Goal: Task Accomplishment & Management: Manage account settings

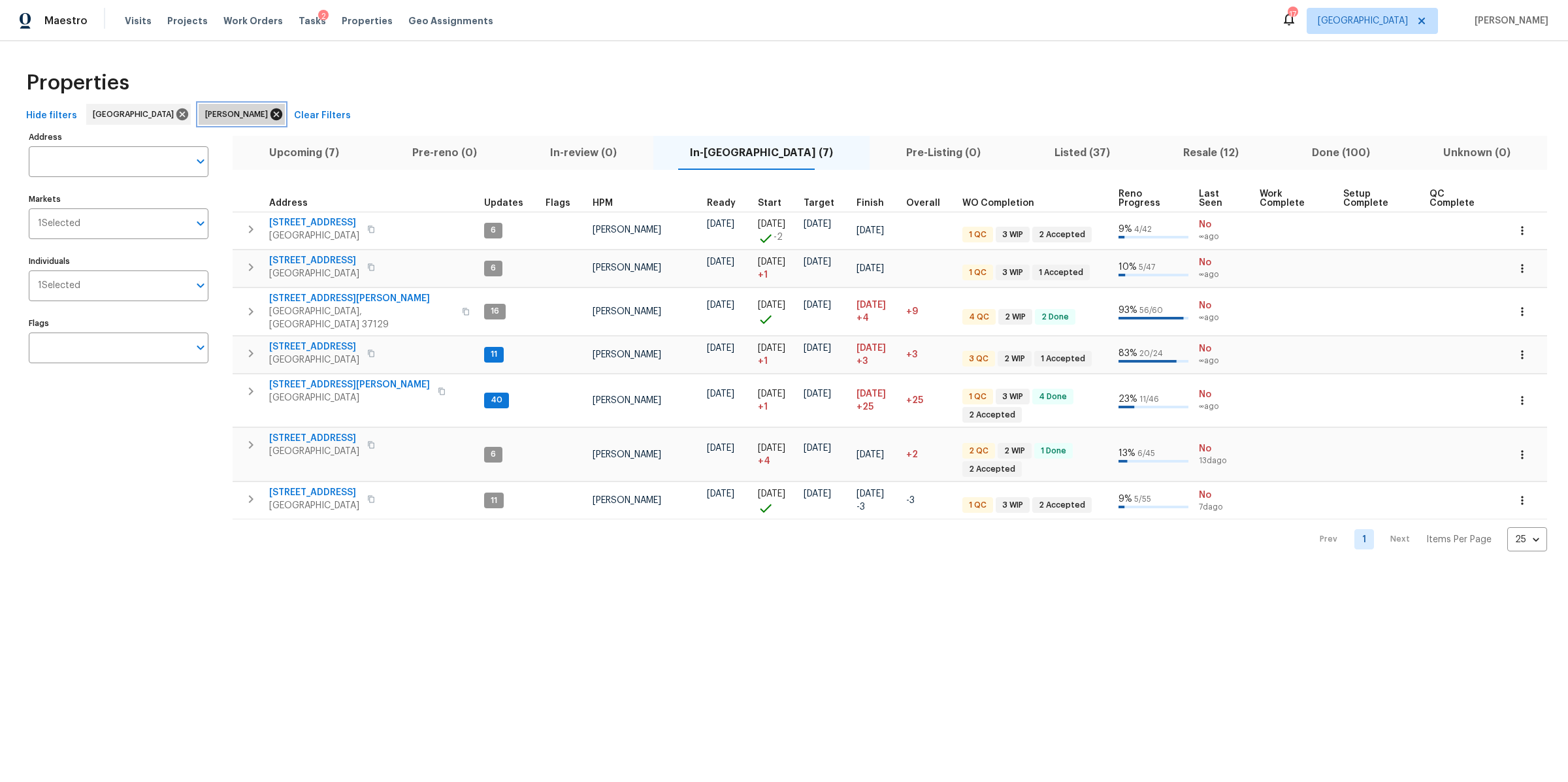
click at [270, 112] on icon at bounding box center [276, 114] width 12 height 12
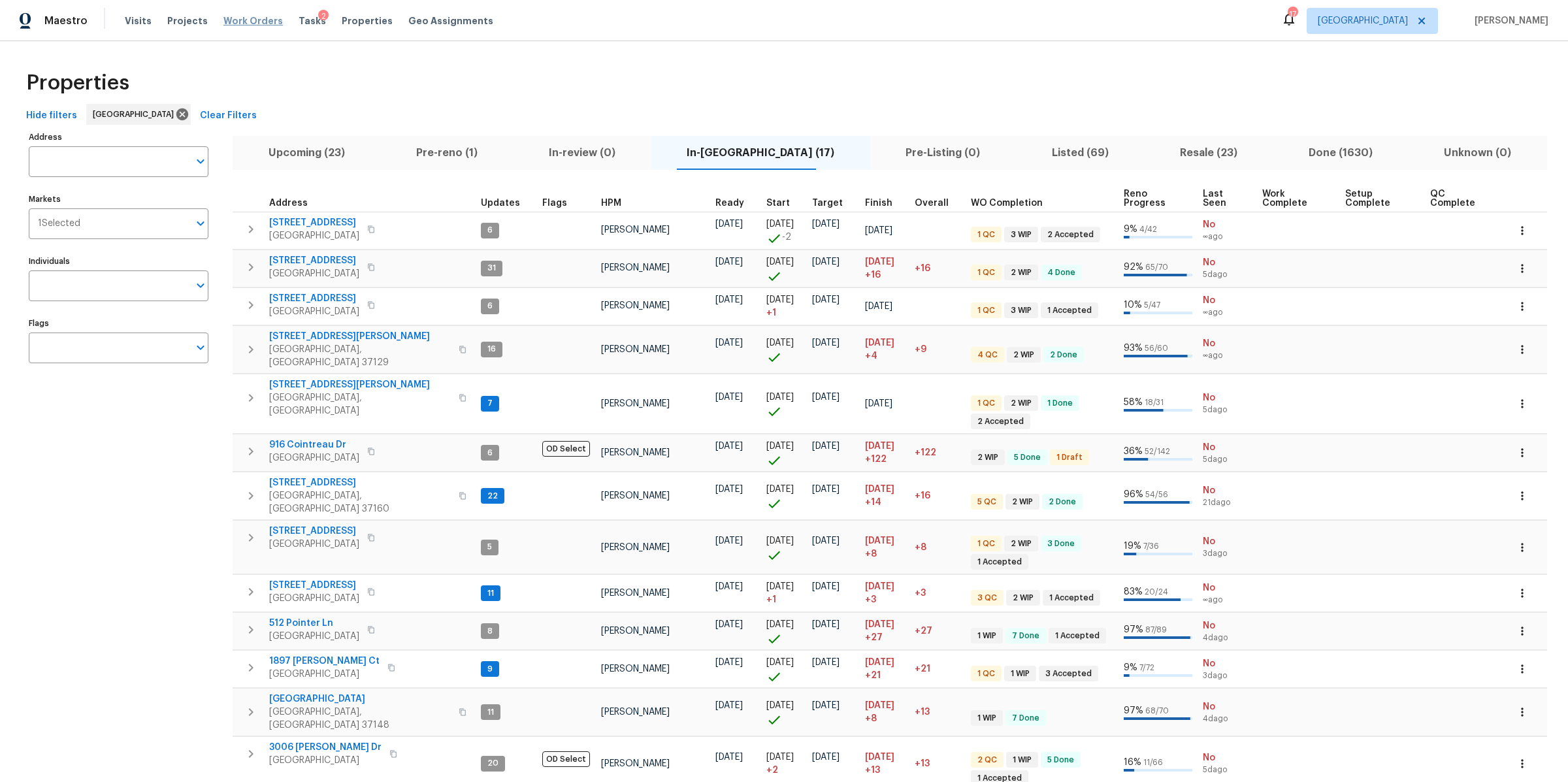
click at [246, 14] on span "Work Orders" at bounding box center [253, 21] width 60 height 13
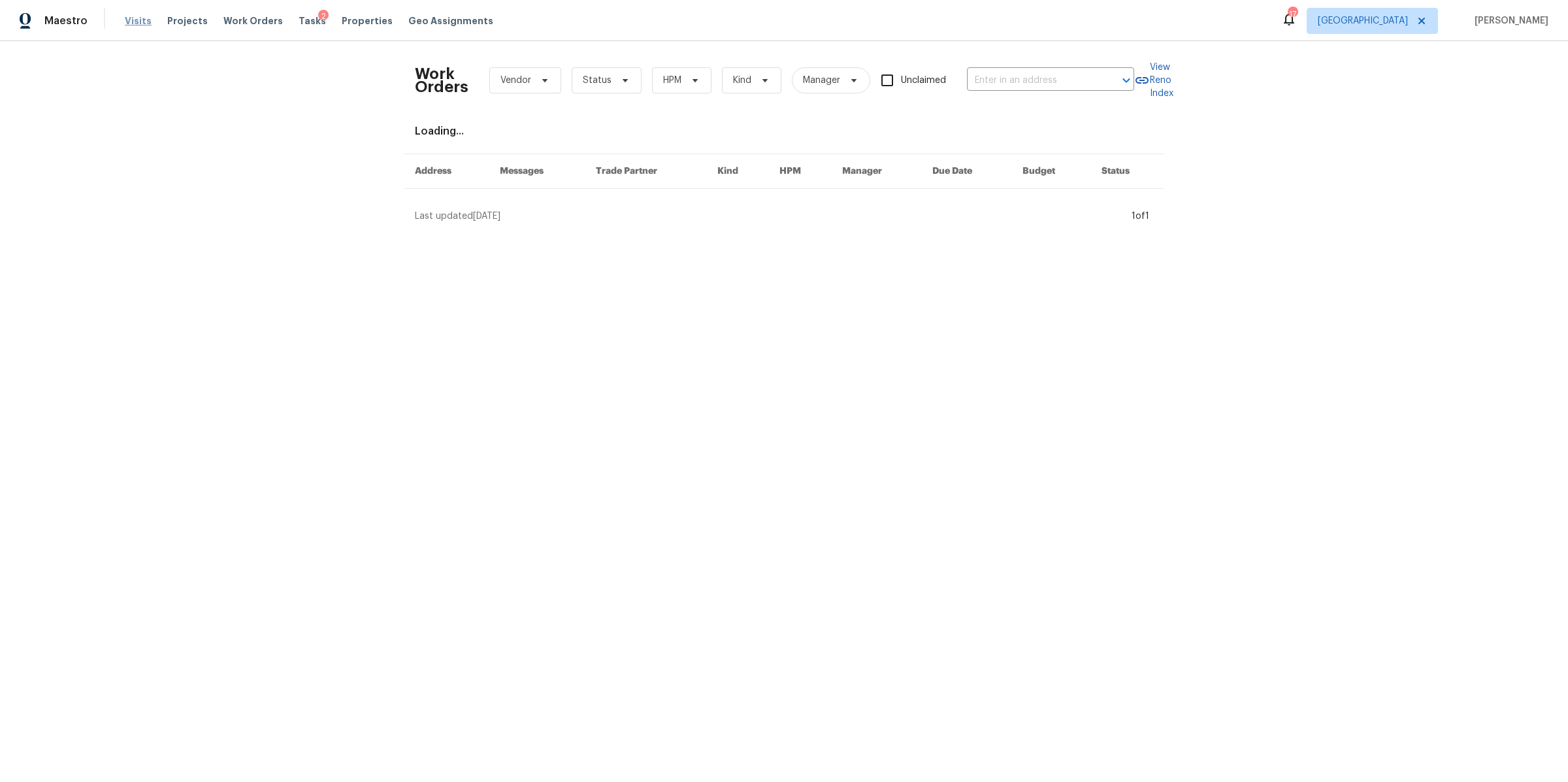
click at [135, 19] on span "Visits" at bounding box center [138, 21] width 27 height 13
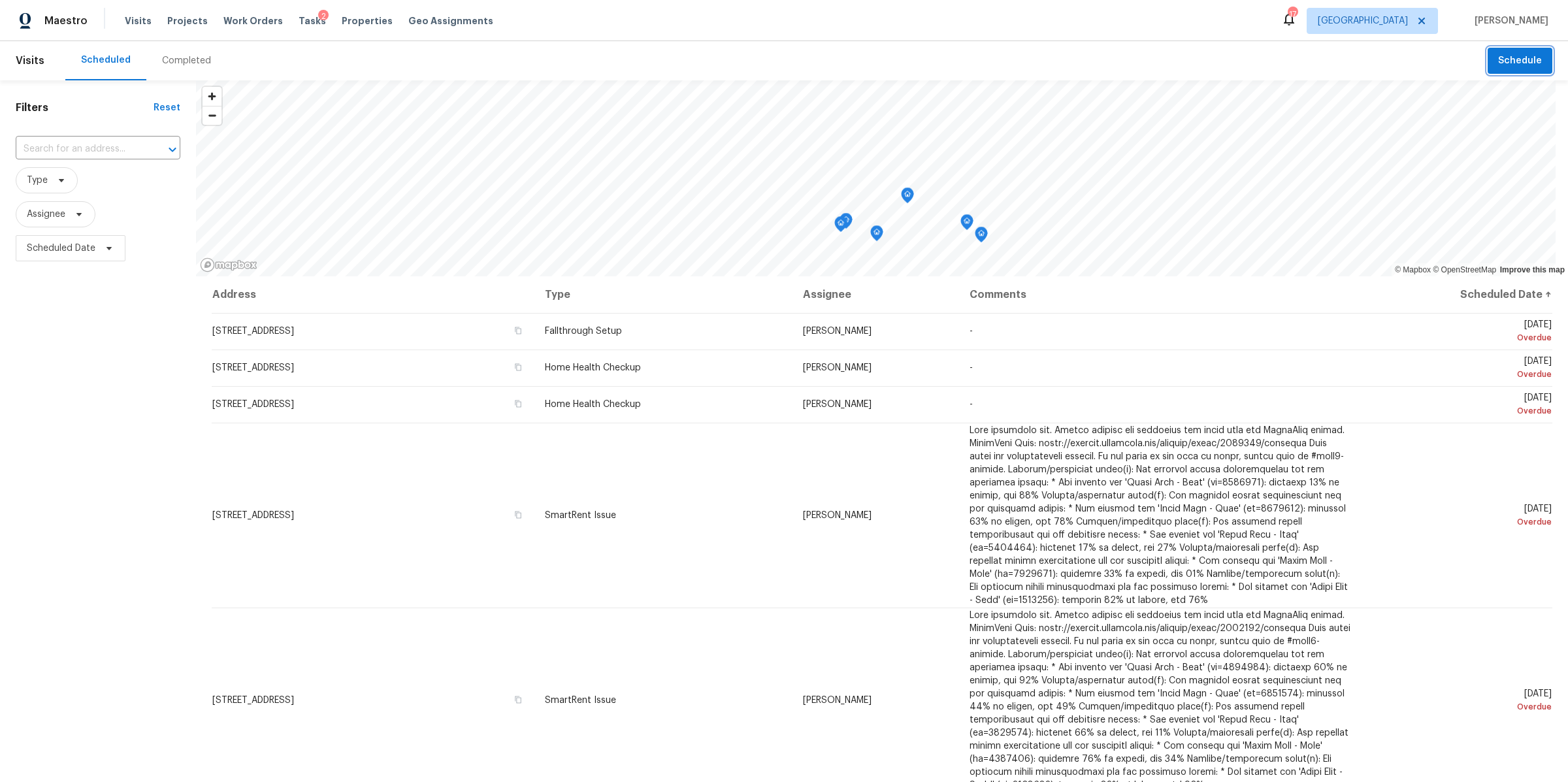
click at [1498, 65] on span "Schedule" at bounding box center [1520, 61] width 44 height 16
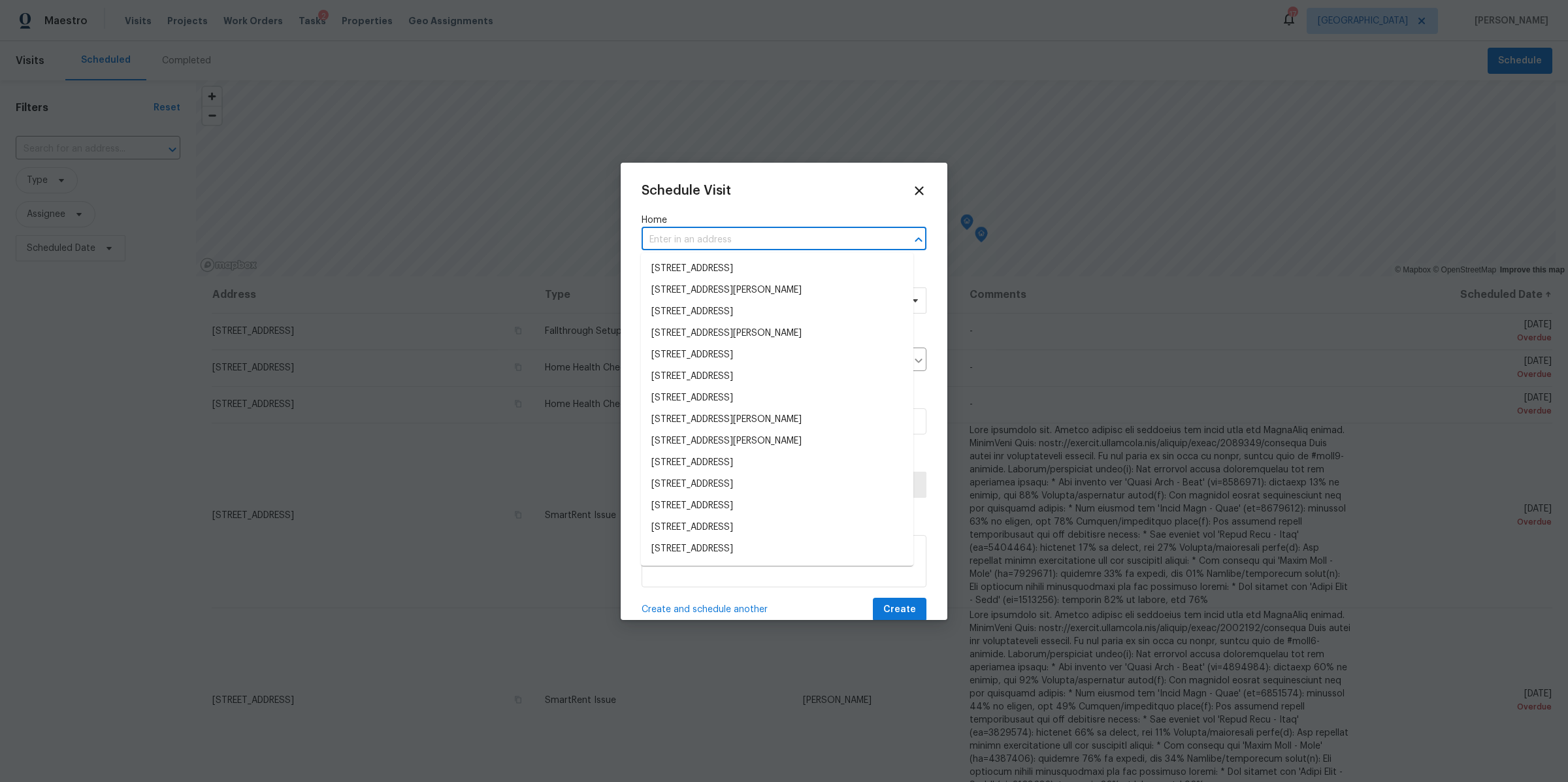
click at [736, 242] on input "text" at bounding box center [765, 240] width 248 height 21
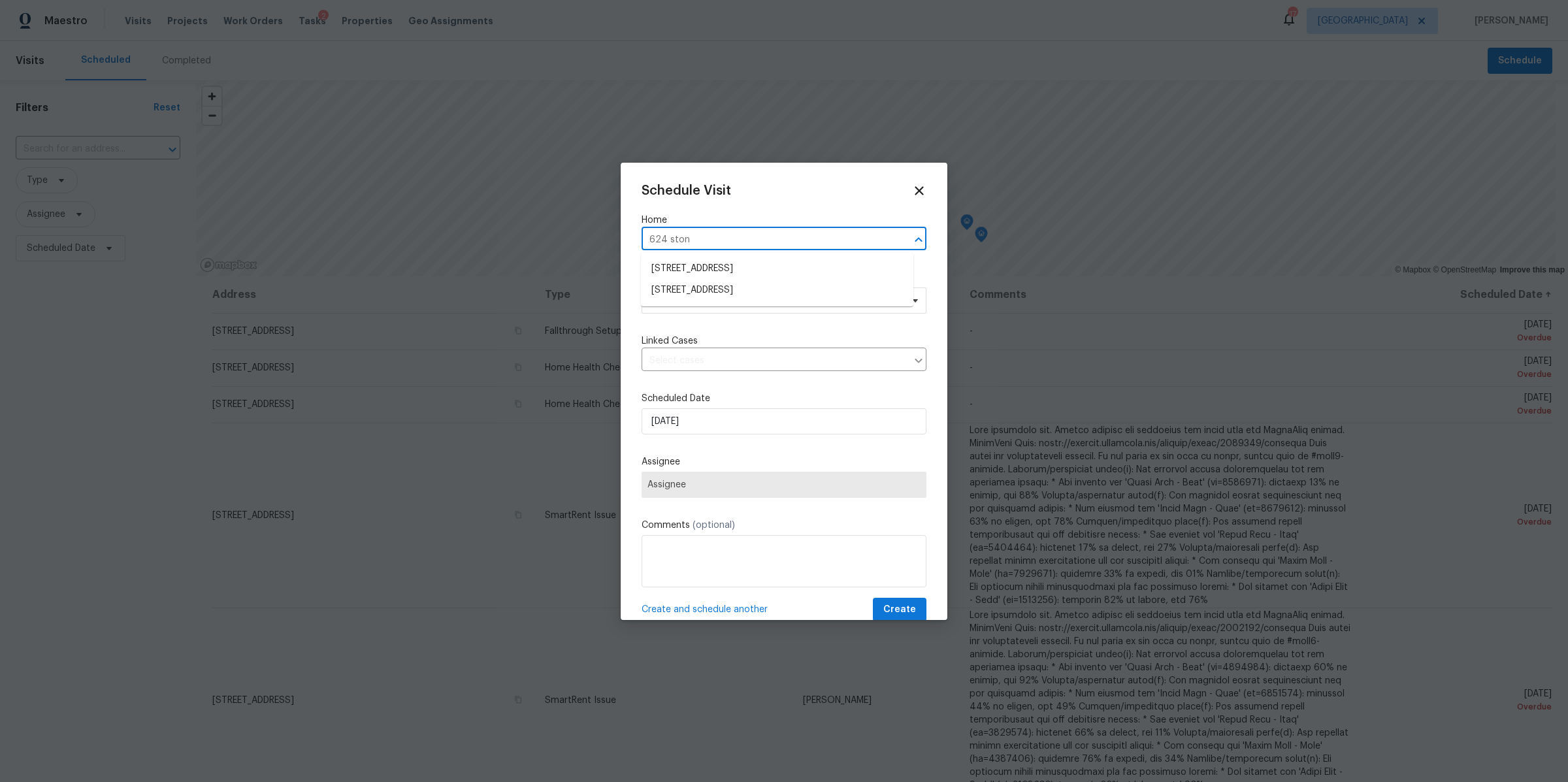
type input "624 stone"
click at [733, 263] on li "624 Stonebridge Ln, Mount Juliet, TN 37122" at bounding box center [776, 268] width 272 height 21
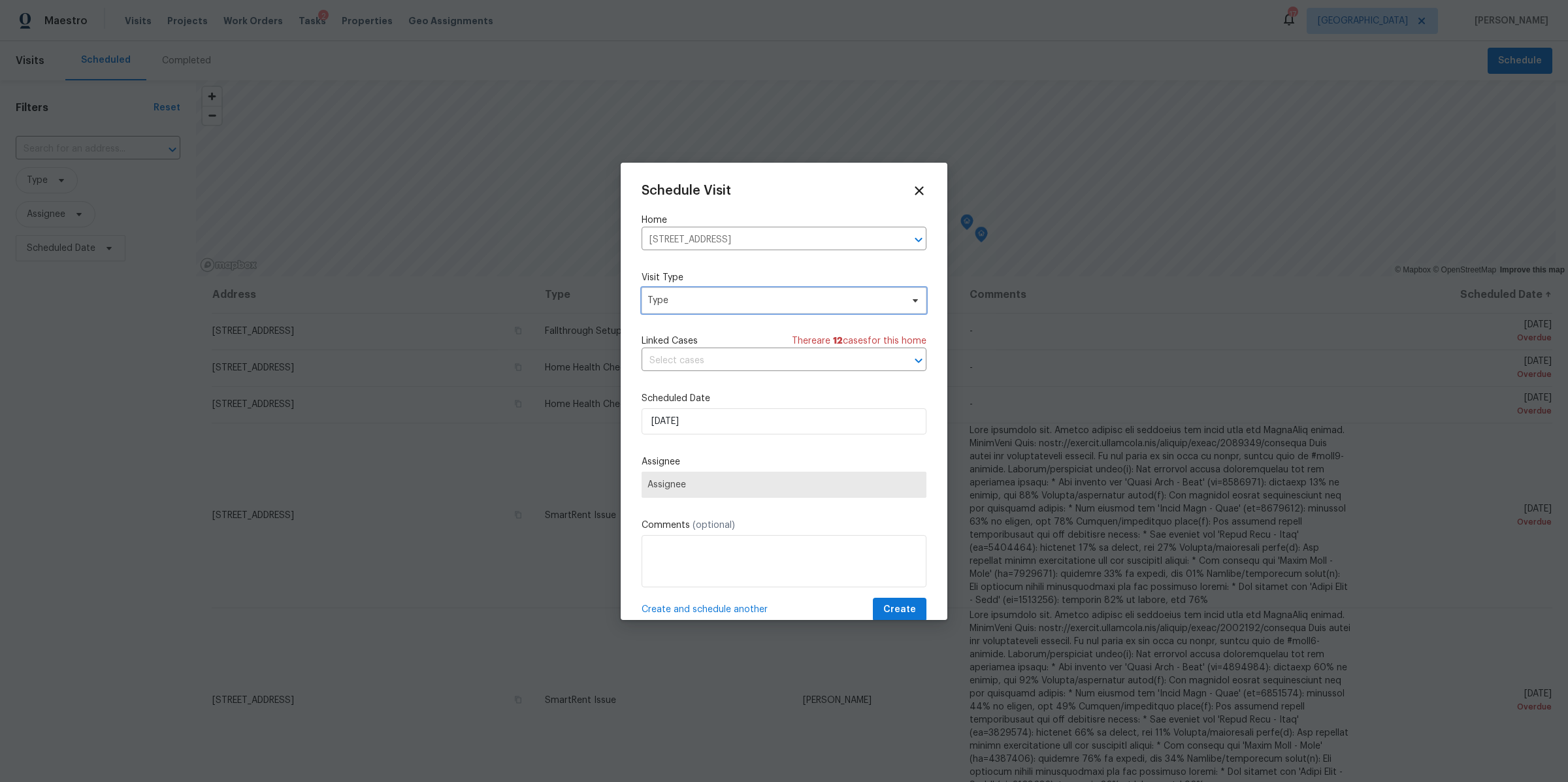
click at [733, 305] on span "Type" at bounding box center [774, 300] width 254 height 13
type input "new"
click at [700, 362] on div "New Listing Audit" at bounding box center [687, 362] width 75 height 13
click at [709, 492] on span "Assignee" at bounding box center [783, 485] width 285 height 26
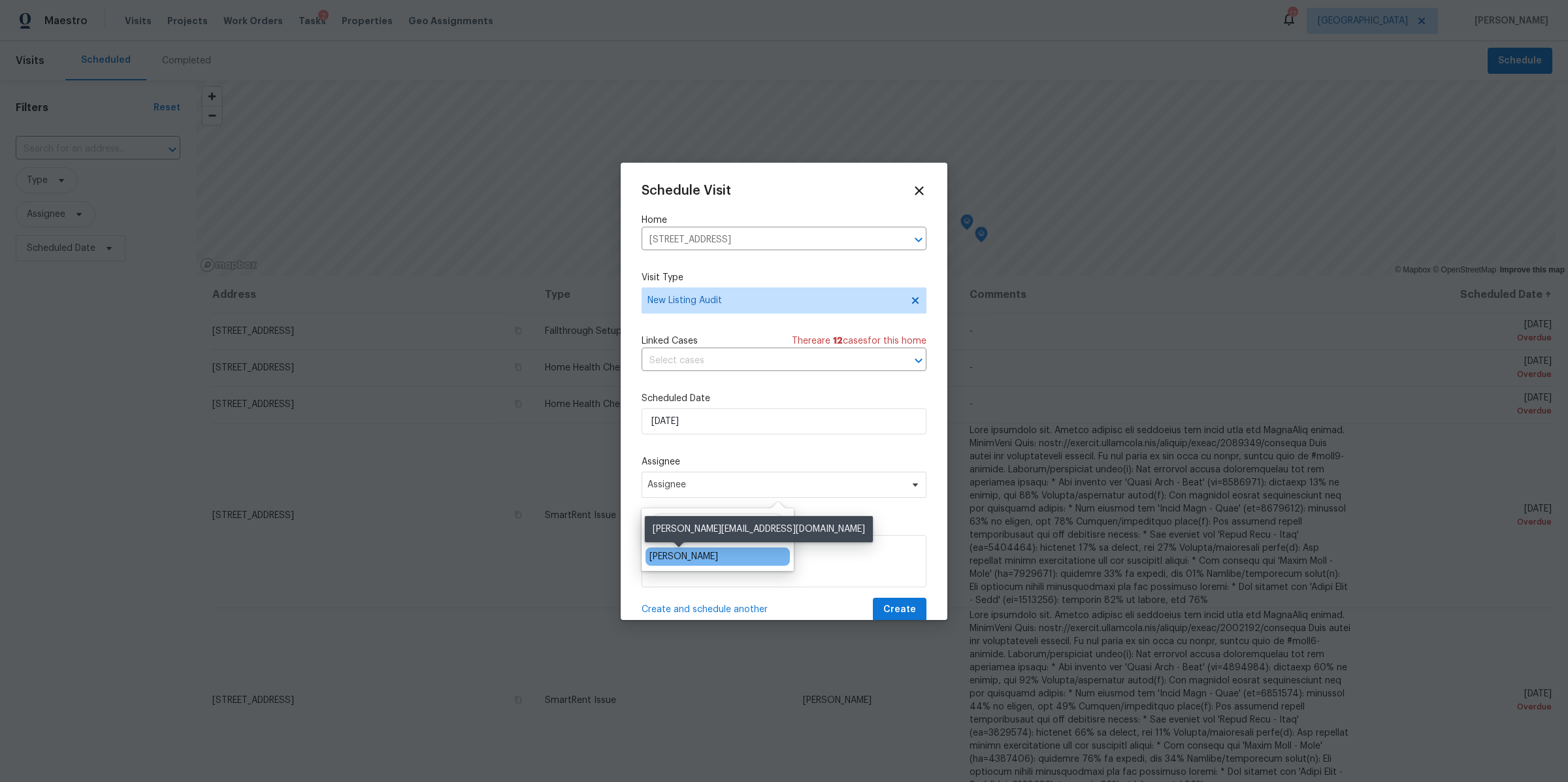
type input "brian"
click at [684, 557] on div "[PERSON_NAME]" at bounding box center [684, 556] width 69 height 13
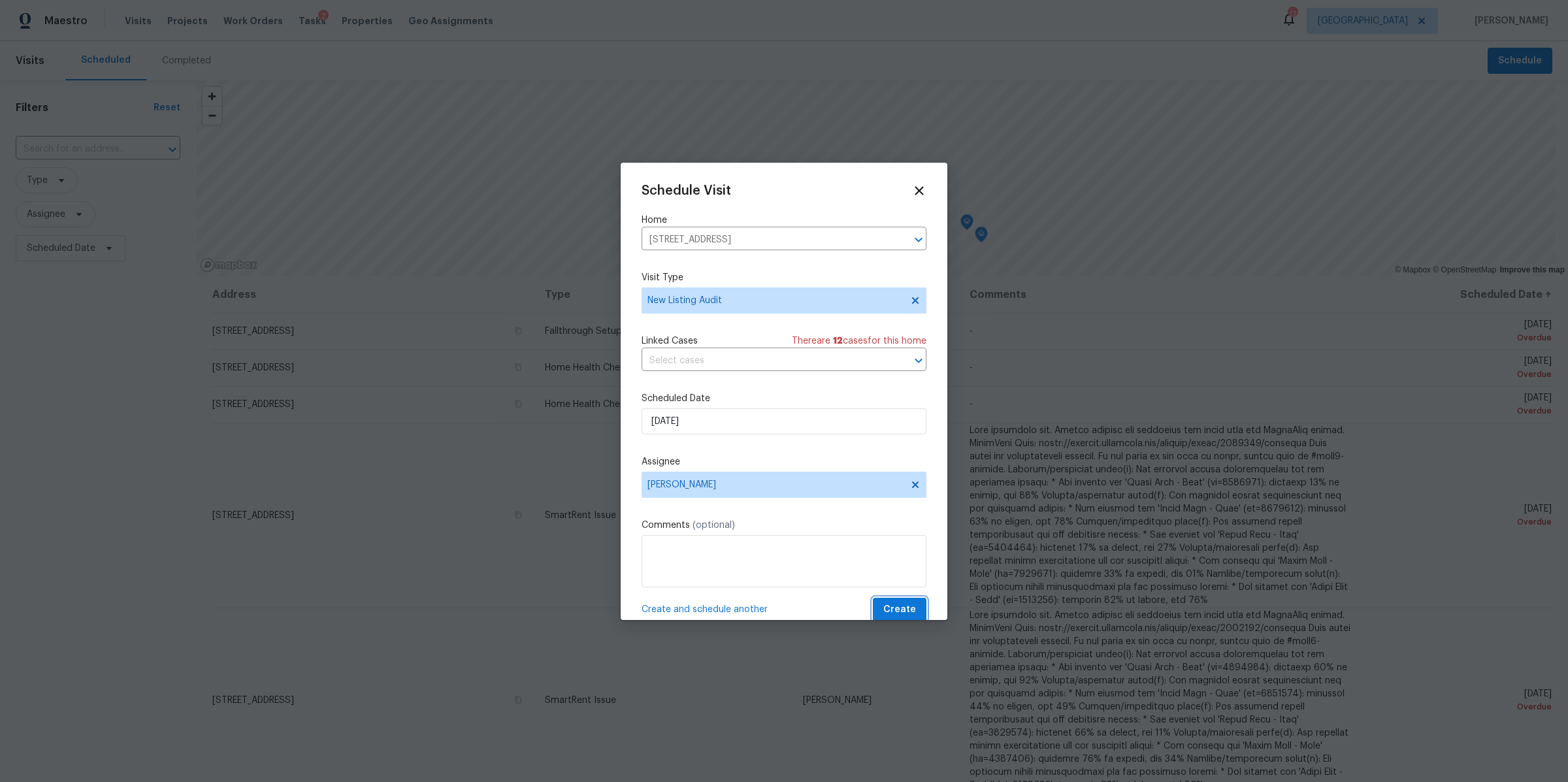
click at [874, 600] on button "Create" at bounding box center [900, 610] width 54 height 24
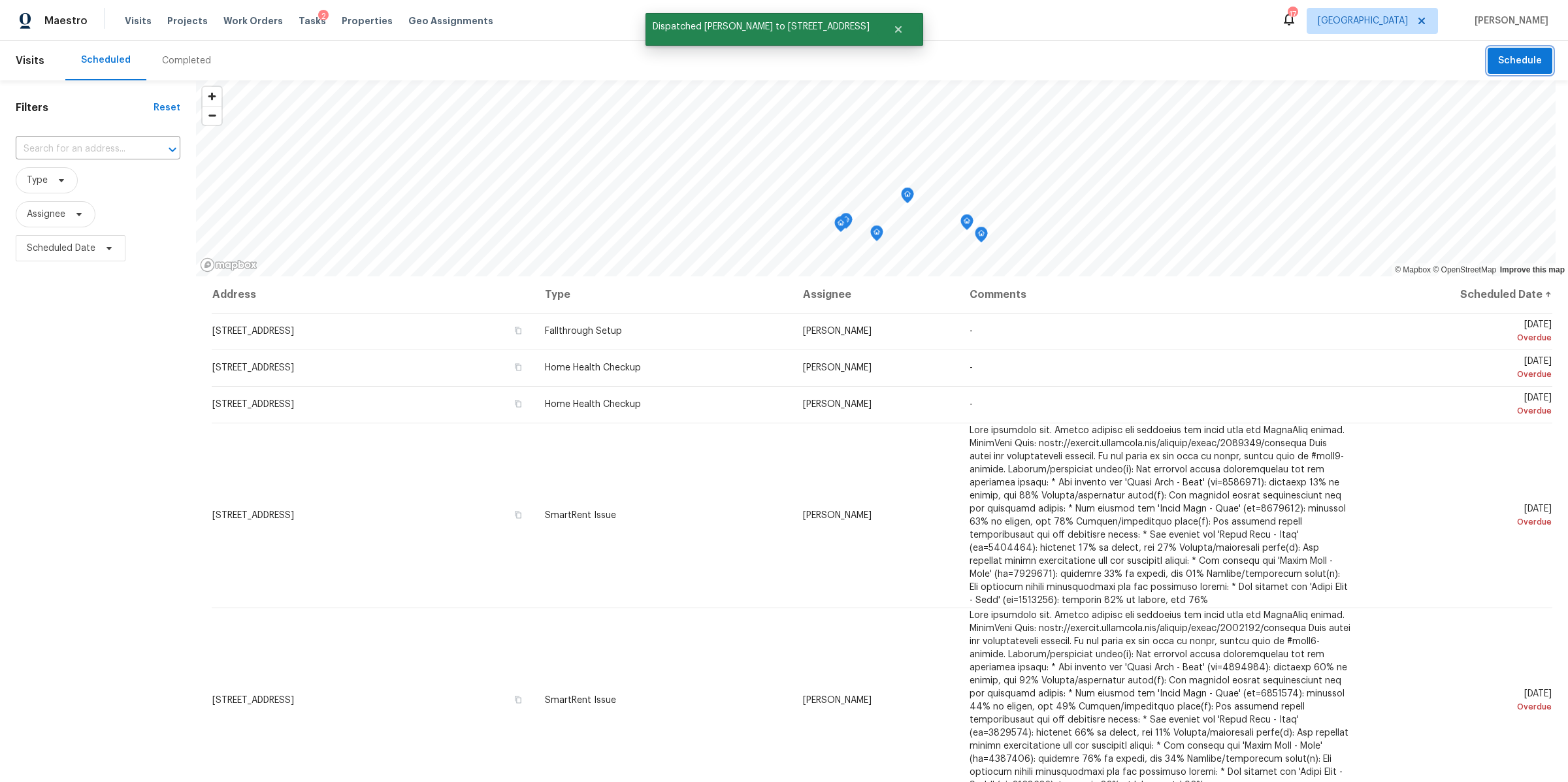
click at [1498, 64] on span "Schedule" at bounding box center [1520, 61] width 44 height 16
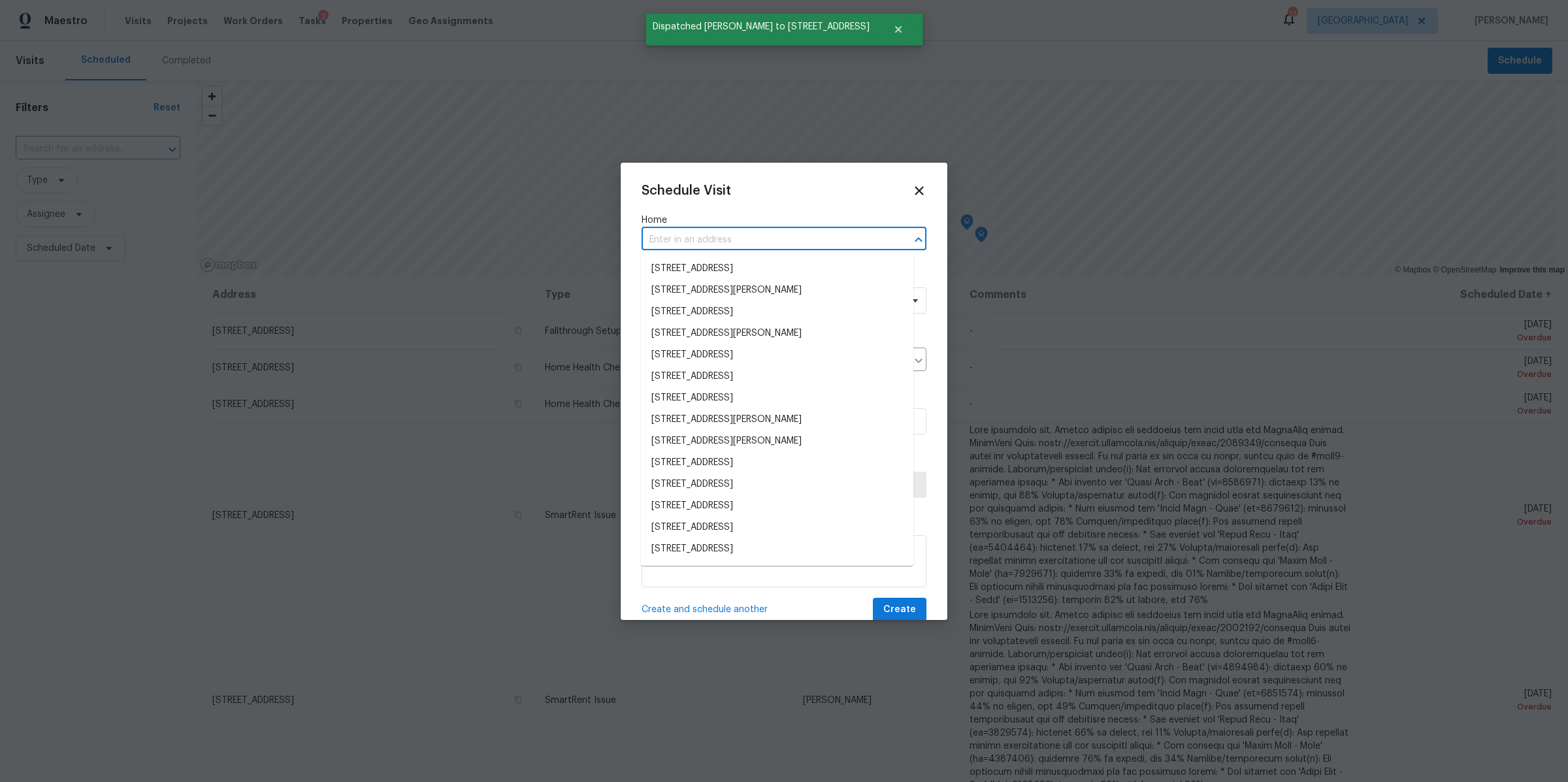
click at [804, 234] on input "text" at bounding box center [765, 240] width 248 height 21
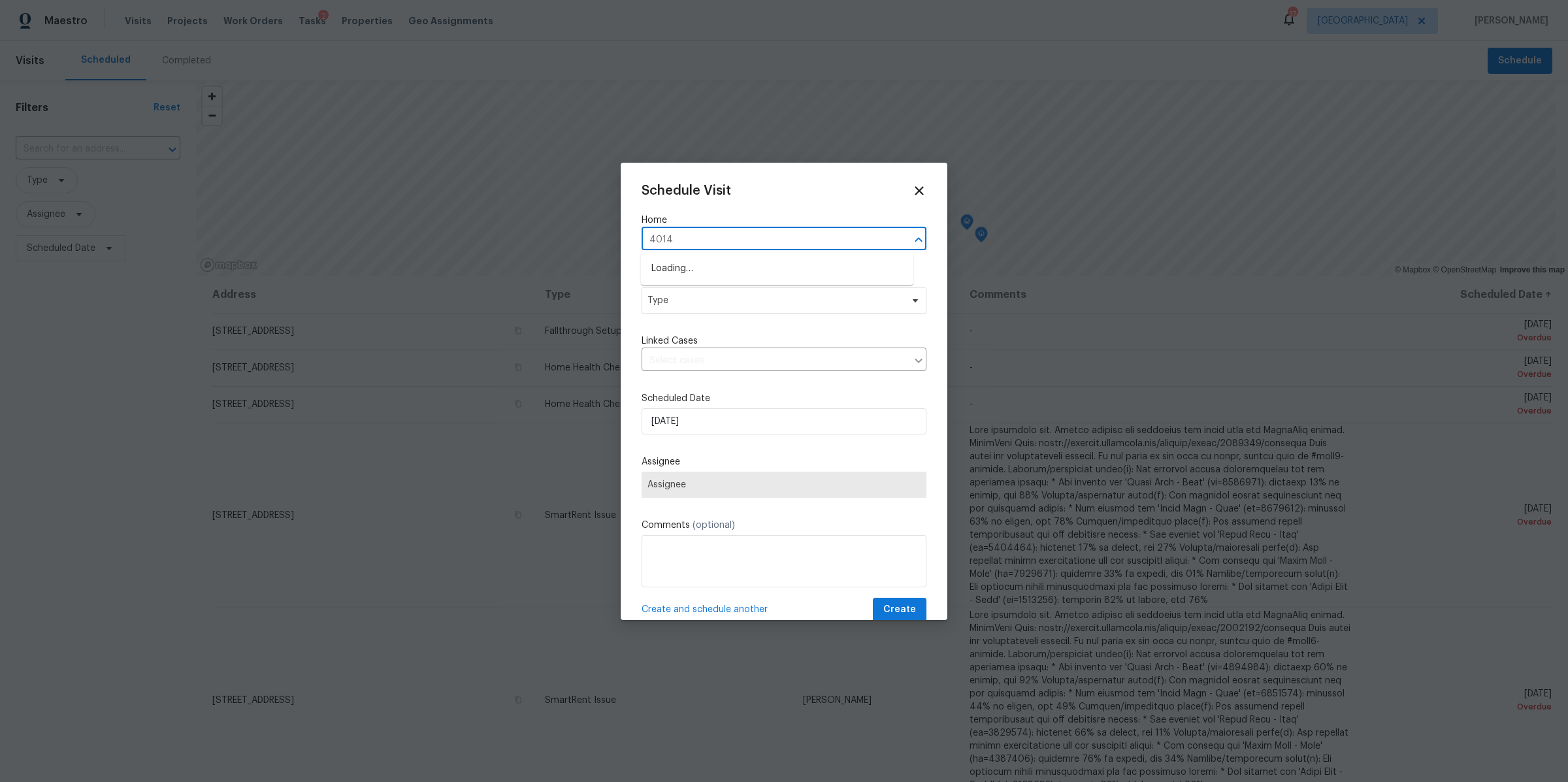
type input "4014 e"
click at [779, 268] on li "4014 Ethan Ave, Mount Juliet, TN 37122" at bounding box center [776, 268] width 272 height 21
click at [755, 302] on span "Type" at bounding box center [774, 300] width 254 height 13
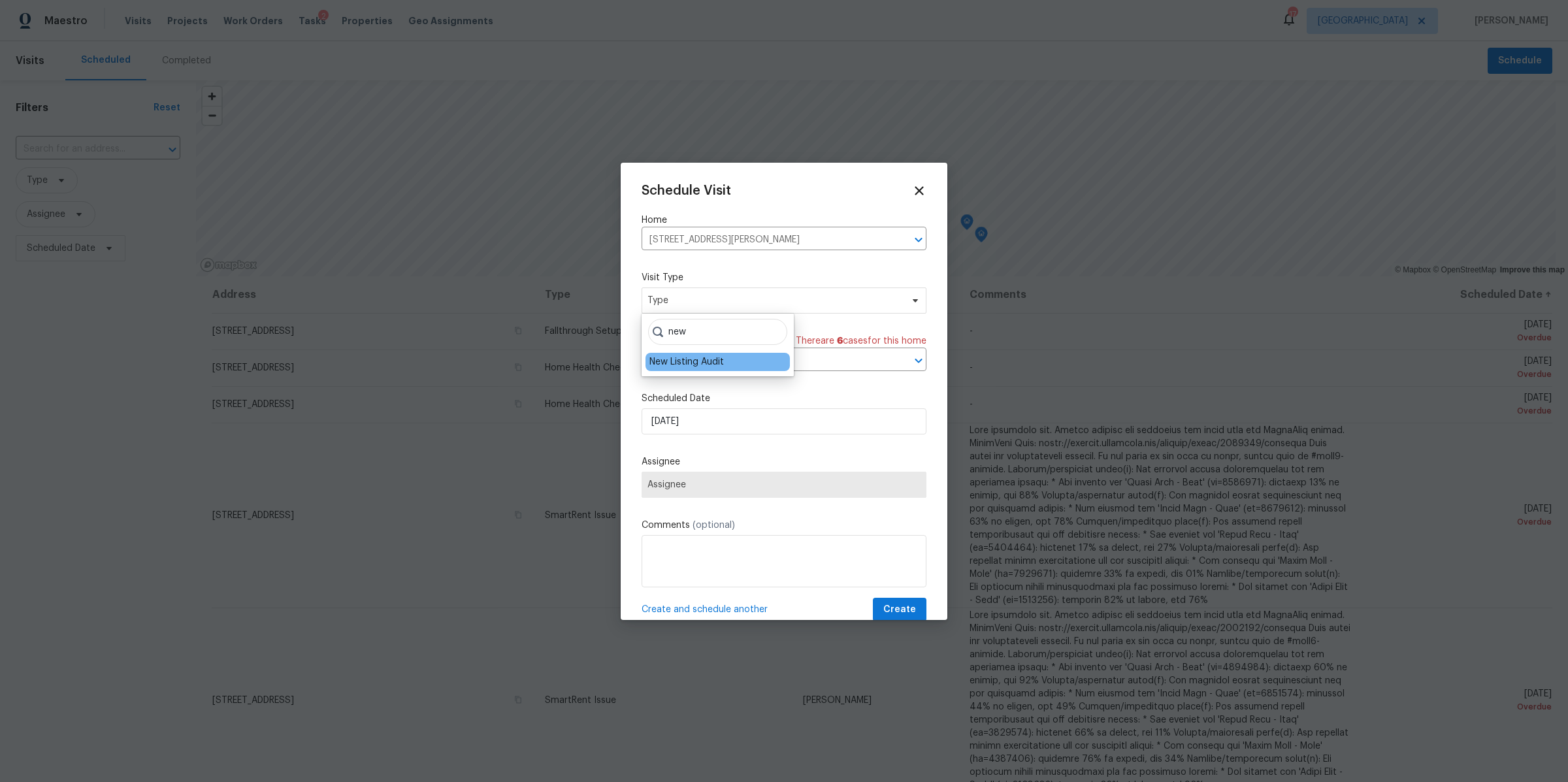
type input "new"
click at [701, 358] on div "New Listing Audit" at bounding box center [687, 362] width 75 height 13
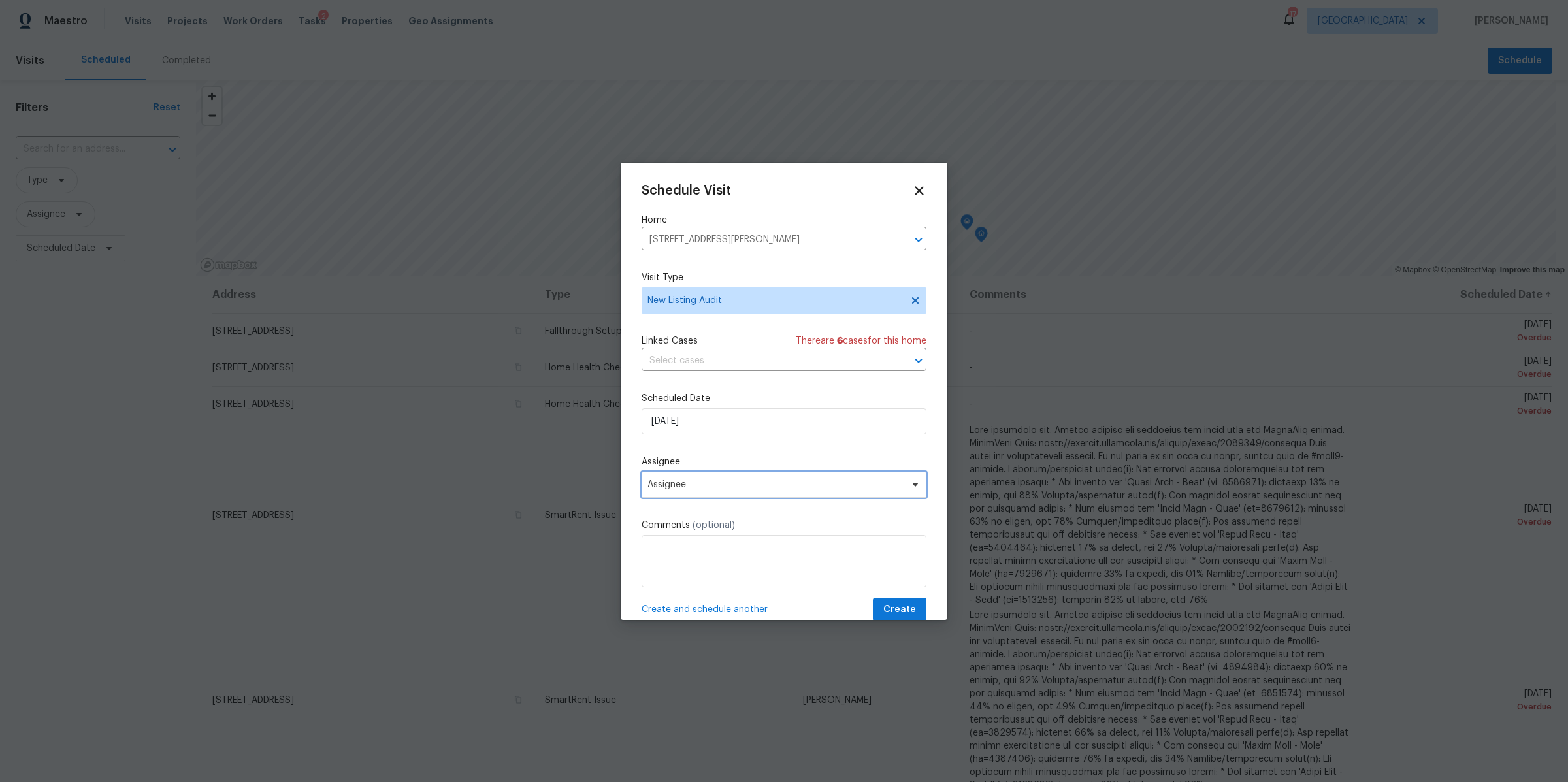
click at [713, 476] on span "Assignee" at bounding box center [783, 485] width 285 height 26
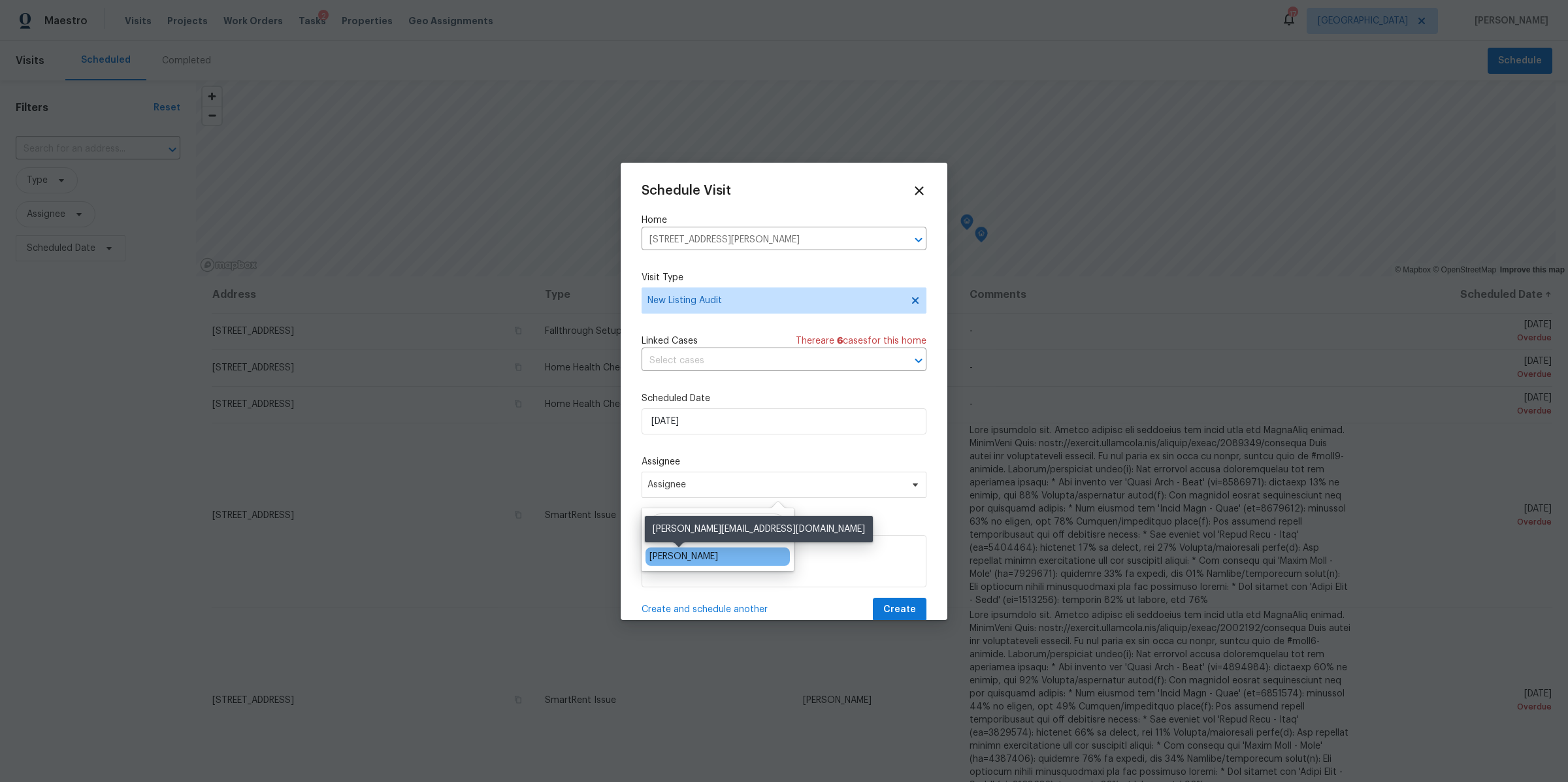
type input "brian"
click at [672, 560] on div "[PERSON_NAME]" at bounding box center [684, 556] width 69 height 13
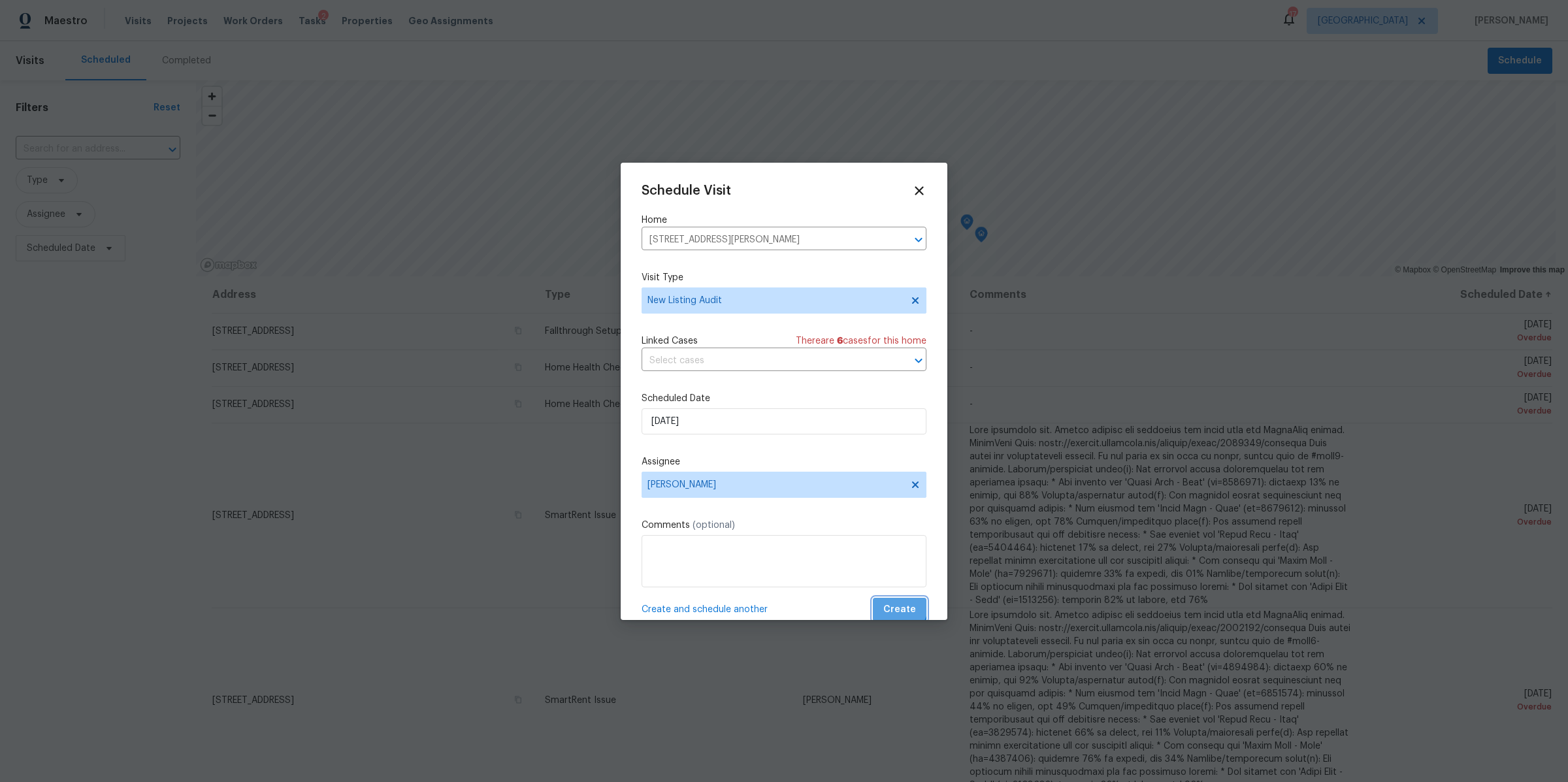
click at [883, 602] on span "Create" at bounding box center [900, 610] width 33 height 16
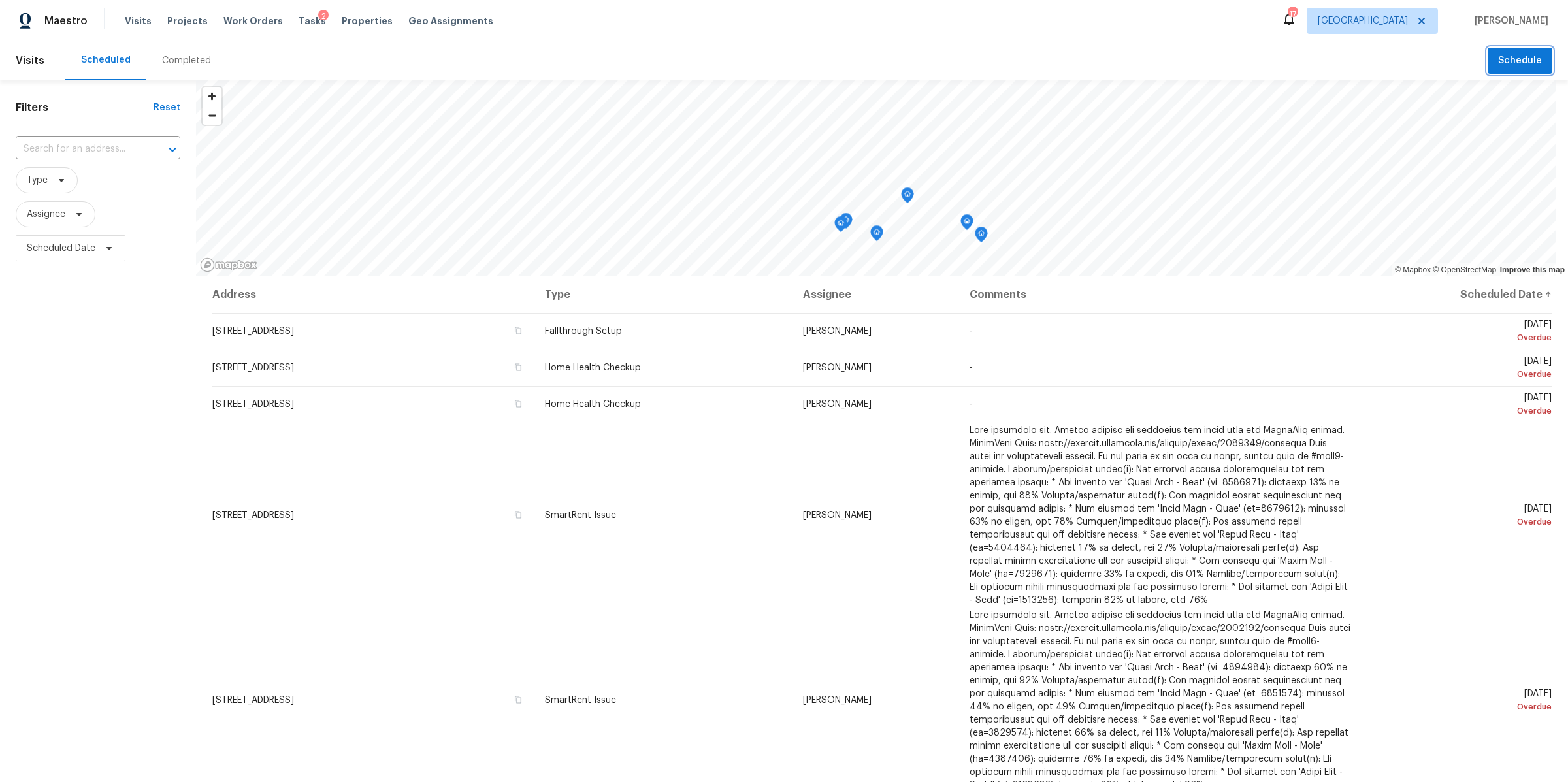
click at [1498, 61] on span "Schedule" at bounding box center [1520, 61] width 44 height 16
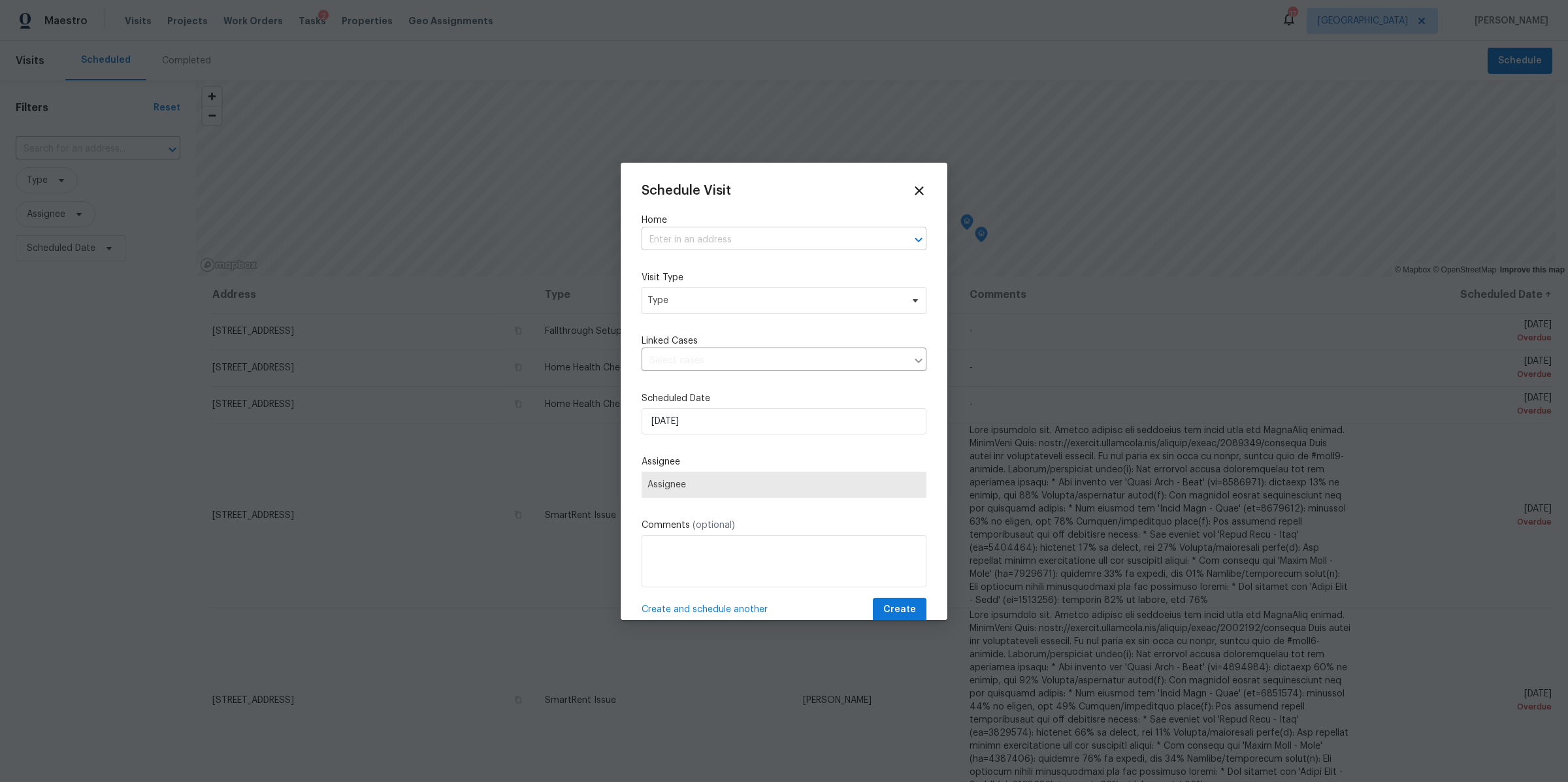
click at [739, 241] on input "text" at bounding box center [765, 240] width 248 height 21
type input "1040 d"
click at [723, 272] on li "1040 Double Tree Ln, Gallatin, TN 37066" at bounding box center [776, 268] width 272 height 21
click at [711, 294] on span "Type" at bounding box center [774, 300] width 254 height 13
type input "new"
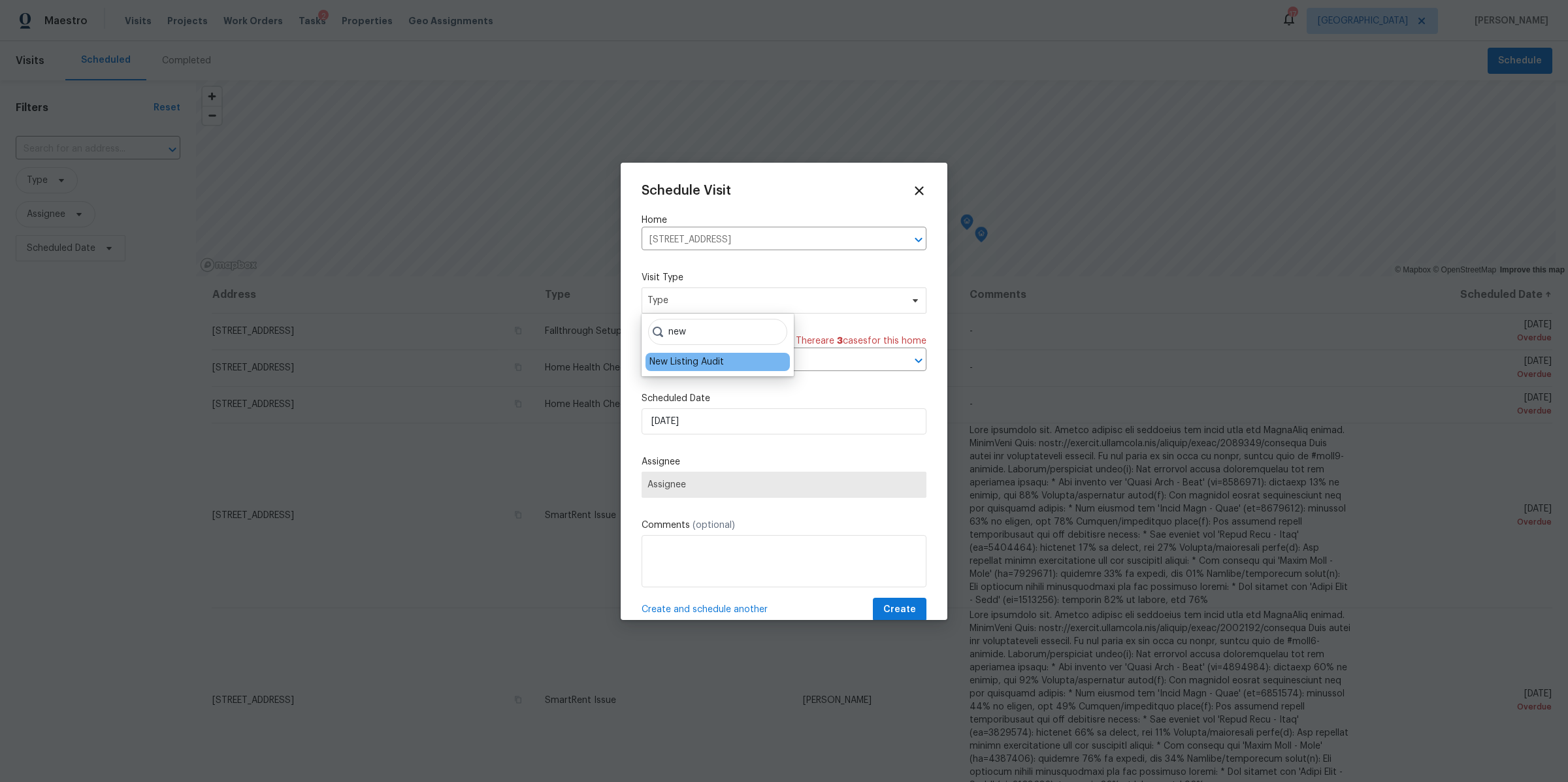
click at [678, 359] on div "New Listing Audit" at bounding box center [687, 362] width 75 height 13
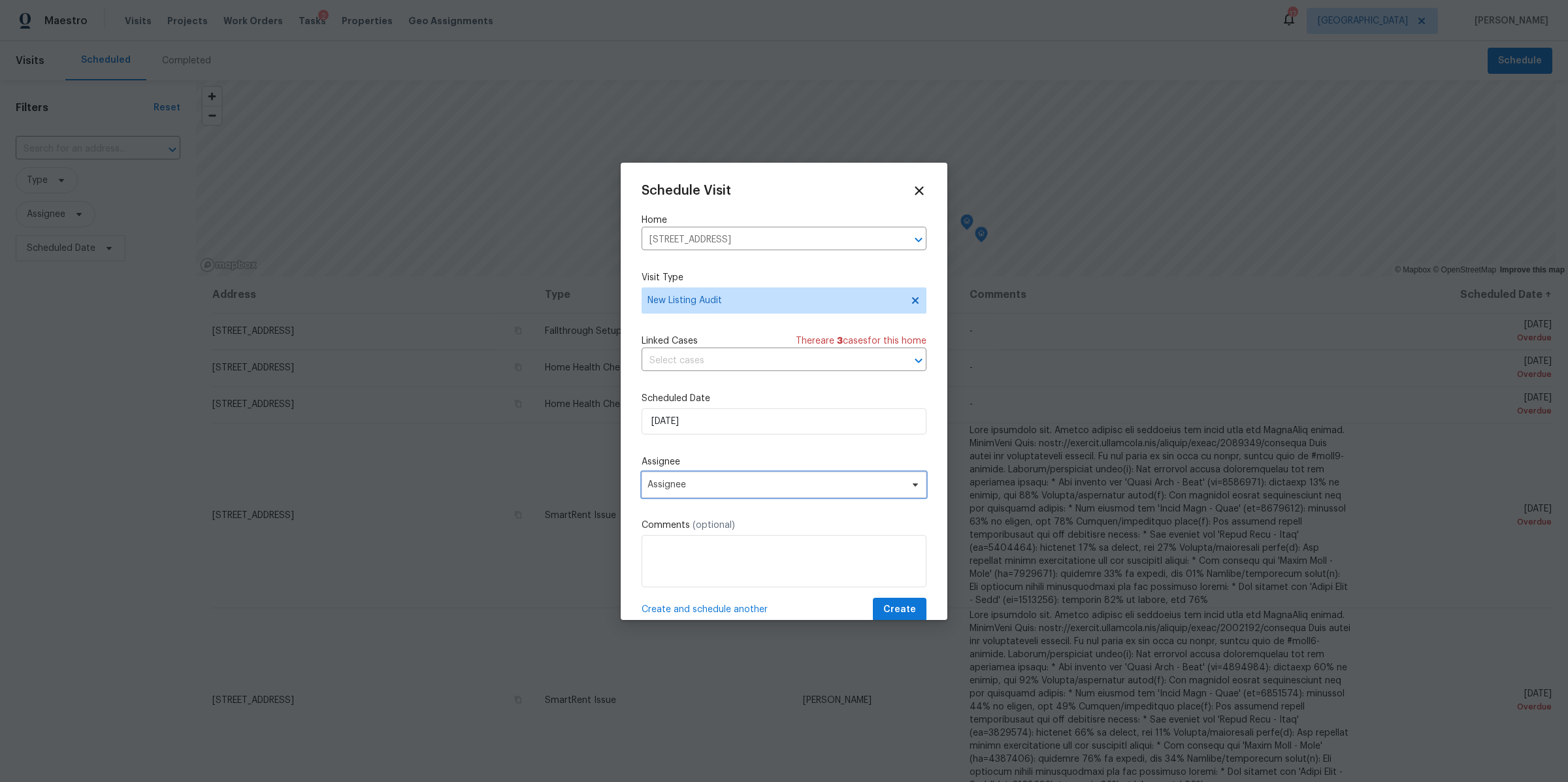
click at [701, 491] on span "Assignee" at bounding box center [783, 485] width 285 height 26
type input "brian"
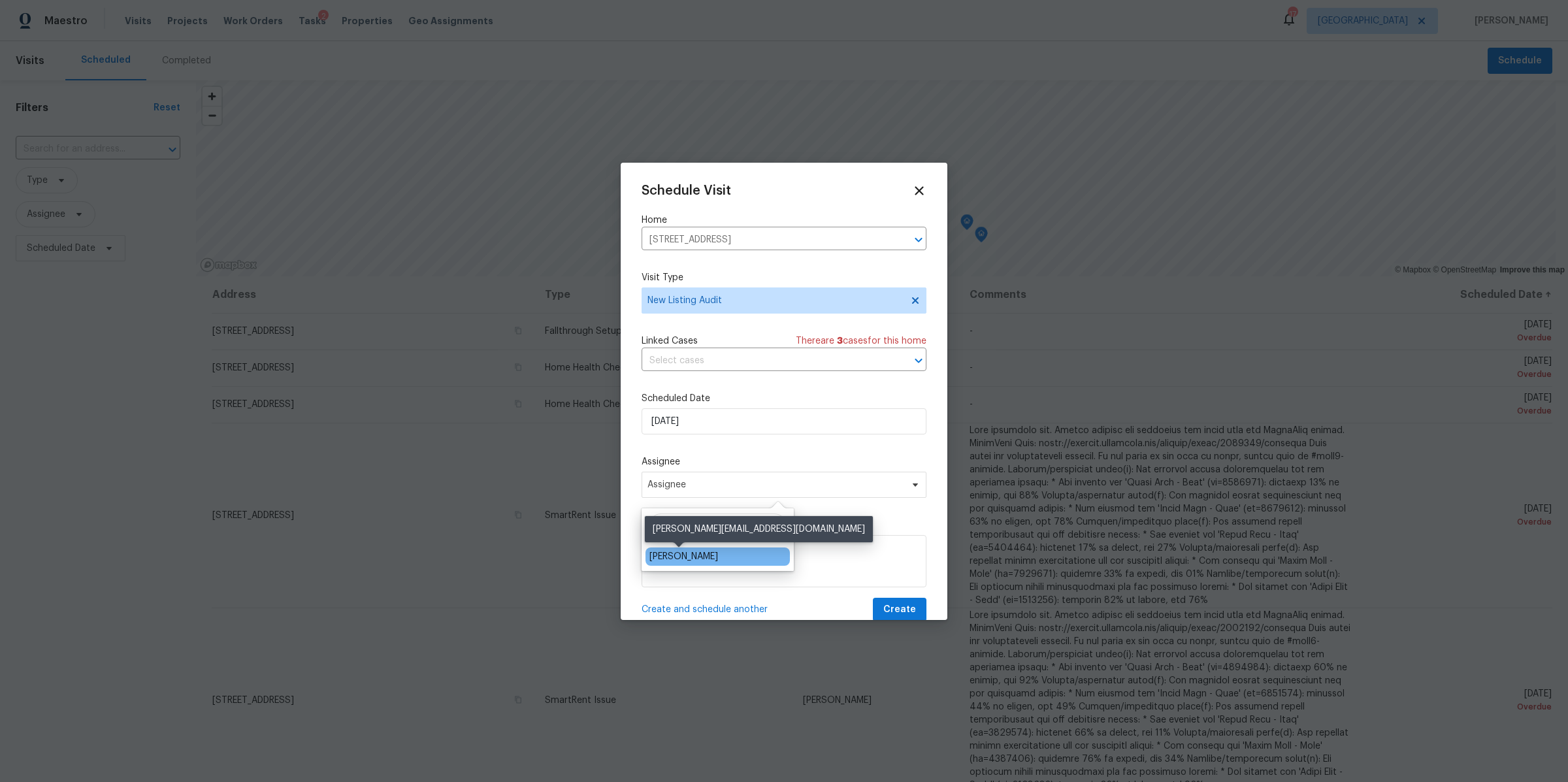
click at [676, 552] on div "[PERSON_NAME]" at bounding box center [684, 556] width 69 height 13
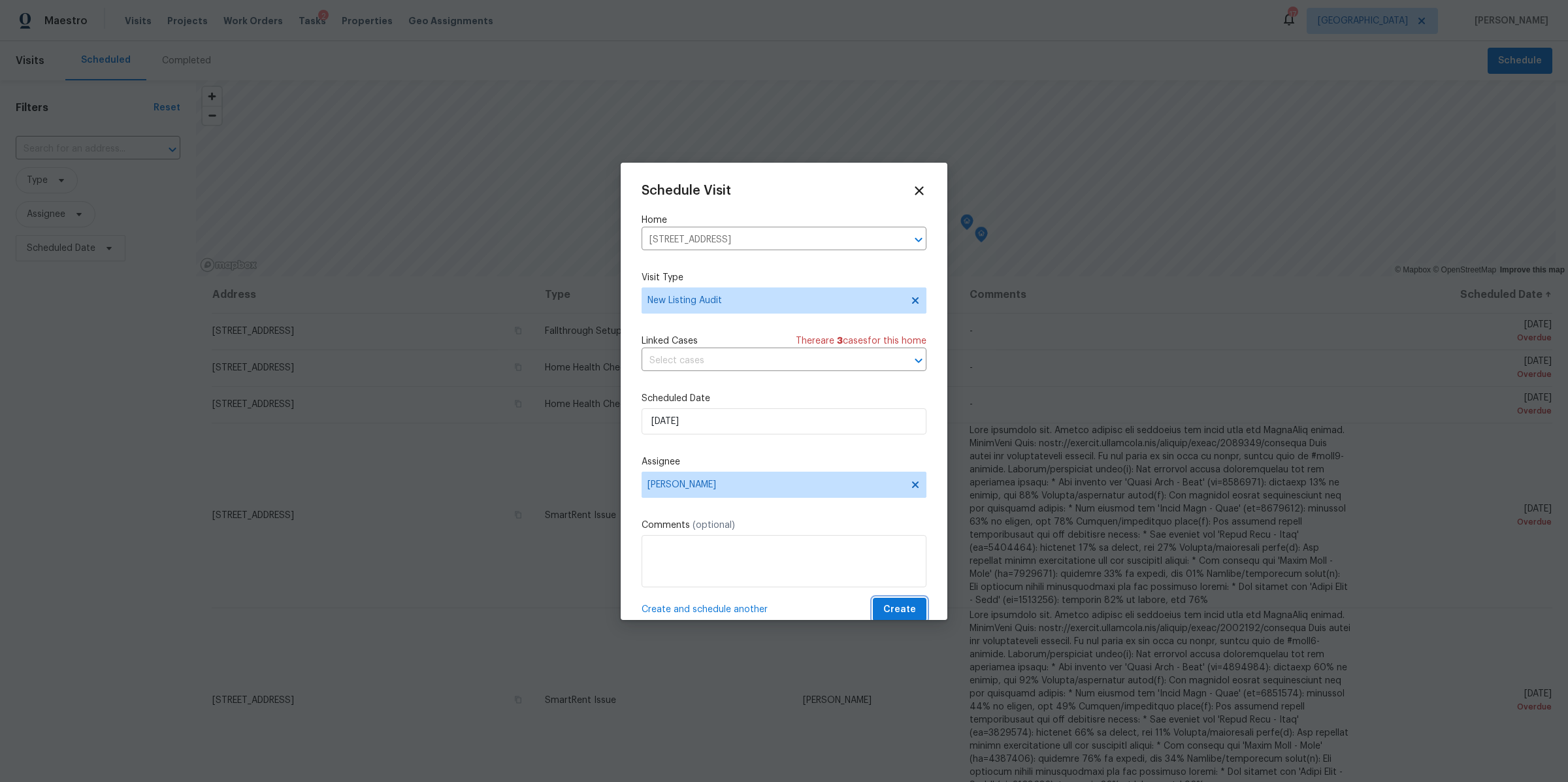
click at [898, 611] on span "Create" at bounding box center [900, 610] width 33 height 16
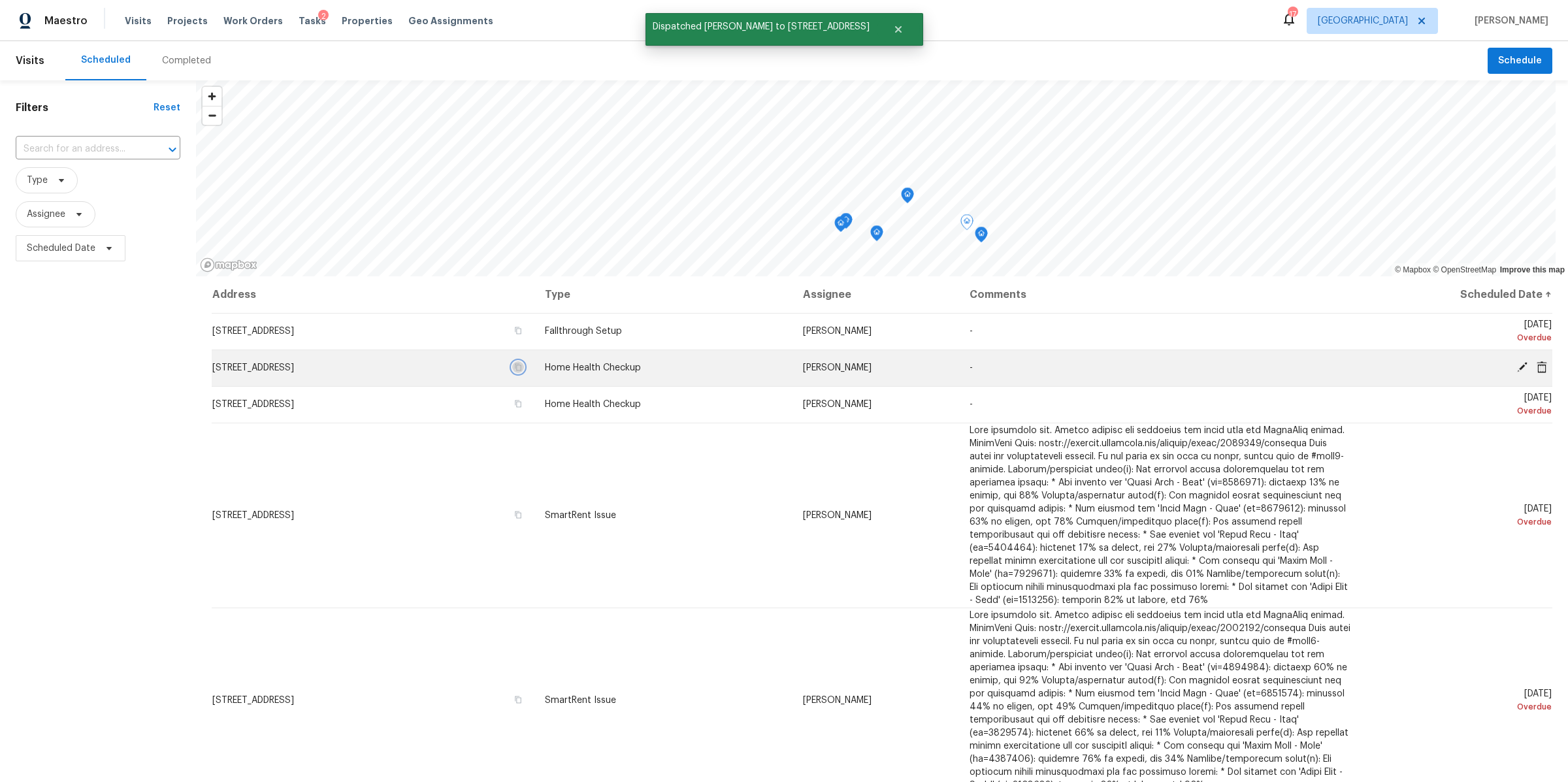
click at [521, 366] on icon "button" at bounding box center [519, 368] width 7 height 7
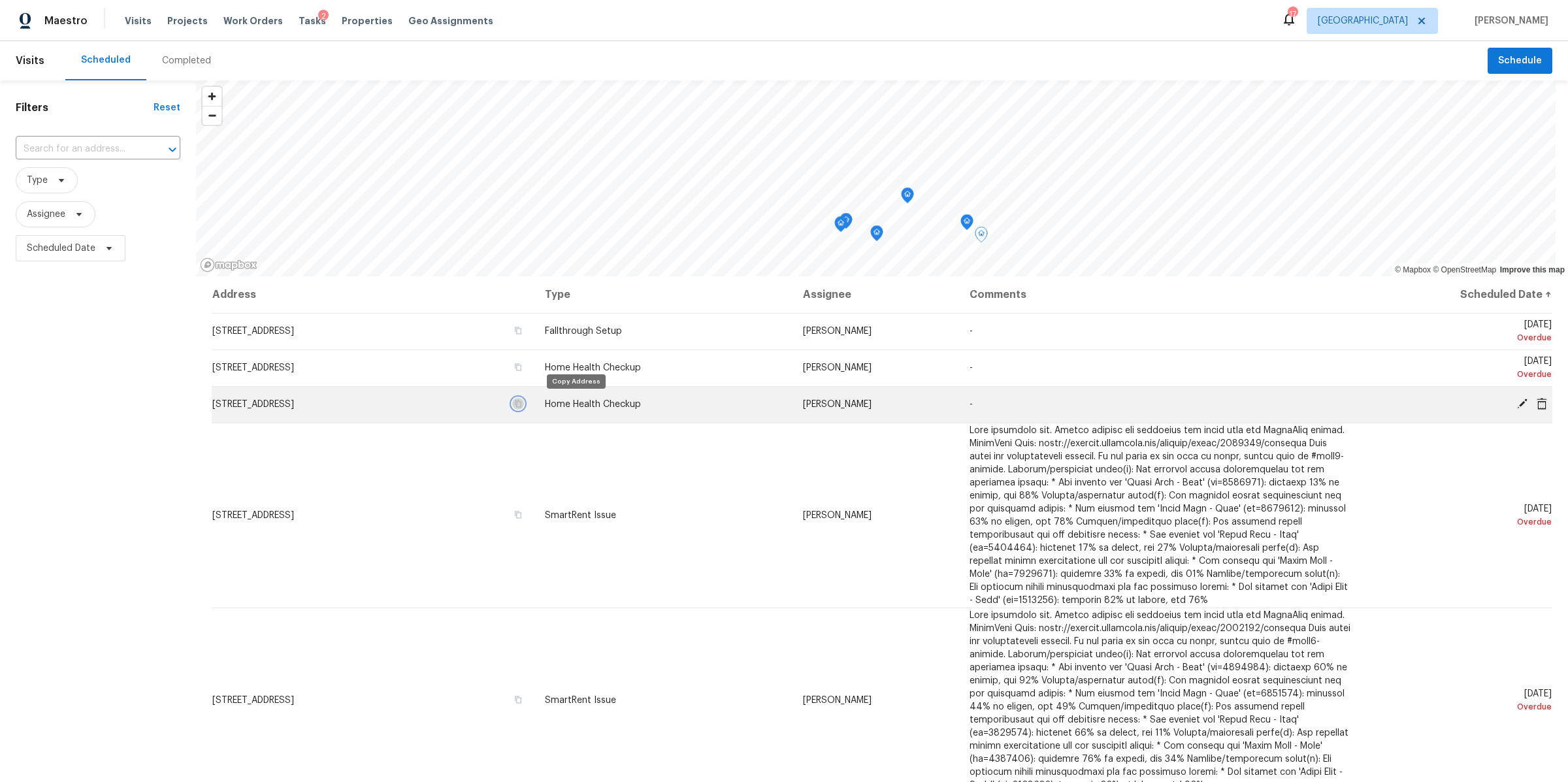
click at [521, 402] on icon "button" at bounding box center [519, 404] width 7 height 7
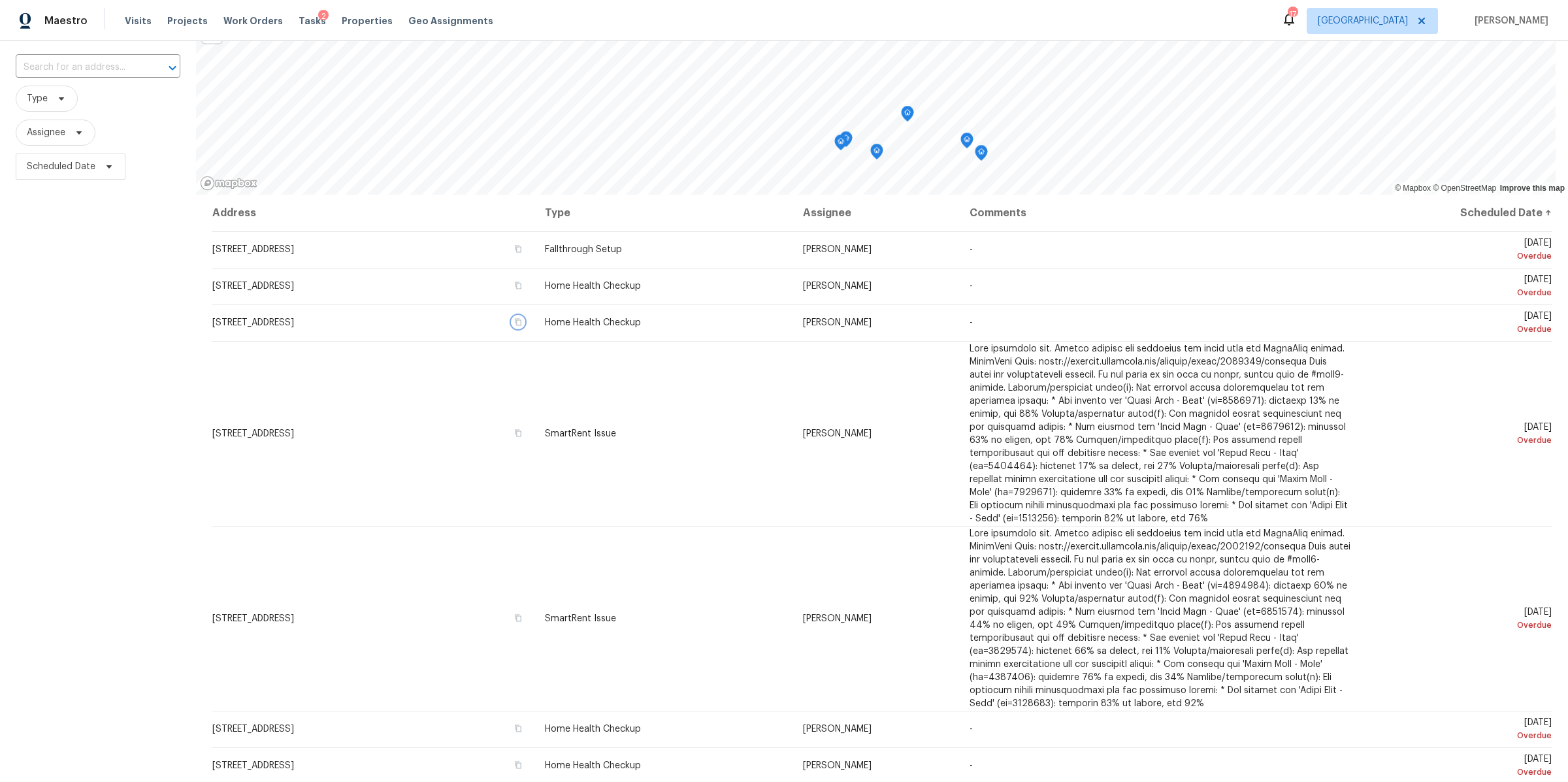
scroll to position [87, 0]
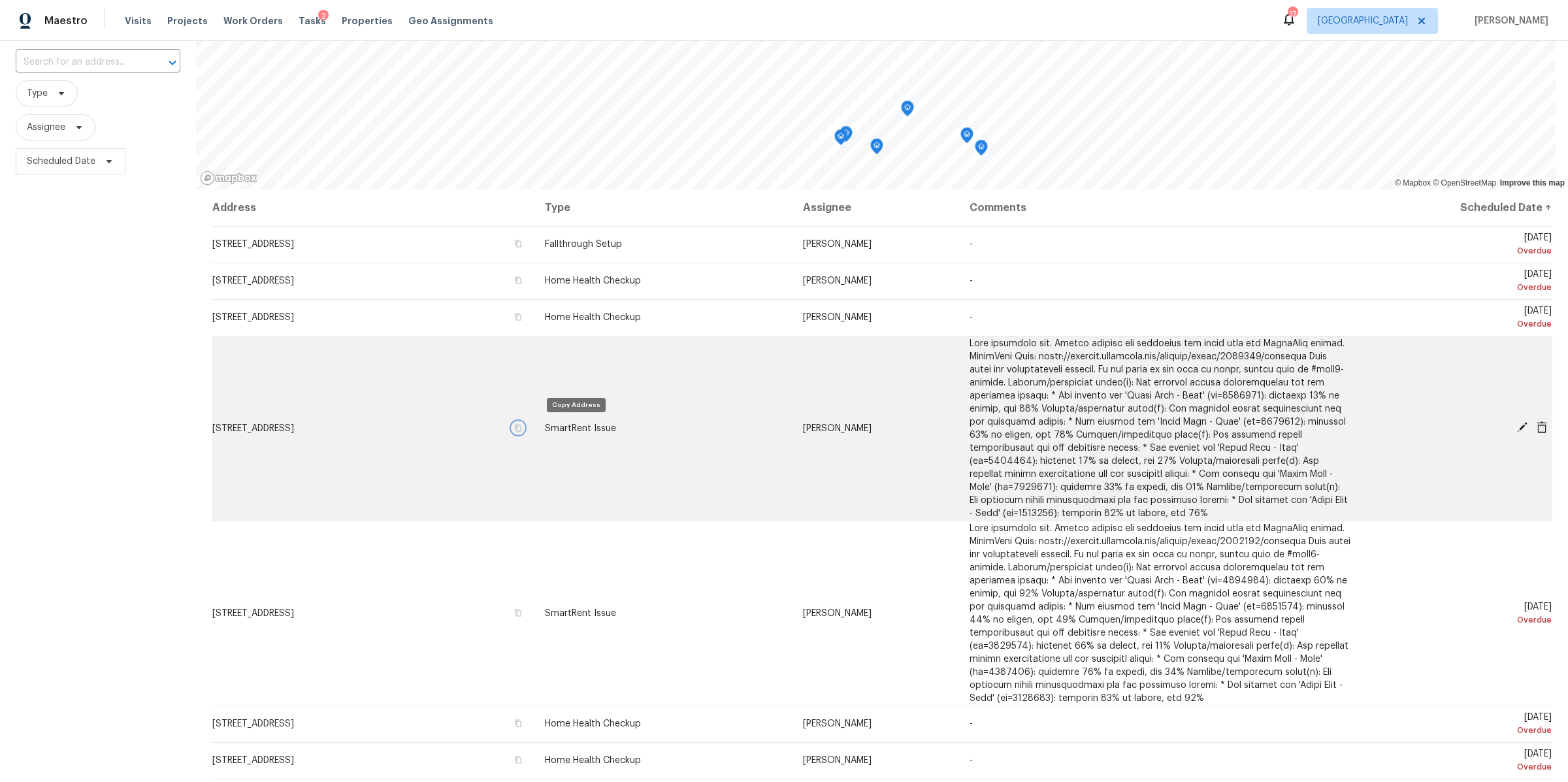
click at [522, 427] on icon "button" at bounding box center [518, 427] width 8 height 8
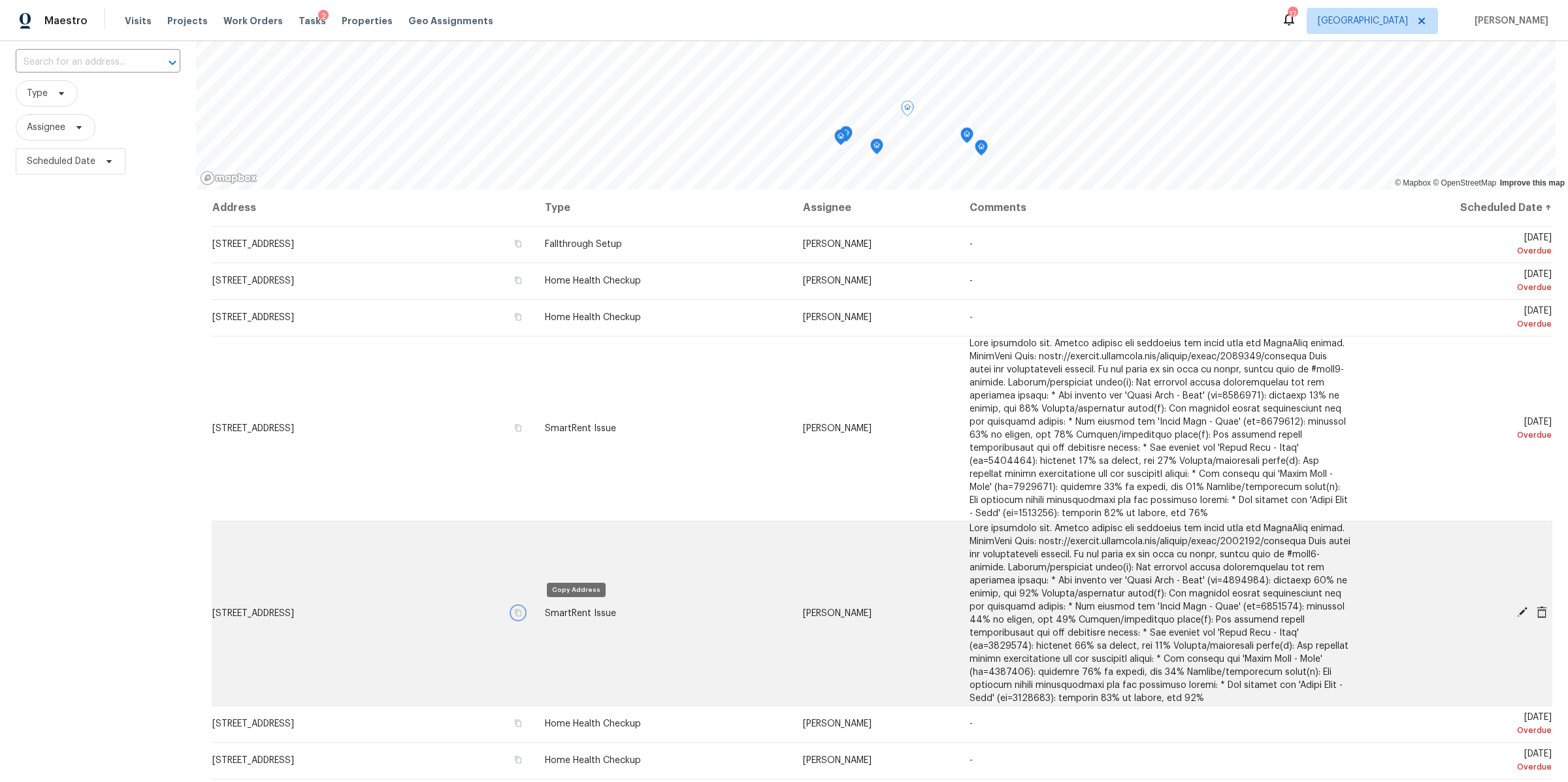
click at [522, 611] on icon "button" at bounding box center [518, 613] width 8 height 8
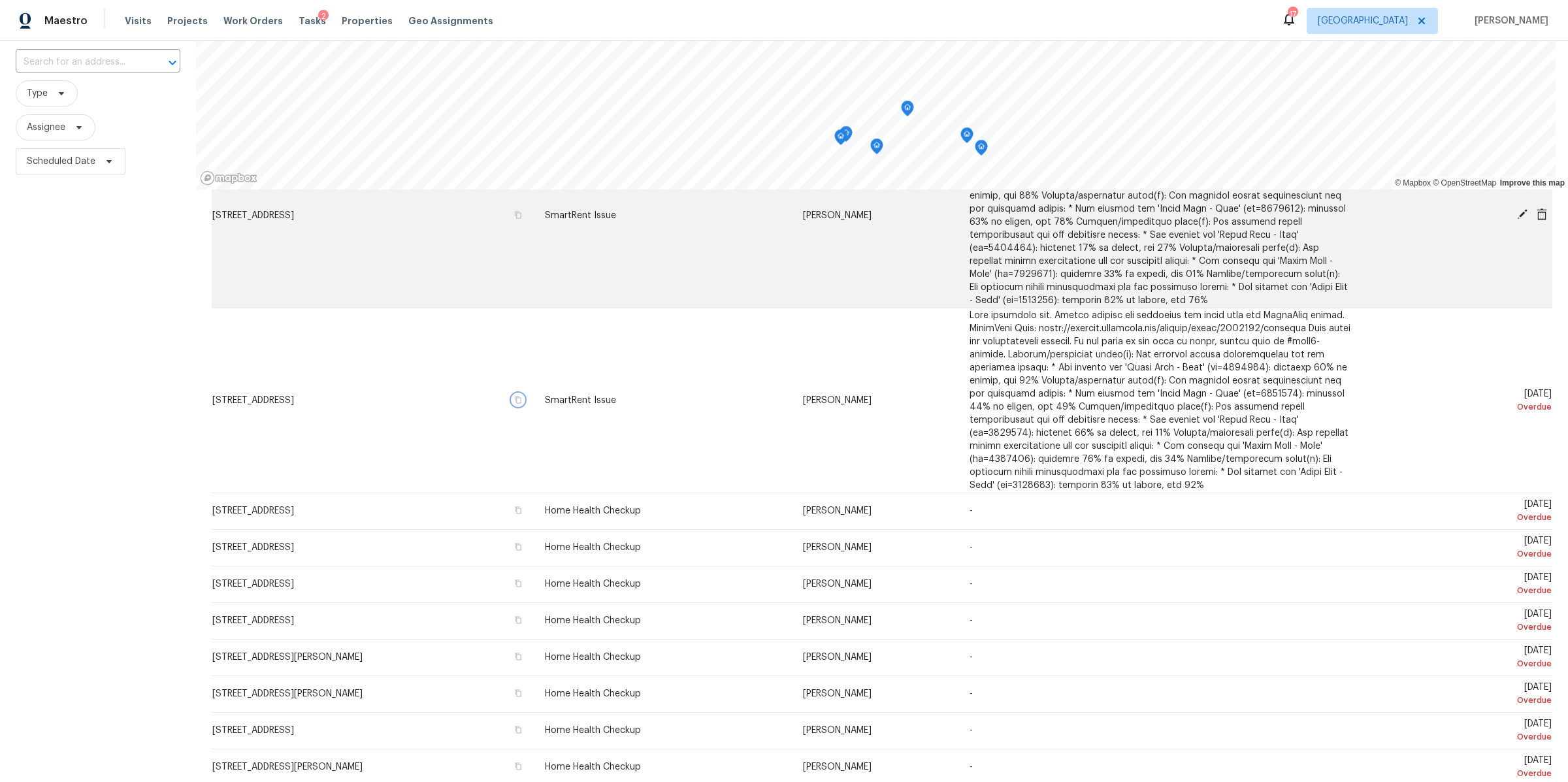
scroll to position [220, 0]
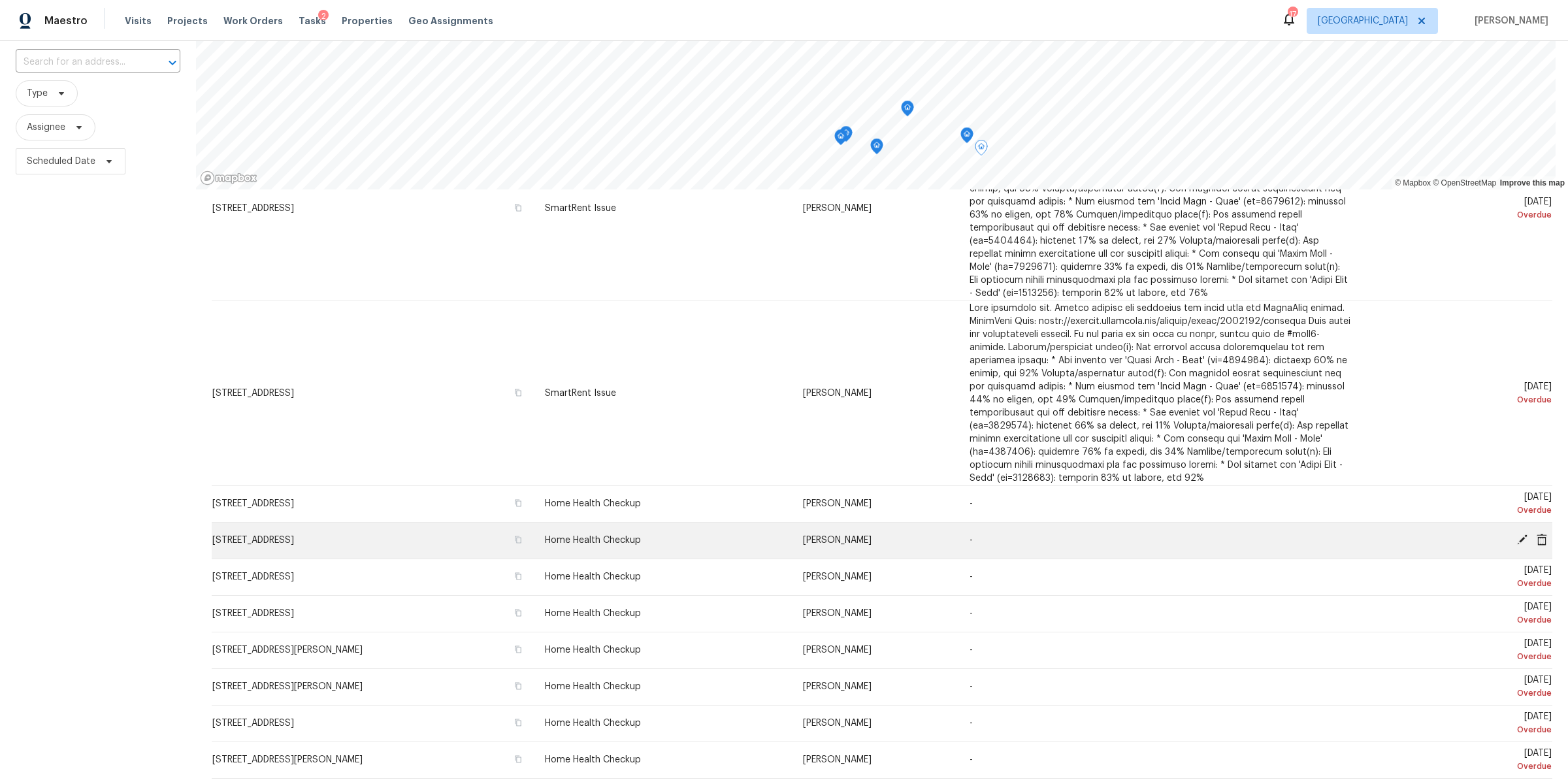
click at [1517, 536] on icon at bounding box center [1522, 539] width 10 height 10
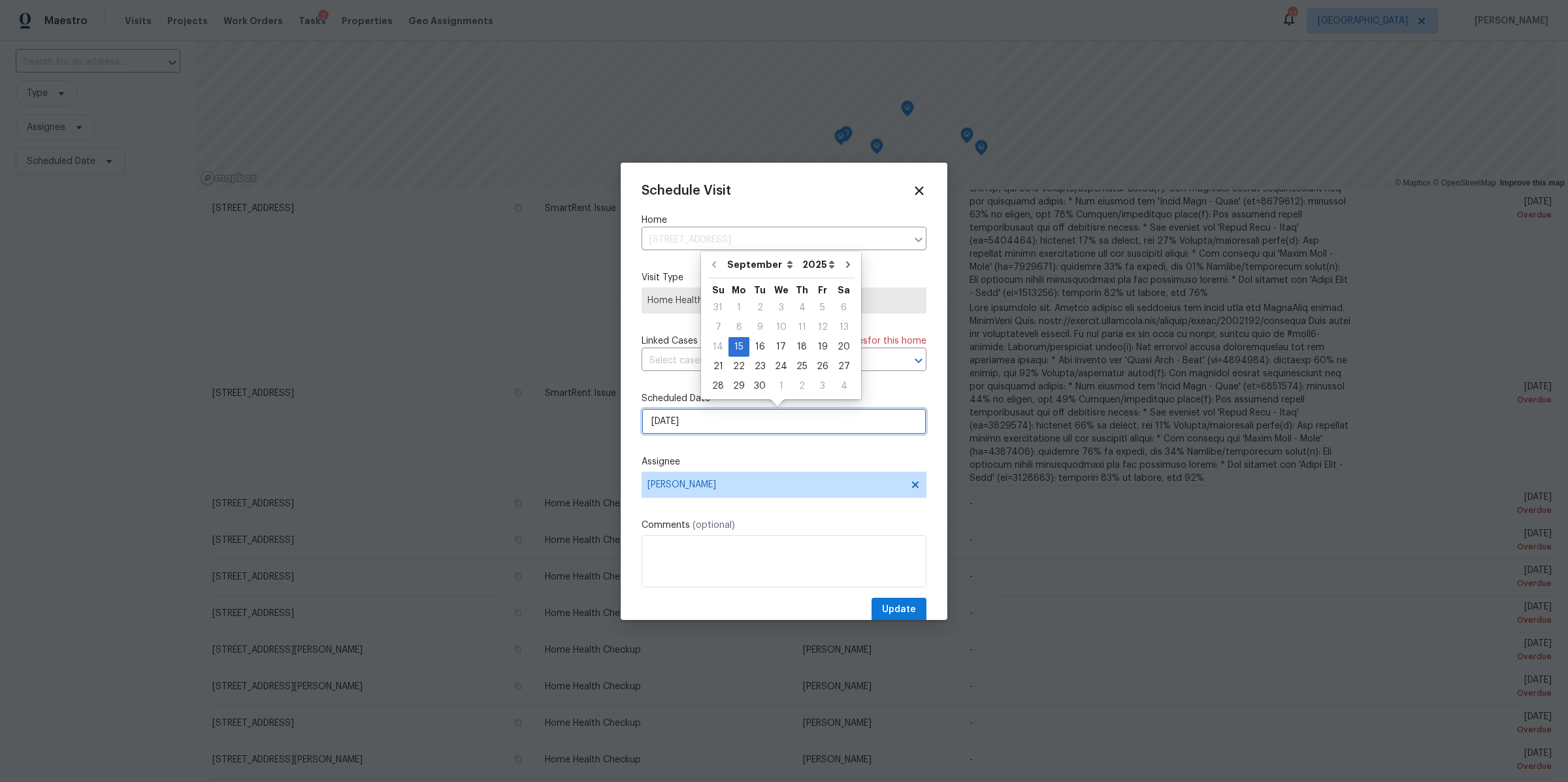
click at [767, 425] on input "9/15/2025" at bounding box center [783, 421] width 285 height 26
click at [735, 370] on div "22" at bounding box center [739, 366] width 21 height 19
type input "[DATE]"
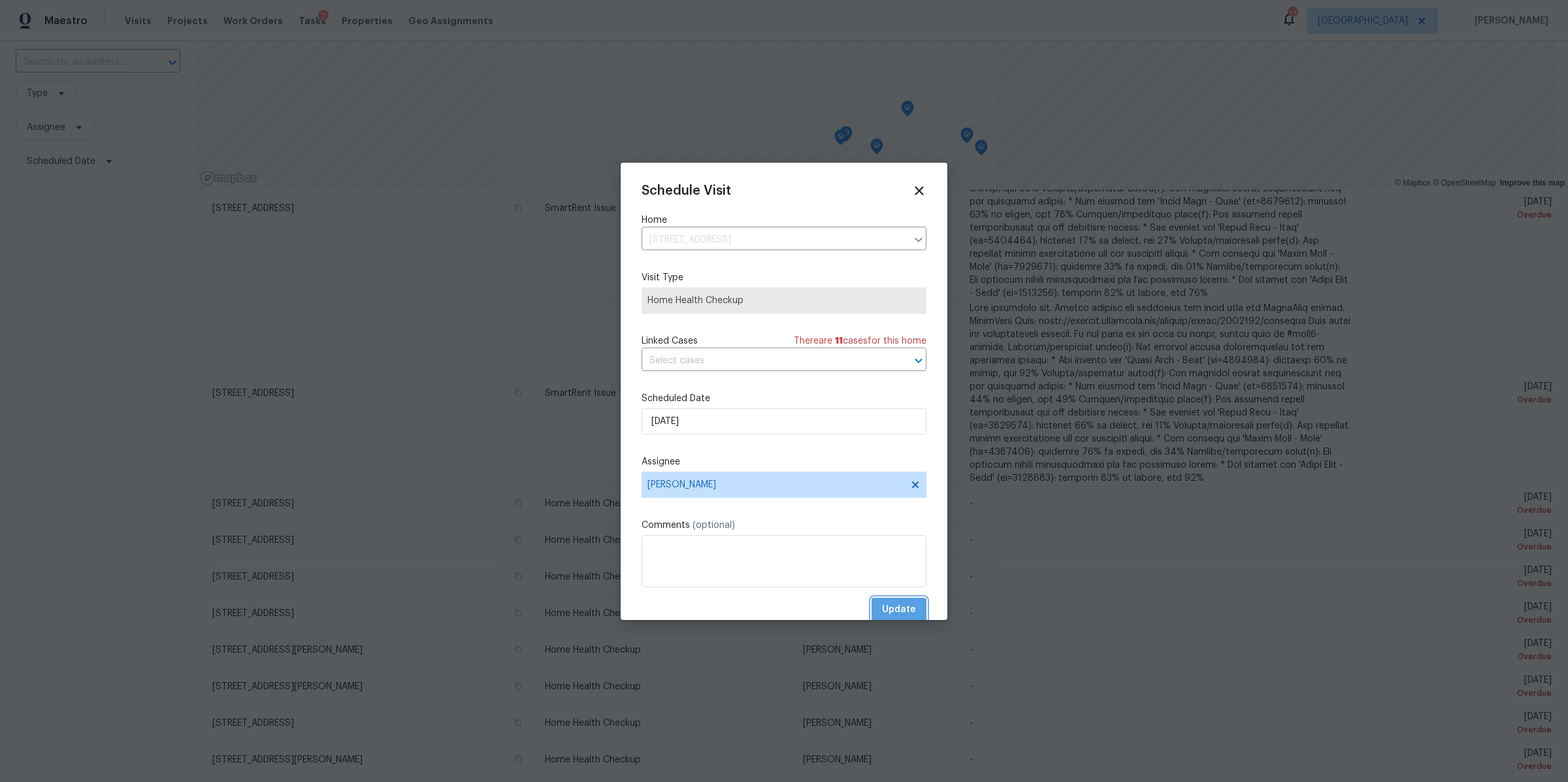
click at [882, 606] on span "Update" at bounding box center [899, 610] width 34 height 16
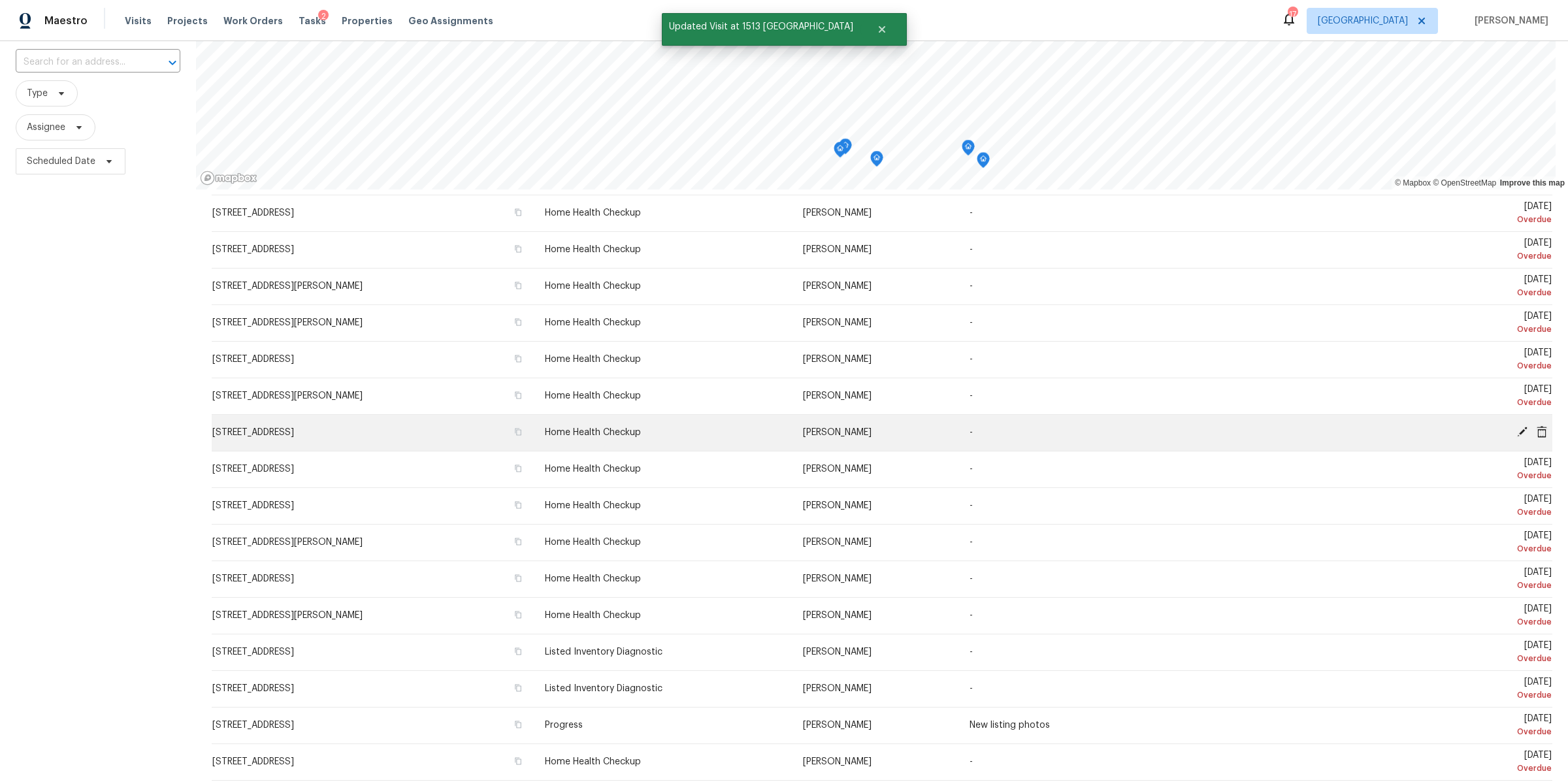
scroll to position [0, 0]
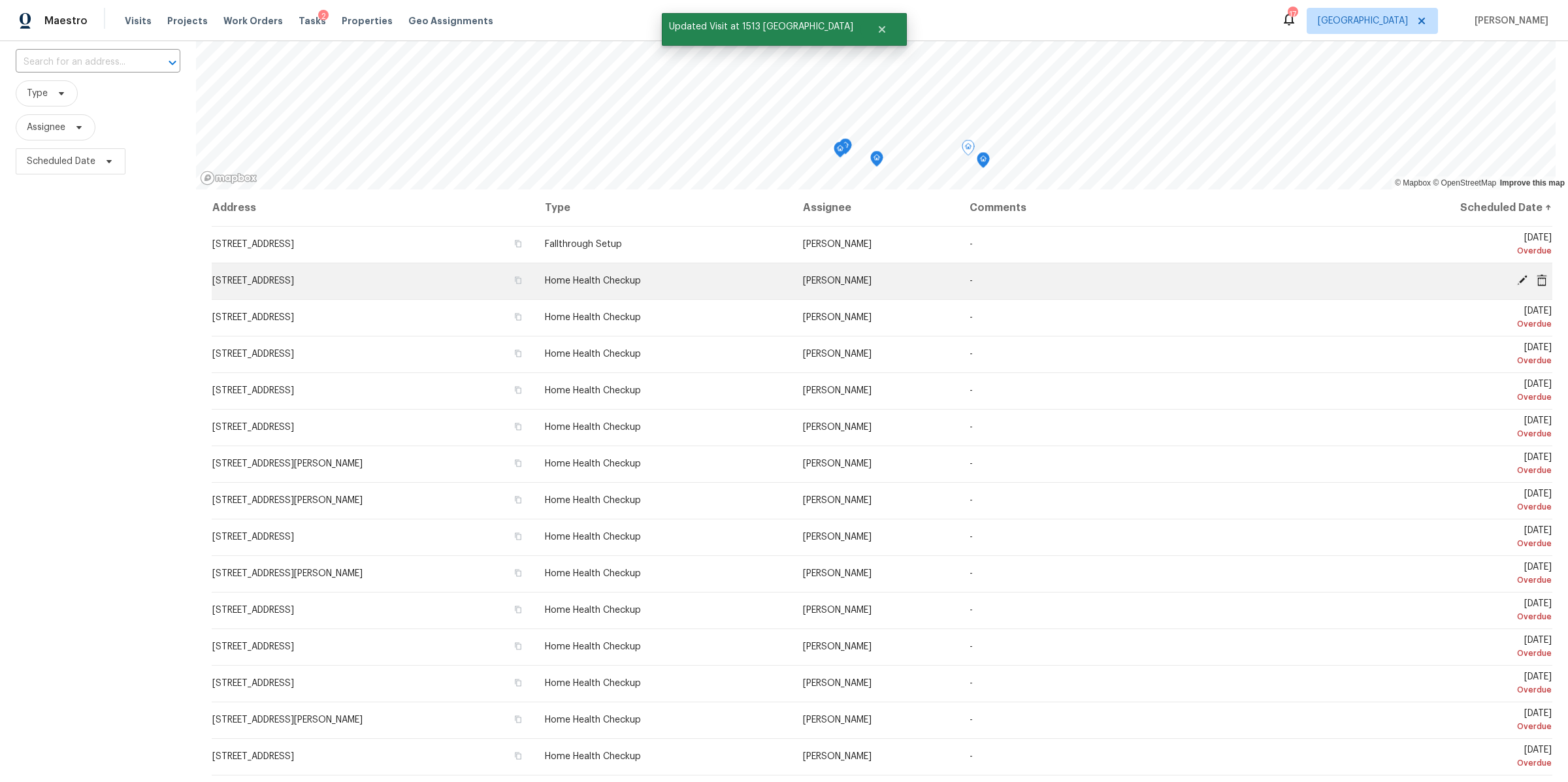
click at [1517, 274] on icon at bounding box center [1522, 280] width 12 height 12
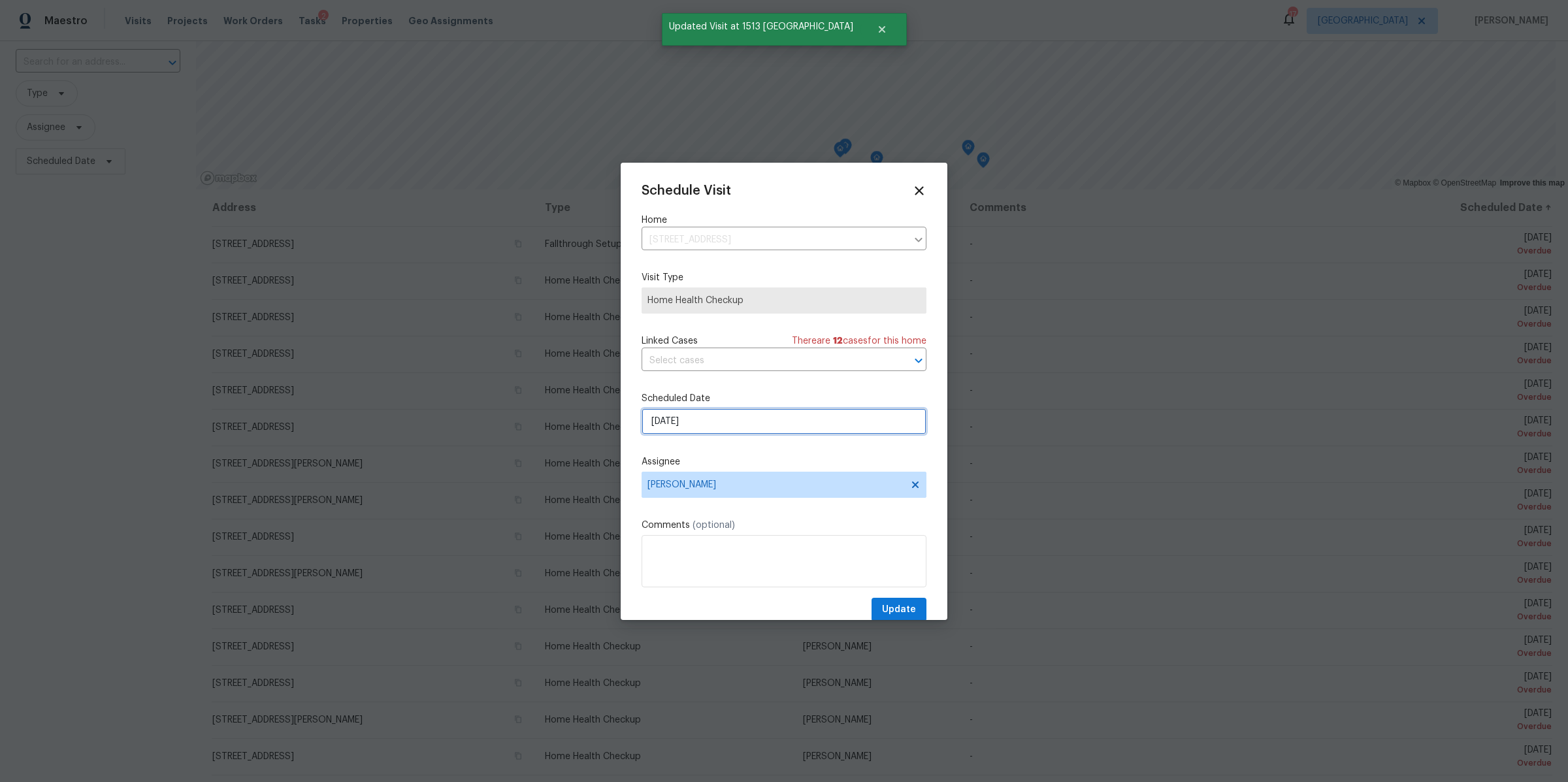
click at [722, 417] on input "[DATE]" at bounding box center [783, 421] width 285 height 26
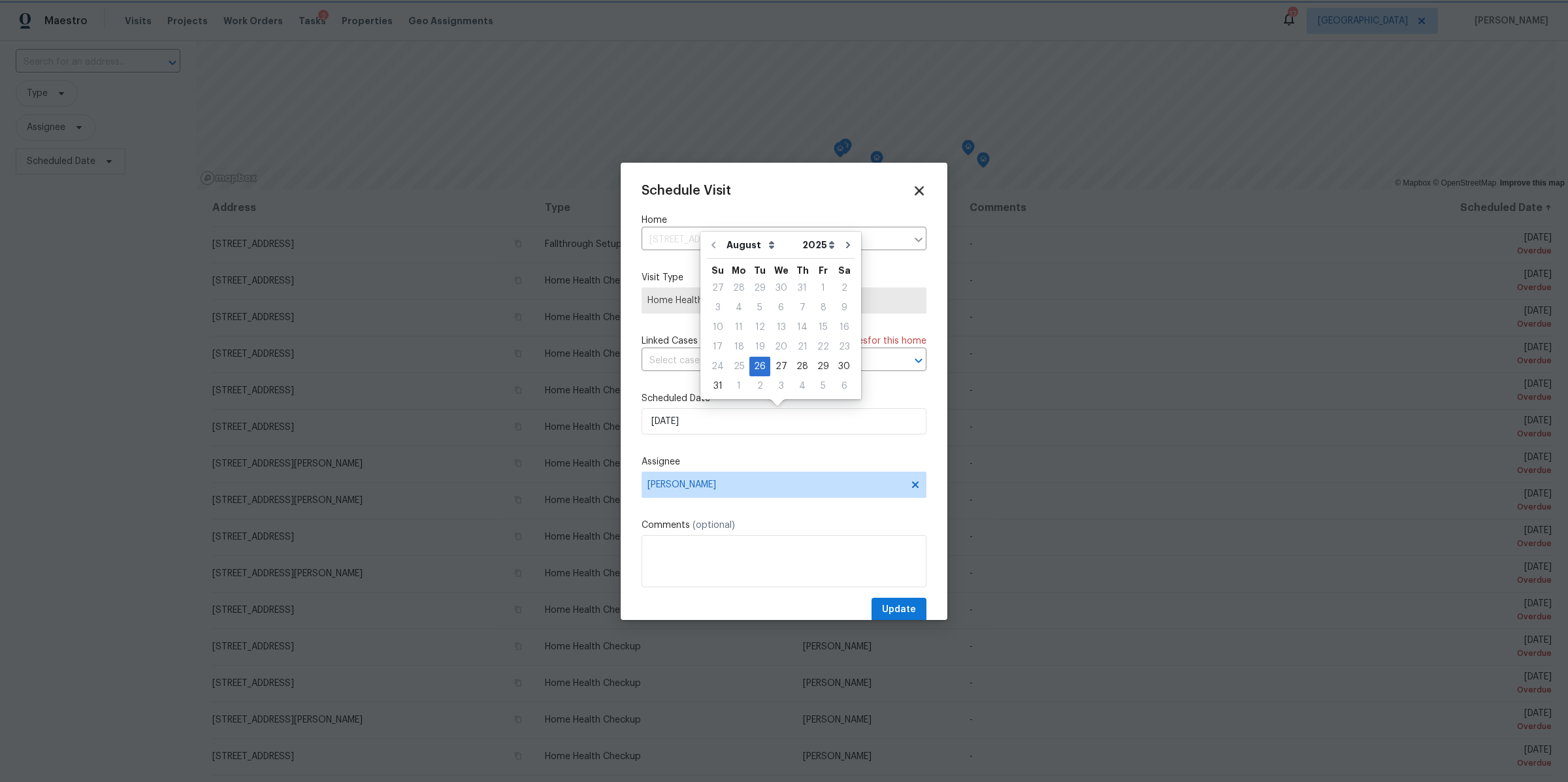
click at [915, 189] on icon at bounding box center [919, 190] width 9 height 9
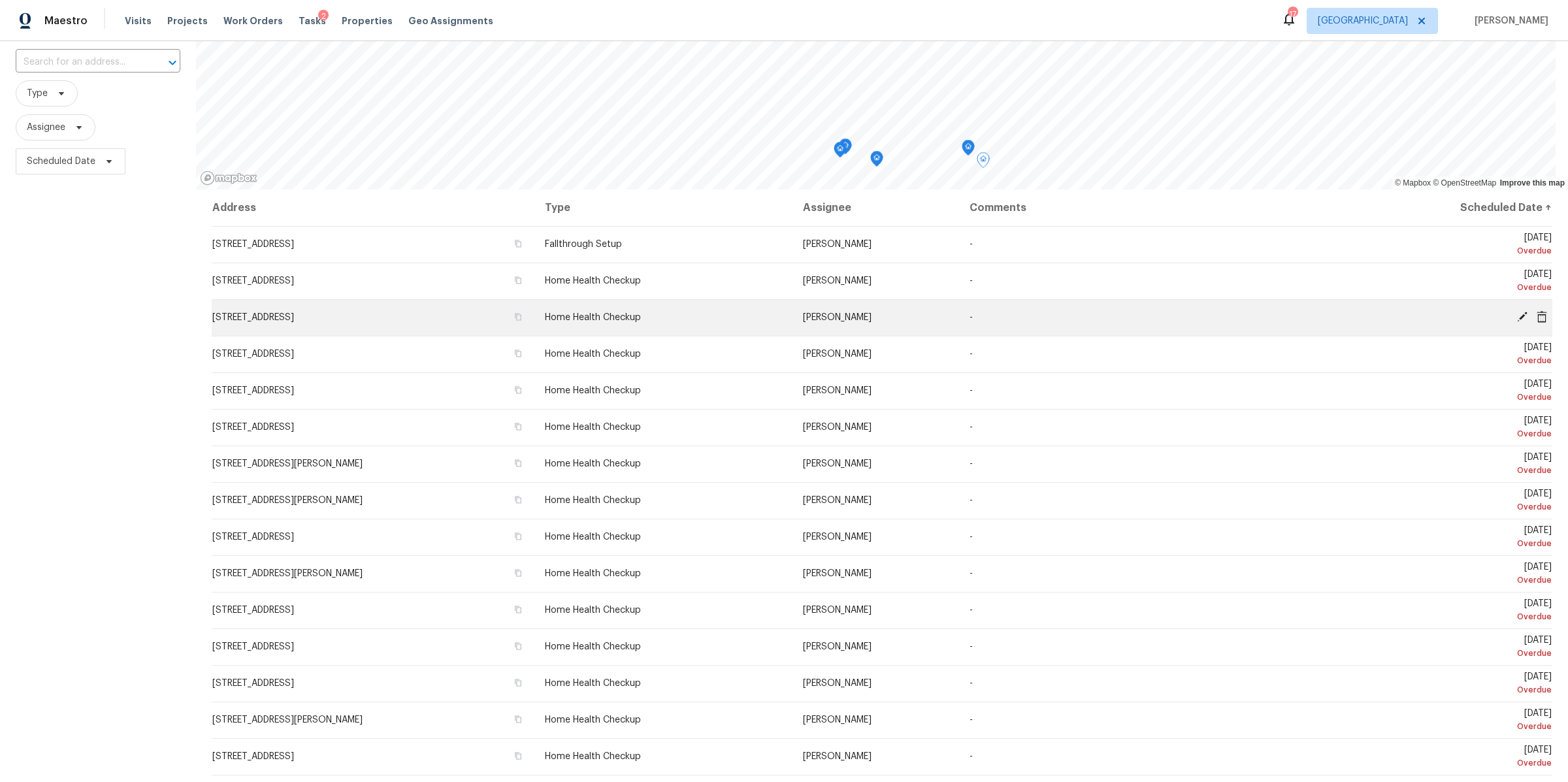
click at [1517, 311] on icon at bounding box center [1522, 316] width 12 height 12
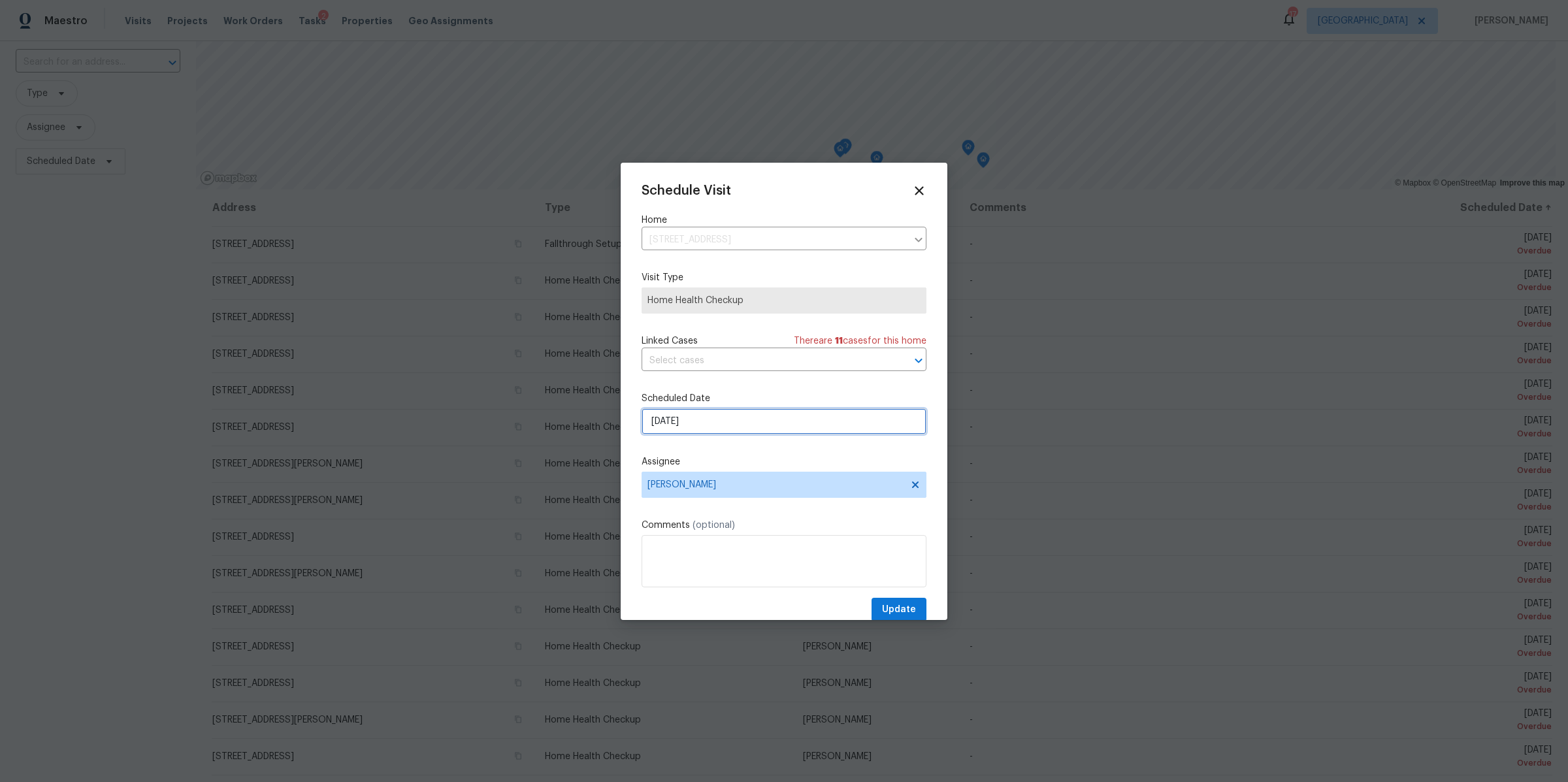
click at [717, 420] on input "[DATE]" at bounding box center [783, 421] width 285 height 26
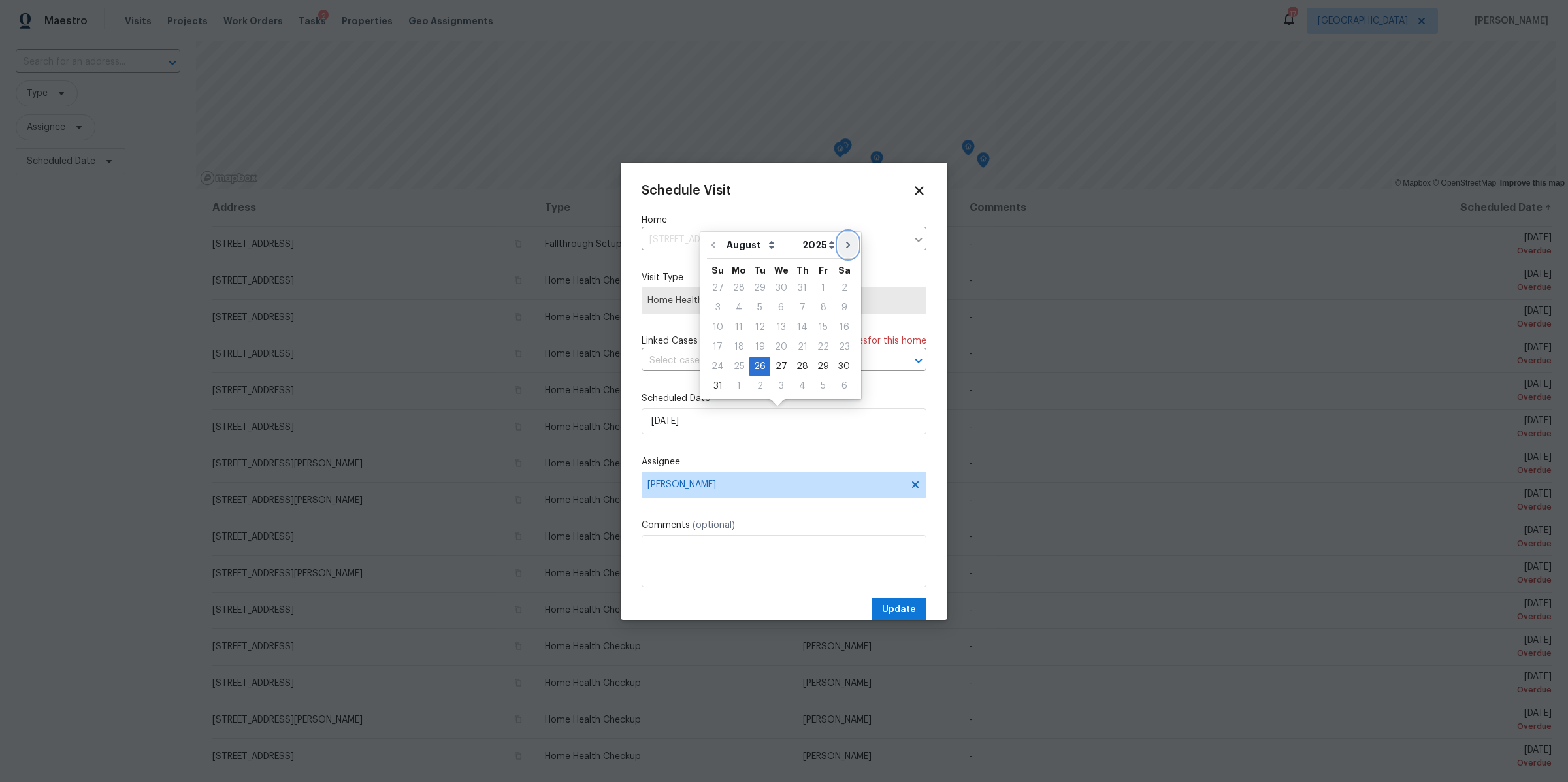
click at [846, 246] on icon "Go to next month" at bounding box center [848, 245] width 4 height 7
type input "[DATE]"
select select "8"
click at [741, 364] on div "22" at bounding box center [739, 366] width 21 height 19
type input "[DATE]"
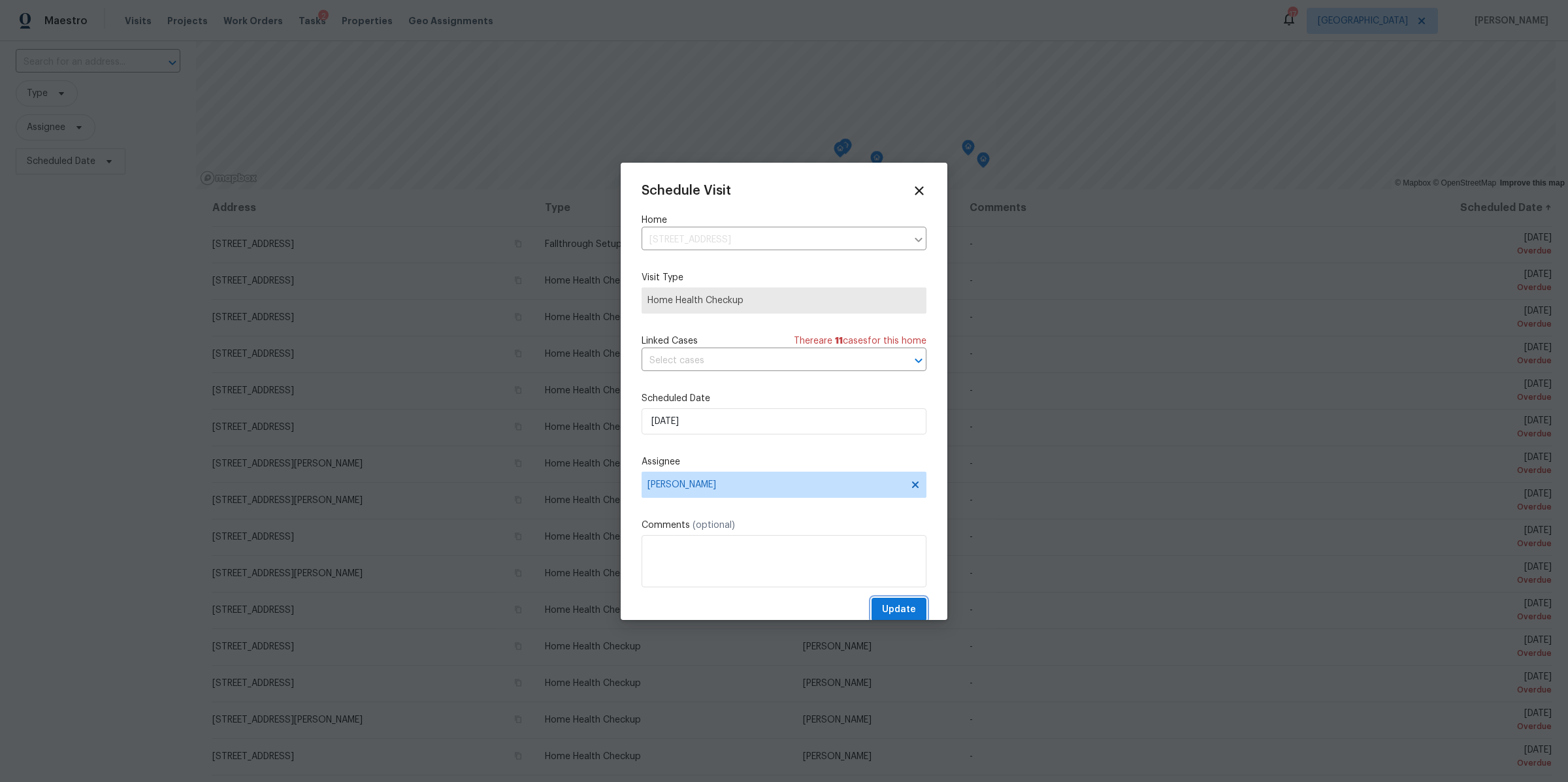
click at [888, 613] on span "Update" at bounding box center [899, 610] width 34 height 16
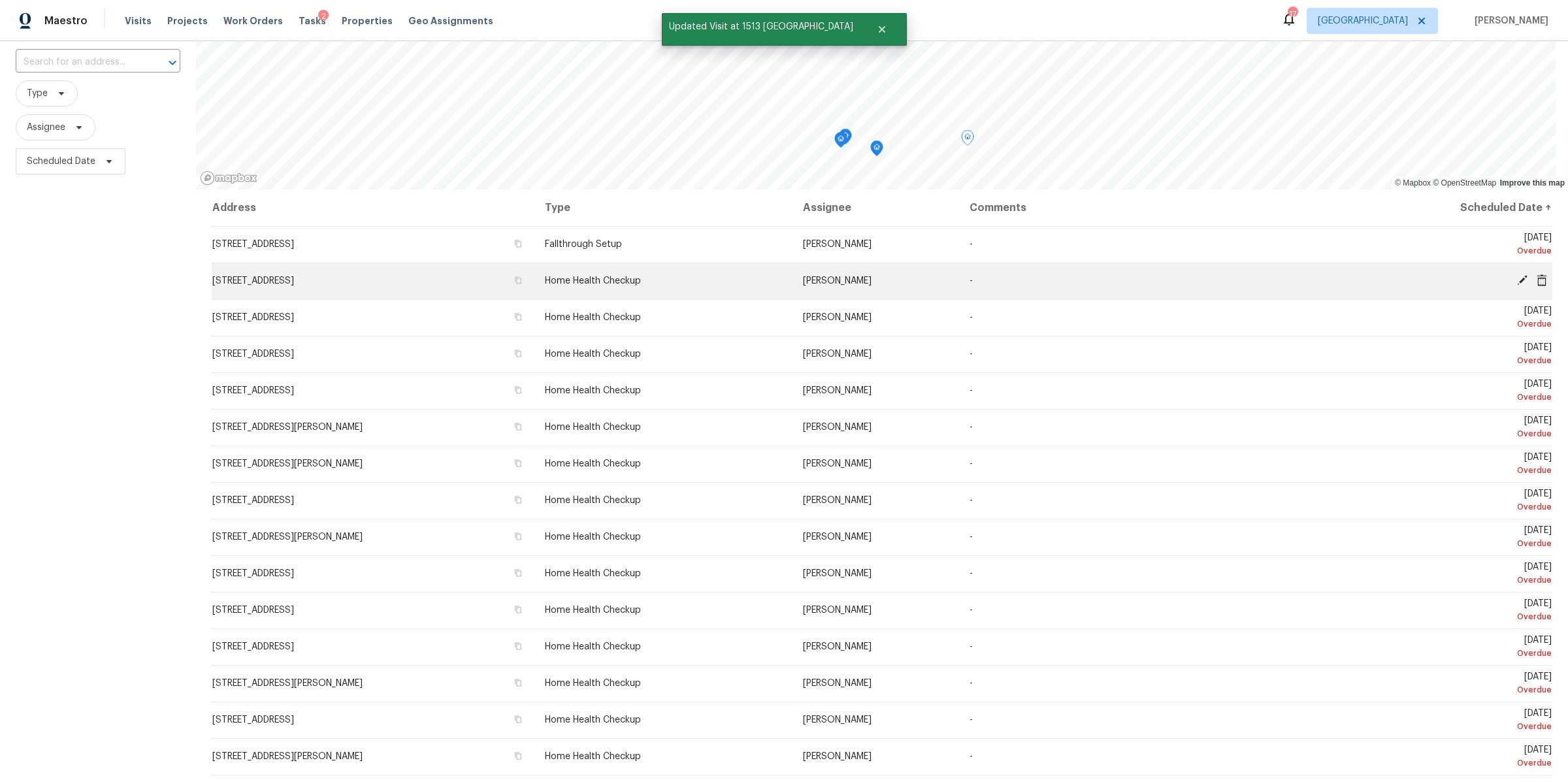
click at [1517, 278] on icon at bounding box center [1522, 280] width 10 height 10
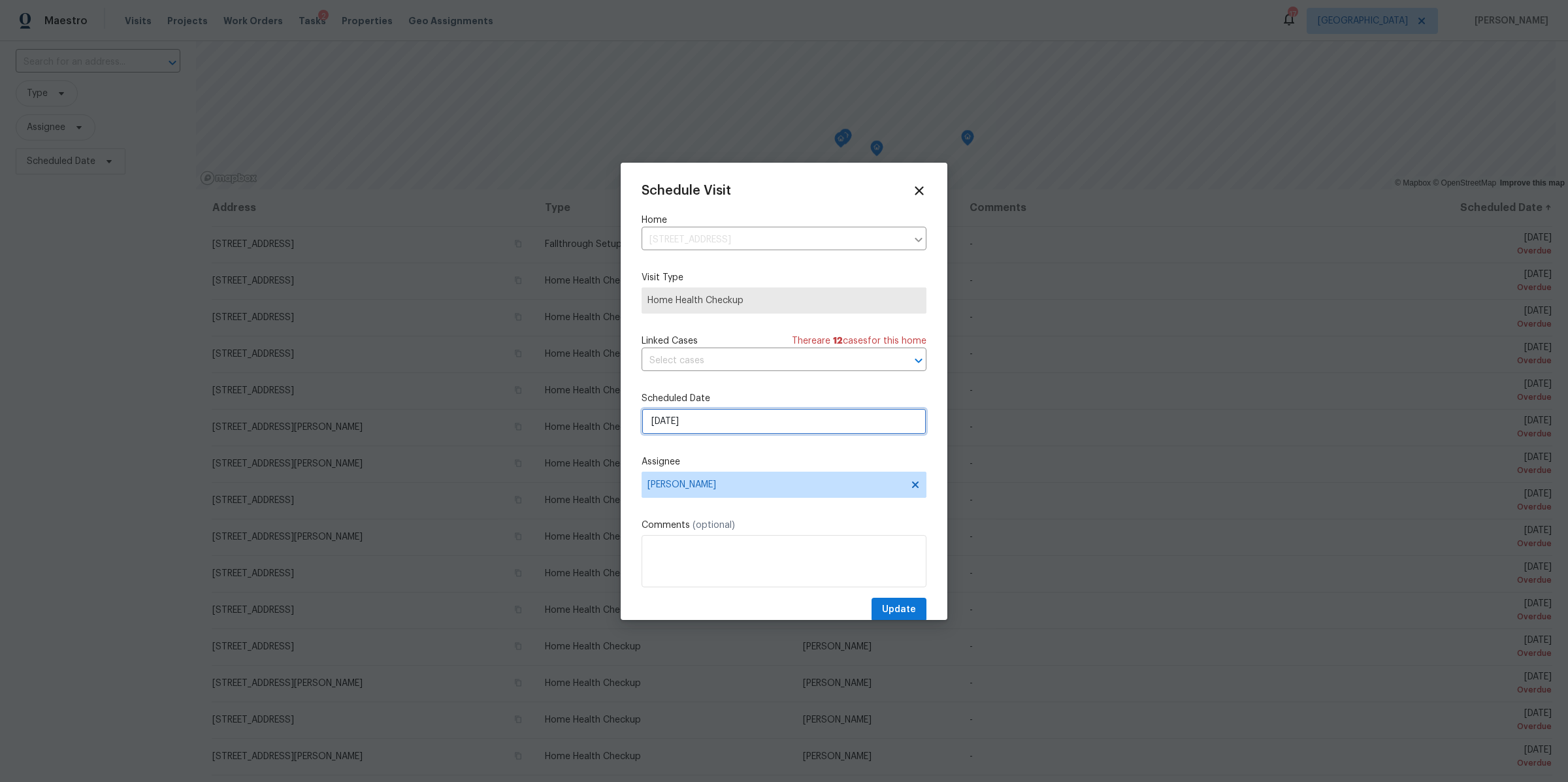
click at [728, 419] on input "[DATE]" at bounding box center [783, 421] width 285 height 26
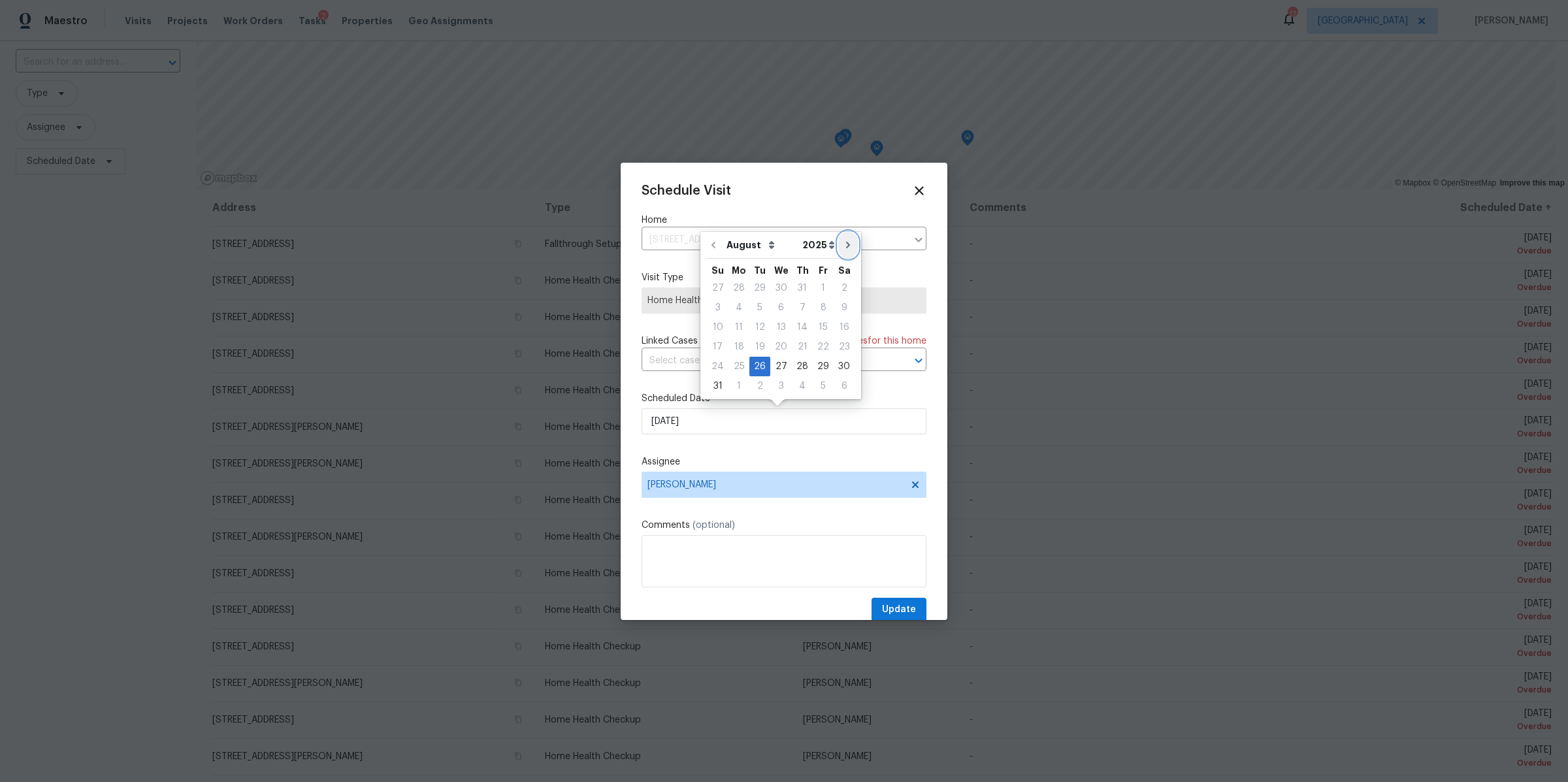
click at [843, 240] on icon "Go to next month" at bounding box center [848, 245] width 10 height 10
type input "[DATE]"
select select "8"
click at [744, 366] on div "22" at bounding box center [739, 366] width 21 height 19
type input "[DATE]"
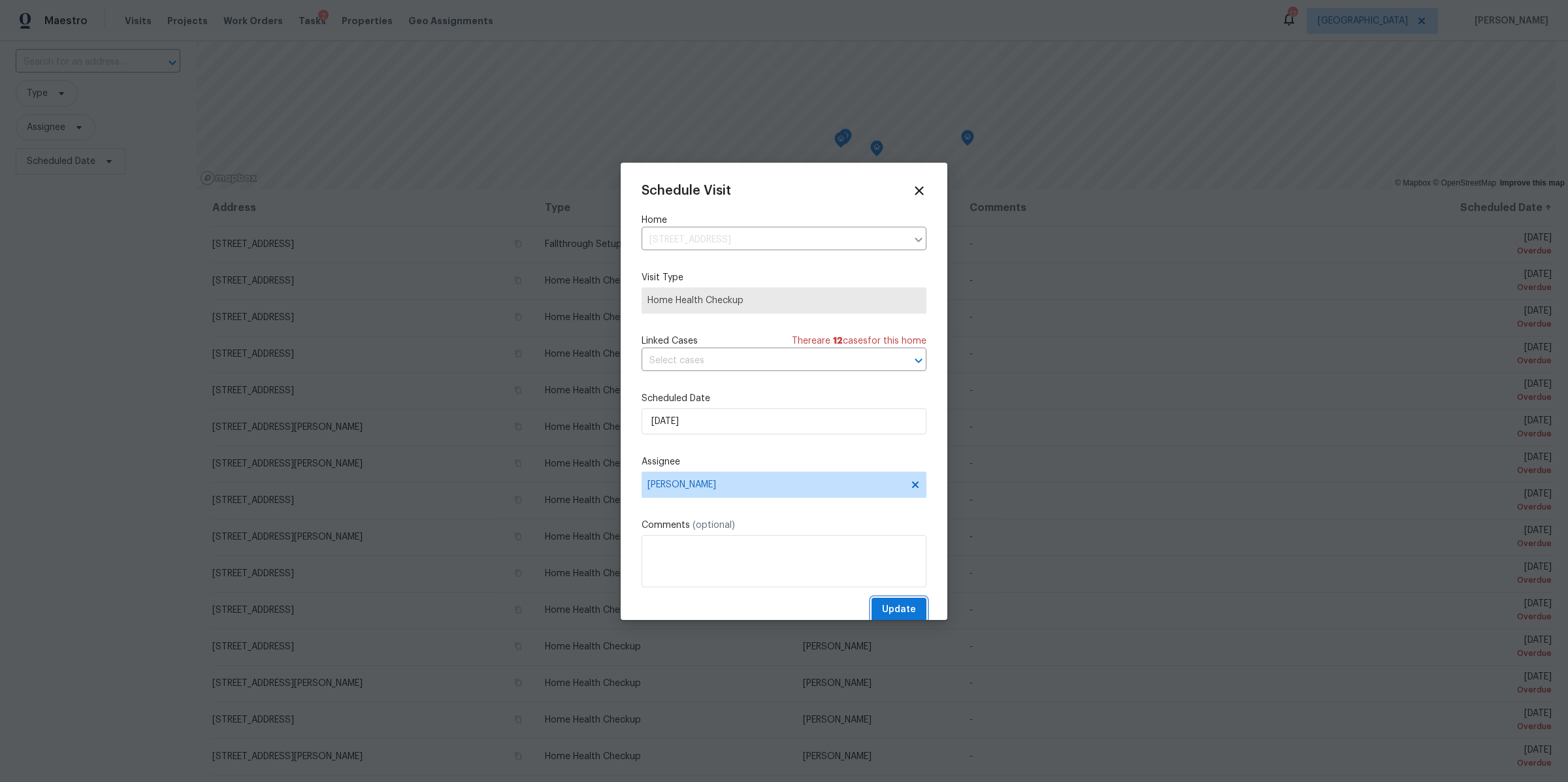
click at [882, 605] on span "Update" at bounding box center [899, 610] width 34 height 16
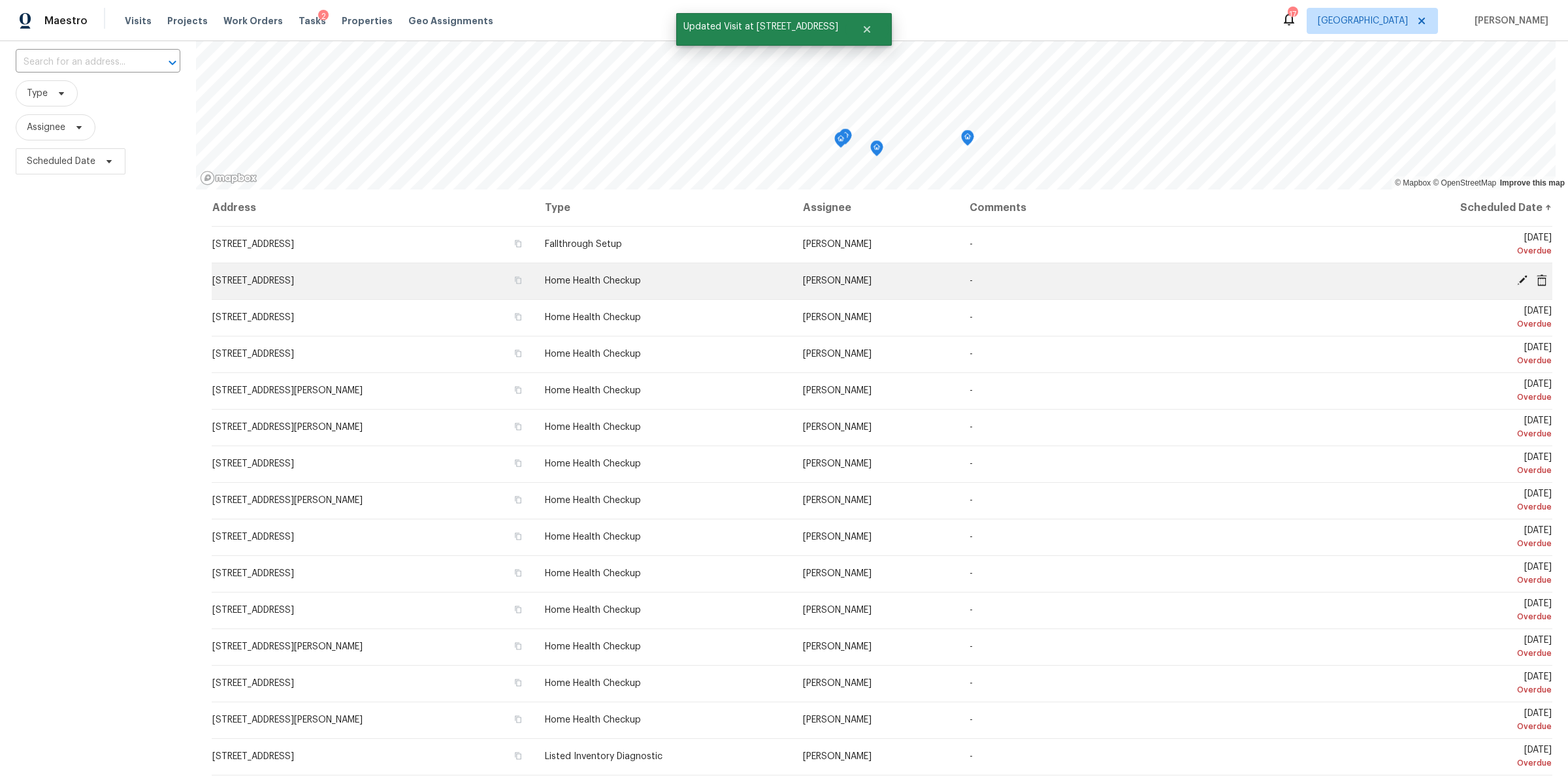
click at [1517, 277] on icon at bounding box center [1522, 280] width 12 height 12
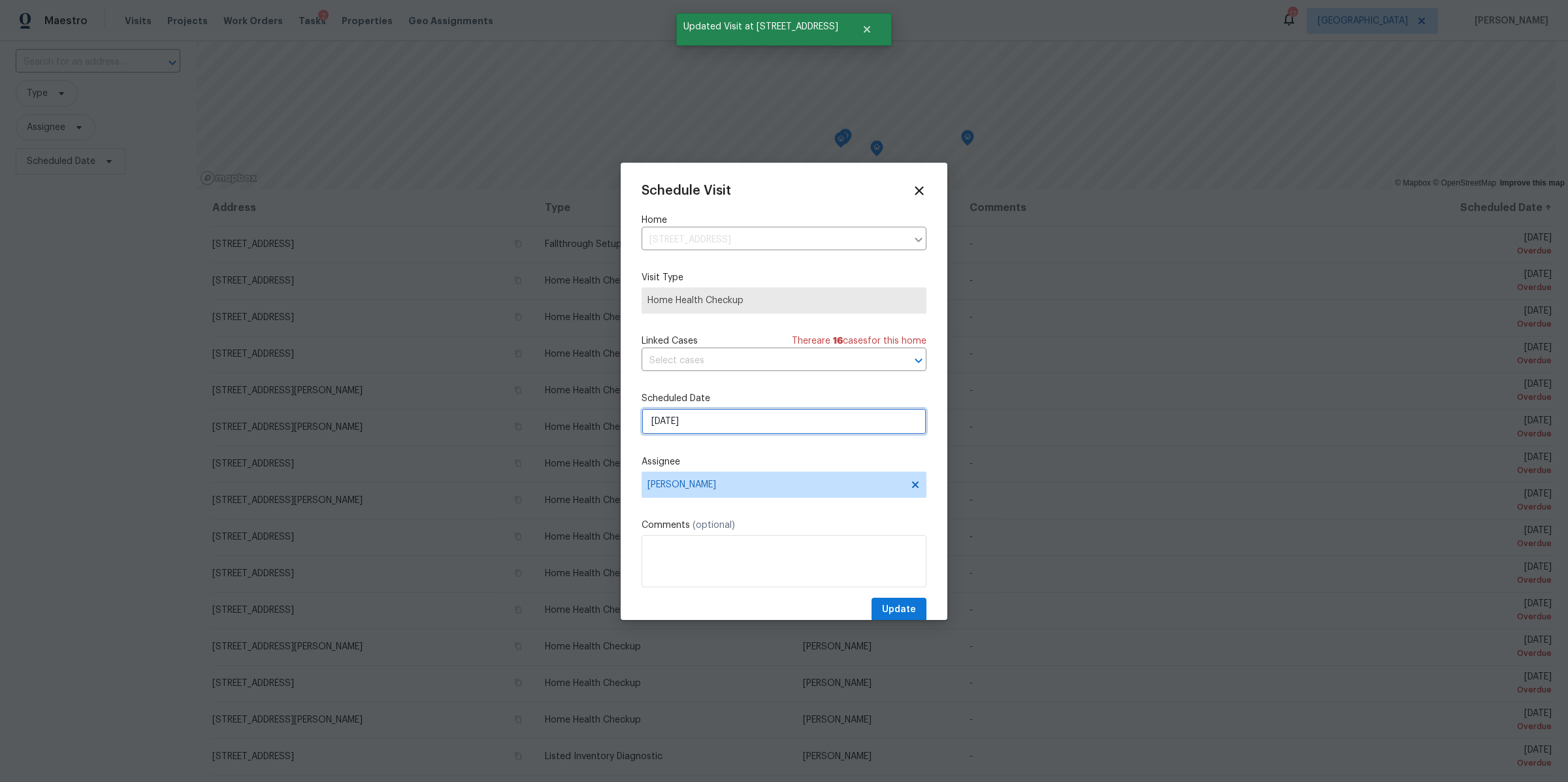
click at [805, 423] on input "9/15/2025" at bounding box center [783, 421] width 285 height 26
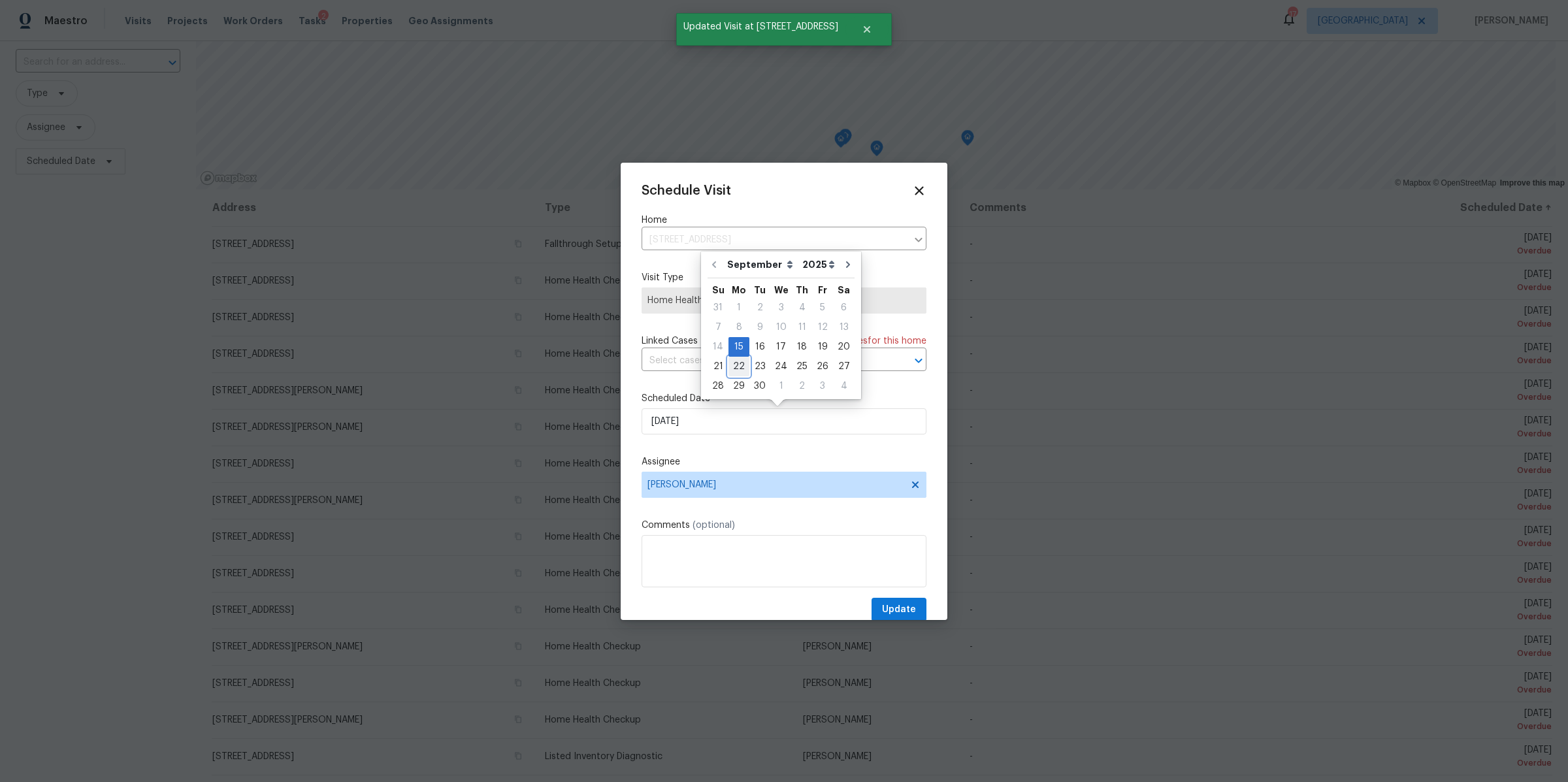
click at [739, 365] on div "22" at bounding box center [739, 366] width 21 height 19
type input "[DATE]"
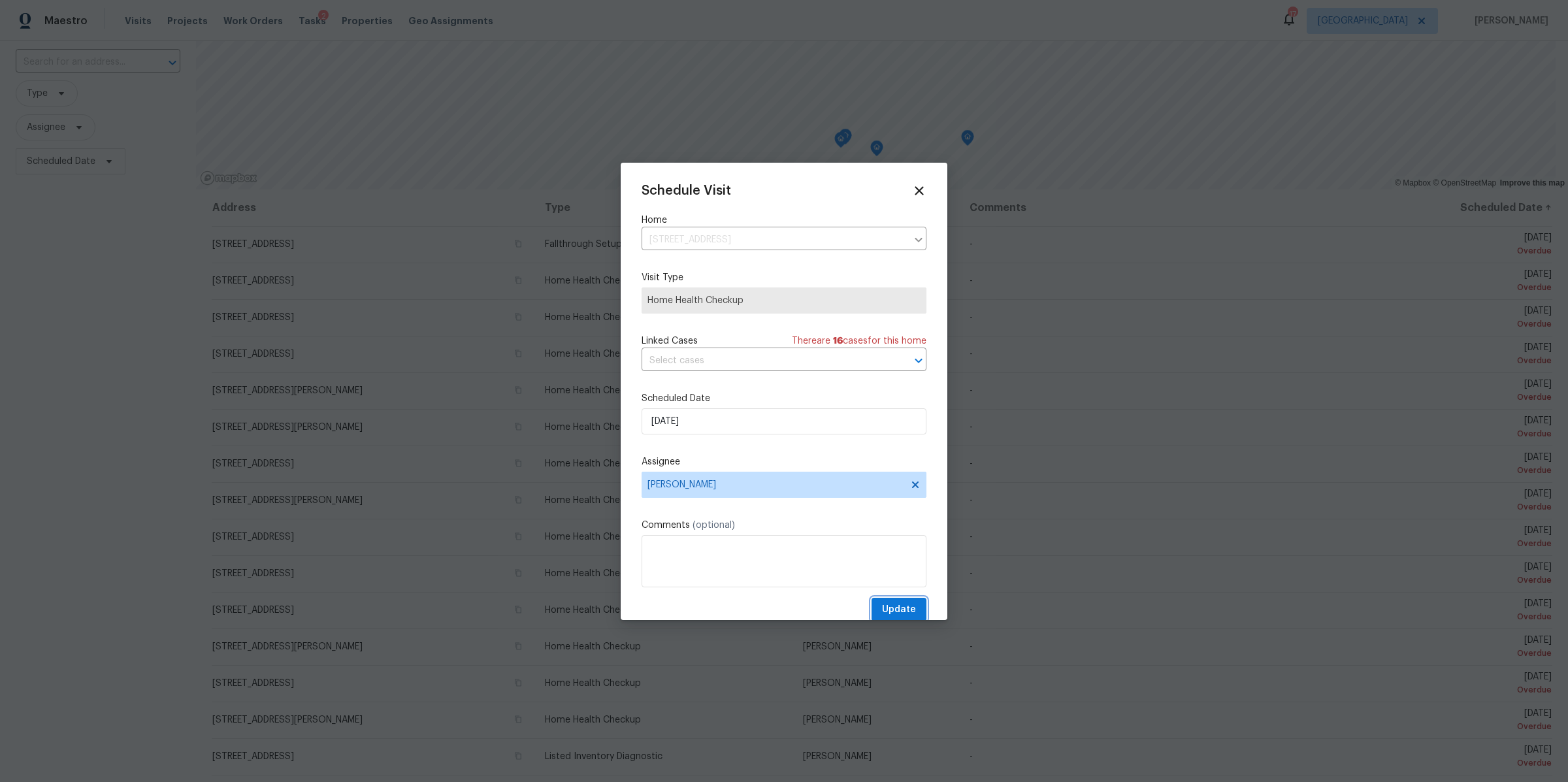
click at [882, 605] on span "Update" at bounding box center [899, 610] width 34 height 16
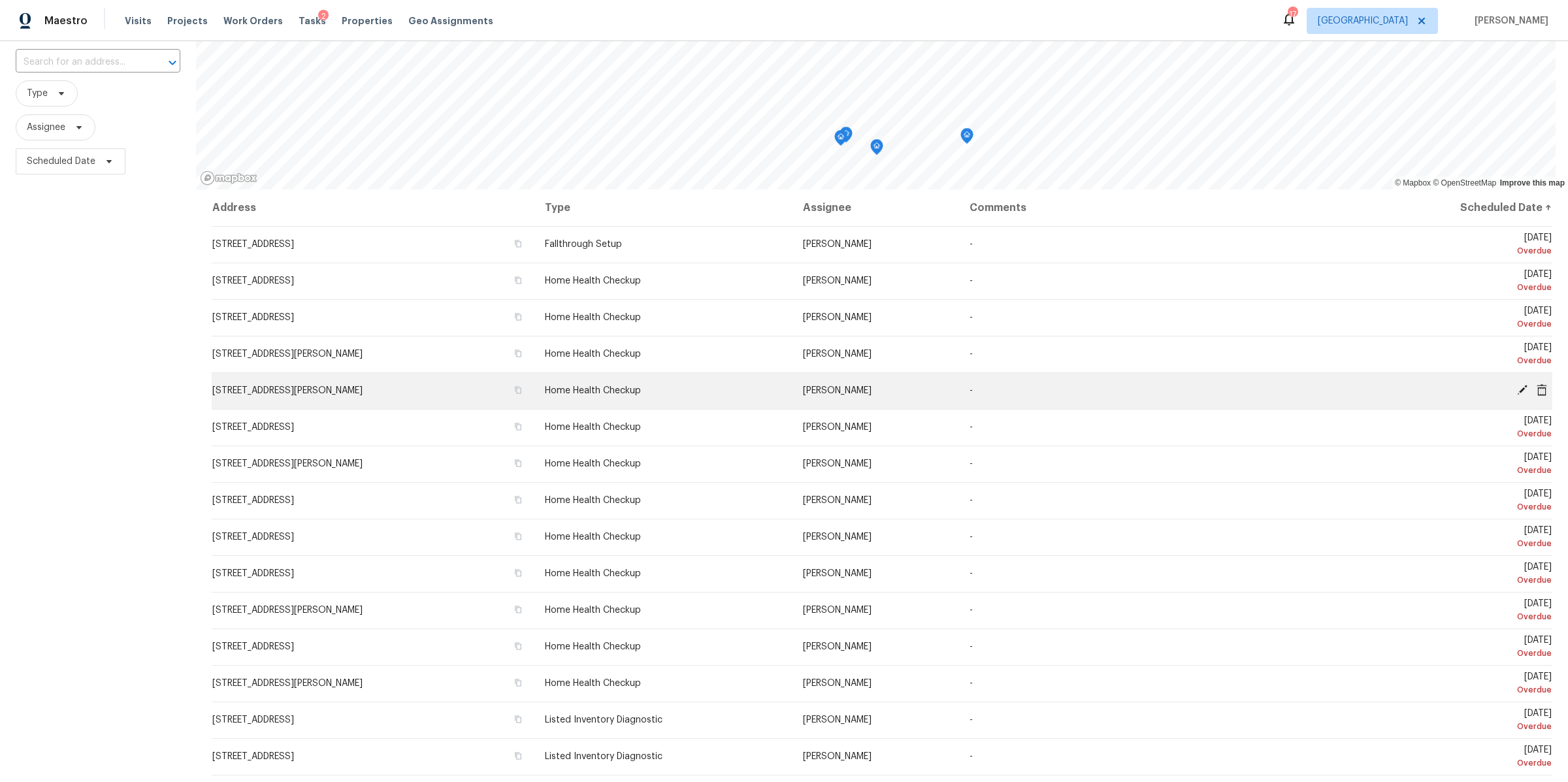
click at [1517, 390] on icon at bounding box center [1522, 390] width 12 height 12
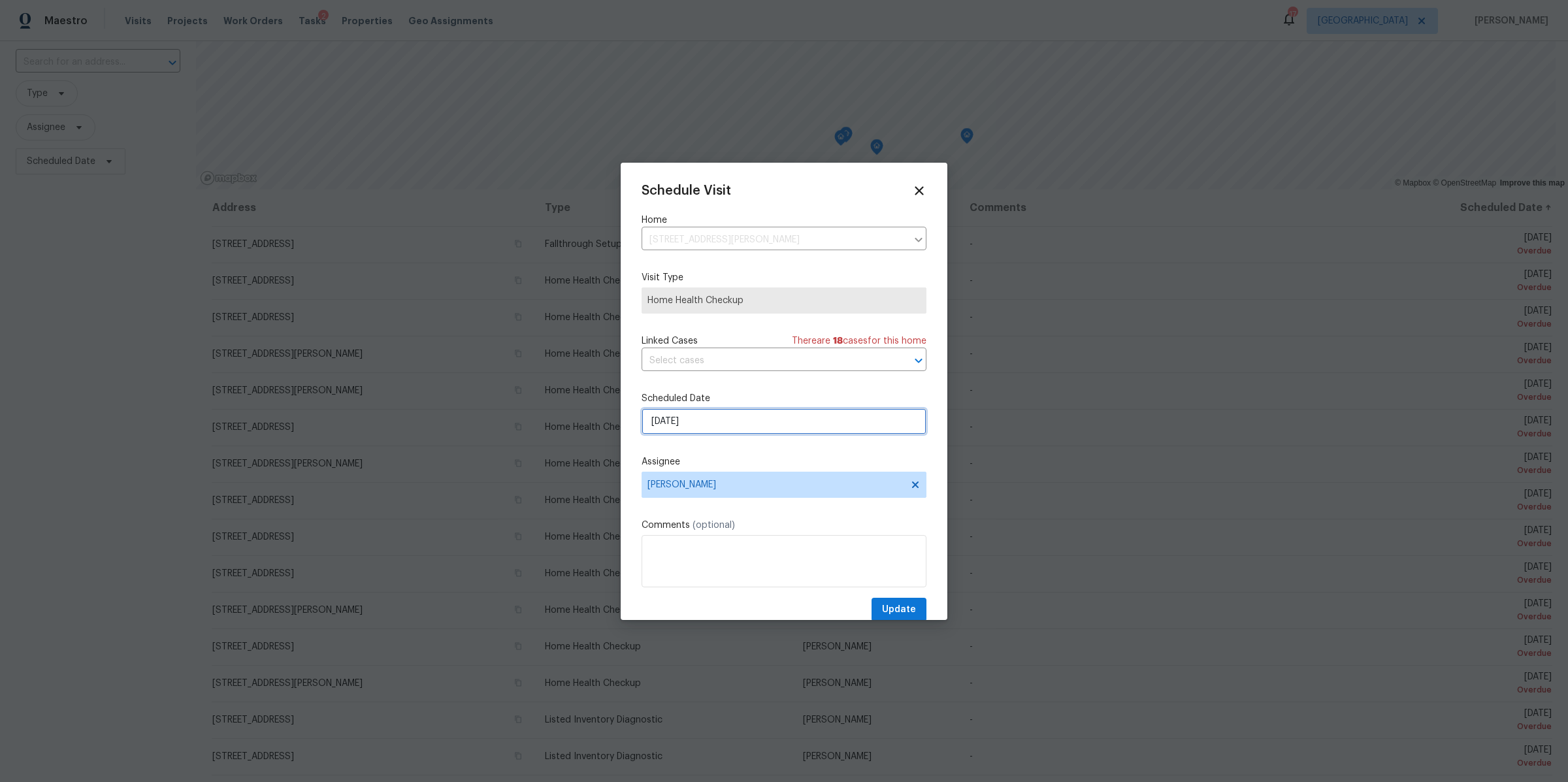
click at [676, 421] on input "9/15/2025" at bounding box center [783, 421] width 285 height 26
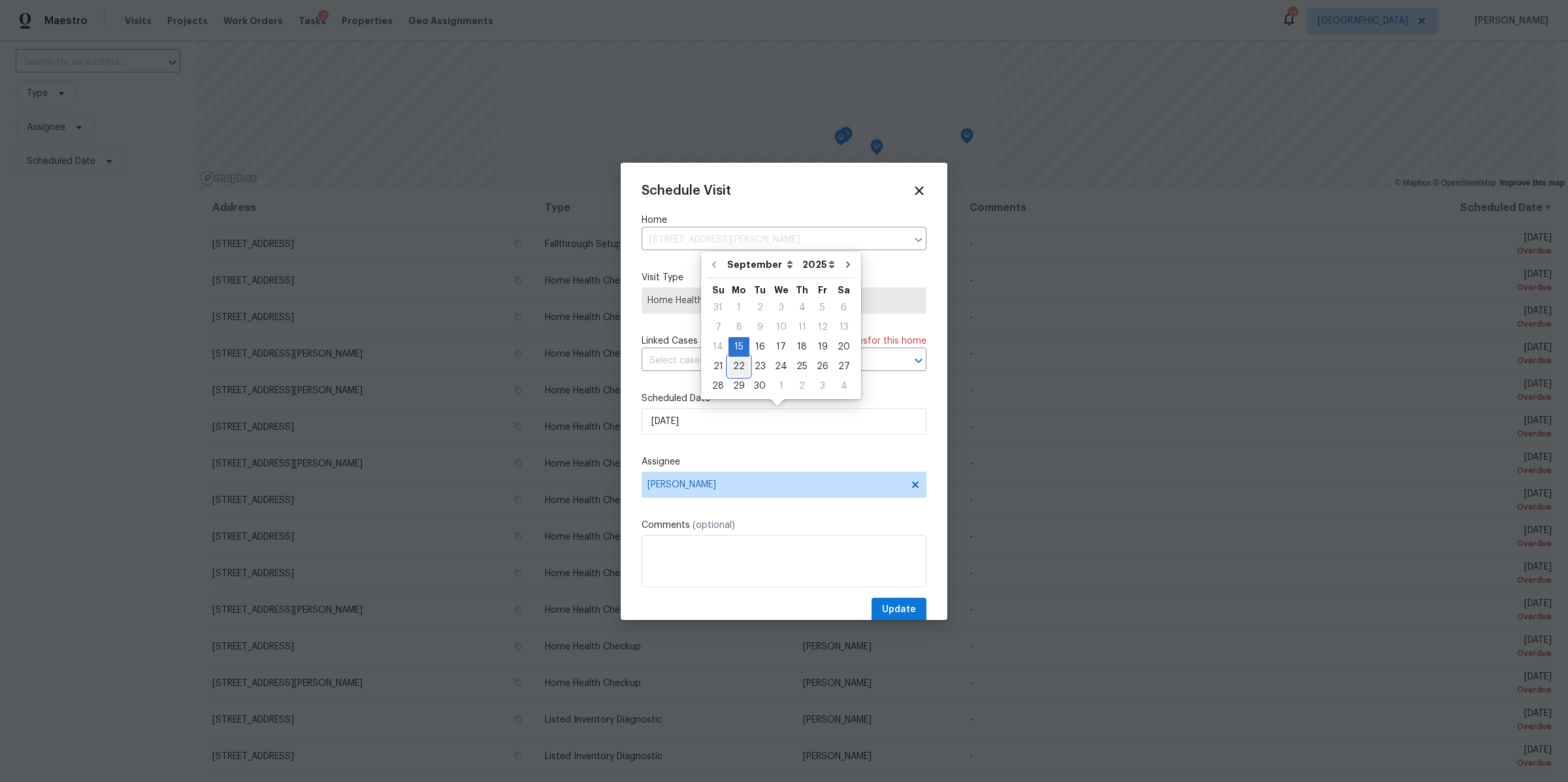
click at [735, 363] on div "22" at bounding box center [739, 366] width 21 height 19
type input "[DATE]"
click at [894, 604] on span "Update" at bounding box center [899, 610] width 34 height 16
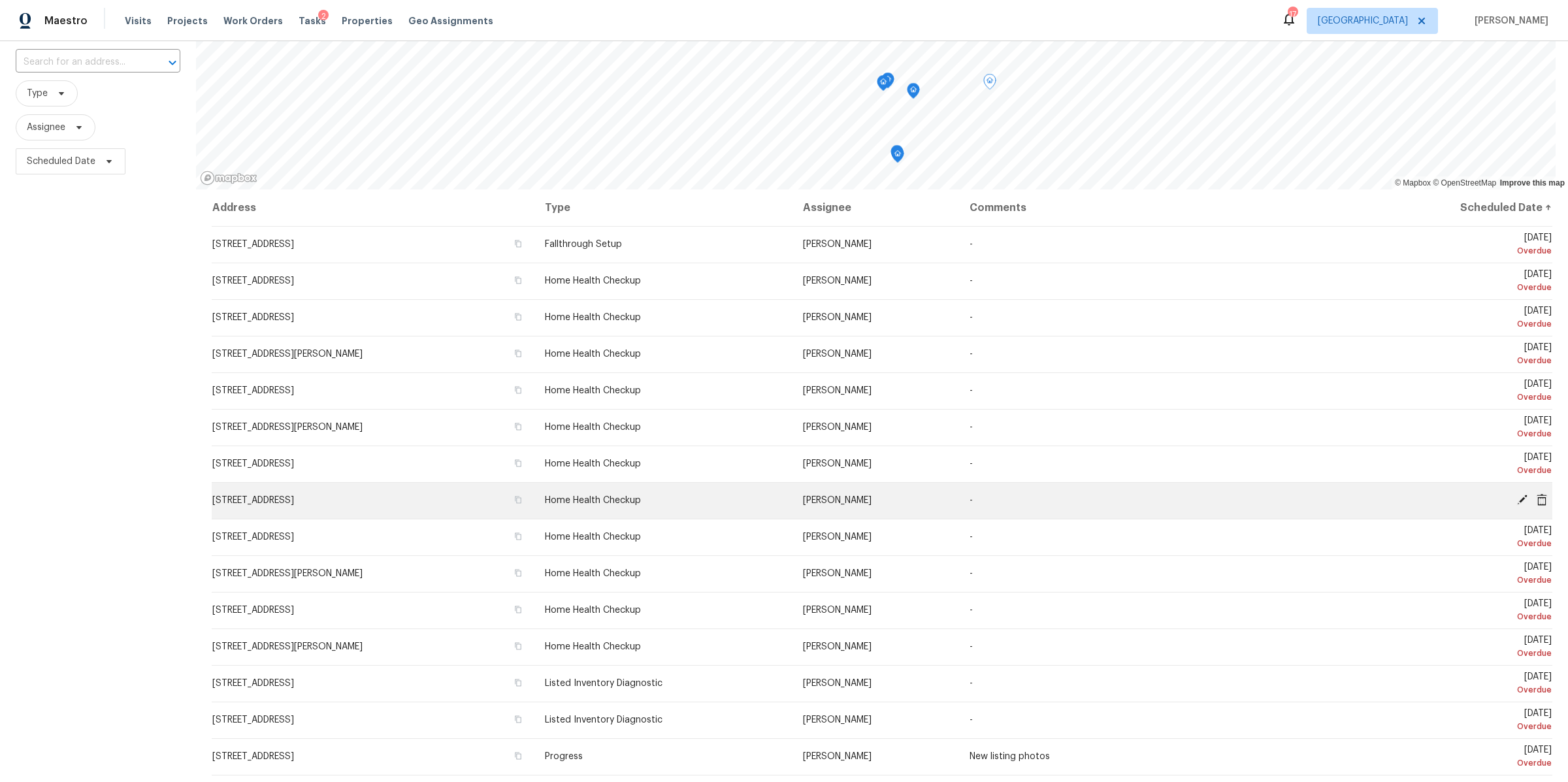
click at [1517, 499] on icon at bounding box center [1522, 499] width 12 height 12
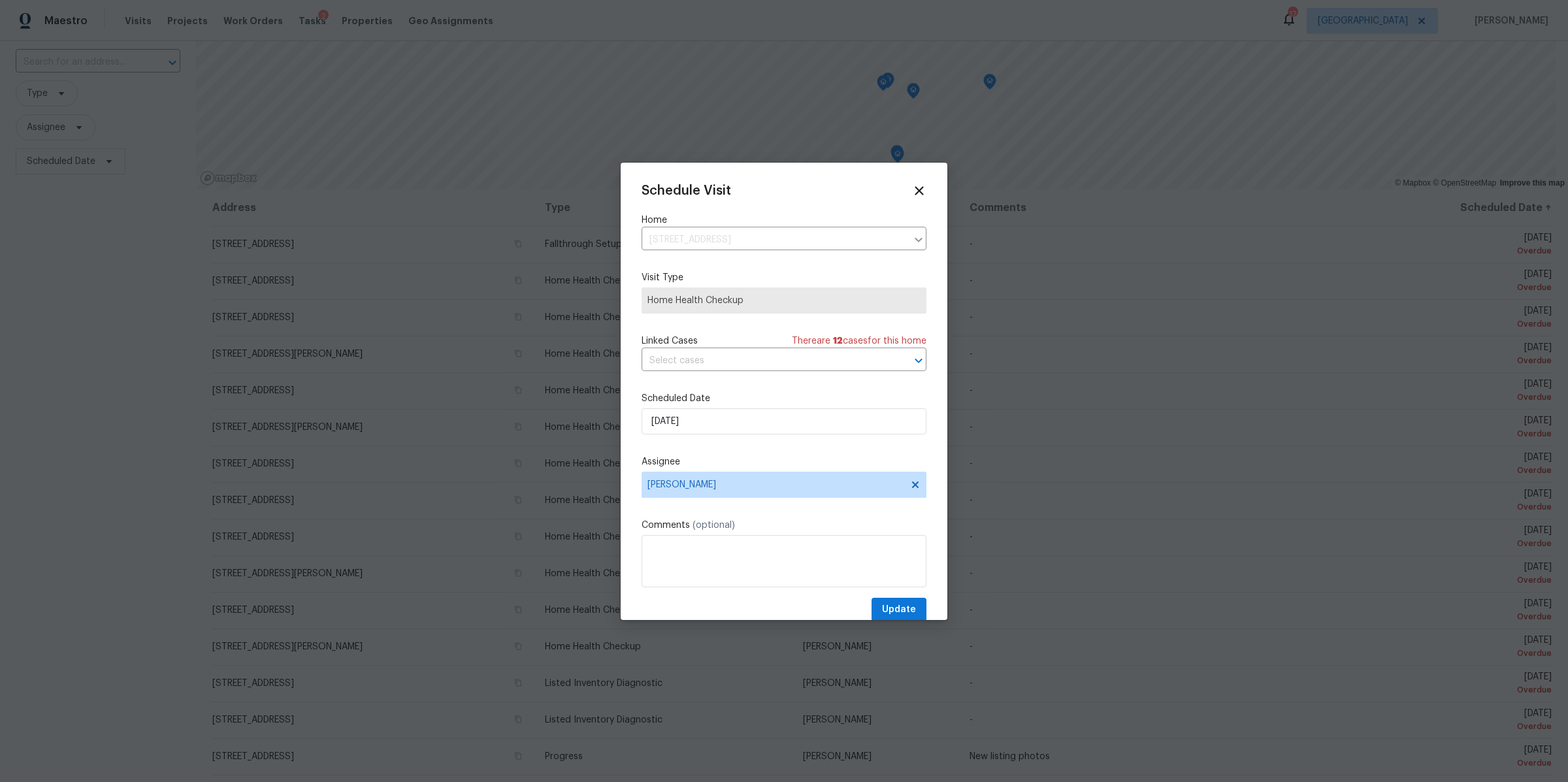
click at [787, 436] on div "Schedule Visit Home 2656 Lakevilla Dr Unit 16, Nashville, TN 37217 ​ Visit Type…" at bounding box center [783, 403] width 285 height 438
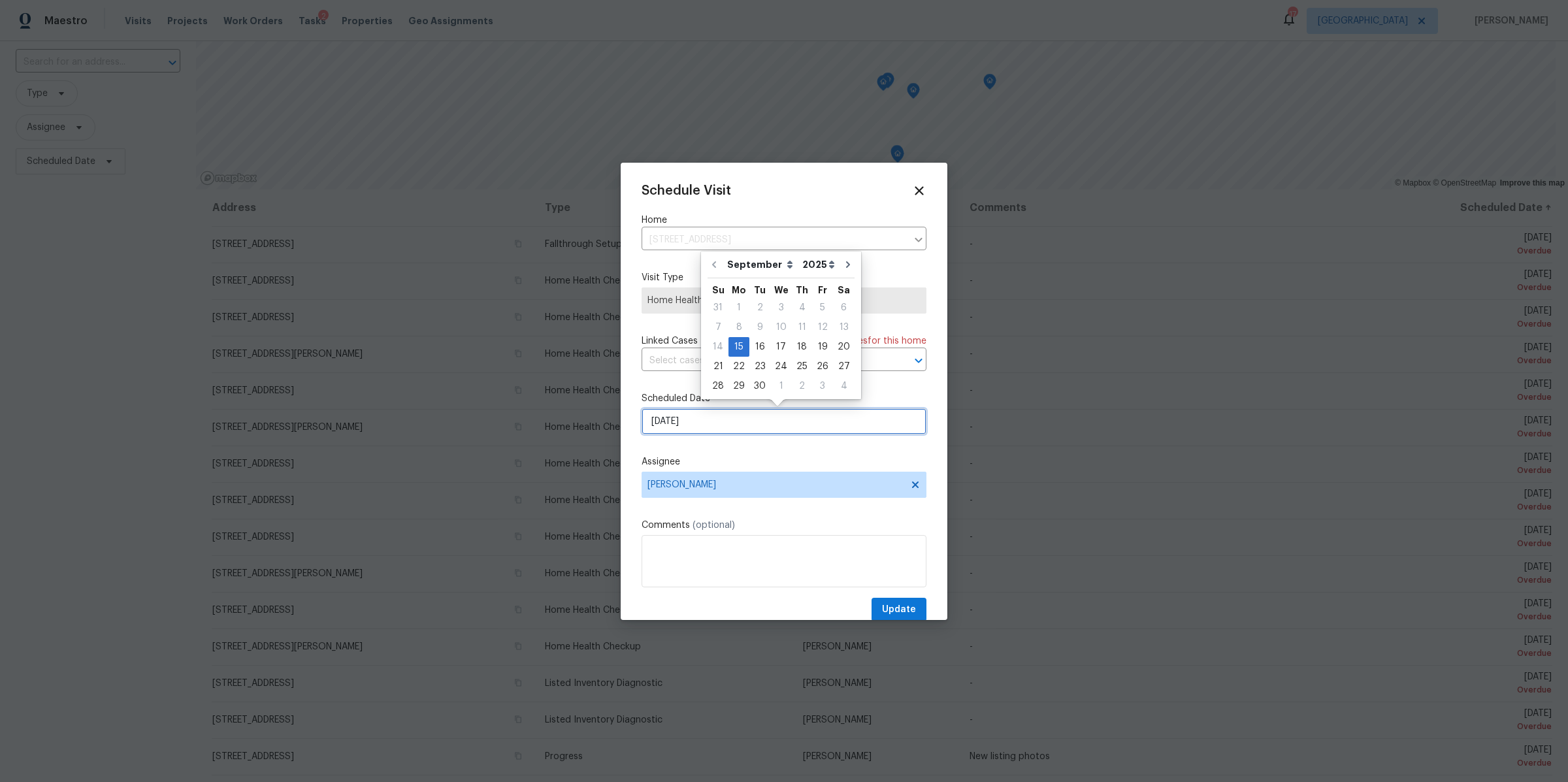
click at [787, 424] on input "9/15/2025" at bounding box center [783, 421] width 285 height 26
click at [741, 366] on div "22" at bounding box center [739, 366] width 21 height 19
type input "[DATE]"
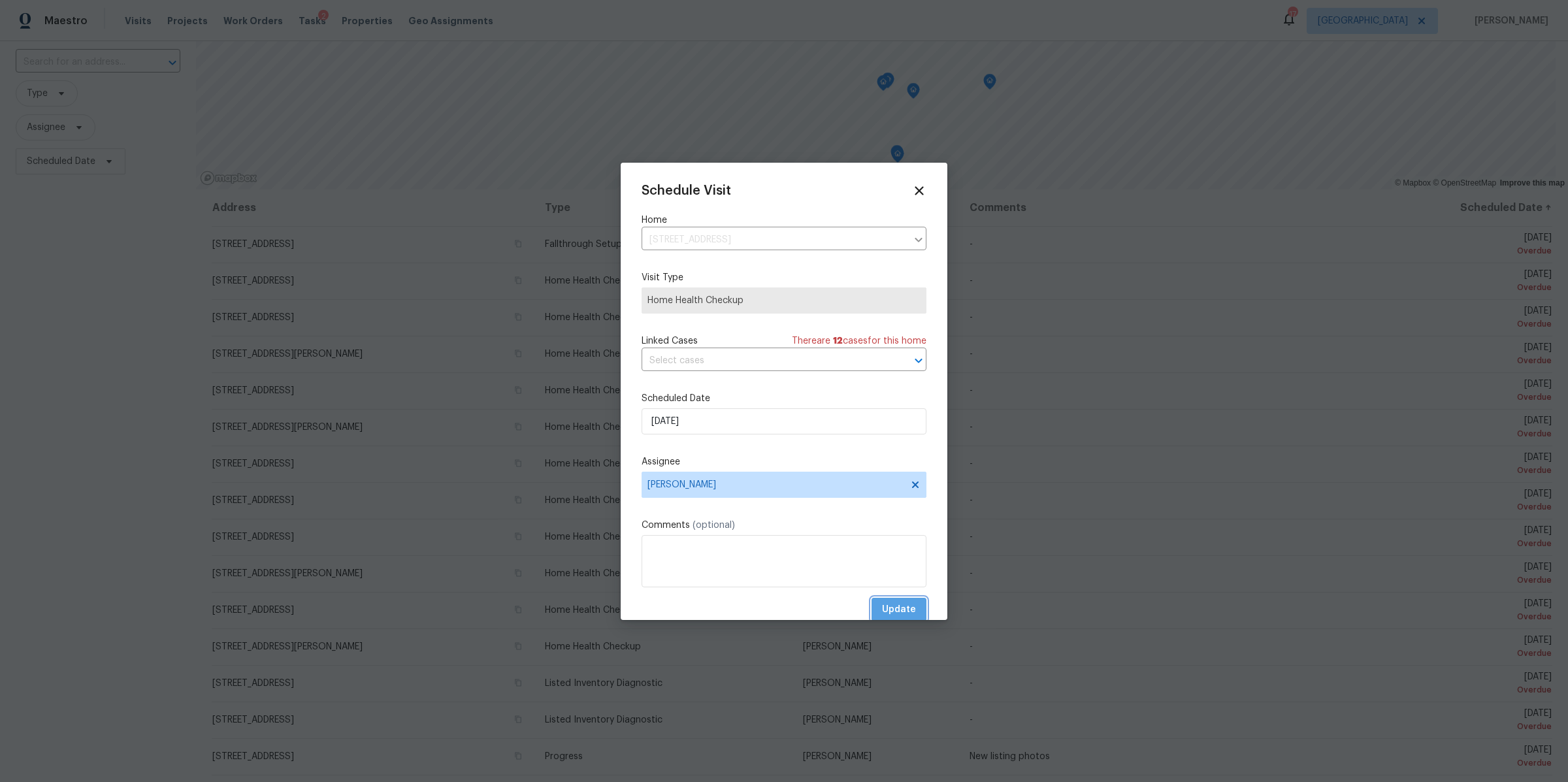
click at [890, 609] on span "Update" at bounding box center [899, 610] width 34 height 16
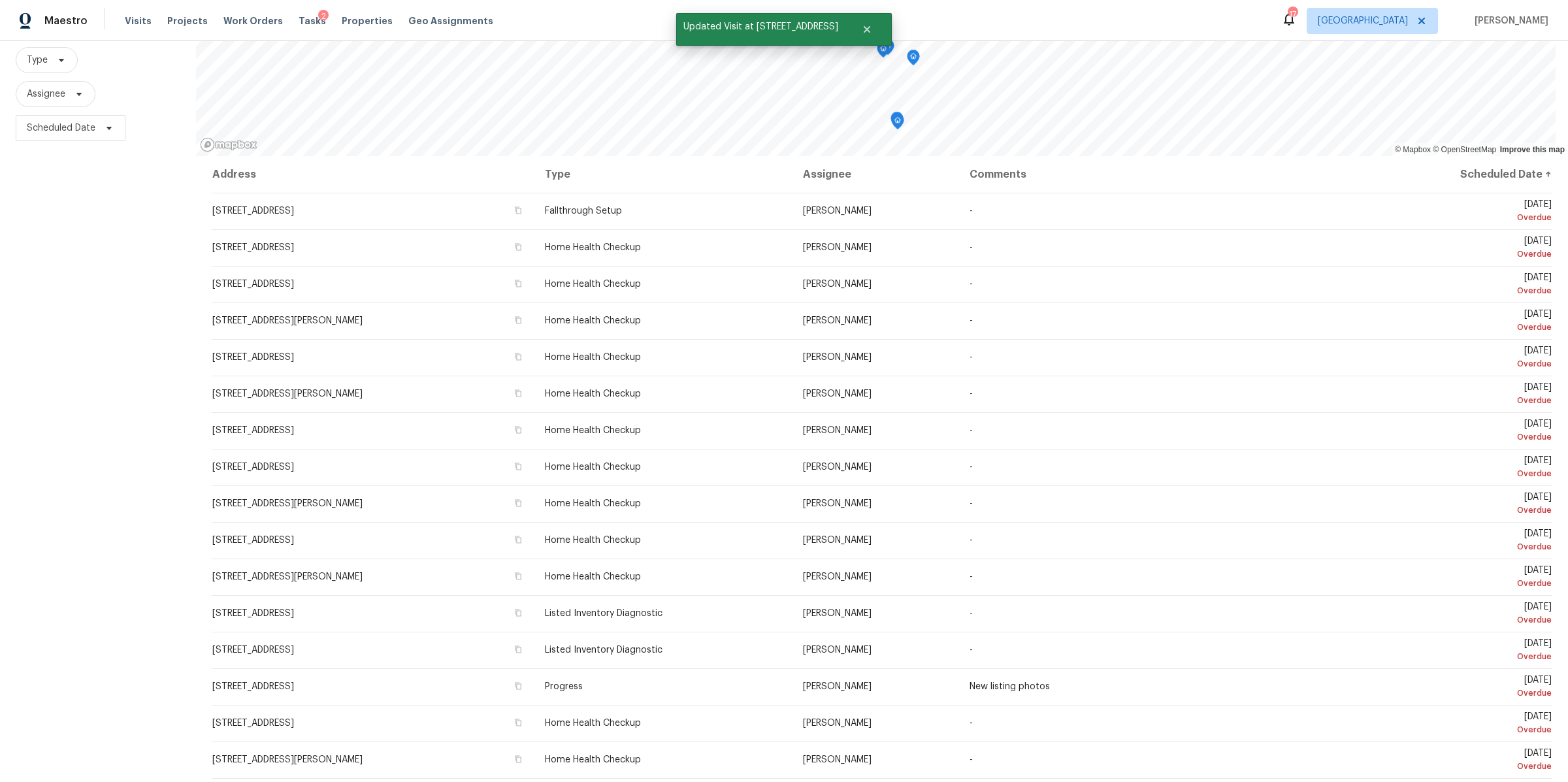
scroll to position [132, 0]
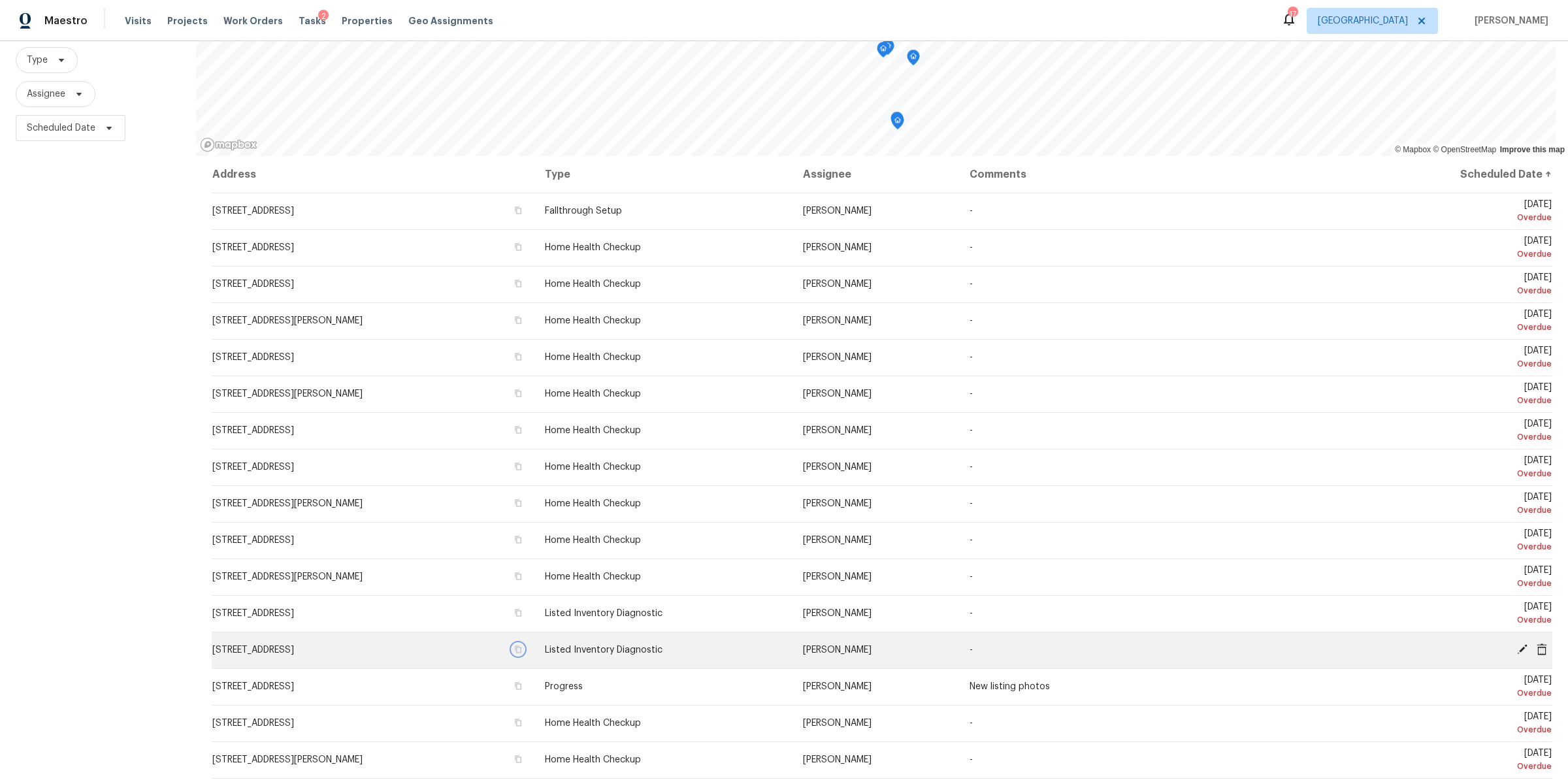
click at [522, 645] on icon "button" at bounding box center [518, 649] width 8 height 8
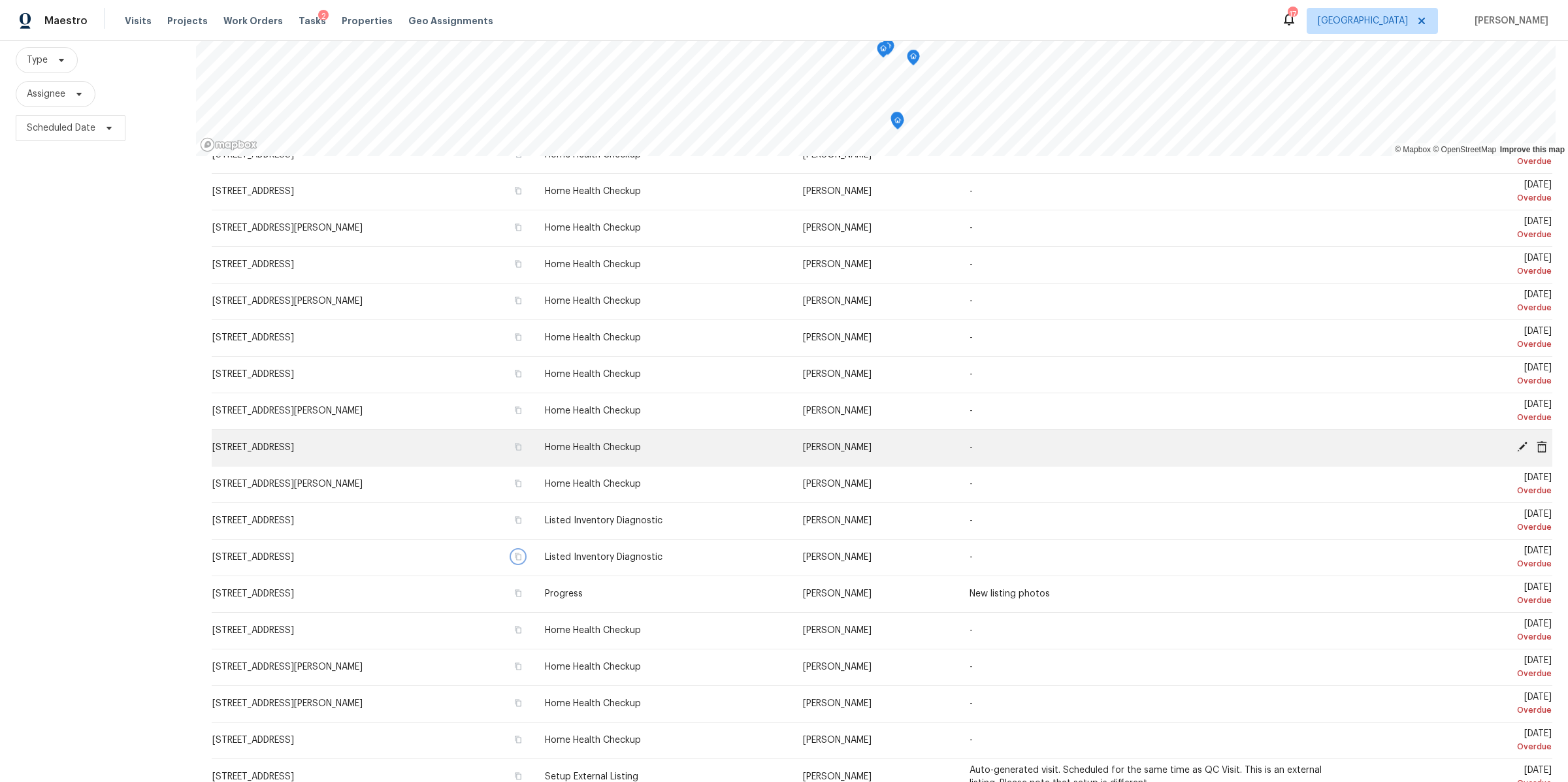
scroll to position [178, 0]
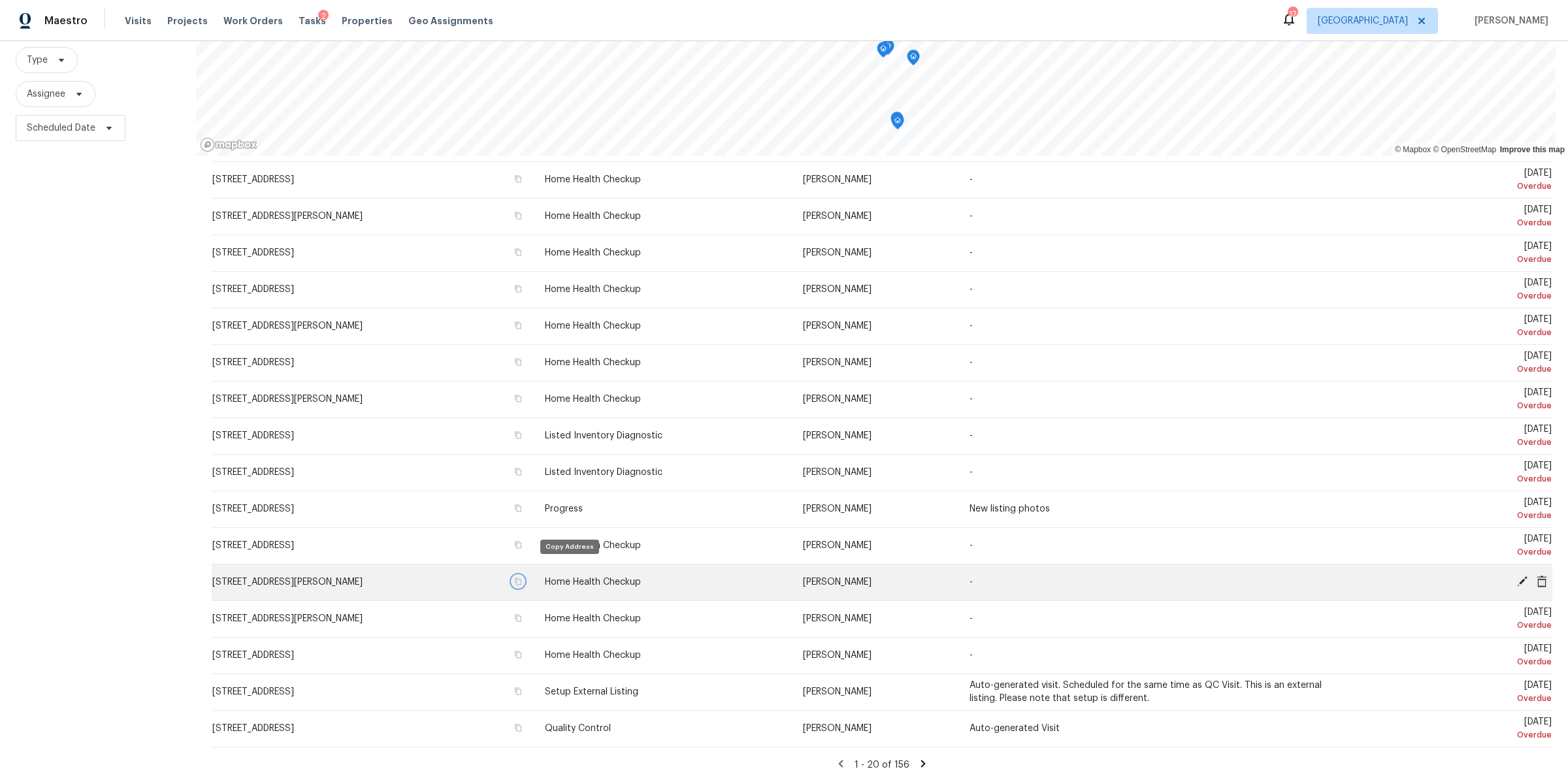
click at [521, 578] on icon "button" at bounding box center [519, 582] width 7 height 7
click at [1536, 575] on icon at bounding box center [1541, 580] width 10 height 12
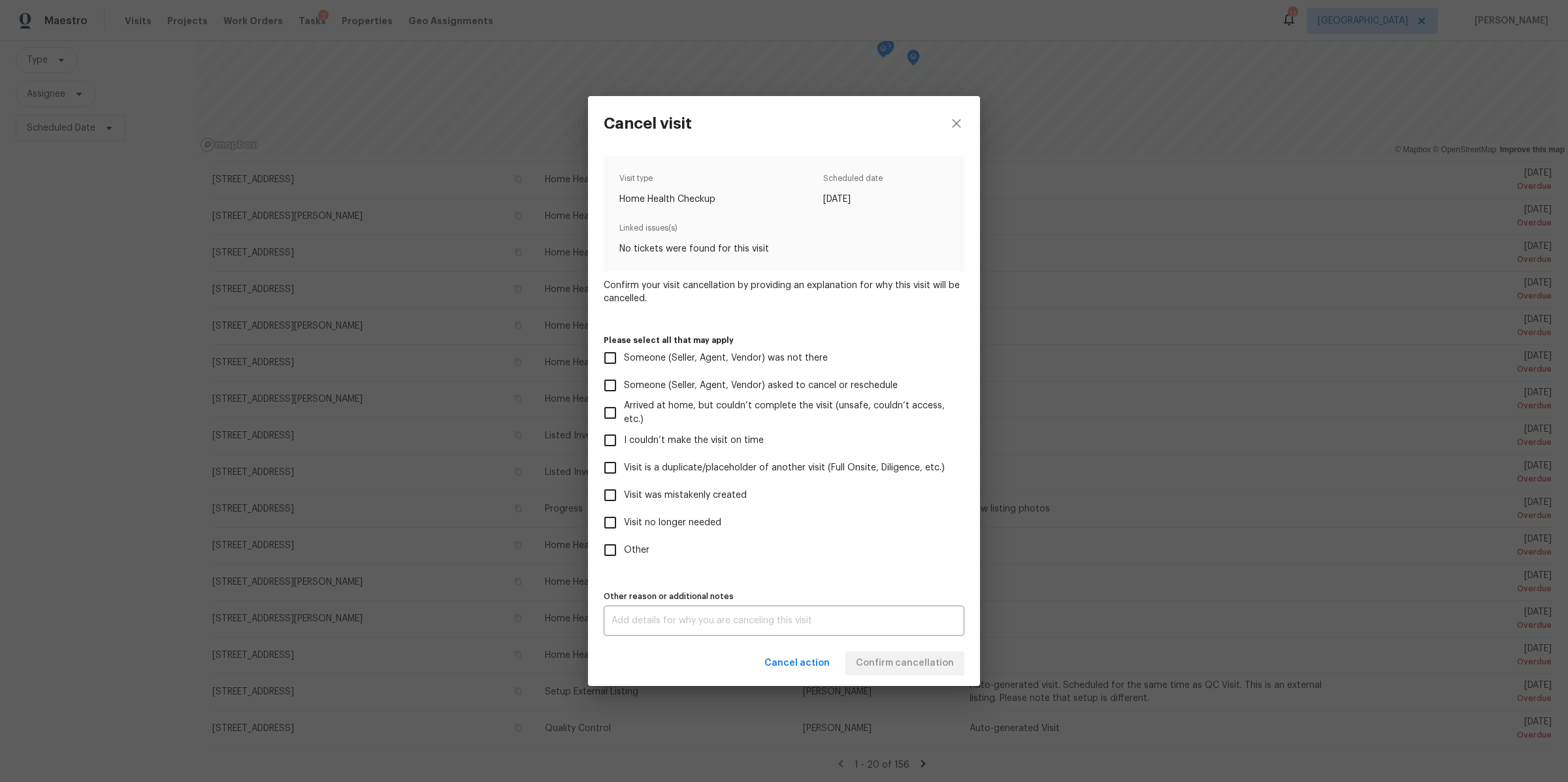
click at [682, 521] on span "Visit no longer needed" at bounding box center [673, 523] width 97 height 14
click at [624, 521] on input "Visit no longer needed" at bounding box center [610, 523] width 27 height 27
checkbox input "true"
click at [678, 624] on textarea at bounding box center [784, 620] width 345 height 9
type textarea "sold"
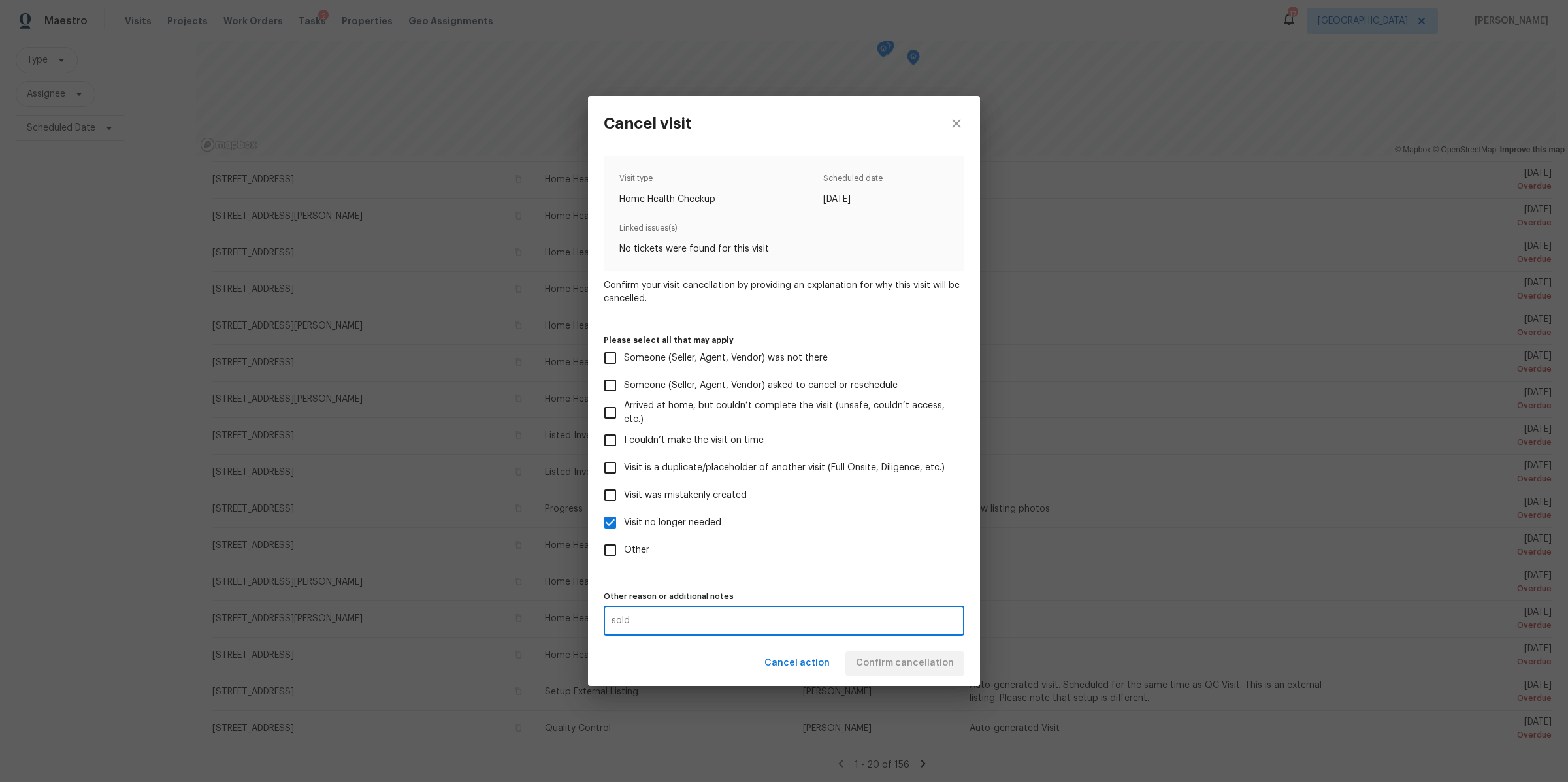
click at [916, 659] on div "Cancel action Confirm cancellation" at bounding box center [784, 663] width 392 height 45
click at [916, 659] on span "Confirm cancellation" at bounding box center [905, 663] width 98 height 16
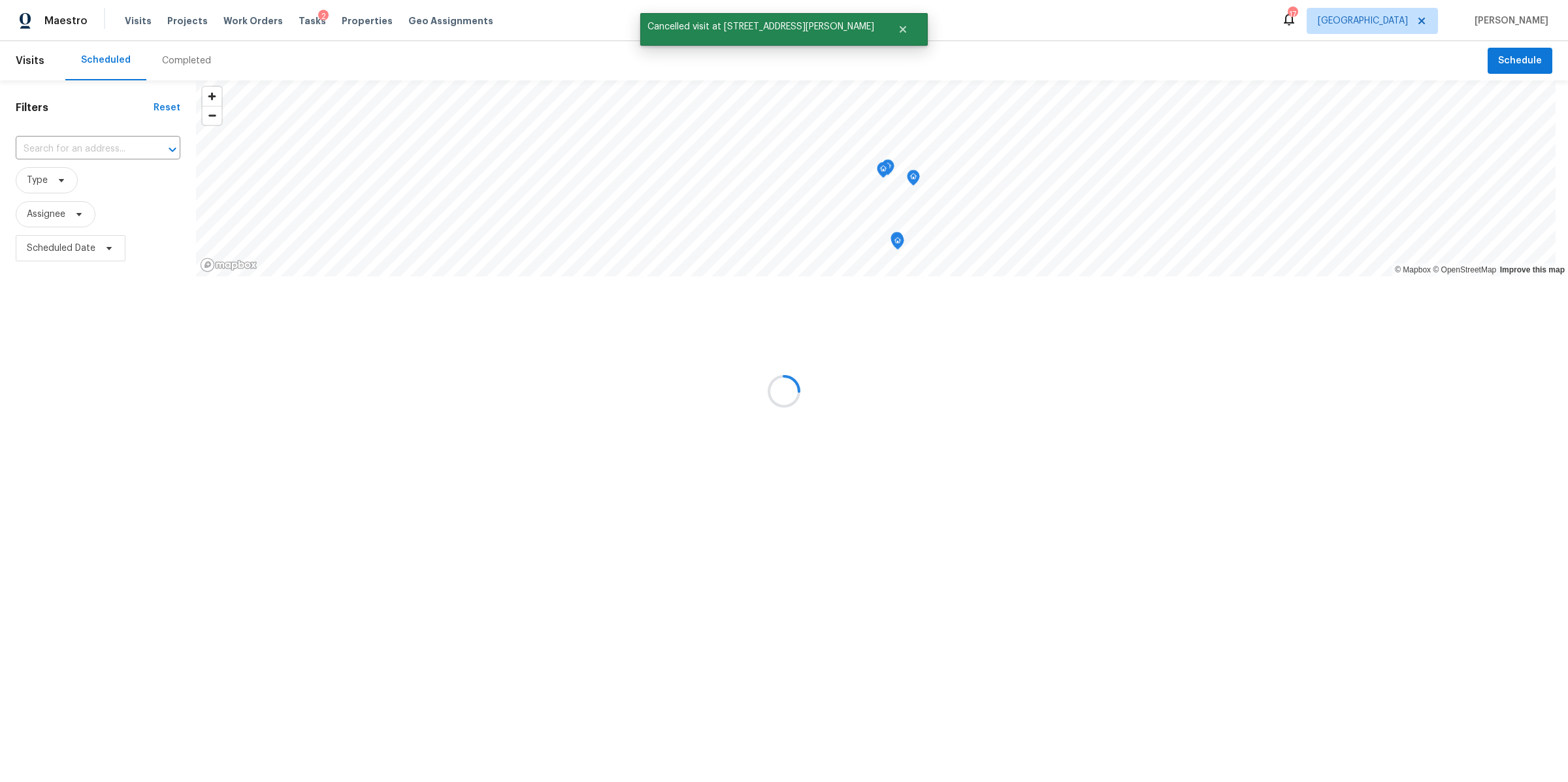
scroll to position [0, 0]
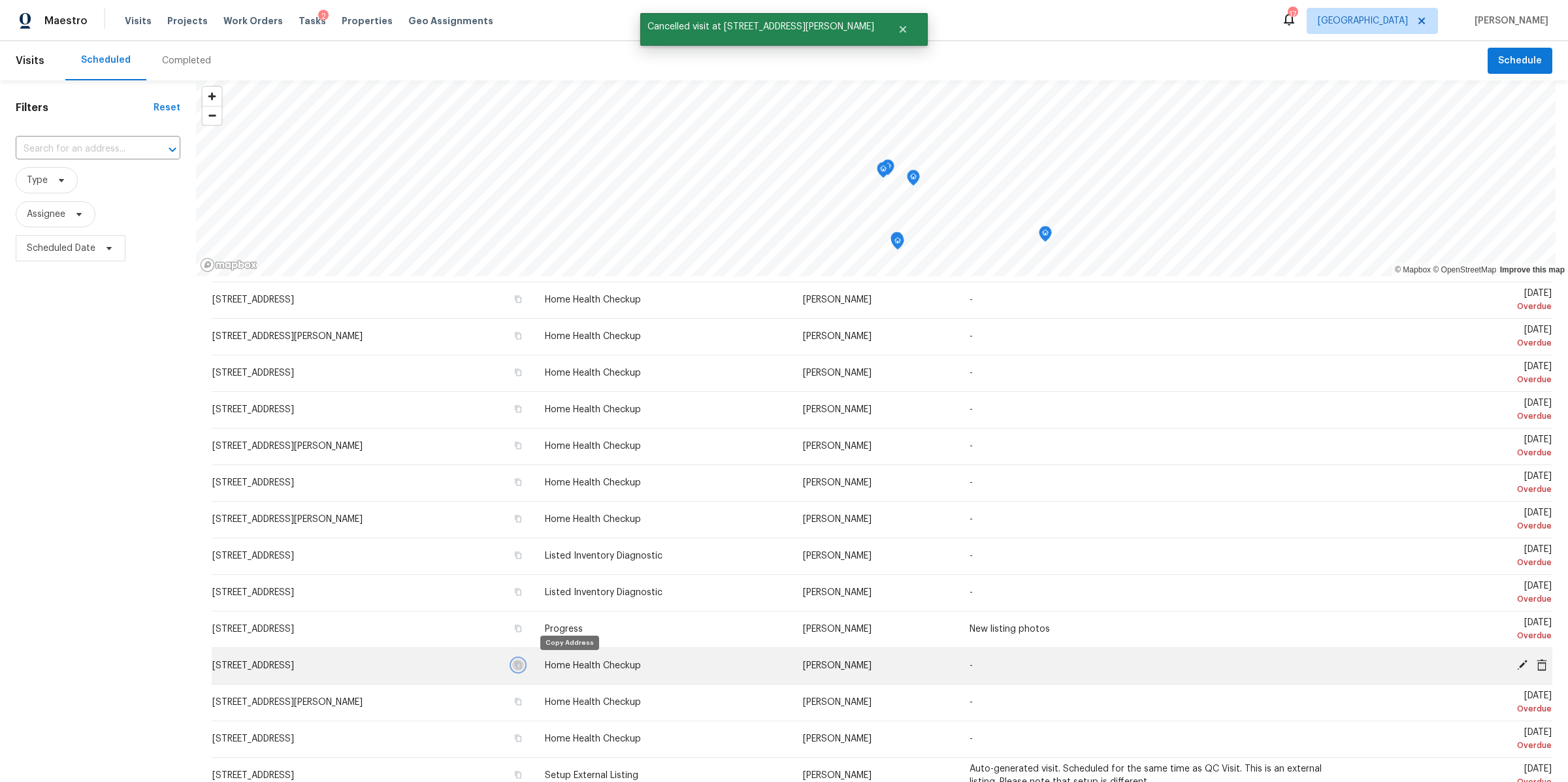
click at [524, 667] on button "button" at bounding box center [518, 665] width 12 height 12
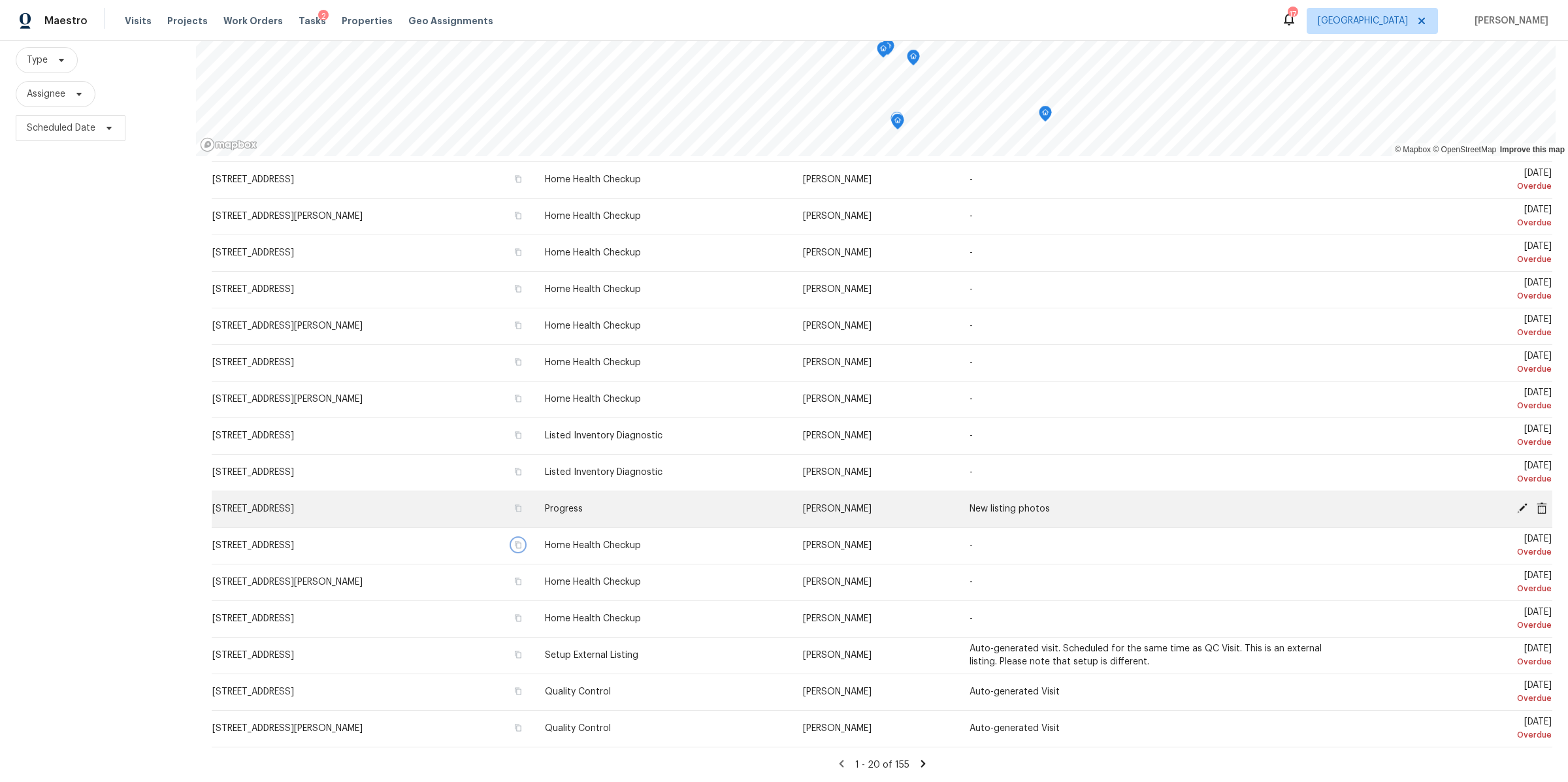
scroll to position [132, 0]
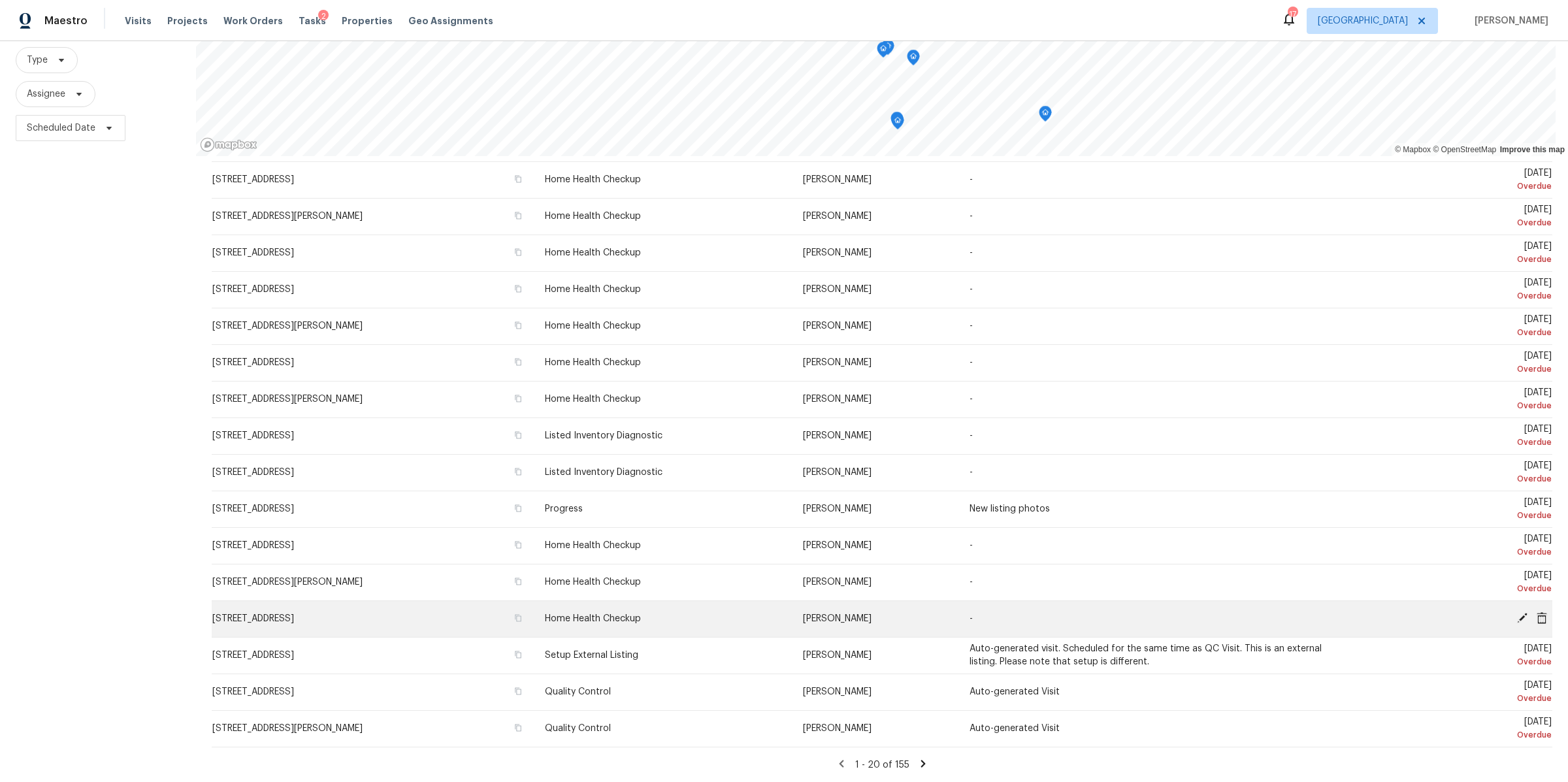
click at [1536, 612] on icon at bounding box center [1541, 617] width 10 height 12
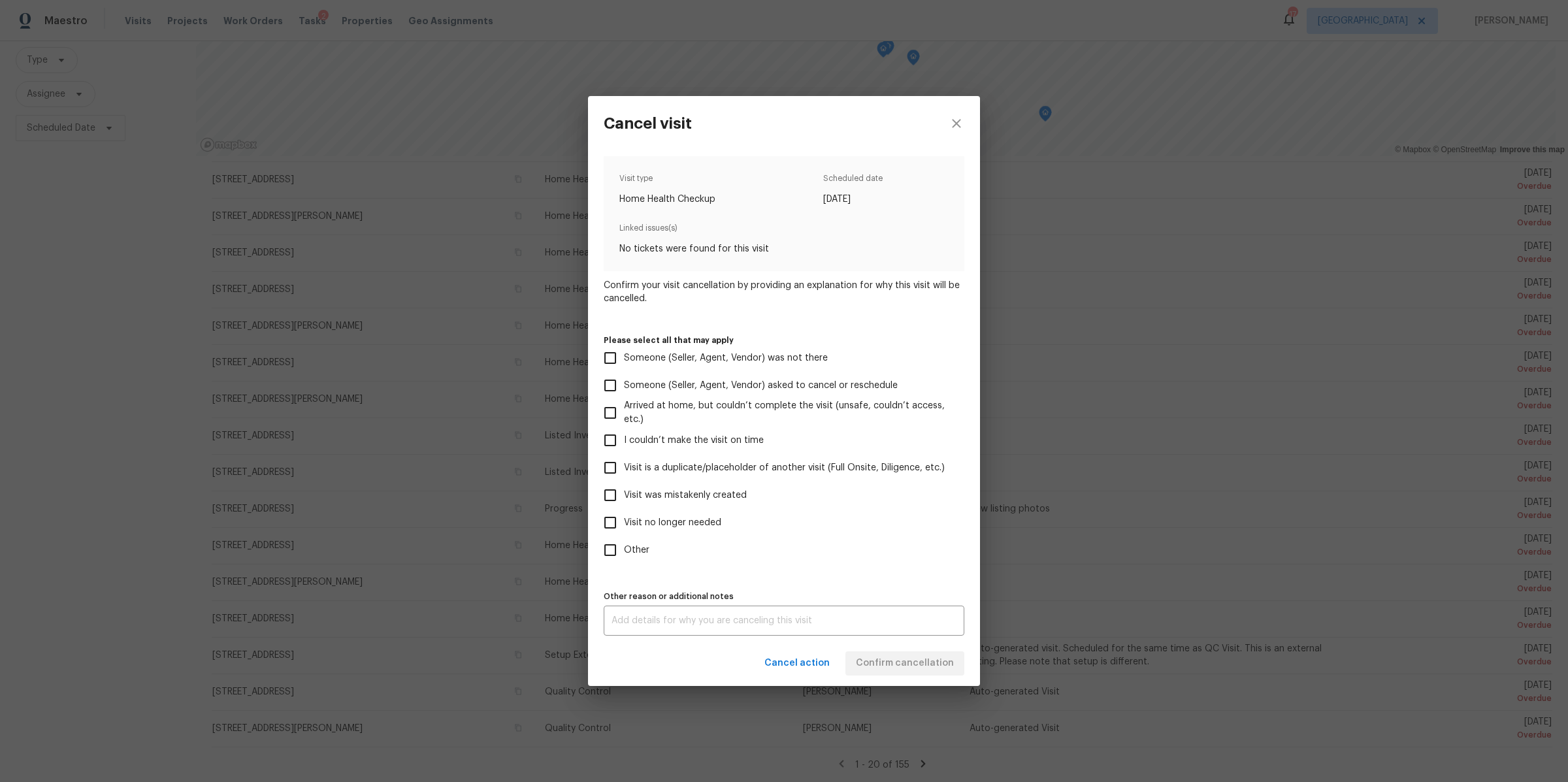
click at [641, 515] on label "Visit no longer needed" at bounding box center [775, 523] width 357 height 27
click at [624, 515] on input "Visit no longer needed" at bounding box center [610, 523] width 27 height 27
checkbox input "true"
click at [692, 613] on div "x Other reason or additional notes" at bounding box center [784, 621] width 361 height 30
type textarea "sold"
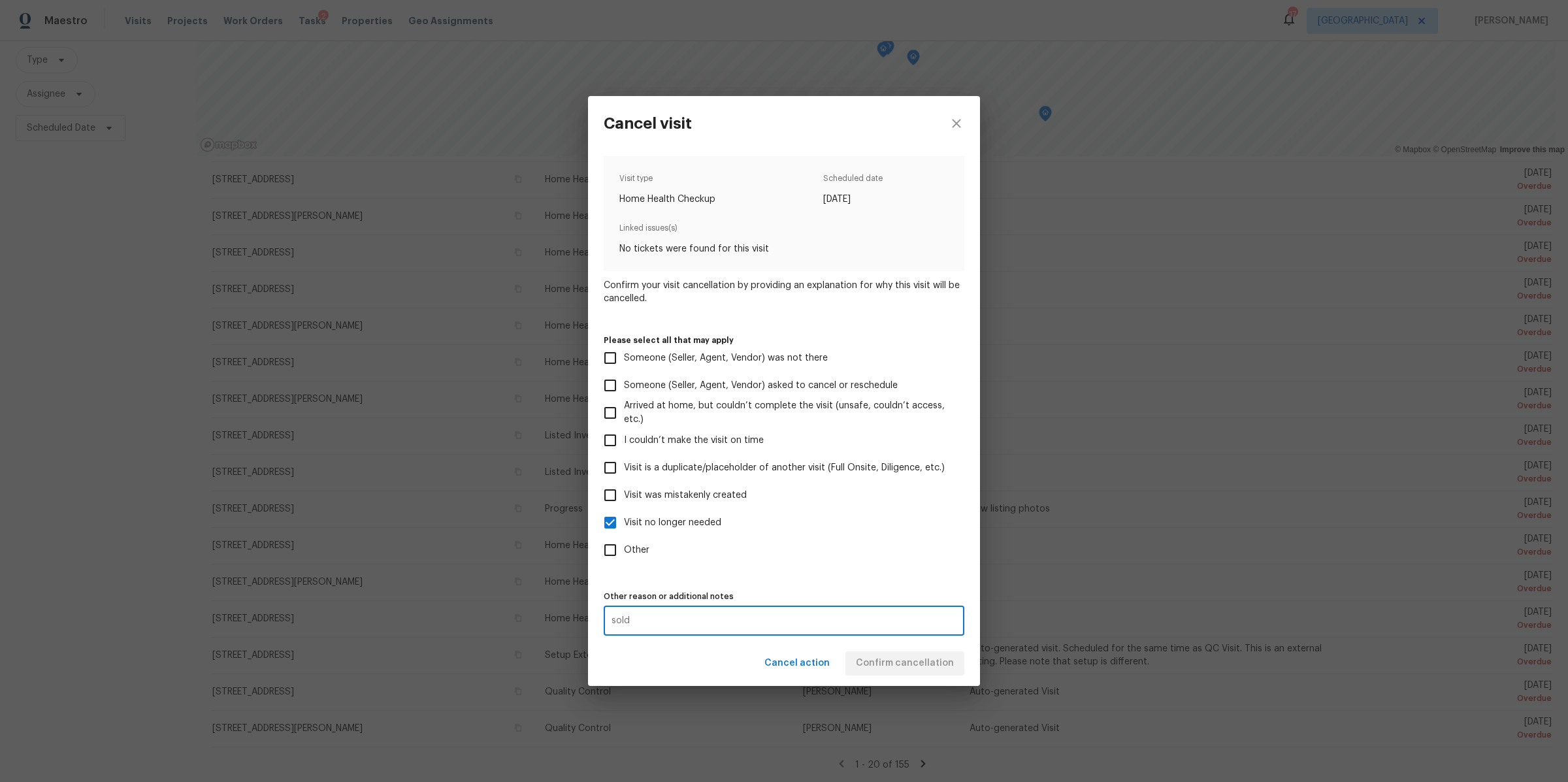
click at [912, 667] on div "Cancel action Confirm cancellation" at bounding box center [784, 663] width 392 height 45
click at [912, 667] on span "Confirm cancellation" at bounding box center [905, 663] width 98 height 16
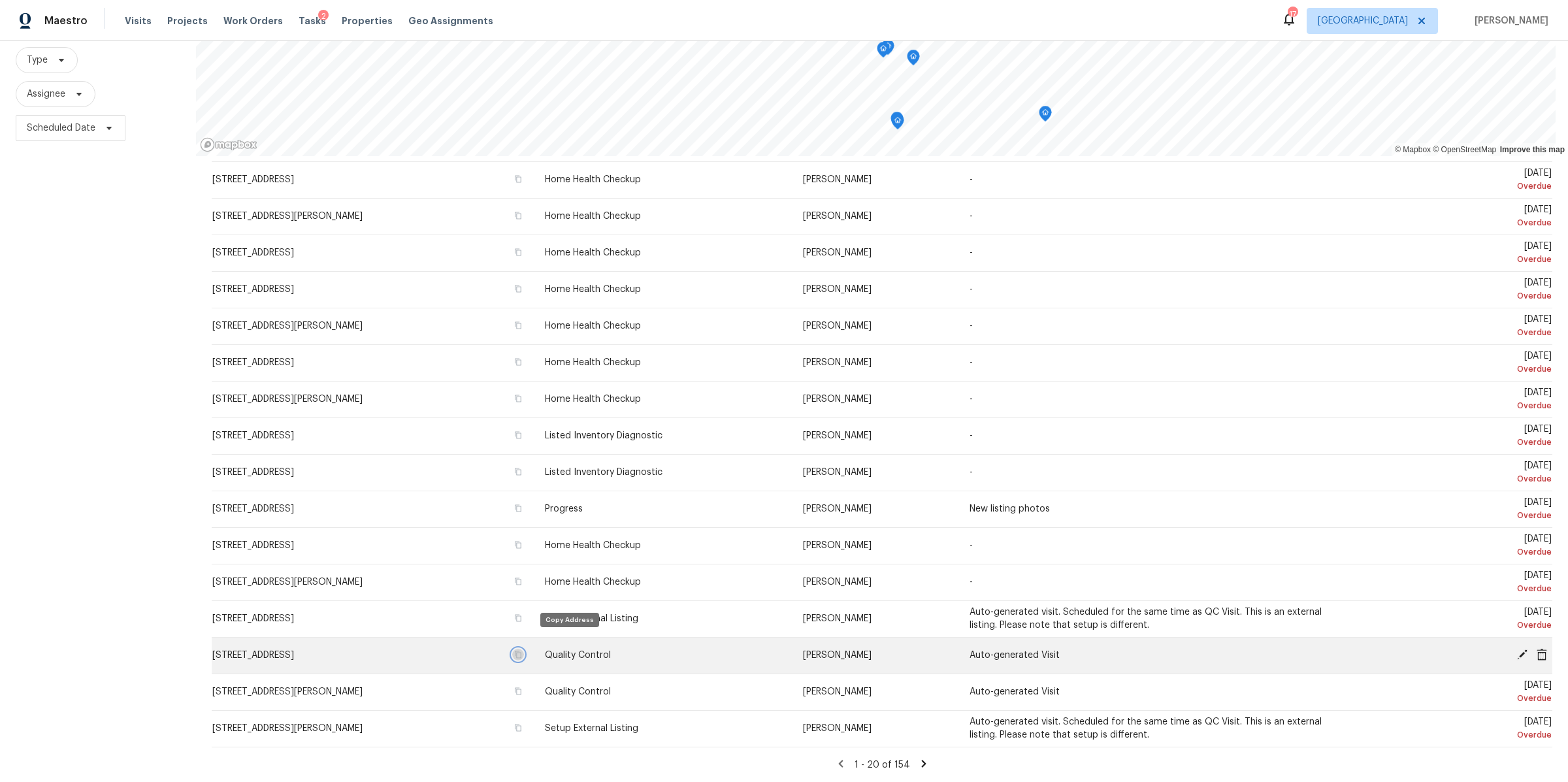
click at [521, 652] on icon "button" at bounding box center [519, 655] width 7 height 7
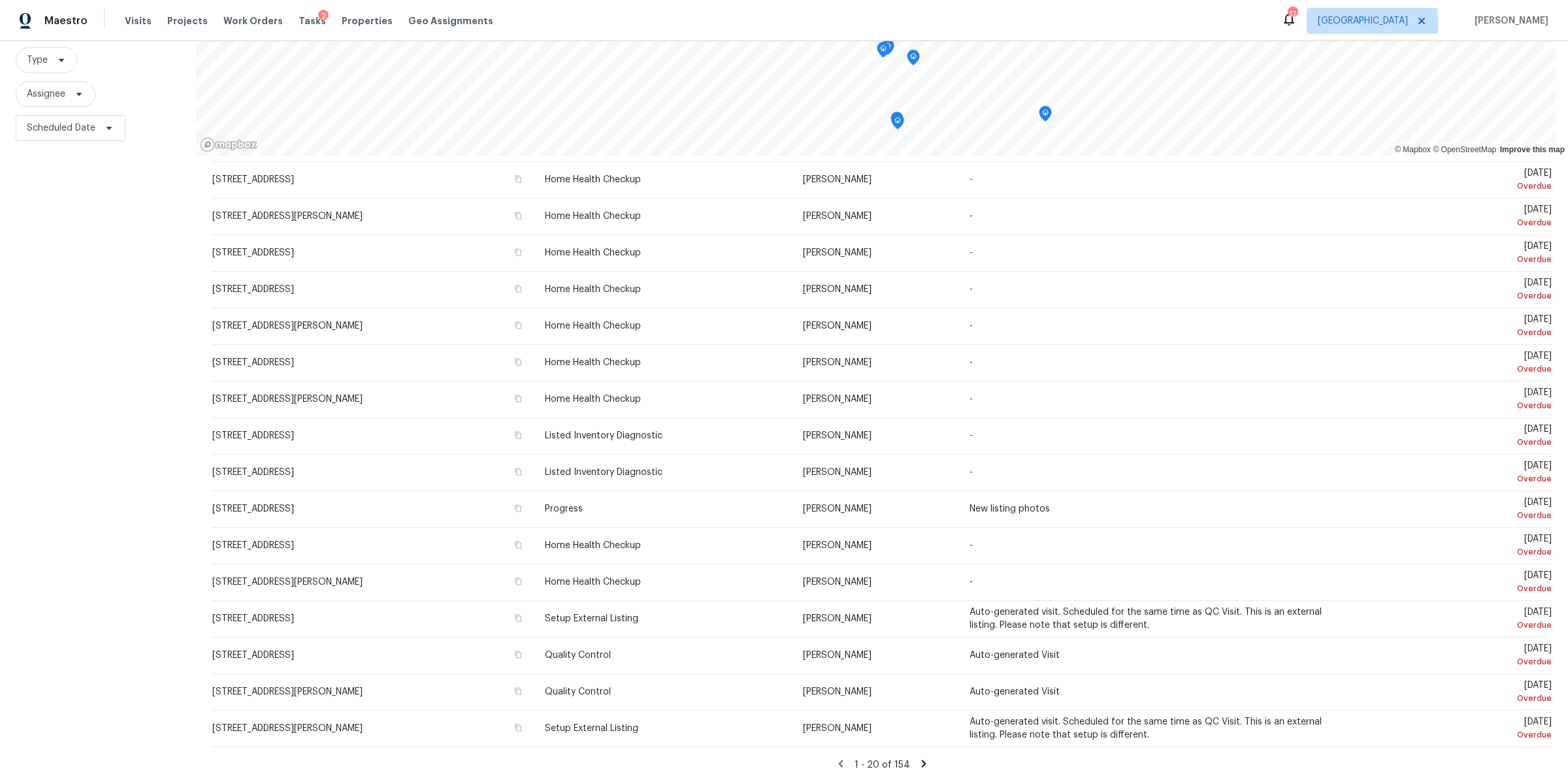
click at [918, 758] on icon at bounding box center [923, 763] width 12 height 12
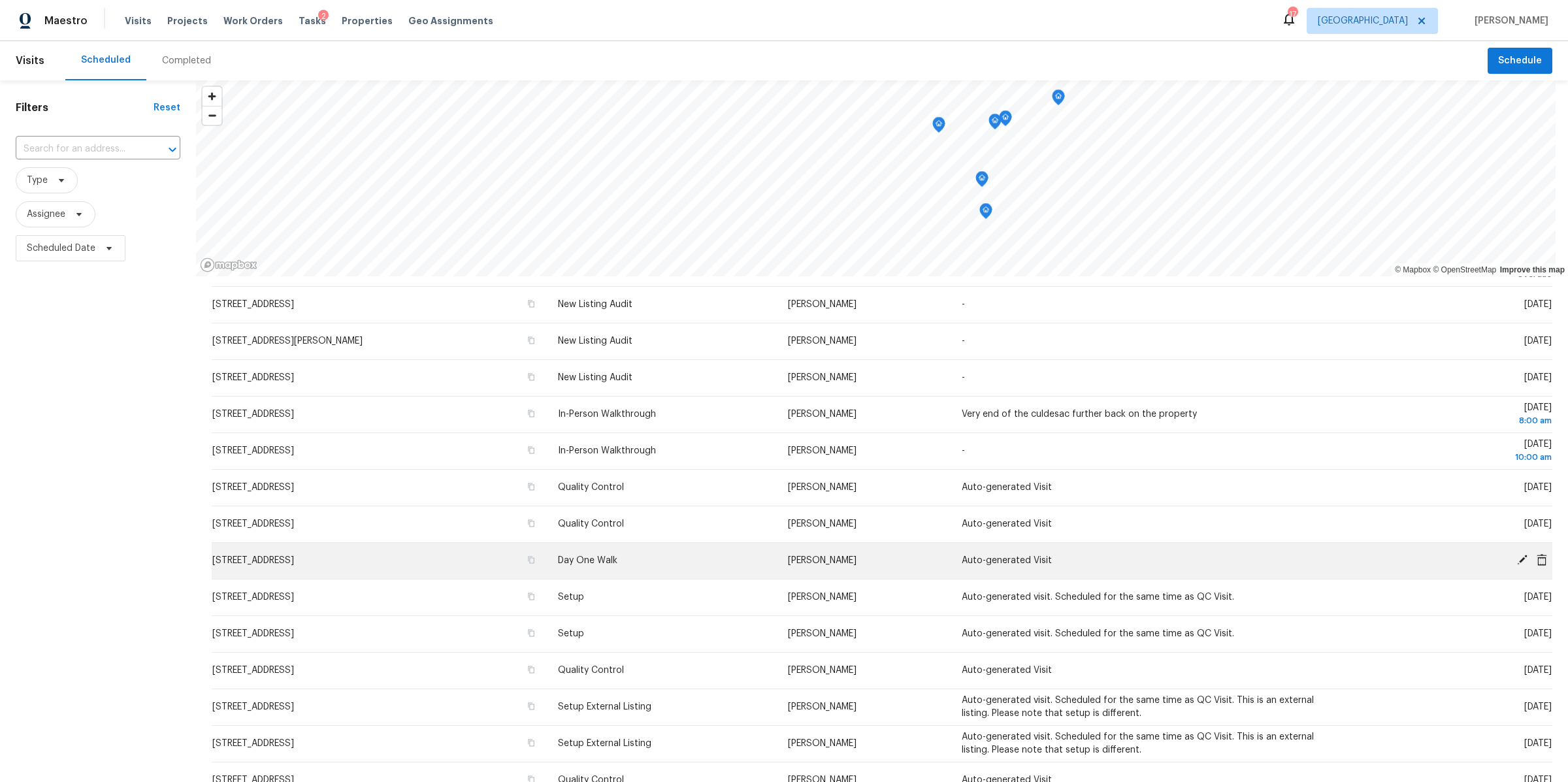
scroll to position [0, 0]
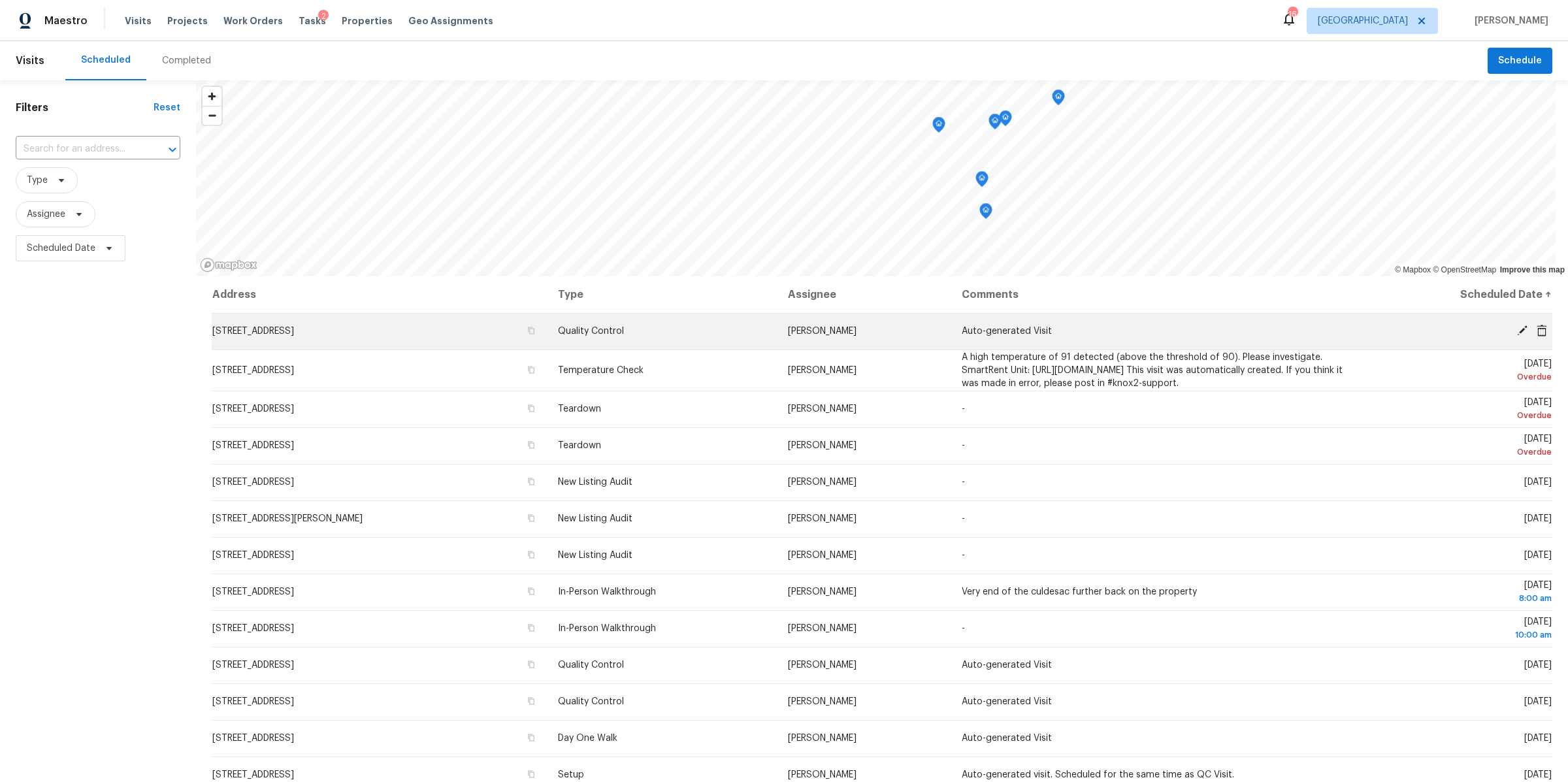
click at [1517, 328] on icon at bounding box center [1522, 330] width 12 height 12
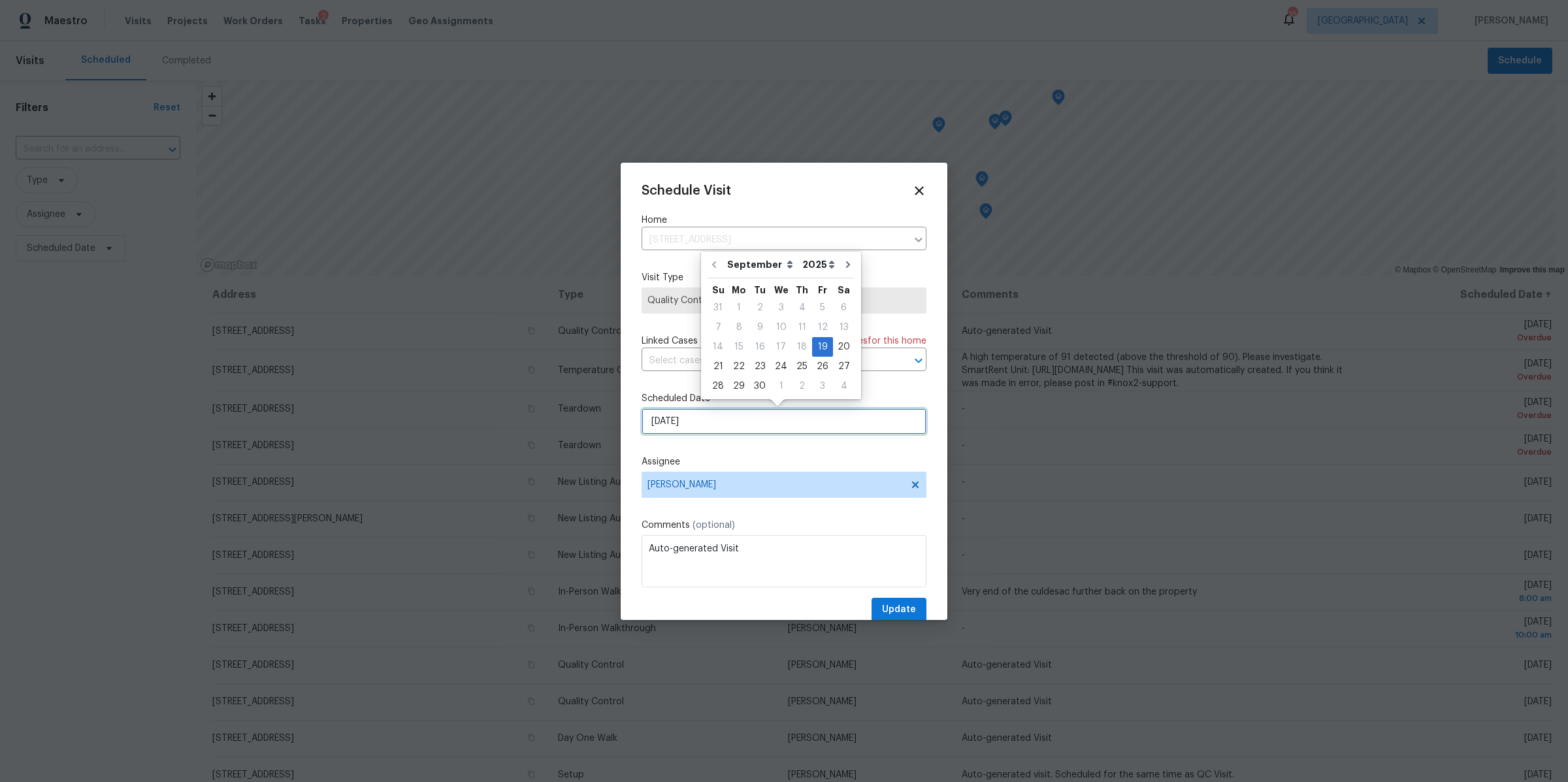
click at [766, 428] on input "[DATE]" at bounding box center [783, 421] width 285 height 26
click at [736, 360] on div "22" at bounding box center [739, 366] width 21 height 19
type input "[DATE]"
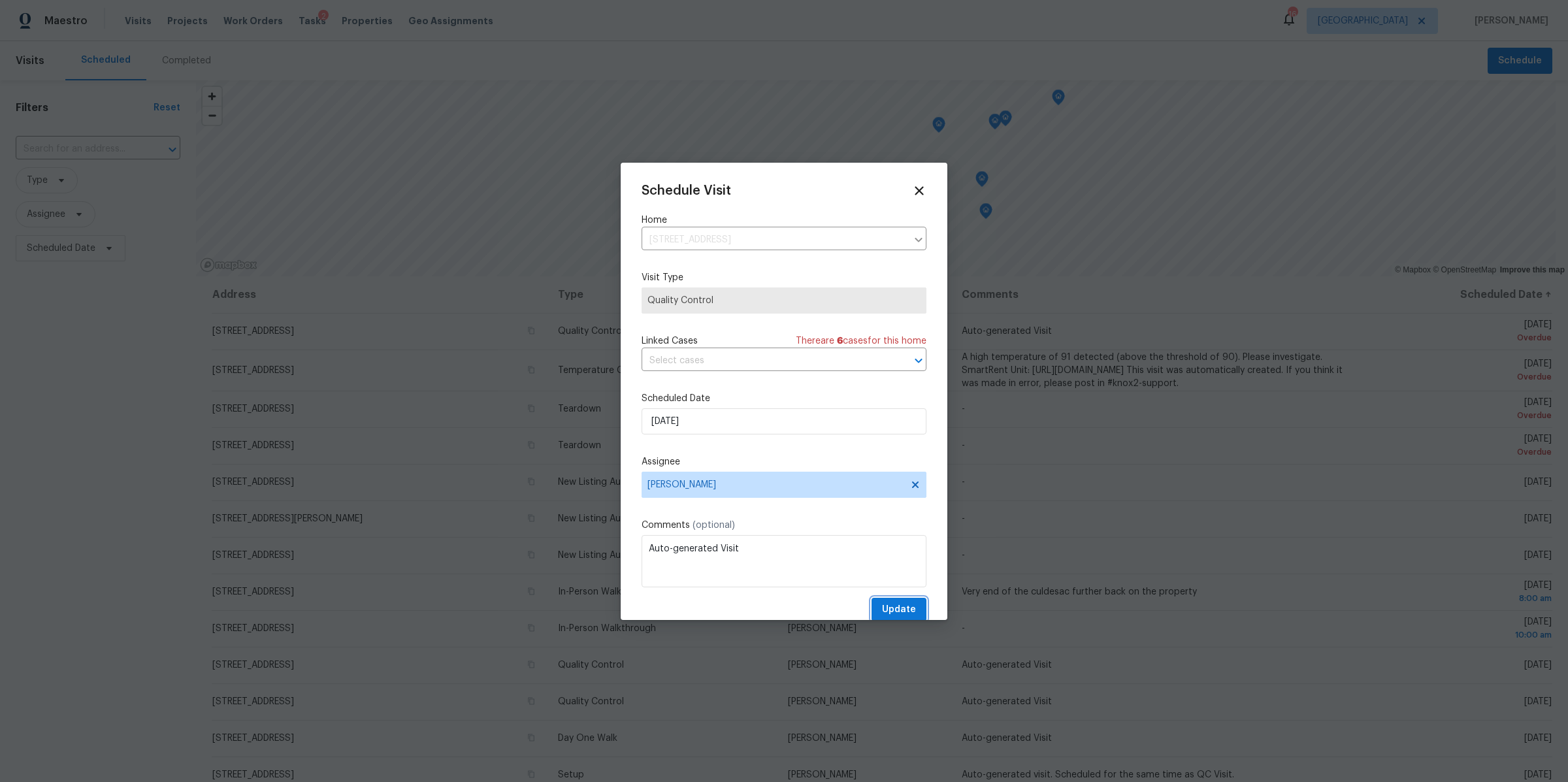
click at [888, 605] on span "Update" at bounding box center [899, 610] width 34 height 16
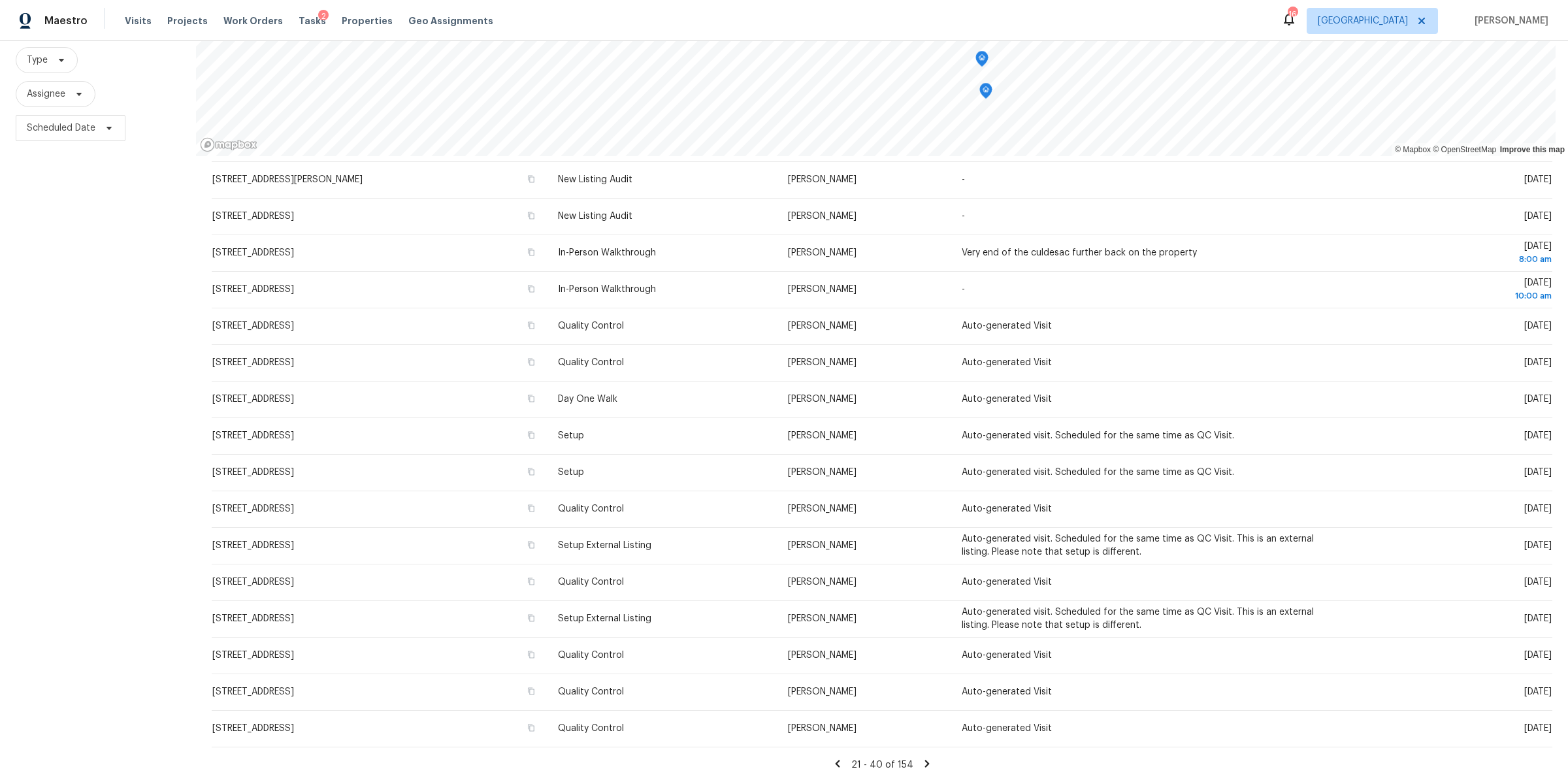
scroll to position [196, 0]
click at [925, 760] on icon at bounding box center [927, 763] width 5 height 7
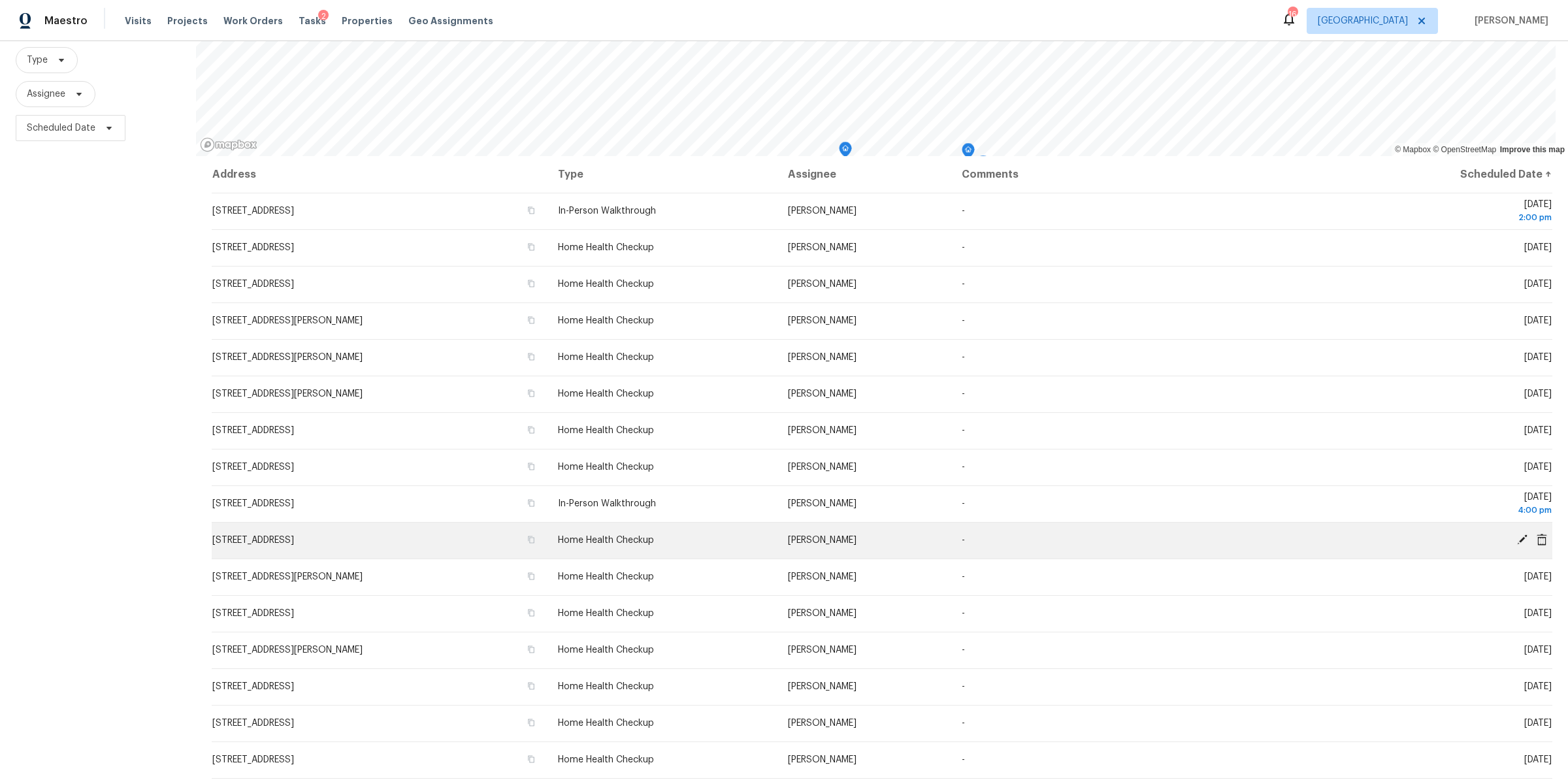
scroll to position [178, 0]
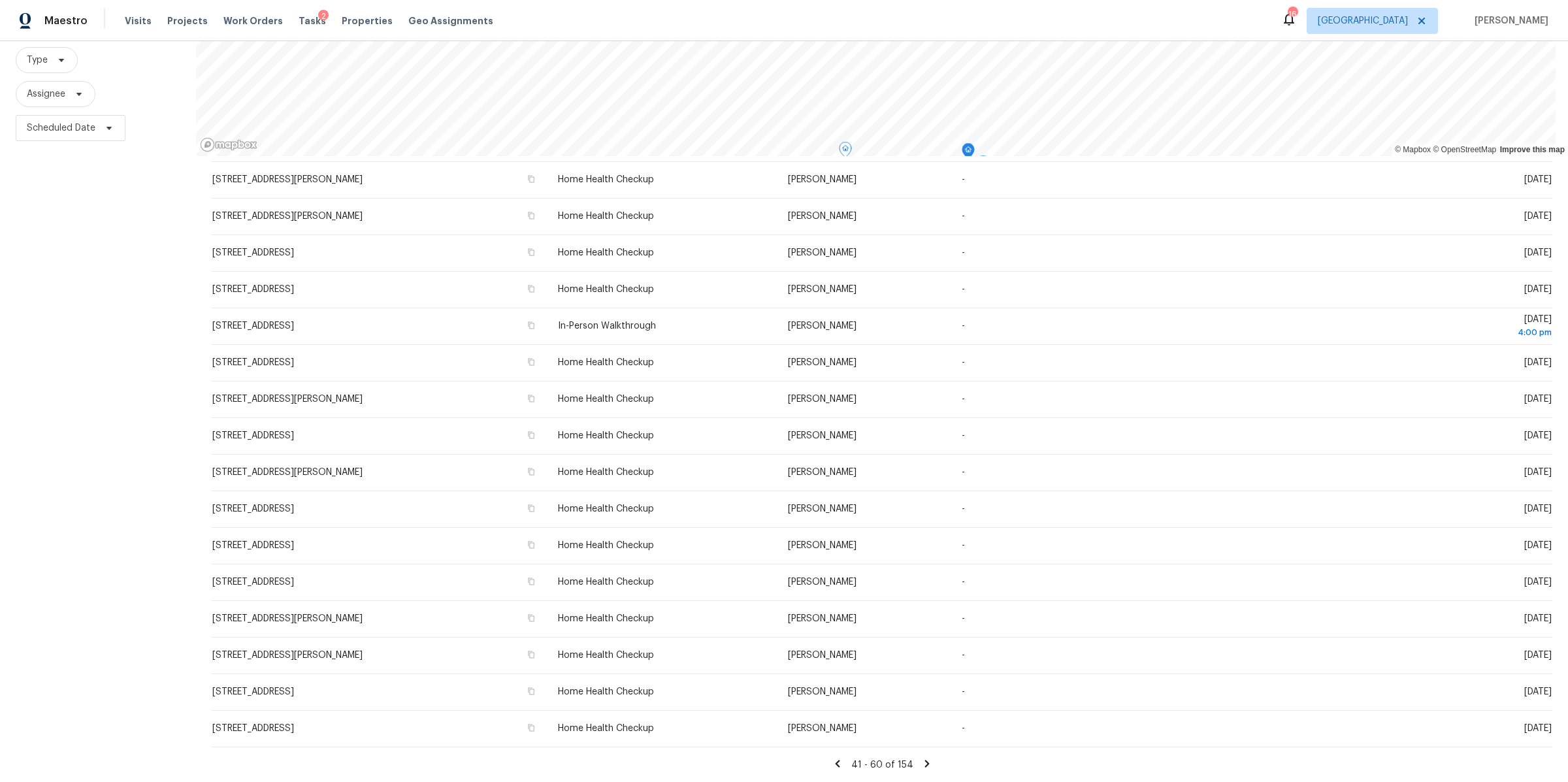
click at [925, 760] on icon at bounding box center [927, 763] width 5 height 7
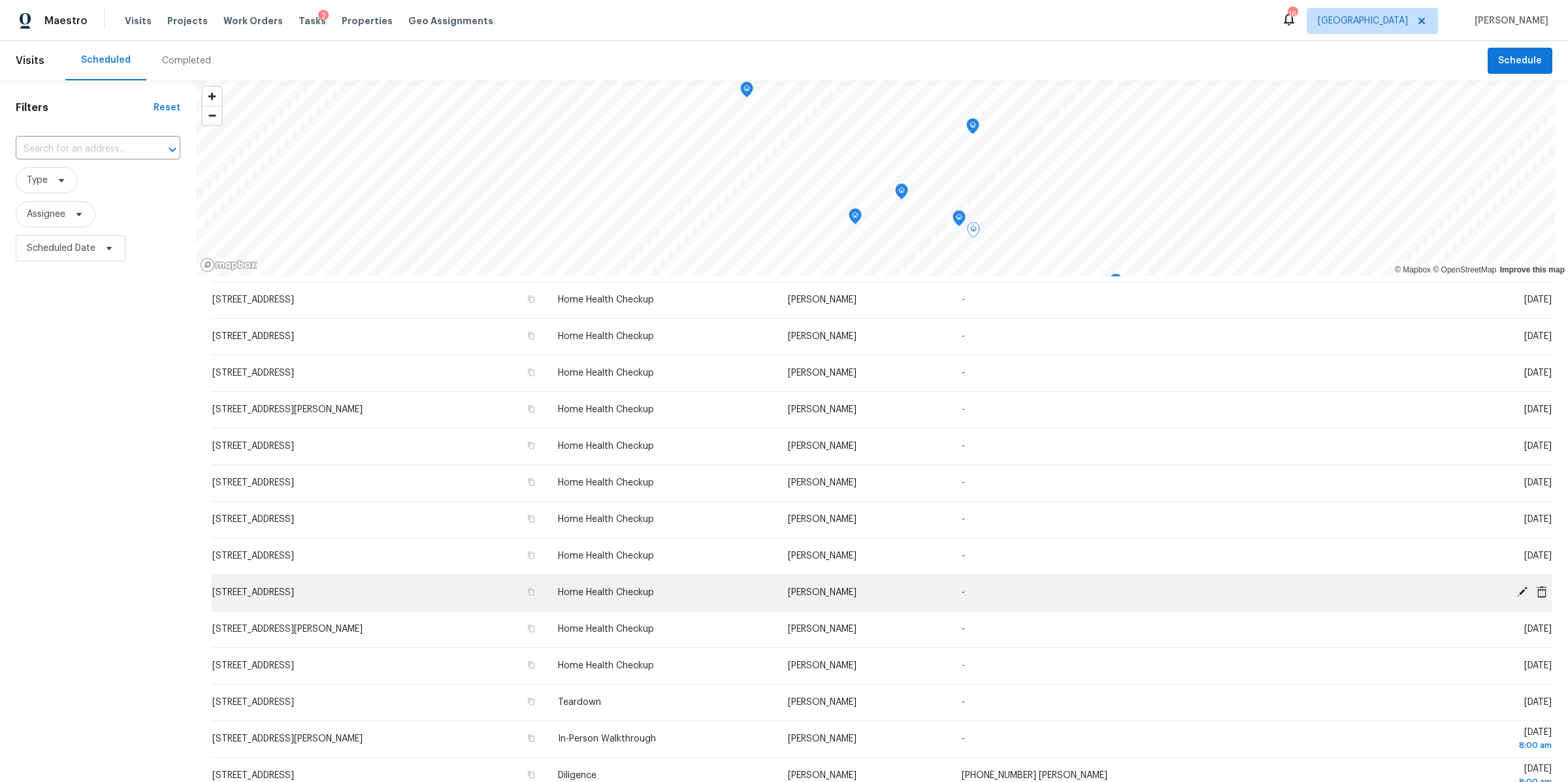
scroll to position [0, 0]
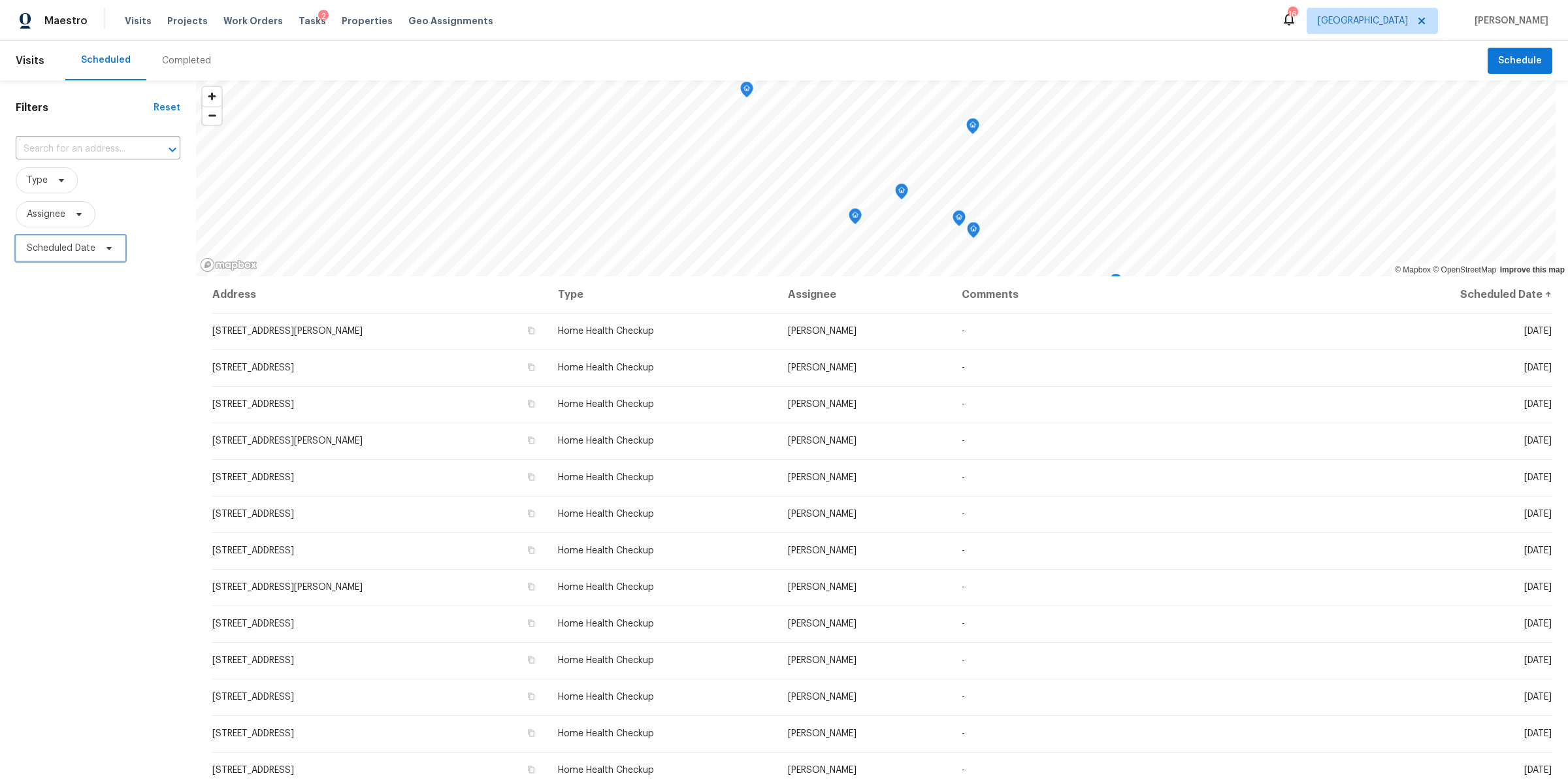
click at [98, 250] on span "Scheduled Date" at bounding box center [71, 248] width 110 height 26
click at [72, 296] on input "text" at bounding box center [88, 292] width 129 height 26
select select "8"
select select "2025"
select select "9"
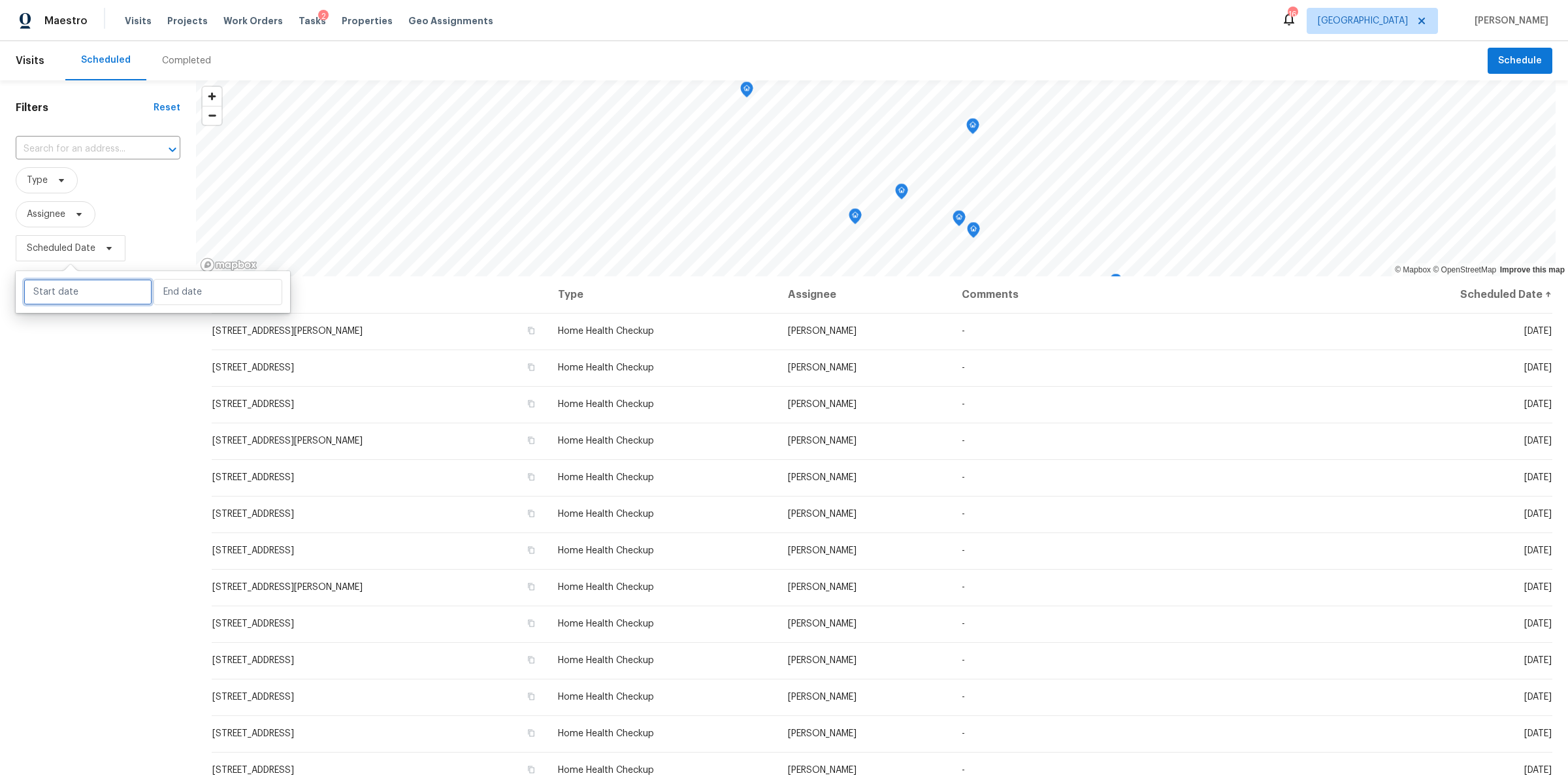
select select "2025"
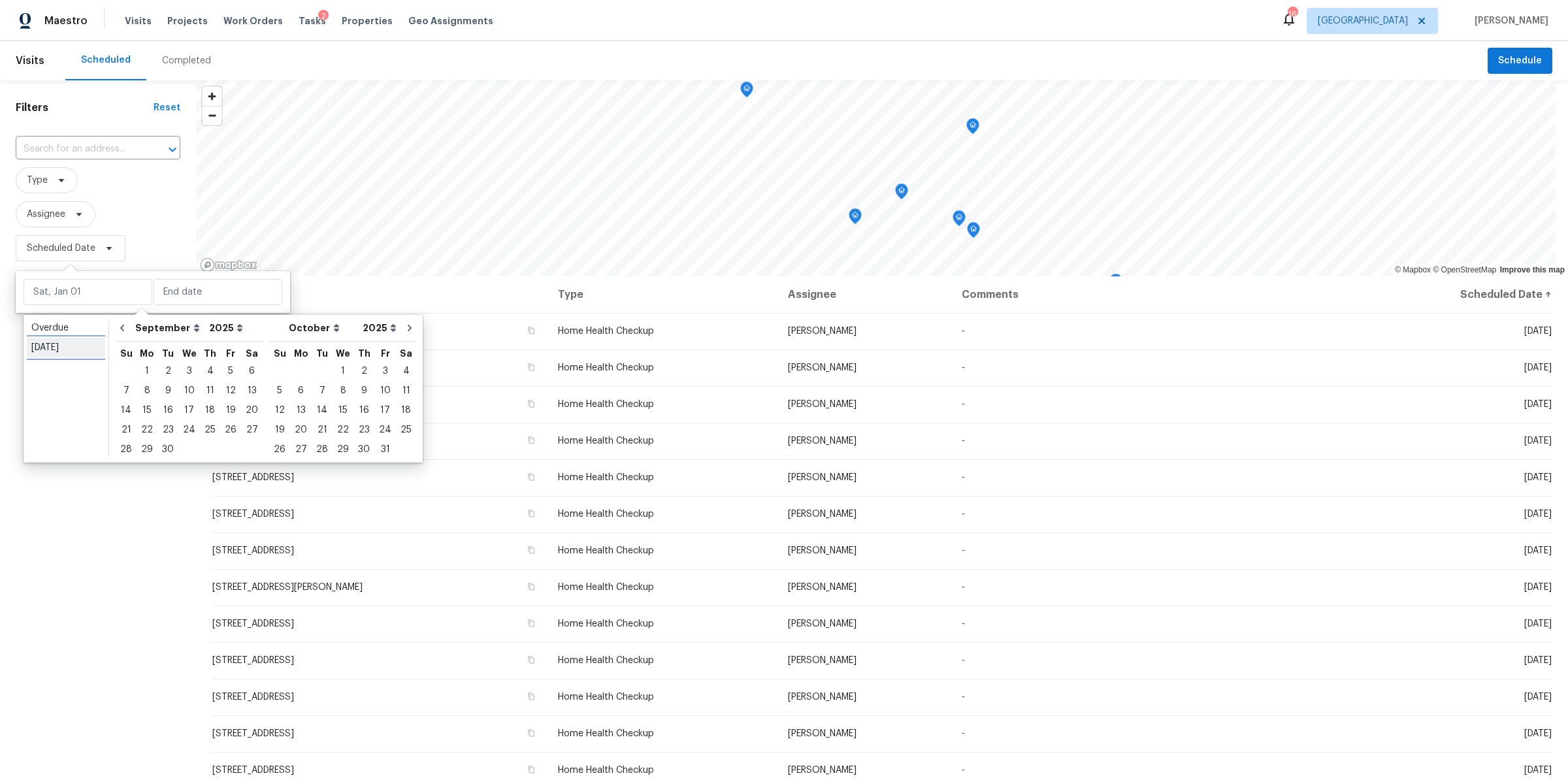
click at [54, 353] on link "Today" at bounding box center [66, 347] width 78 height 20
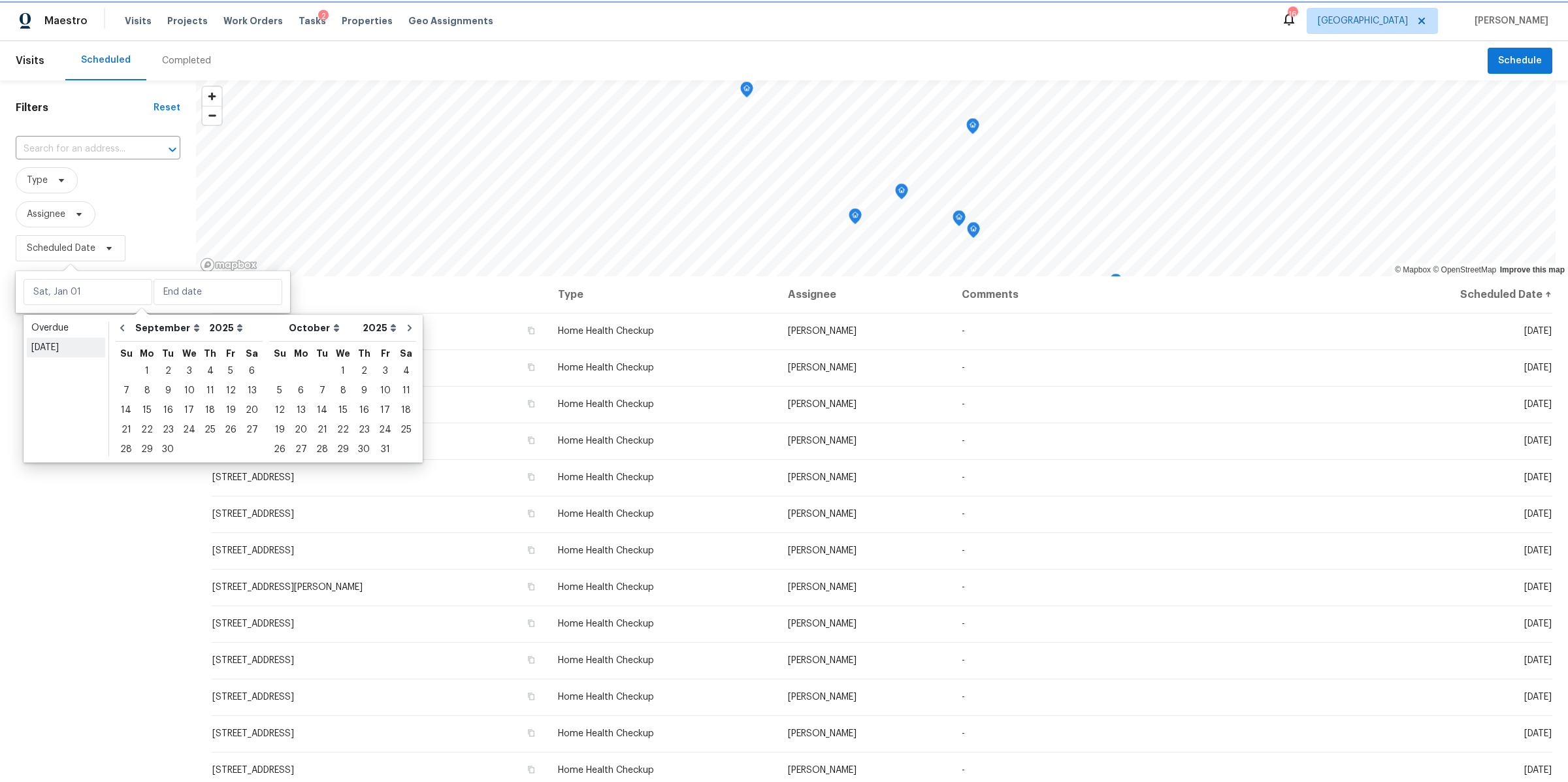
type input "Mon, Sep 22"
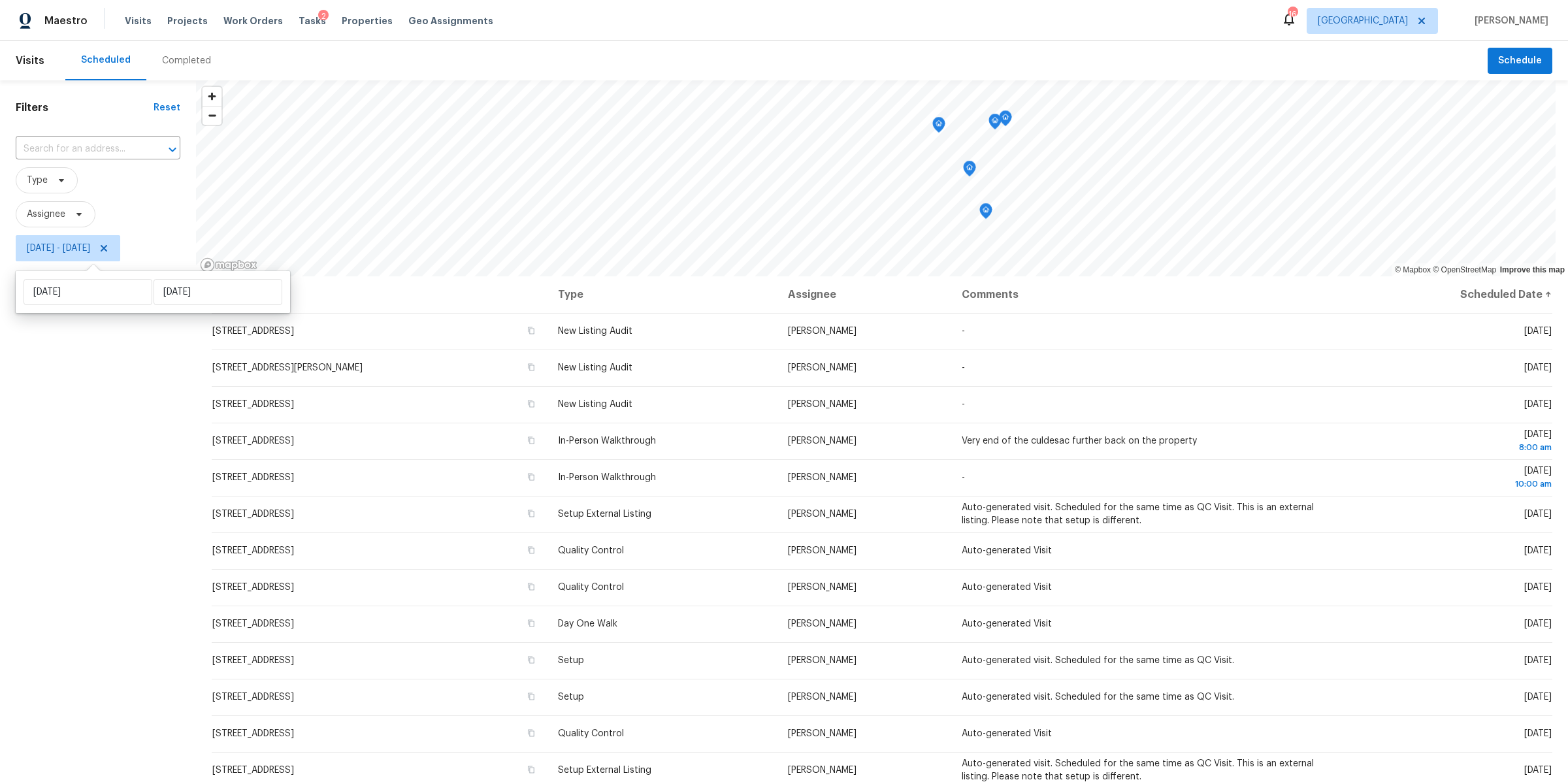
click at [95, 375] on div "Filters Reset ​ Type Assignee Mon, Sep 22 - Mon, Sep 22" at bounding box center [98, 491] width 196 height 822
click at [65, 218] on span "Assignee" at bounding box center [56, 214] width 80 height 26
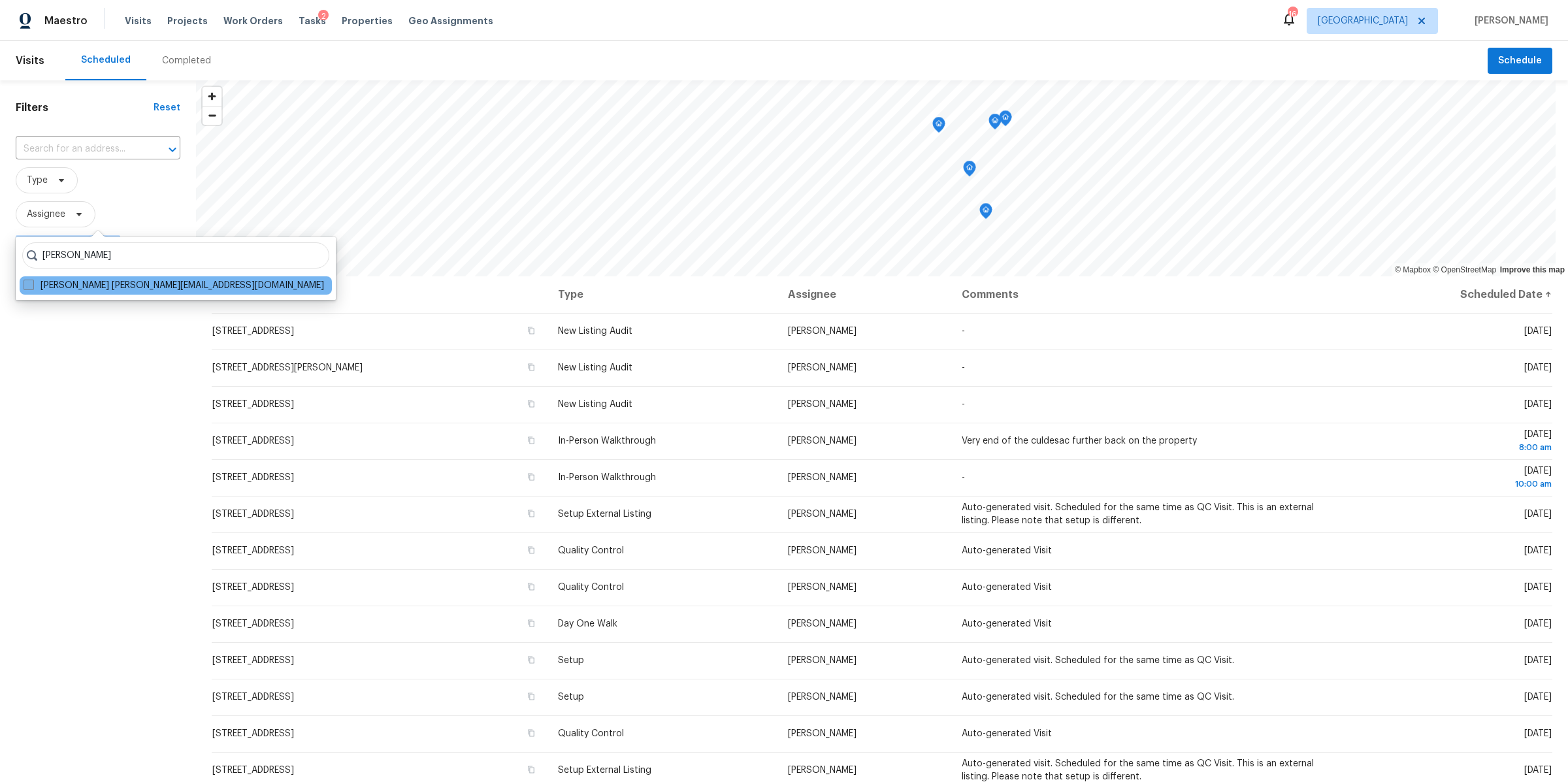
type input "brianna bidco"
click at [115, 283] on label "Brianna Bidco brianna.bidco@opendoor.com" at bounding box center [174, 285] width 300 height 13
click at [32, 283] on input "Brianna Bidco brianna.bidco@opendoor.com" at bounding box center [27, 283] width 8 height 8
checkbox input "true"
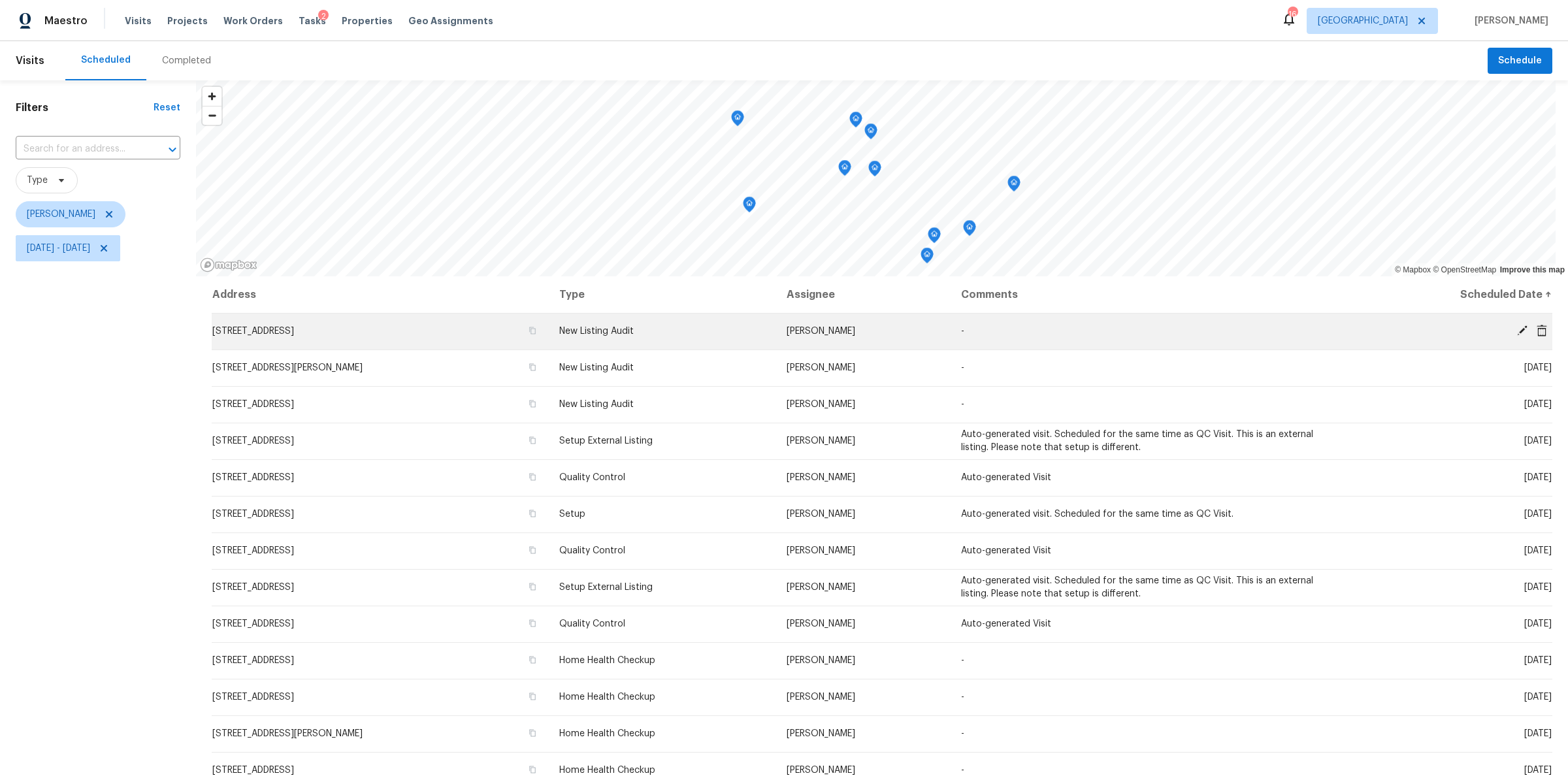
click at [1517, 329] on icon at bounding box center [1522, 330] width 12 height 12
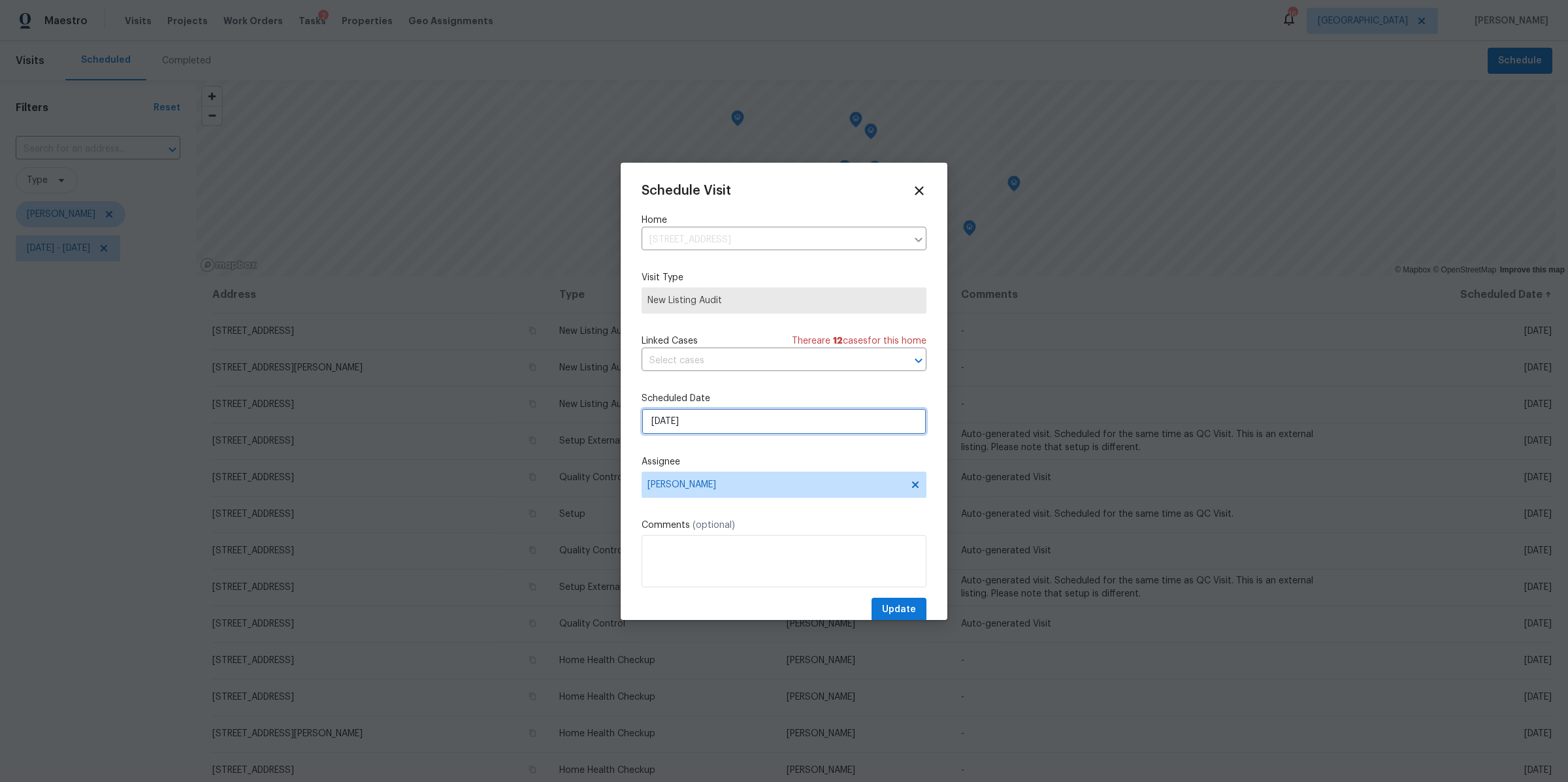
click at [732, 433] on input "[DATE]" at bounding box center [783, 421] width 285 height 26
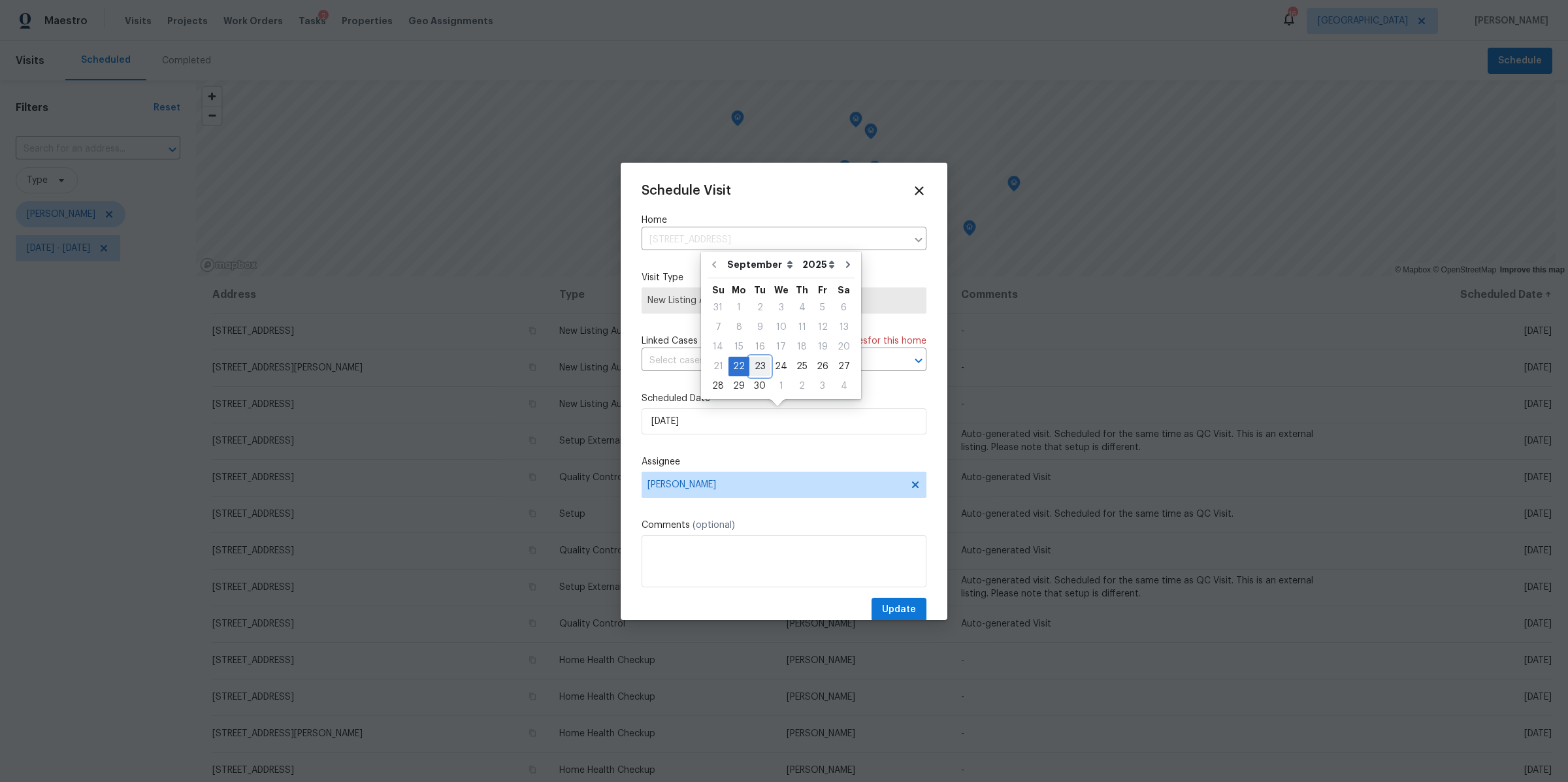
click at [760, 364] on div "23" at bounding box center [760, 366] width 21 height 19
type input "9/23/2025"
click at [882, 606] on span "Update" at bounding box center [899, 610] width 34 height 16
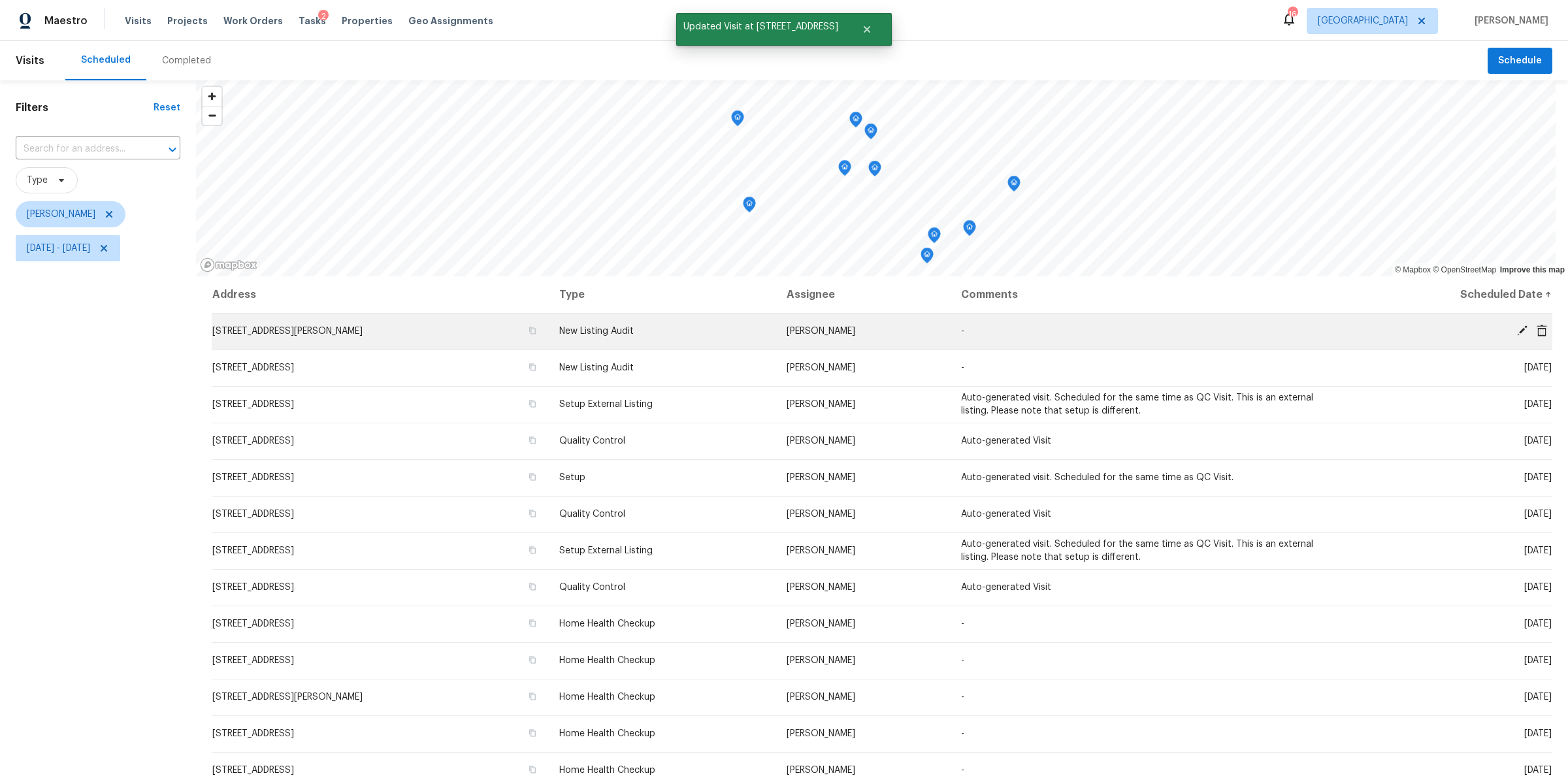
click at [1517, 328] on icon at bounding box center [1522, 330] width 10 height 10
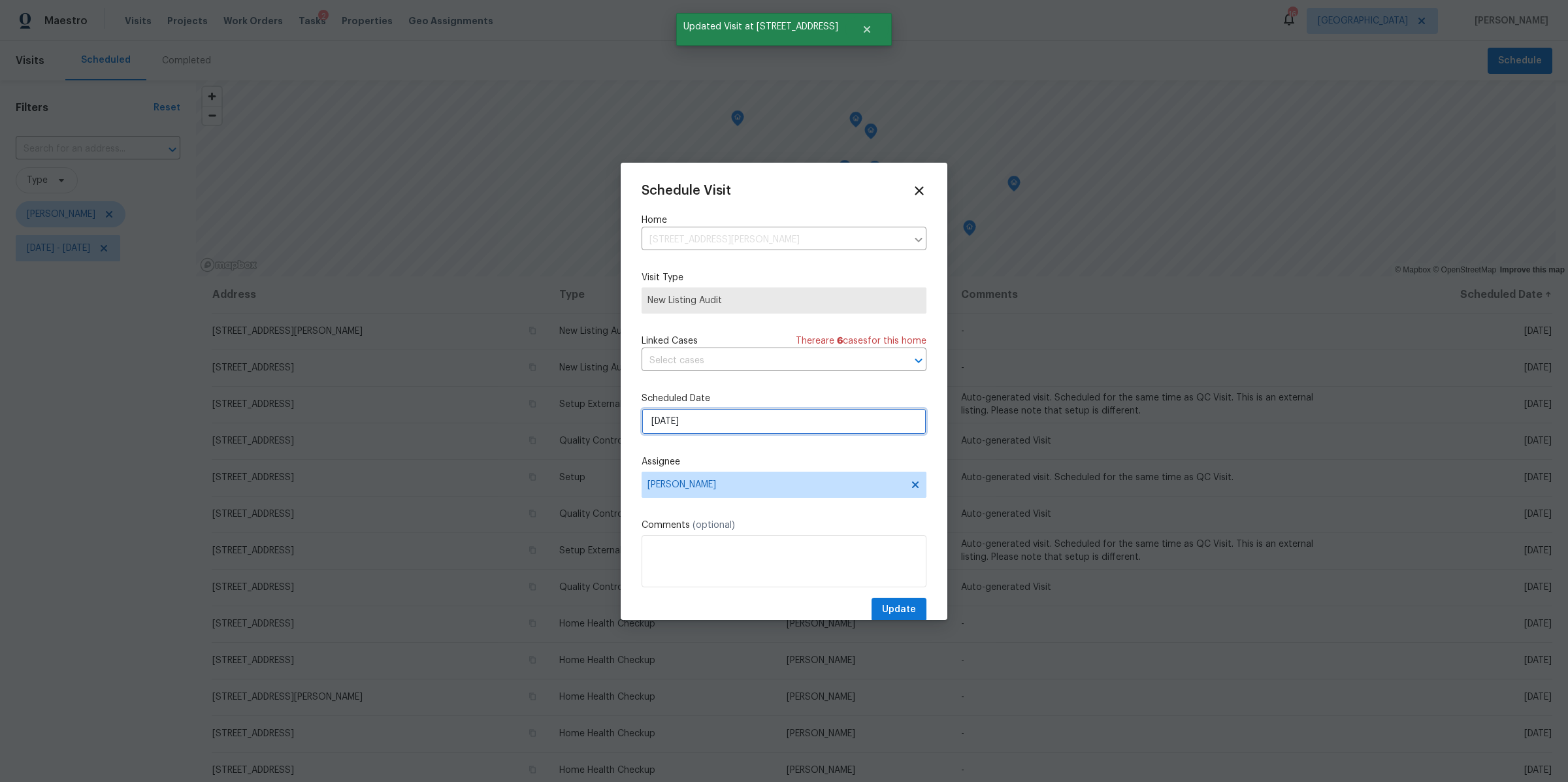
click at [710, 425] on input "[DATE]" at bounding box center [783, 421] width 285 height 26
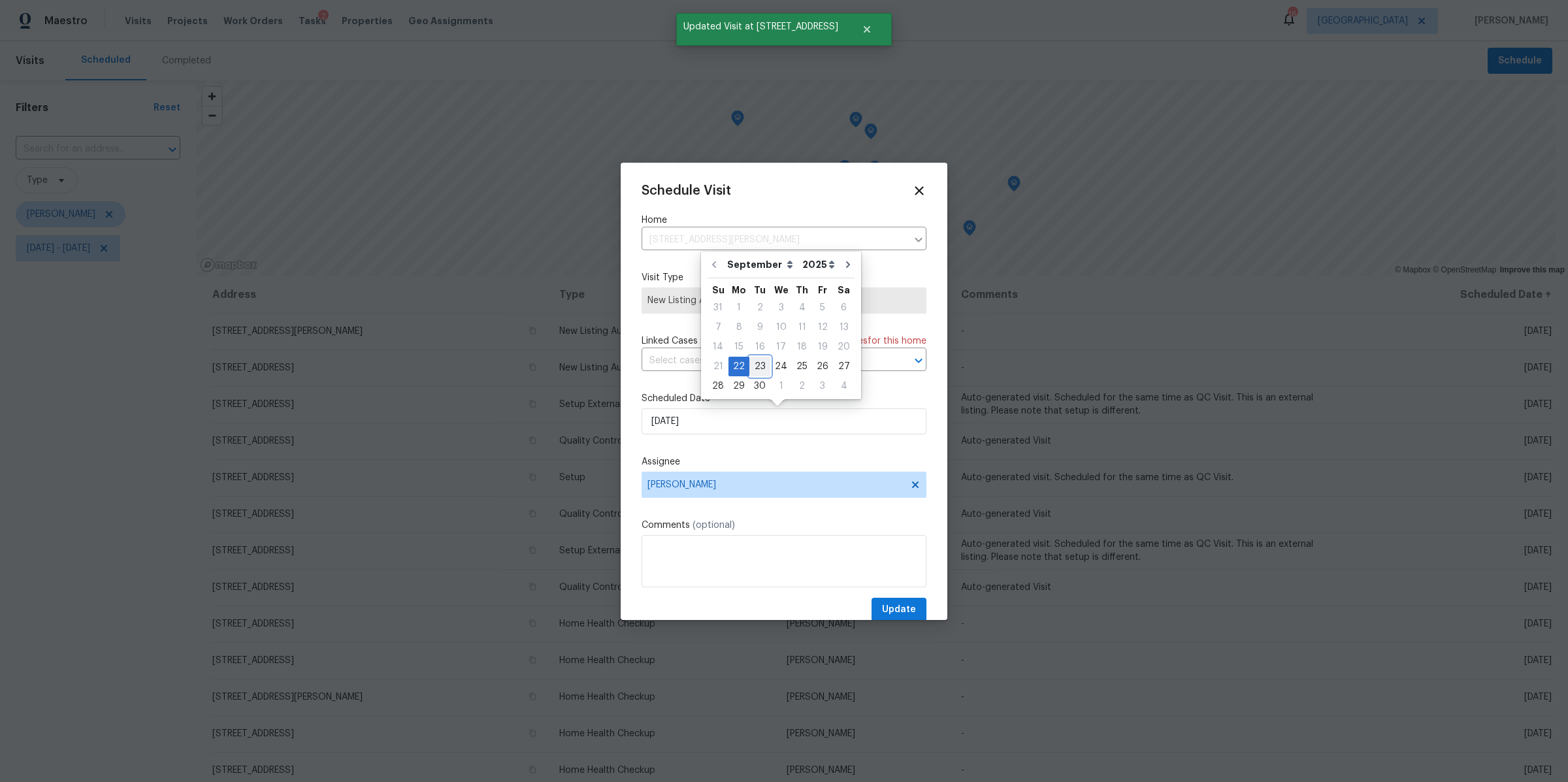
click at [761, 365] on div "23" at bounding box center [760, 366] width 21 height 19
type input "9/23/2025"
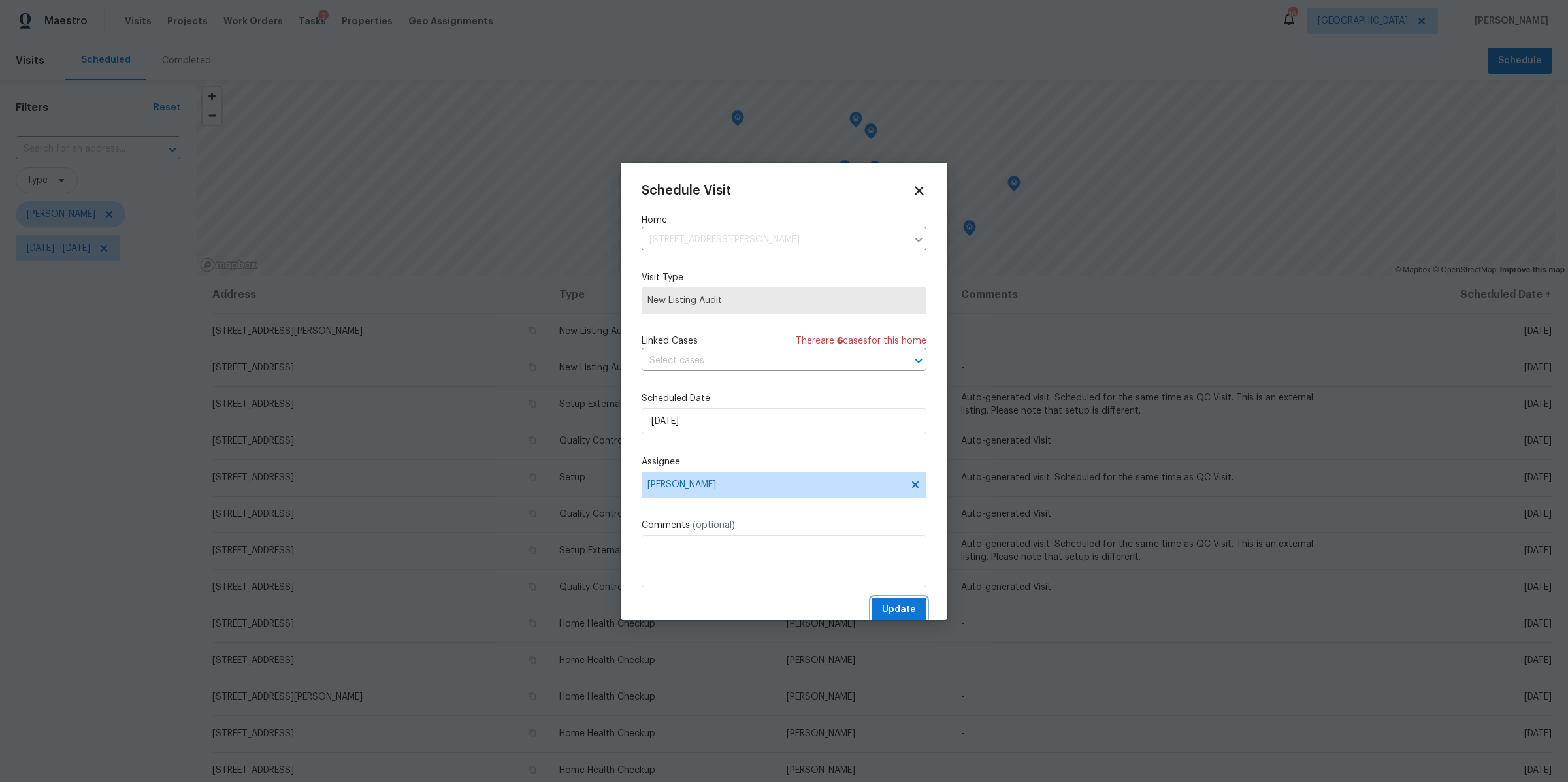
click at [882, 604] on span "Update" at bounding box center [899, 610] width 34 height 16
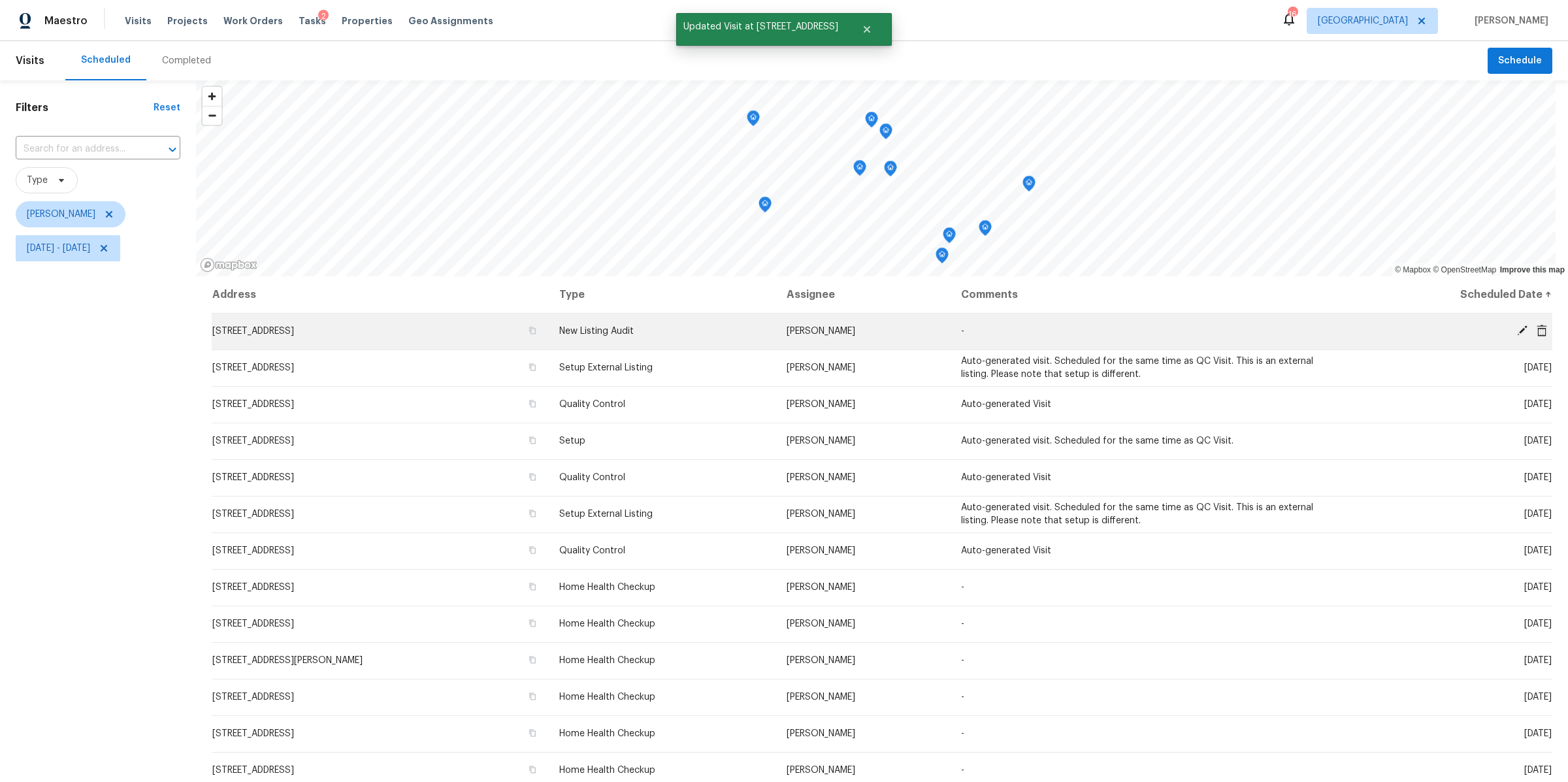
click at [1517, 332] on icon at bounding box center [1522, 330] width 12 height 12
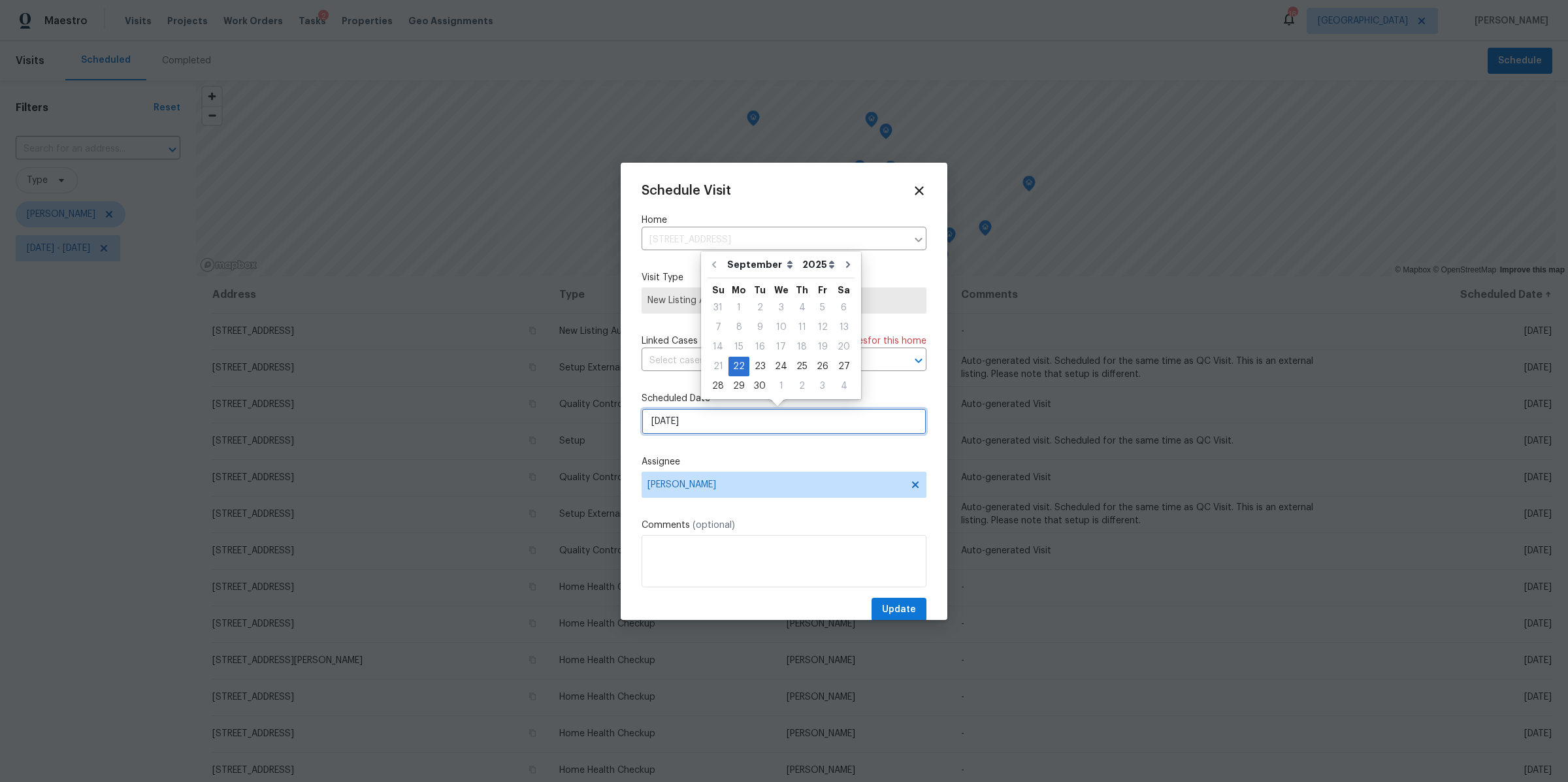
click at [718, 416] on input "[DATE]" at bounding box center [783, 421] width 285 height 26
click at [757, 370] on div "23" at bounding box center [760, 366] width 21 height 19
type input "9/23/2025"
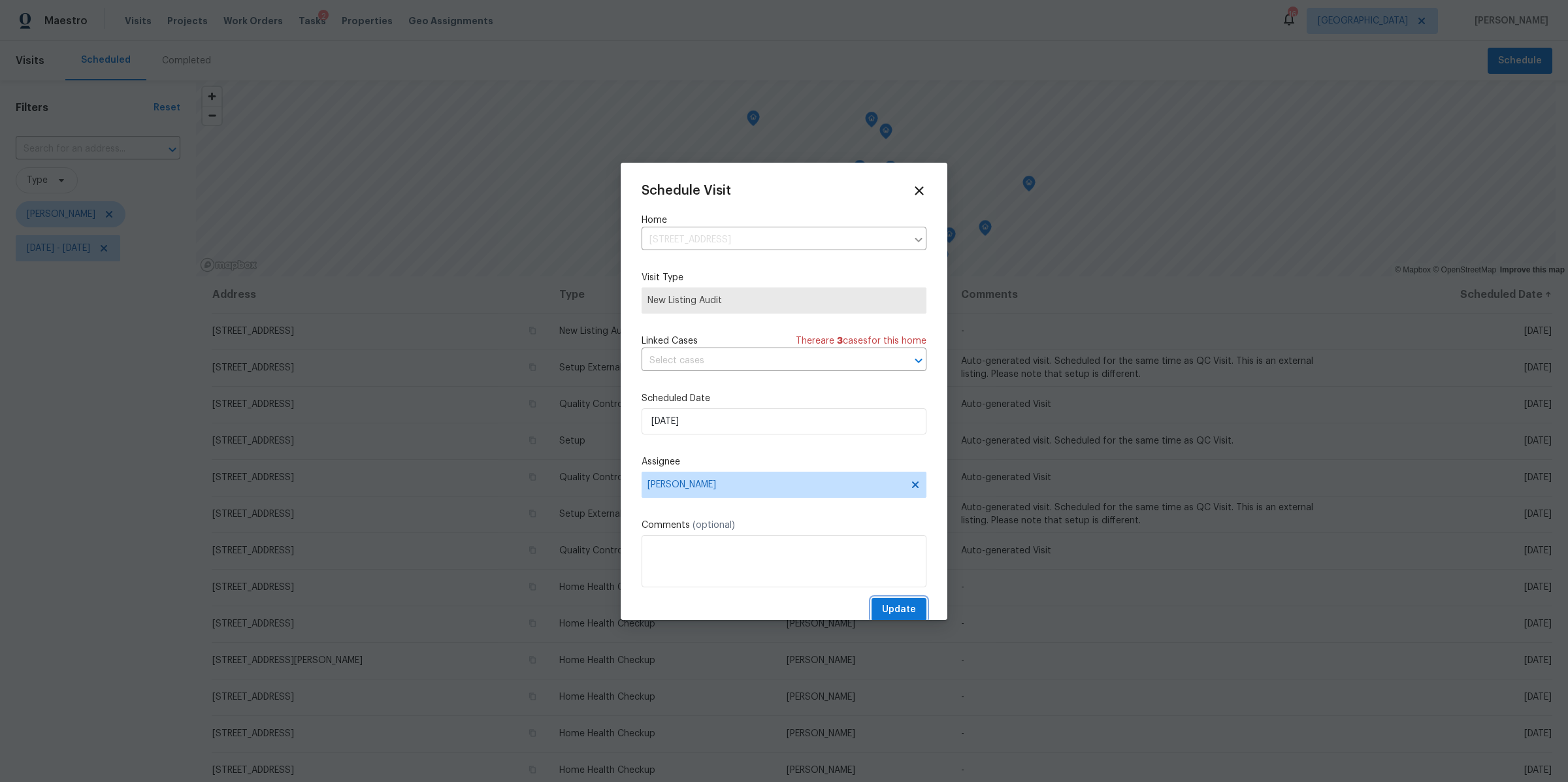
click at [903, 602] on span "Update" at bounding box center [899, 610] width 34 height 16
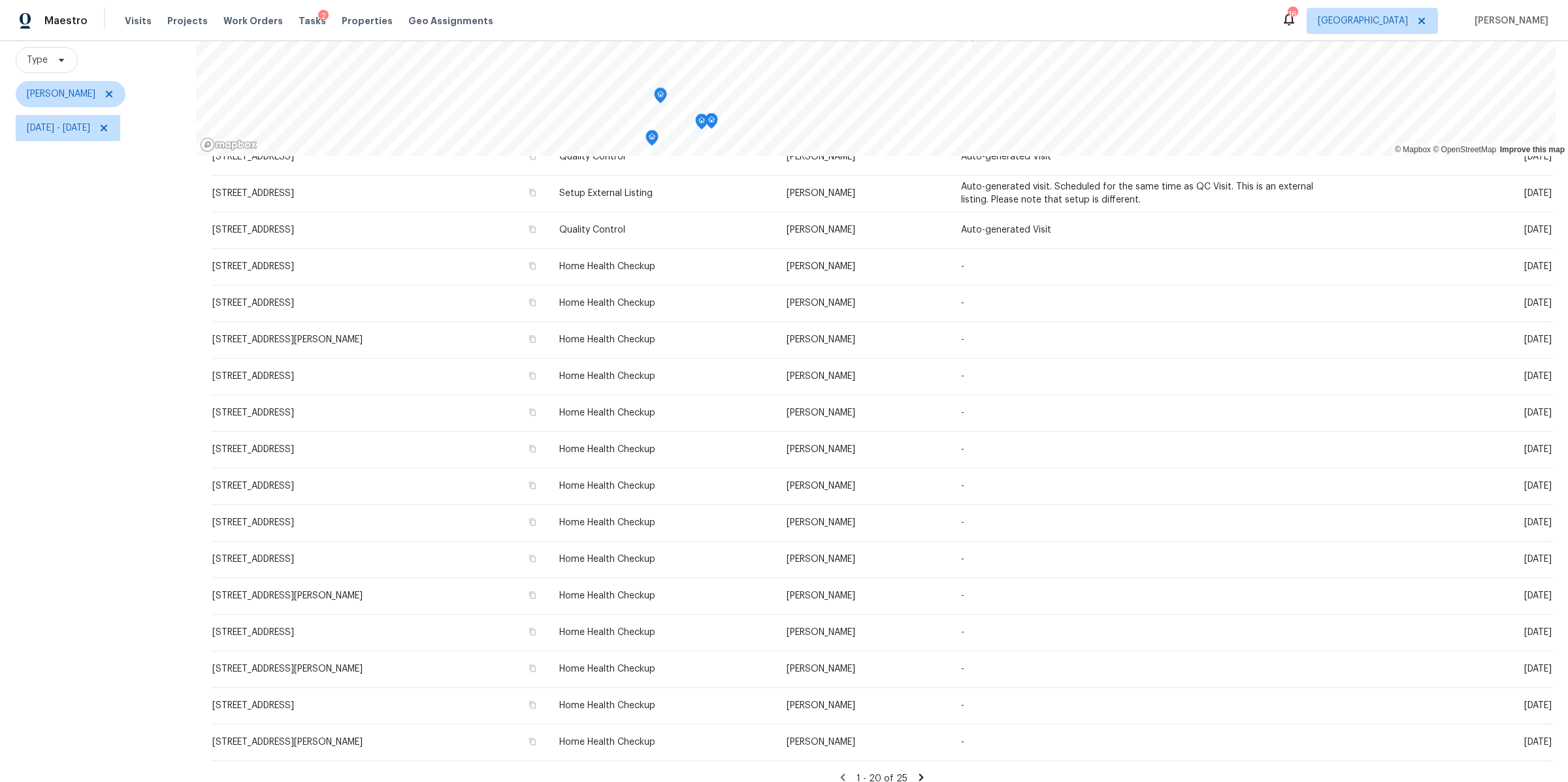
scroll to position [178, 0]
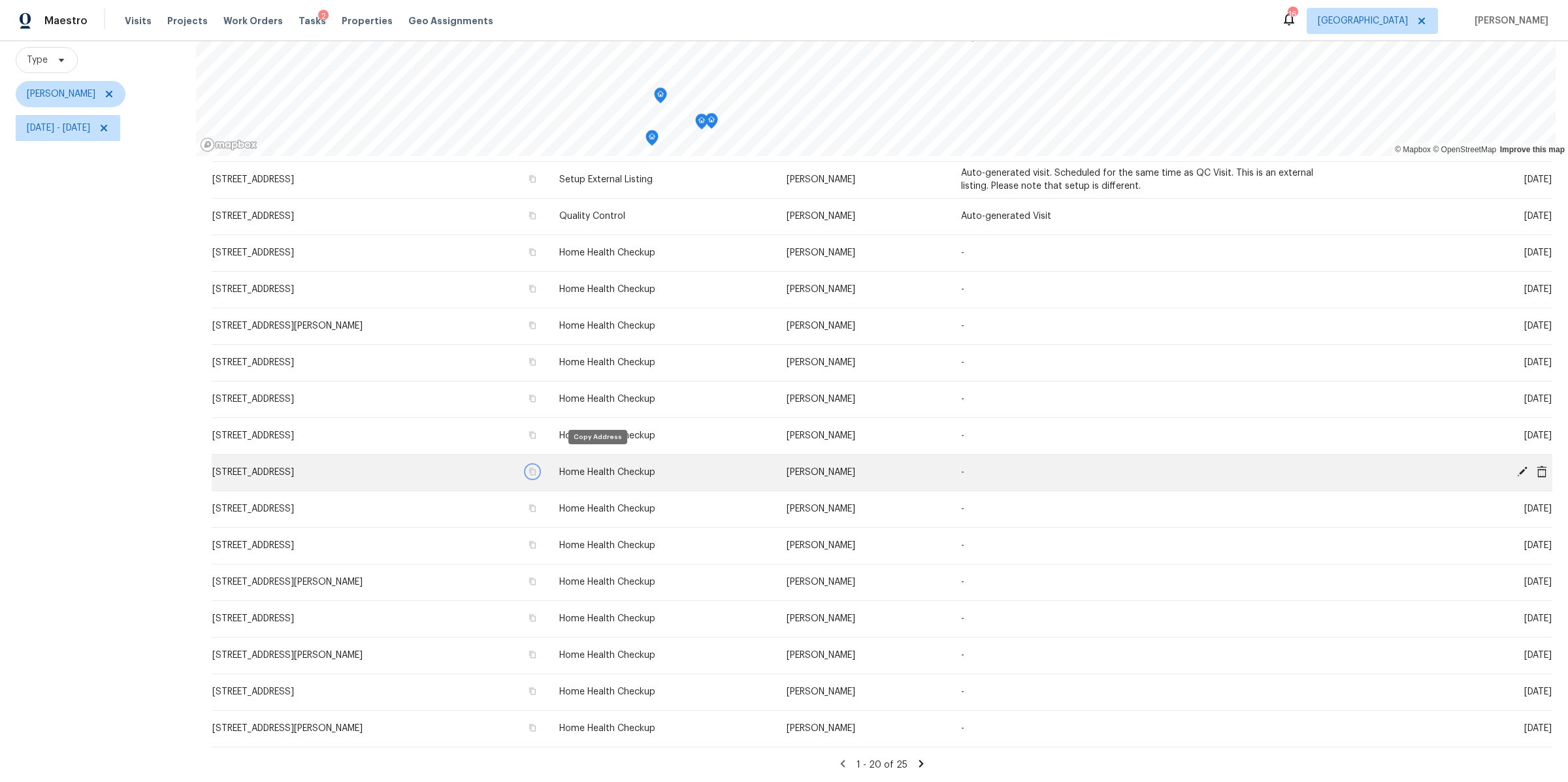
click at [536, 469] on icon "button" at bounding box center [533, 472] width 7 height 7
click at [1532, 466] on span at bounding box center [1542, 471] width 20 height 12
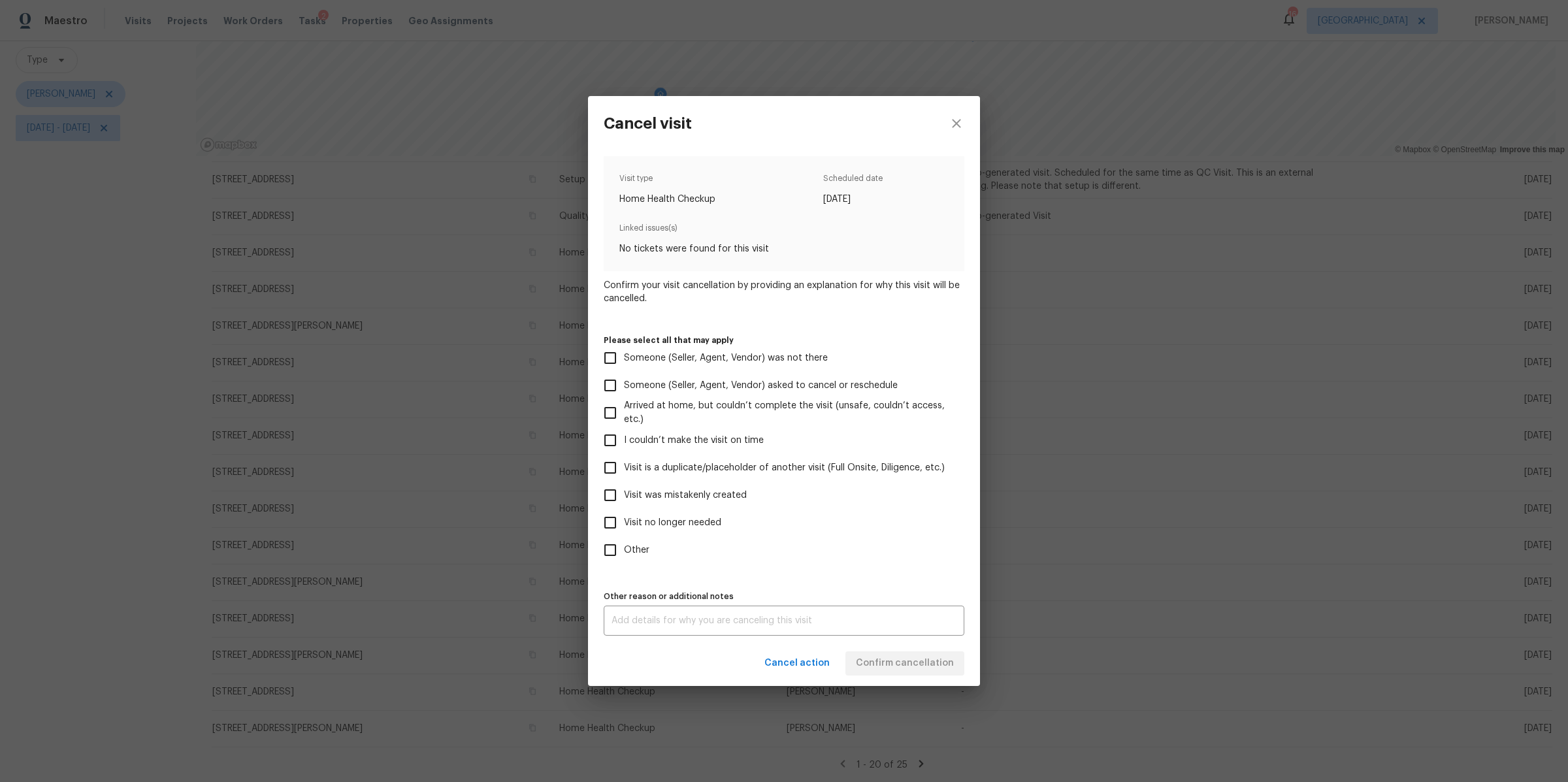
click at [701, 522] on span "Visit no longer needed" at bounding box center [673, 523] width 97 height 14
click at [624, 522] on input "Visit no longer needed" at bounding box center [610, 523] width 27 height 27
checkbox input "true"
click at [721, 617] on textarea at bounding box center [784, 620] width 345 height 9
type textarea "dup"
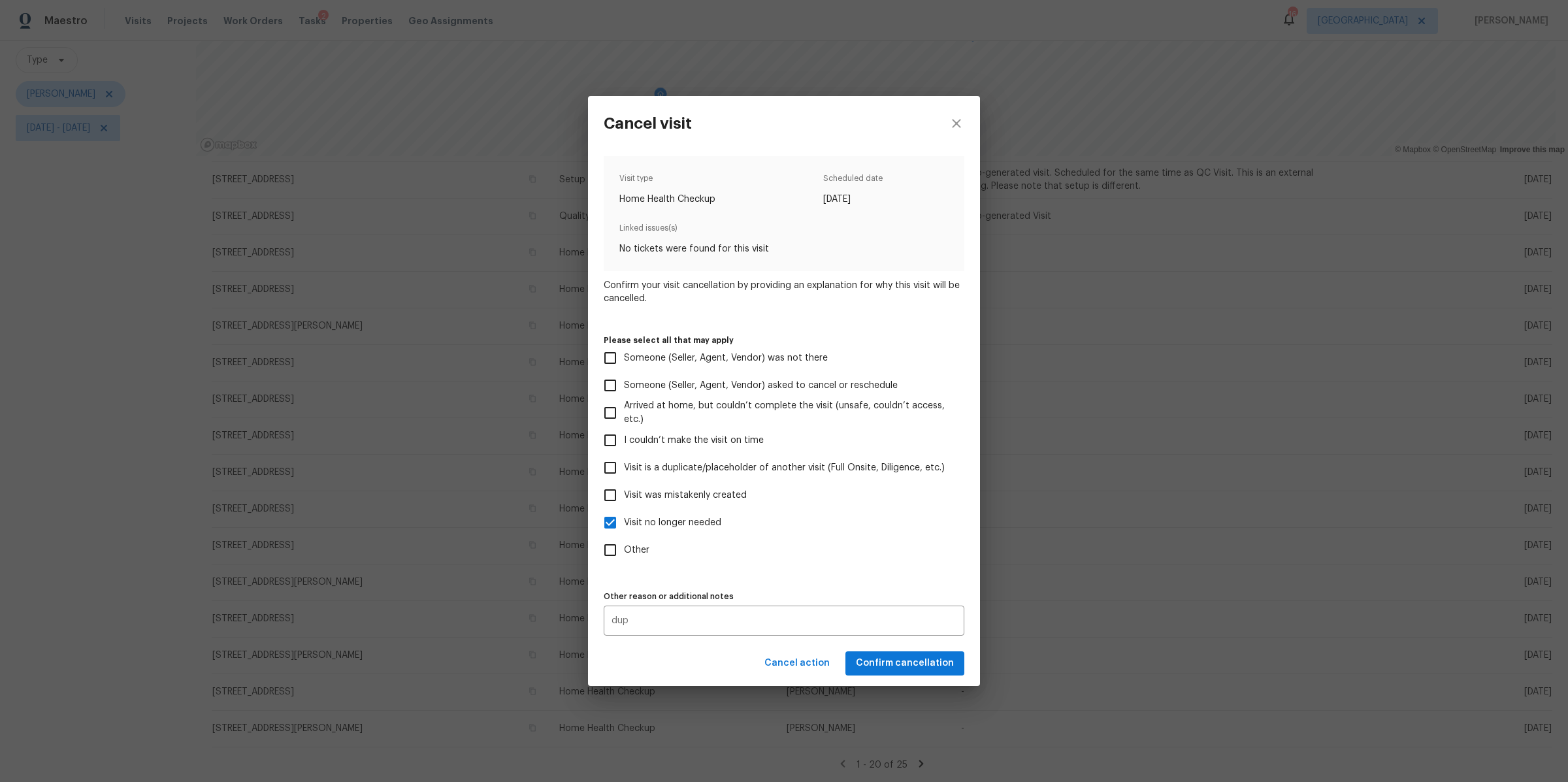
click at [919, 652] on div "Cancel action Confirm cancellation" at bounding box center [784, 663] width 392 height 45
click at [919, 659] on span "Confirm cancellation" at bounding box center [905, 663] width 98 height 16
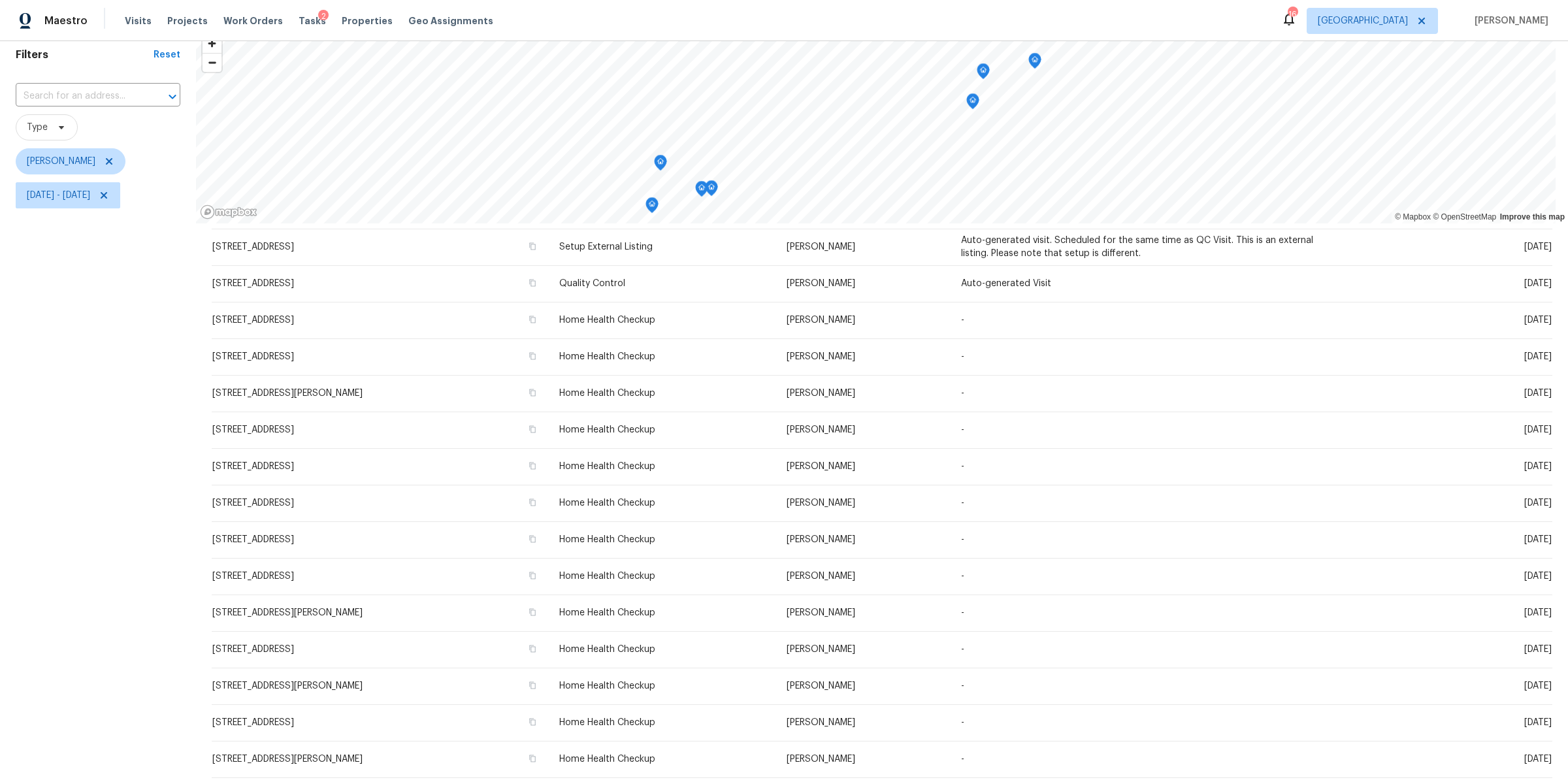
scroll to position [132, 0]
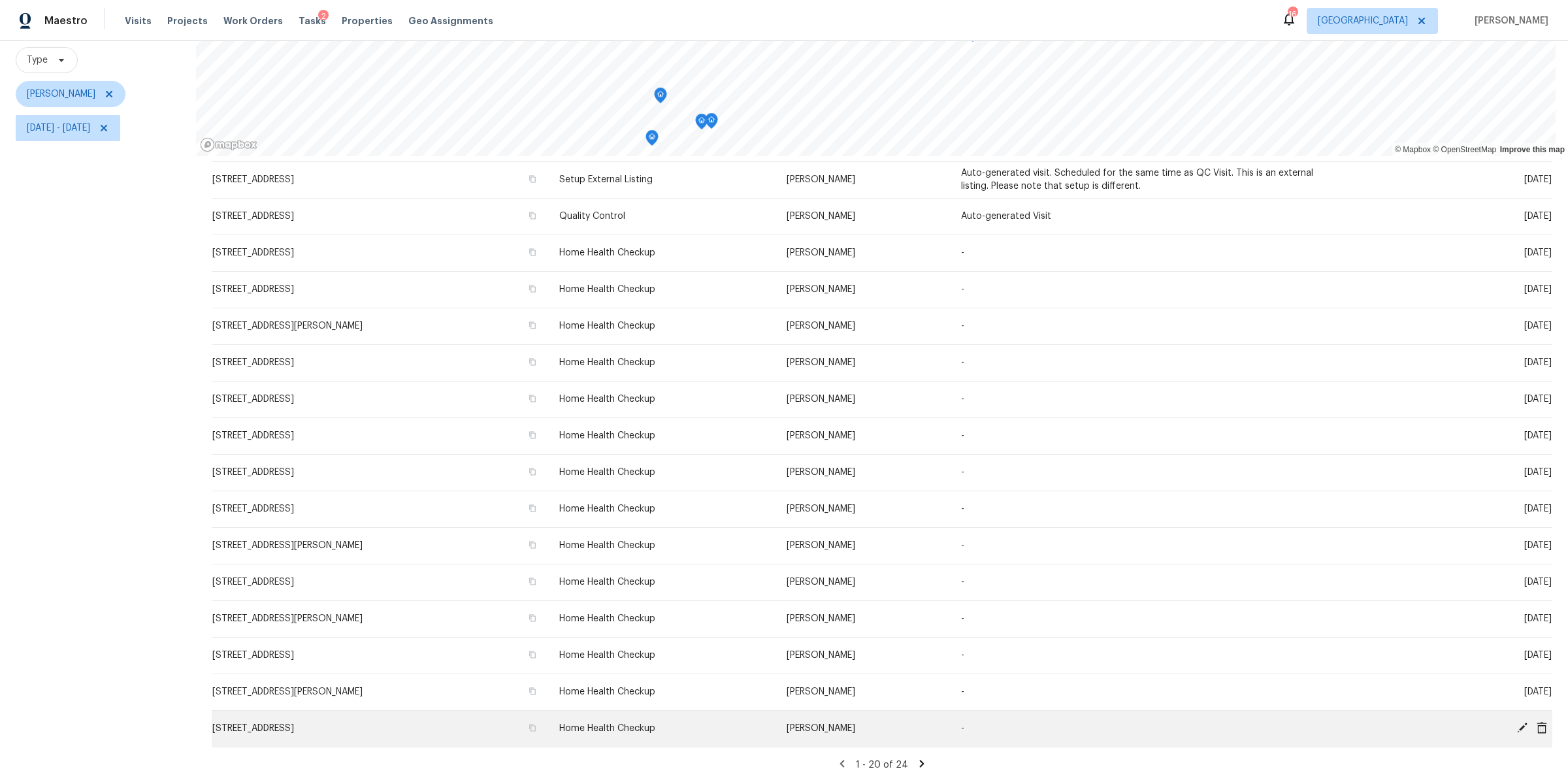
click at [1536, 722] on icon at bounding box center [1541, 727] width 10 height 12
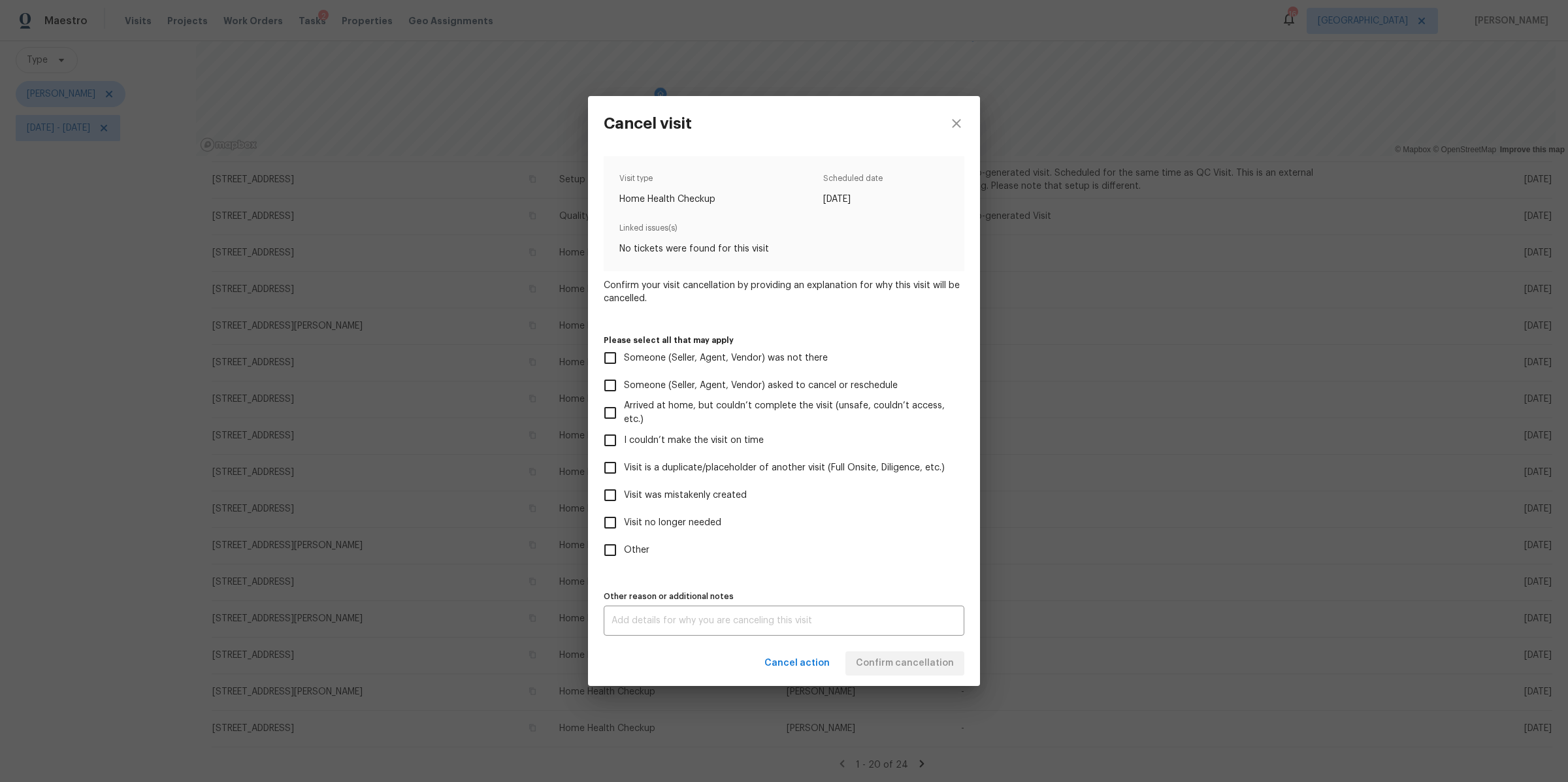
click at [683, 523] on span "Visit no longer needed" at bounding box center [673, 523] width 97 height 14
click at [624, 523] on input "Visit no longer needed" at bounding box center [610, 523] width 27 height 27
checkbox input "true"
click at [699, 616] on textarea at bounding box center [784, 620] width 345 height 9
type textarea "dup"
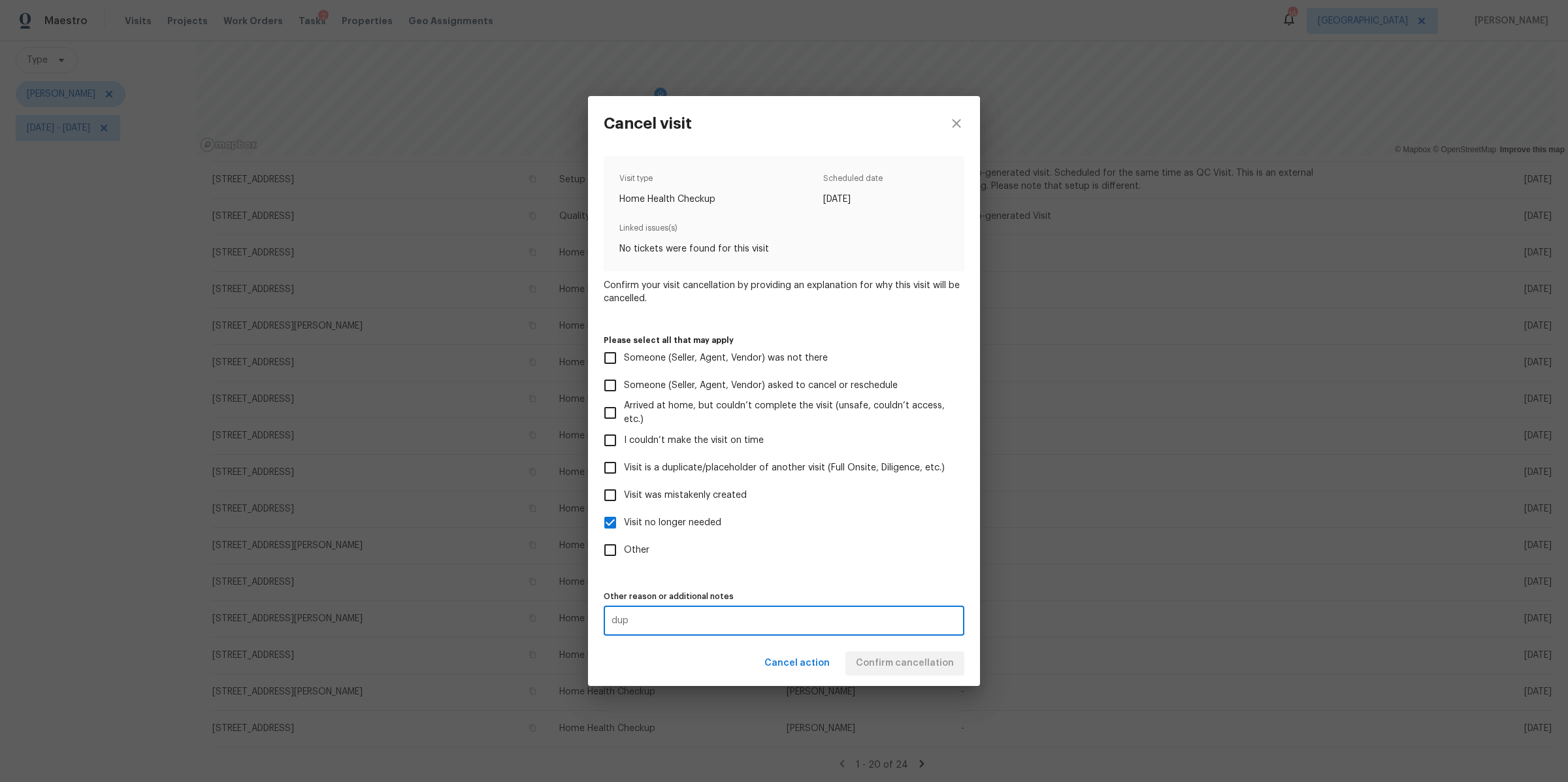
click at [831, 576] on div "Visit type Home Health Checkup Scheduled date 9/22/2025 Linked issues(s) No tic…" at bounding box center [784, 396] width 361 height 479
click at [902, 659] on span "Confirm cancellation" at bounding box center [905, 663] width 98 height 16
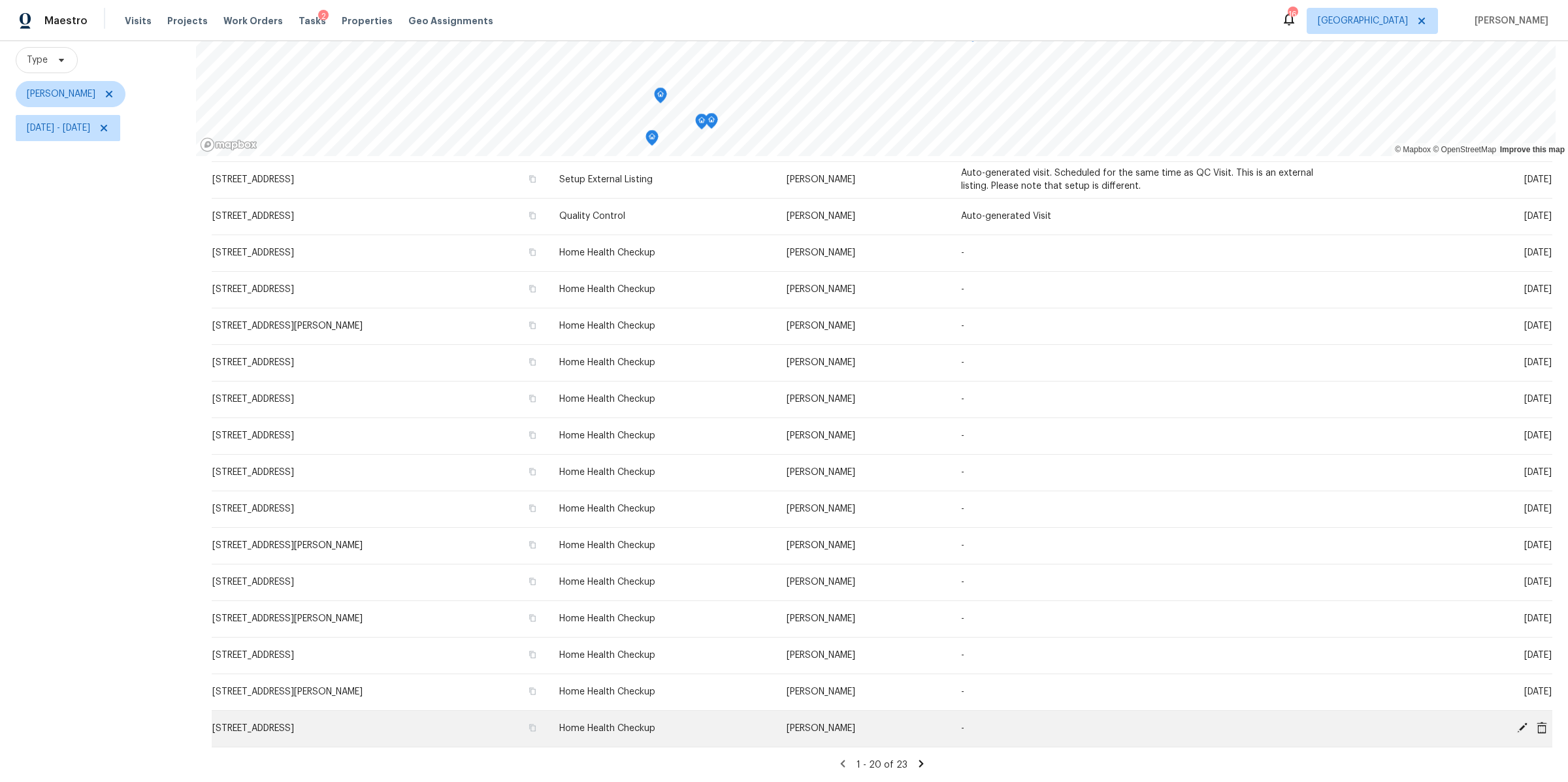
click at [1536, 722] on icon at bounding box center [1541, 727] width 10 height 12
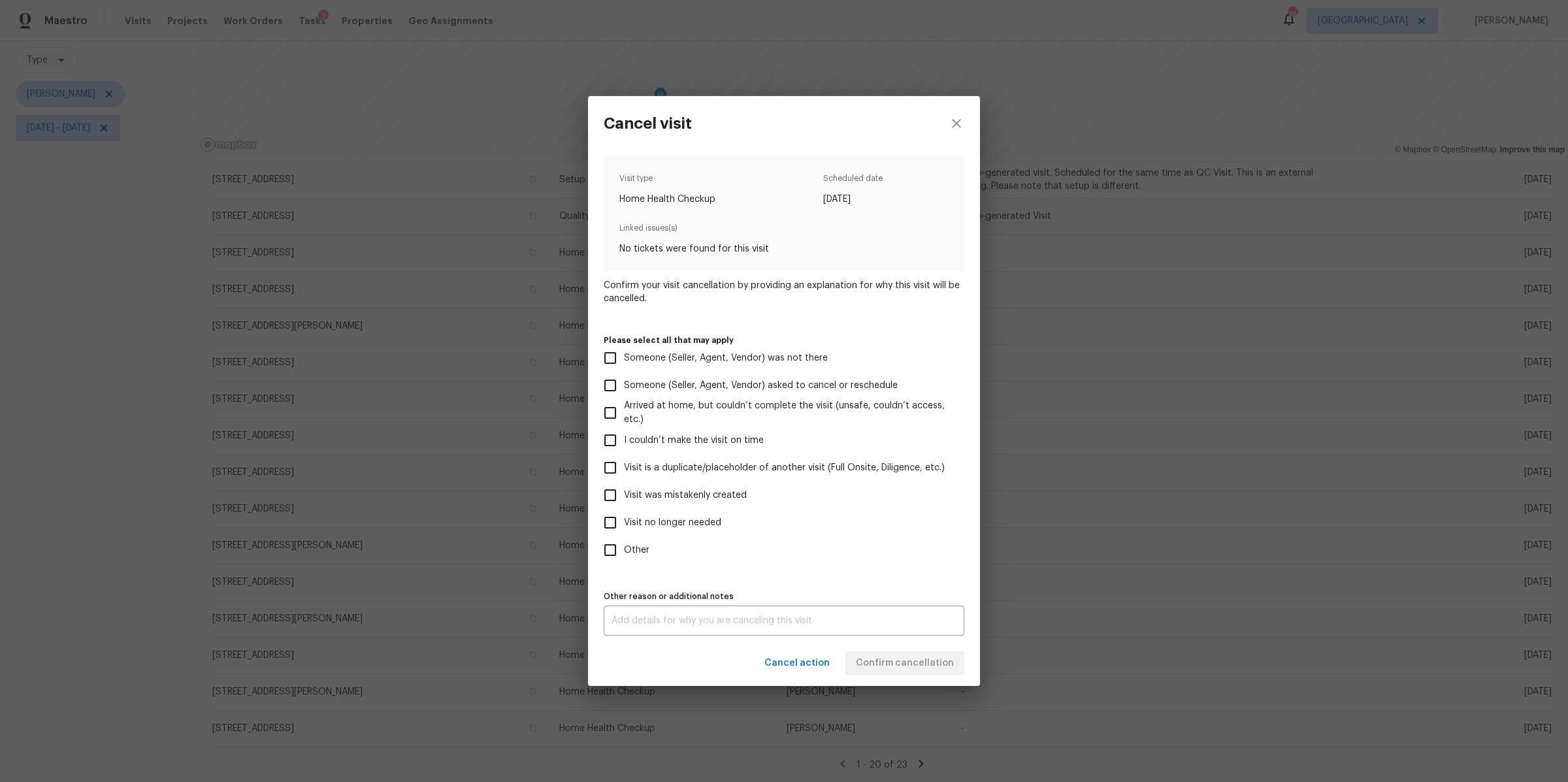
click at [709, 517] on span "Visit no longer needed" at bounding box center [673, 523] width 97 height 14
click at [624, 517] on input "Visit no longer needed" at bounding box center [610, 523] width 27 height 27
checkbox input "true"
click at [716, 621] on textarea at bounding box center [784, 620] width 345 height 9
type textarea "dup"
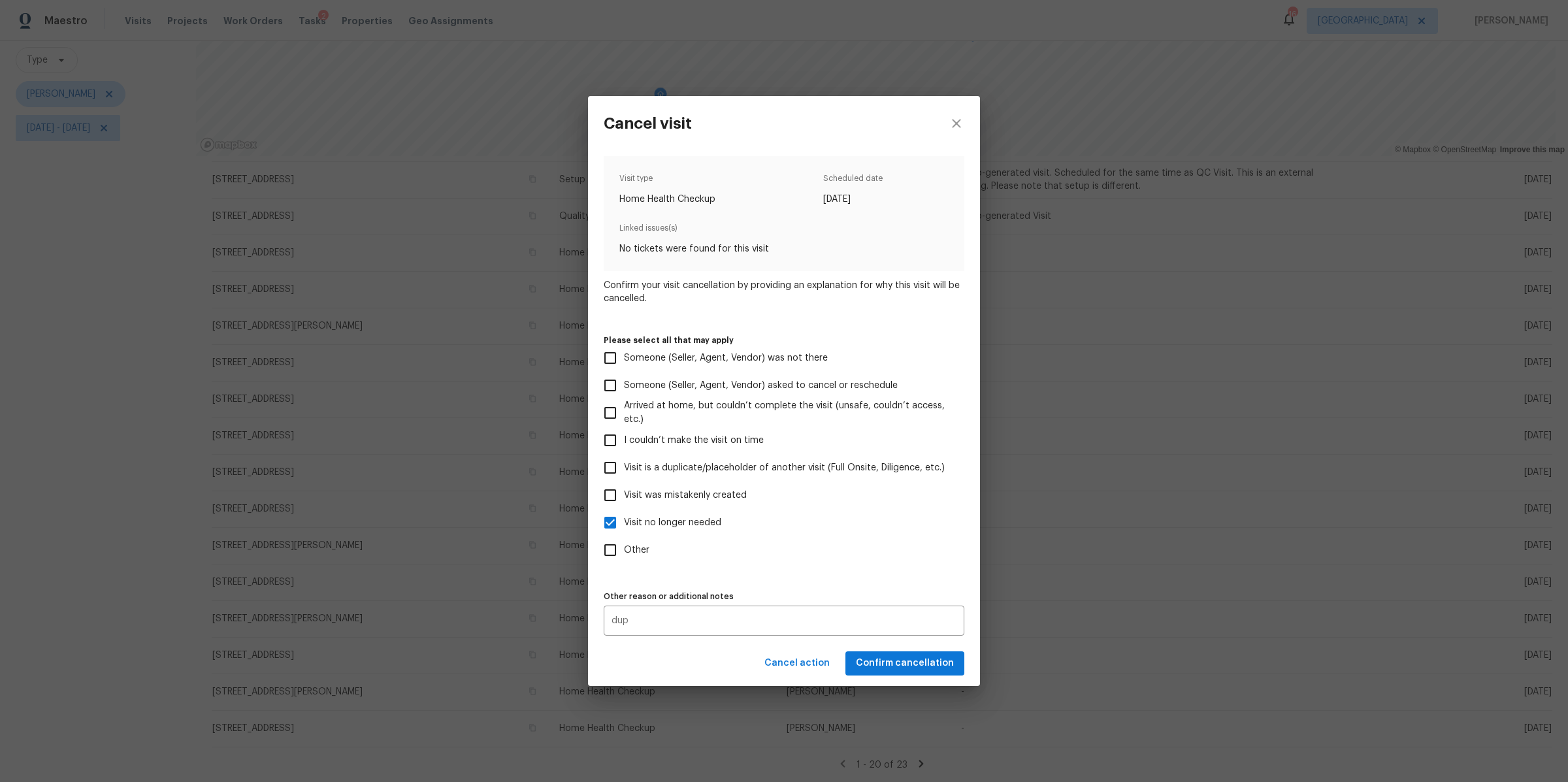
click at [901, 673] on div "Cancel action Confirm cancellation" at bounding box center [784, 663] width 392 height 45
click at [910, 656] on span "Confirm cancellation" at bounding box center [905, 663] width 98 height 16
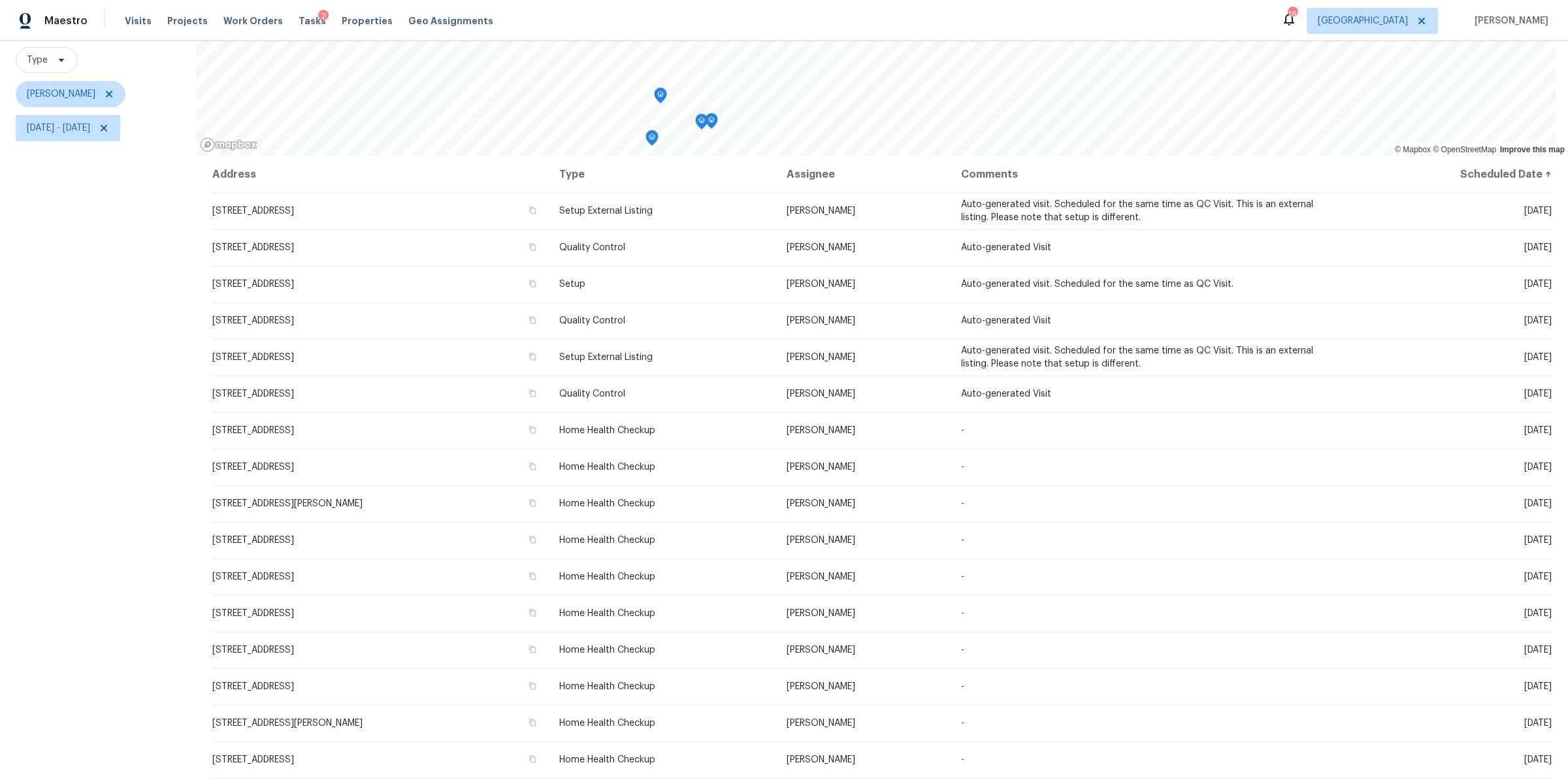
scroll to position [178, 0]
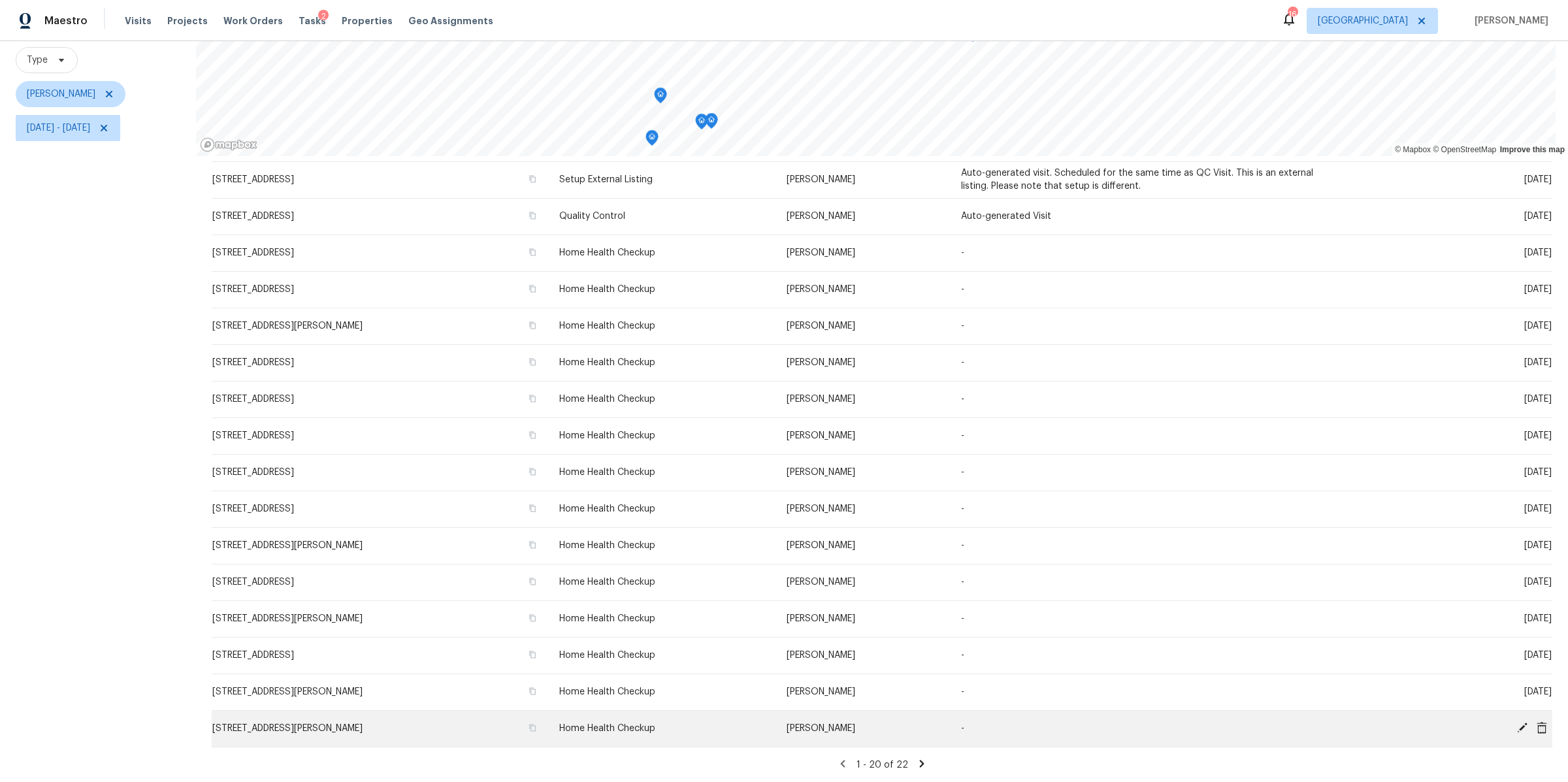
click at [1536, 722] on icon at bounding box center [1541, 728] width 12 height 12
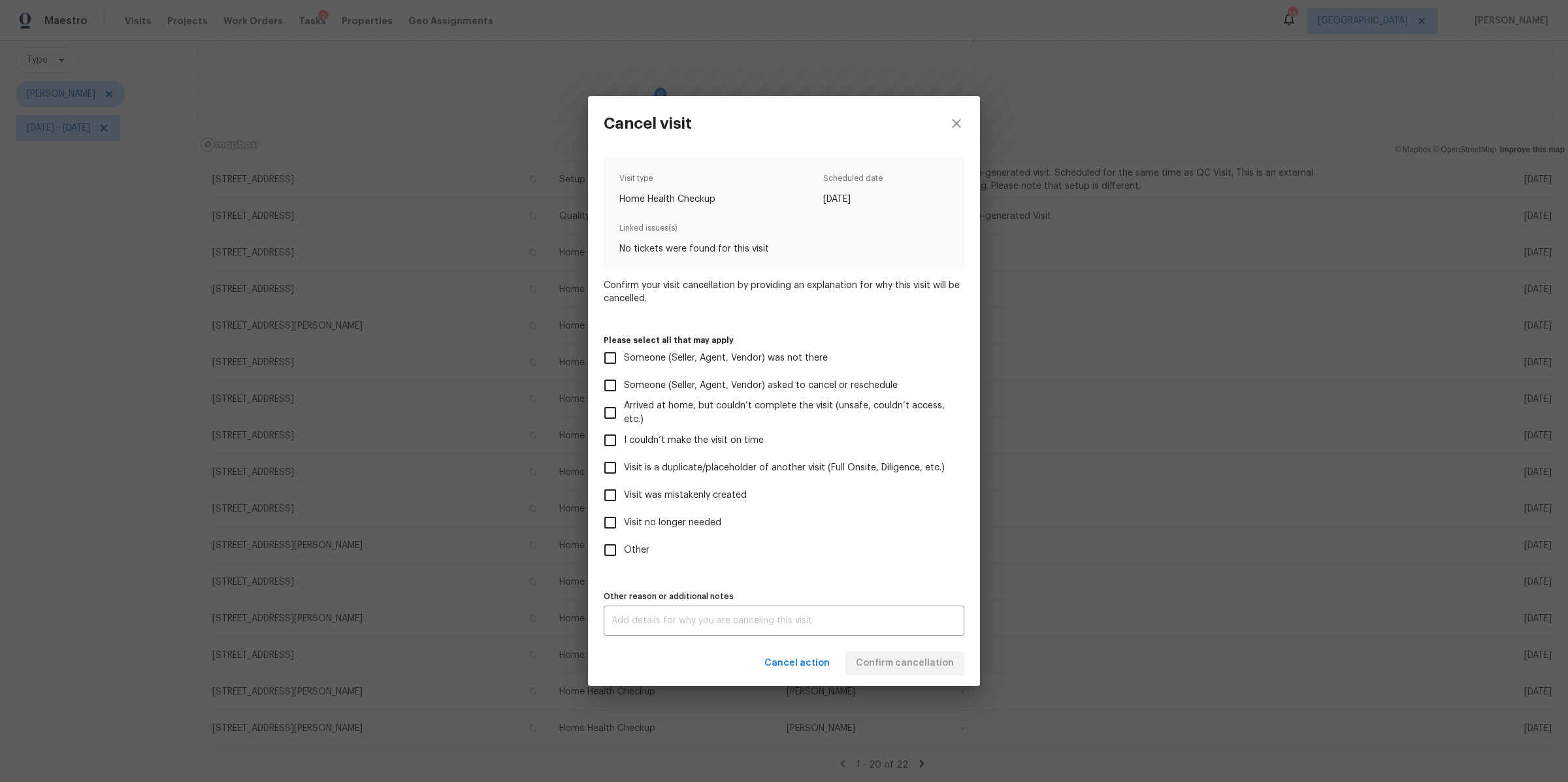
click at [680, 523] on span "Visit no longer needed" at bounding box center [673, 523] width 97 height 14
click at [624, 523] on input "Visit no longer needed" at bounding box center [610, 523] width 27 height 27
checkbox input "true"
click at [748, 630] on div "x Other reason or additional notes" at bounding box center [784, 621] width 361 height 30
type textarea "dup"
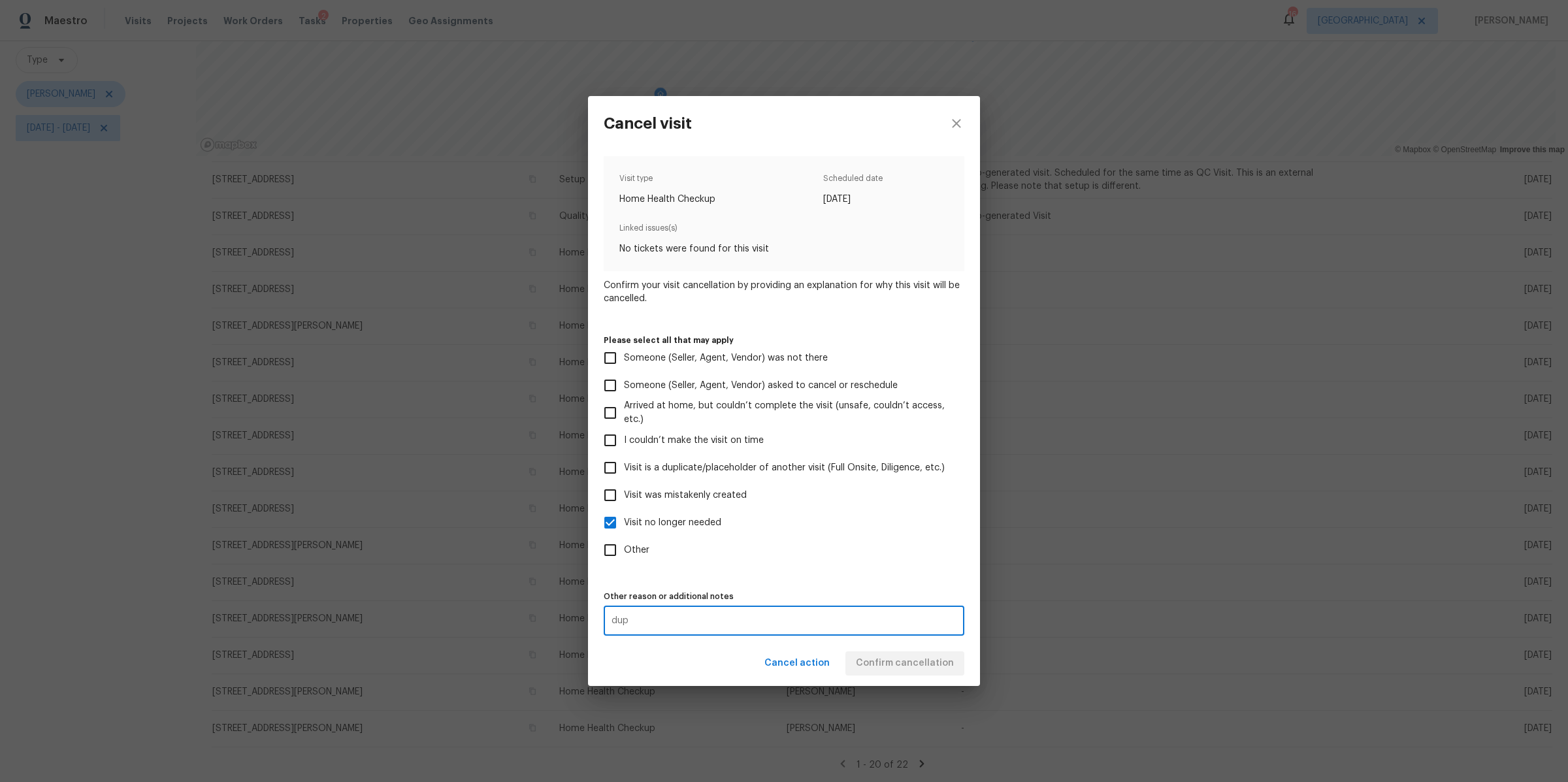
click at [899, 572] on div "Visit type Home Health Checkup Scheduled date 9/22/2025 Linked issues(s) No tic…" at bounding box center [784, 396] width 361 height 479
click at [886, 666] on span "Confirm cancellation" at bounding box center [905, 663] width 98 height 16
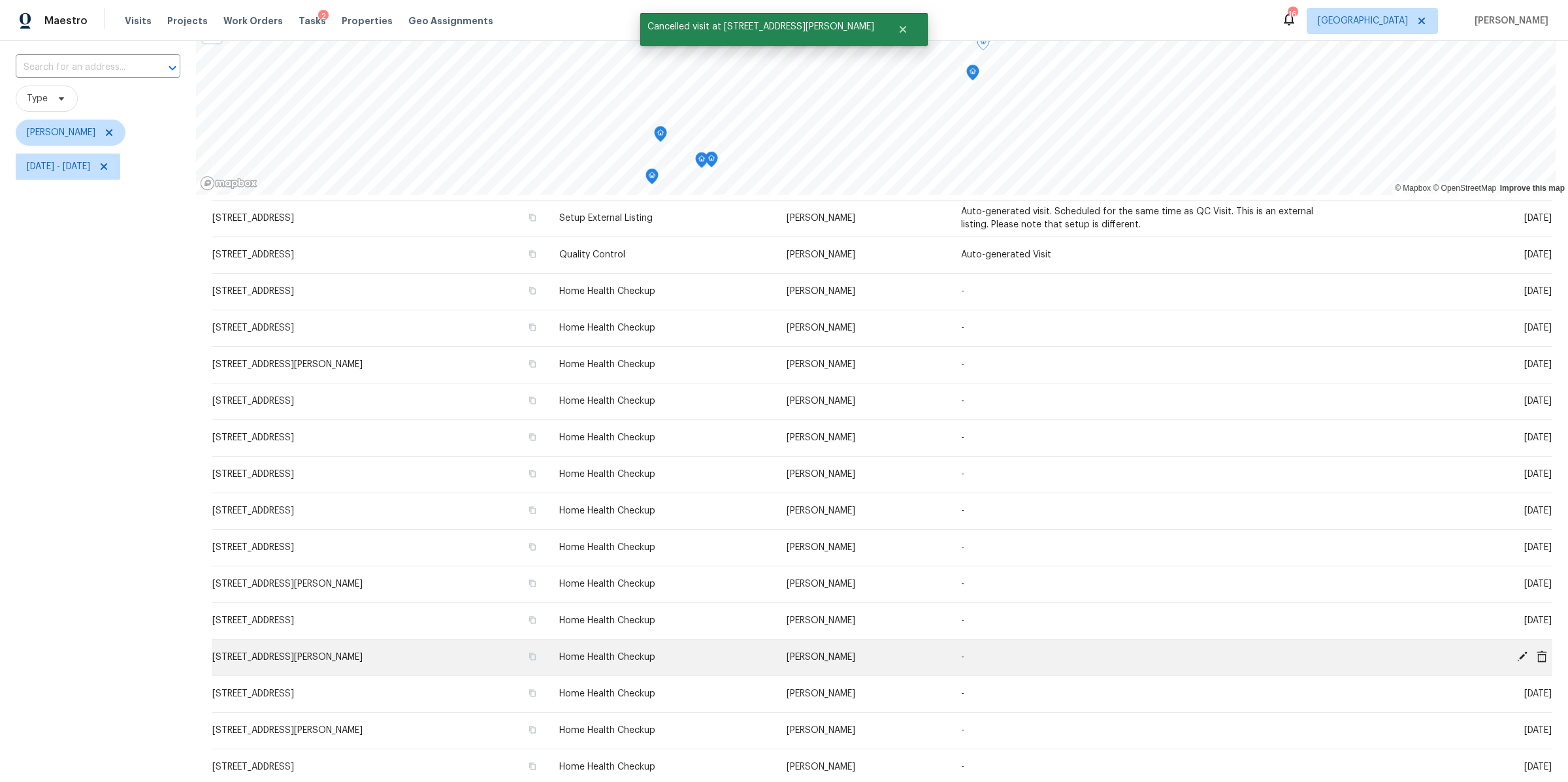
scroll to position [132, 0]
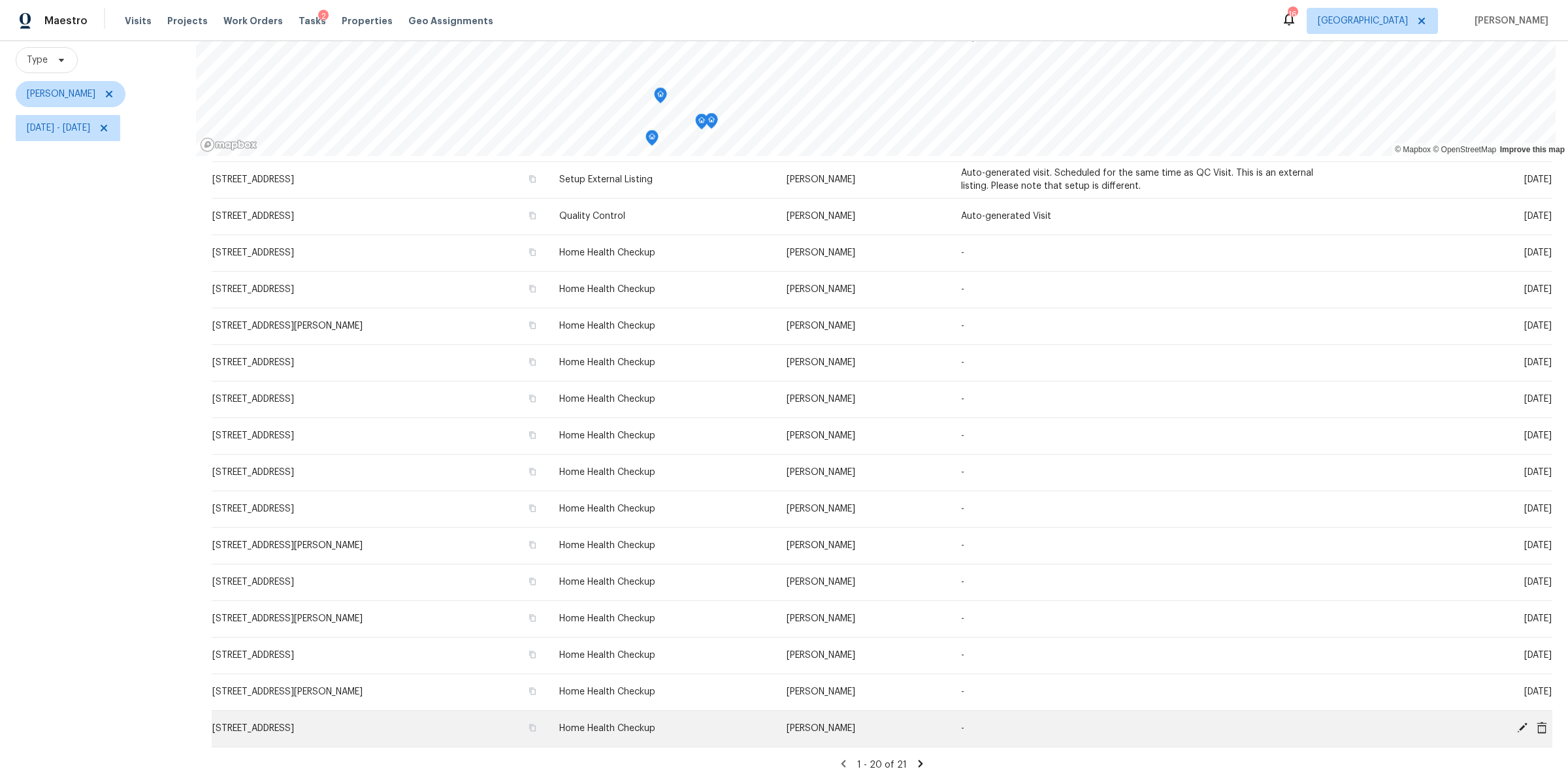
click at [1536, 722] on icon at bounding box center [1541, 727] width 10 height 12
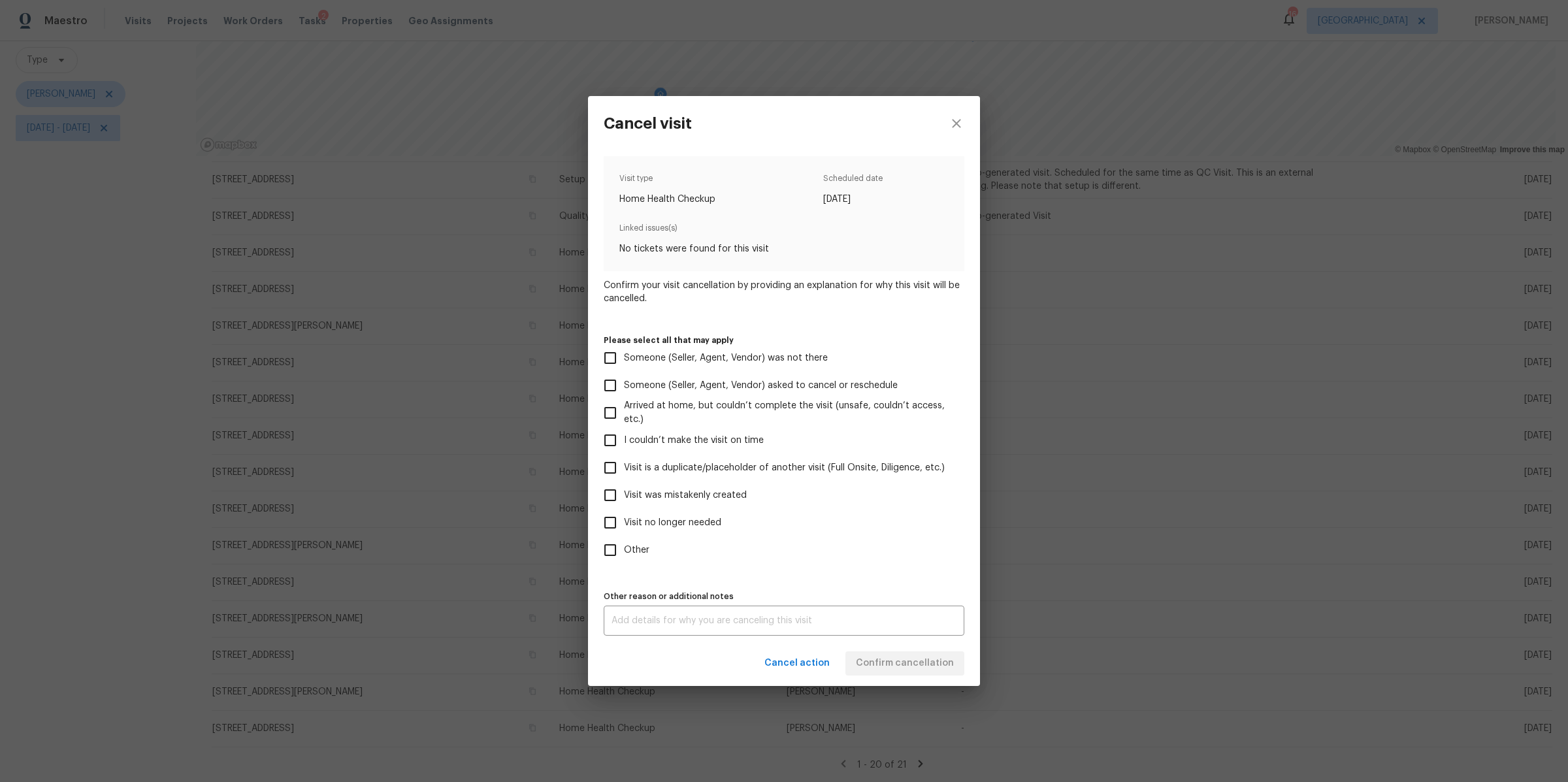
click at [685, 522] on span "Visit no longer needed" at bounding box center [673, 523] width 97 height 14
click at [624, 522] on input "Visit no longer needed" at bounding box center [610, 523] width 27 height 27
checkbox input "true"
click at [689, 616] on textarea at bounding box center [784, 620] width 345 height 9
type textarea "dup"
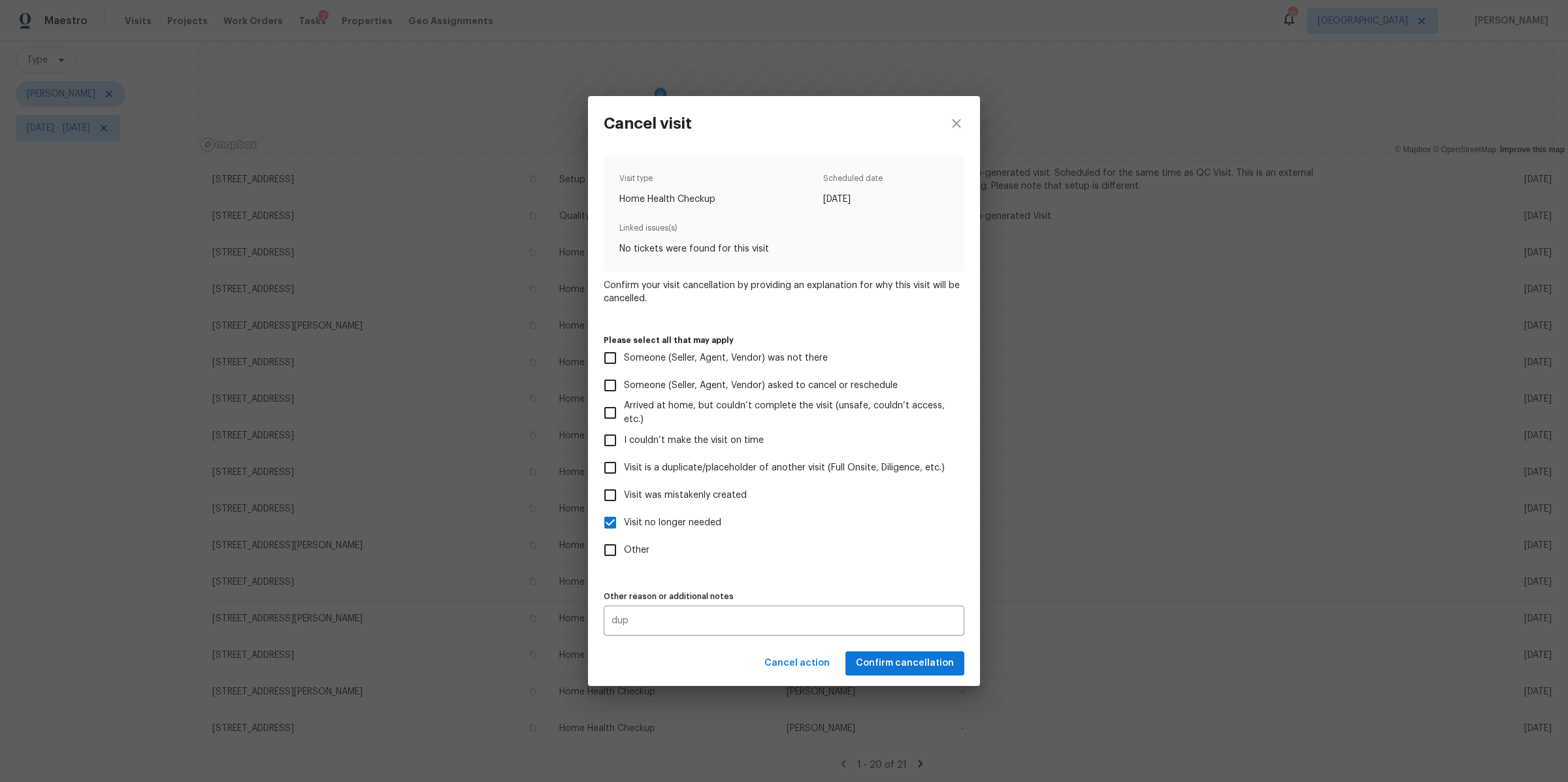
click at [922, 650] on div "Cancel action Confirm cancellation" at bounding box center [784, 663] width 392 height 45
click at [914, 656] on span "Confirm cancellation" at bounding box center [905, 663] width 98 height 16
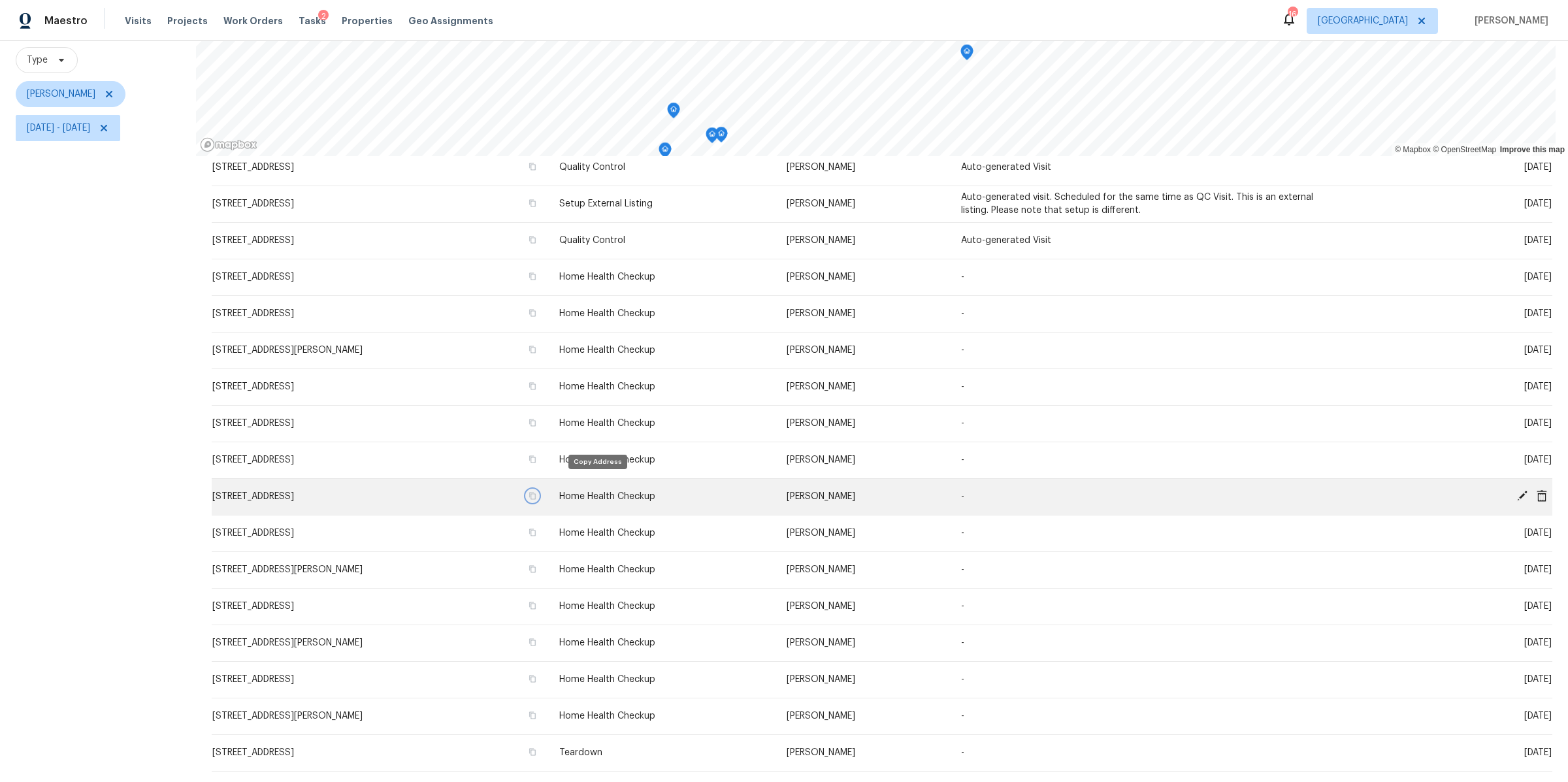
click at [538, 490] on button "button" at bounding box center [532, 495] width 12 height 12
click at [1536, 489] on icon at bounding box center [1541, 495] width 10 height 12
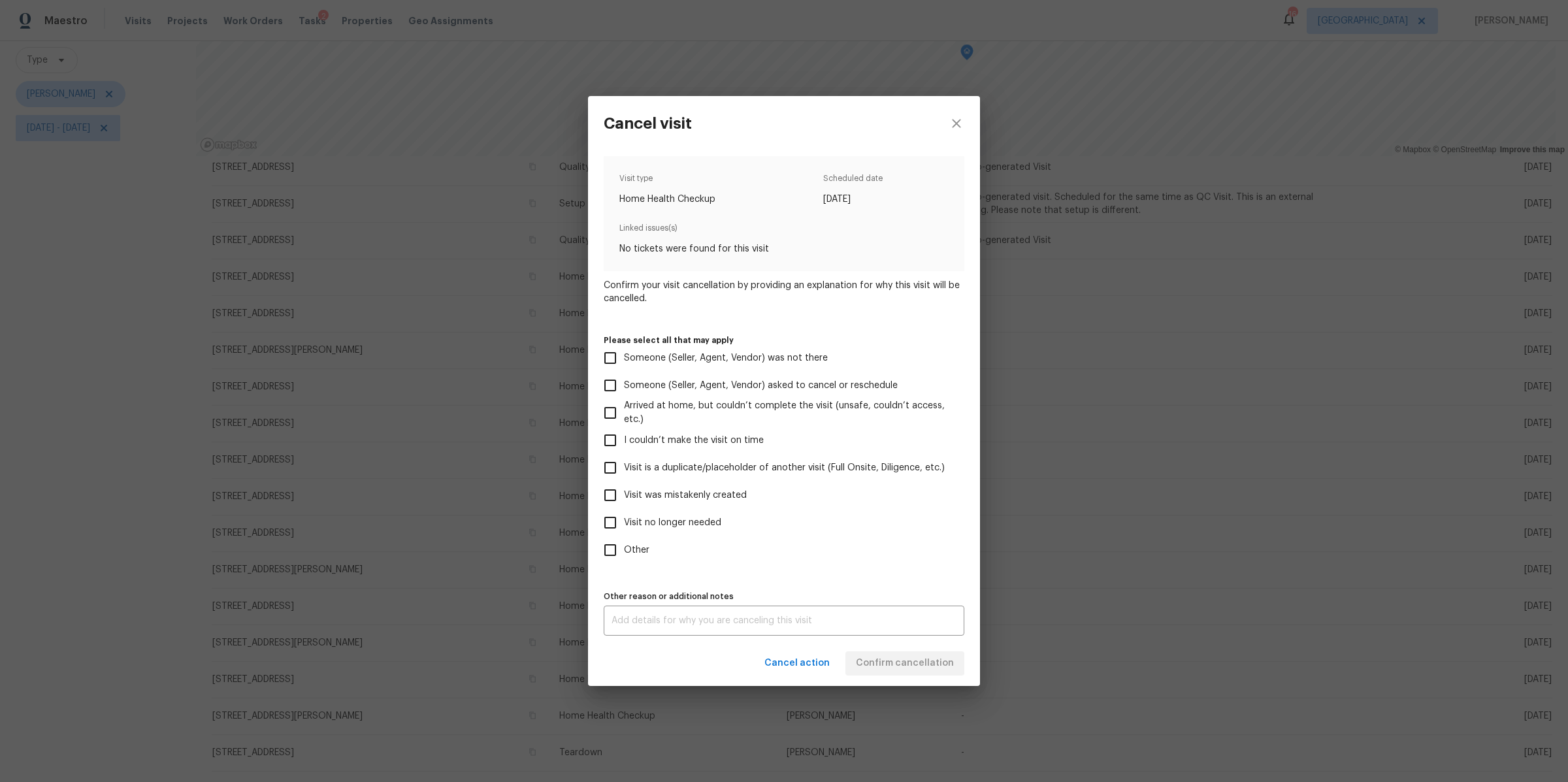
click at [698, 521] on span "Visit no longer needed" at bounding box center [673, 523] width 97 height 14
click at [624, 521] on input "Visit no longer needed" at bounding box center [610, 523] width 27 height 27
checkbox input "true"
click at [737, 613] on div "x Other reason or additional notes" at bounding box center [784, 621] width 361 height 30
type textarea "dup"
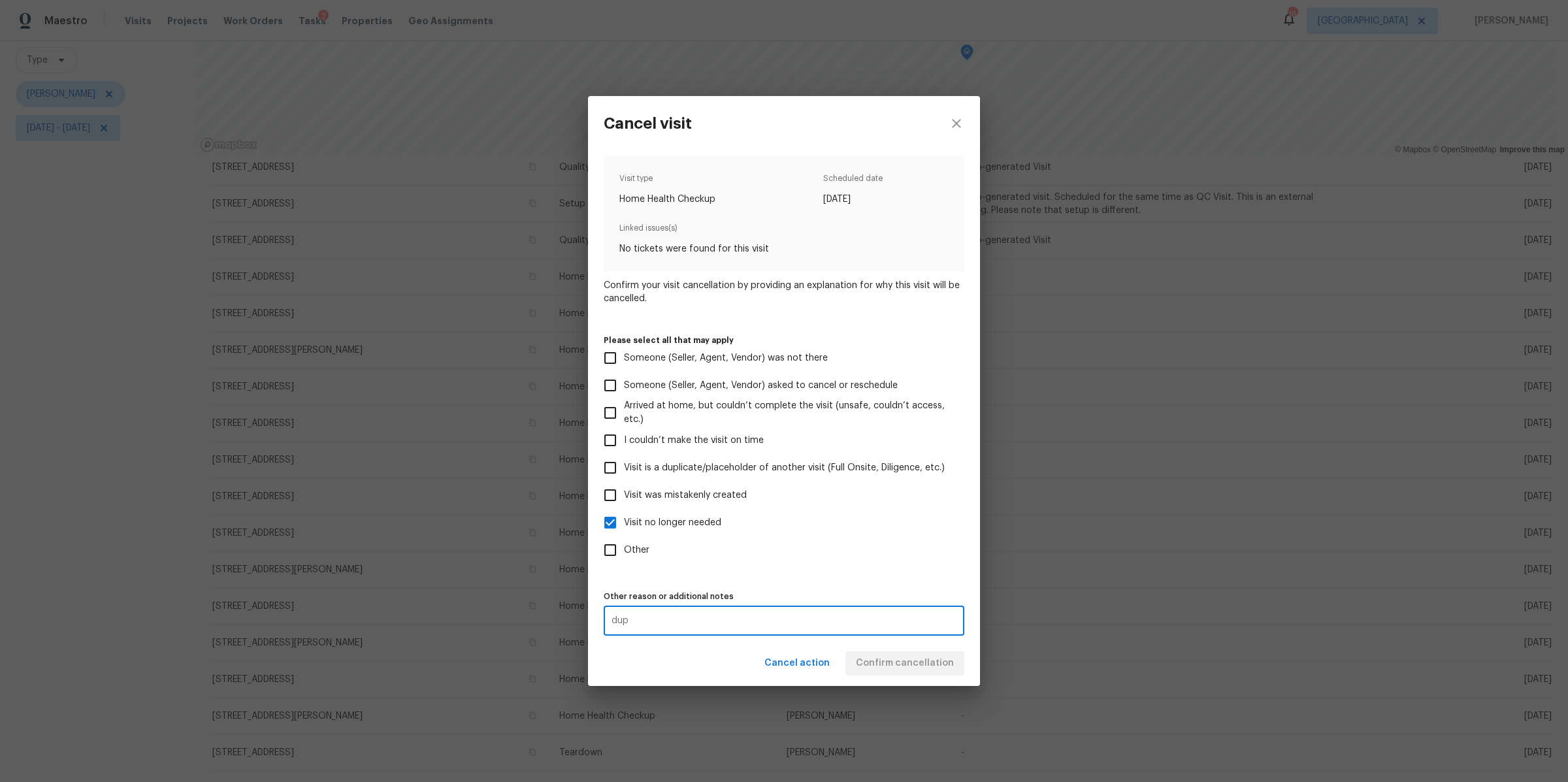
click at [894, 666] on div "Cancel action Confirm cancellation" at bounding box center [784, 663] width 392 height 45
click at [894, 666] on span "Confirm cancellation" at bounding box center [905, 663] width 98 height 16
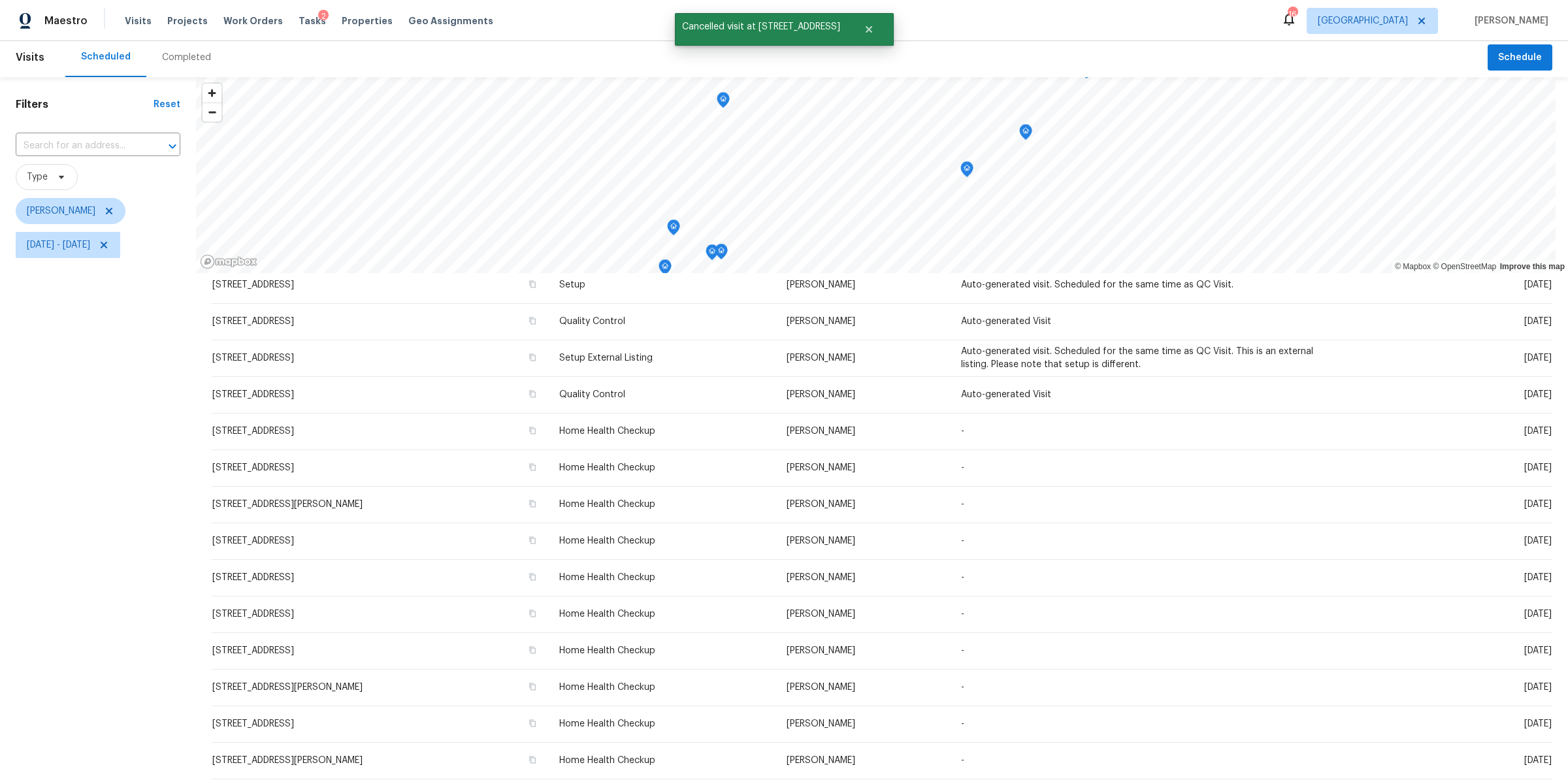
scroll to position [7, 0]
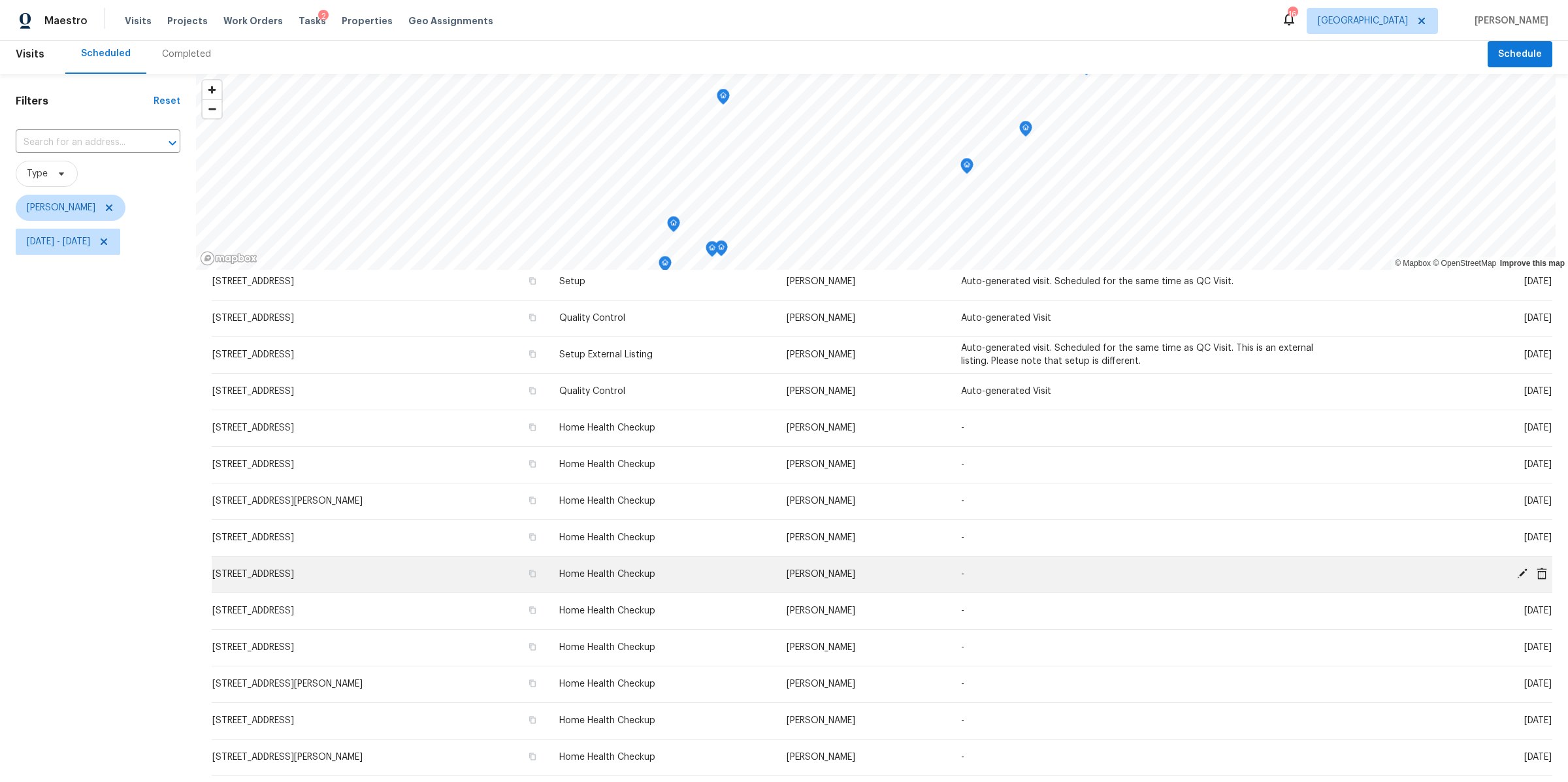
click at [1536, 571] on icon at bounding box center [1541, 573] width 10 height 12
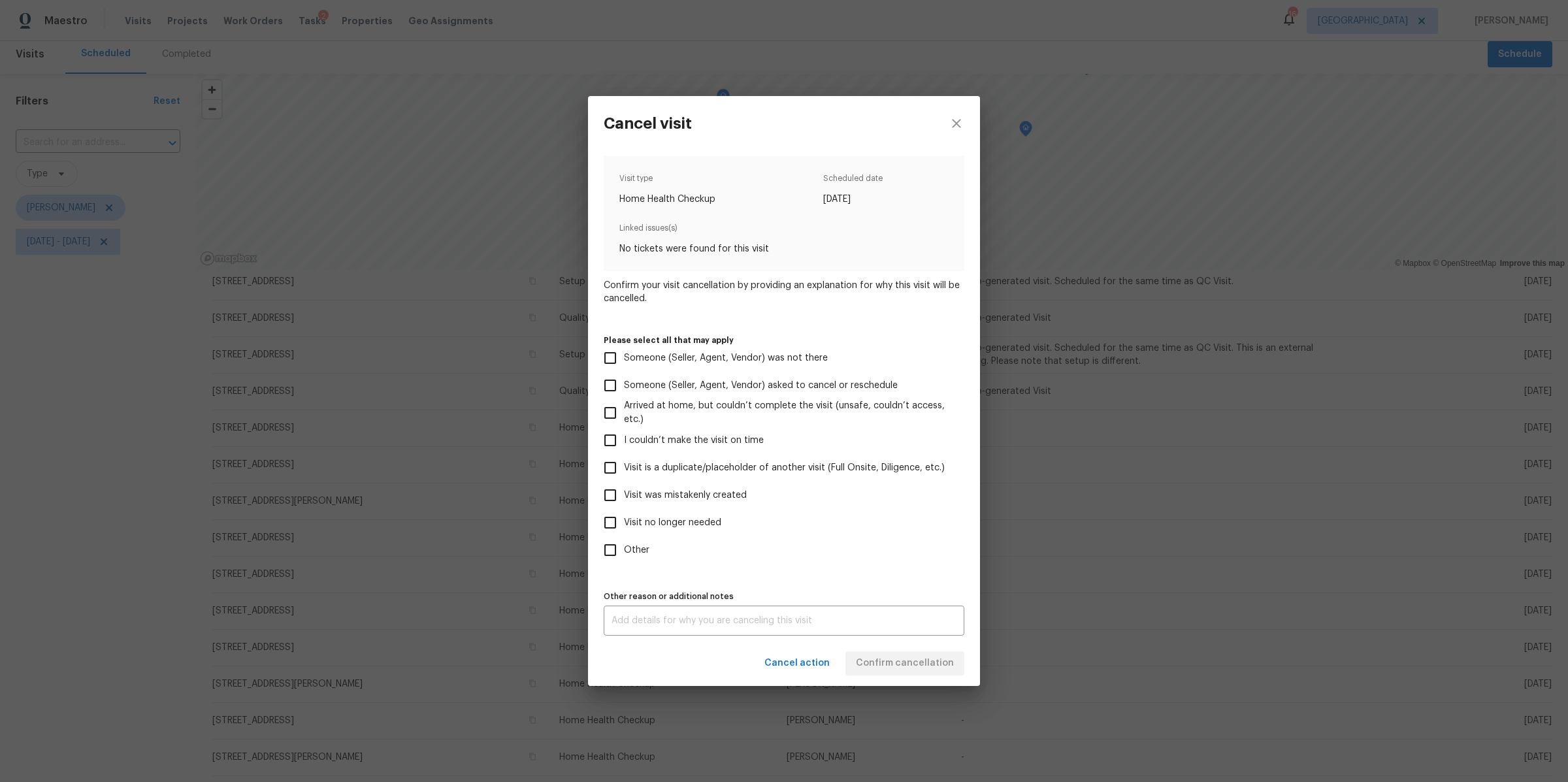
click at [664, 523] on span "Visit no longer needed" at bounding box center [673, 523] width 97 height 14
click at [624, 523] on input "Visit no longer needed" at bounding box center [610, 523] width 27 height 27
checkbox input "true"
click at [678, 613] on div "x Other reason or additional notes" at bounding box center [784, 621] width 361 height 30
type textarea "dup"
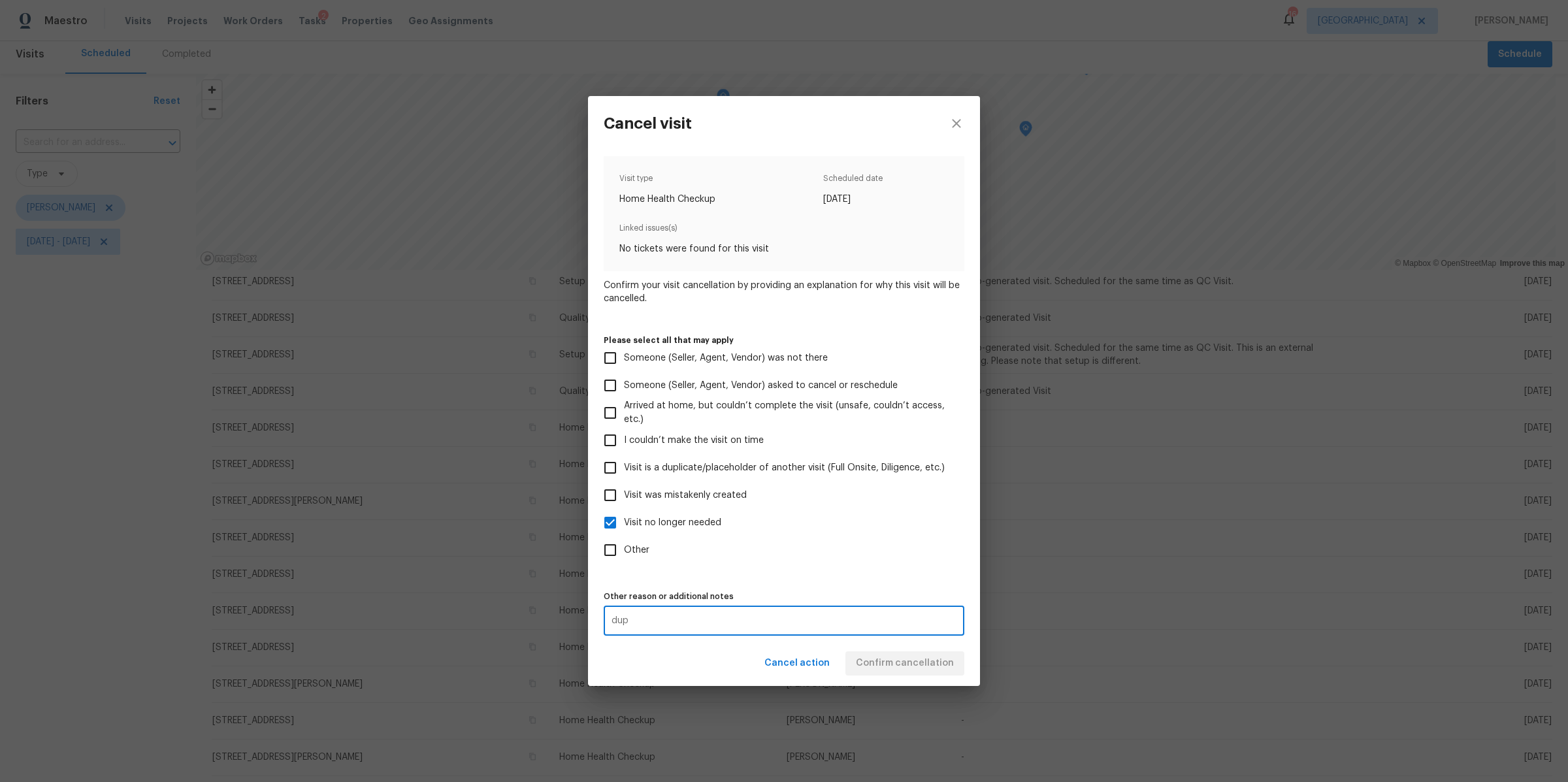
click at [889, 587] on div "Other reason or additional notes dup x Other reason or additional notes" at bounding box center [784, 611] width 361 height 48
click at [914, 656] on span "Confirm cancellation" at bounding box center [905, 663] width 98 height 16
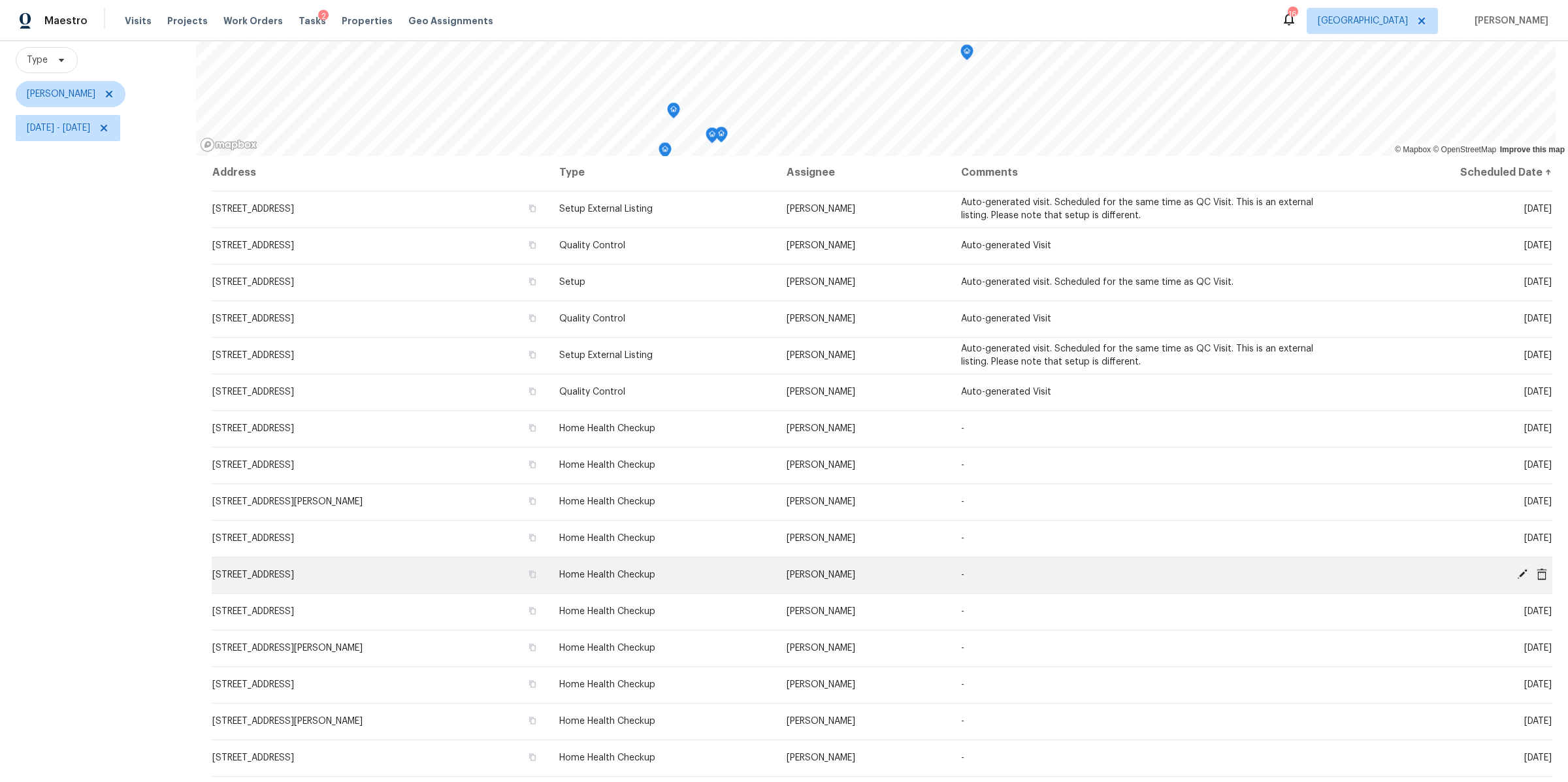
scroll to position [0, 0]
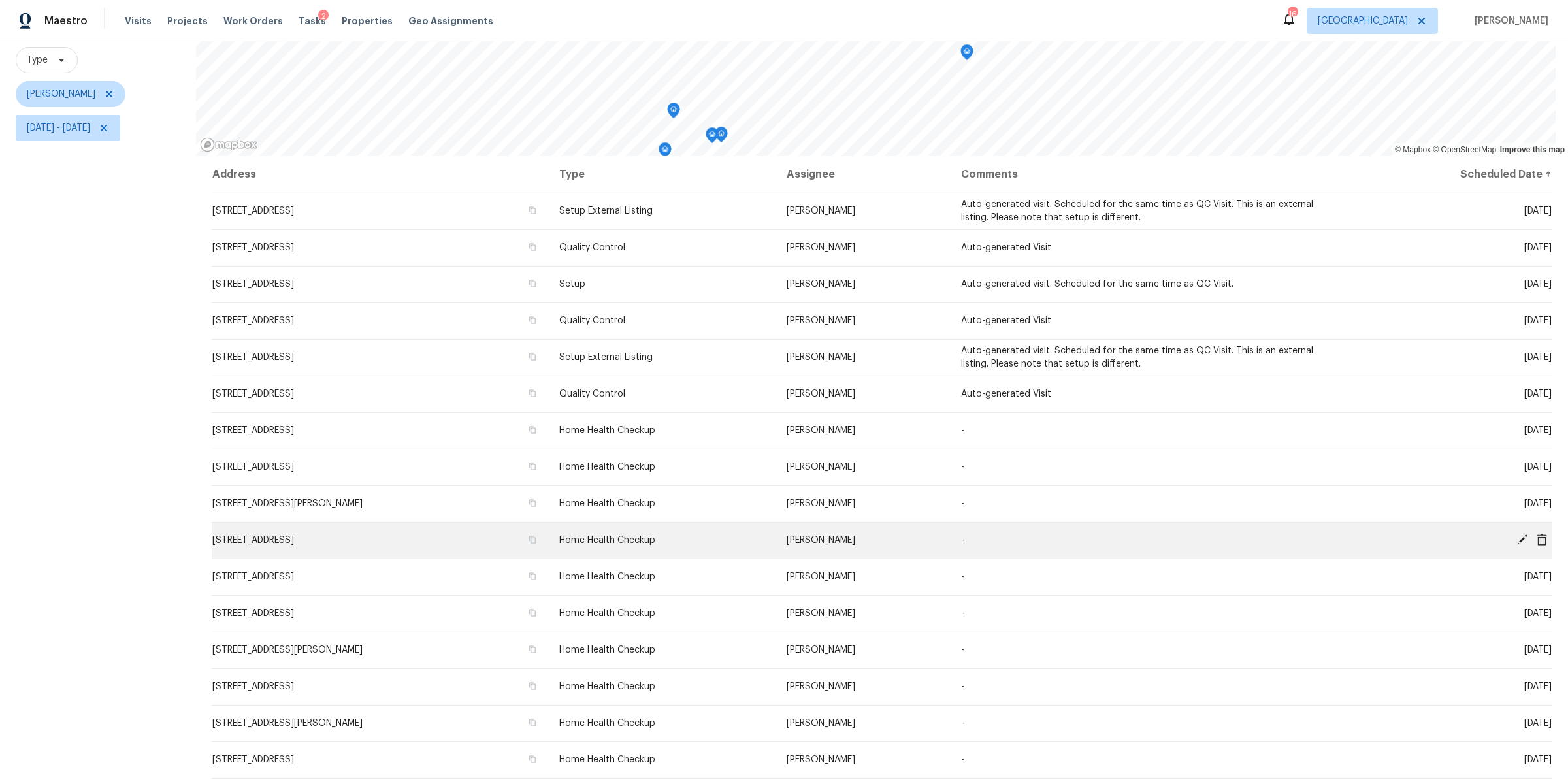
click at [1536, 533] on icon at bounding box center [1541, 538] width 10 height 12
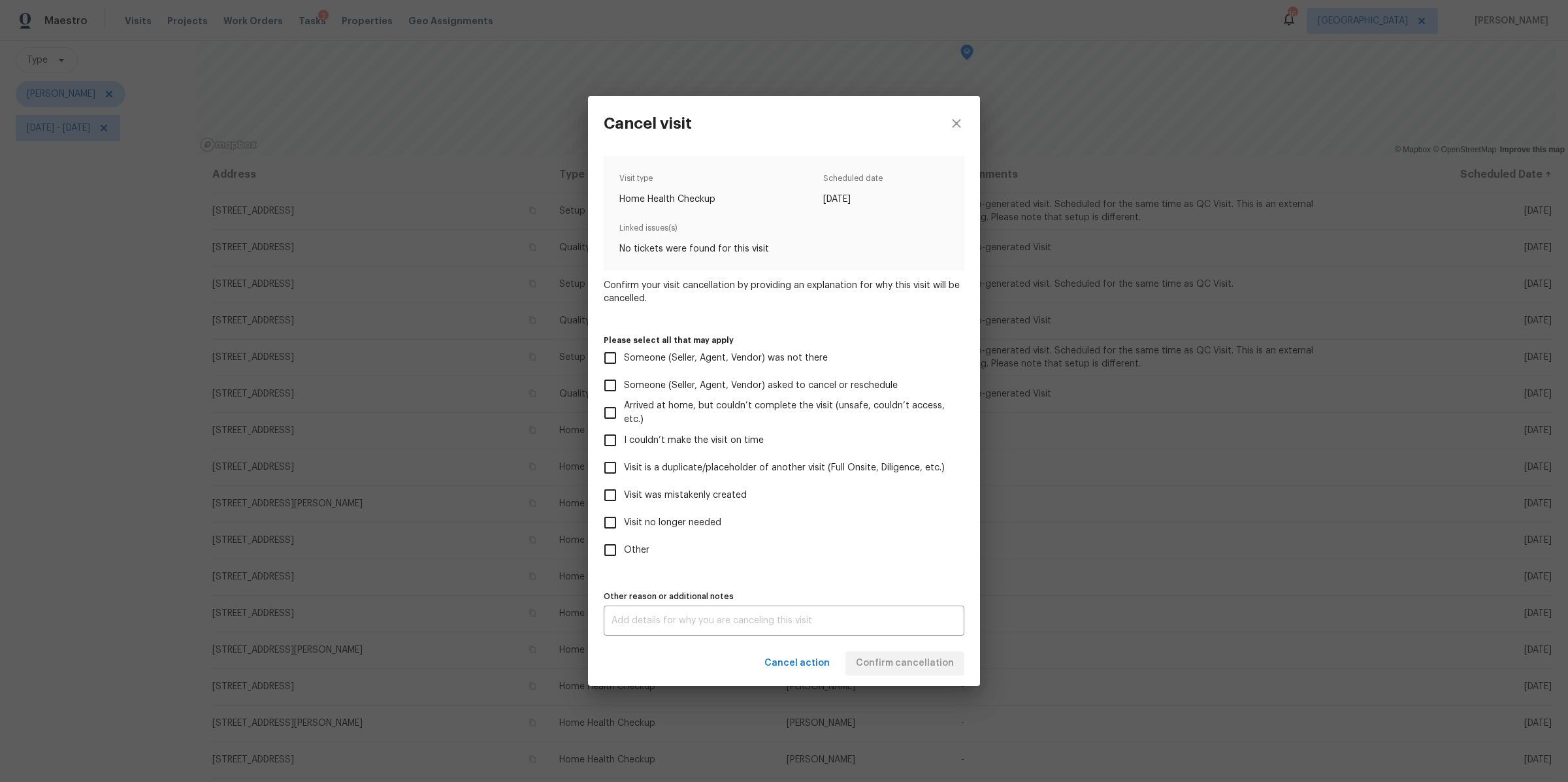
click at [683, 530] on label "Visit no longer needed" at bounding box center [775, 523] width 357 height 27
click at [624, 530] on input "Visit no longer needed" at bounding box center [610, 523] width 27 height 27
checkbox input "true"
click at [701, 611] on div "x Other reason or additional notes" at bounding box center [784, 621] width 361 height 30
type textarea "dup"
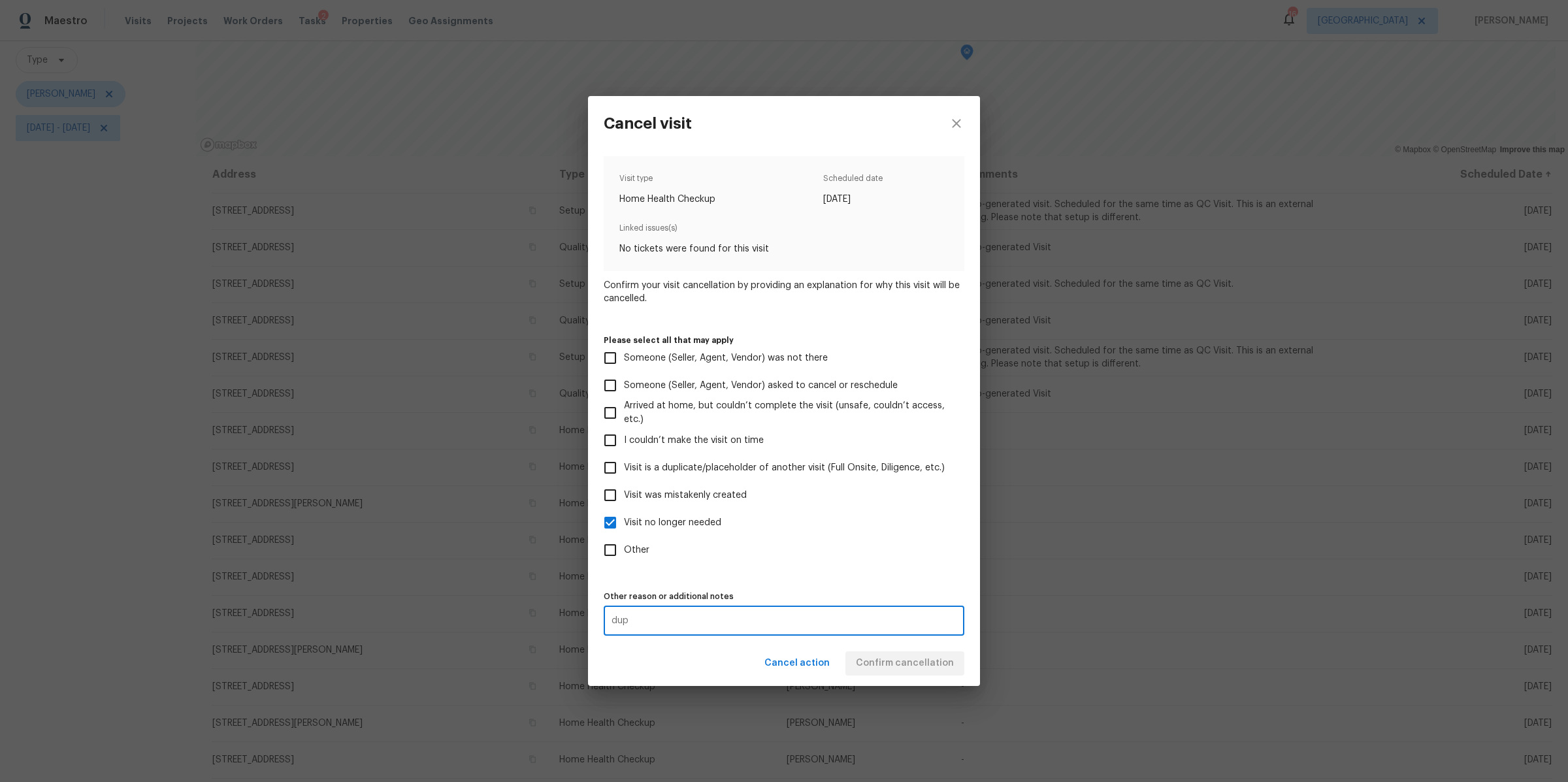
click at [887, 671] on div "Cancel action Confirm cancellation" at bounding box center [784, 663] width 392 height 45
click at [894, 667] on span "Confirm cancellation" at bounding box center [905, 663] width 98 height 16
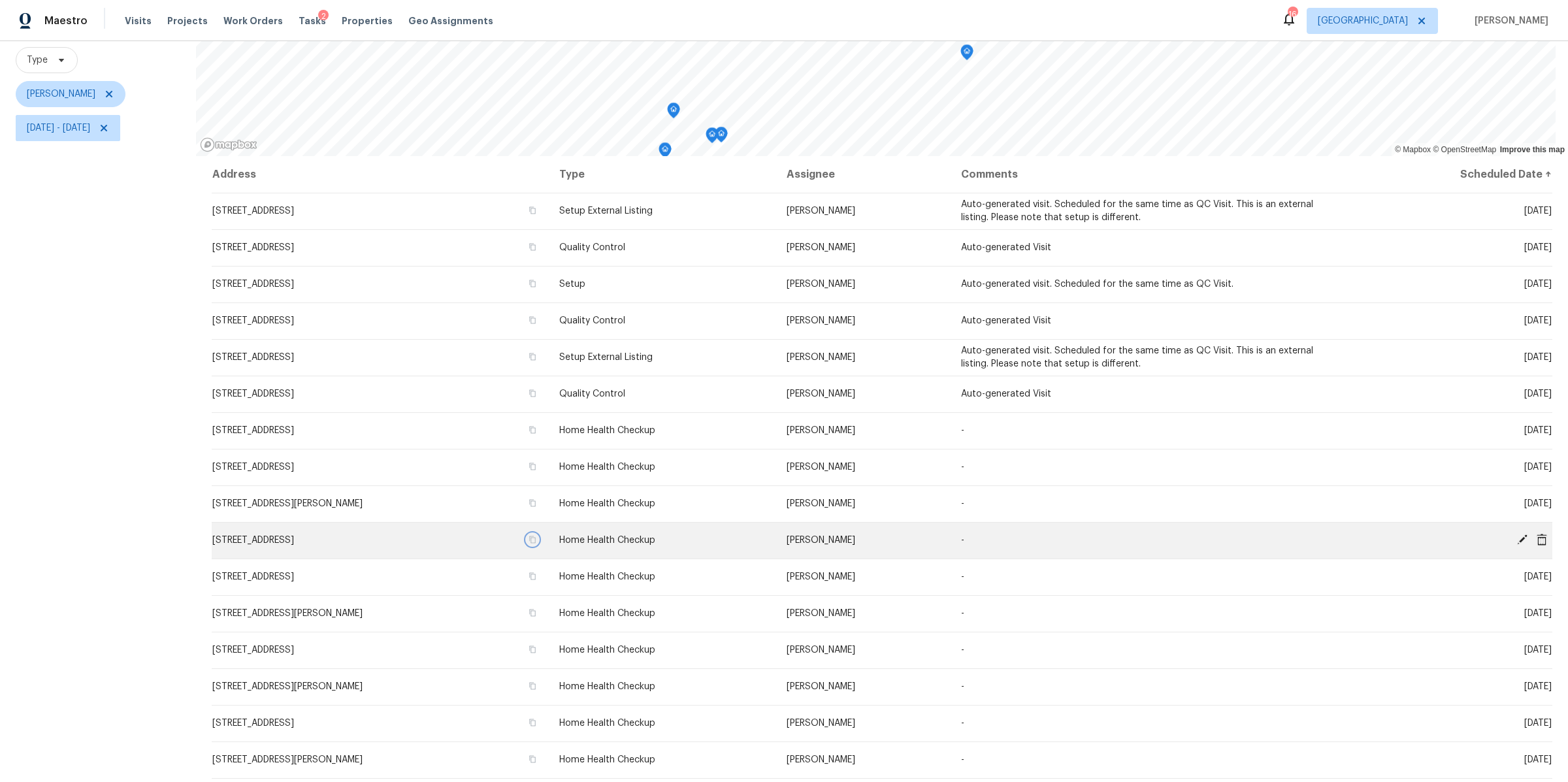
click at [536, 536] on icon "button" at bounding box center [532, 539] width 8 height 8
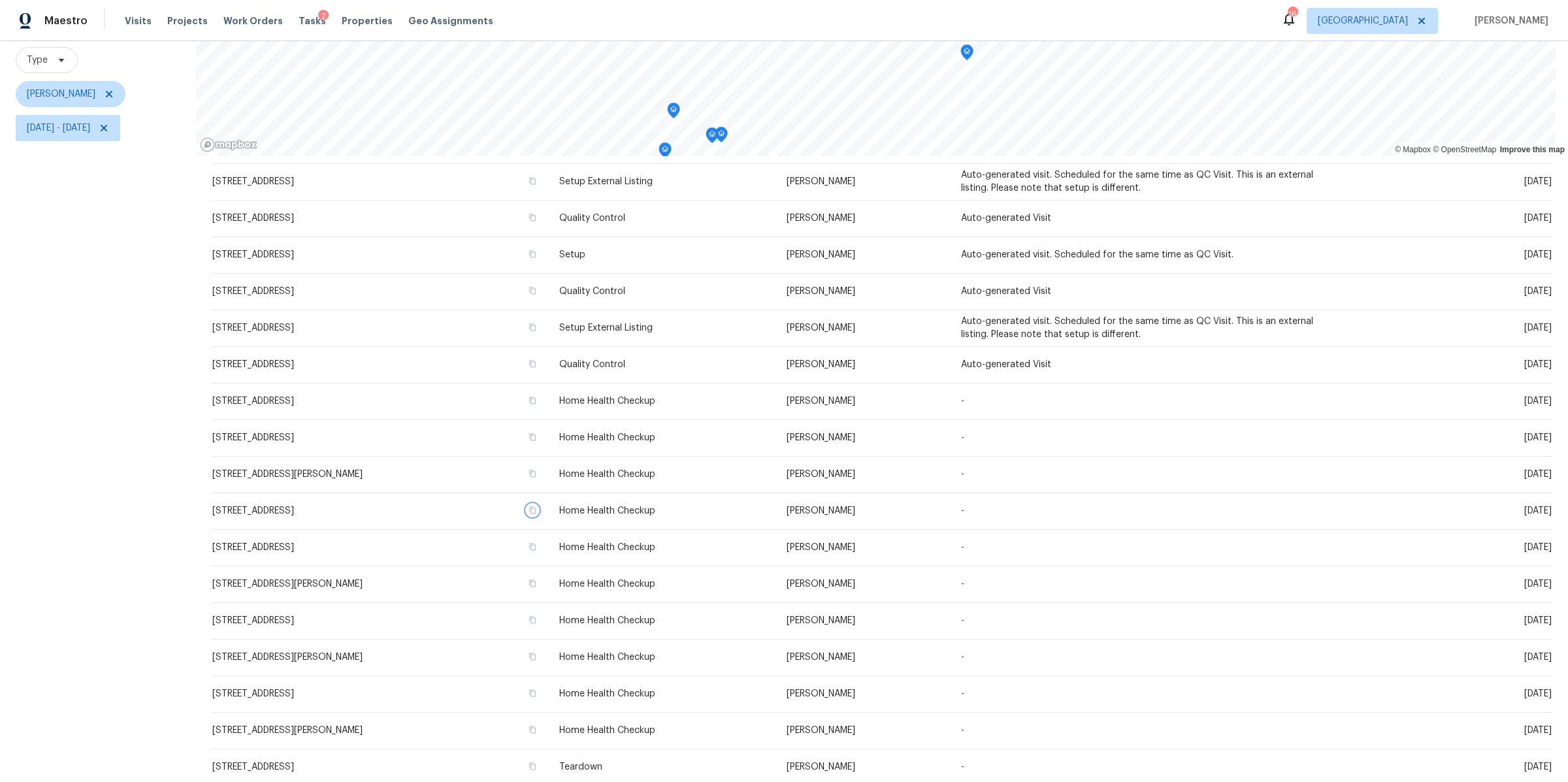
scroll to position [43, 0]
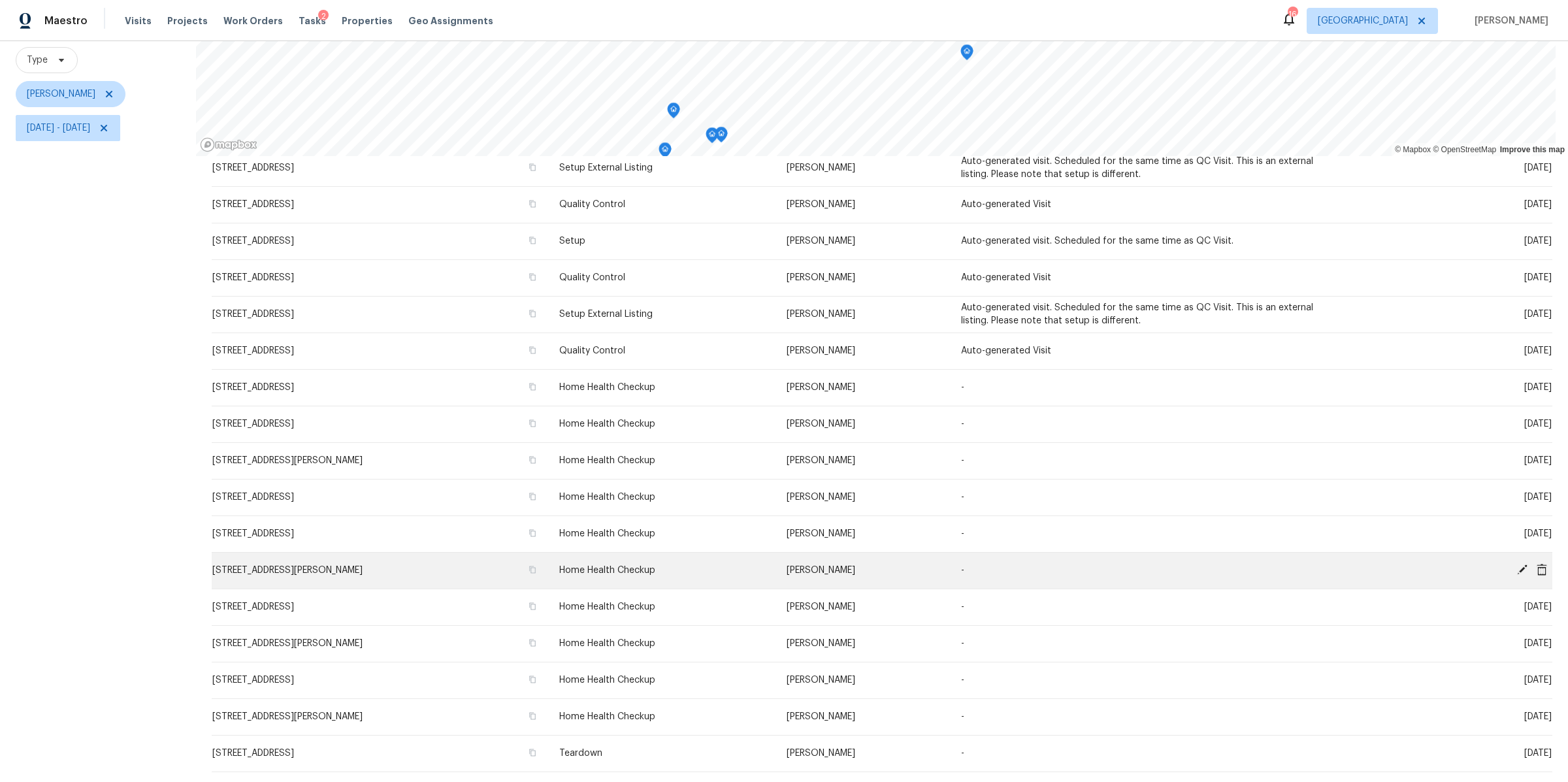
click at [1517, 564] on icon at bounding box center [1522, 569] width 12 height 12
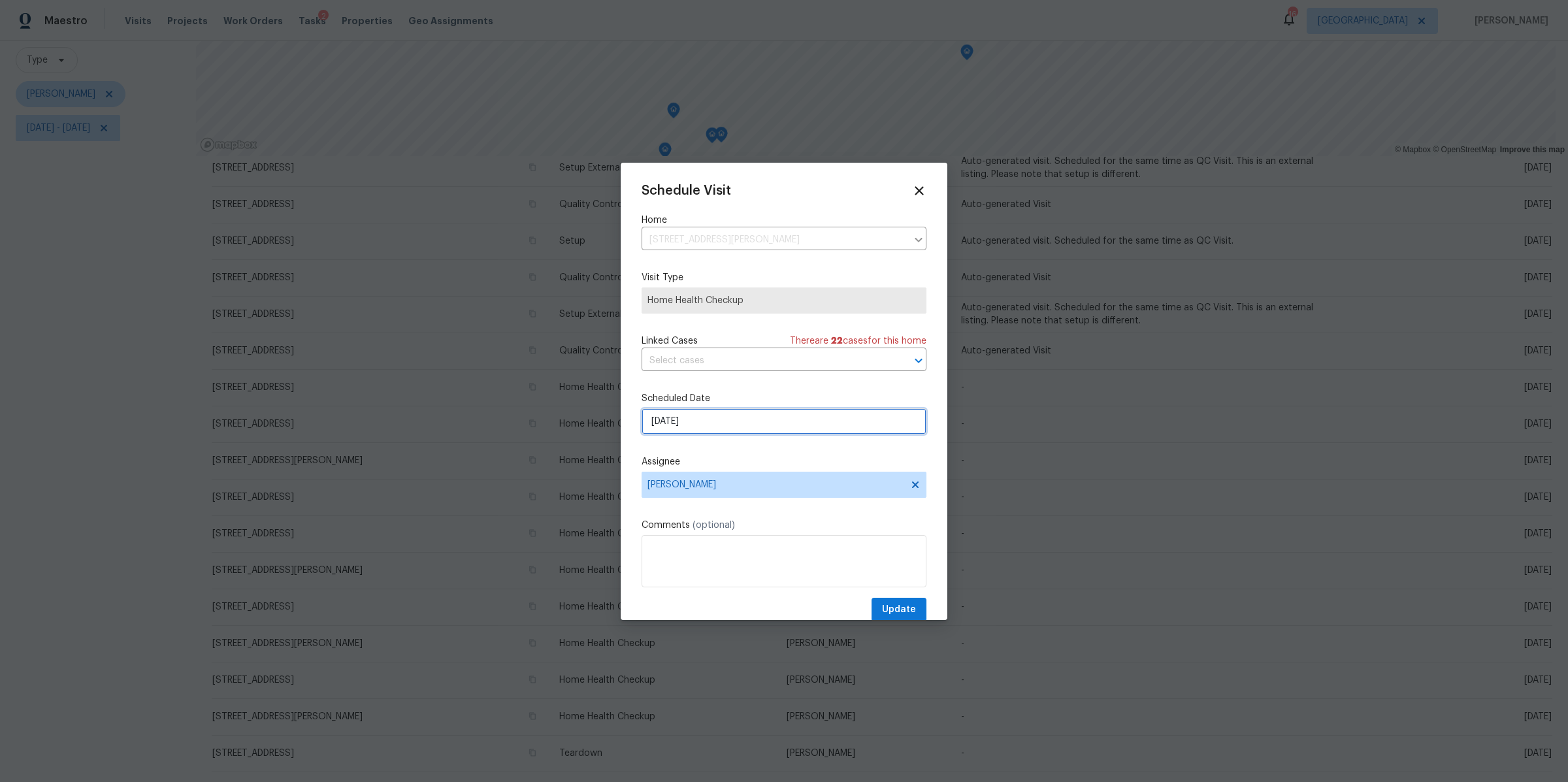
click at [857, 418] on input "[DATE]" at bounding box center [783, 421] width 285 height 26
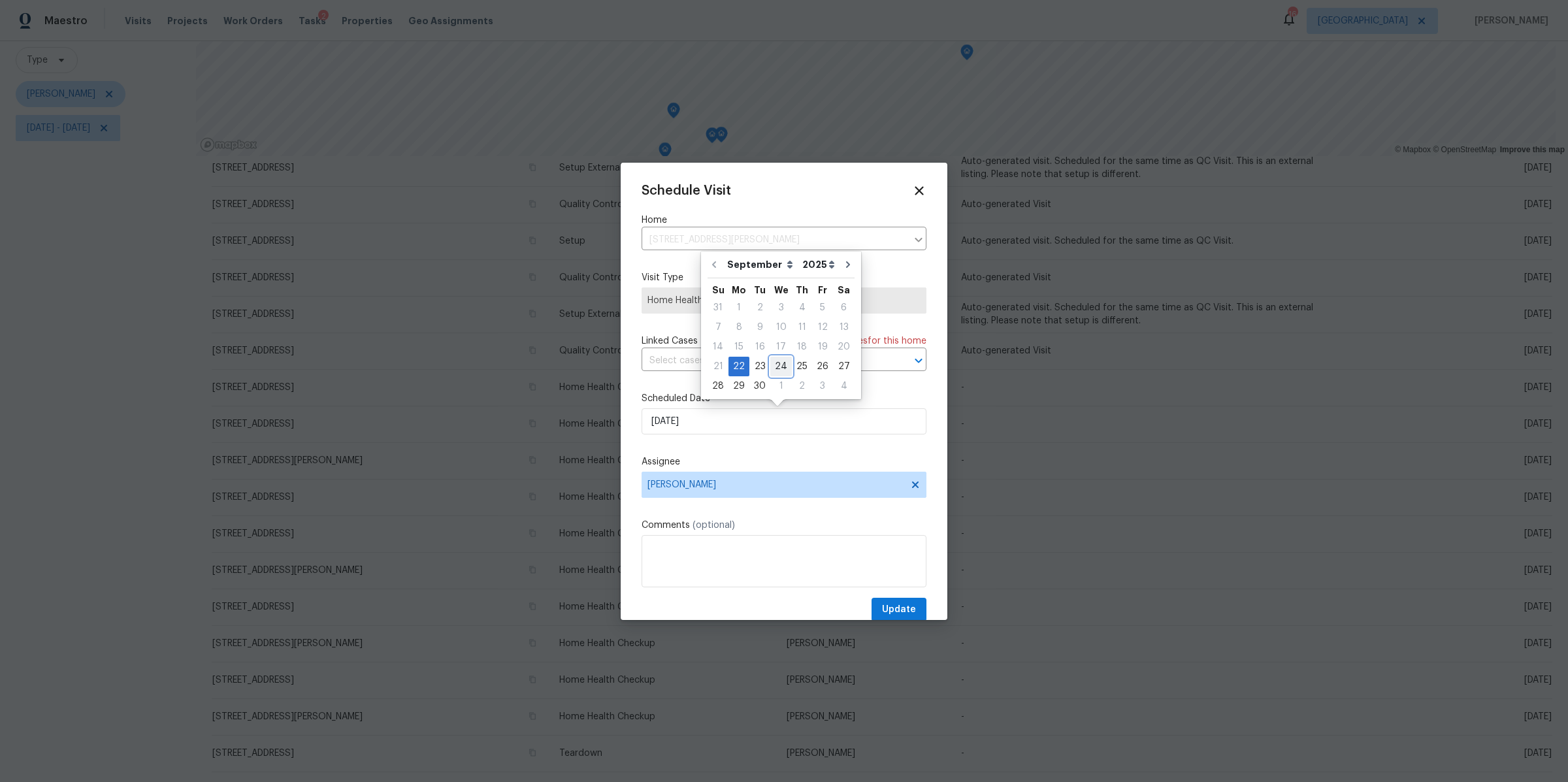
click at [774, 368] on div "24" at bounding box center [781, 366] width 21 height 19
type input "[DATE]"
click at [894, 608] on span "Update" at bounding box center [899, 610] width 34 height 16
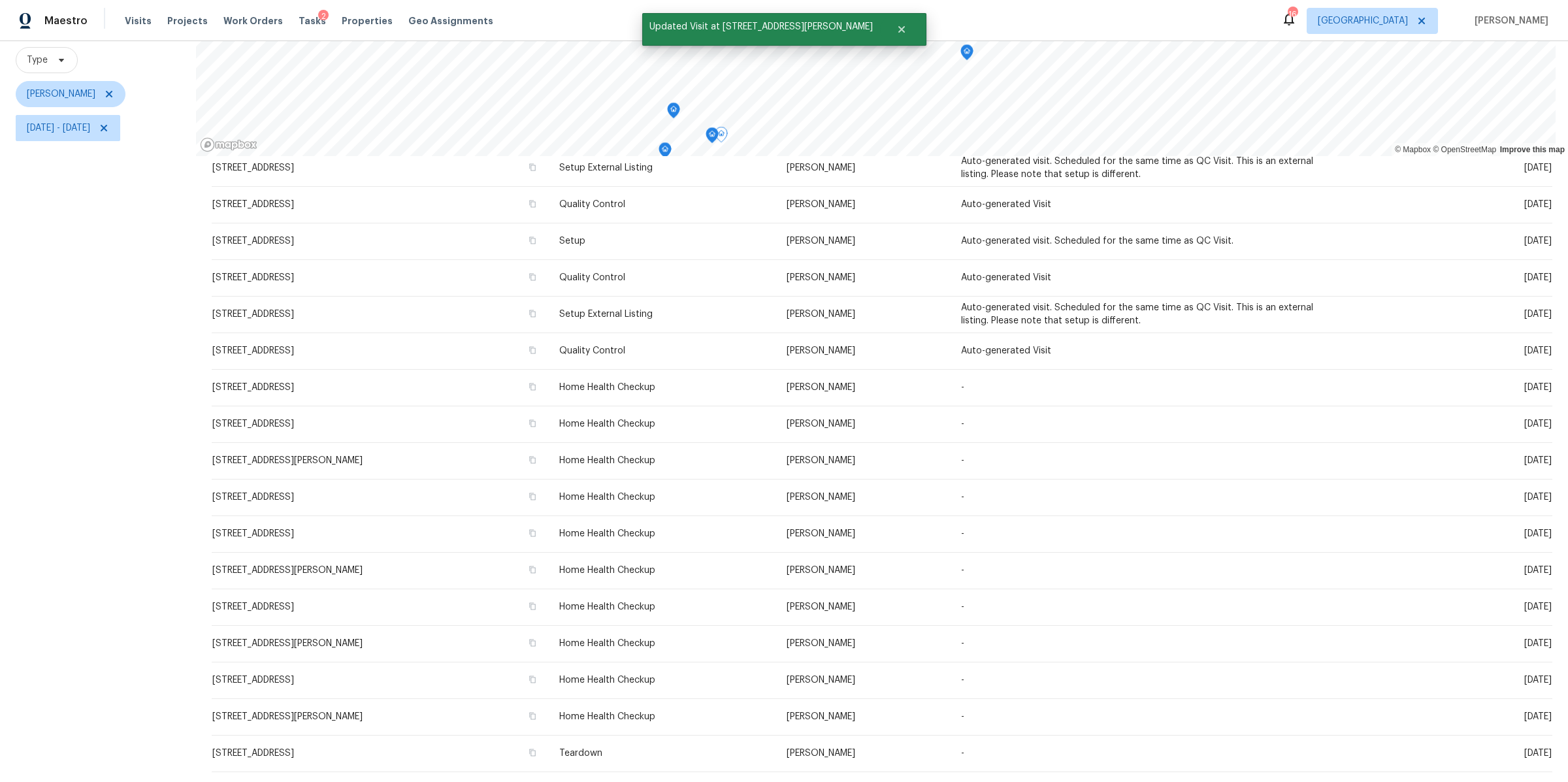
scroll to position [7, 0]
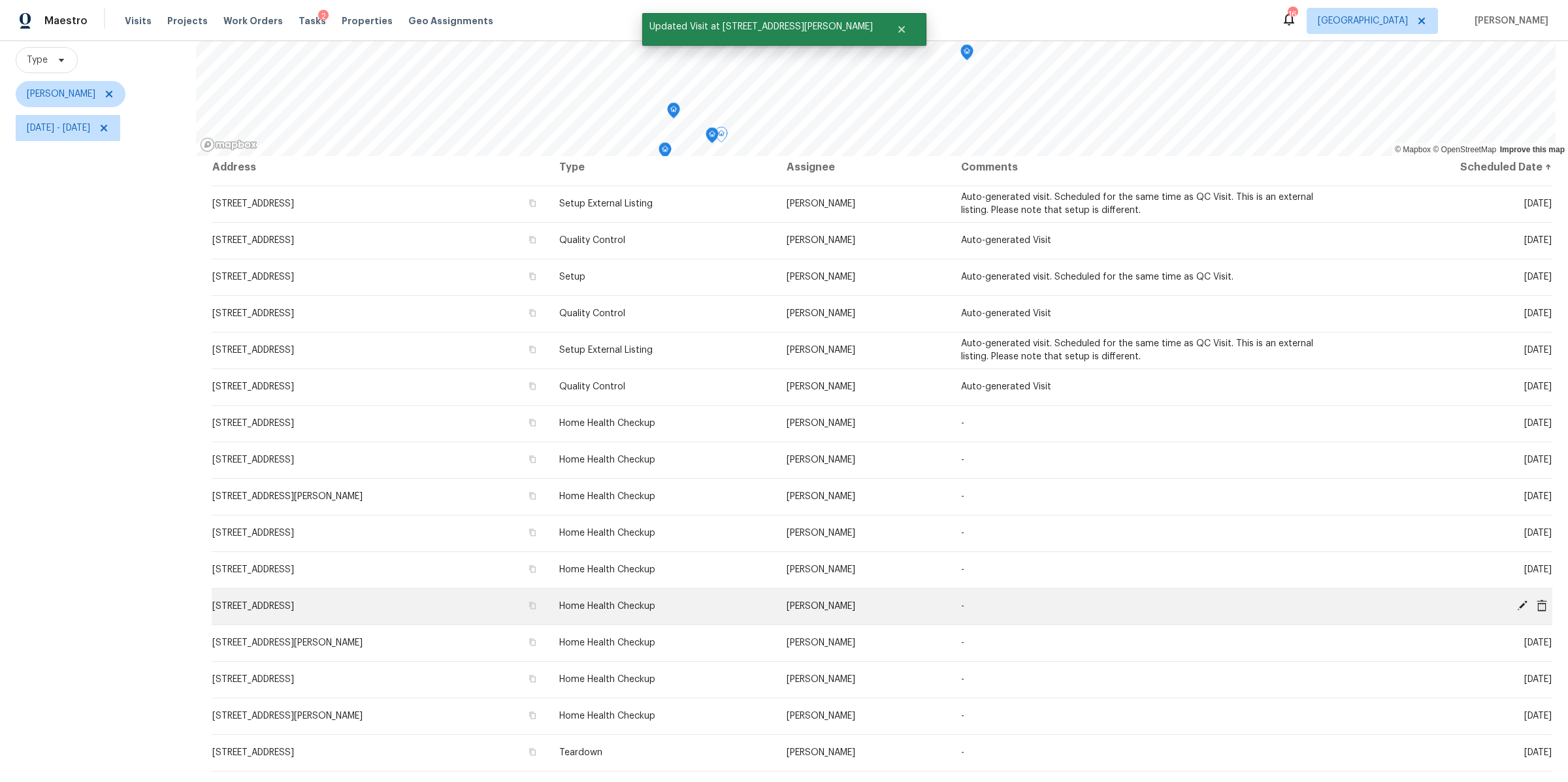
click at [1517, 600] on icon at bounding box center [1522, 605] width 12 height 12
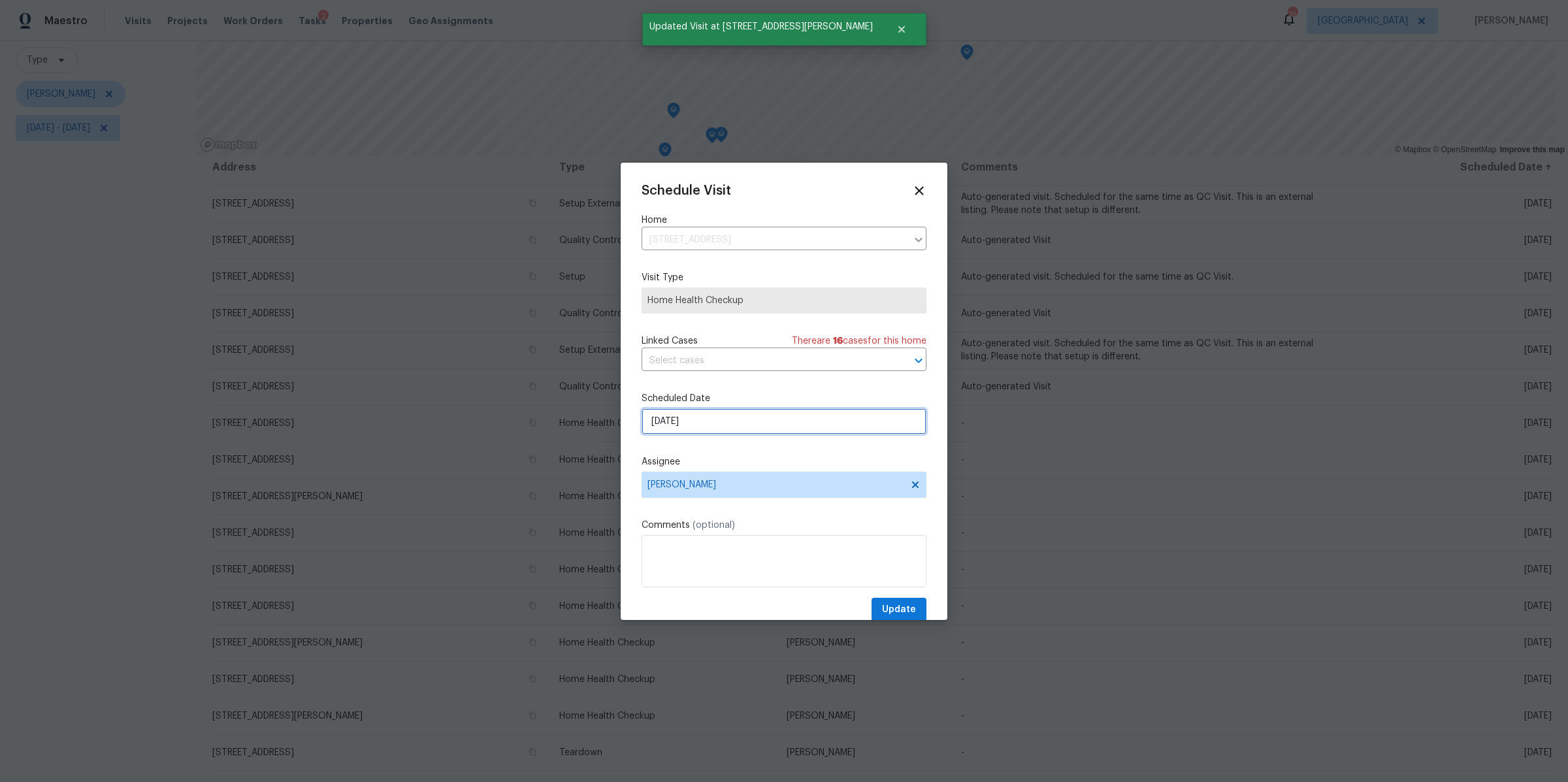
click at [754, 426] on input "[DATE]" at bounding box center [783, 421] width 285 height 26
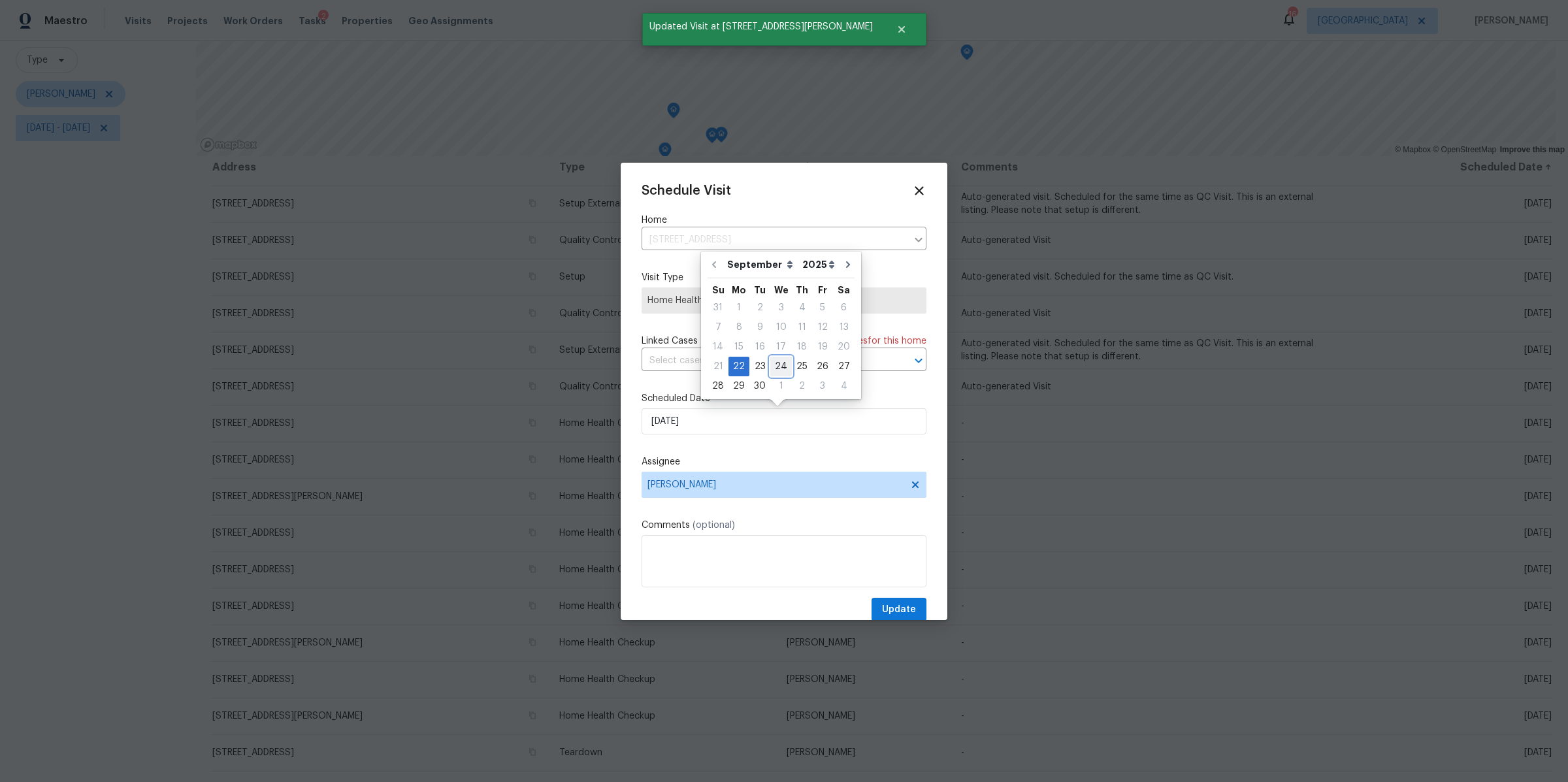
click at [773, 366] on div "24" at bounding box center [781, 366] width 21 height 19
type input "[DATE]"
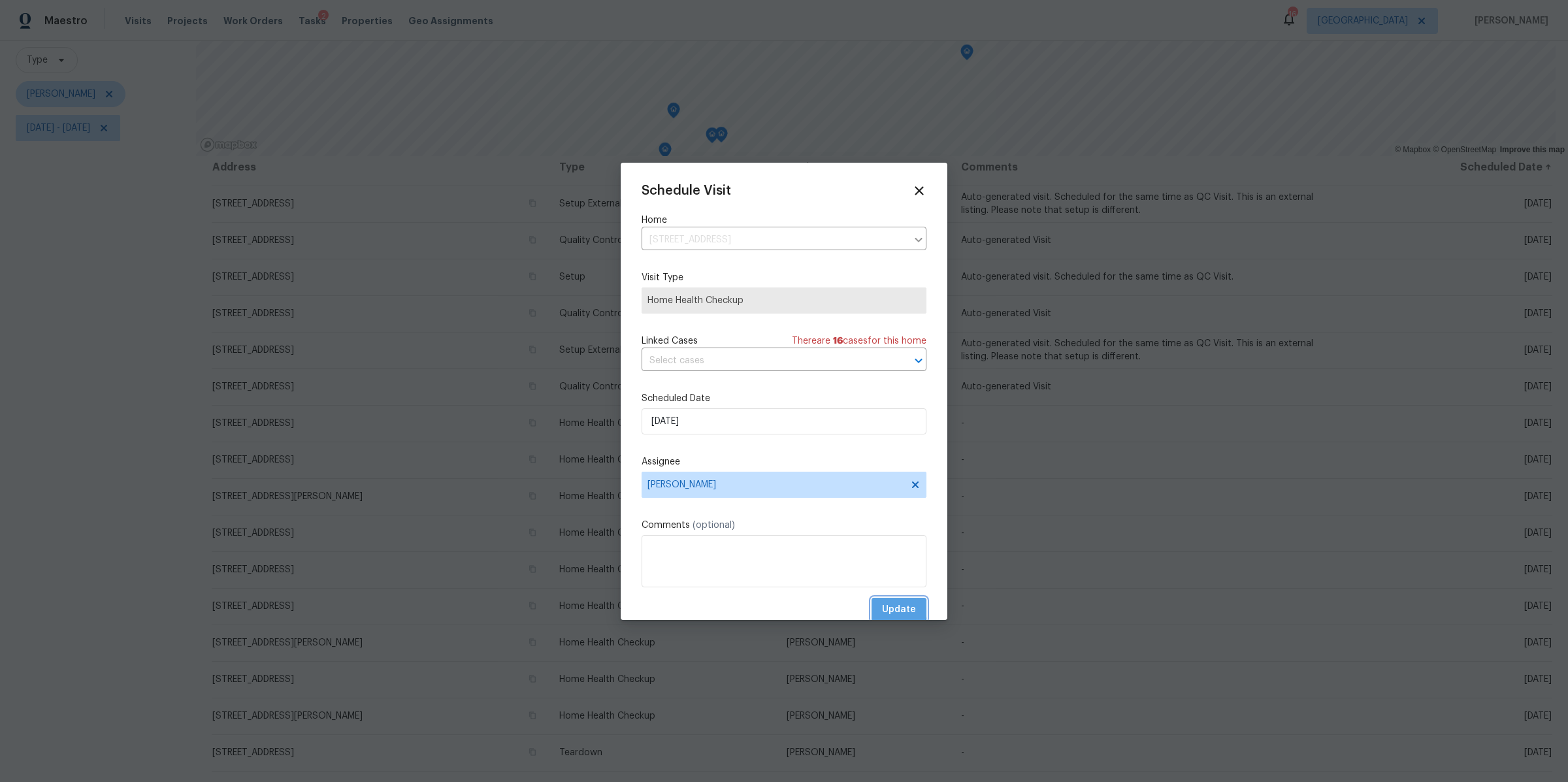
click at [882, 610] on span "Update" at bounding box center [899, 610] width 34 height 16
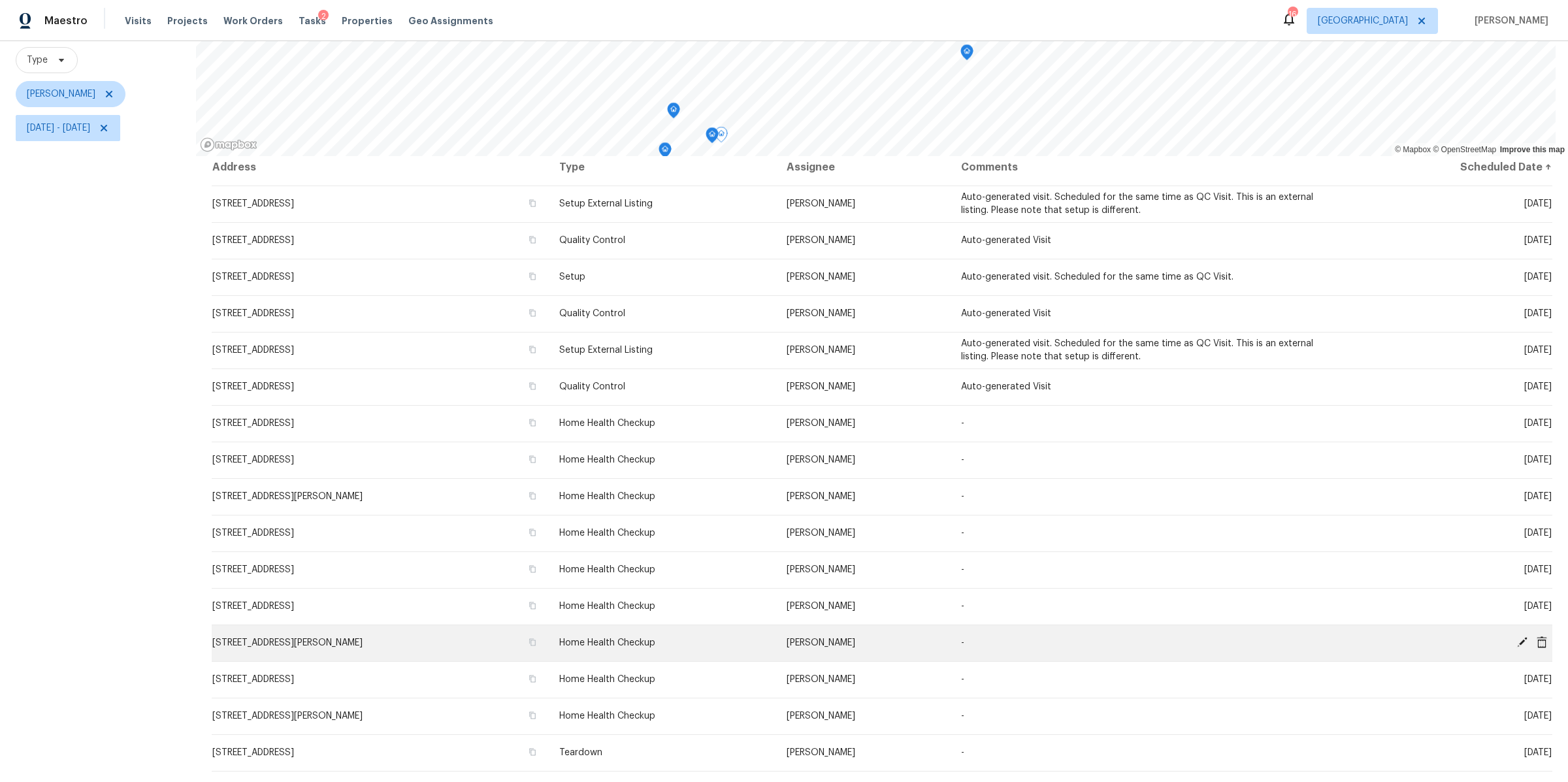
scroll to position [0, 0]
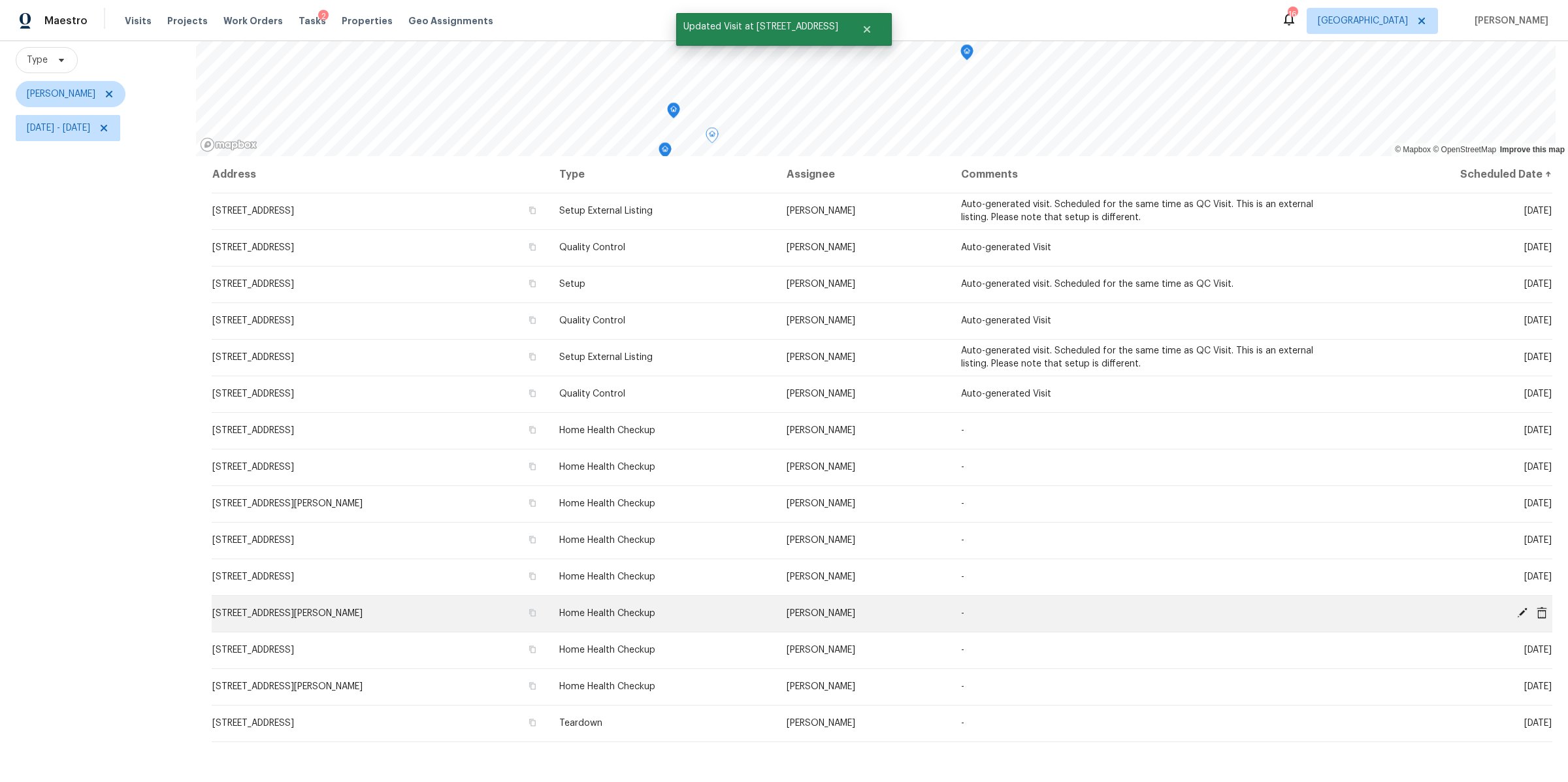
click at [1517, 607] on icon at bounding box center [1522, 613] width 12 height 12
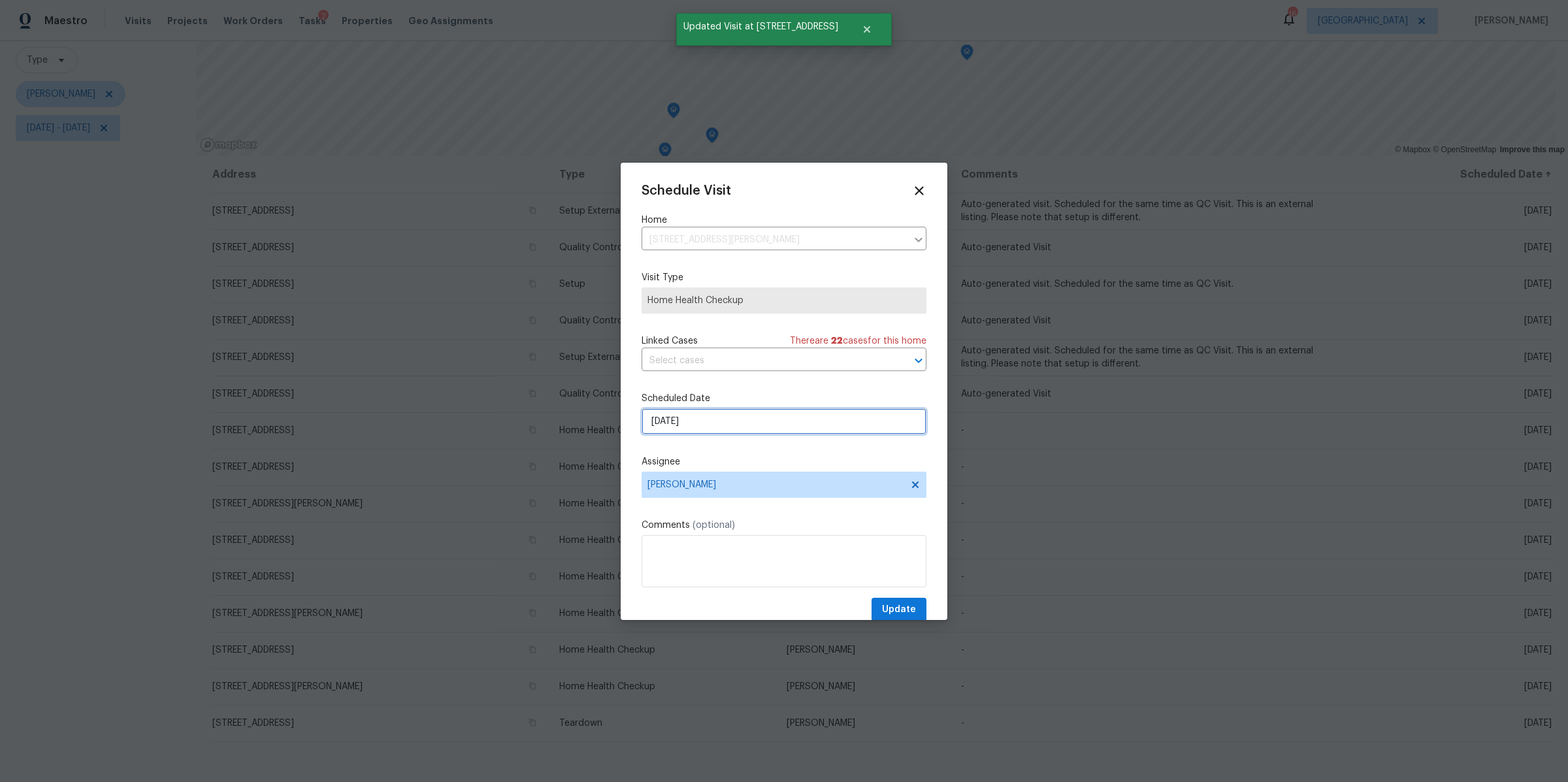
click at [809, 411] on input "[DATE]" at bounding box center [783, 421] width 285 height 26
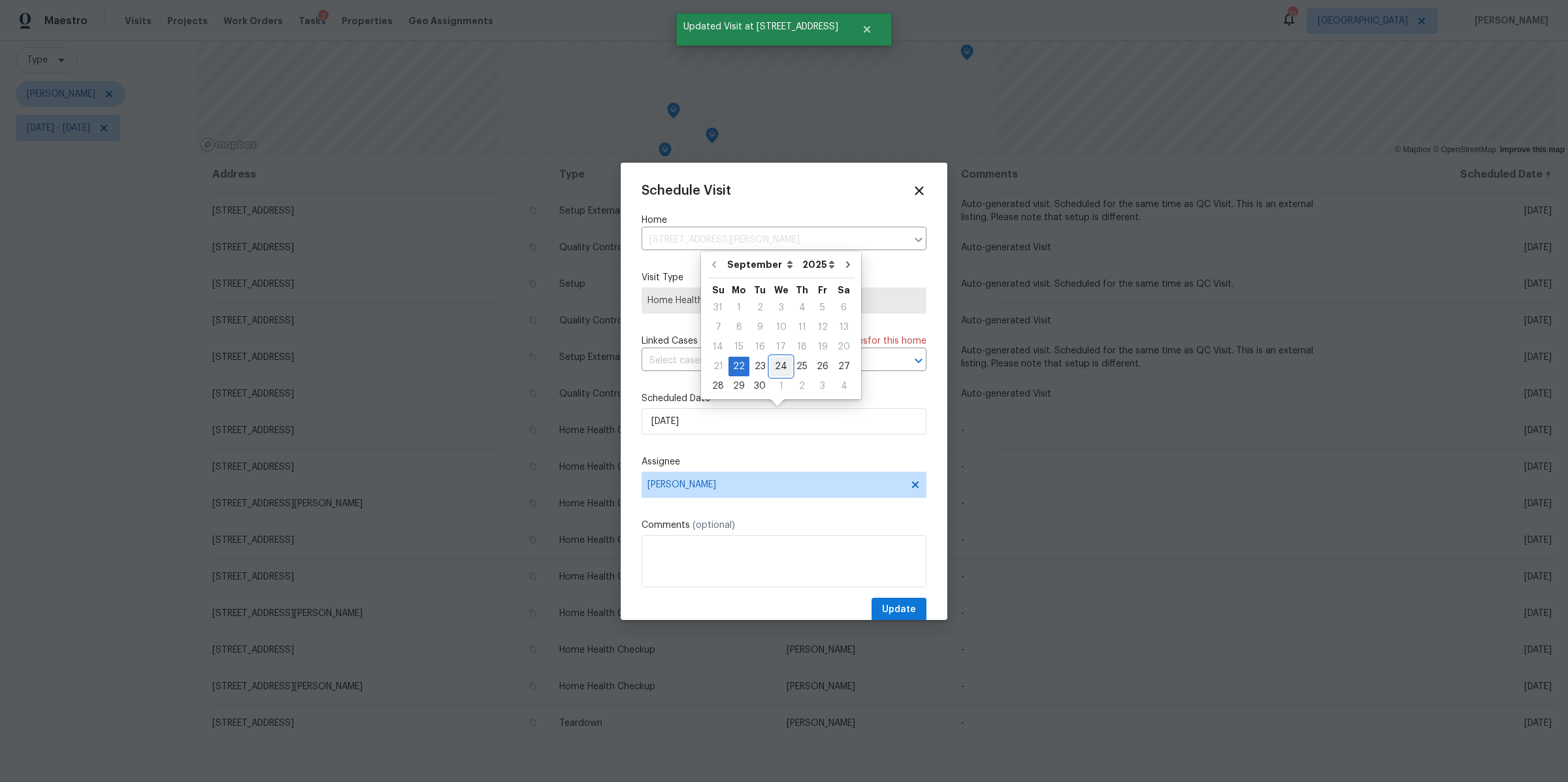
click at [772, 365] on div "24" at bounding box center [781, 366] width 21 height 19
type input "[DATE]"
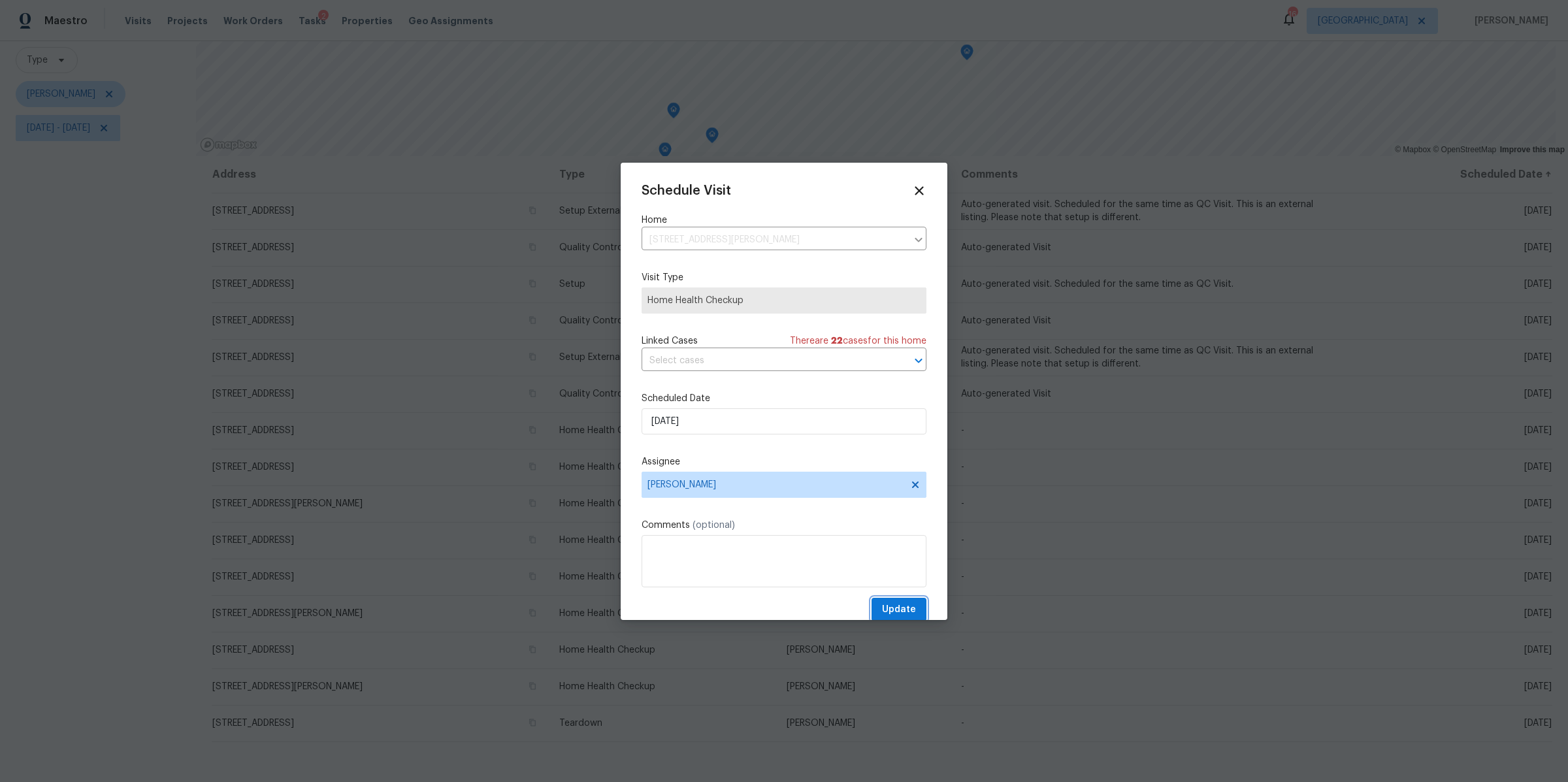
click at [889, 611] on span "Update" at bounding box center [899, 610] width 34 height 16
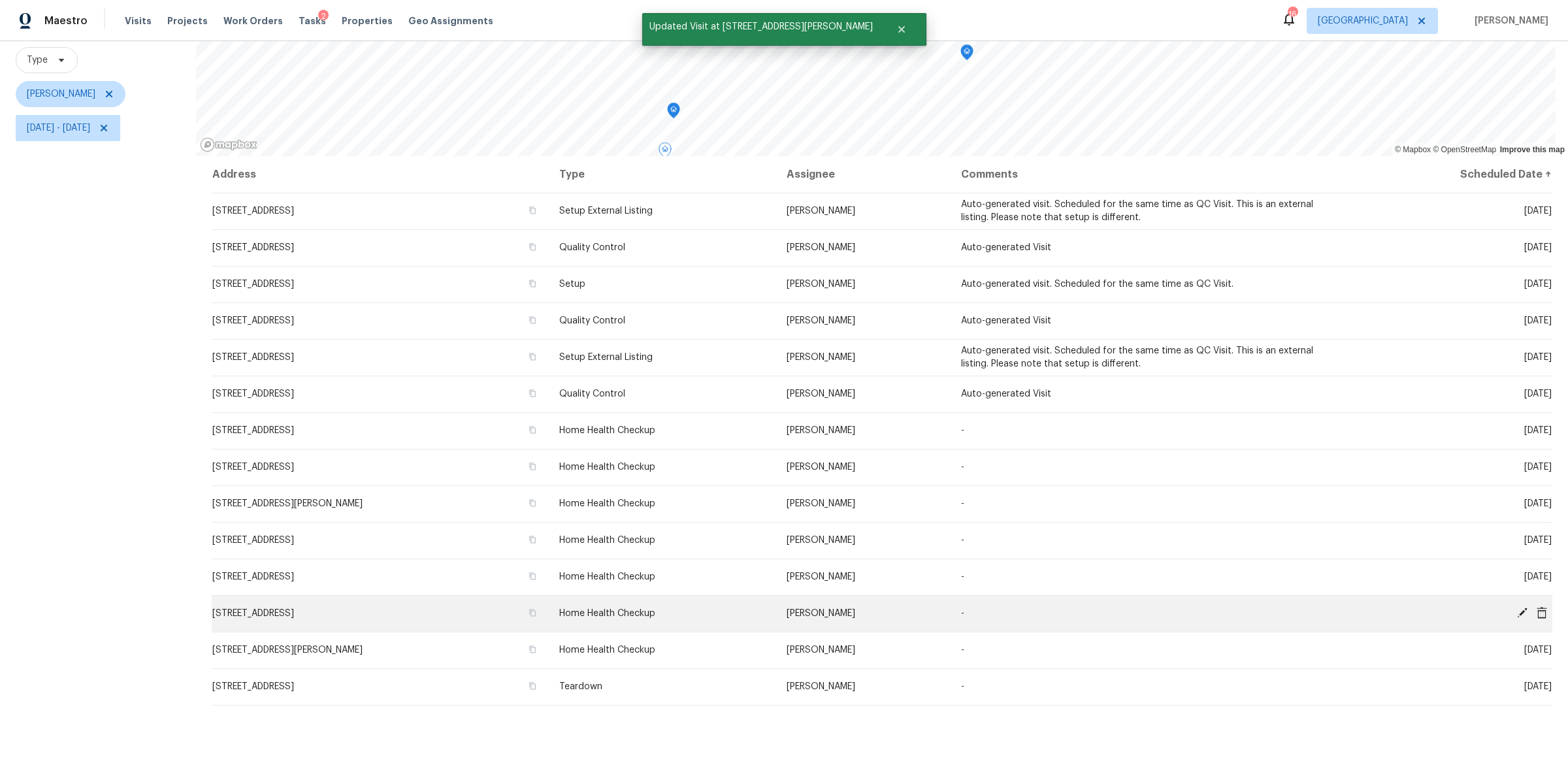
click at [1517, 608] on icon at bounding box center [1522, 613] width 10 height 10
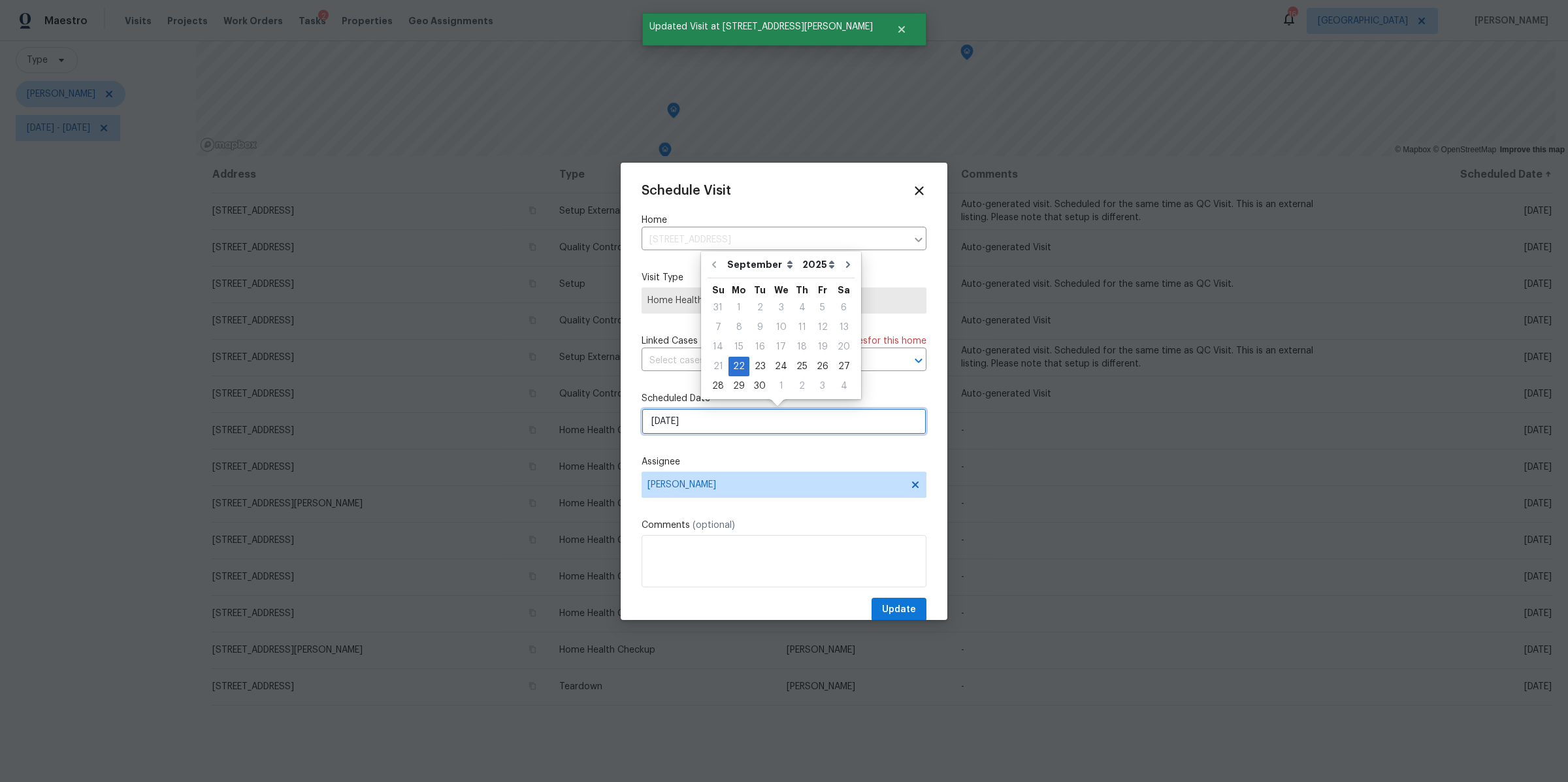
click at [743, 426] on input "[DATE]" at bounding box center [783, 421] width 285 height 26
click at [781, 366] on div "24" at bounding box center [781, 366] width 21 height 19
type input "[DATE]"
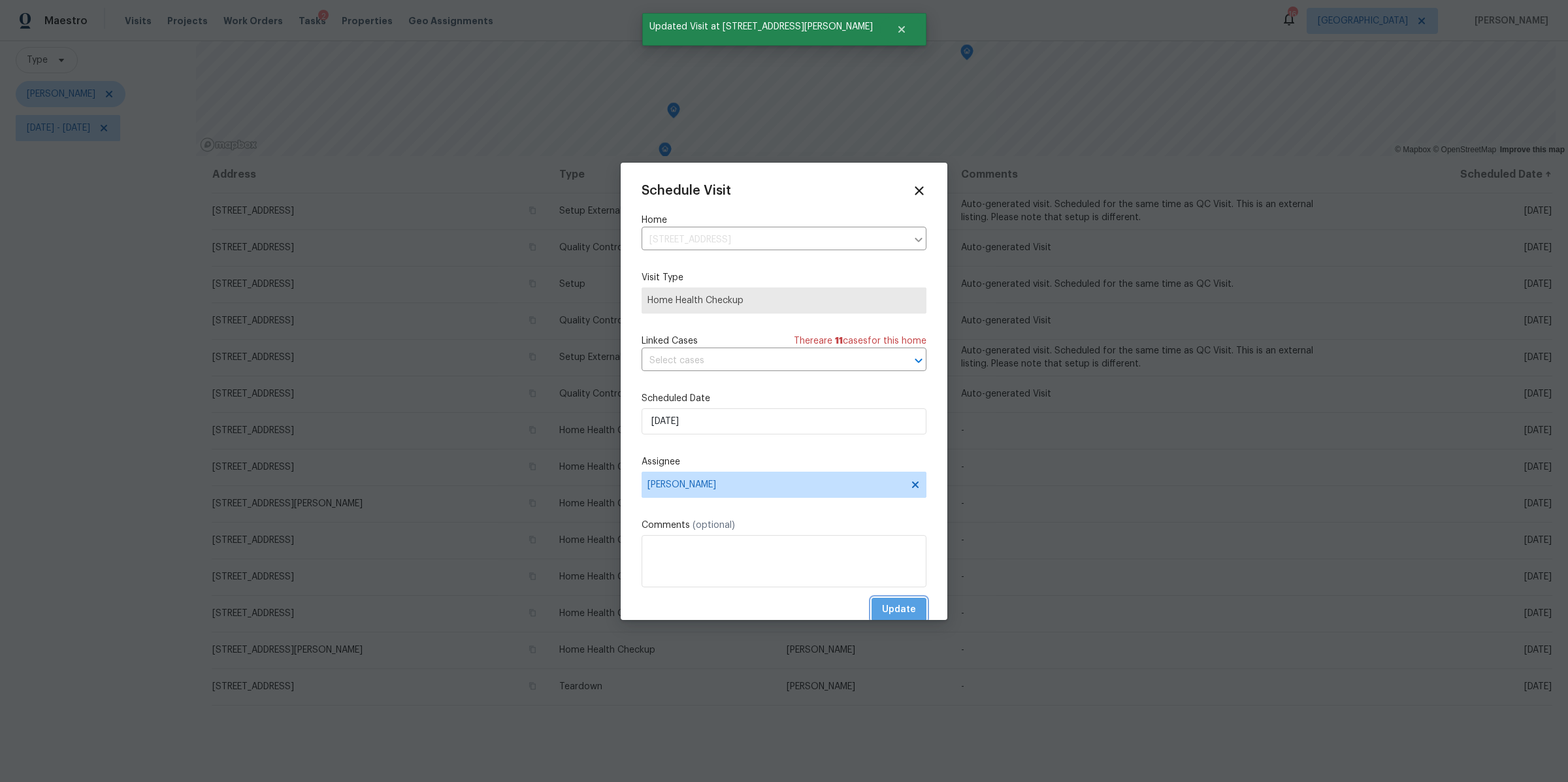
click at [883, 611] on span "Update" at bounding box center [899, 610] width 34 height 16
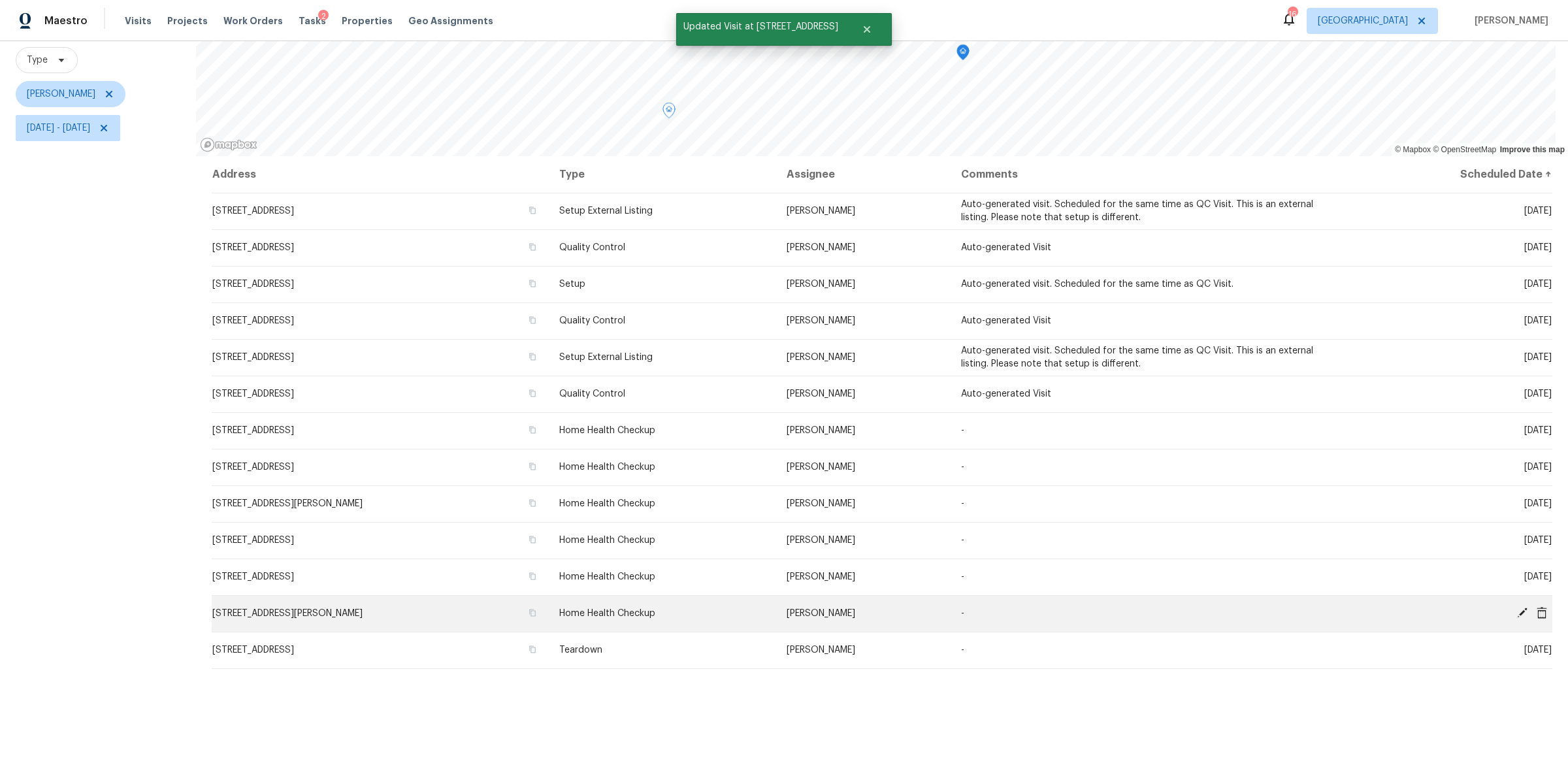
click at [1517, 608] on icon at bounding box center [1522, 613] width 10 height 10
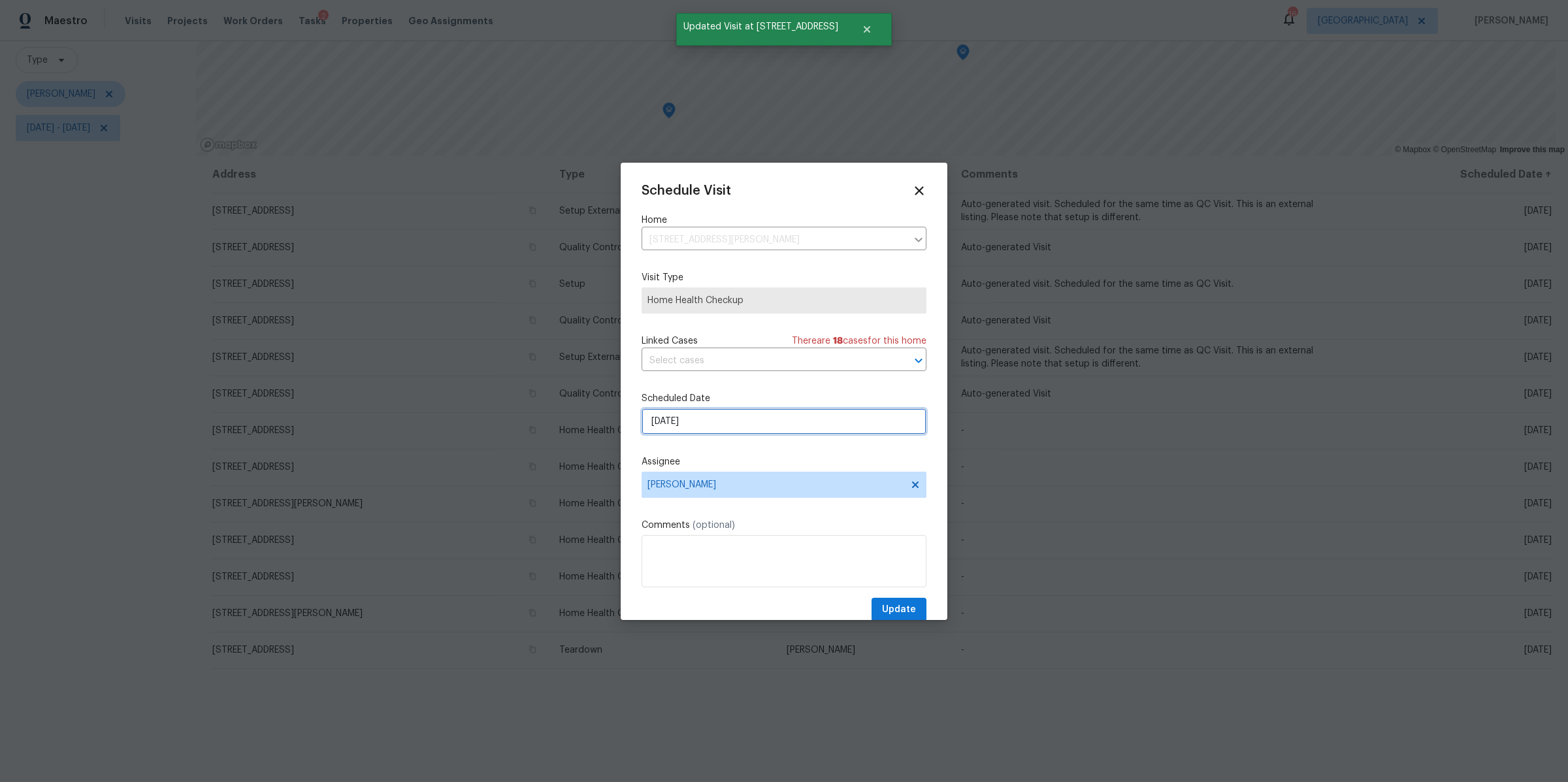
click at [749, 424] on input "[DATE]" at bounding box center [783, 421] width 285 height 26
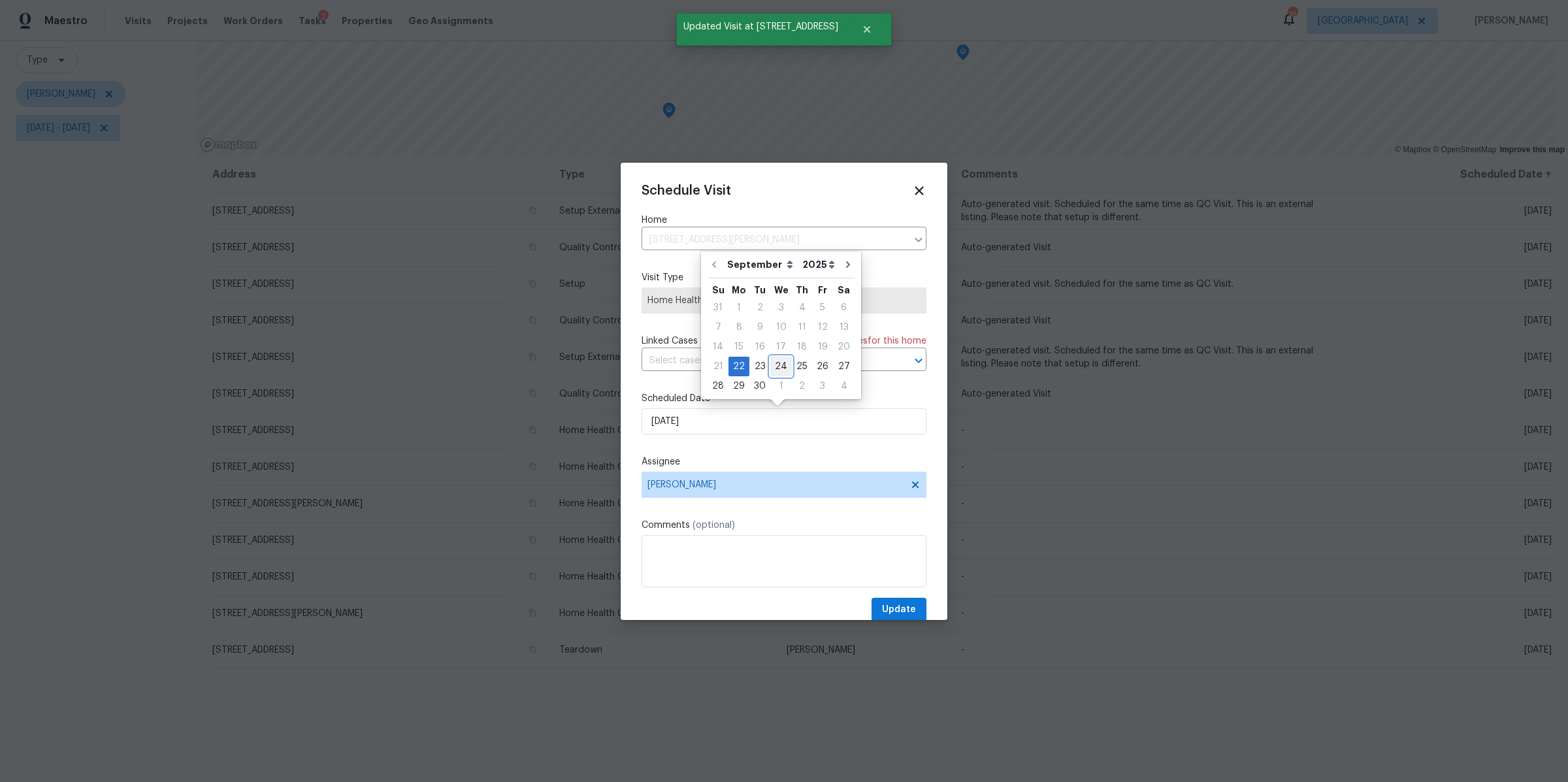
click at [773, 366] on div "24" at bounding box center [781, 366] width 21 height 19
type input "[DATE]"
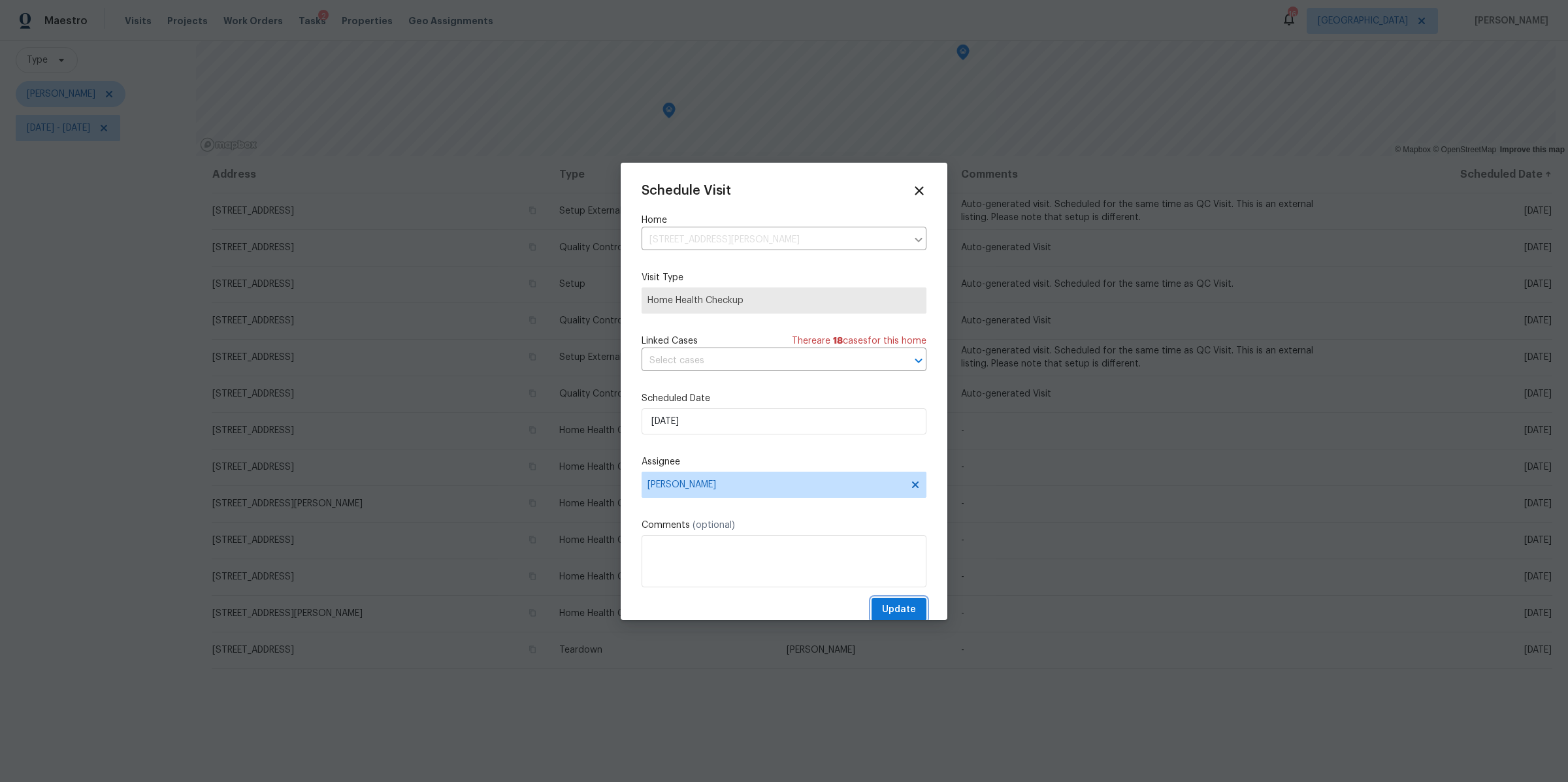
click at [882, 605] on span "Update" at bounding box center [899, 610] width 34 height 16
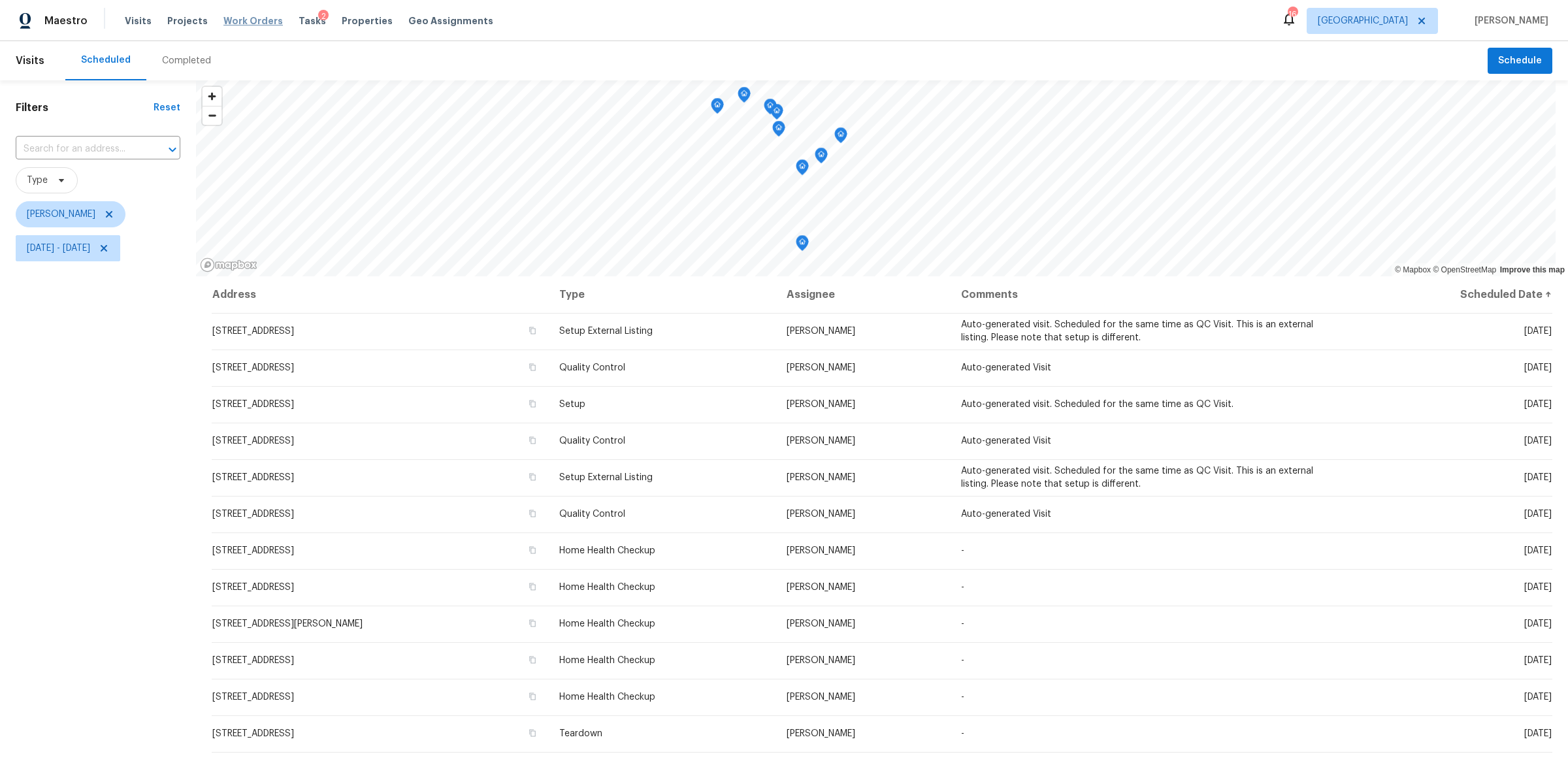
click at [248, 23] on span "Work Orders" at bounding box center [253, 21] width 60 height 13
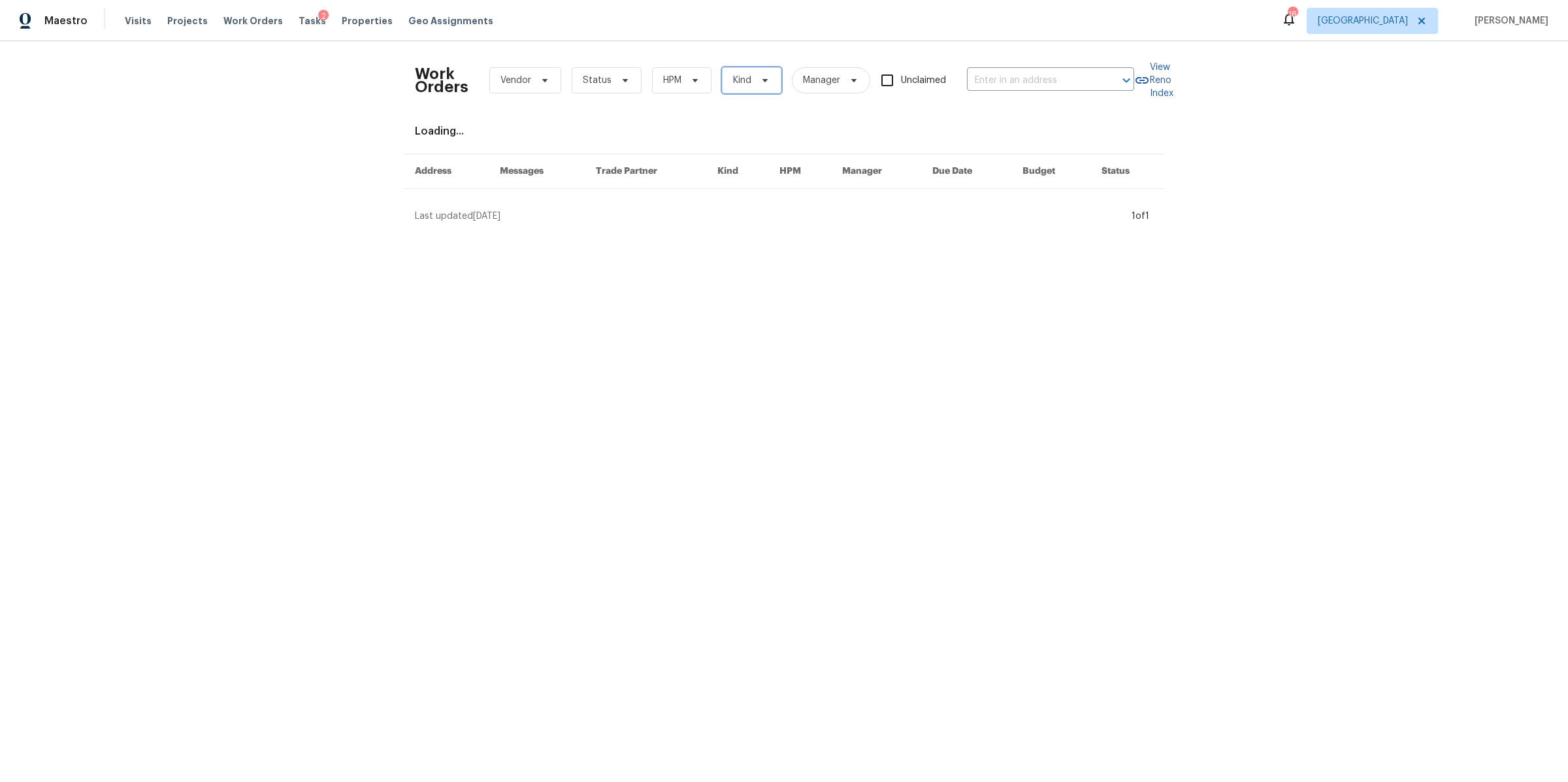
click at [728, 88] on span "Kind" at bounding box center [752, 80] width 60 height 26
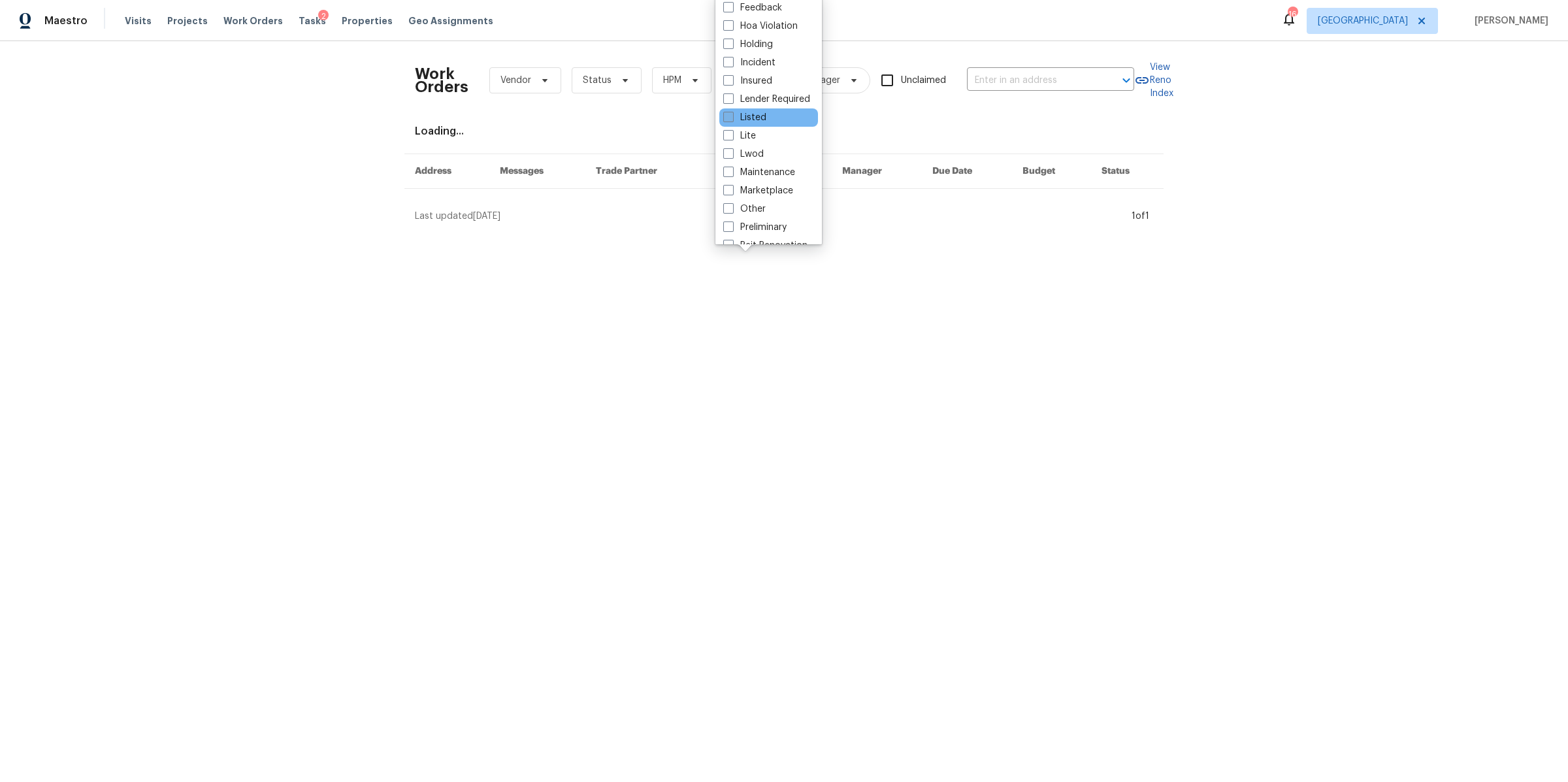
click at [754, 117] on label "Listed" at bounding box center [744, 117] width 43 height 13
click at [732, 117] on input "Listed" at bounding box center [727, 115] width 8 height 8
checkbox input "true"
click at [320, 183] on div "Work Orders Vendor Status HPM Listed Manager Unclaimed ​ View Reno Index Loadin…" at bounding box center [784, 137] width 1568 height 192
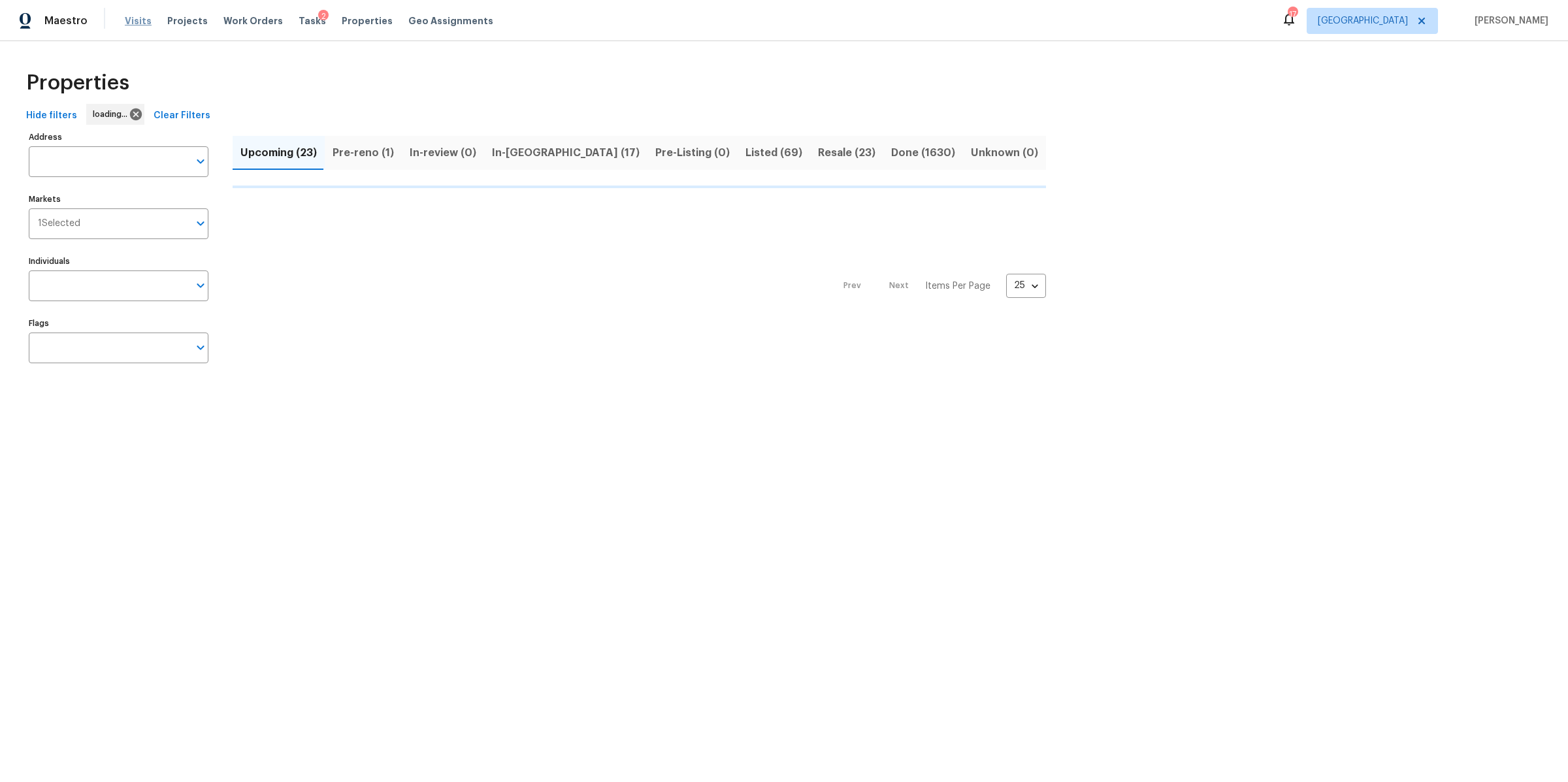
click at [134, 22] on span "Visits" at bounding box center [138, 21] width 27 height 13
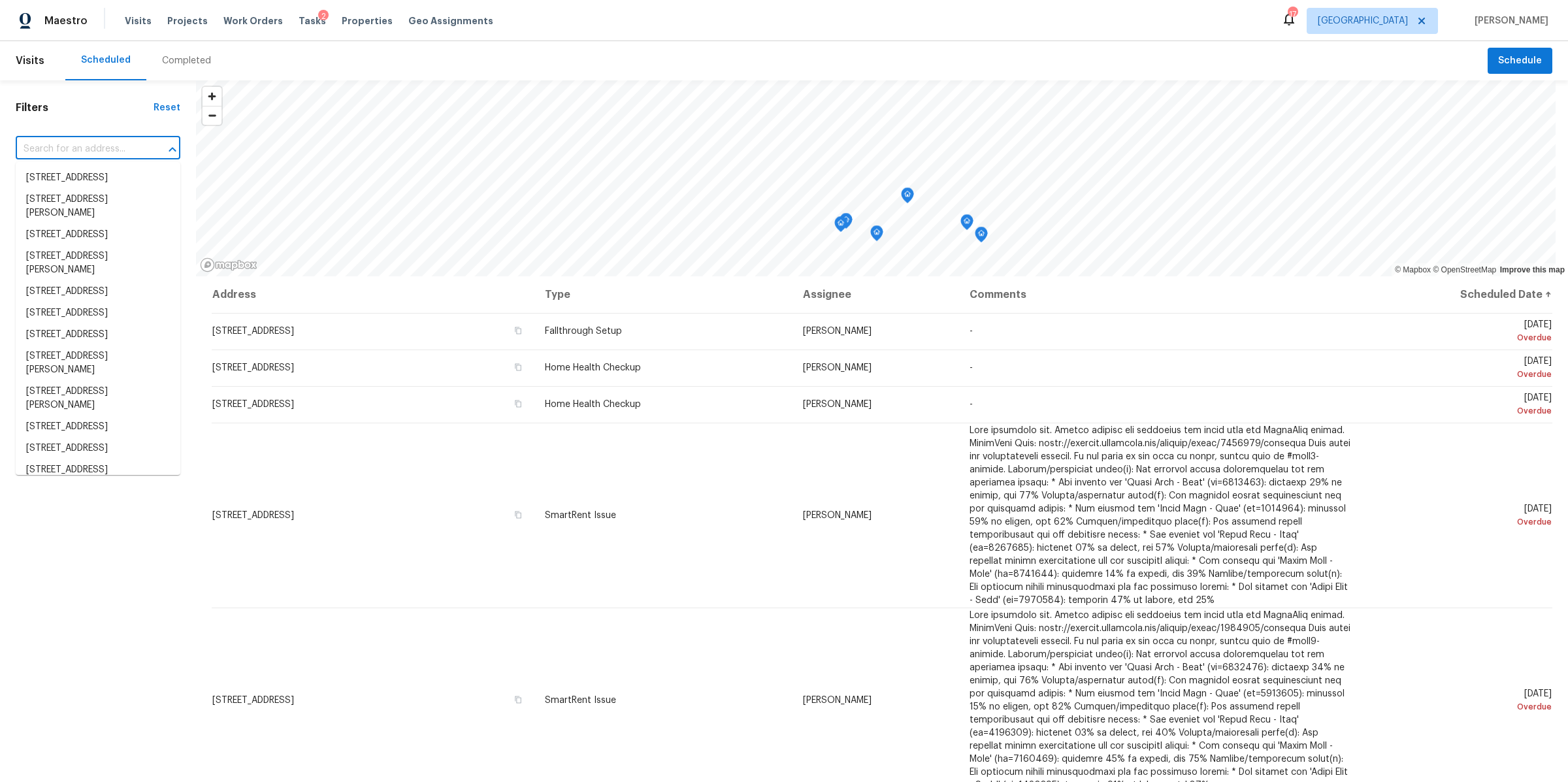
click at [101, 145] on input "text" at bounding box center [80, 150] width 128 height 21
paste input "[STREET_ADDRESS]"
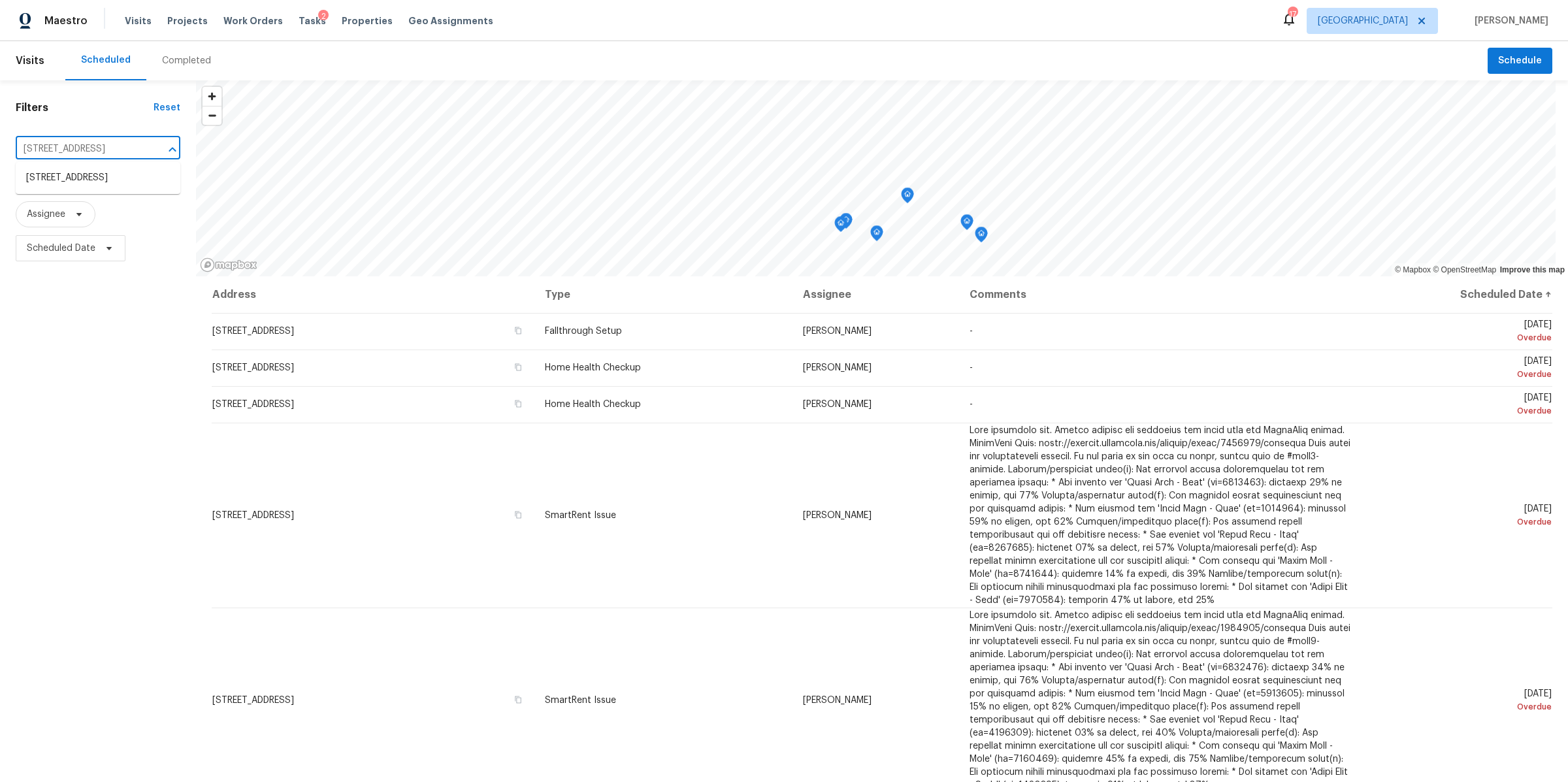
type input "[STREET_ADDRESS]"
click at [87, 184] on li "102 Keelon Gap Rd, Spring Hill, TN 37174" at bounding box center [98, 178] width 165 height 21
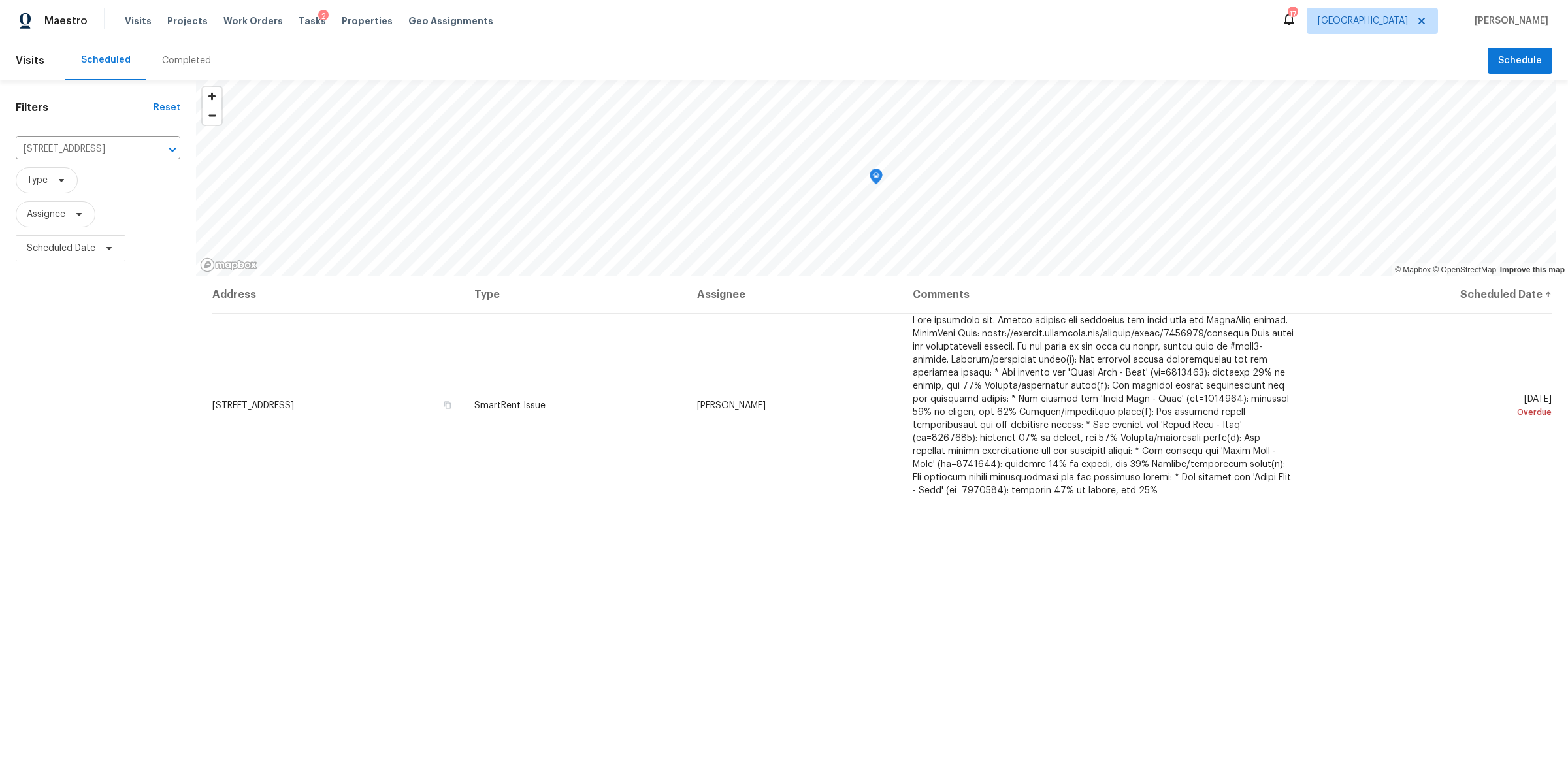
click at [189, 65] on div "Completed" at bounding box center [186, 60] width 49 height 13
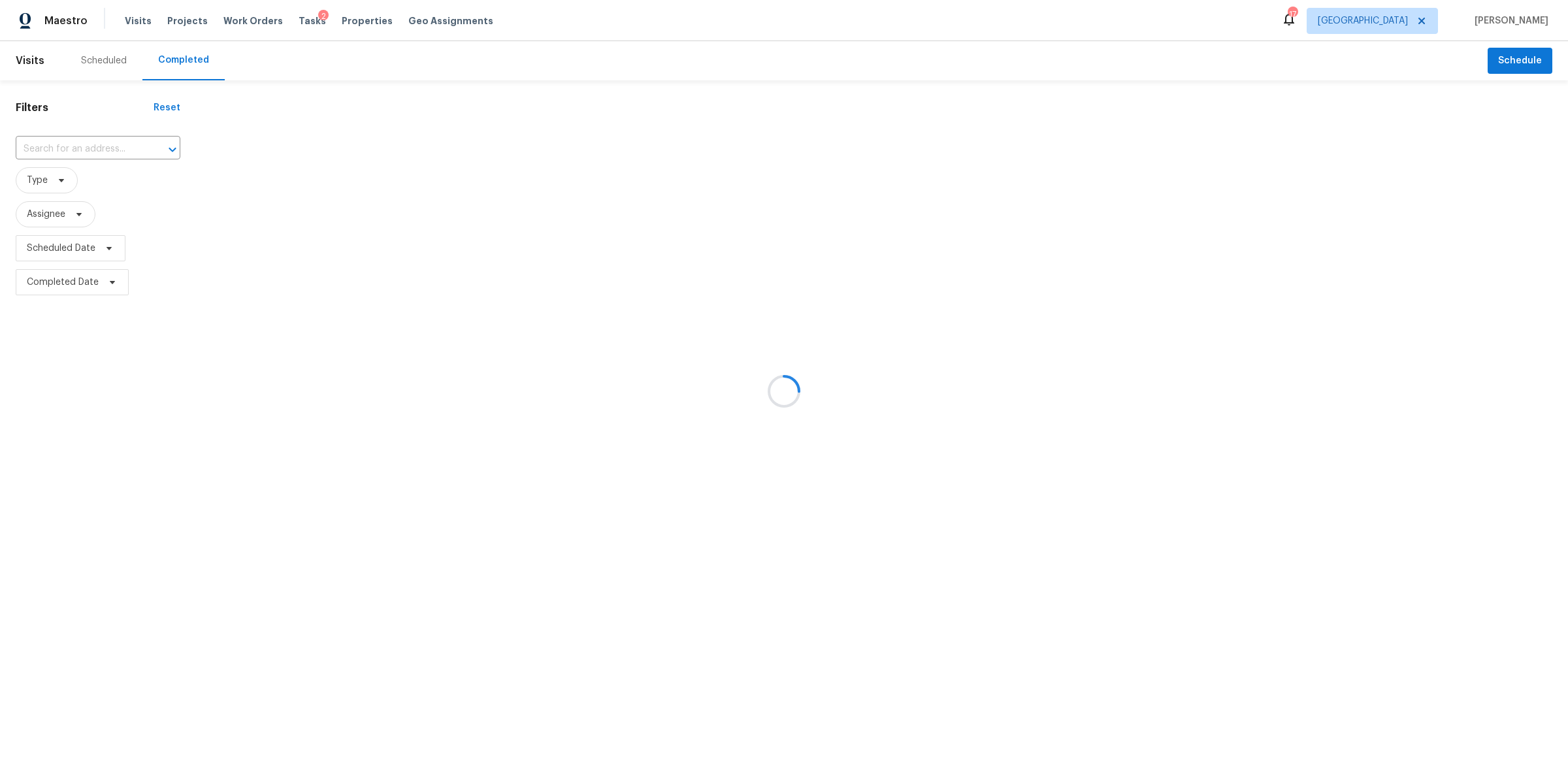
click at [66, 148] on div at bounding box center [784, 391] width 1568 height 782
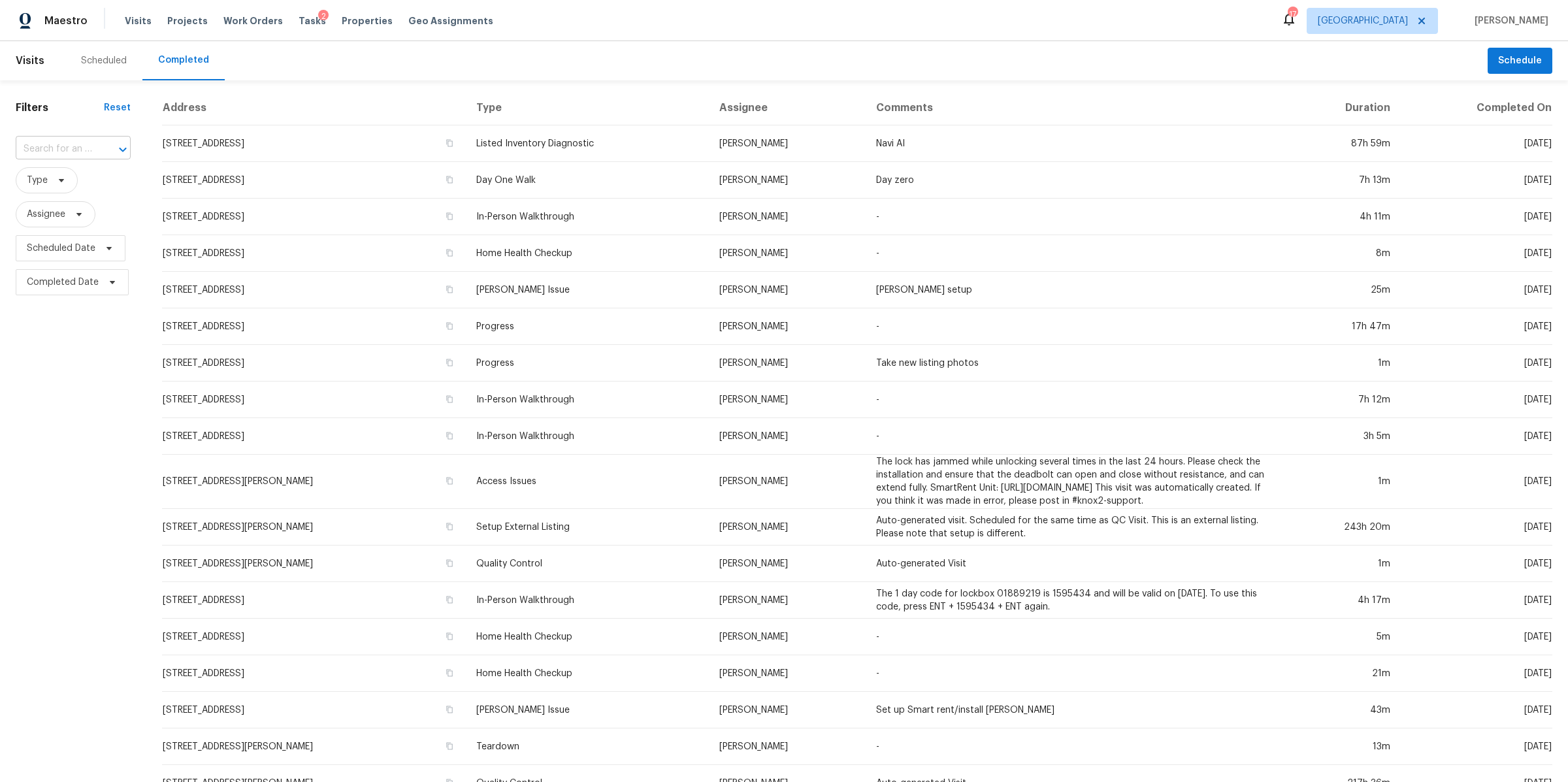
click at [86, 146] on input "text" at bounding box center [55, 150] width 78 height 21
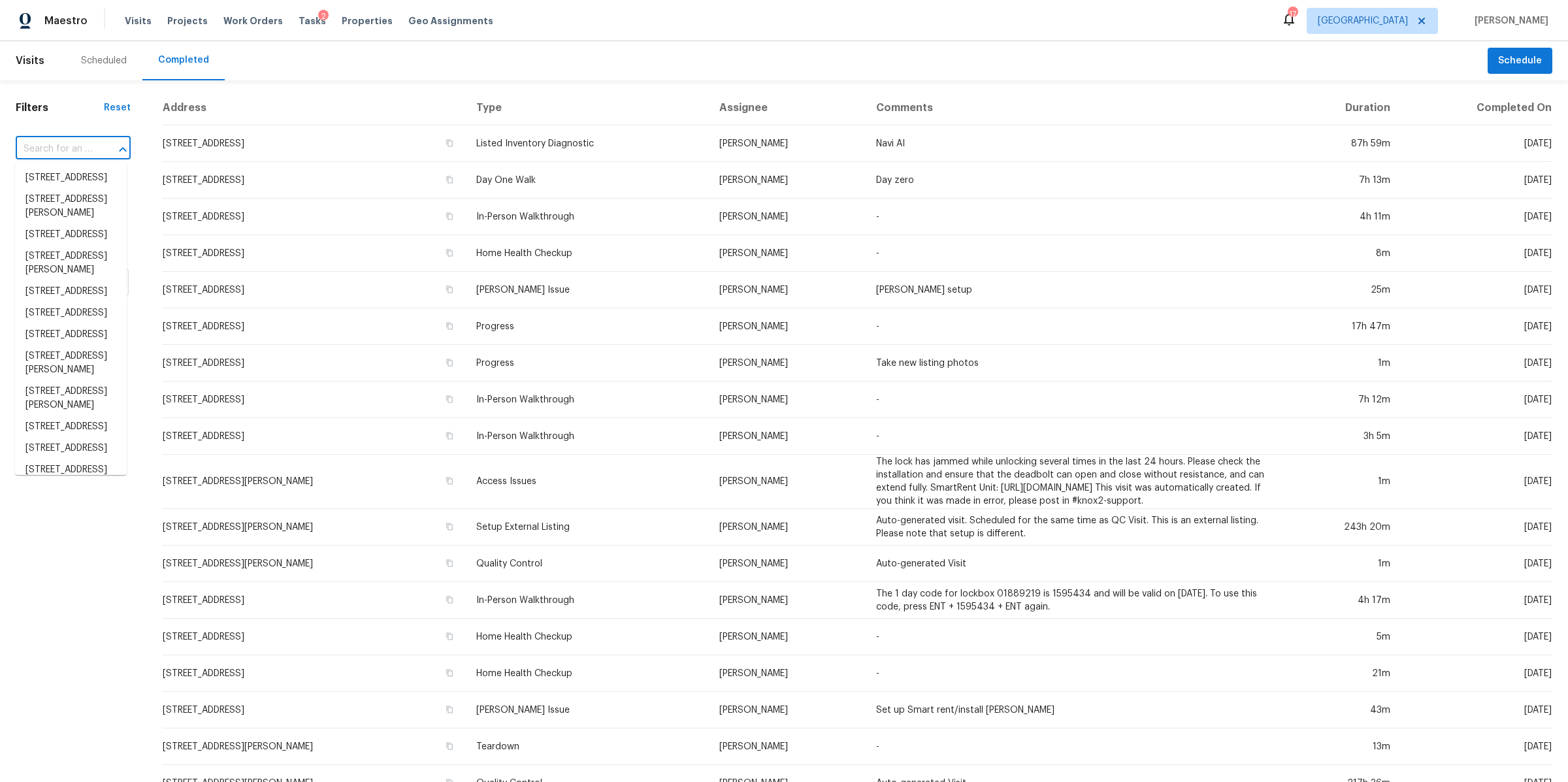
paste input "102 Keelon Gap Rd, Spring Hill, TN 37174"
type input "102 Keelon Gap Rd, Spring Hill, TN 37174"
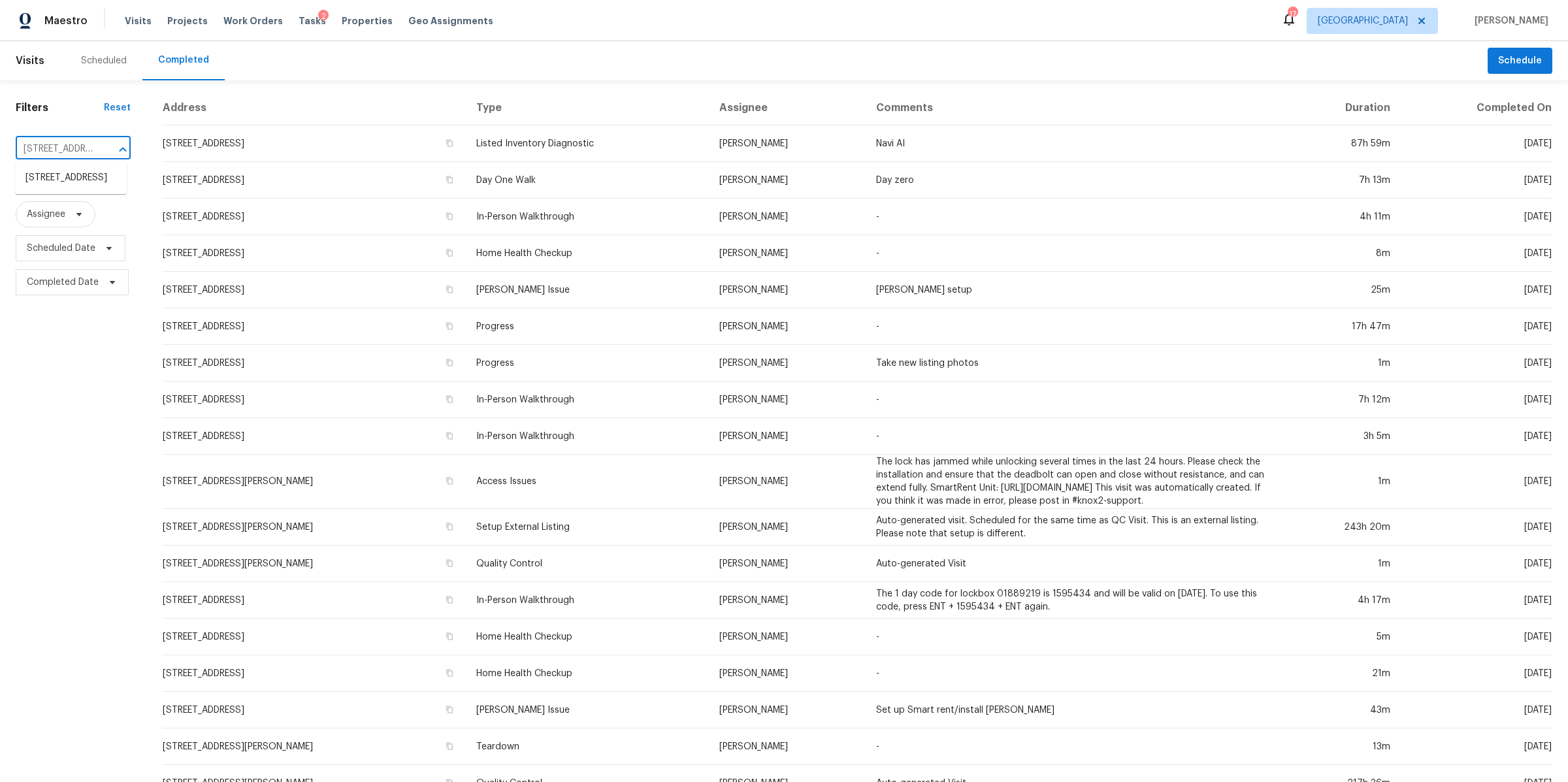
scroll to position [0, 105]
click at [64, 176] on li "102 Keelon Gap Rd, Spring Hill, TN 37174" at bounding box center [71, 178] width 112 height 21
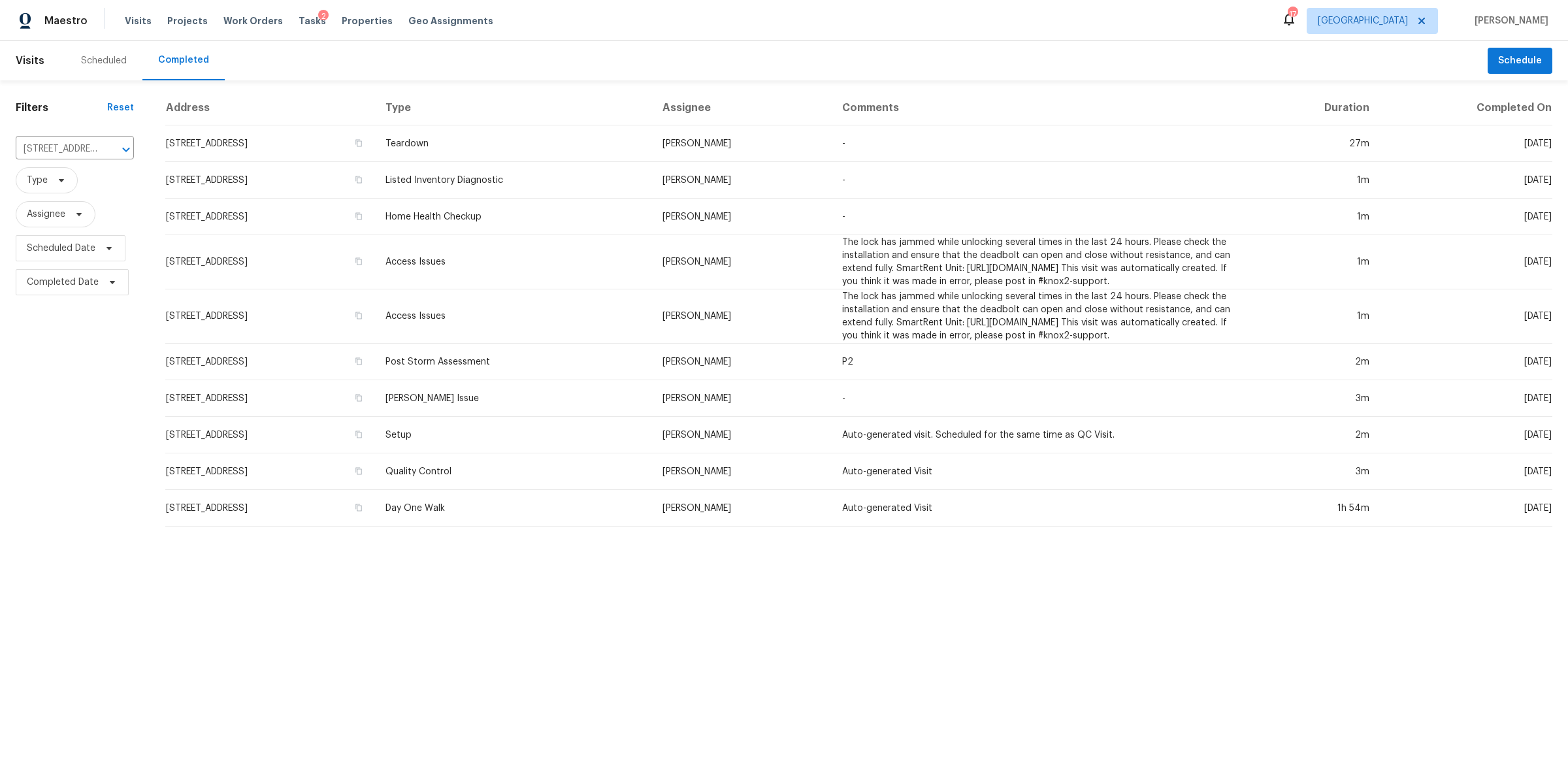
click at [85, 48] on div "Scheduled" at bounding box center [104, 60] width 77 height 39
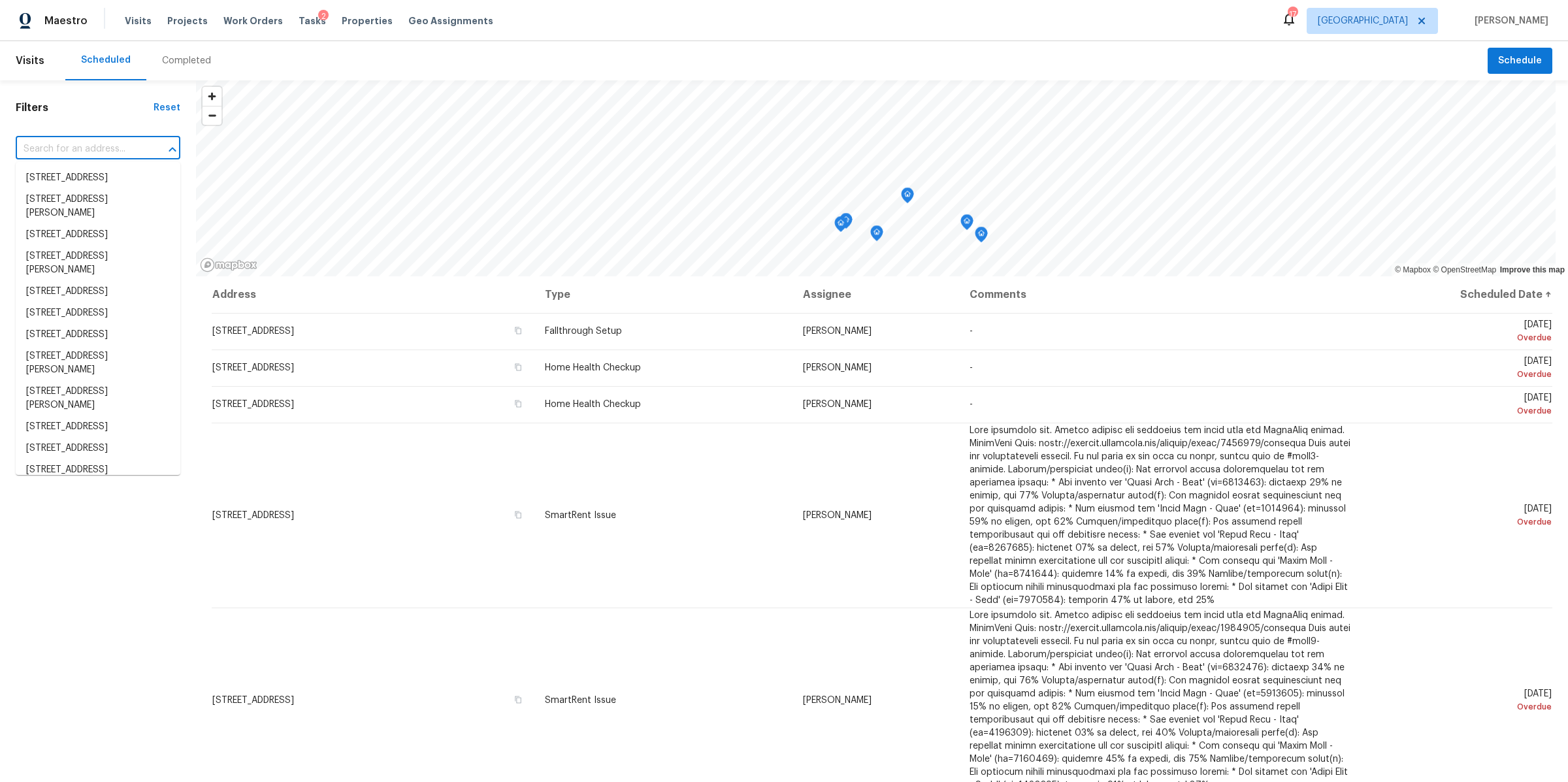
click at [47, 144] on input "text" at bounding box center [80, 150] width 128 height 21
paste input "102 Keelon Gap Rd, Spring Hill, TN 37174"
type input "102 Keelon Gap Rd, Spring Hill, TN 37174"
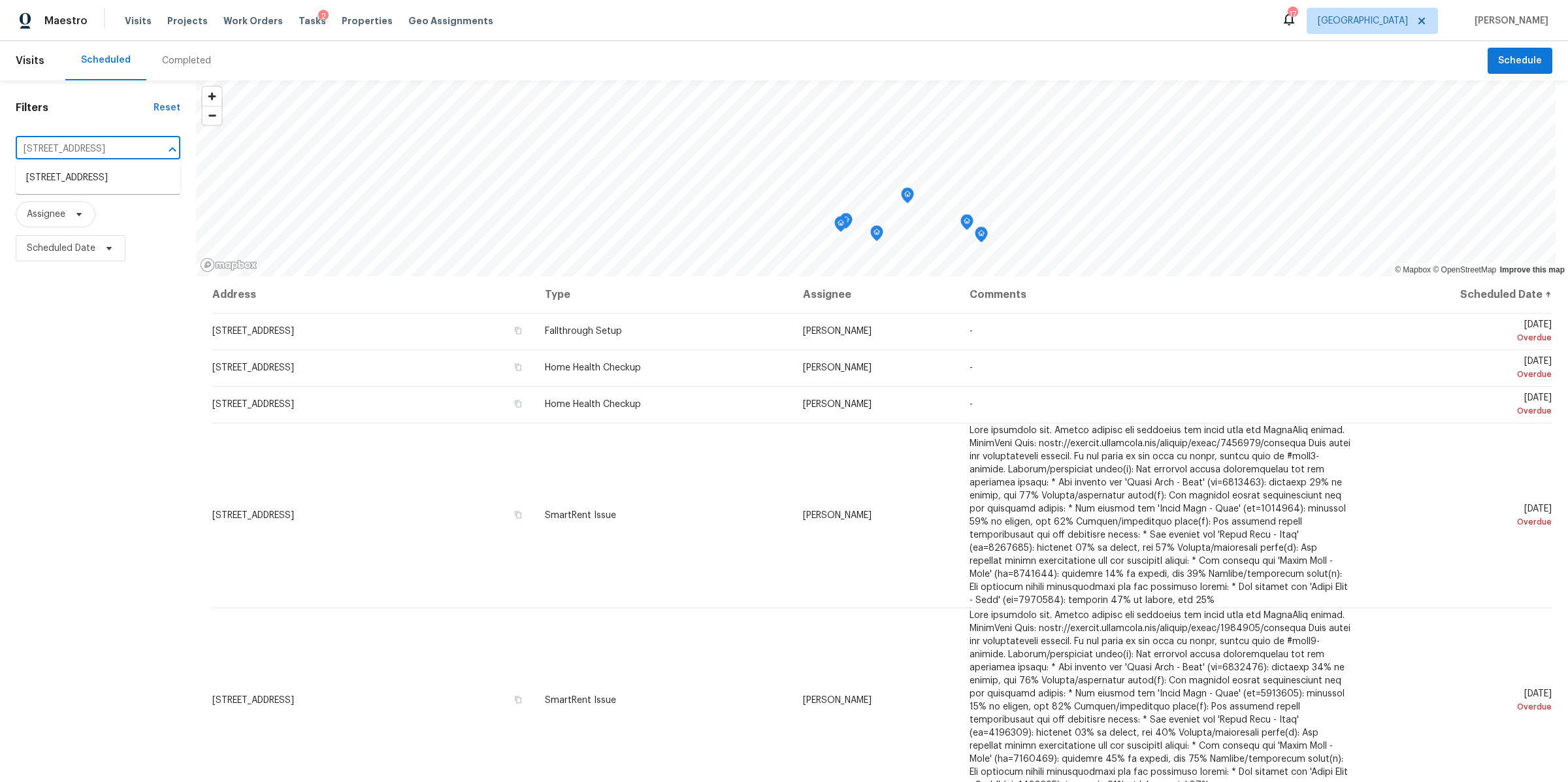
scroll to position [0, 52]
click at [49, 186] on li "102 Keelon Gap Rd, Spring Hill, TN 37174" at bounding box center [98, 178] width 165 height 21
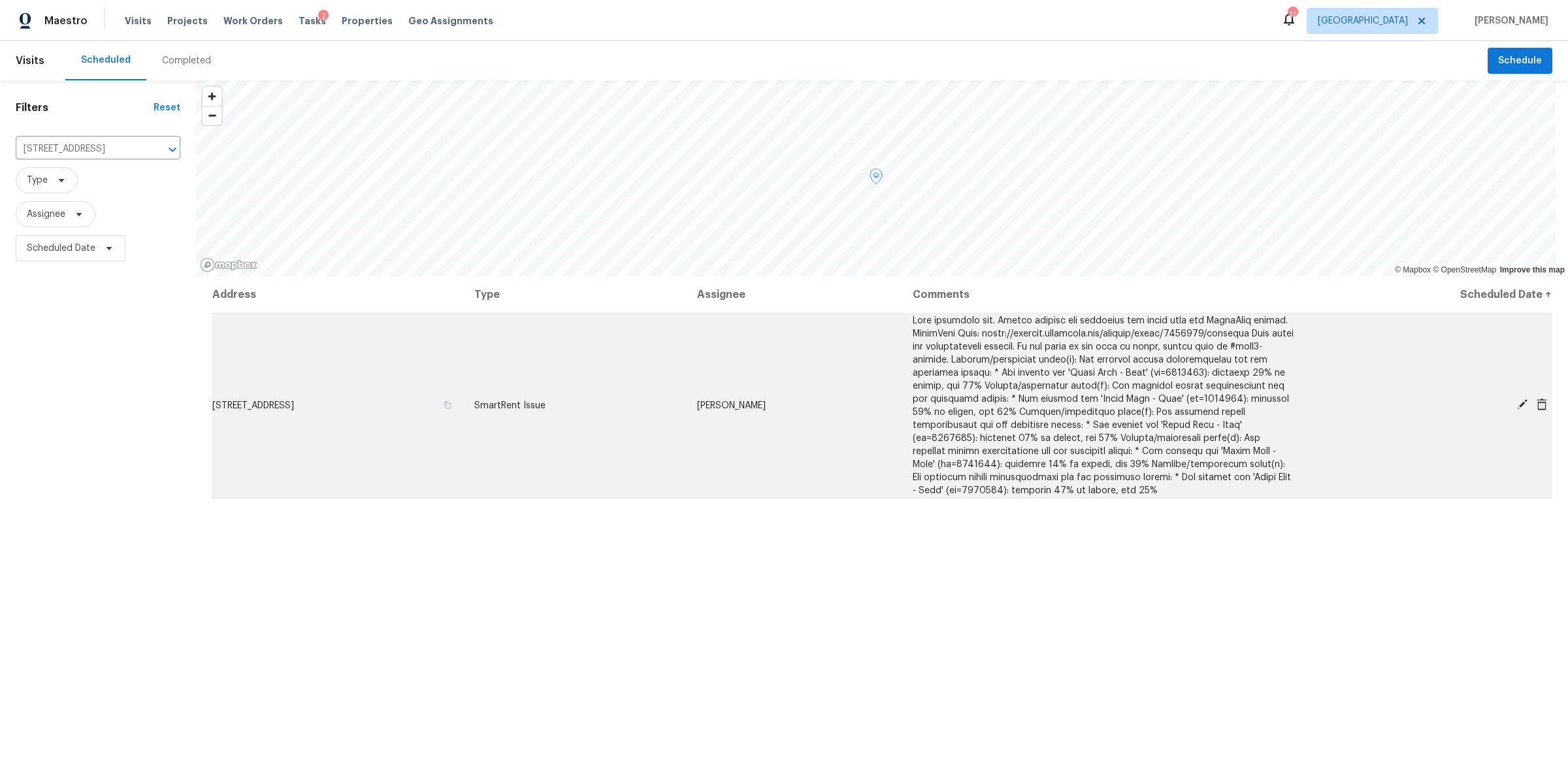
click at [1536, 403] on icon at bounding box center [1541, 404] width 10 height 12
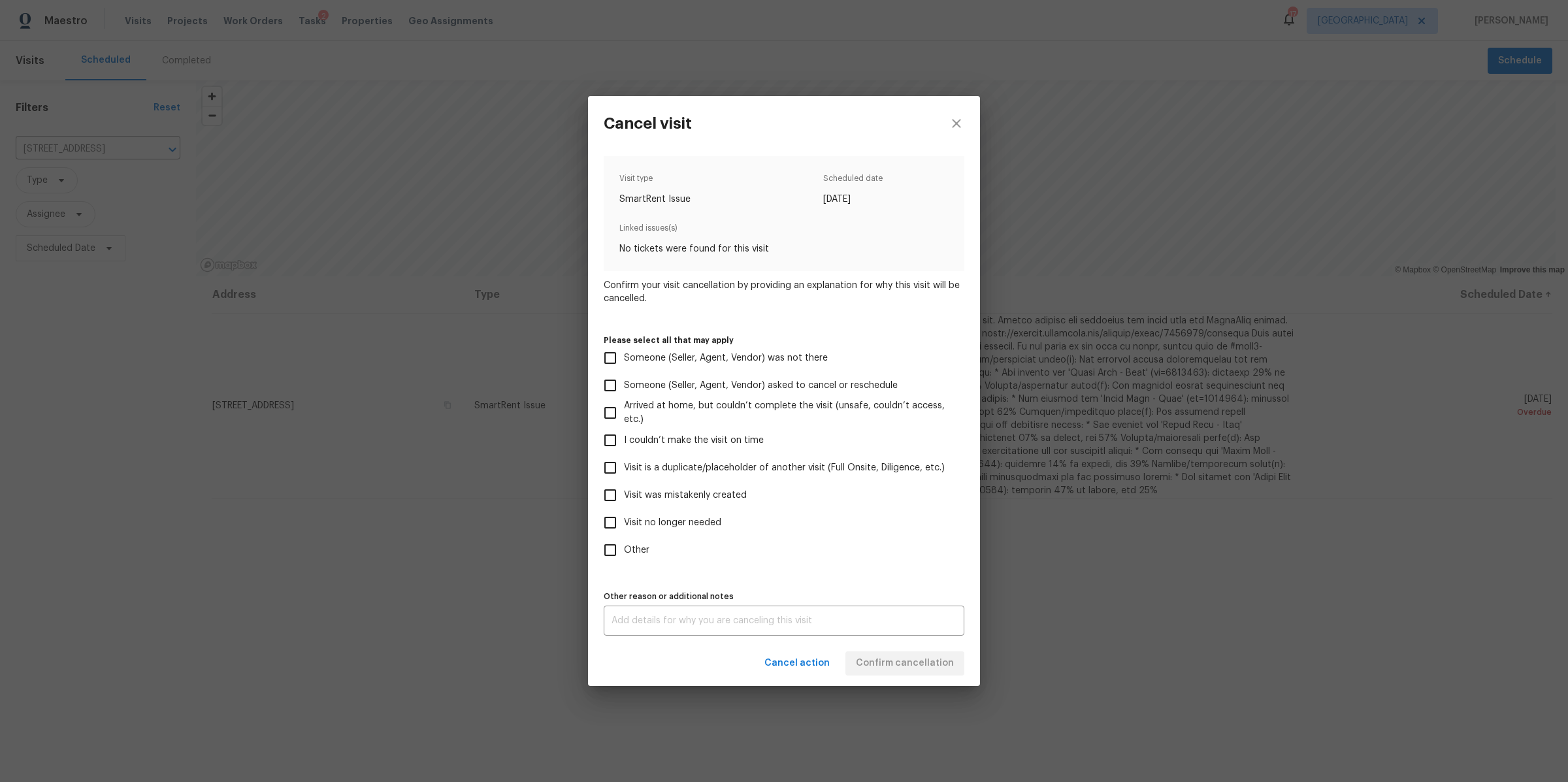
click at [693, 519] on span "Visit no longer needed" at bounding box center [673, 523] width 97 height 14
click at [624, 519] on input "Visit no longer needed" at bounding box center [610, 523] width 27 height 27
checkbox input "true"
click at [689, 619] on textarea at bounding box center [784, 620] width 345 height 9
type textarea "sold"
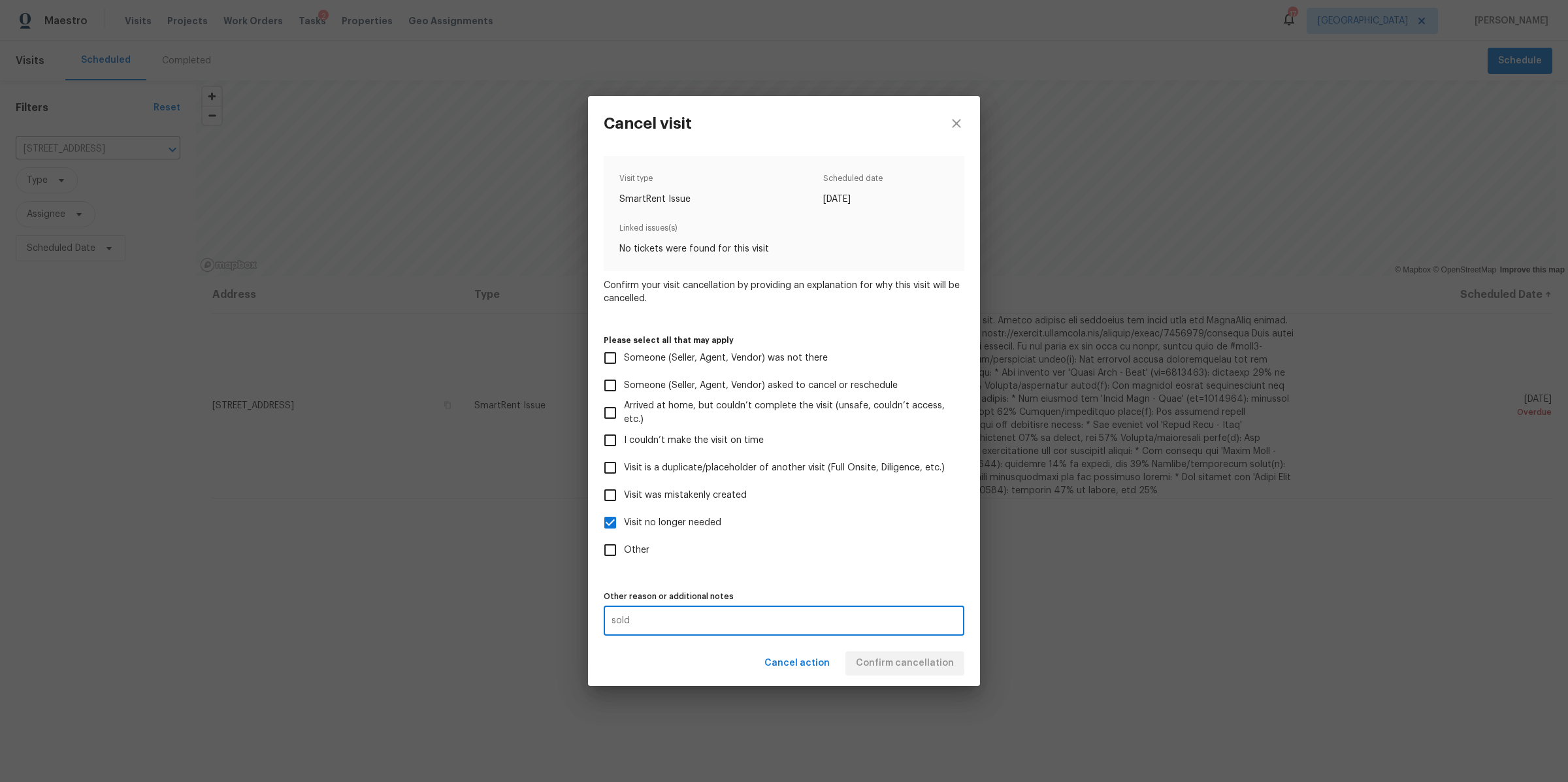
click at [873, 670] on div "Cancel action Confirm cancellation" at bounding box center [784, 663] width 392 height 45
click at [878, 669] on span "Confirm cancellation" at bounding box center [905, 663] width 98 height 16
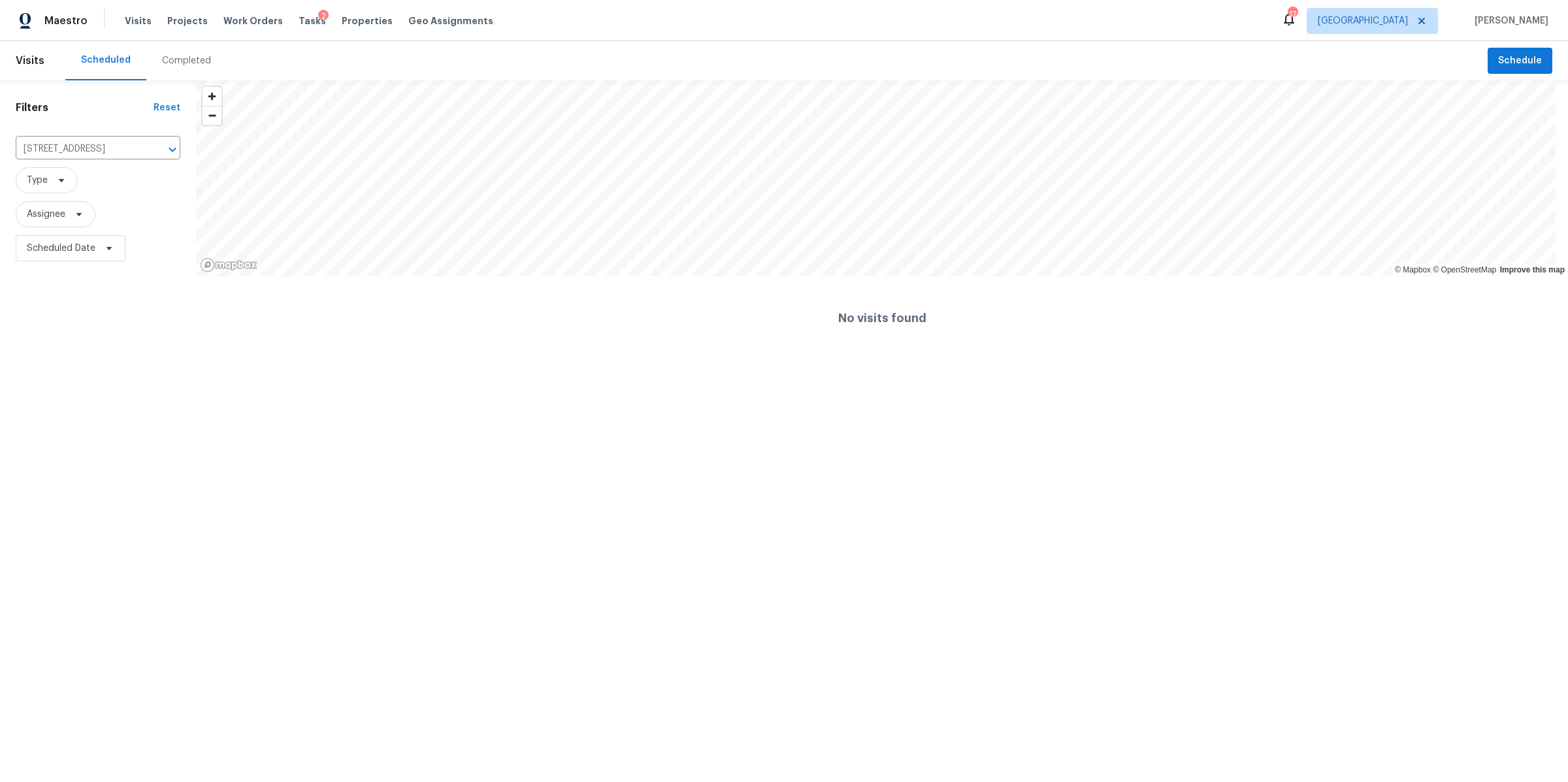
click at [163, 61] on div "Completed" at bounding box center [186, 60] width 49 height 13
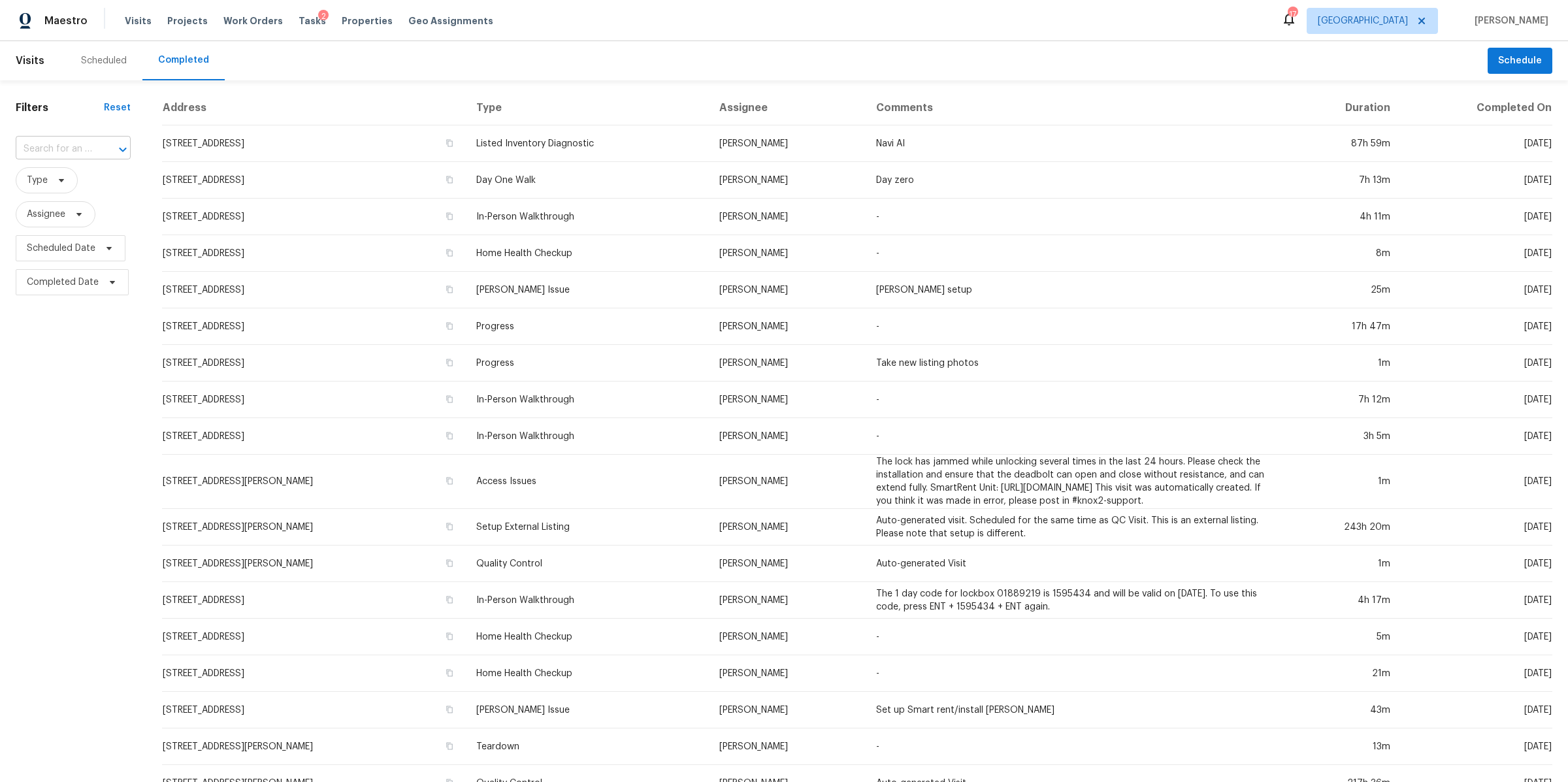
click at [61, 149] on input "text" at bounding box center [55, 150] width 78 height 21
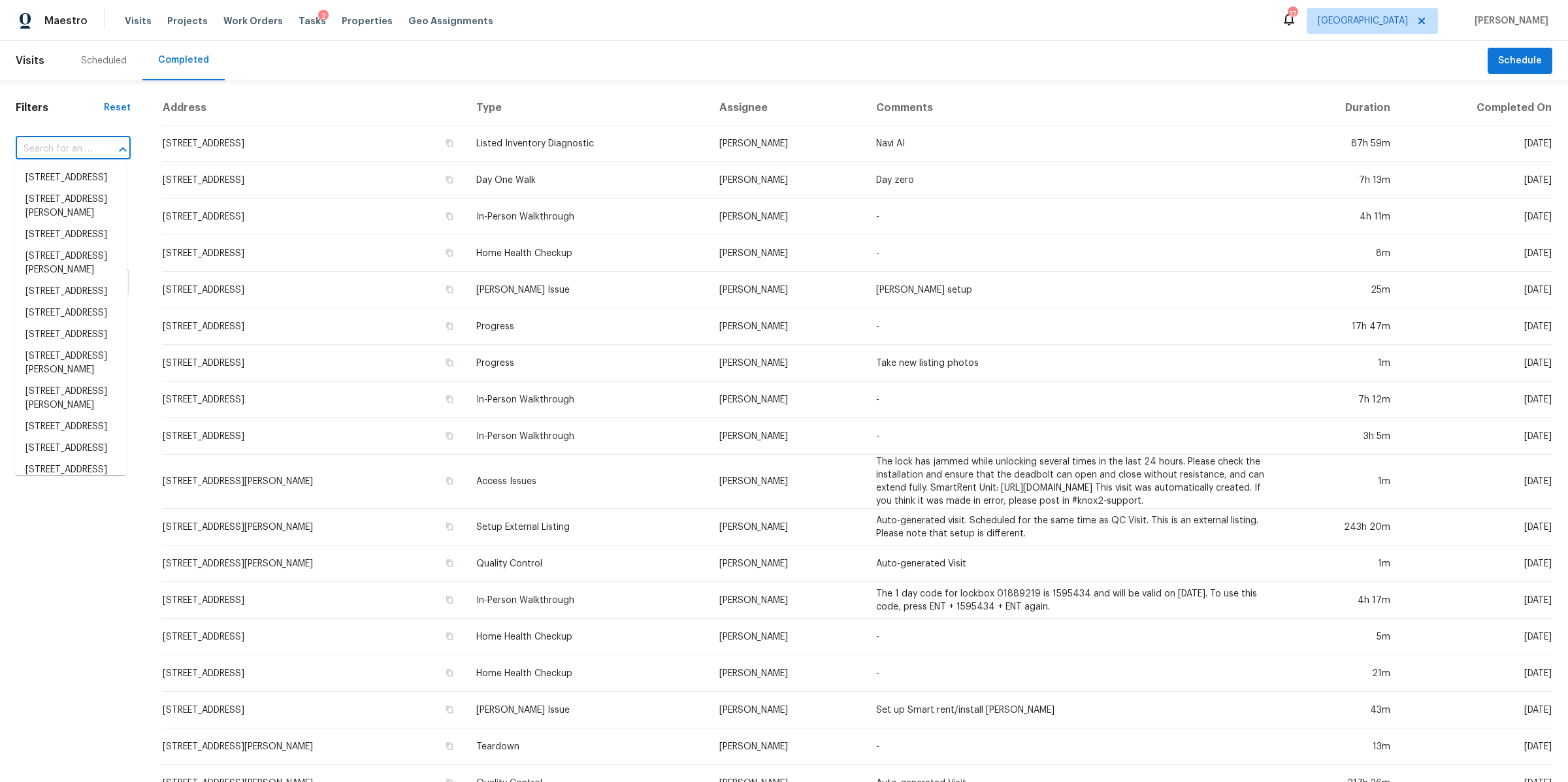
paste input "824 Melpark Ct, Nashville, TN 37204"
type input "824 Melpark Ct, Nashville, TN 37204"
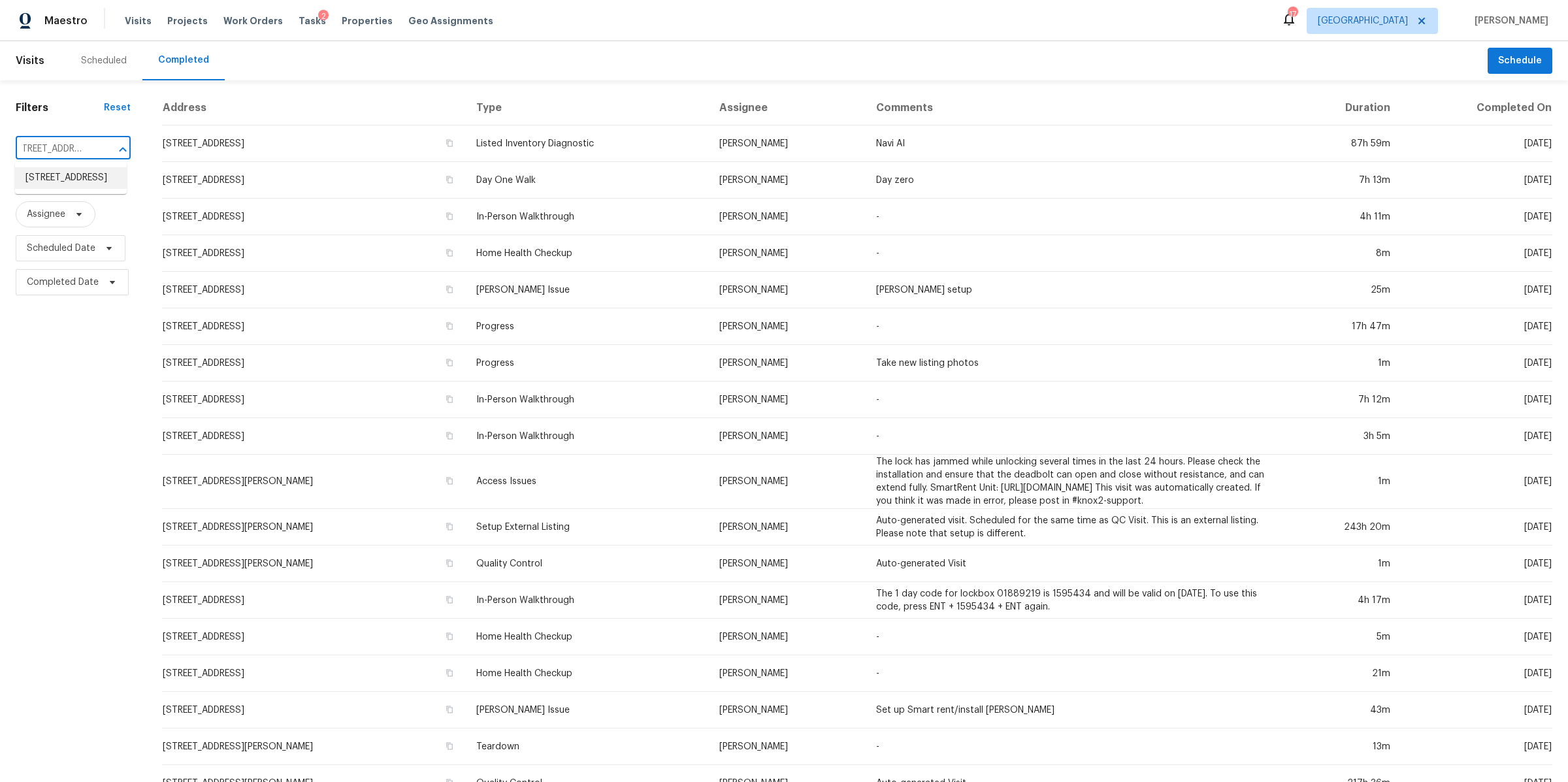
click at [42, 178] on li "824 Melpark Ct, Nashville, TN 37204" at bounding box center [71, 178] width 112 height 21
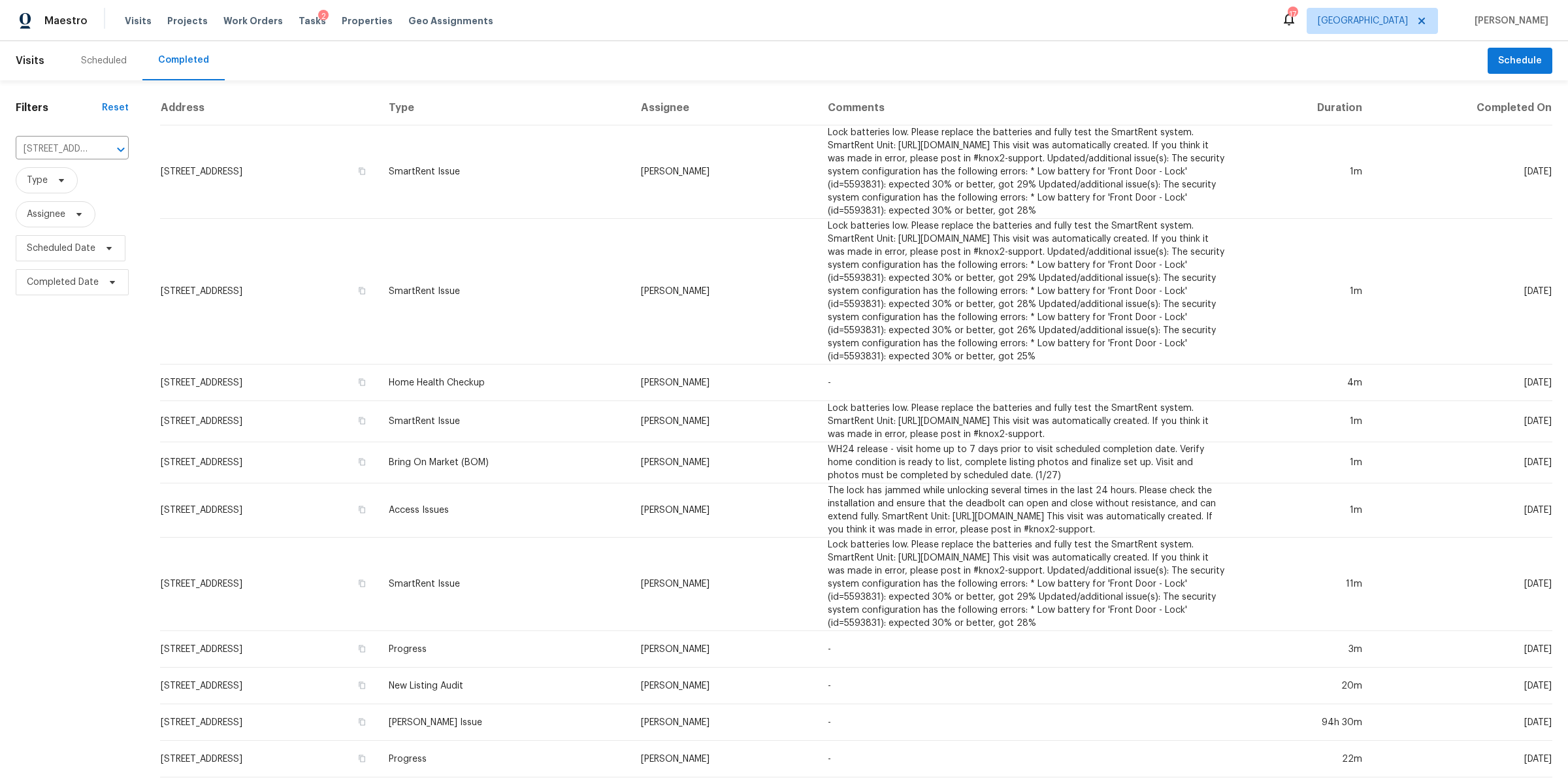
click at [102, 64] on div "Scheduled" at bounding box center [104, 60] width 46 height 13
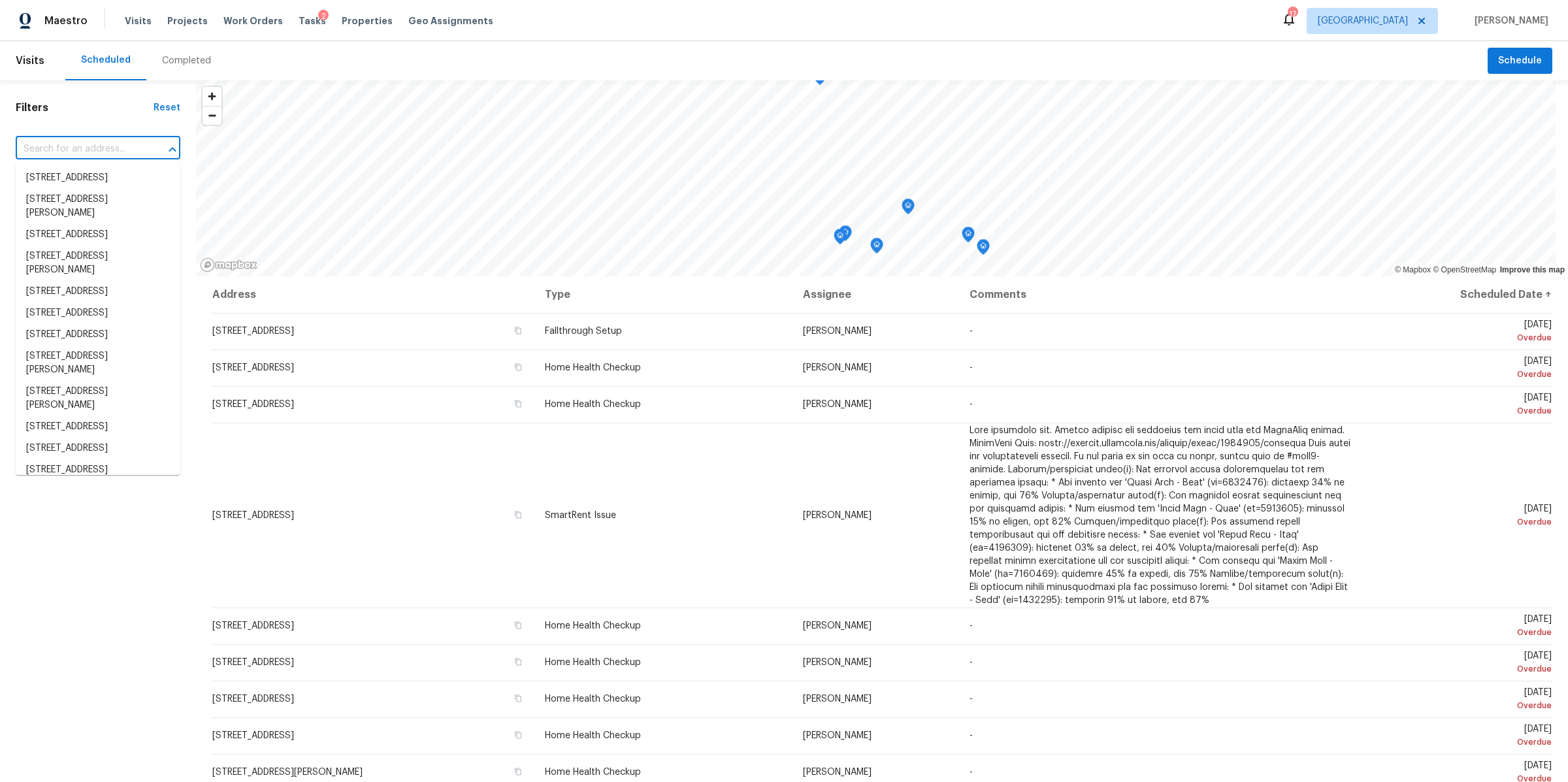
click at [59, 142] on input "text" at bounding box center [80, 150] width 128 height 21
paste input "824 Melpark Ct, Nashville, TN 37204"
type input "824 Melpark Ct, Nashville, TN 37204"
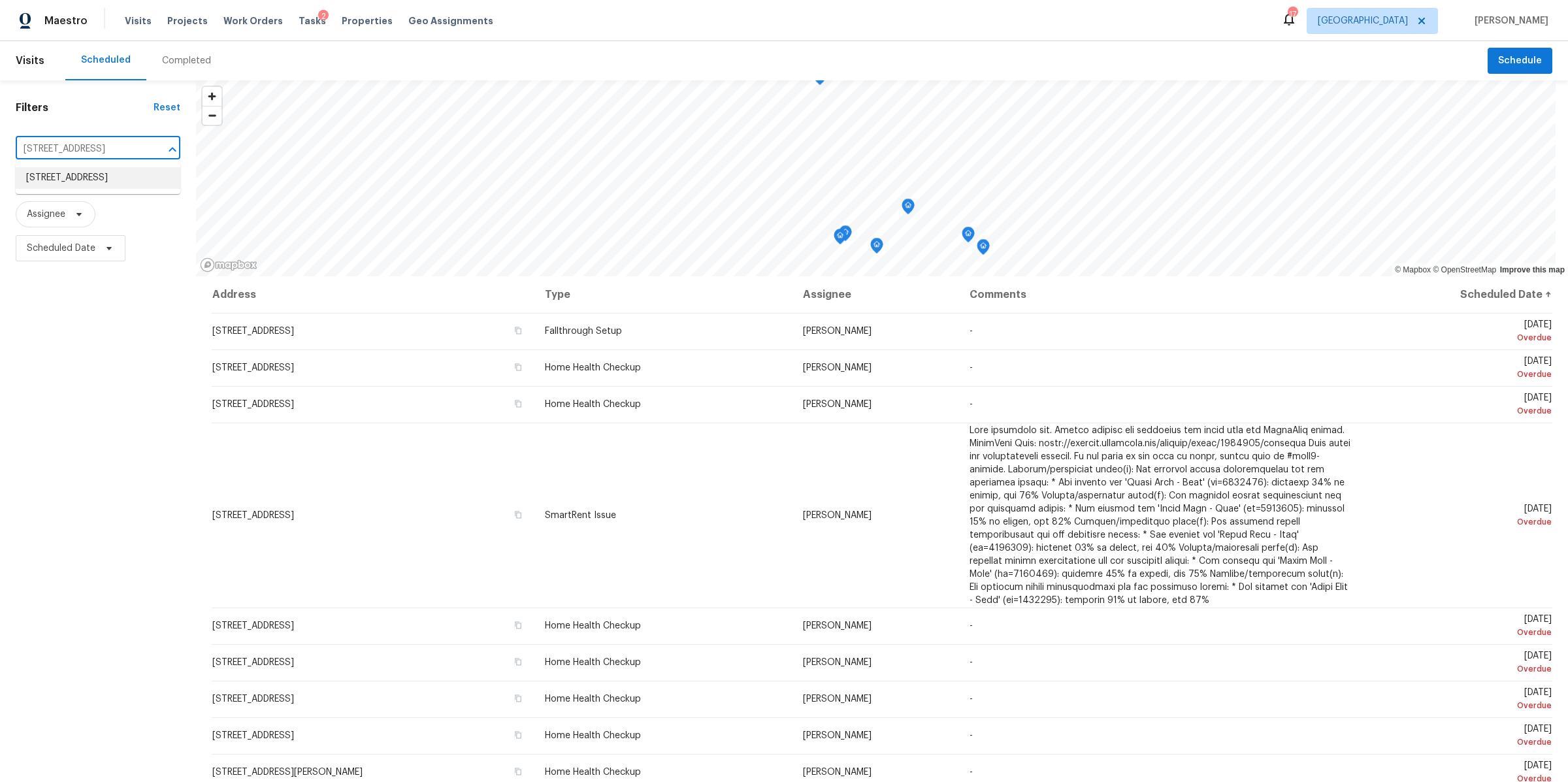
click at [57, 171] on li "824 Melpark Ct, Nashville, TN 37204" at bounding box center [98, 178] width 165 height 21
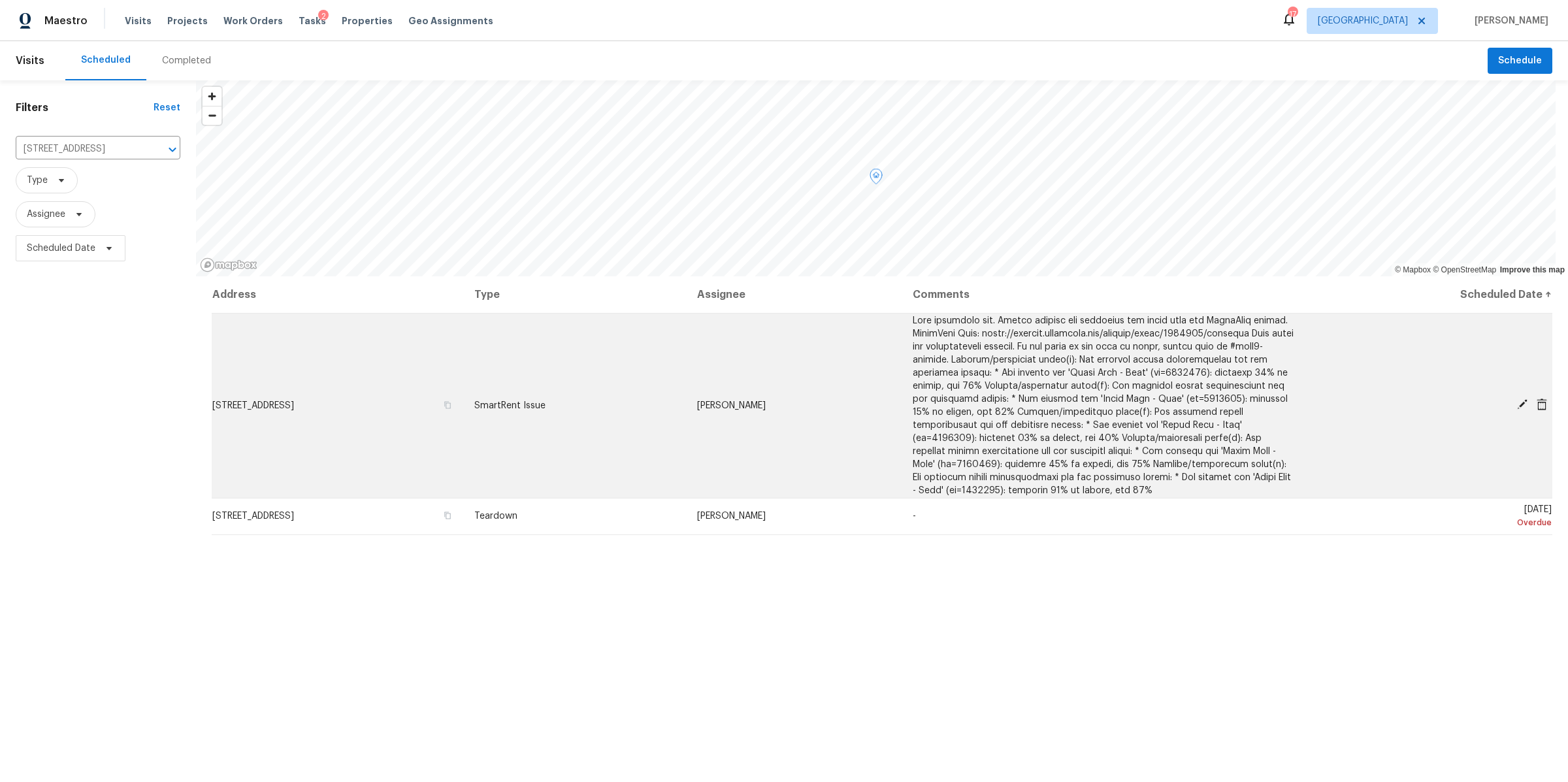
click at [1536, 406] on icon at bounding box center [1541, 404] width 10 height 12
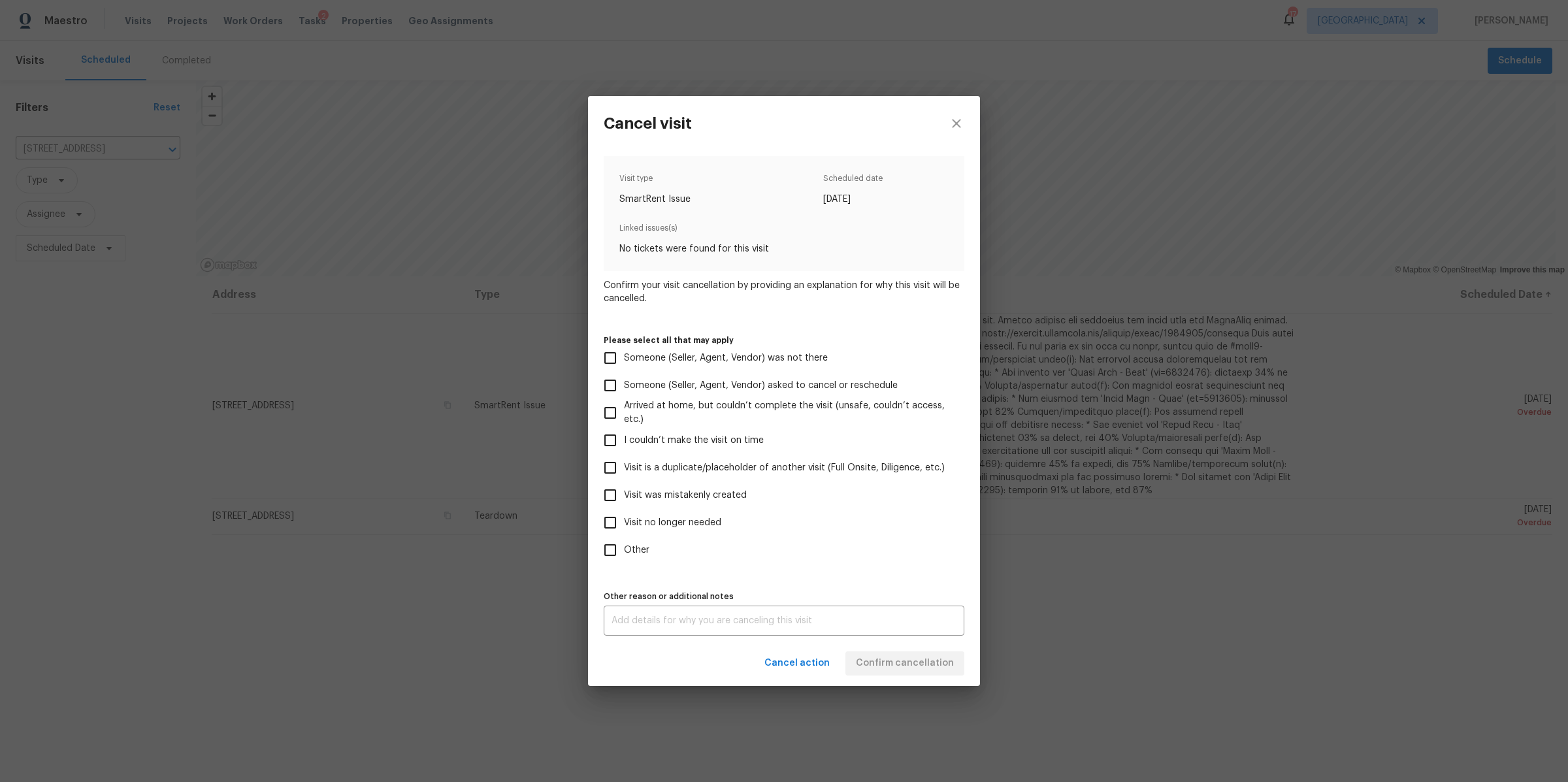
click at [696, 517] on span "Visit no longer needed" at bounding box center [673, 523] width 97 height 14
click at [624, 517] on input "Visit no longer needed" at bounding box center [610, 523] width 27 height 27
checkbox input "true"
click at [682, 617] on textarea at bounding box center [784, 620] width 345 height 9
type textarea "sold"
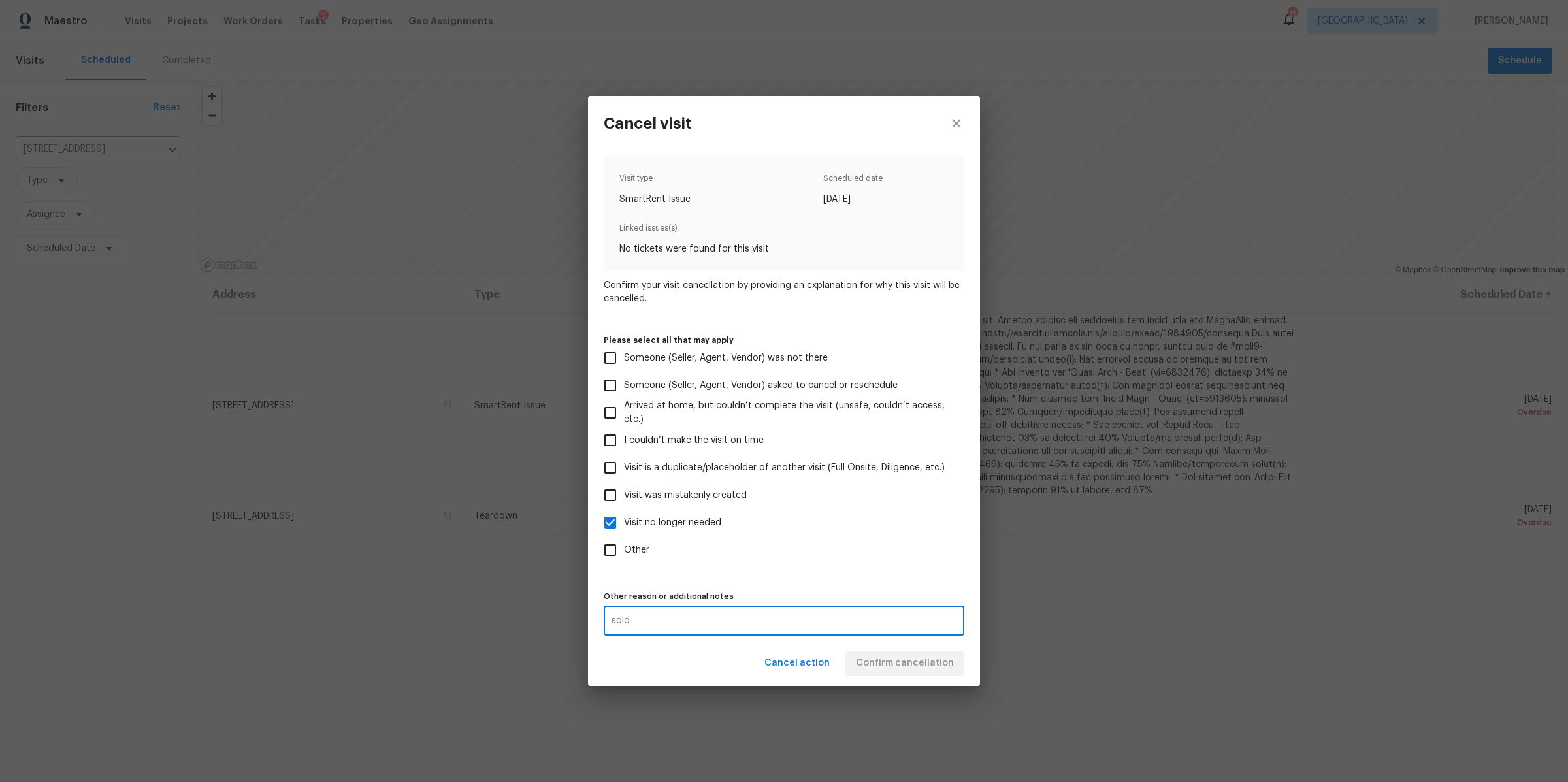
click at [867, 672] on div "Cancel action Confirm cancellation" at bounding box center [784, 663] width 392 height 45
click at [876, 672] on button "Confirm cancellation" at bounding box center [905, 663] width 119 height 24
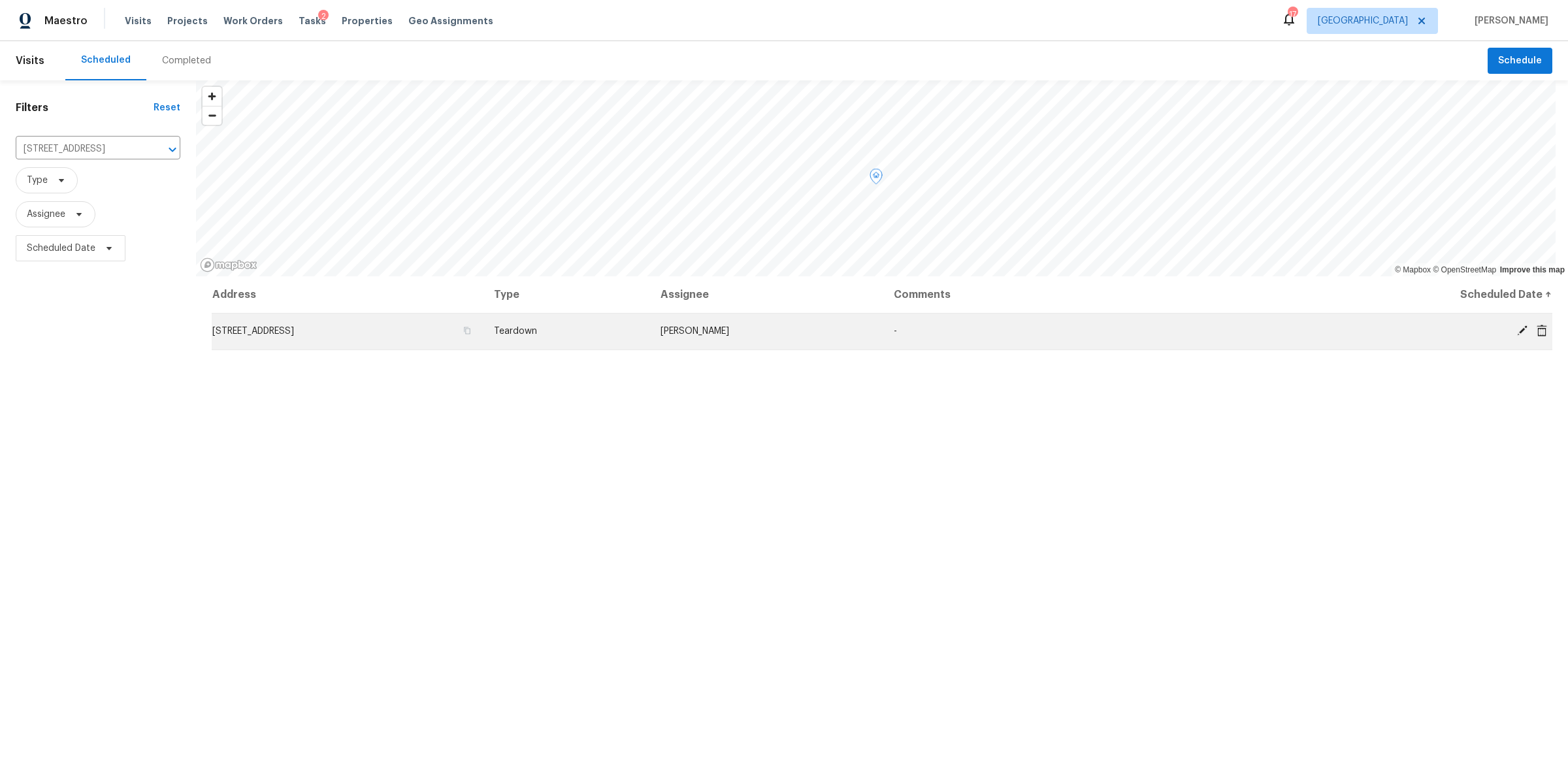
click at [1517, 329] on icon at bounding box center [1522, 330] width 10 height 10
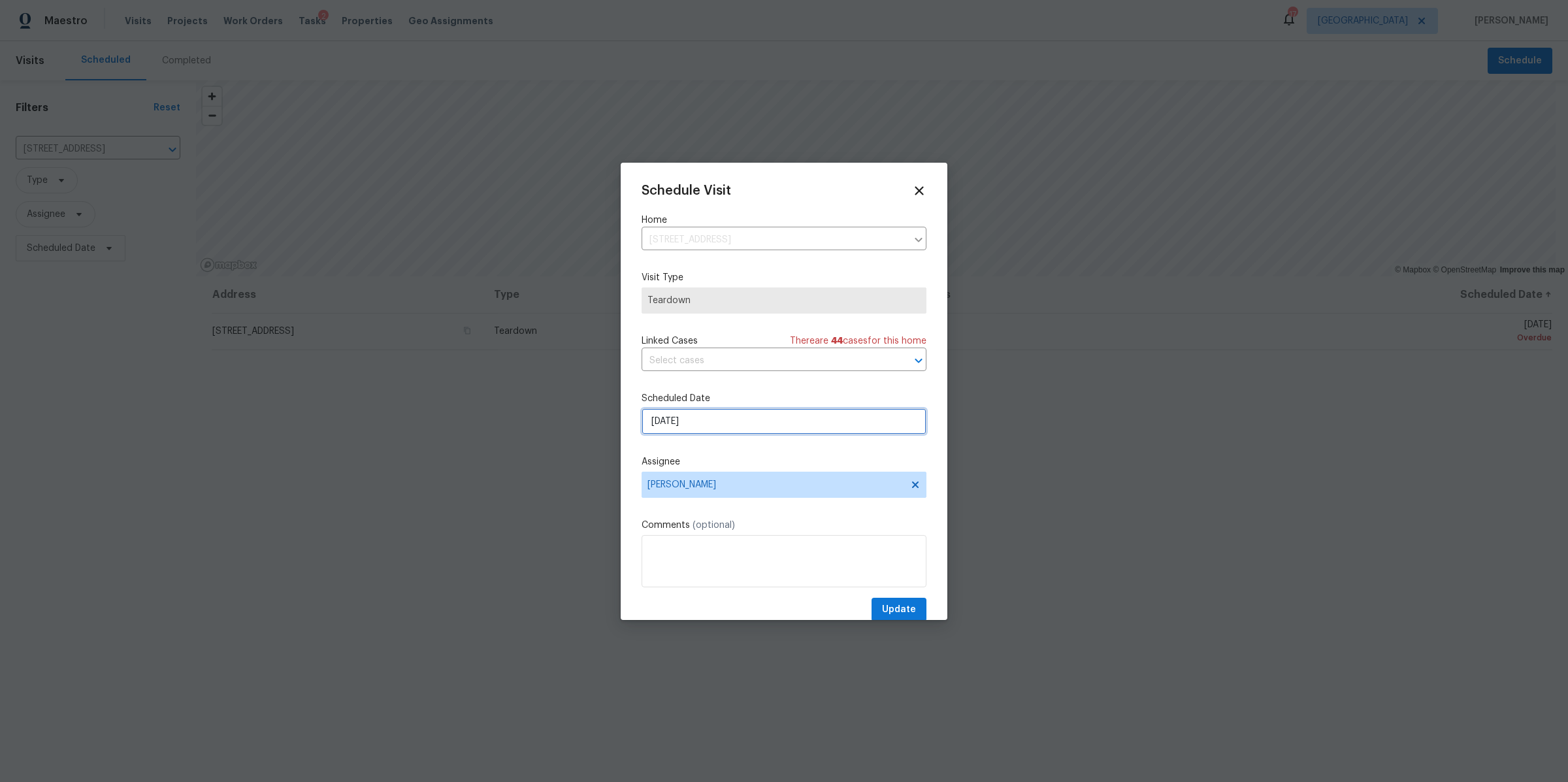
click at [772, 433] on input "9/21/2025" at bounding box center [783, 421] width 285 height 26
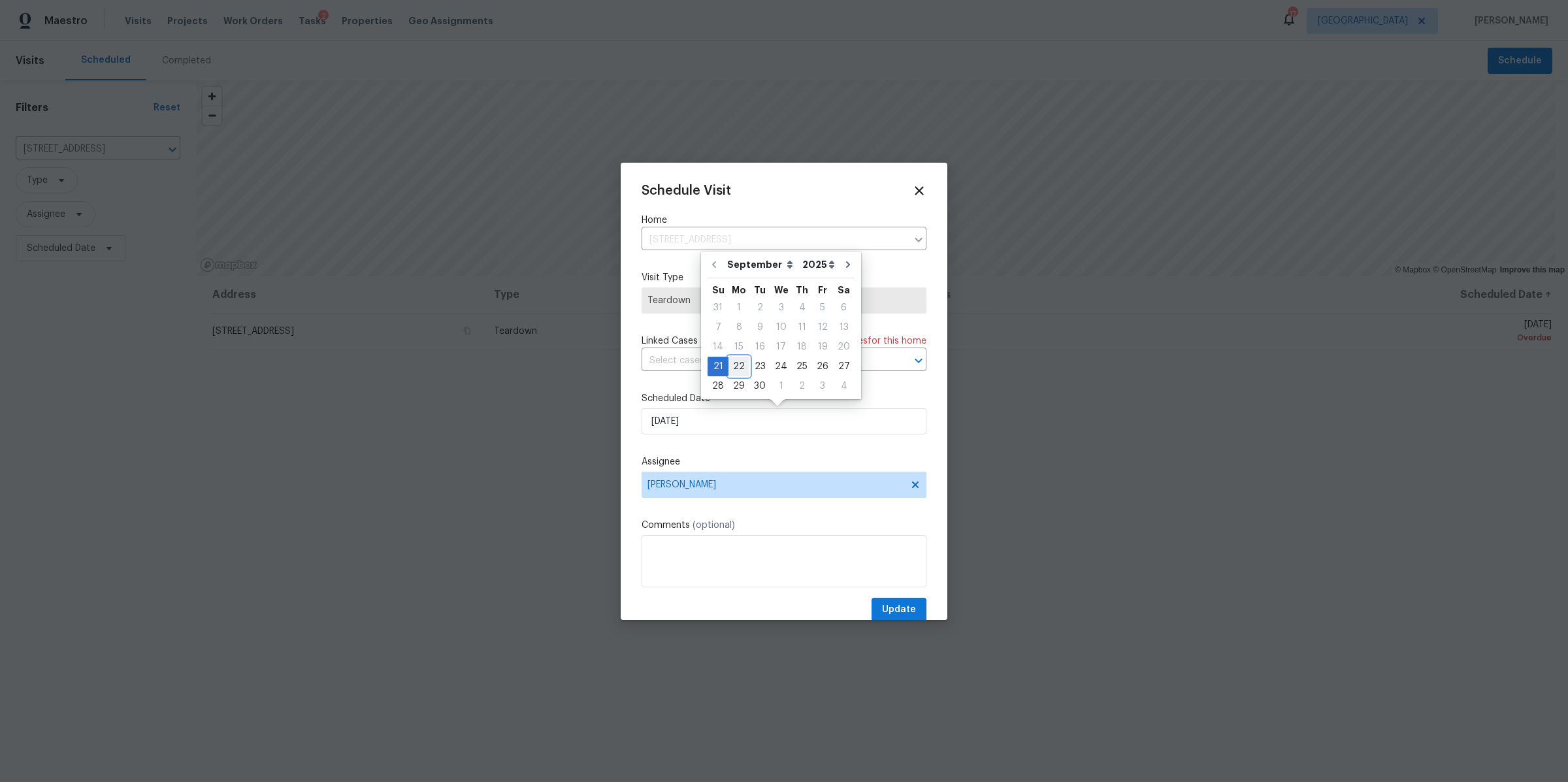
click at [736, 361] on div "22" at bounding box center [739, 366] width 21 height 19
type input "[DATE]"
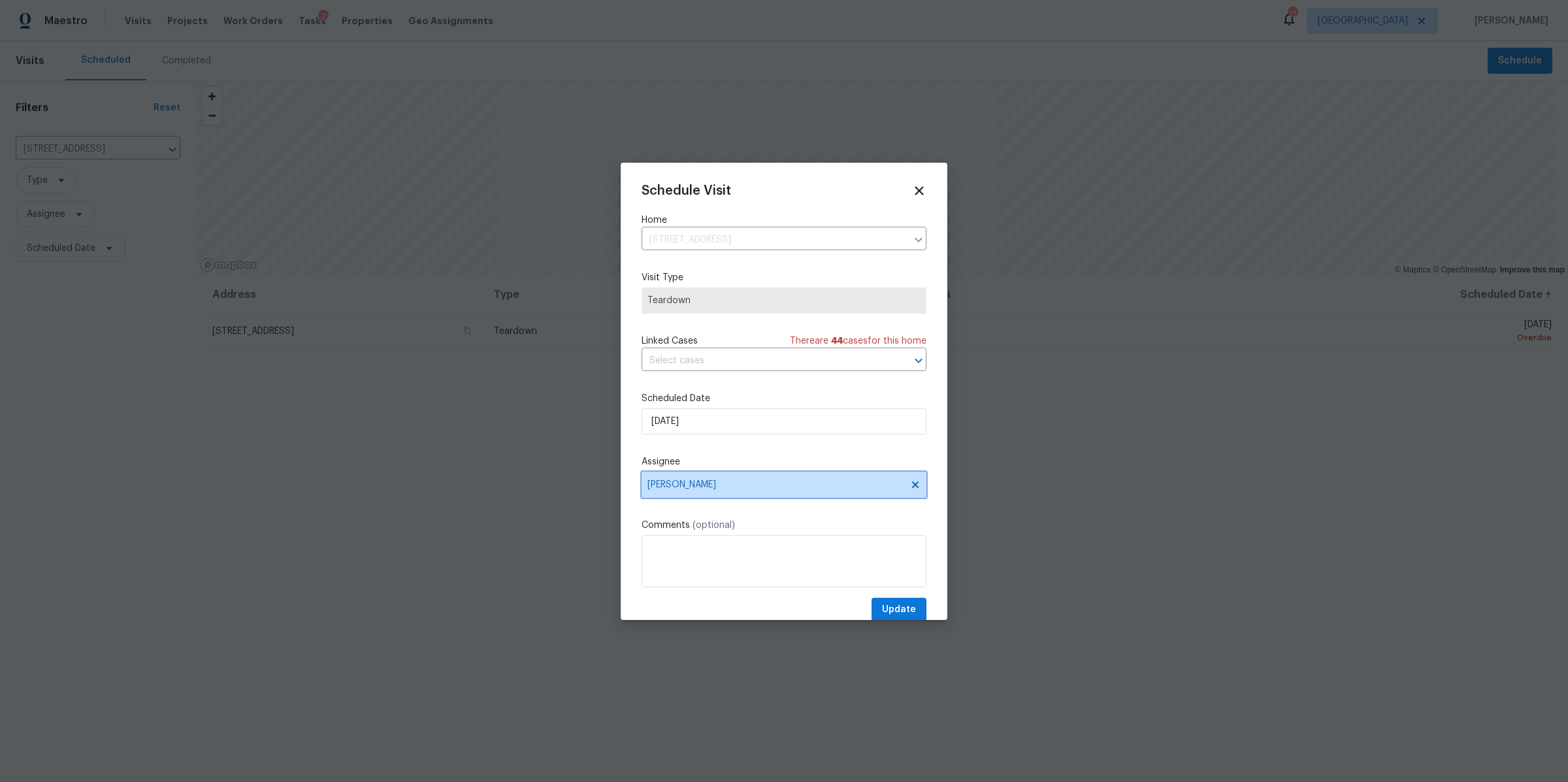
click at [731, 487] on span "[PERSON_NAME]" at bounding box center [775, 484] width 256 height 10
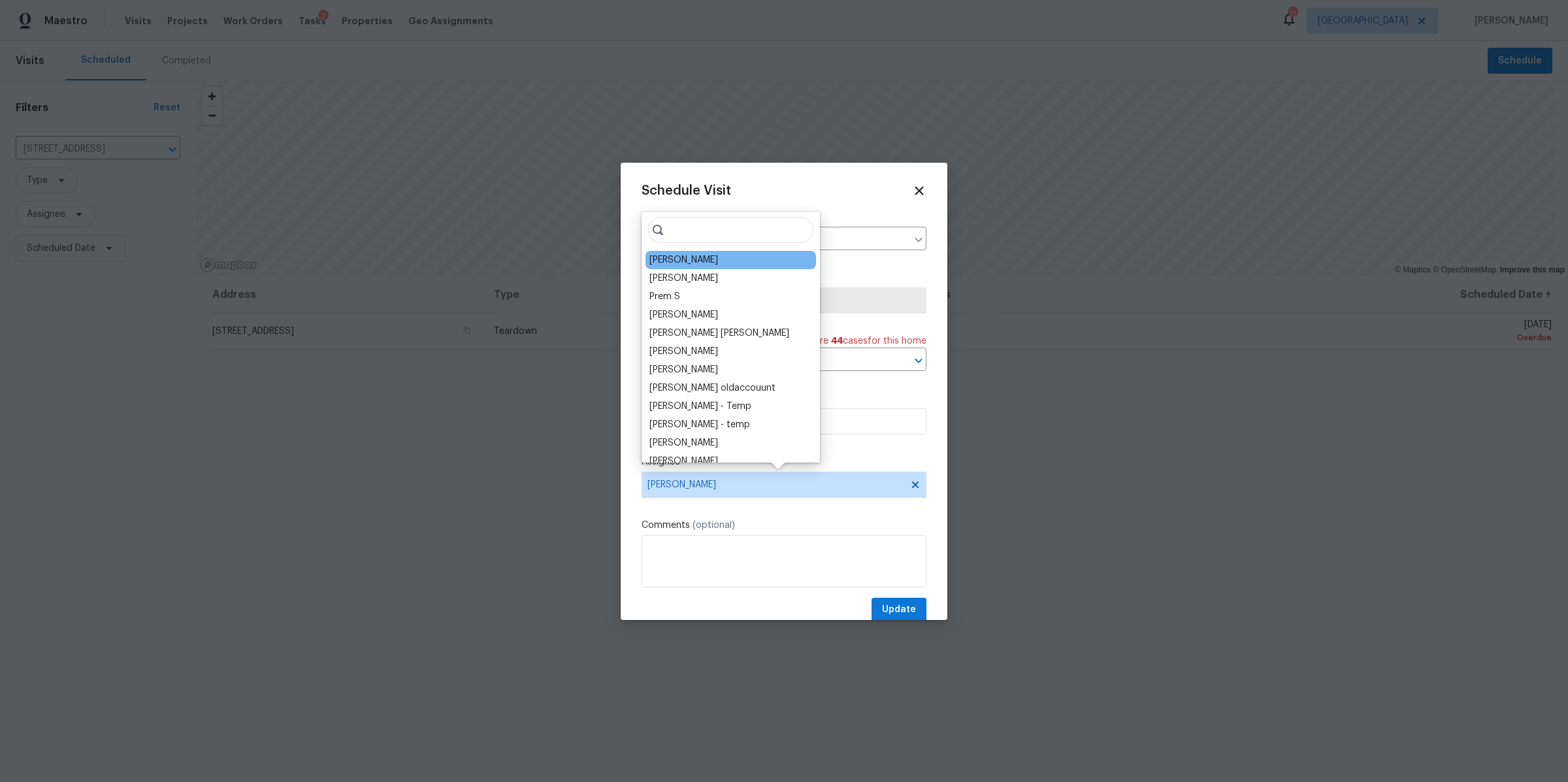
click at [681, 256] on div "[PERSON_NAME]" at bounding box center [684, 260] width 69 height 13
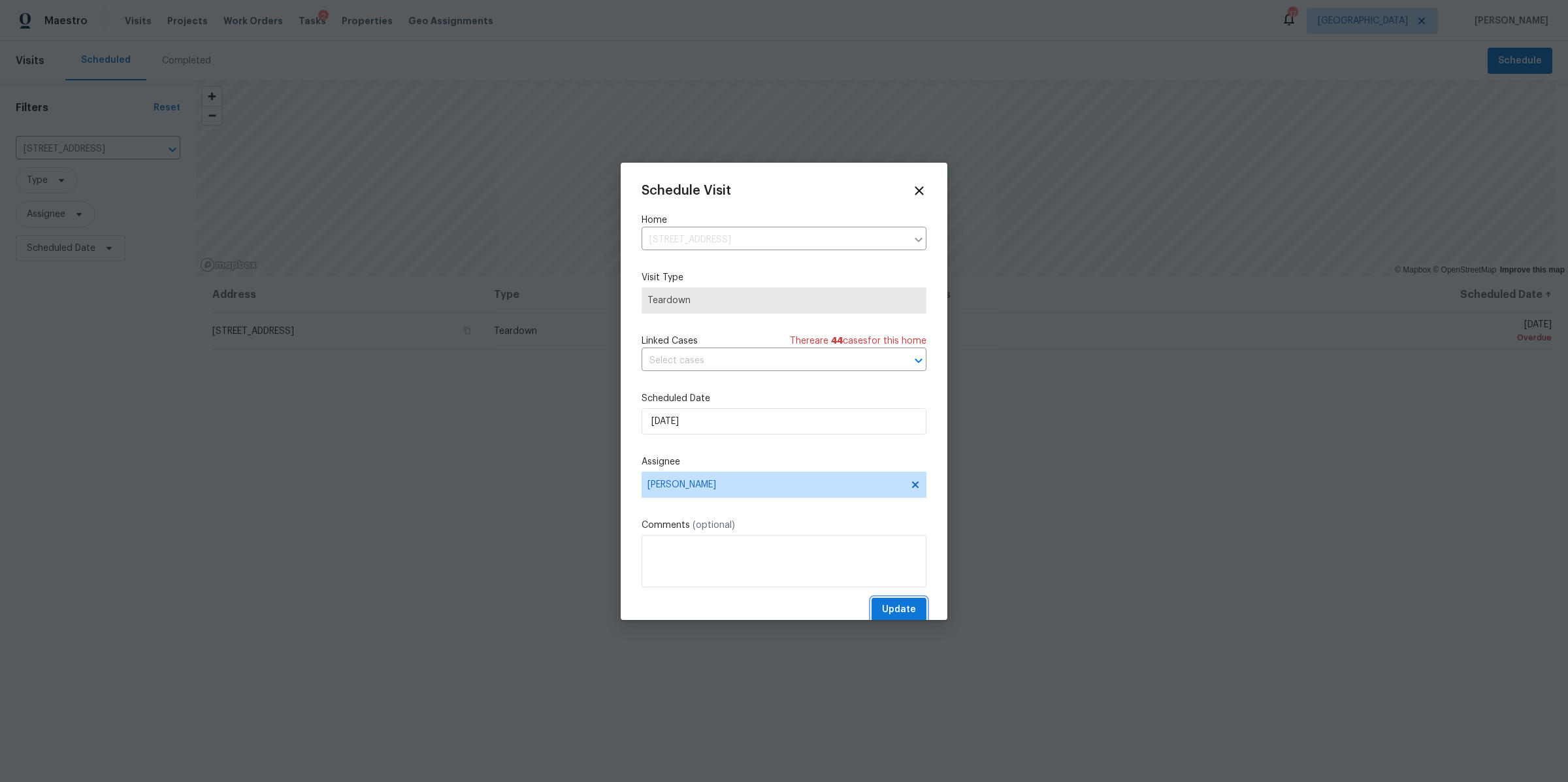
click at [884, 617] on span "Update" at bounding box center [899, 610] width 34 height 16
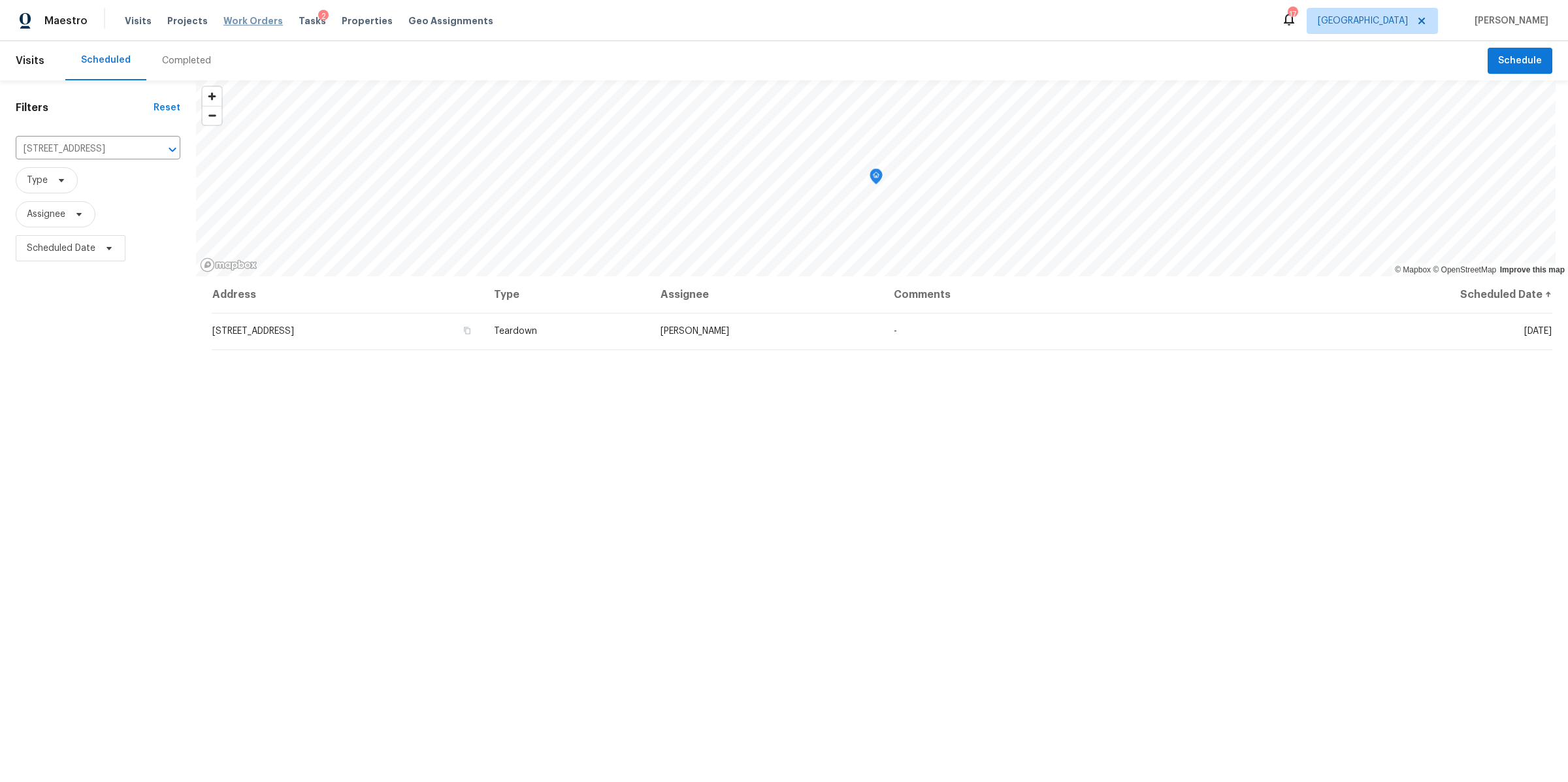
click at [255, 27] on span "Work Orders" at bounding box center [253, 21] width 60 height 13
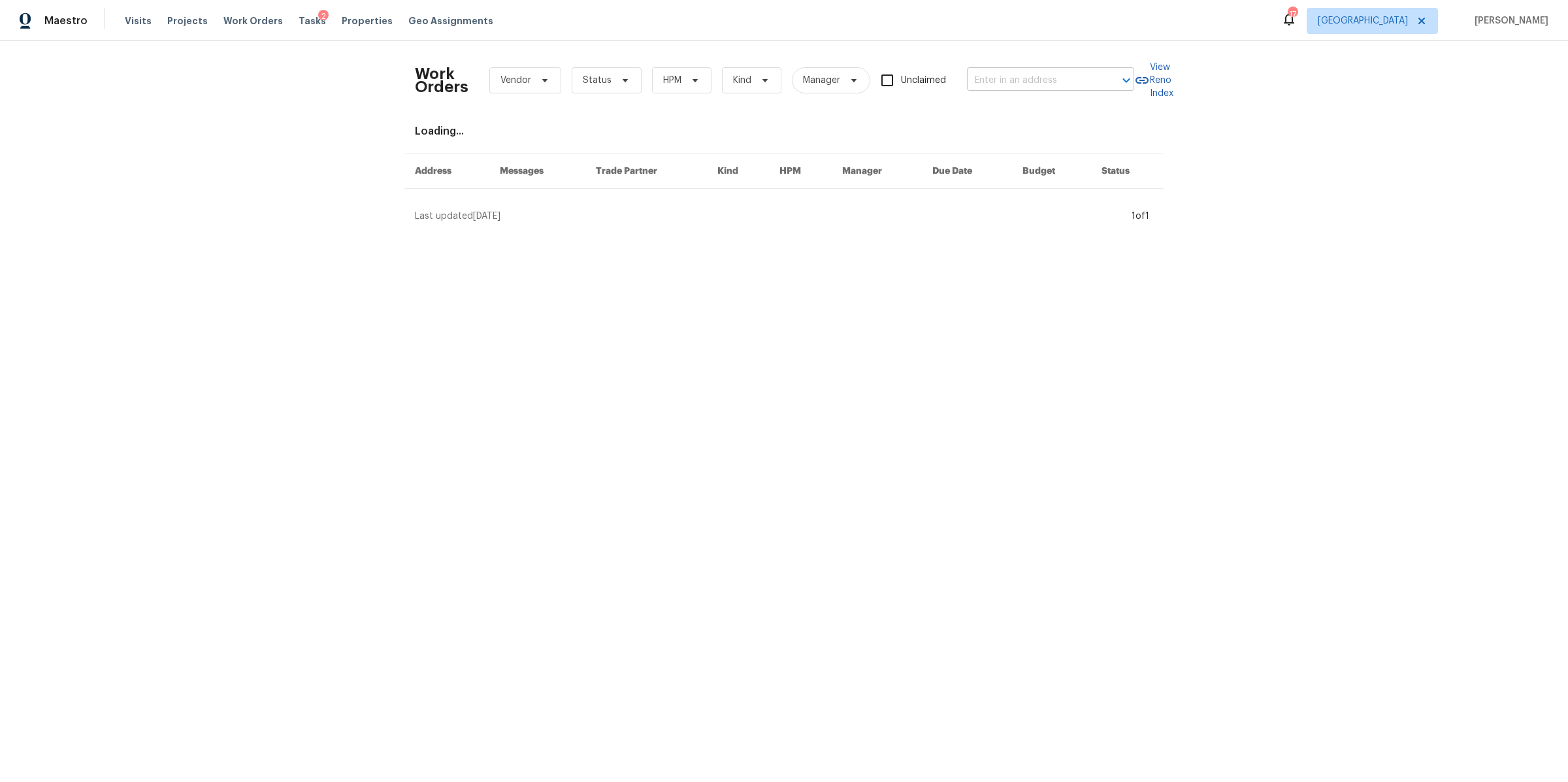
click at [981, 84] on input "text" at bounding box center [1032, 81] width 131 height 21
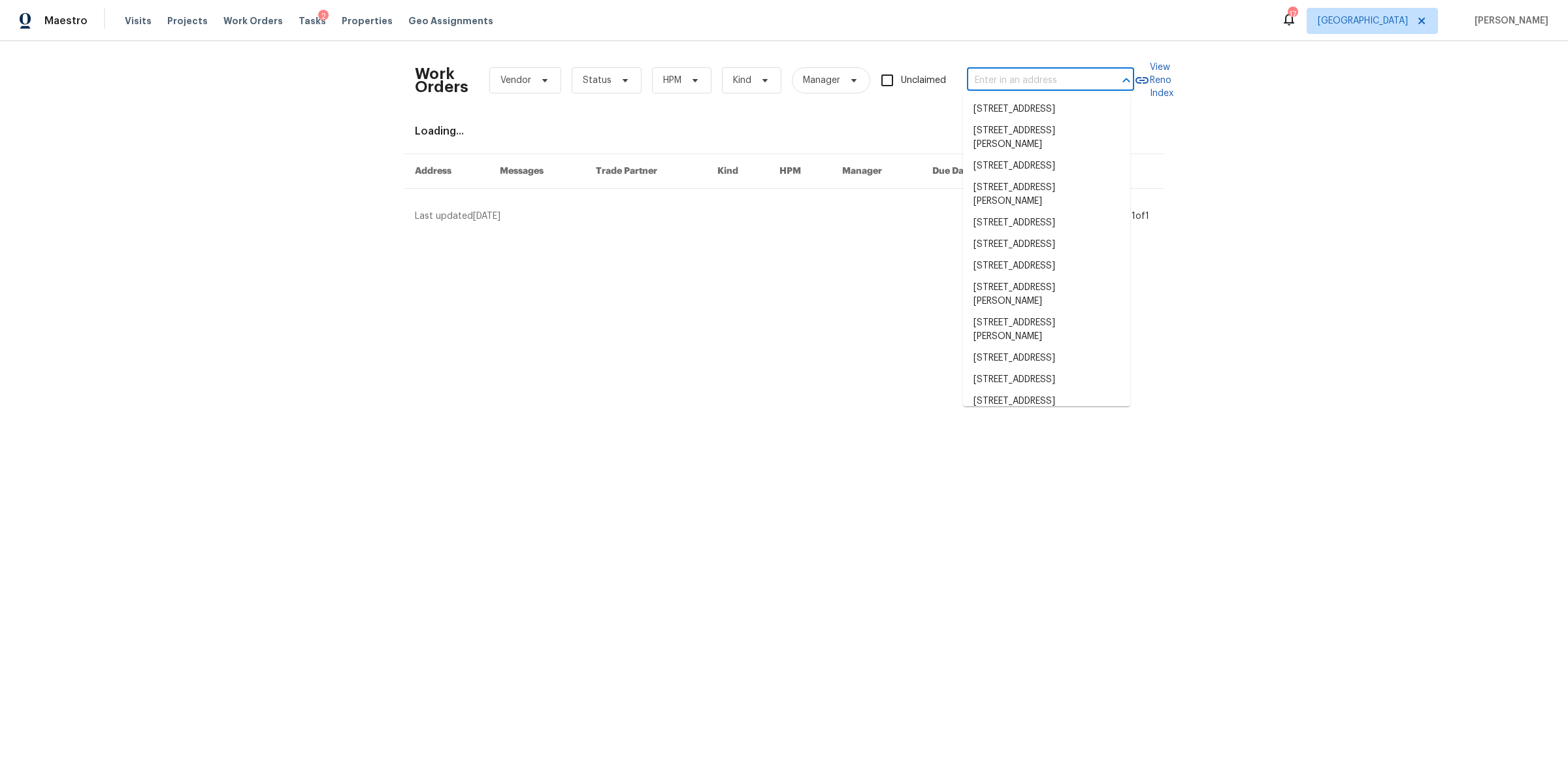
paste input "513 W 5th St, Columbia, TN 38401"
type input "513 W 5th St, Columbia, TN 38401"
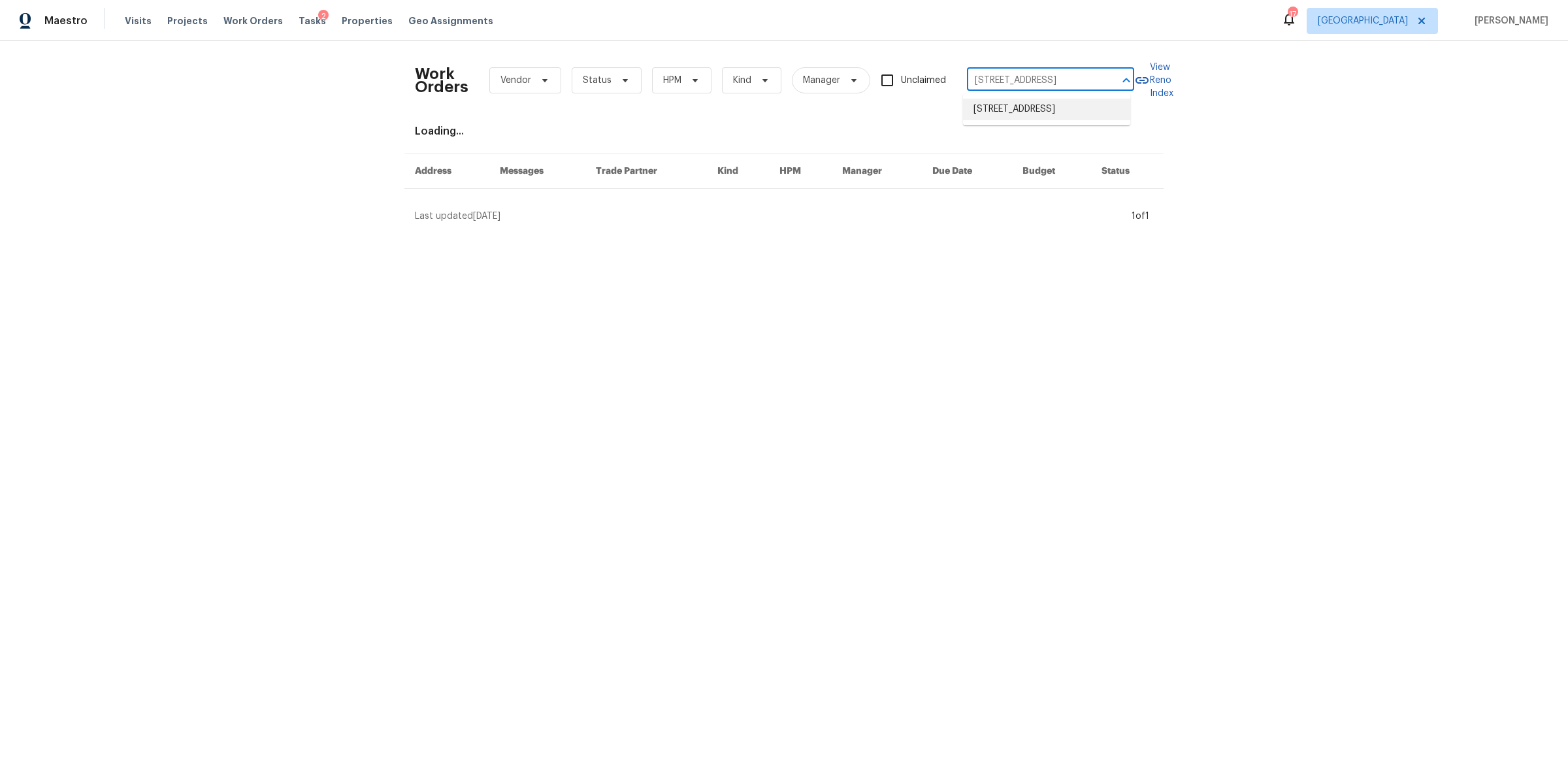
click at [1012, 115] on li "513 W 5th St, Columbia, TN 38401" at bounding box center [1047, 109] width 167 height 21
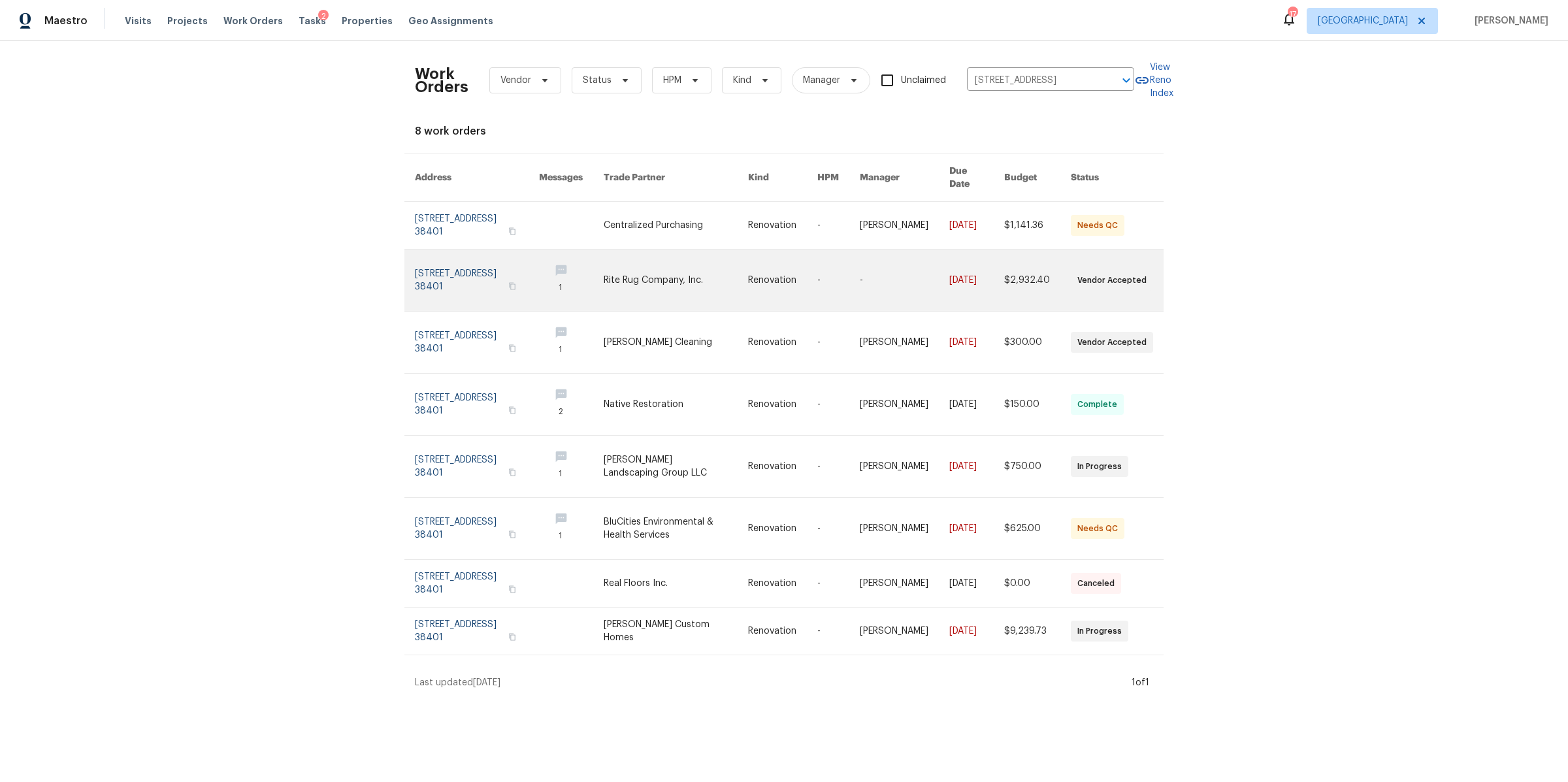
click at [433, 272] on link at bounding box center [477, 281] width 124 height 62
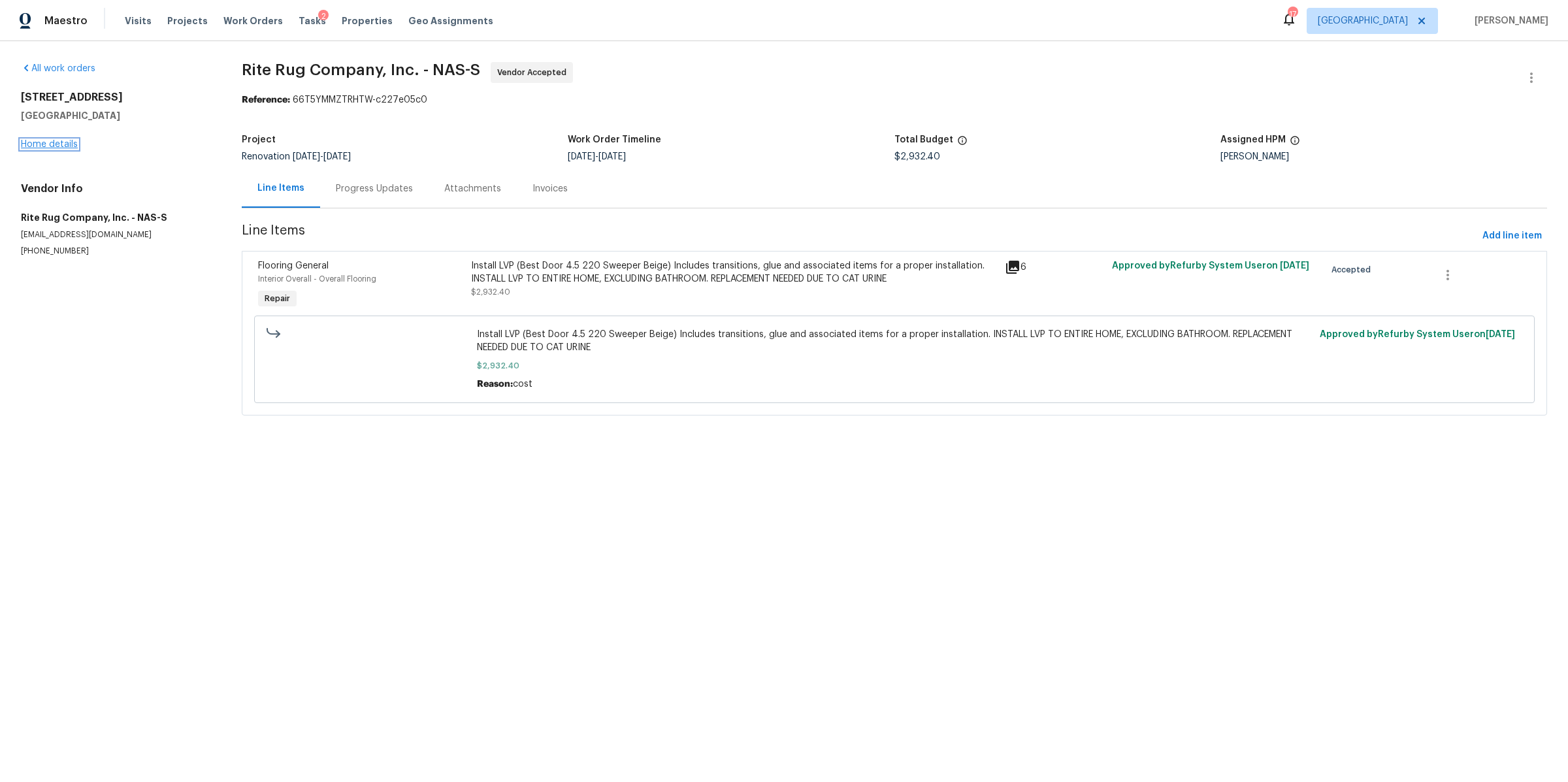
click at [62, 147] on link "Home details" at bounding box center [49, 144] width 57 height 9
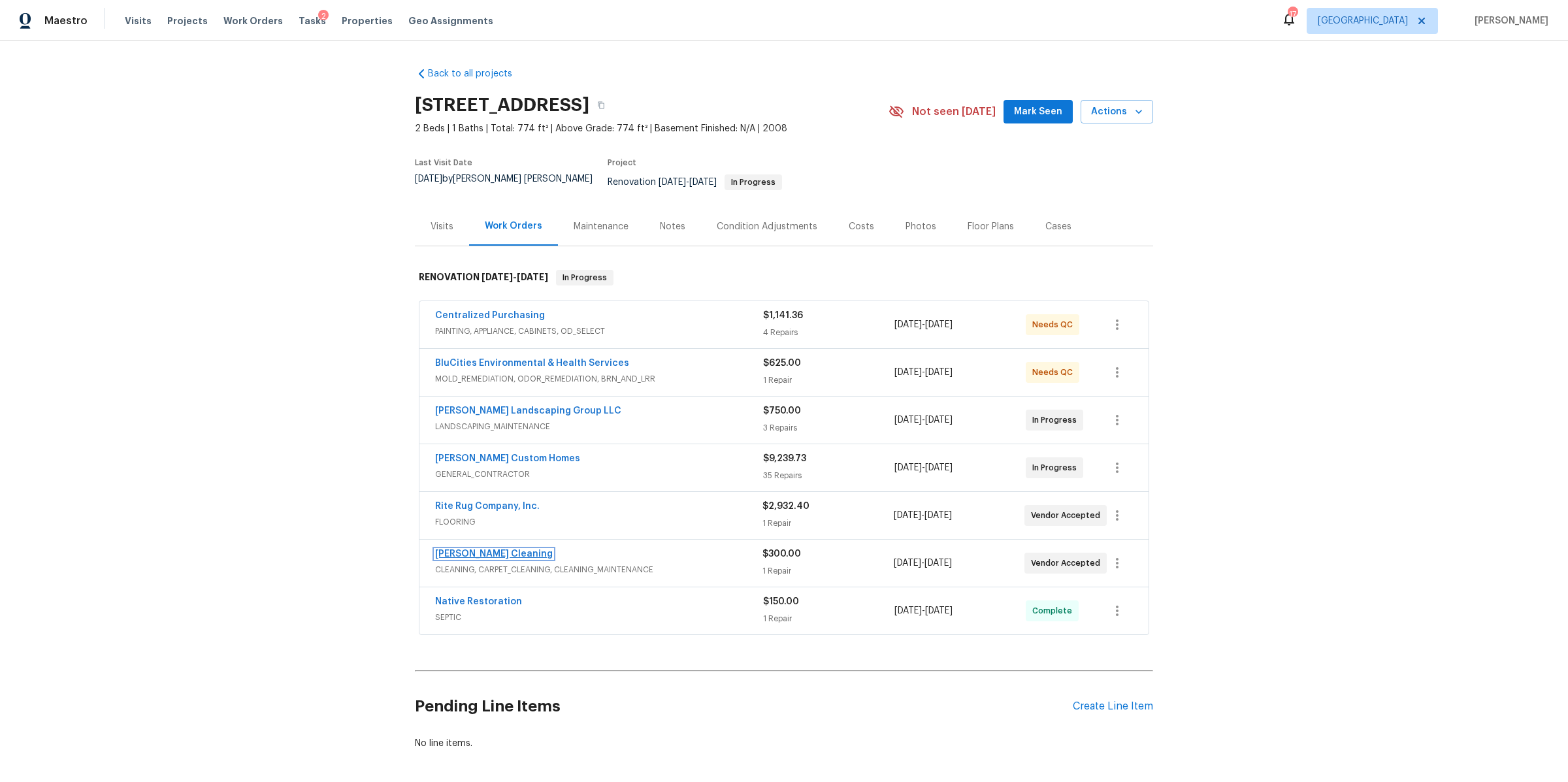
click at [485, 549] on link "[PERSON_NAME] Cleaning" at bounding box center [493, 554] width 117 height 9
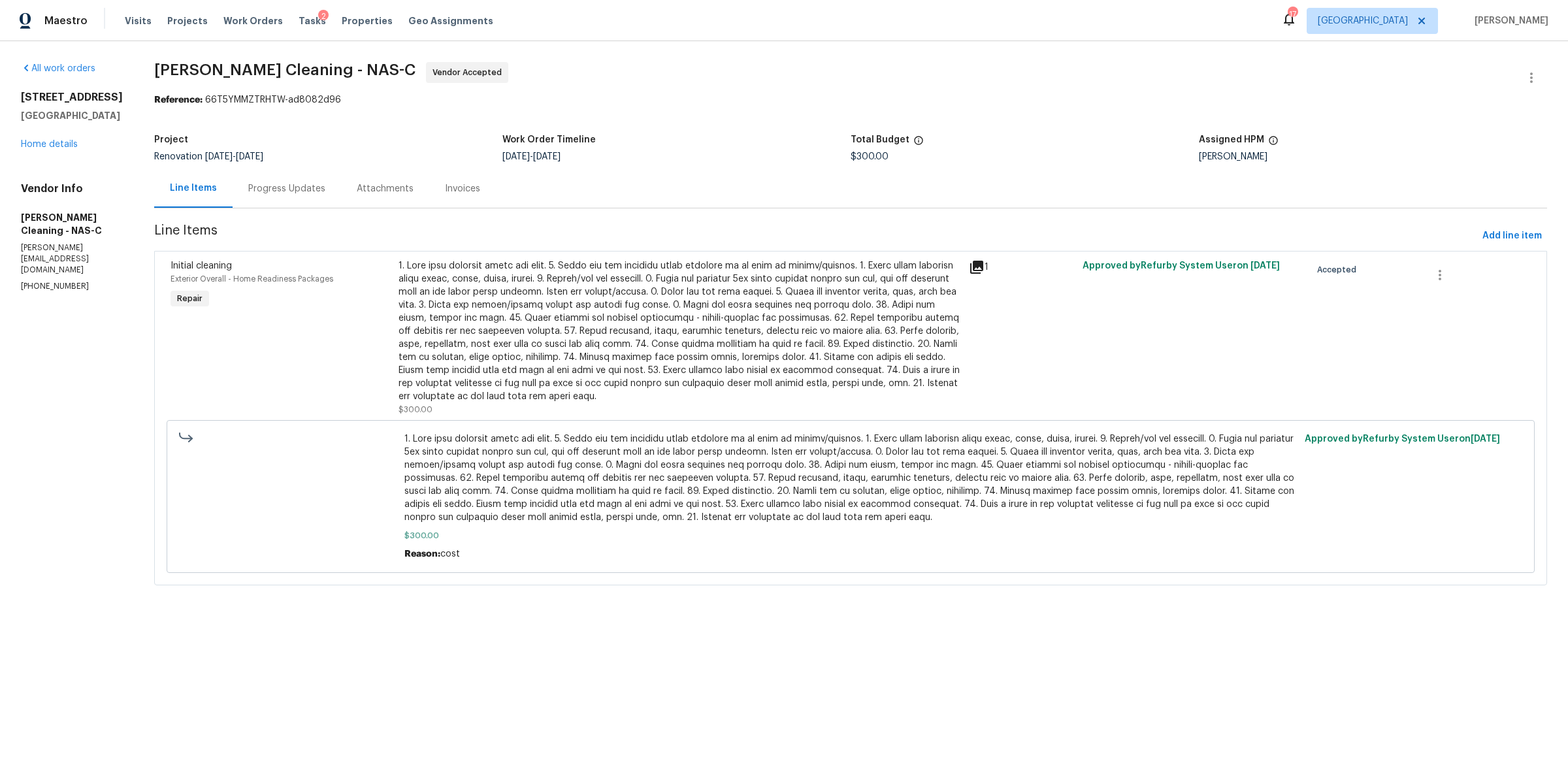
click at [300, 212] on section "Soledad Cleaning - NAS-C Vendor Accepted Reference: 66T5YMMZTRHTW-ad8082d96 Pro…" at bounding box center [851, 331] width 1393 height 539
click at [298, 193] on div "Progress Updates" at bounding box center [287, 189] width 77 height 13
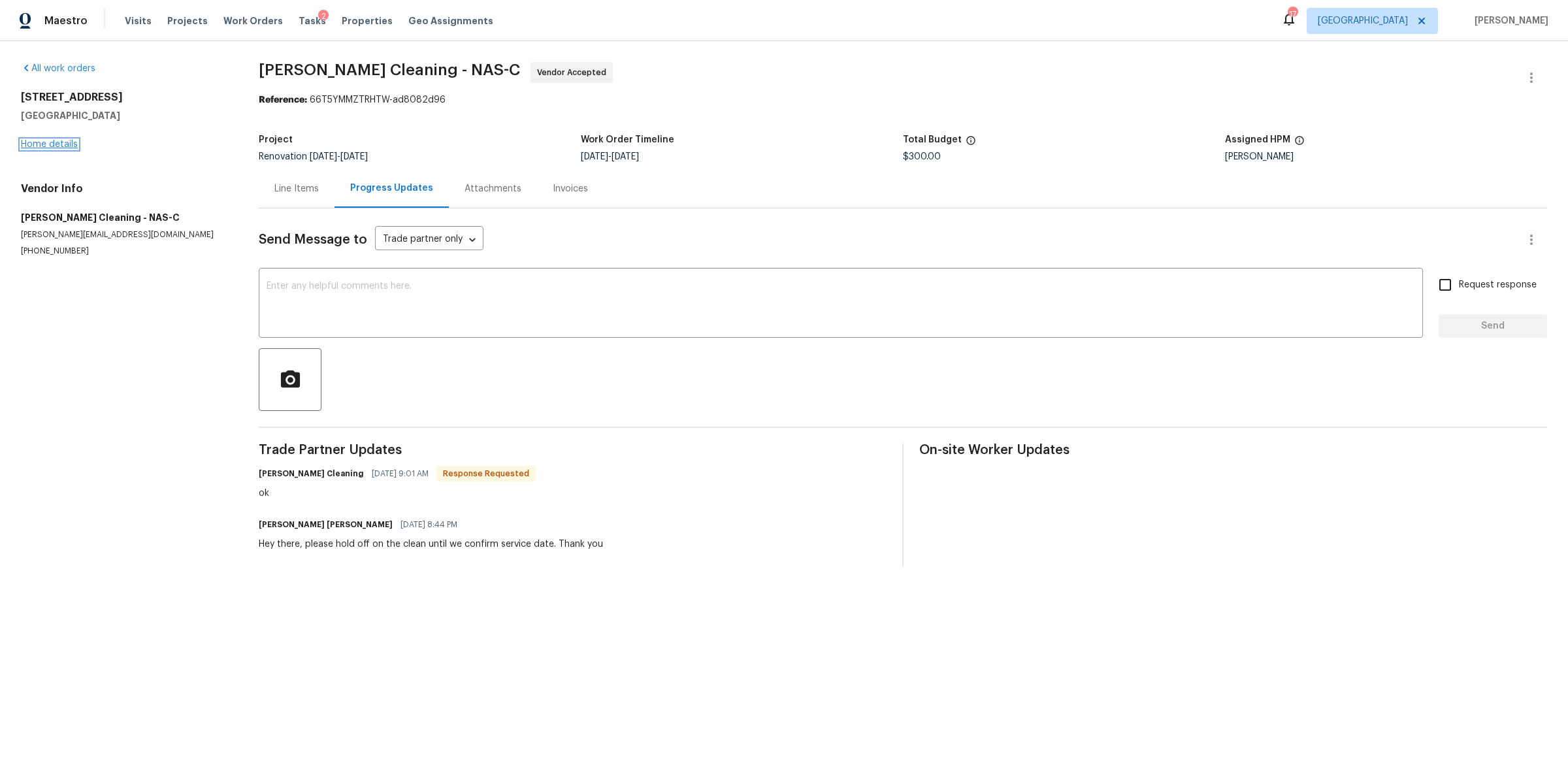
click at [39, 143] on link "Home details" at bounding box center [49, 144] width 57 height 9
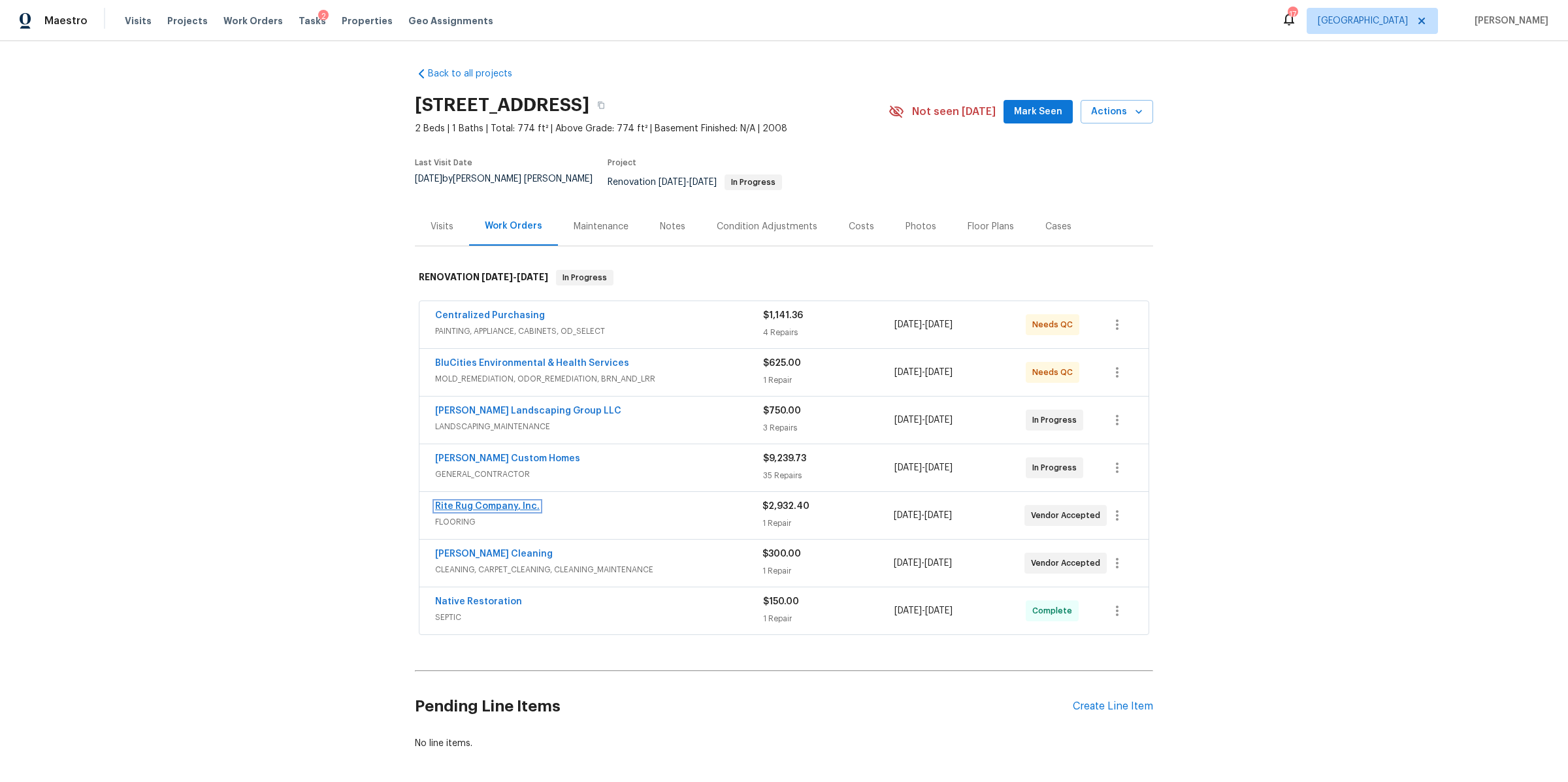
click at [471, 502] on link "Rite Rug Company, Inc." at bounding box center [487, 506] width 104 height 9
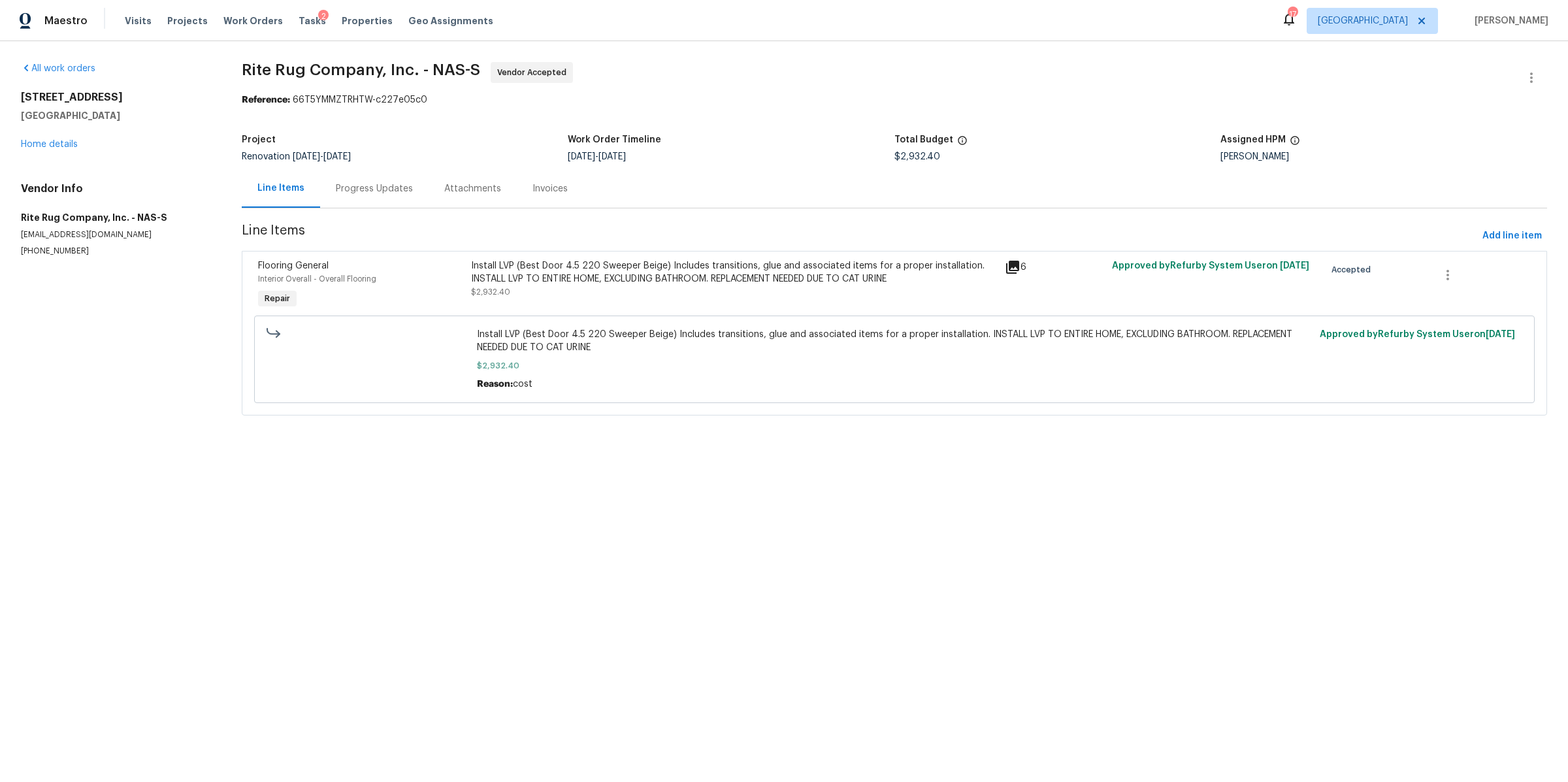
click at [347, 186] on div "Progress Updates" at bounding box center [375, 189] width 77 height 13
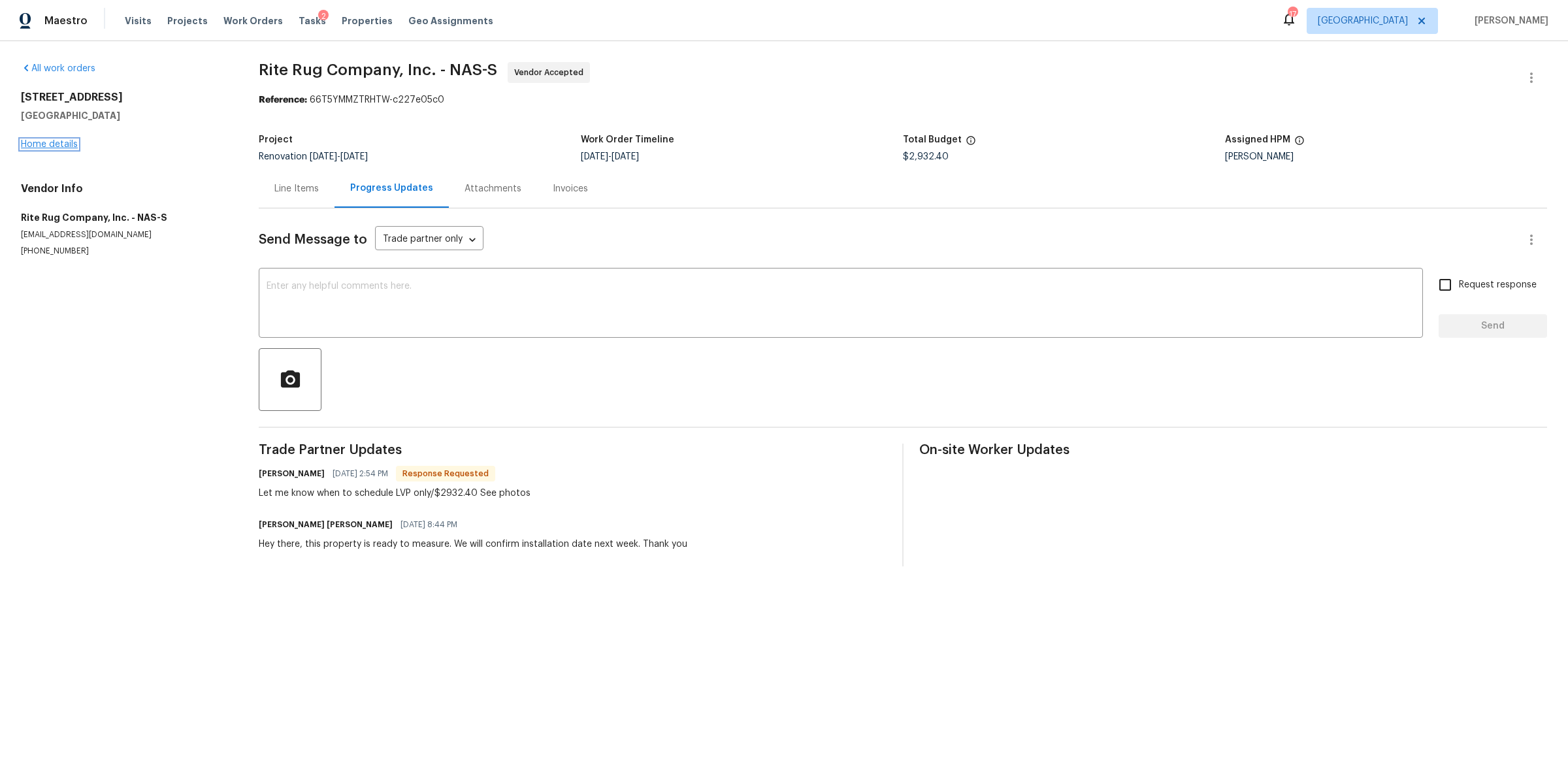
click at [40, 145] on link "Home details" at bounding box center [49, 144] width 57 height 9
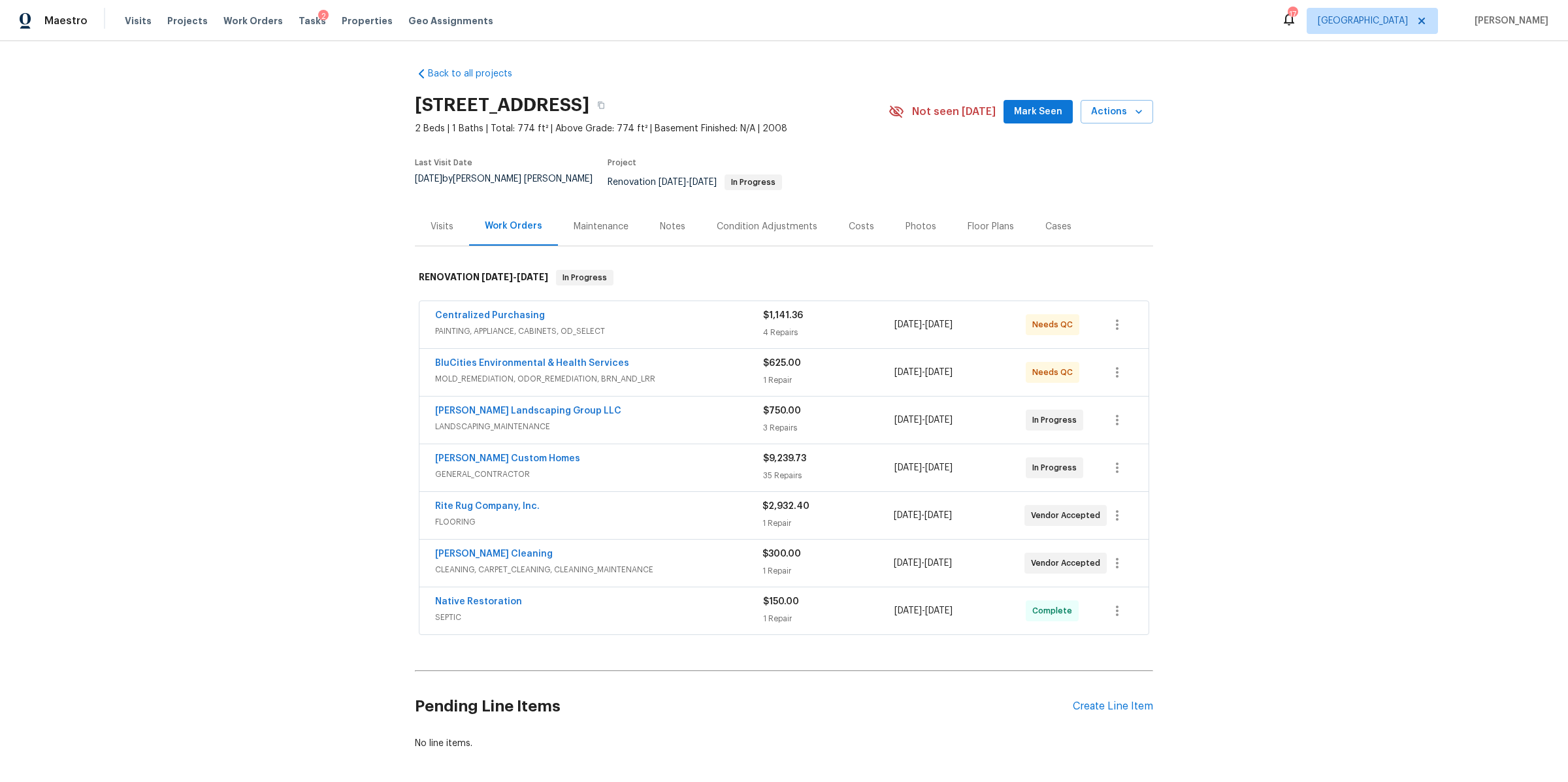
click at [674, 224] on div "Notes" at bounding box center [672, 226] width 25 height 13
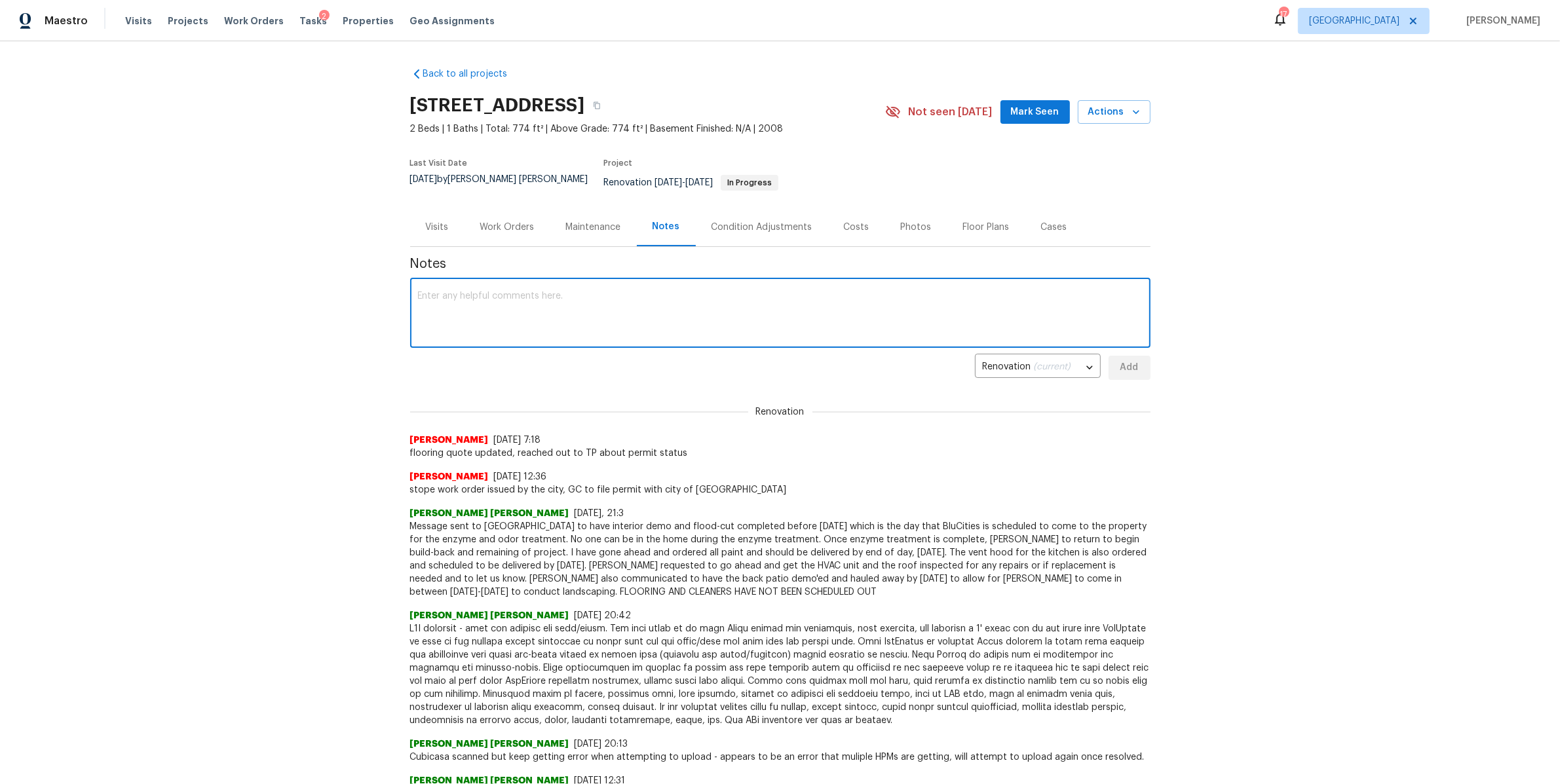
click at [550, 296] on textarea at bounding box center [780, 314] width 724 height 46
type textarea "Waiting for clearance from city of stop work order, GC was not able to reach an…"
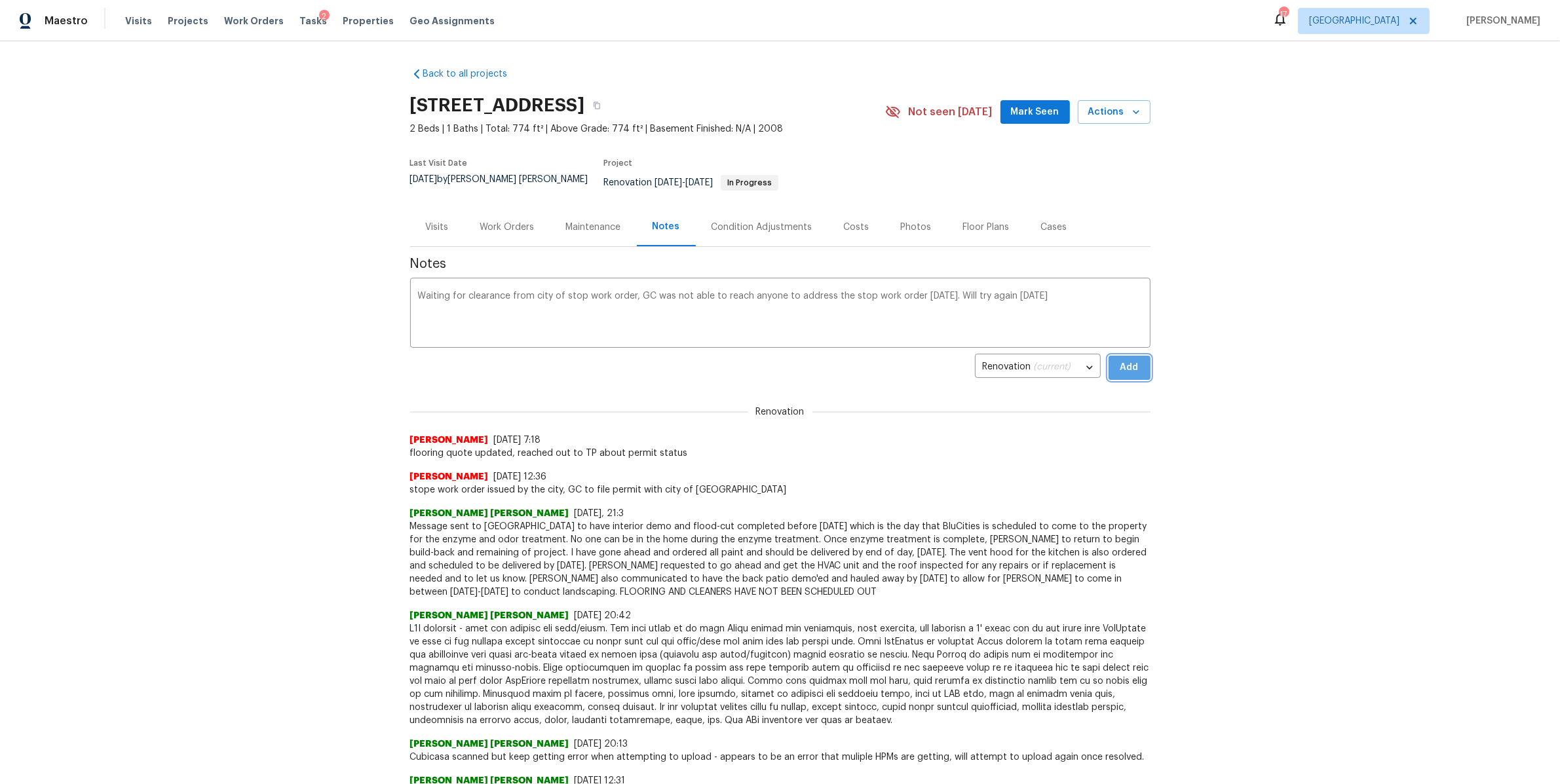
click at [1129, 360] on span "Add" at bounding box center [1129, 368] width 21 height 17
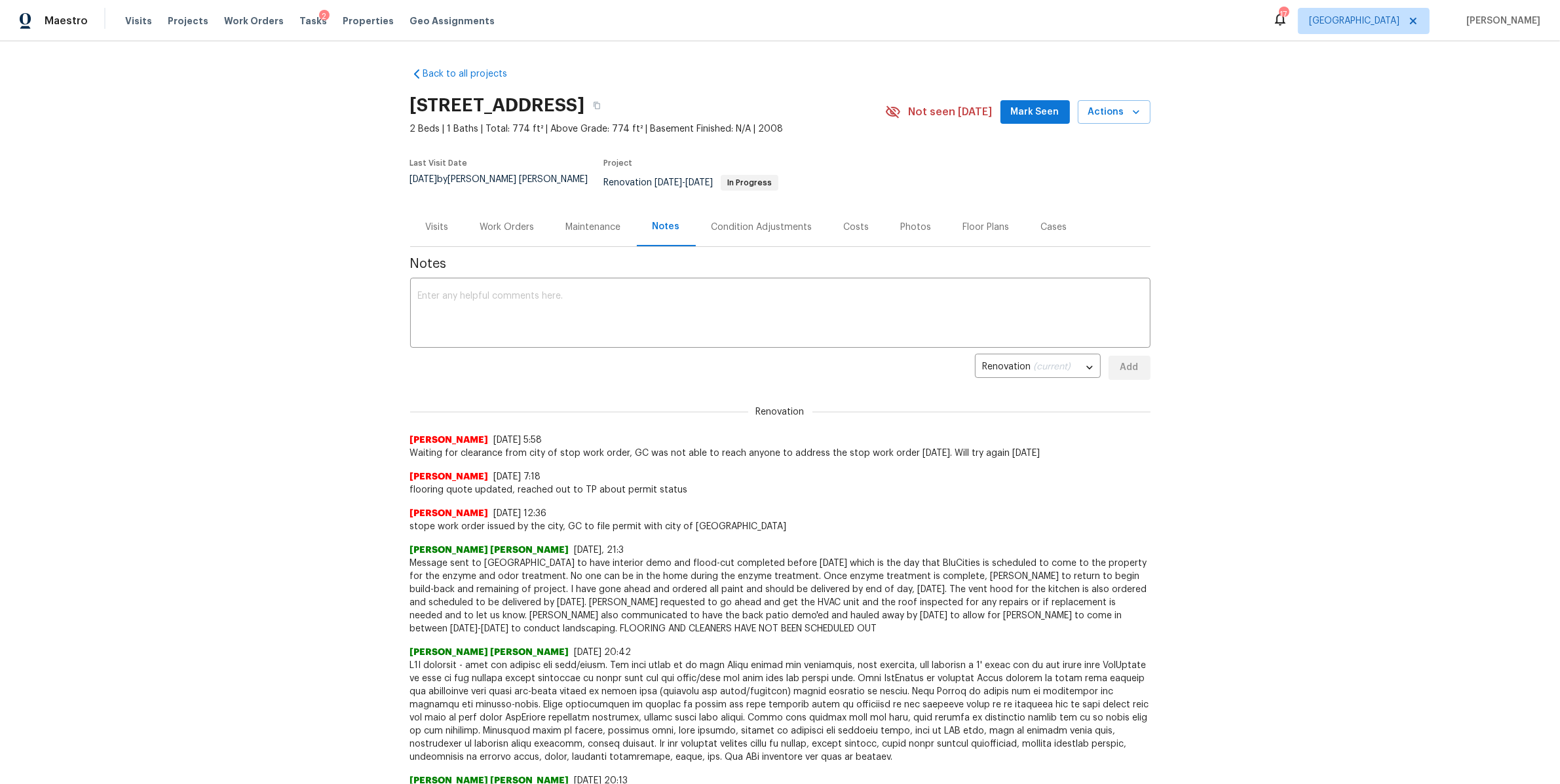
click at [494, 221] on div "Work Orders" at bounding box center [507, 227] width 54 height 13
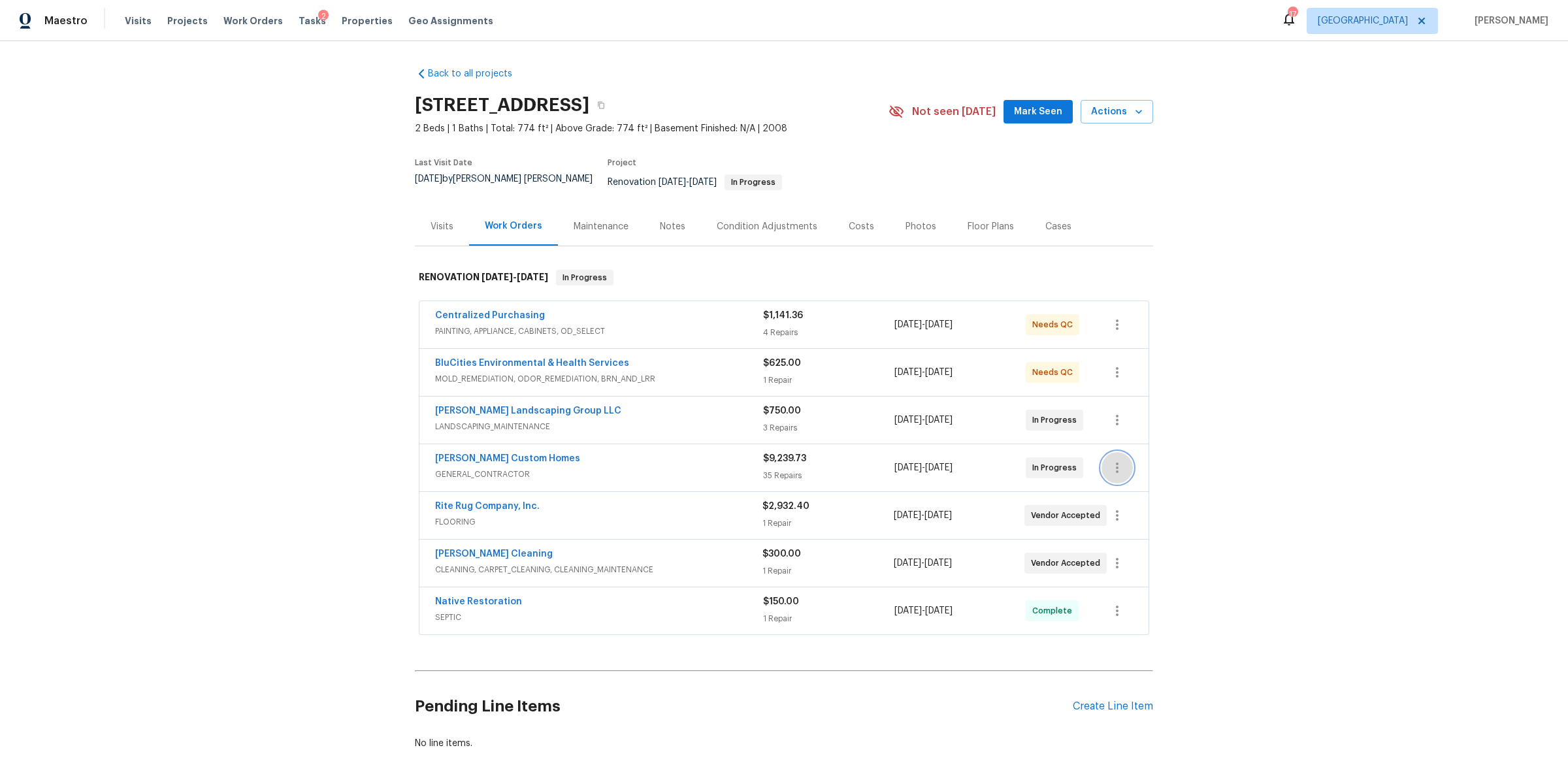
click at [1112, 461] on icon "button" at bounding box center [1117, 468] width 16 height 16
click at [1112, 461] on li "Edit" at bounding box center [1165, 459] width 141 height 21
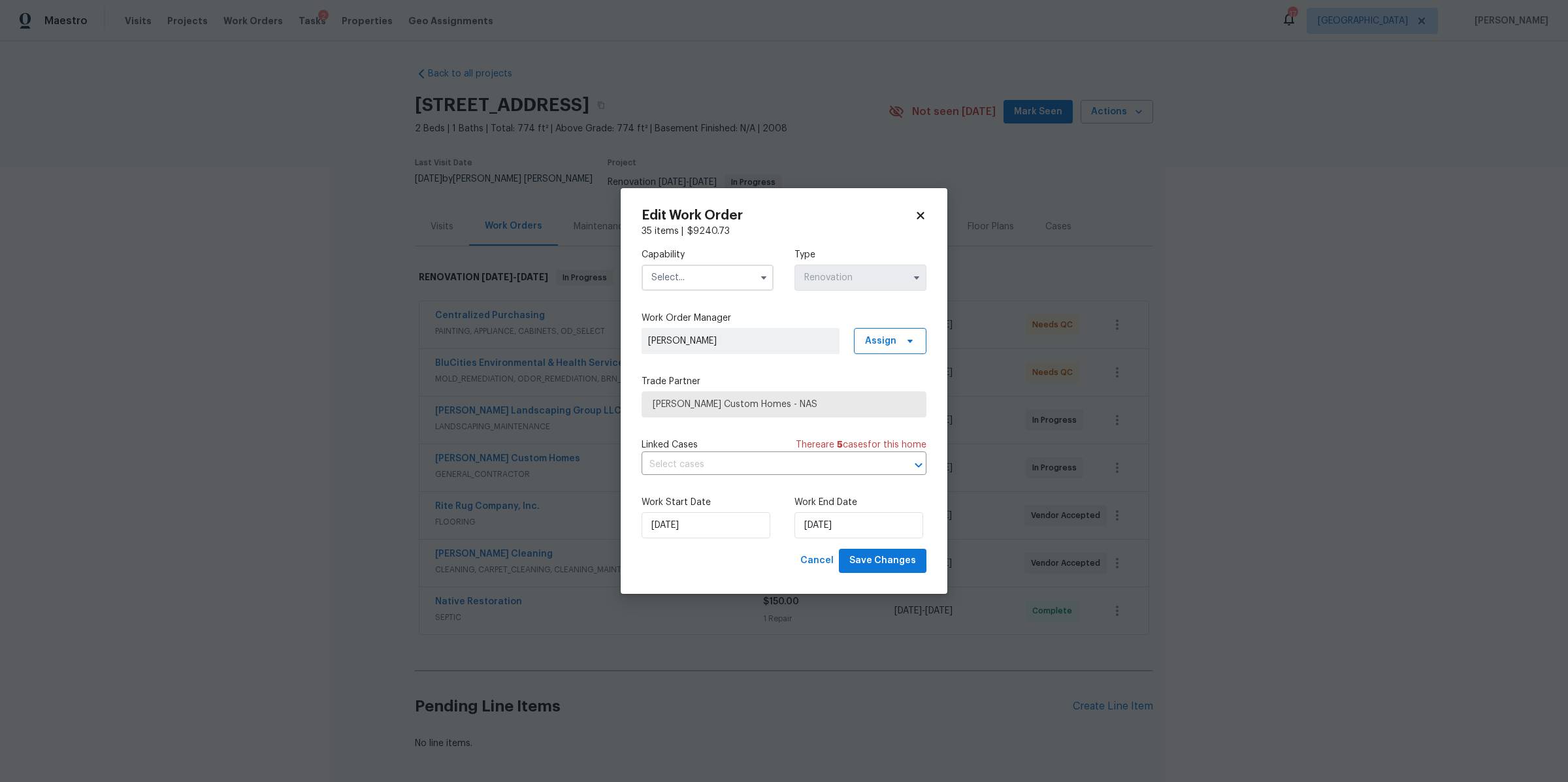
click at [681, 285] on input "text" at bounding box center [707, 278] width 132 height 26
click at [708, 364] on div "General Contractor" at bounding box center [707, 351] width 126 height 23
type input "General Contractor"
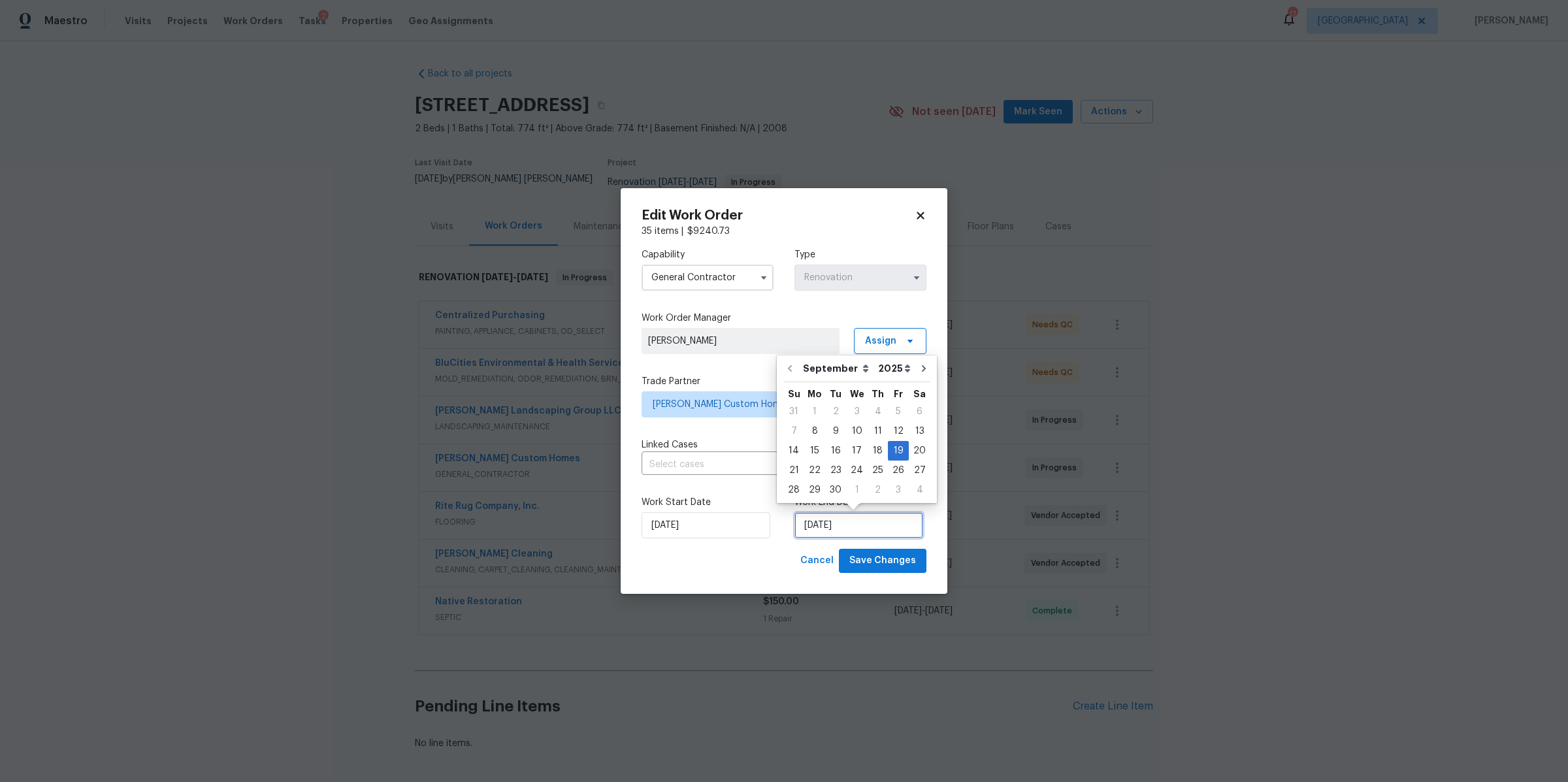
click at [838, 530] on input "[DATE]" at bounding box center [859, 525] width 129 height 26
click at [846, 468] on div "24" at bounding box center [857, 470] width 21 height 19
type input "[DATE]"
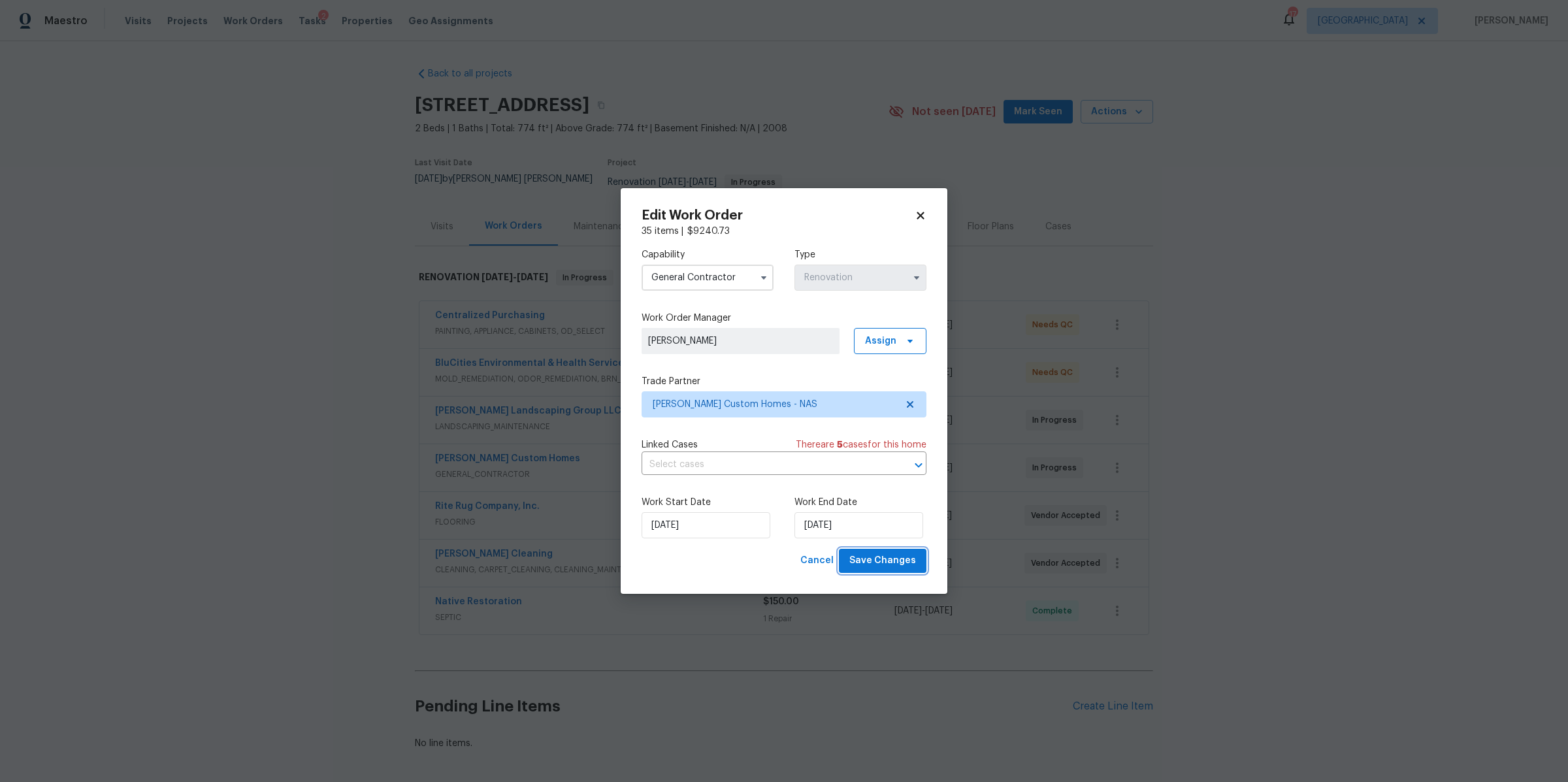
click at [868, 556] on span "Save Changes" at bounding box center [882, 561] width 67 height 16
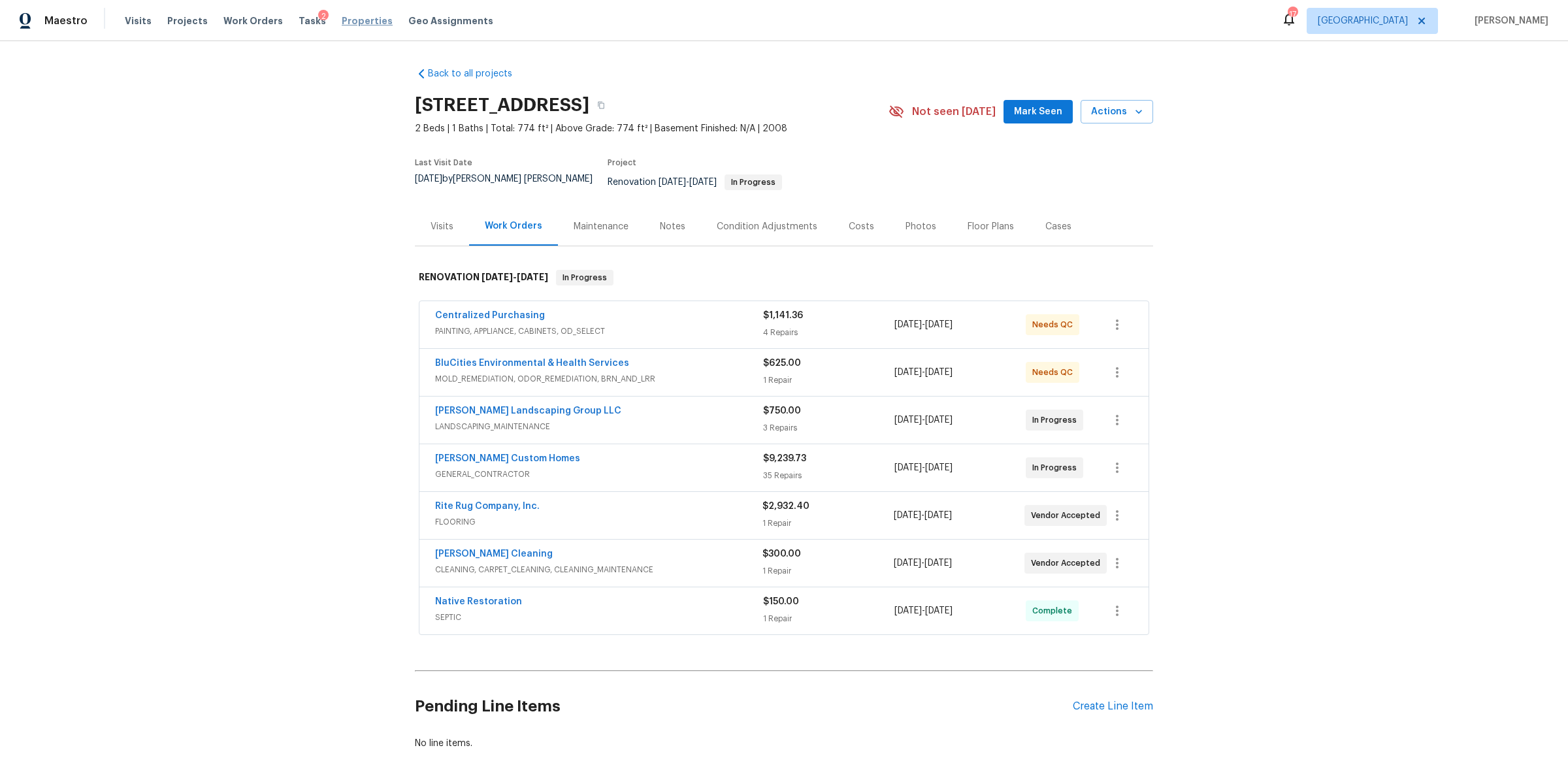
click at [361, 16] on span "Properties" at bounding box center [367, 21] width 51 height 13
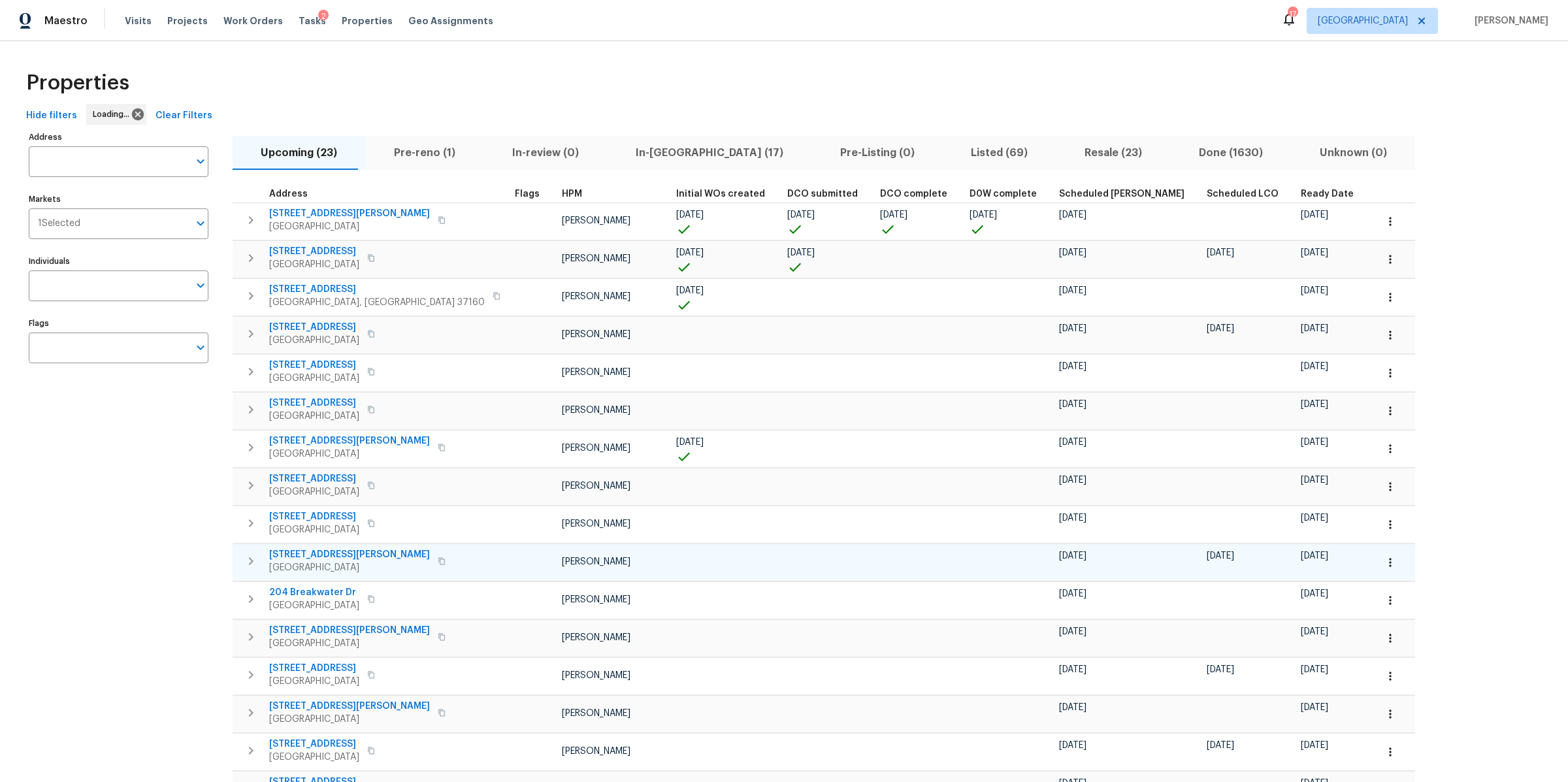
scroll to position [5, 0]
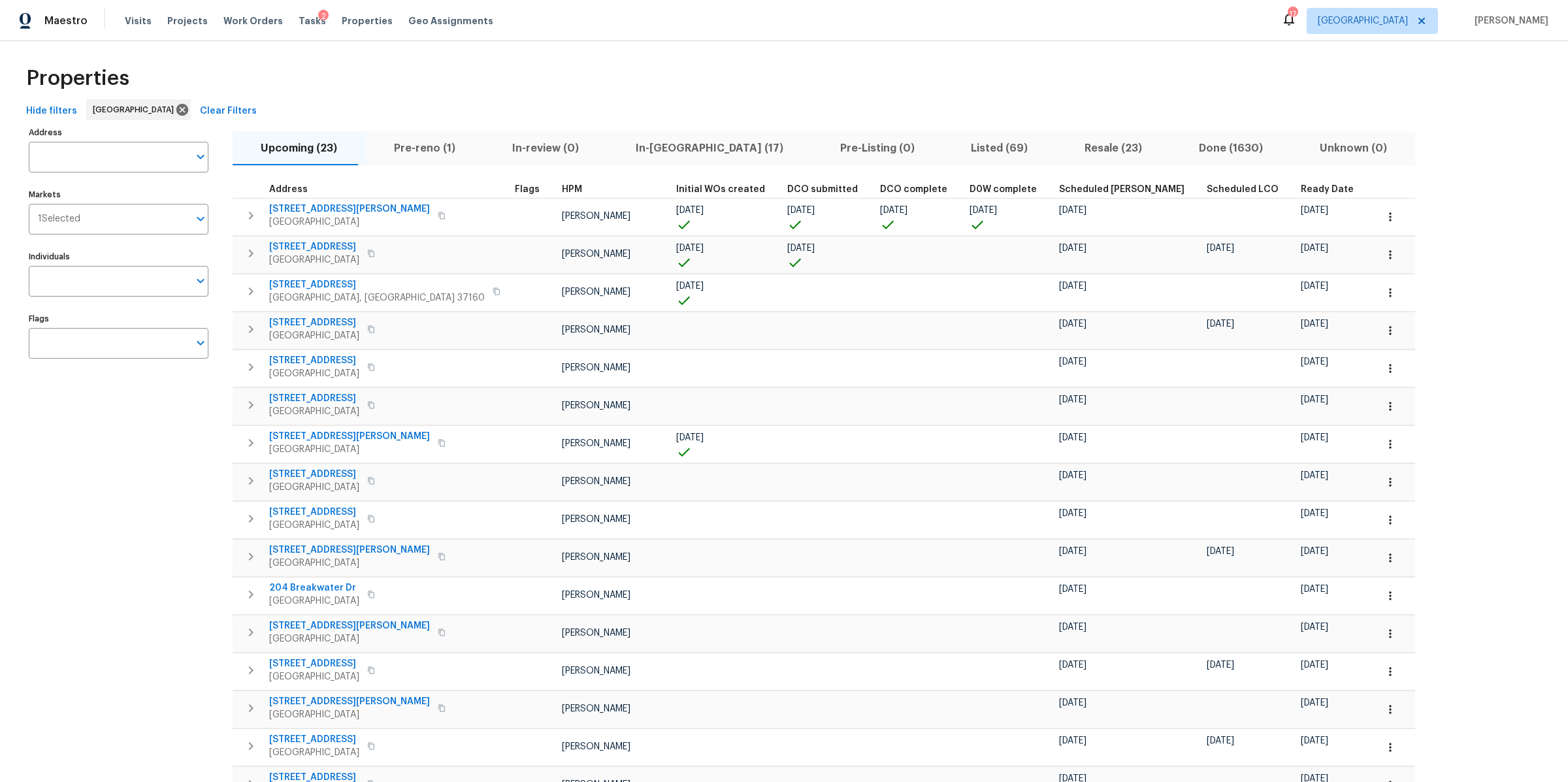
click at [646, 156] on span "In-reno (17)" at bounding box center [709, 148] width 189 height 19
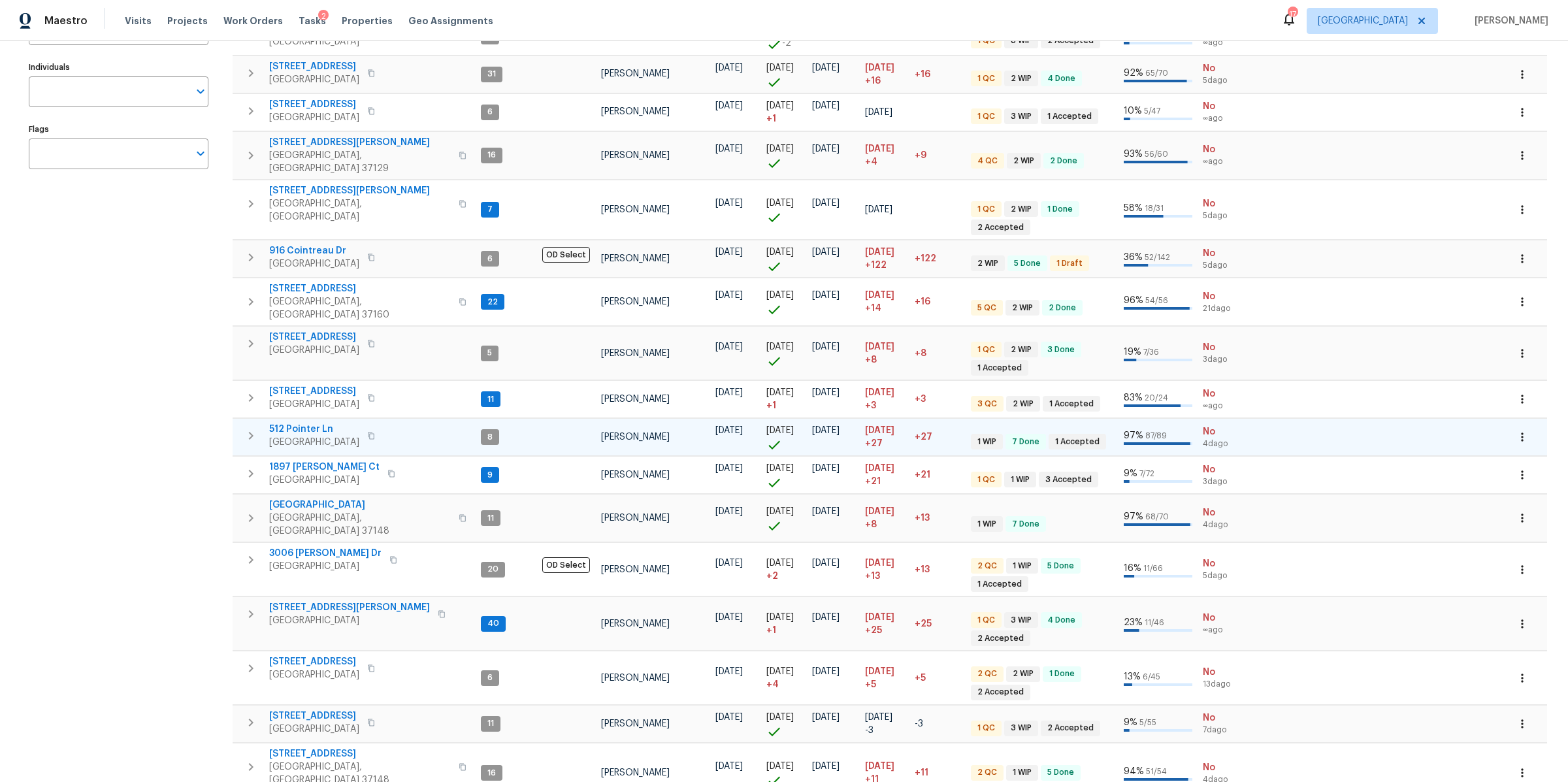
scroll to position [193, 0]
click at [312, 143] on span "8607 Hooper St" at bounding box center [359, 143] width 182 height 13
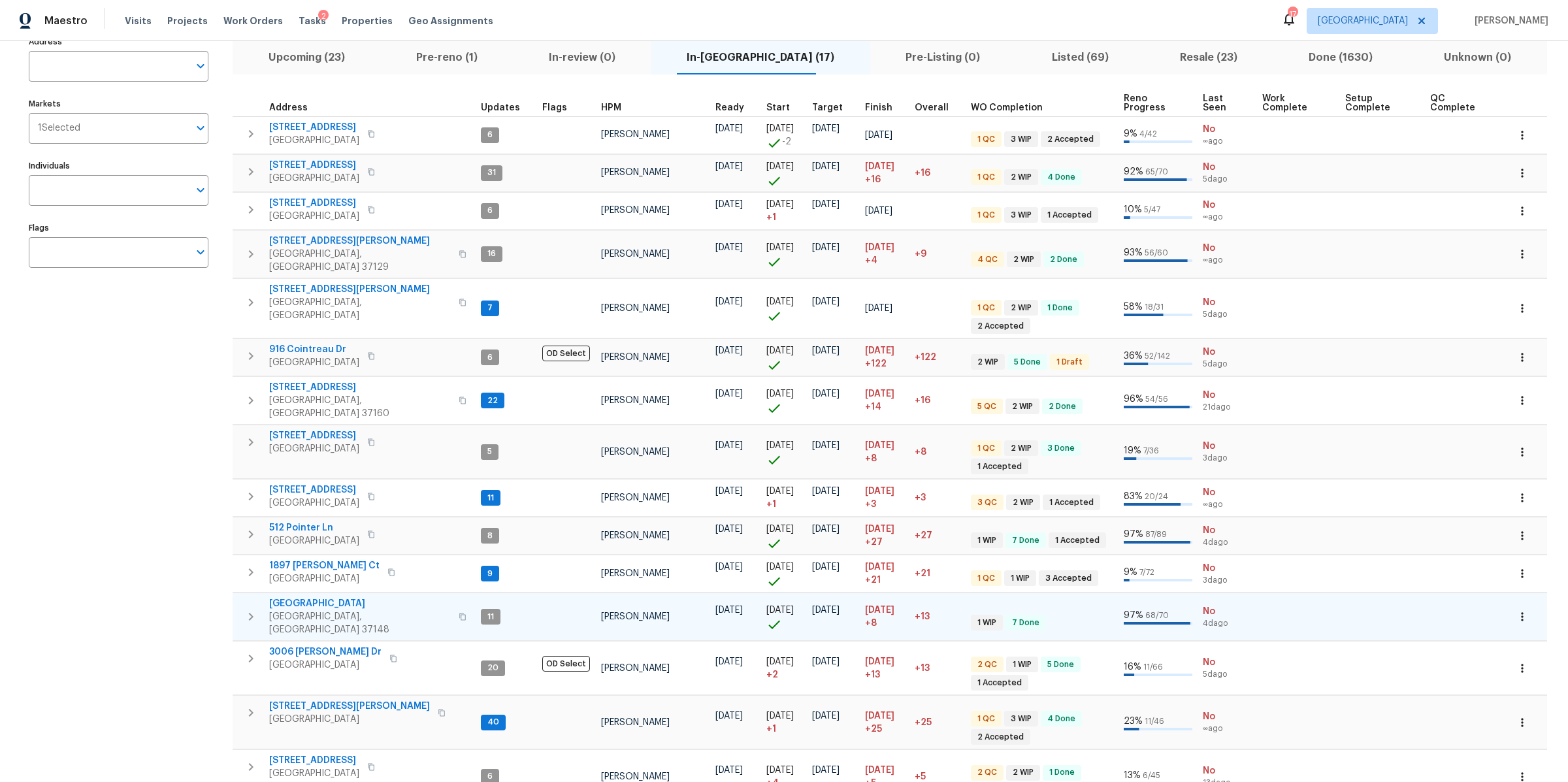
scroll to position [93, 0]
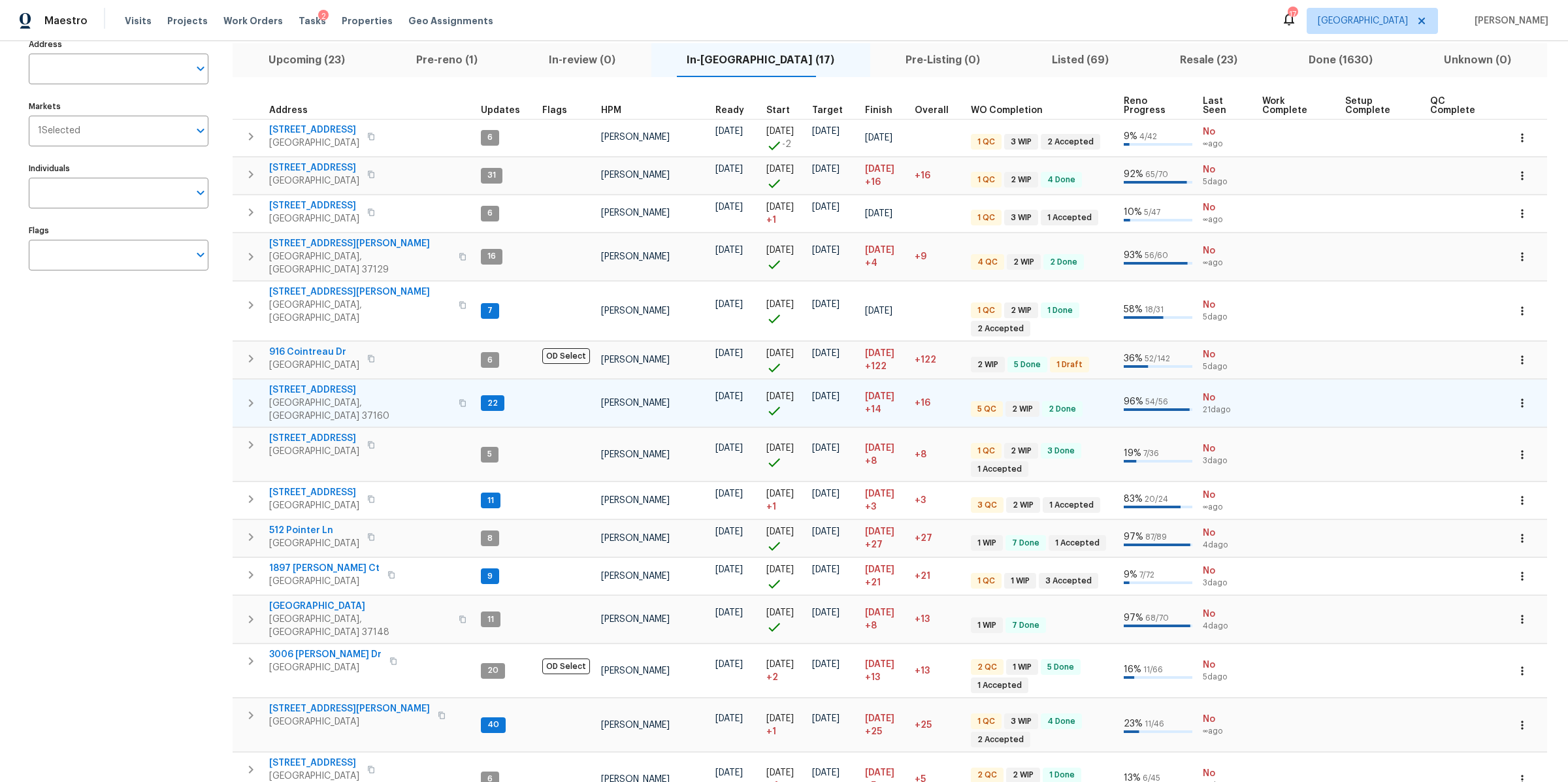
click at [323, 383] on span "130 Horseshoe Dr" at bounding box center [359, 390] width 182 height 13
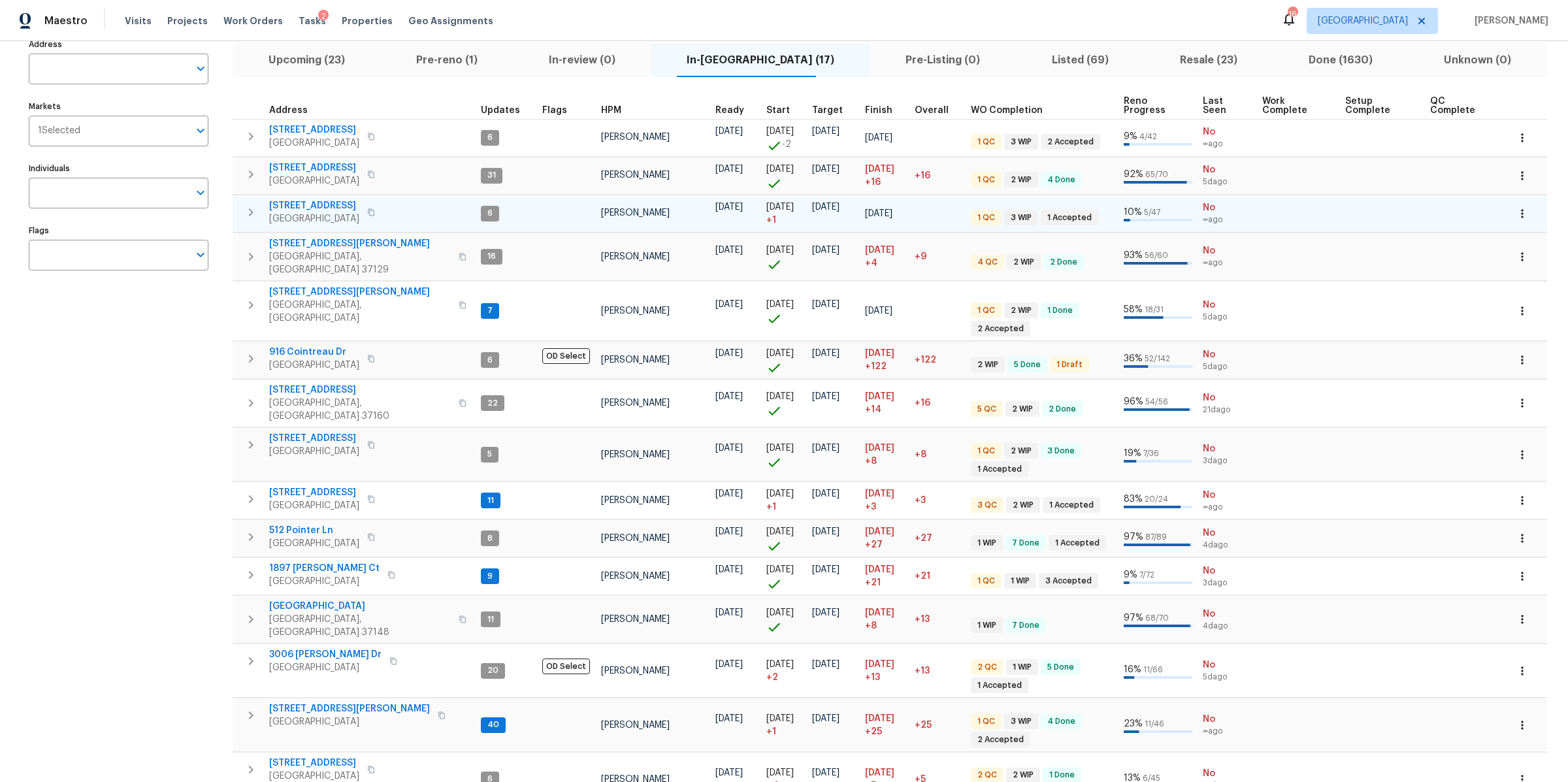
click at [296, 208] on span "630 Knollwood Dr" at bounding box center [313, 206] width 90 height 13
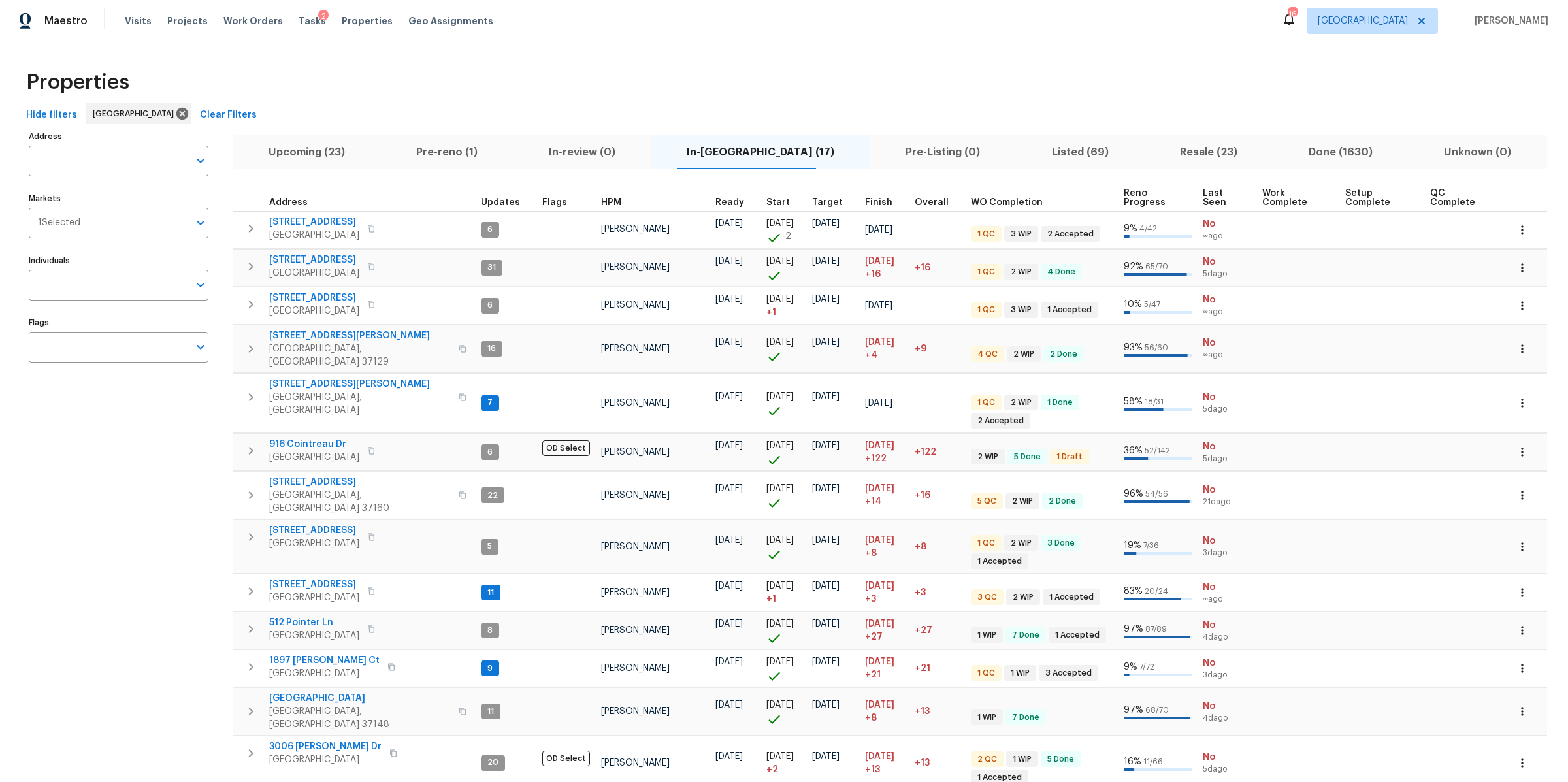
scroll to position [0, 0]
click at [139, 27] on span "Visits" at bounding box center [138, 21] width 27 height 13
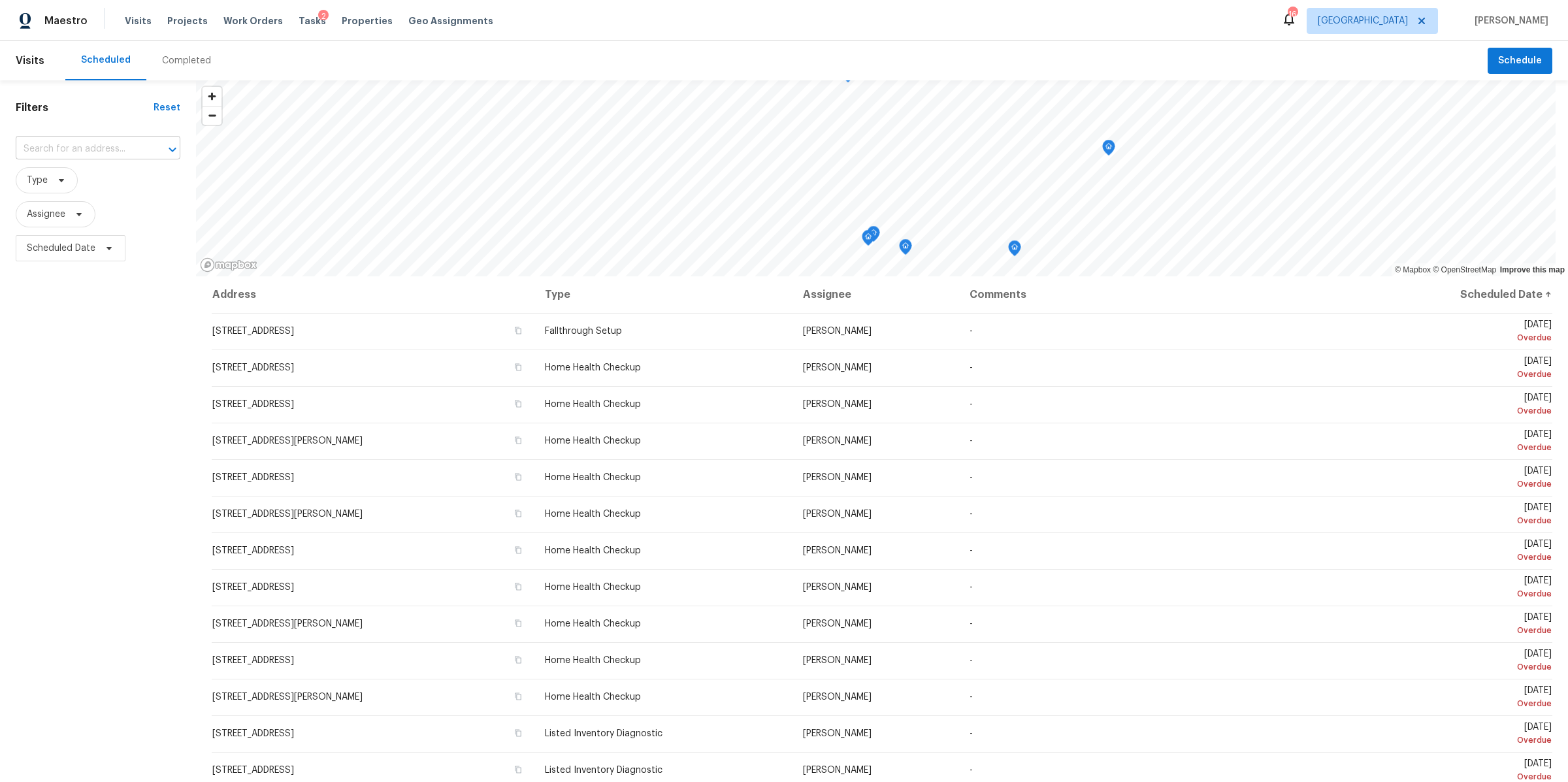
click at [117, 147] on input "text" at bounding box center [80, 150] width 128 height 21
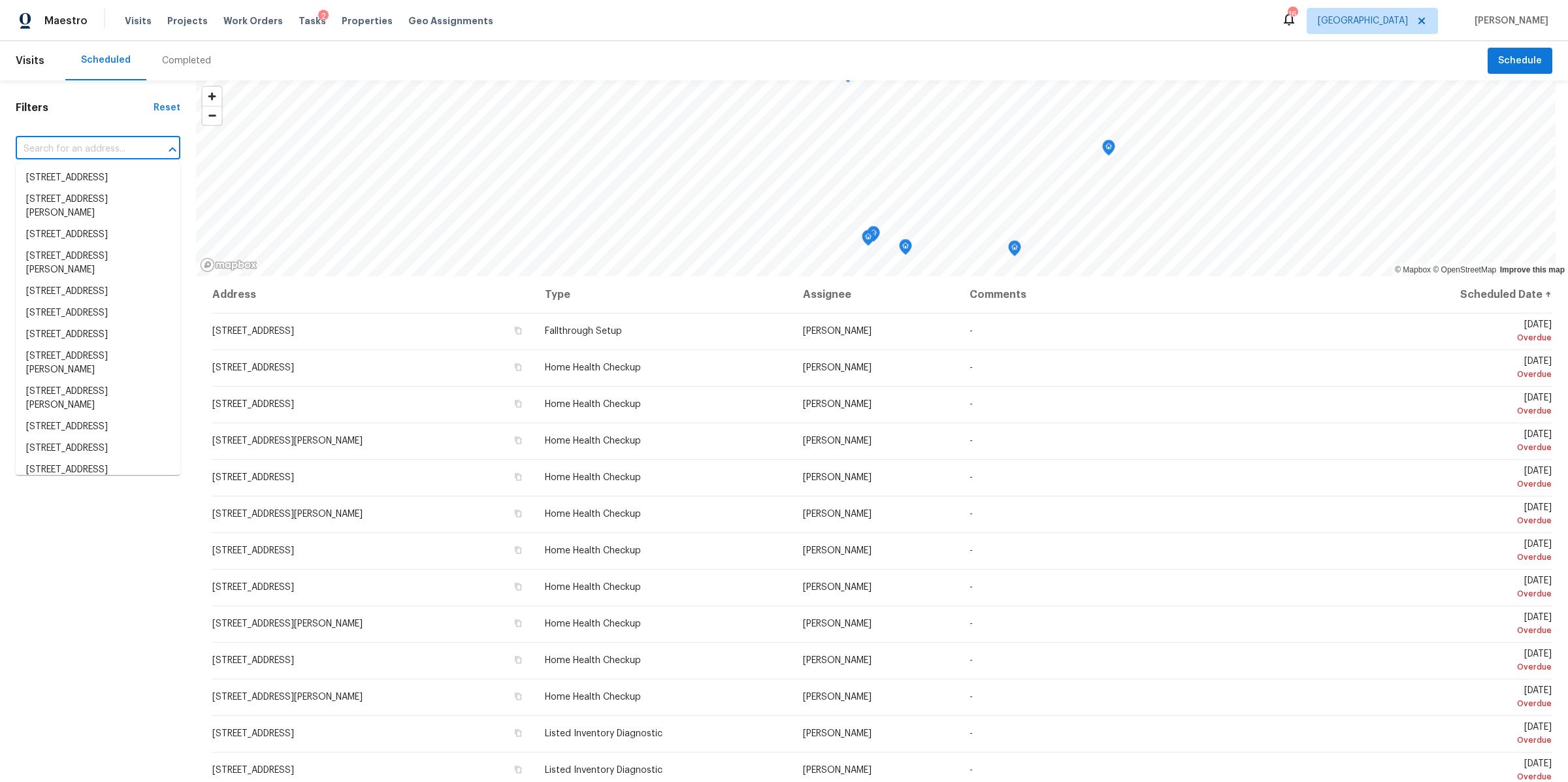
click at [174, 53] on div "Completed" at bounding box center [186, 60] width 80 height 39
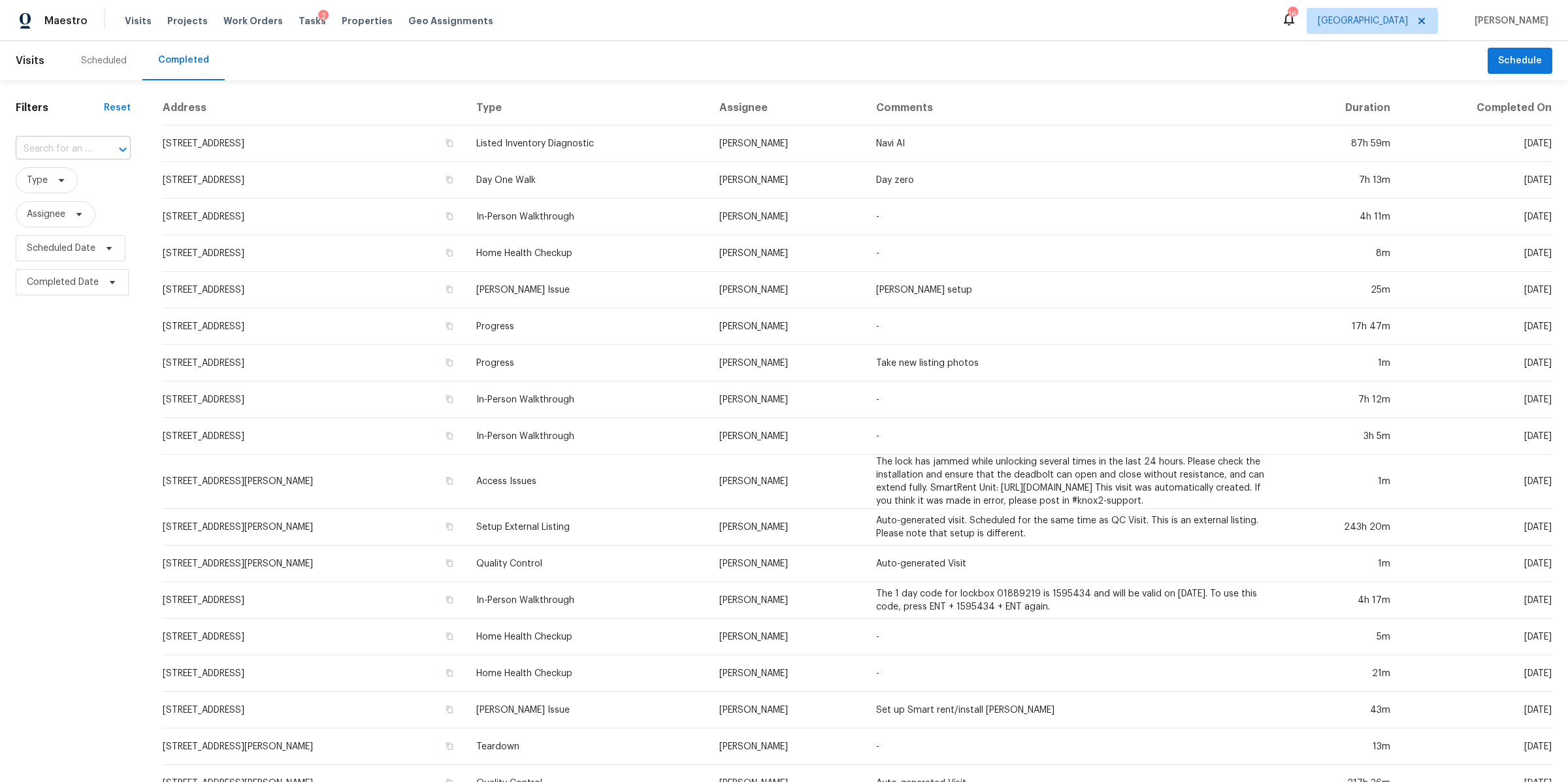
click at [56, 146] on input "text" at bounding box center [55, 150] width 78 height 21
paste input "3108 Celt Aly, Nolensville, TN 37135"
type input "3108 Celt Aly, Nolensville, TN 37135"
click at [59, 177] on li "3108 Celt Aly, Nolensville, TN 37135" at bounding box center [71, 178] width 112 height 21
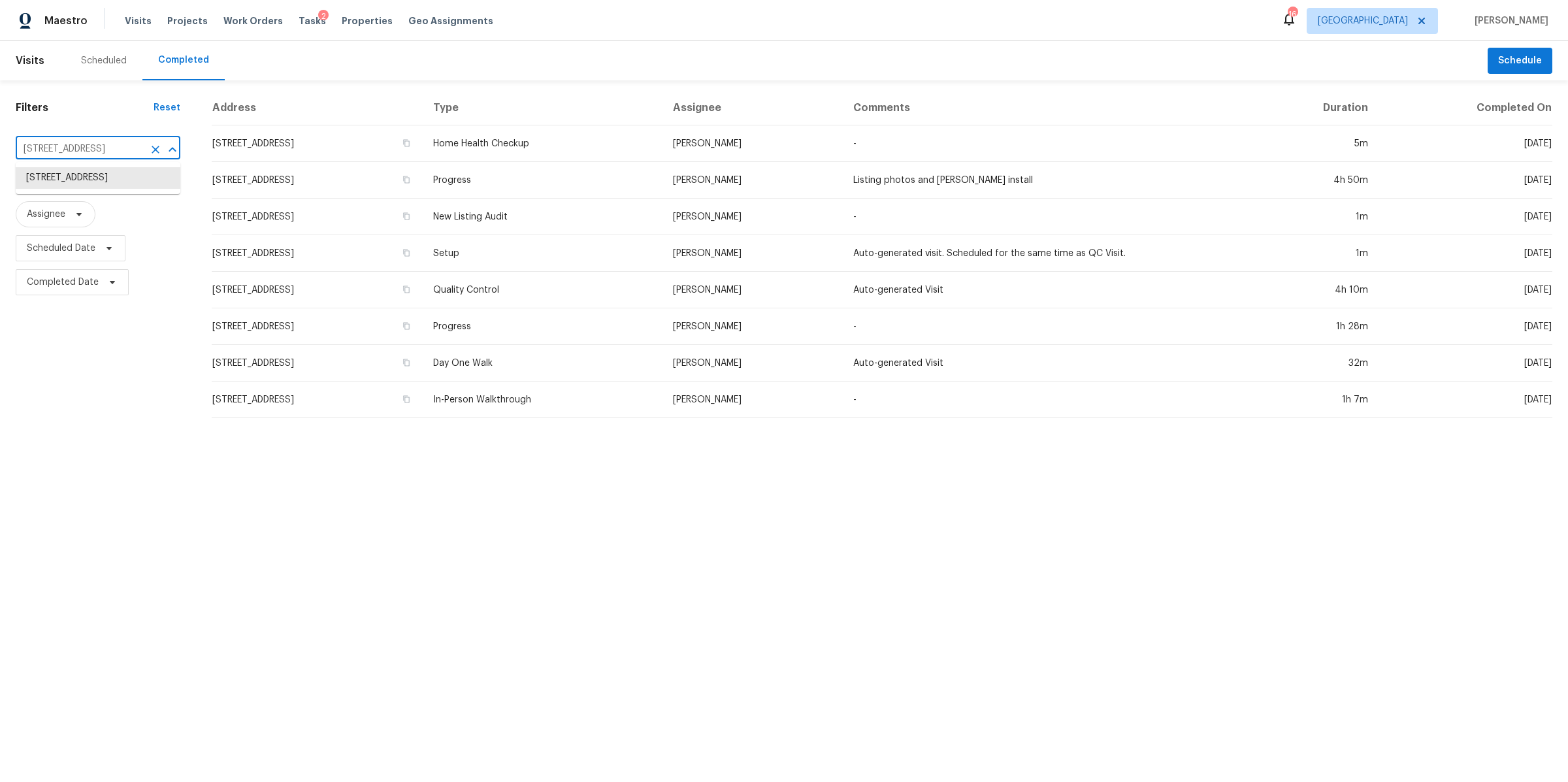
click at [91, 148] on input "3108 Celt Aly, Nolensville, TN 37135" at bounding box center [80, 150] width 128 height 21
paste input "478 Deerfield Dr, Murfreesboro, TN 37129"
type input "478 Deerfield Dr, Murfreesboro, TN 37129"
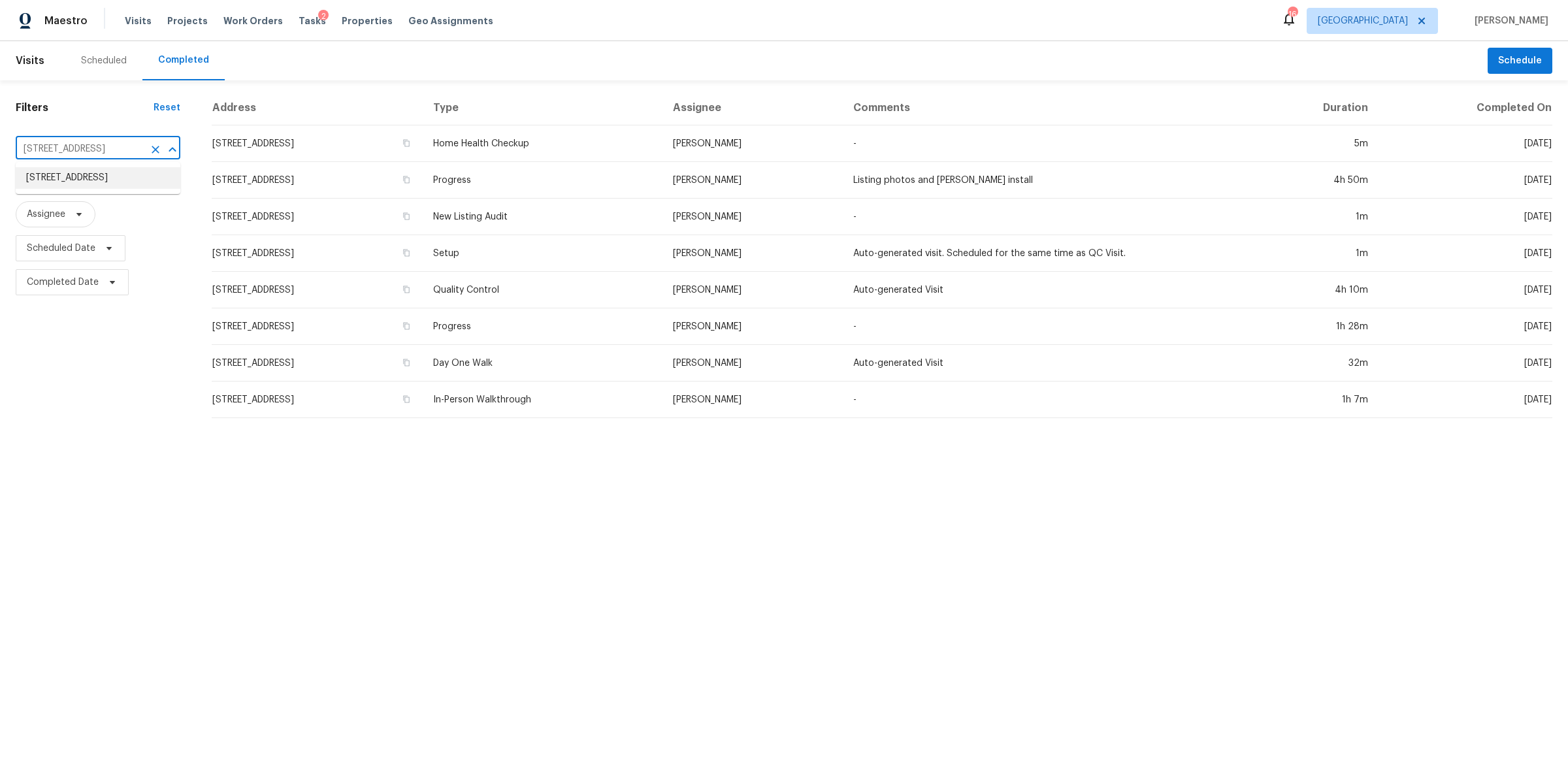
click at [95, 187] on li "478 Deerfield Dr, Murfreesboro, TN 37129" at bounding box center [98, 178] width 165 height 21
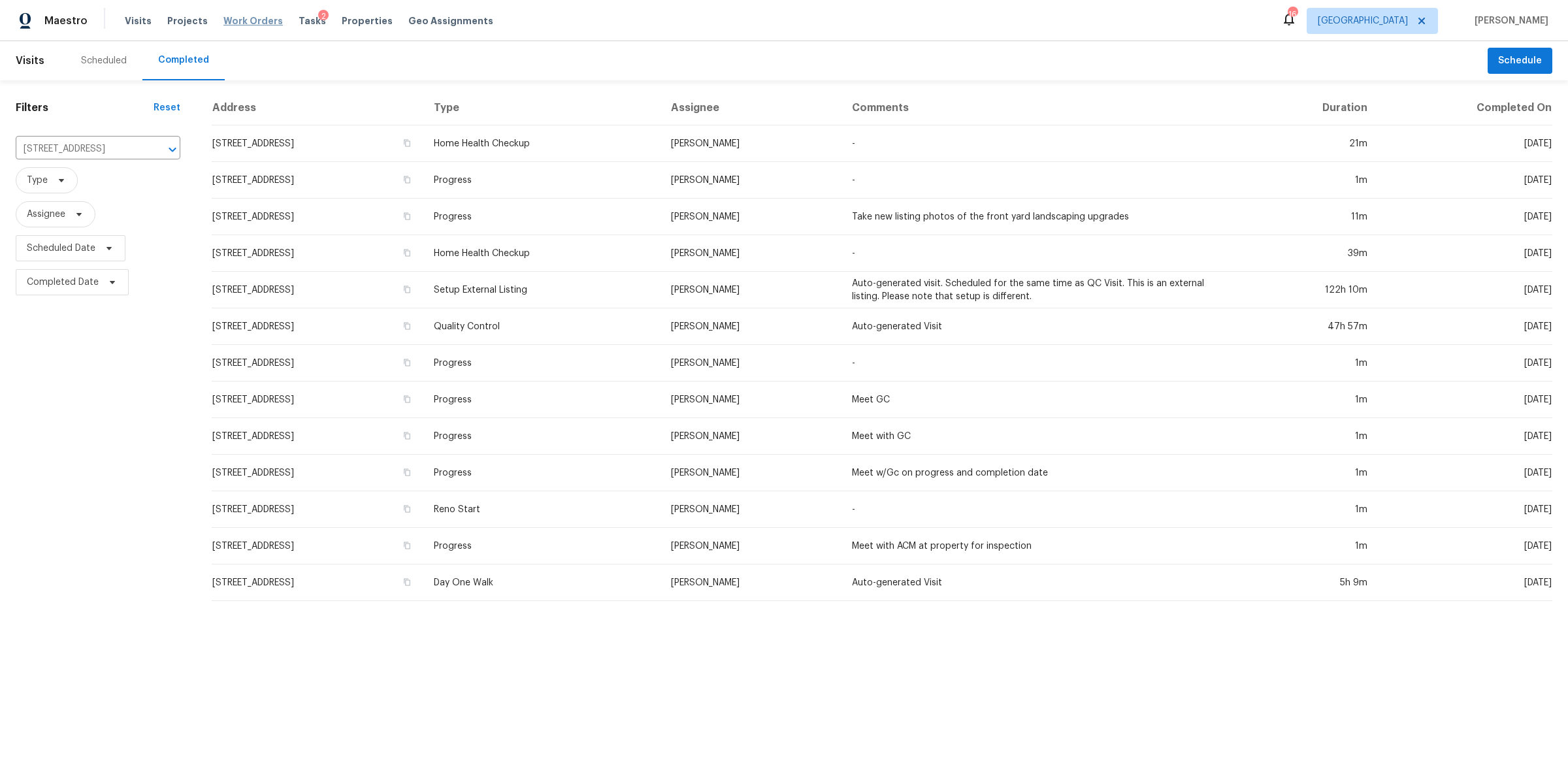
click at [224, 23] on span "Work Orders" at bounding box center [253, 21] width 60 height 13
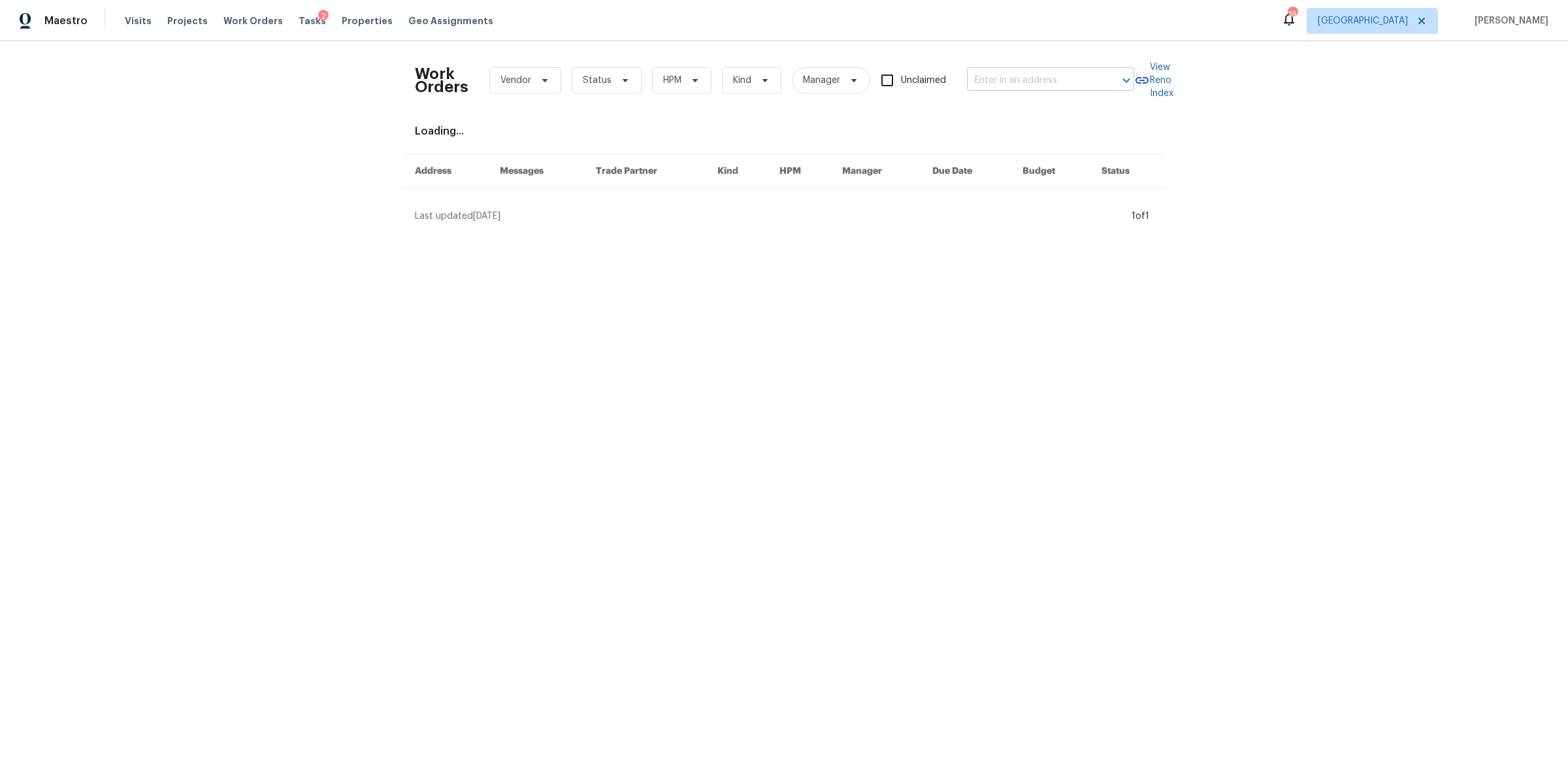
click at [986, 75] on input "text" at bounding box center [1032, 81] width 131 height 21
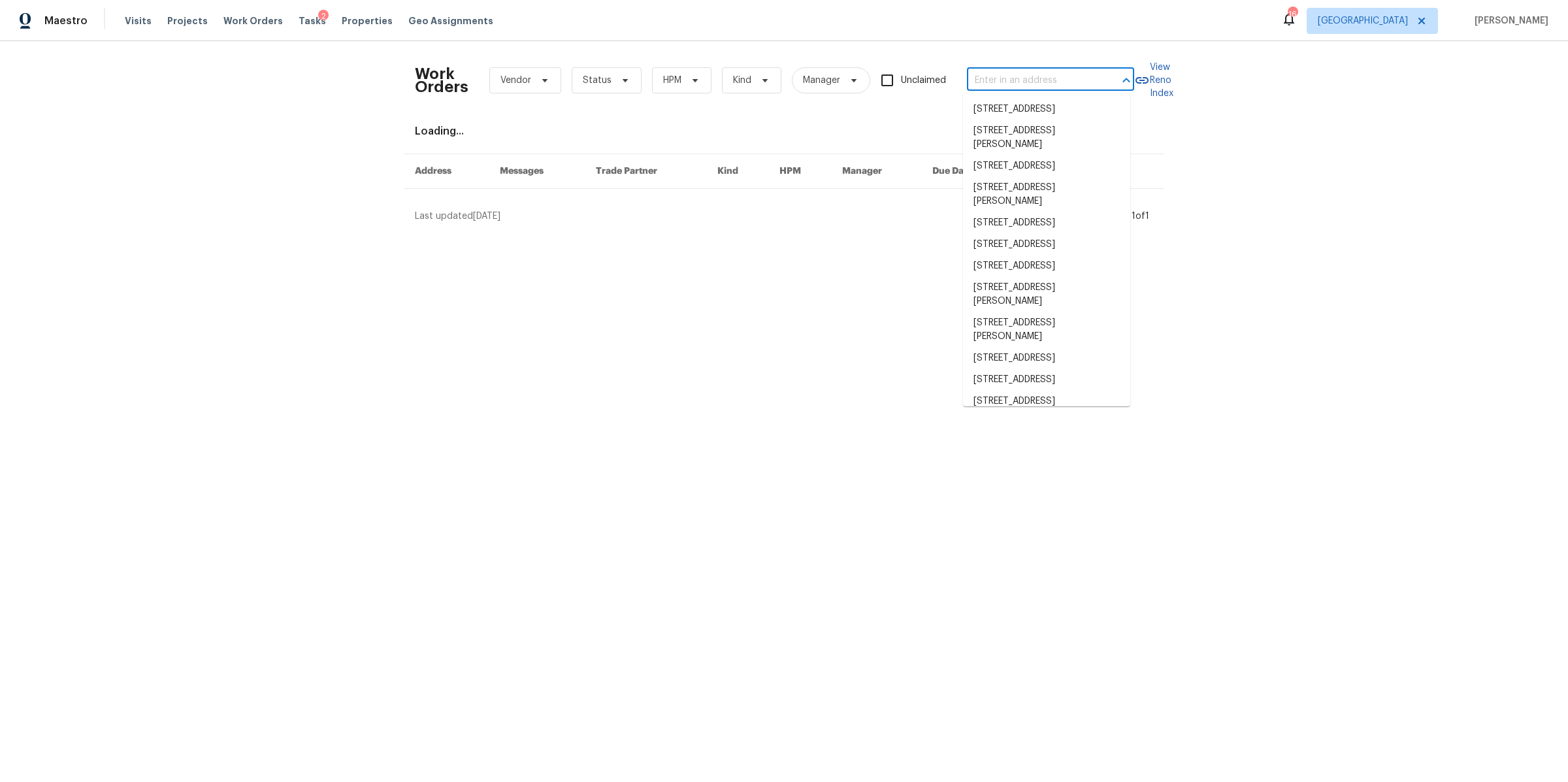
paste input "1002 E Northfield Blvd Apt H104, Murfreesboro, TN 37130"
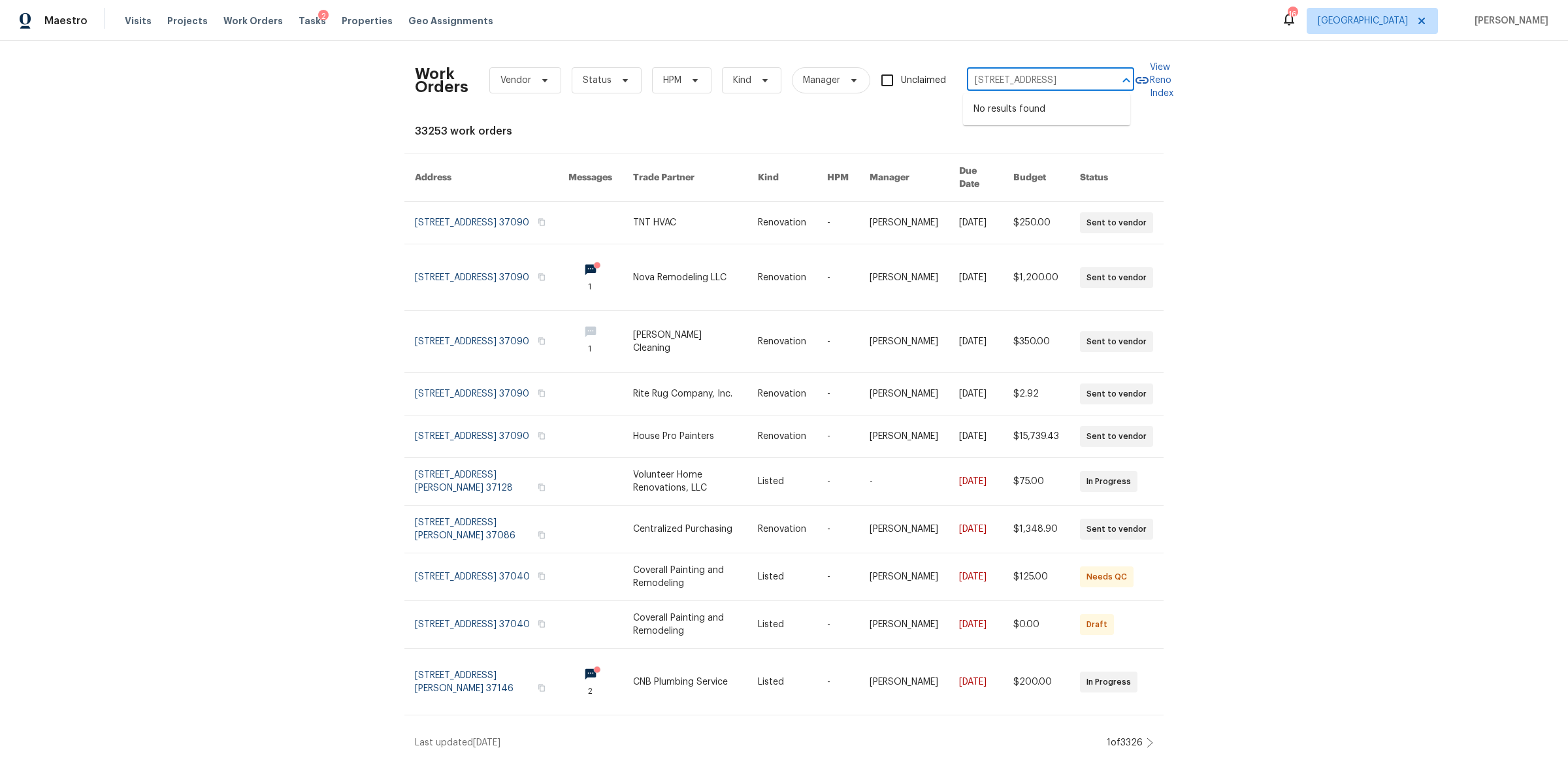
type input "1002 E Northfield Blvd"
click at [1033, 228] on li "1002 E Northfield Blvd Apt H104, Murfreesboro, TN 37130" at bounding box center [1047, 217] width 167 height 21
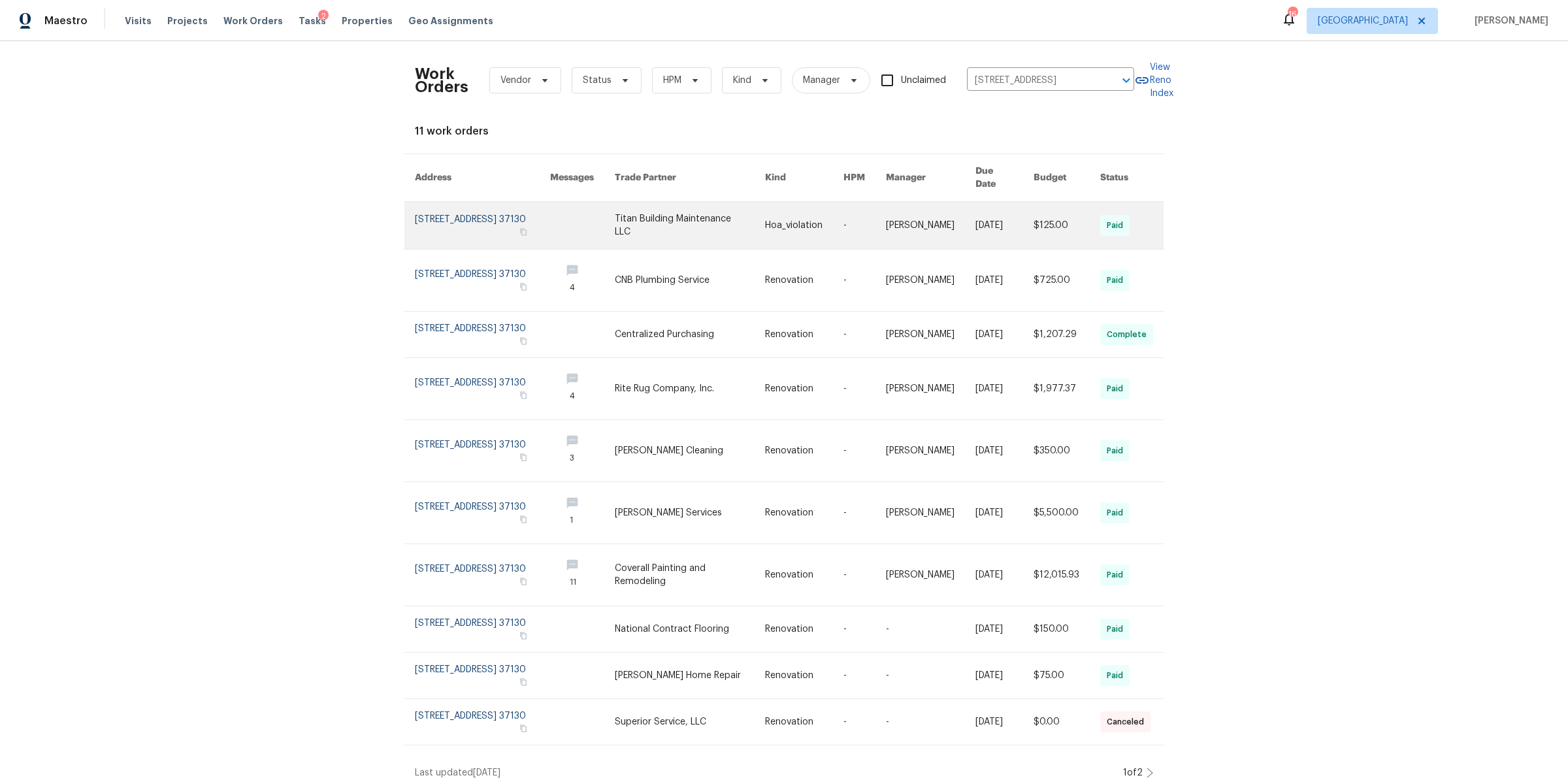
click at [452, 210] on link at bounding box center [482, 225] width 135 height 47
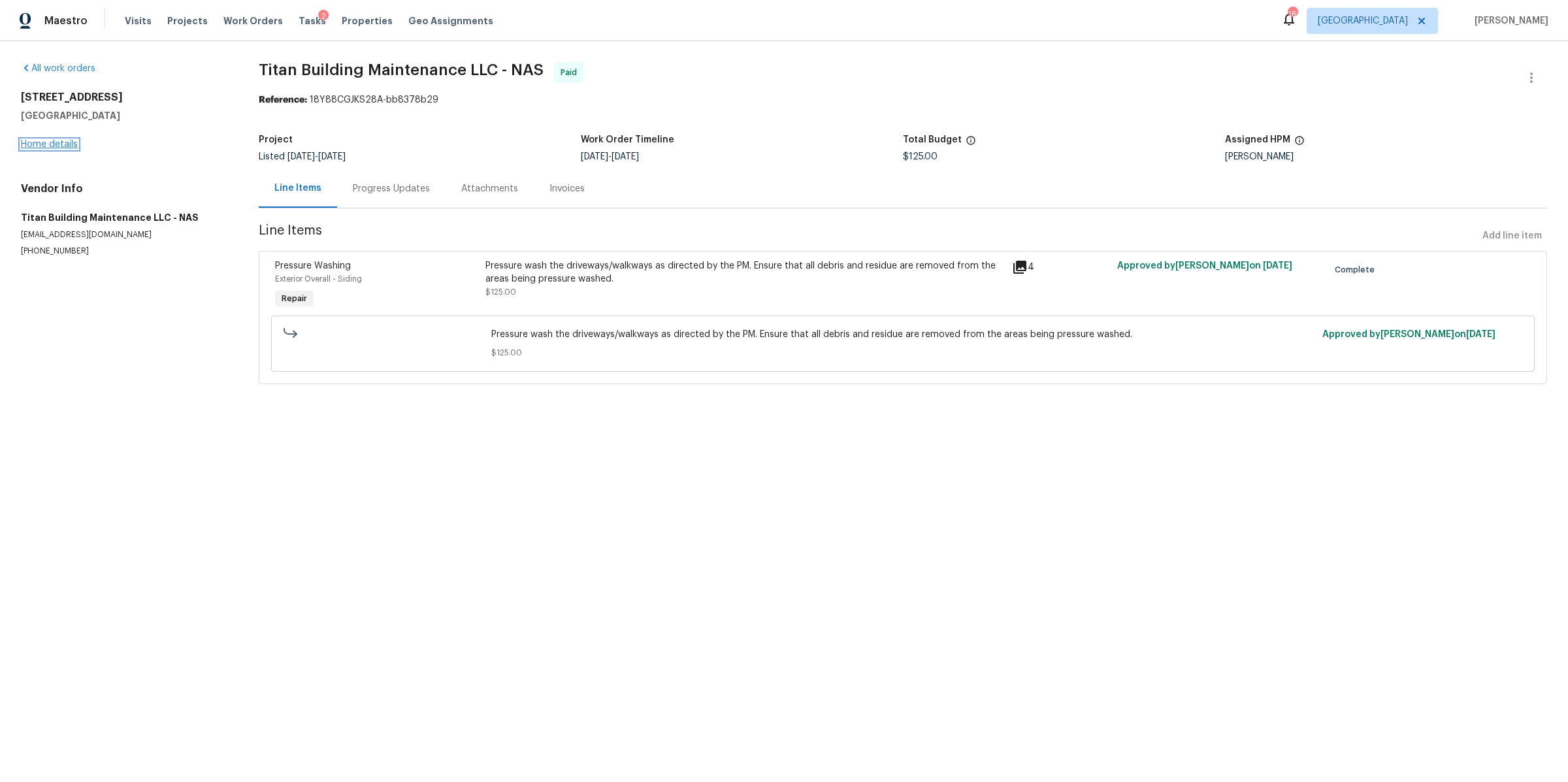
click at [44, 145] on link "Home details" at bounding box center [49, 144] width 57 height 9
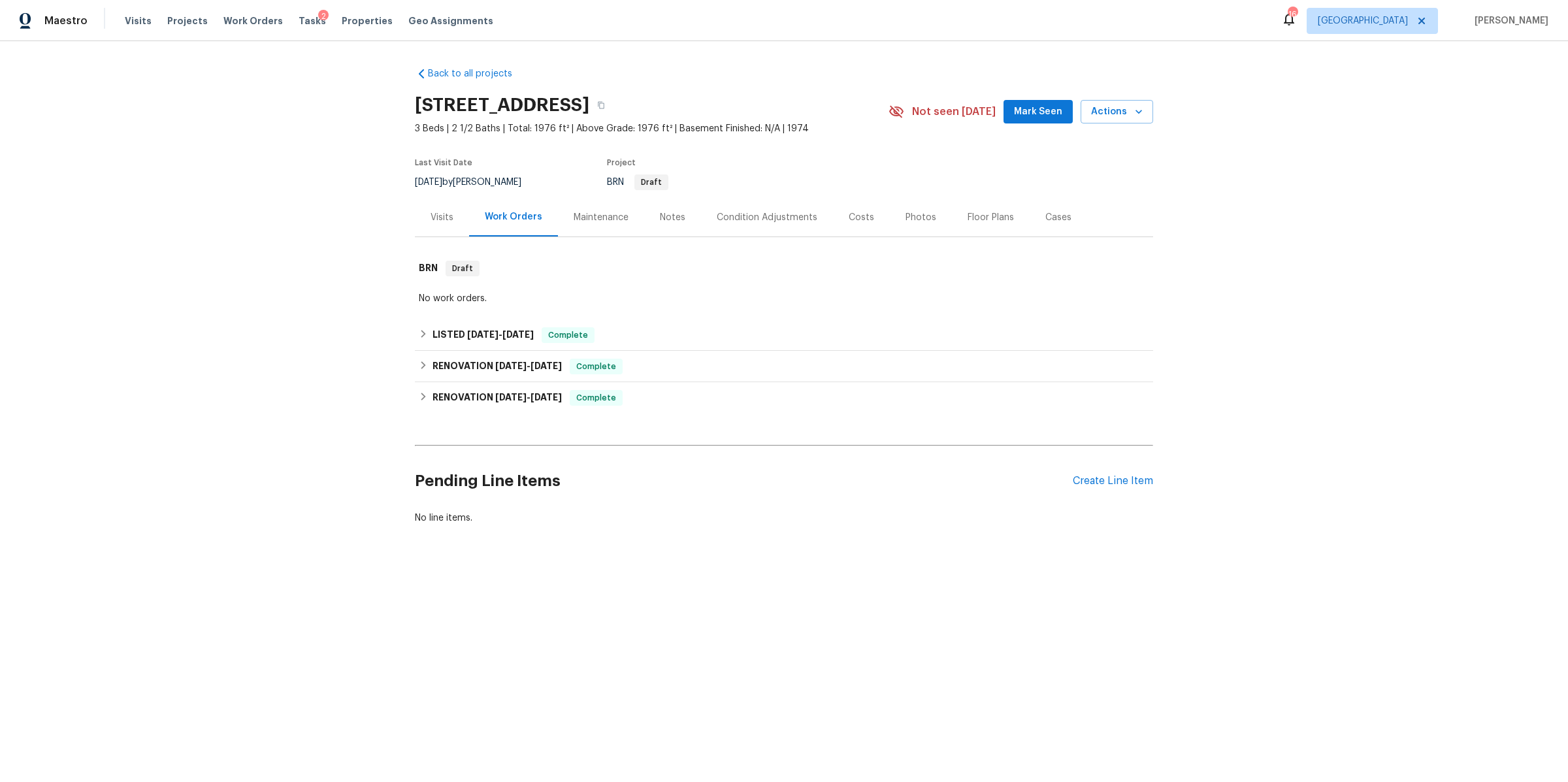
click at [667, 224] on div "Notes" at bounding box center [672, 217] width 25 height 13
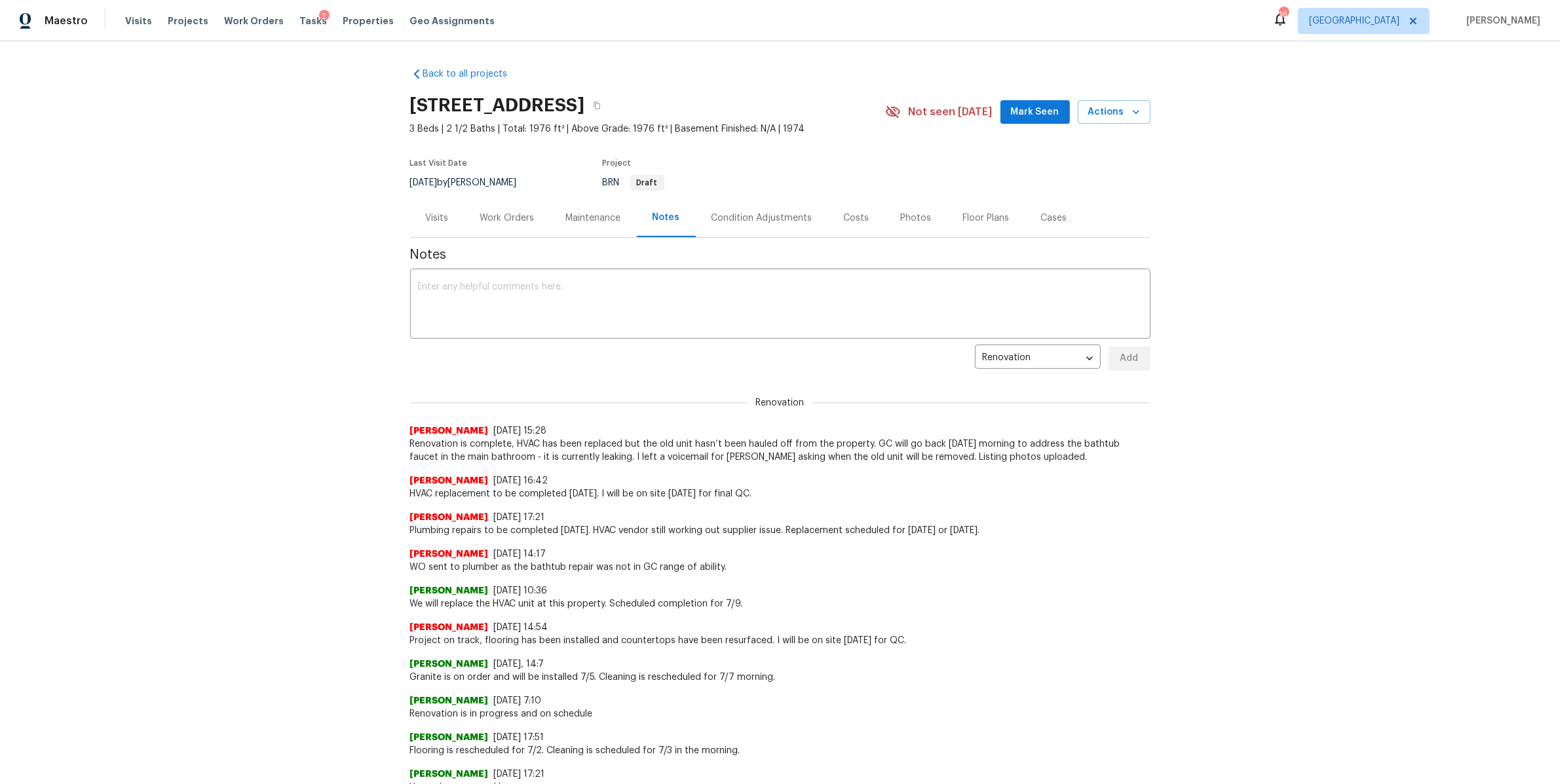
click at [431, 237] on div "Visits" at bounding box center [437, 218] width 54 height 39
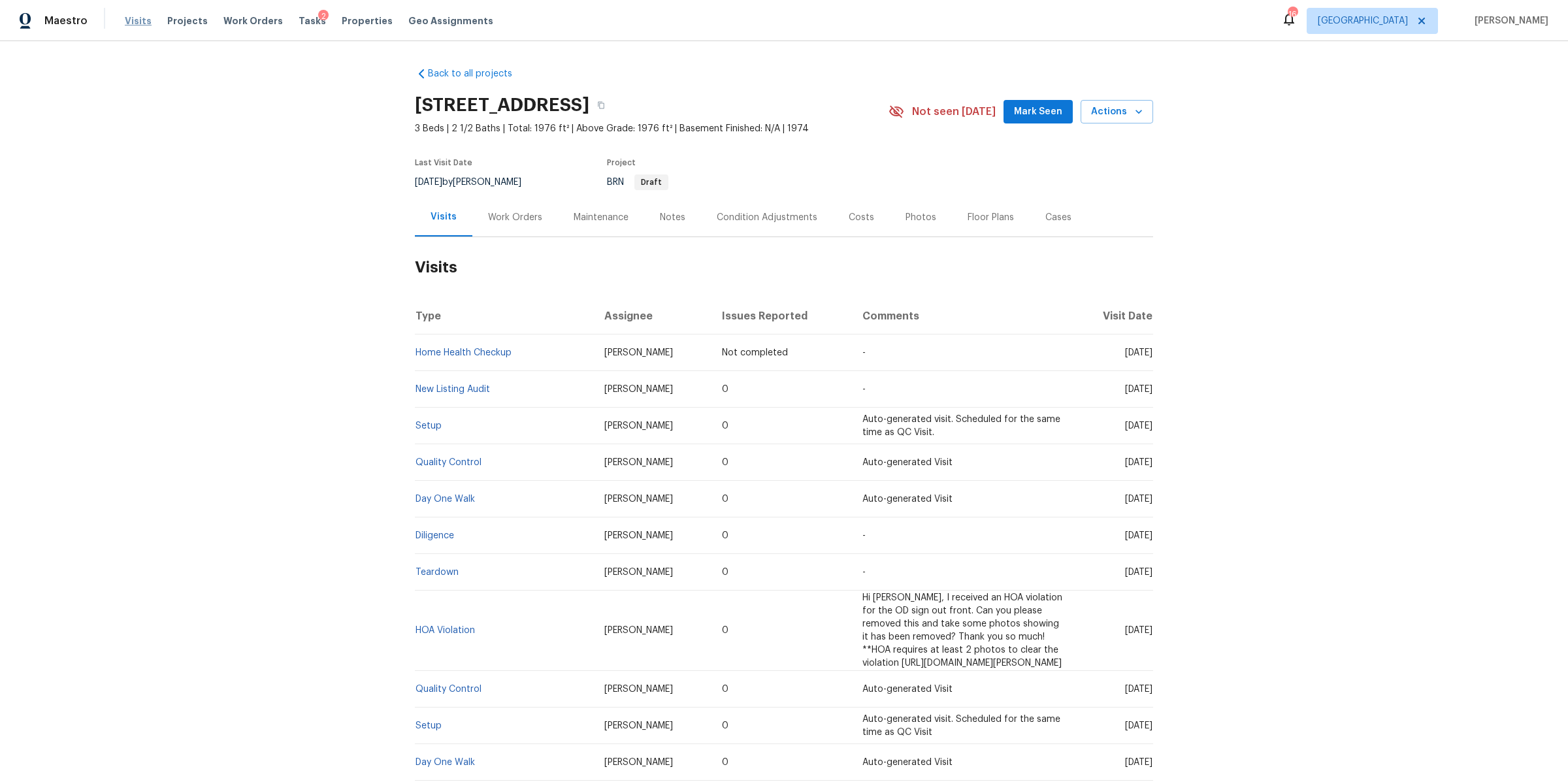
click at [130, 19] on span "Visits" at bounding box center [138, 21] width 27 height 13
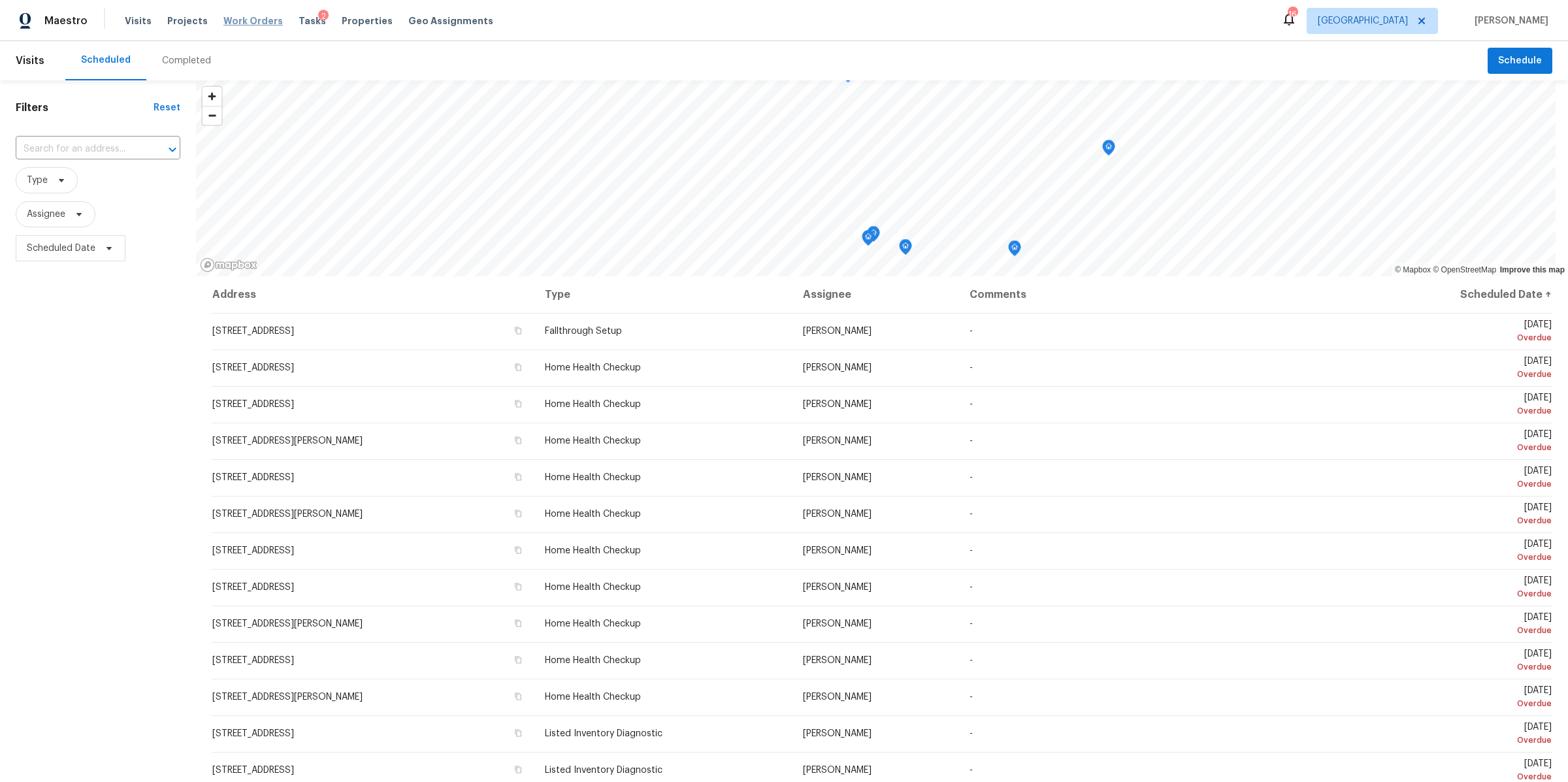
click at [250, 25] on span "Work Orders" at bounding box center [253, 21] width 60 height 13
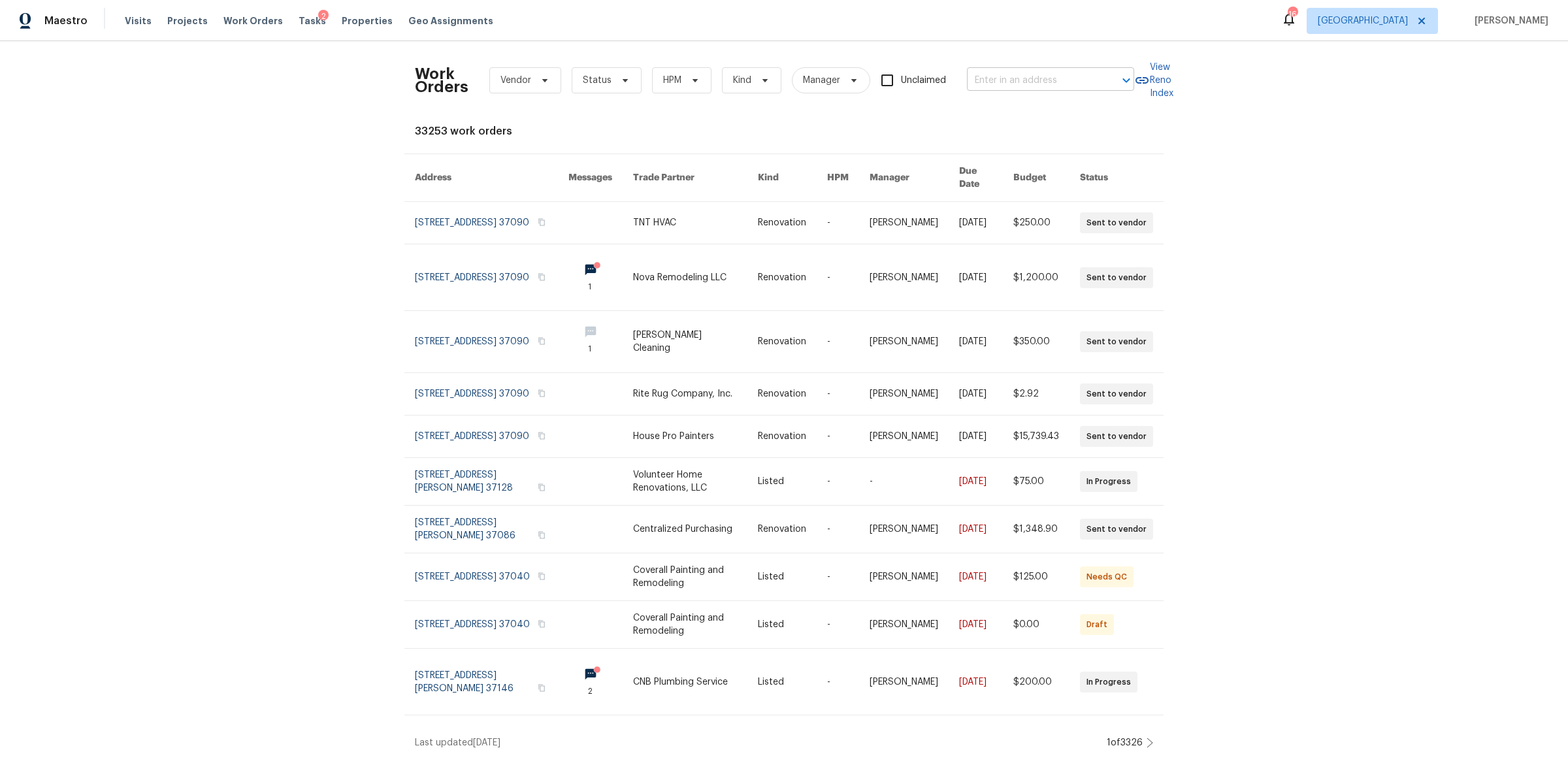
click at [1026, 81] on input "text" at bounding box center [1032, 81] width 131 height 21
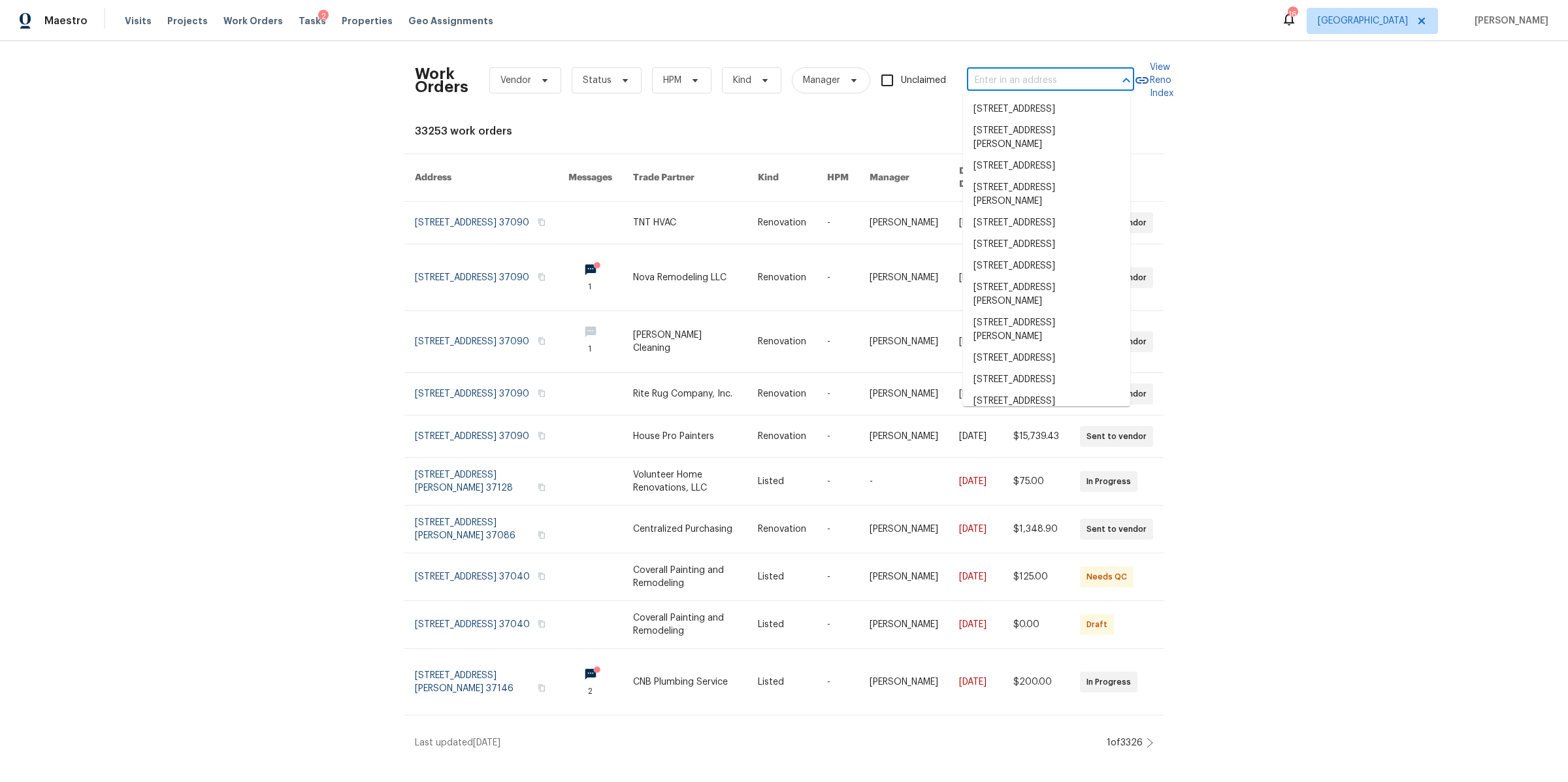
paste input "107 Crestside Ct, Smyrna, TN 37167"
type input "107 Crestside Ct, Smyrna, TN 37167"
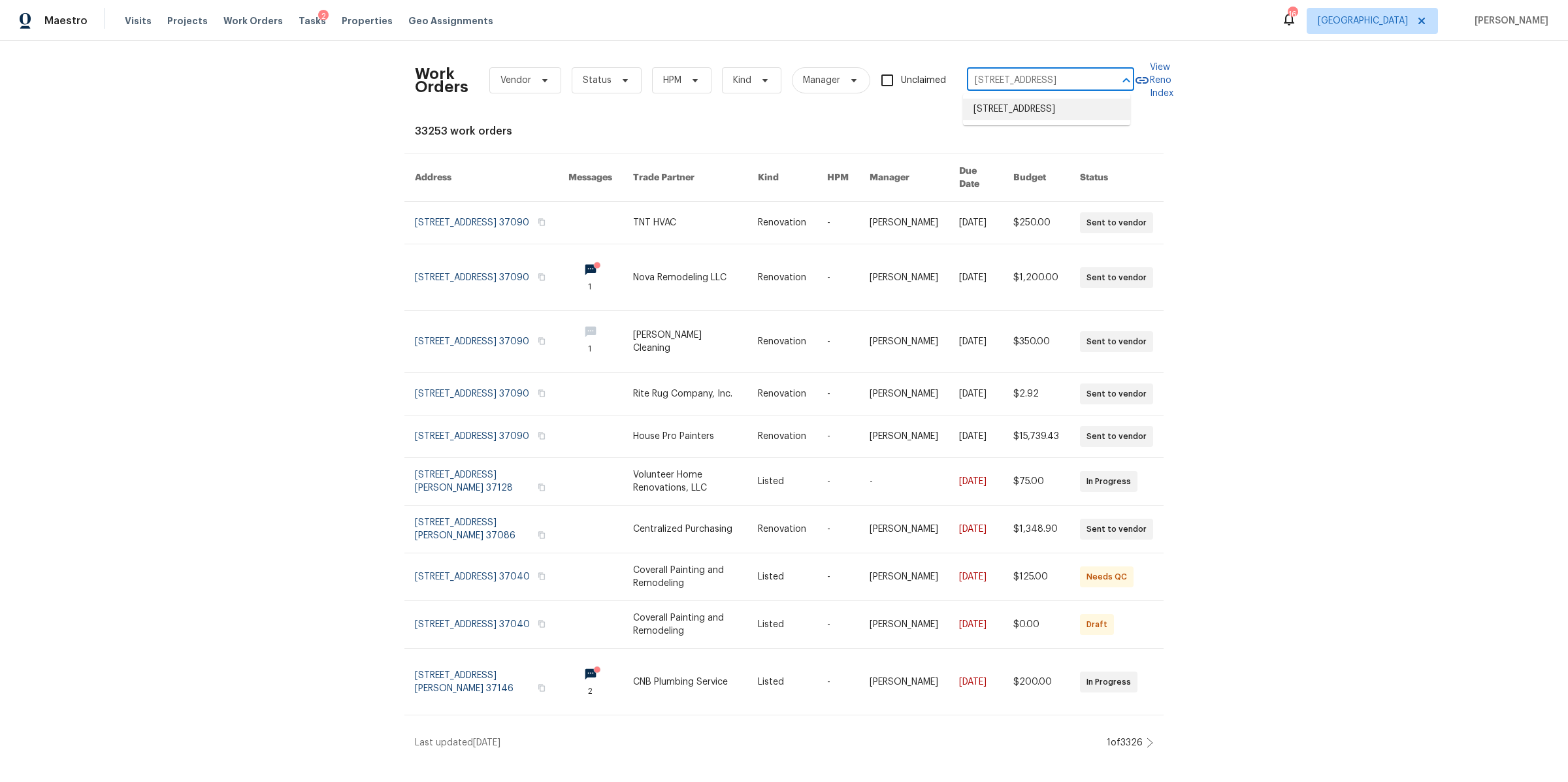
click at [1025, 106] on li "107 Crestside Ct, Smyrna, TN 37167" at bounding box center [1047, 109] width 167 height 21
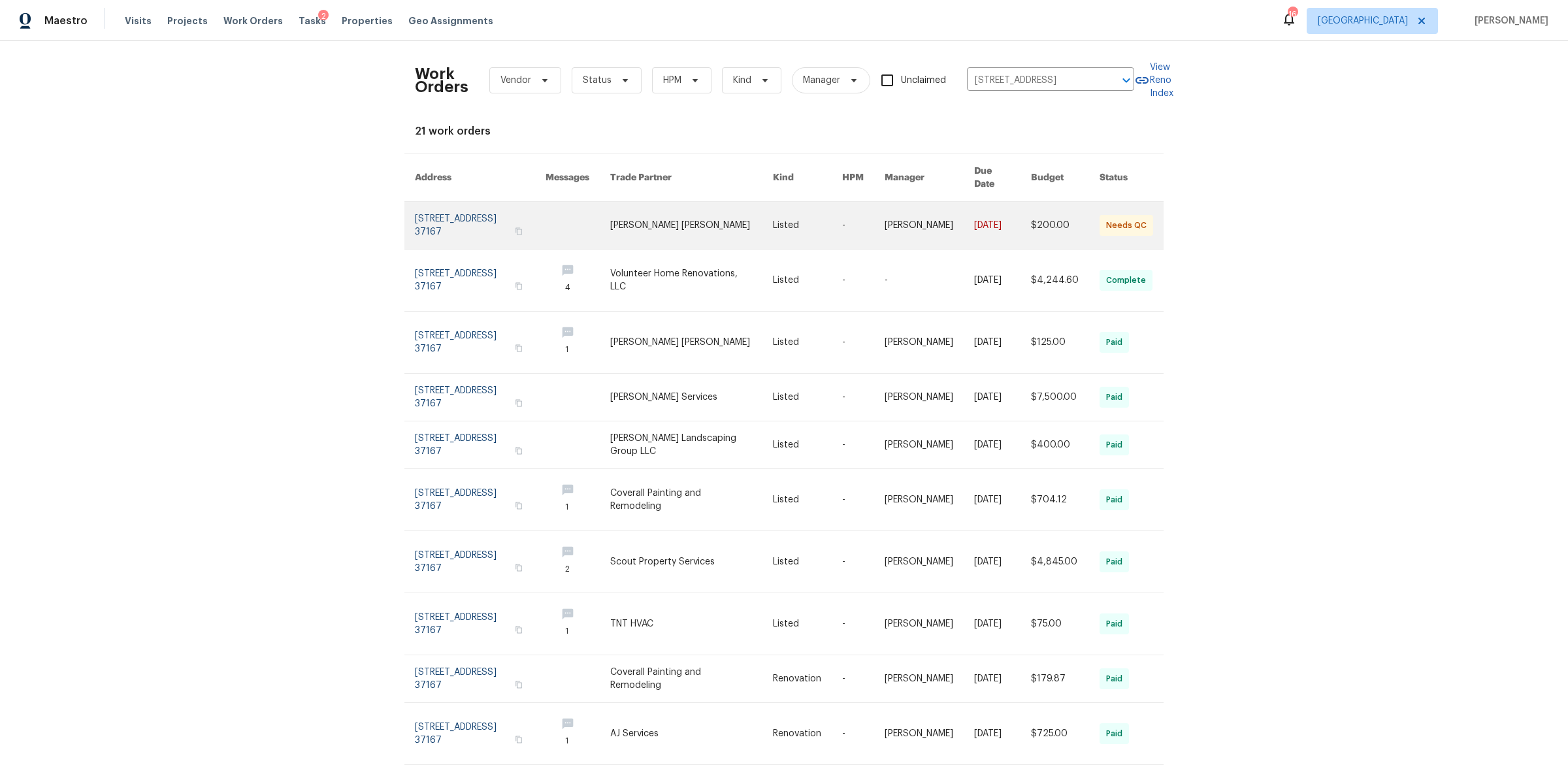
click at [499, 211] on link at bounding box center [480, 225] width 131 height 47
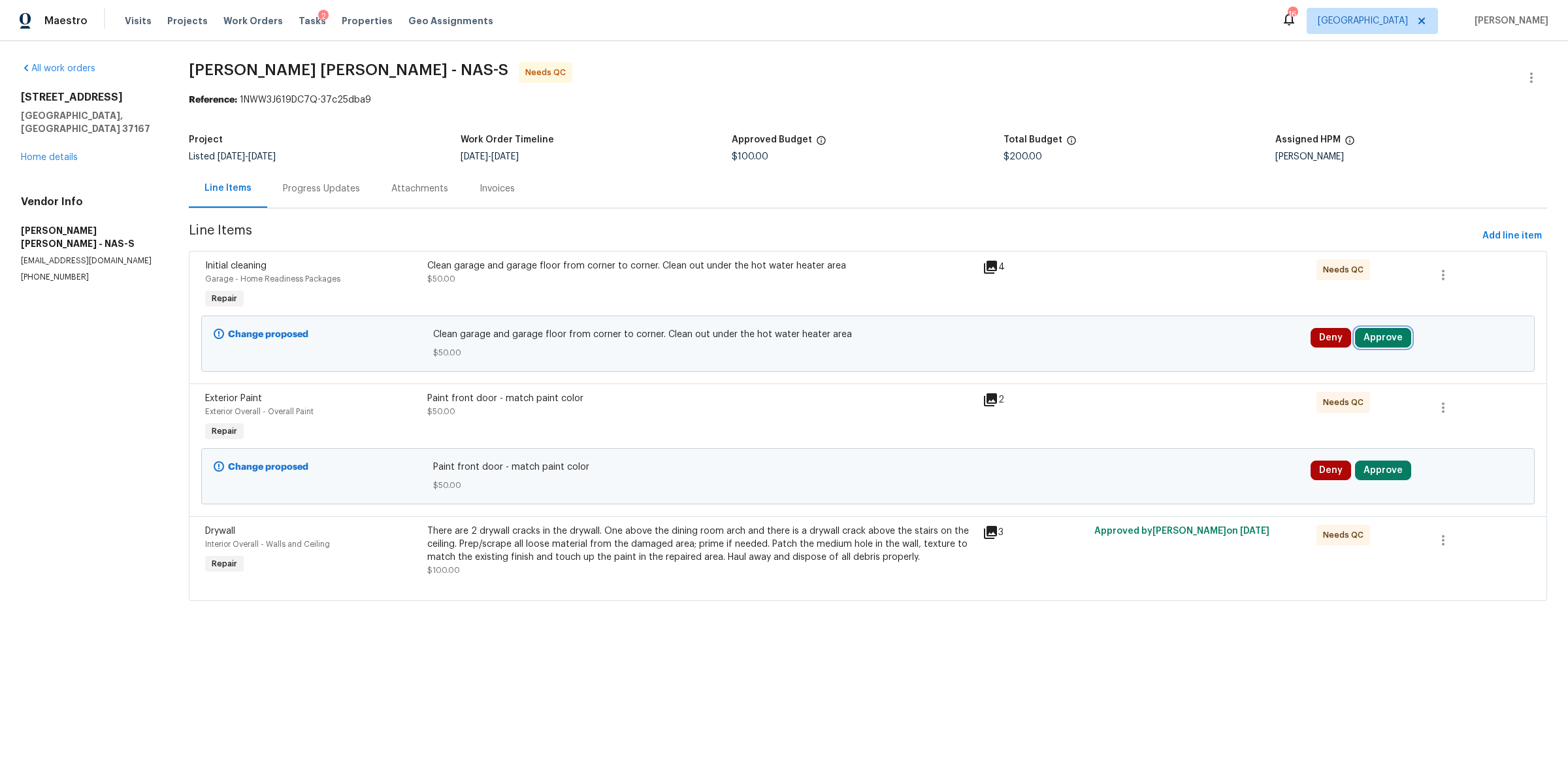
click at [1380, 333] on button "Approve" at bounding box center [1383, 337] width 56 height 20
click at [1200, 351] on span "Approve" at bounding box center [1185, 351] width 36 height 10
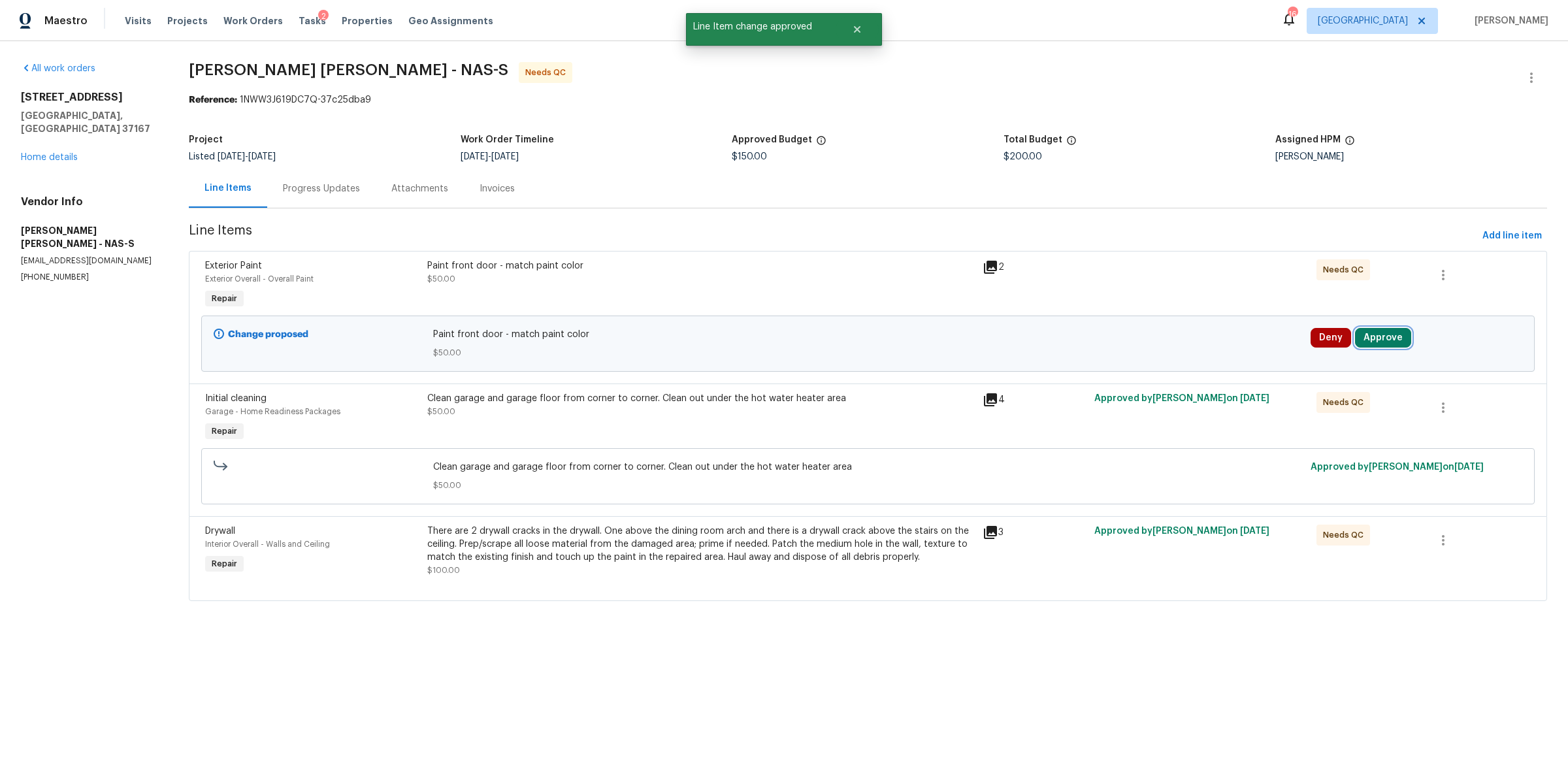
click at [1366, 336] on button "Approve" at bounding box center [1383, 337] width 56 height 20
click at [1176, 357] on button "Approve" at bounding box center [1186, 351] width 78 height 26
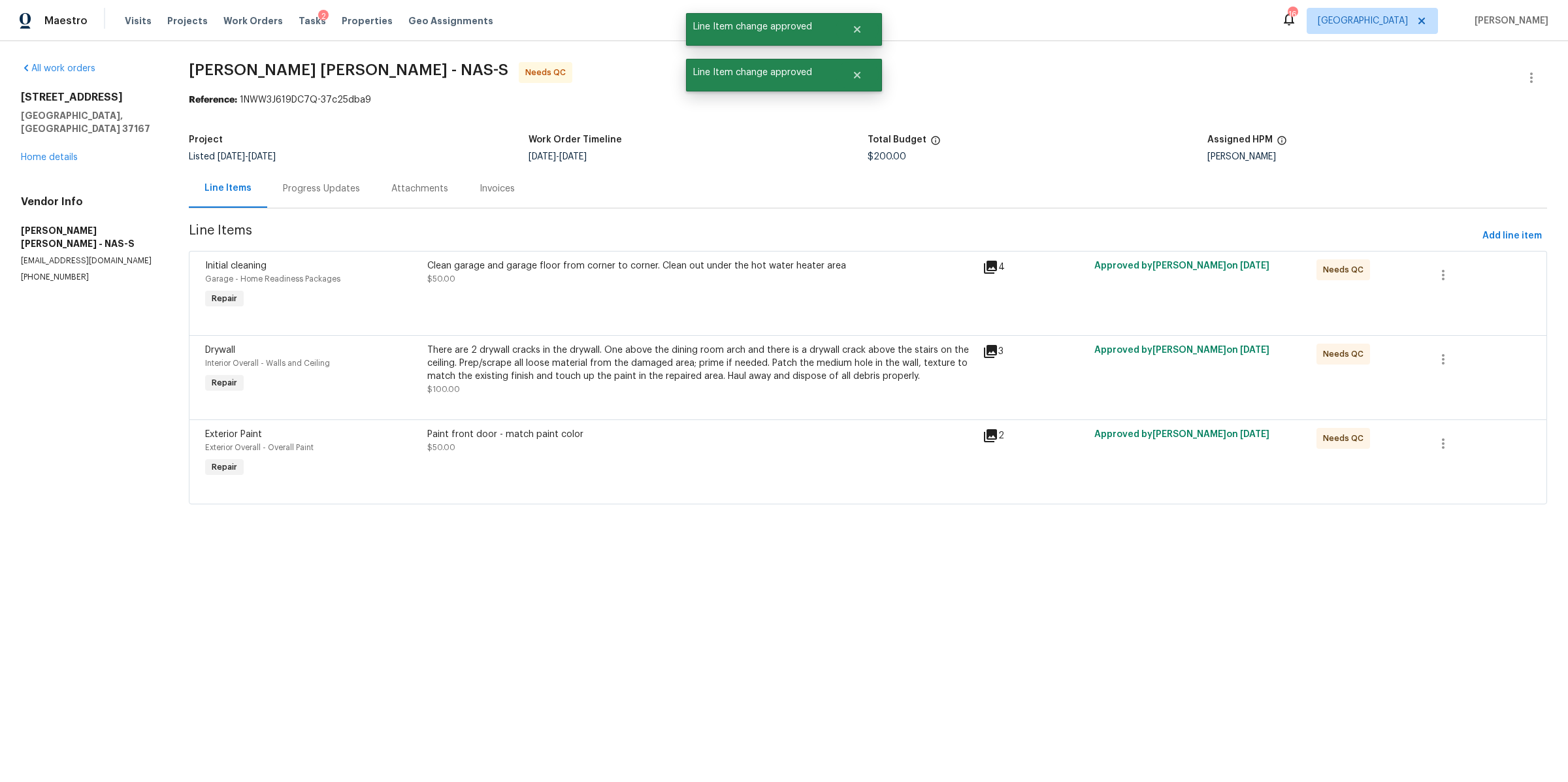
click at [415, 304] on div "Initial cleaning Garage - Home Readiness Packages Repair" at bounding box center [312, 285] width 222 height 60
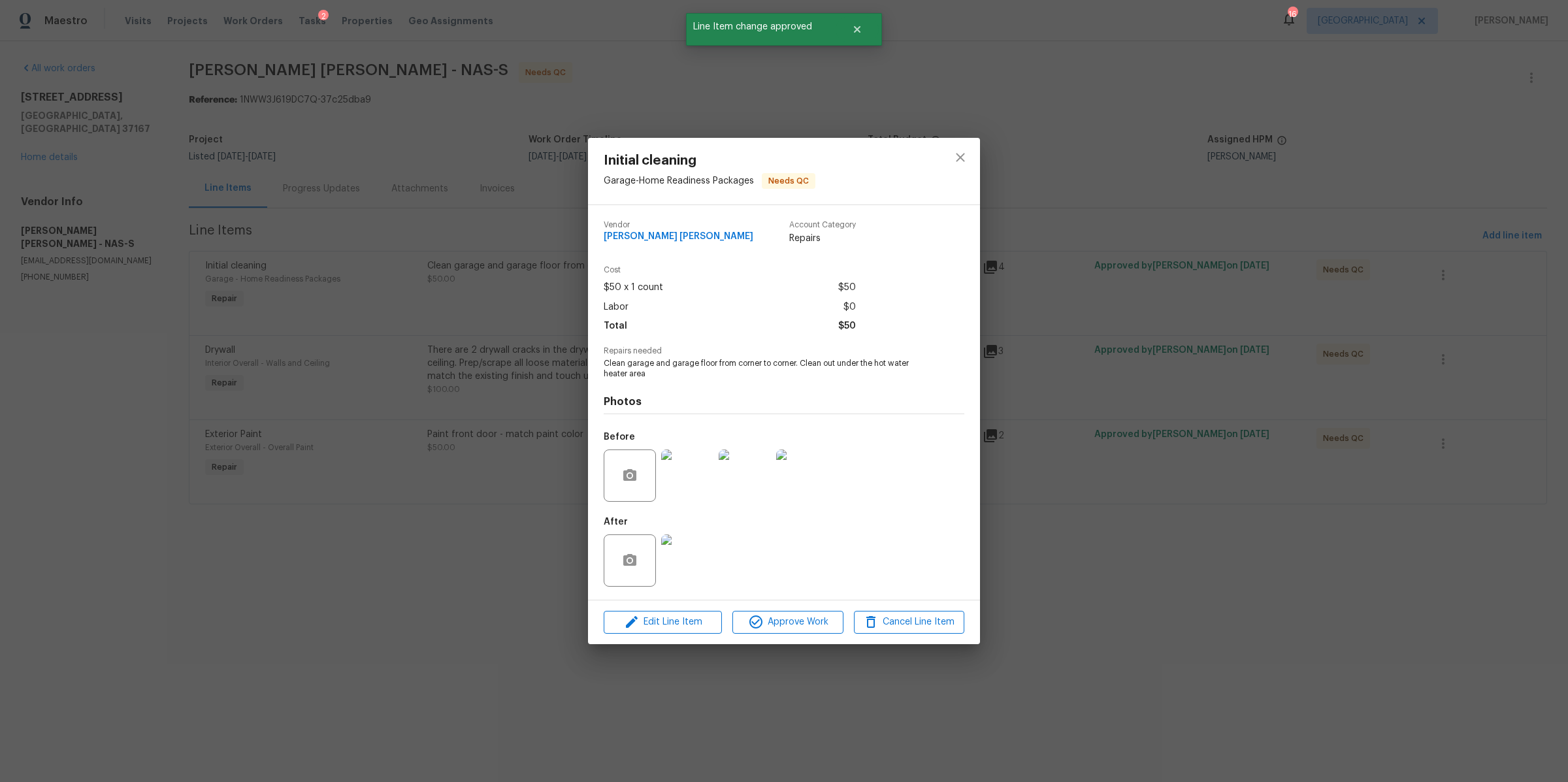
click at [690, 497] on img at bounding box center [687, 475] width 52 height 52
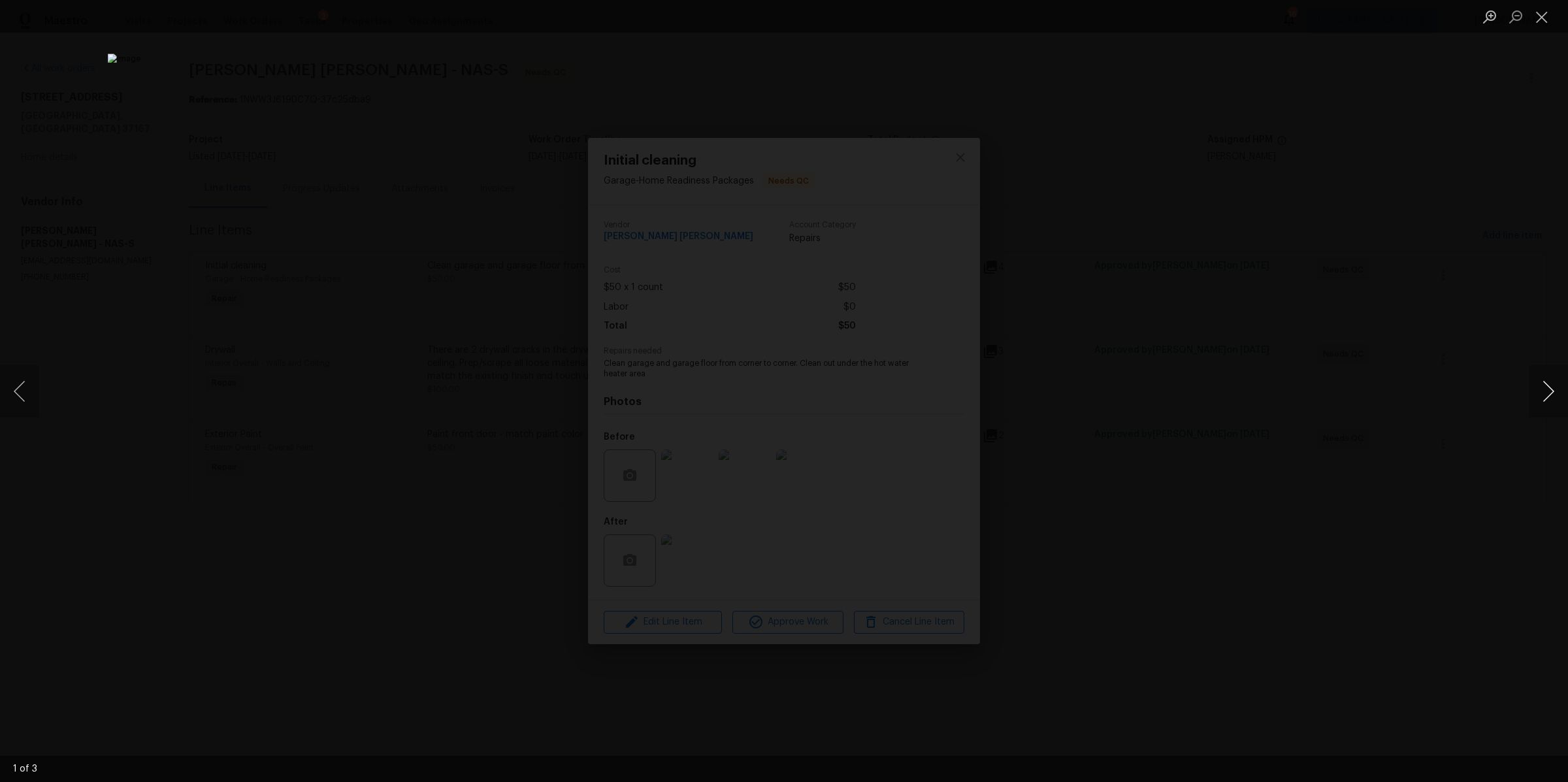
click at [1556, 388] on button "Next image" at bounding box center [1548, 391] width 39 height 52
click at [1549, 388] on button "Next image" at bounding box center [1548, 391] width 39 height 52
click at [1338, 418] on div "Lightbox" at bounding box center [784, 391] width 1568 height 782
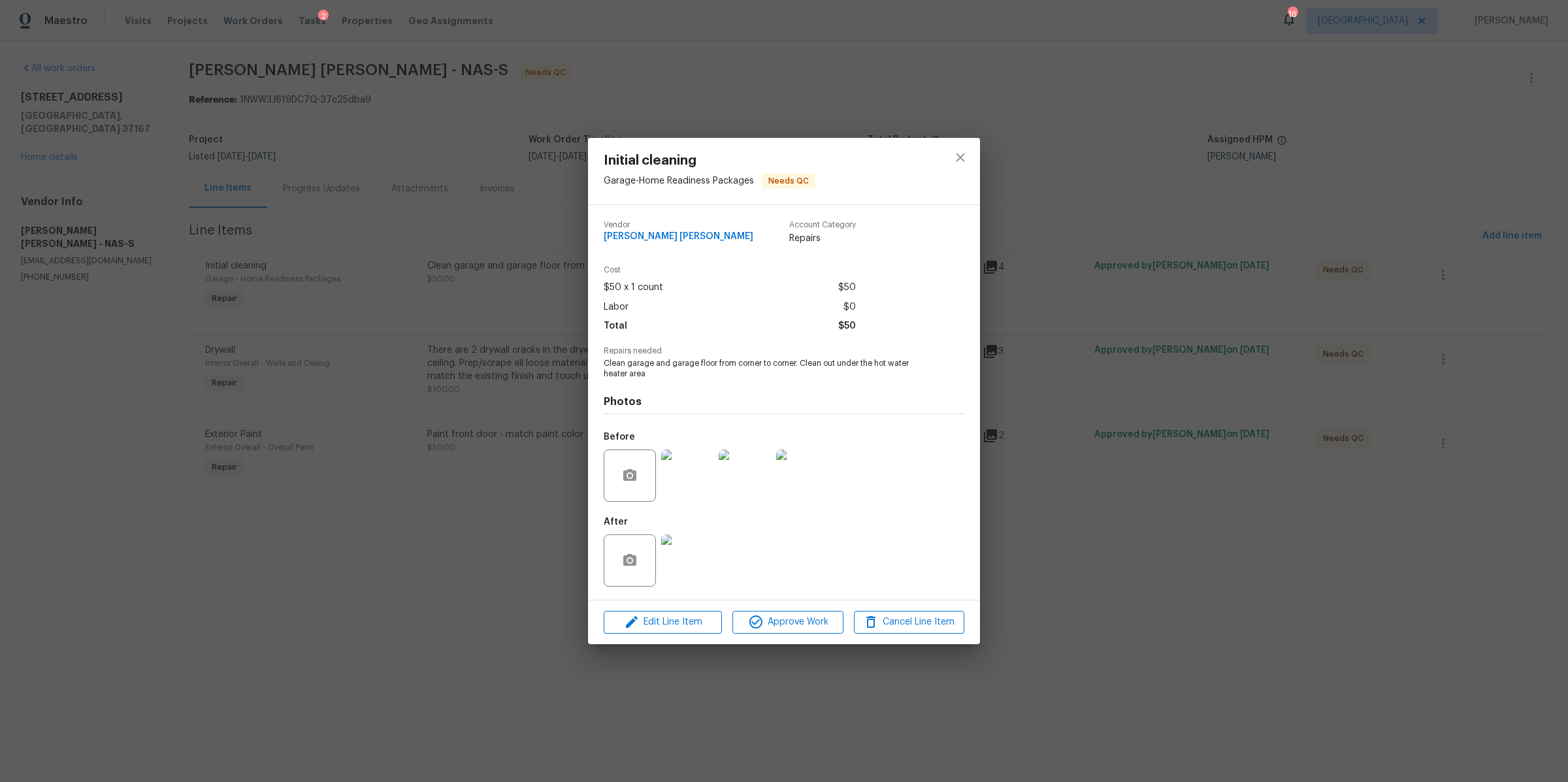
click at [696, 555] on img at bounding box center [687, 560] width 52 height 52
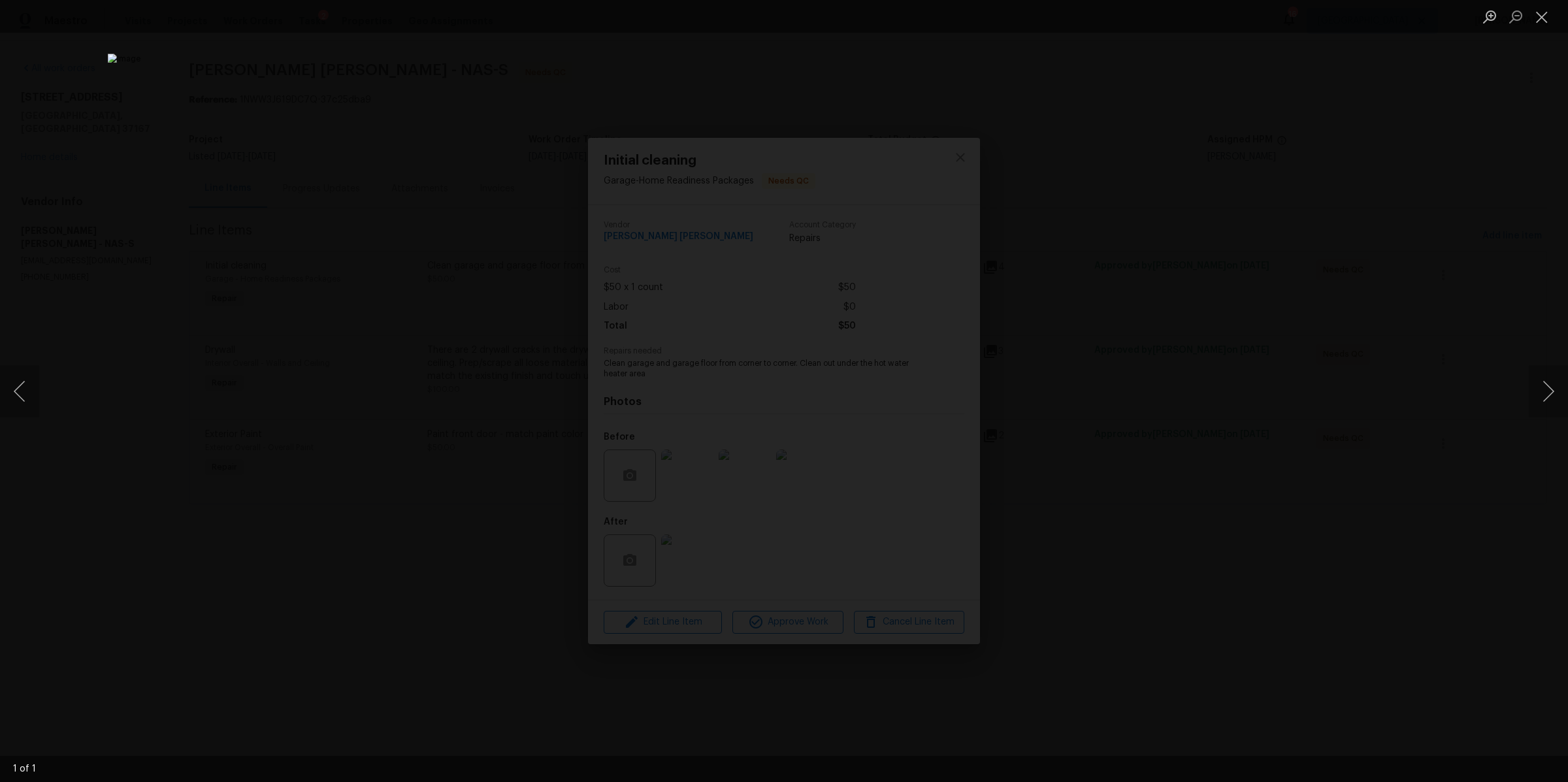
click at [1162, 544] on div "Lightbox" at bounding box center [784, 391] width 1568 height 782
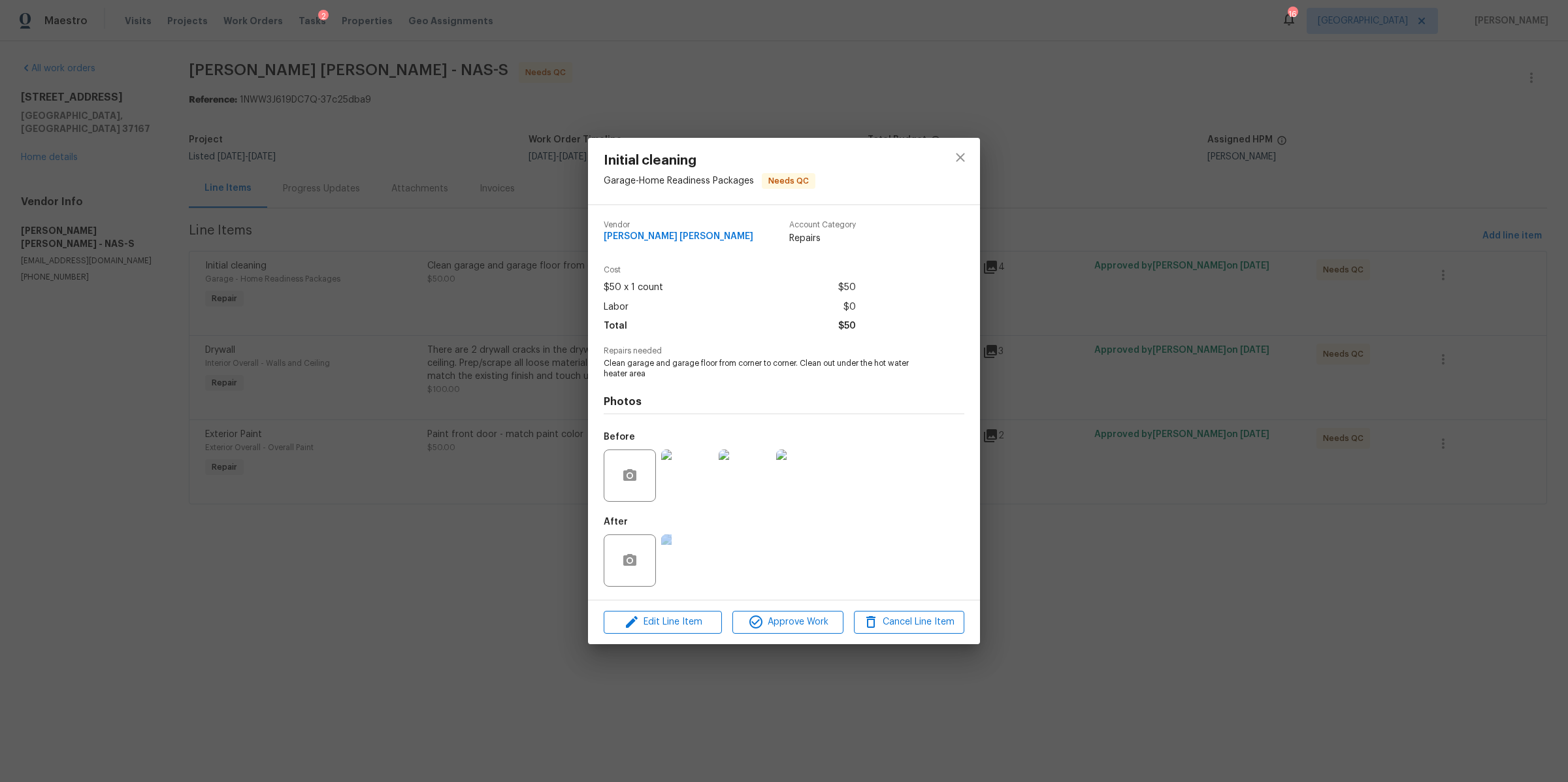
click at [1161, 544] on div "Initial cleaning Garage - Home Readiness Packages Needs QC Vendor Fernando Ruiz…" at bounding box center [784, 391] width 1568 height 782
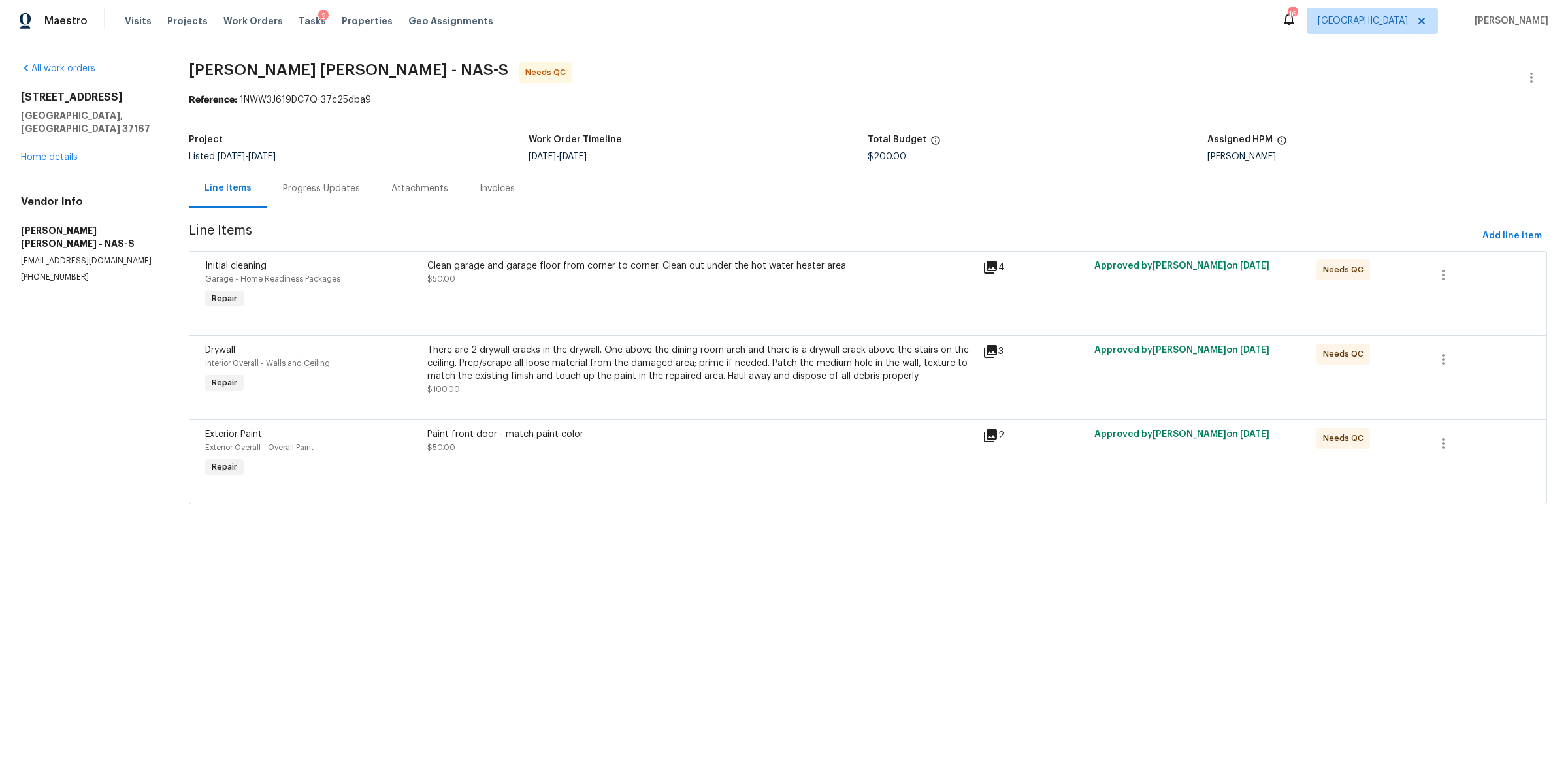
click at [556, 368] on div "There are 2 drywall cracks in the drywall. One above the dining room arch and t…" at bounding box center [701, 363] width 548 height 39
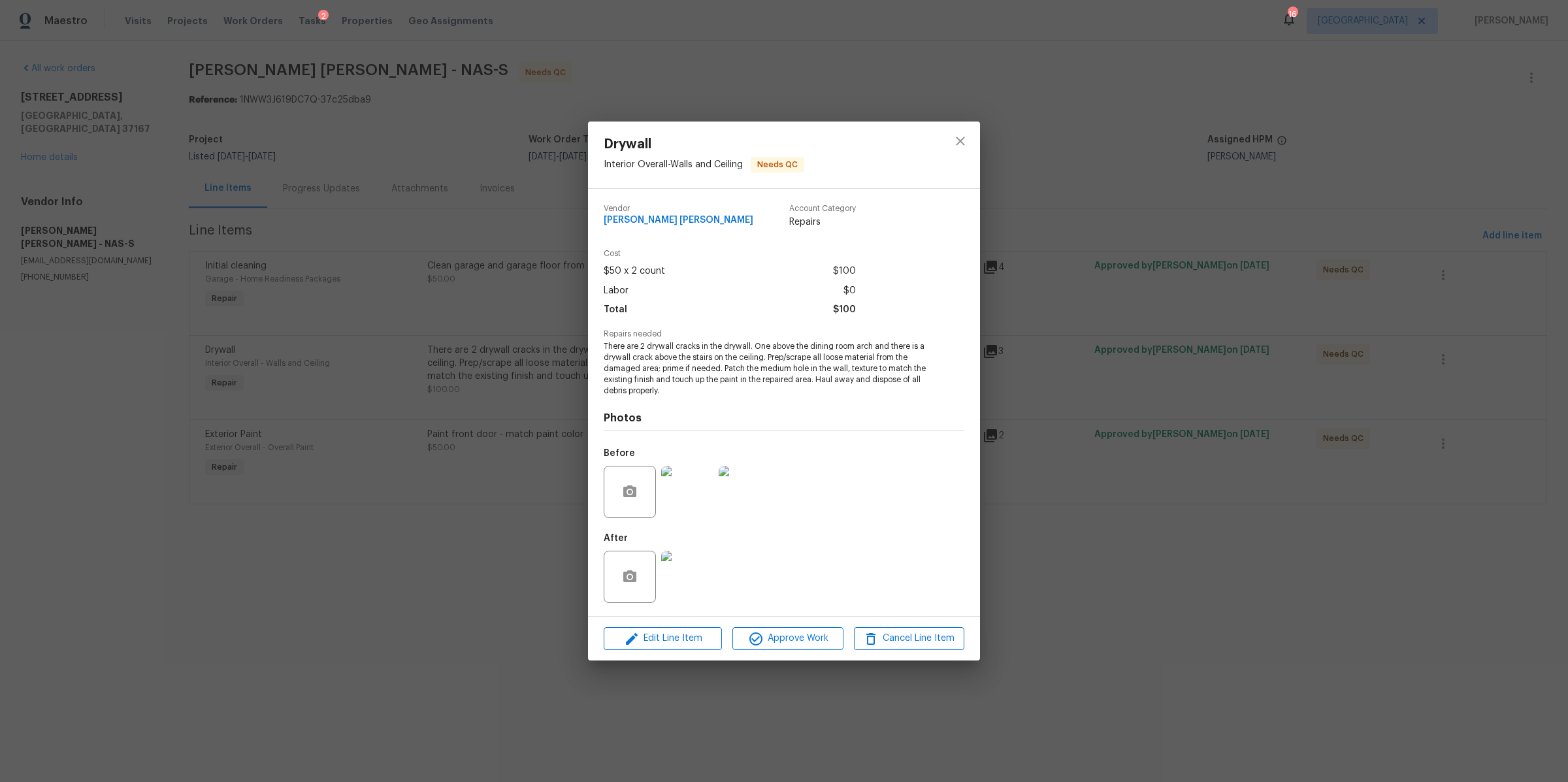
click at [682, 491] on img at bounding box center [687, 492] width 52 height 52
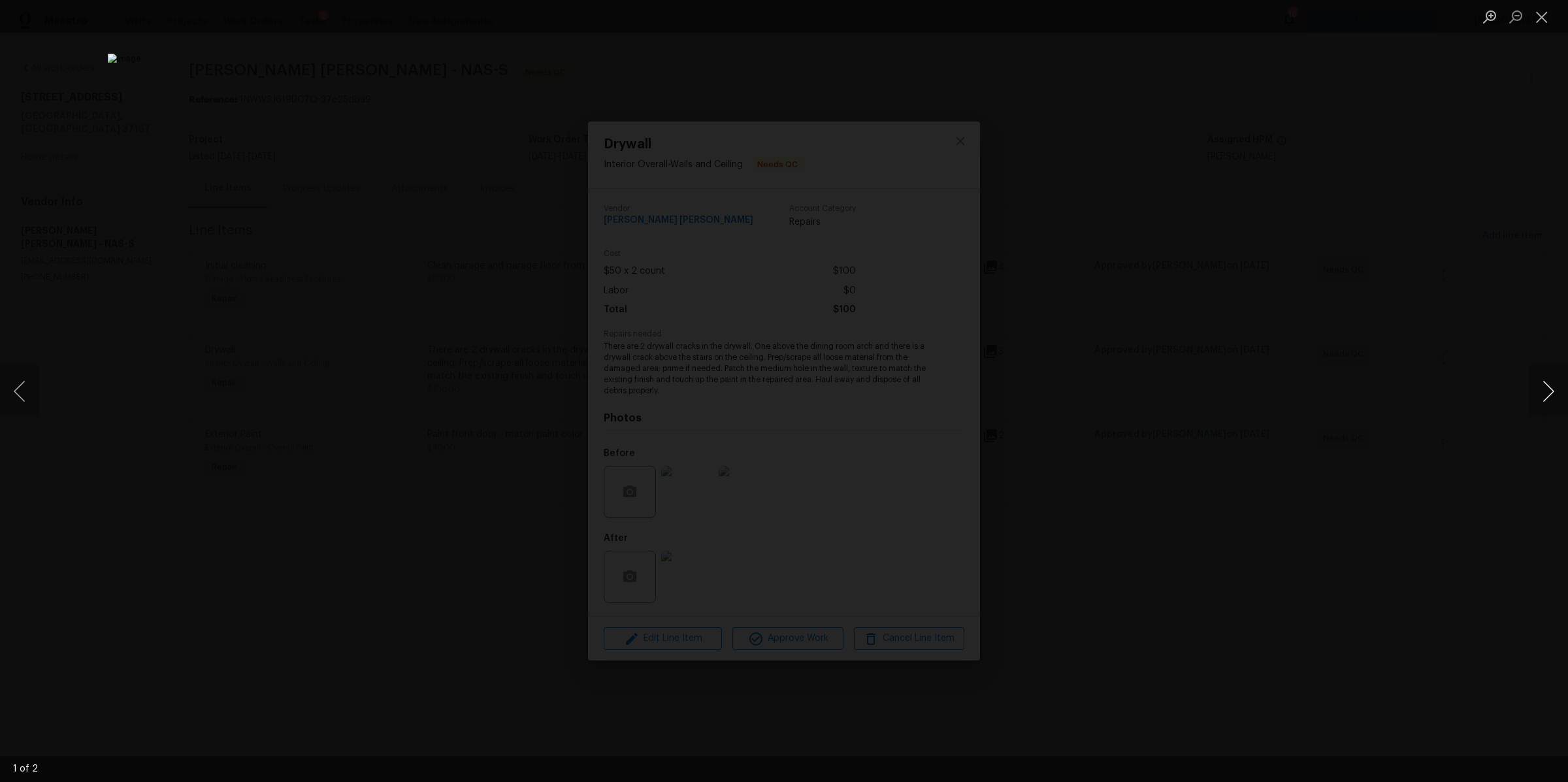
click at [1545, 400] on button "Next image" at bounding box center [1548, 391] width 39 height 52
drag, startPoint x: 1362, startPoint y: 435, endPoint x: 1350, endPoint y: 447, distance: 17.0
click at [1362, 434] on div "Lightbox" at bounding box center [784, 391] width 1568 height 782
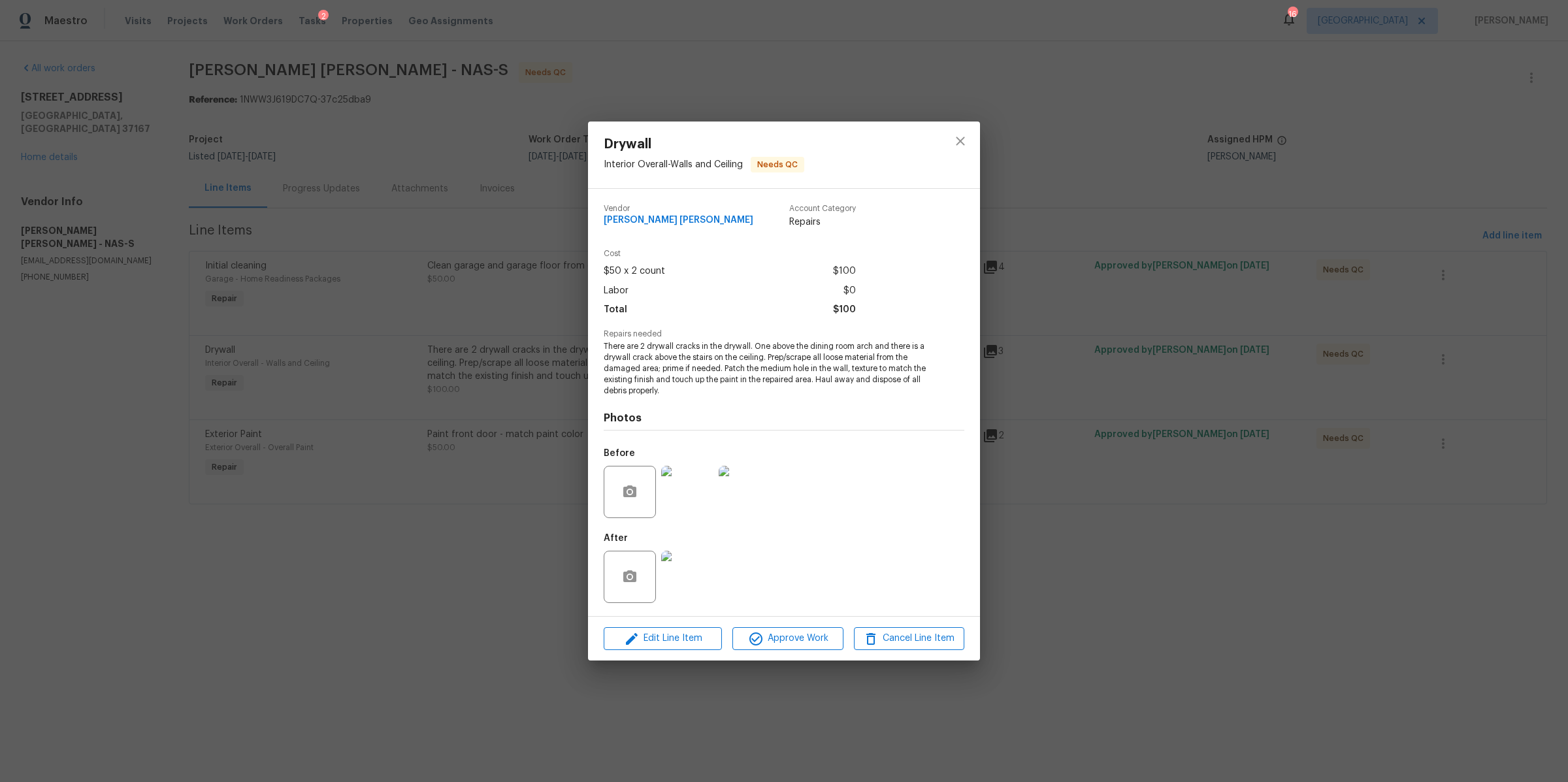
click at [704, 568] on img at bounding box center [687, 577] width 52 height 52
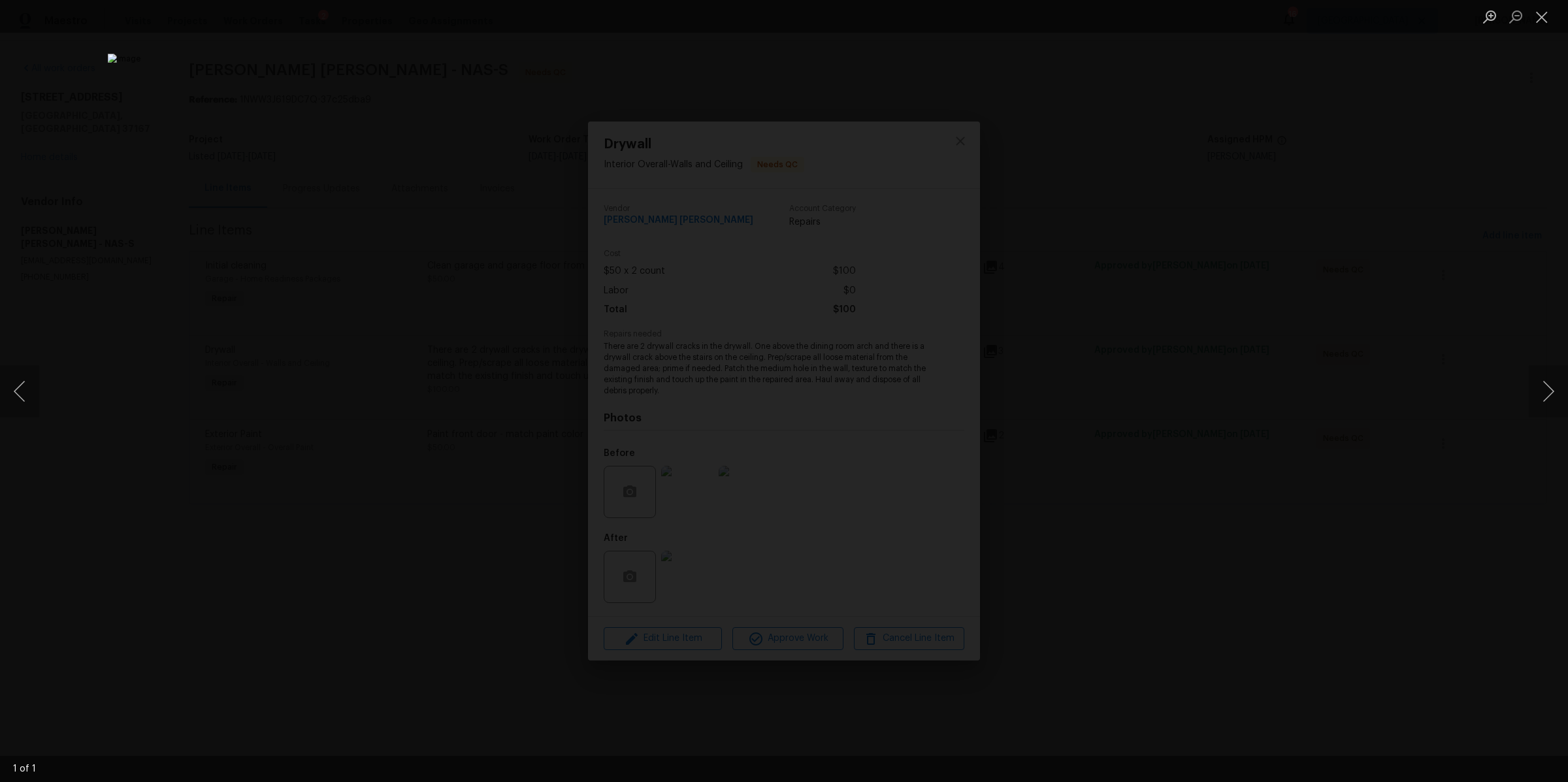
click at [1174, 504] on div "Lightbox" at bounding box center [784, 391] width 1568 height 782
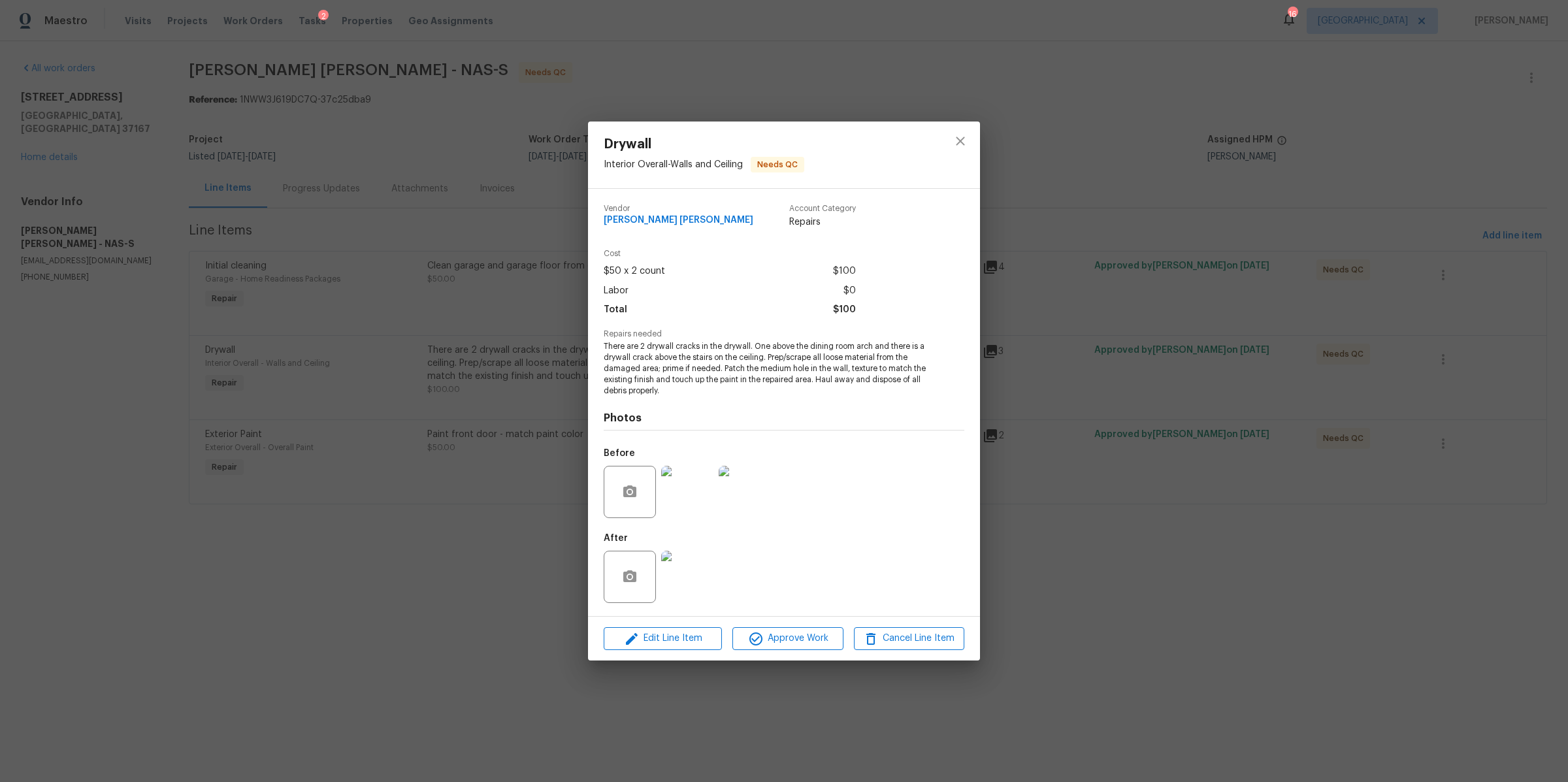
click at [1174, 503] on div "Drywall Interior Overall - Walls and Ceiling Needs QC Vendor Fernando Ruiz Hern…" at bounding box center [784, 391] width 1568 height 782
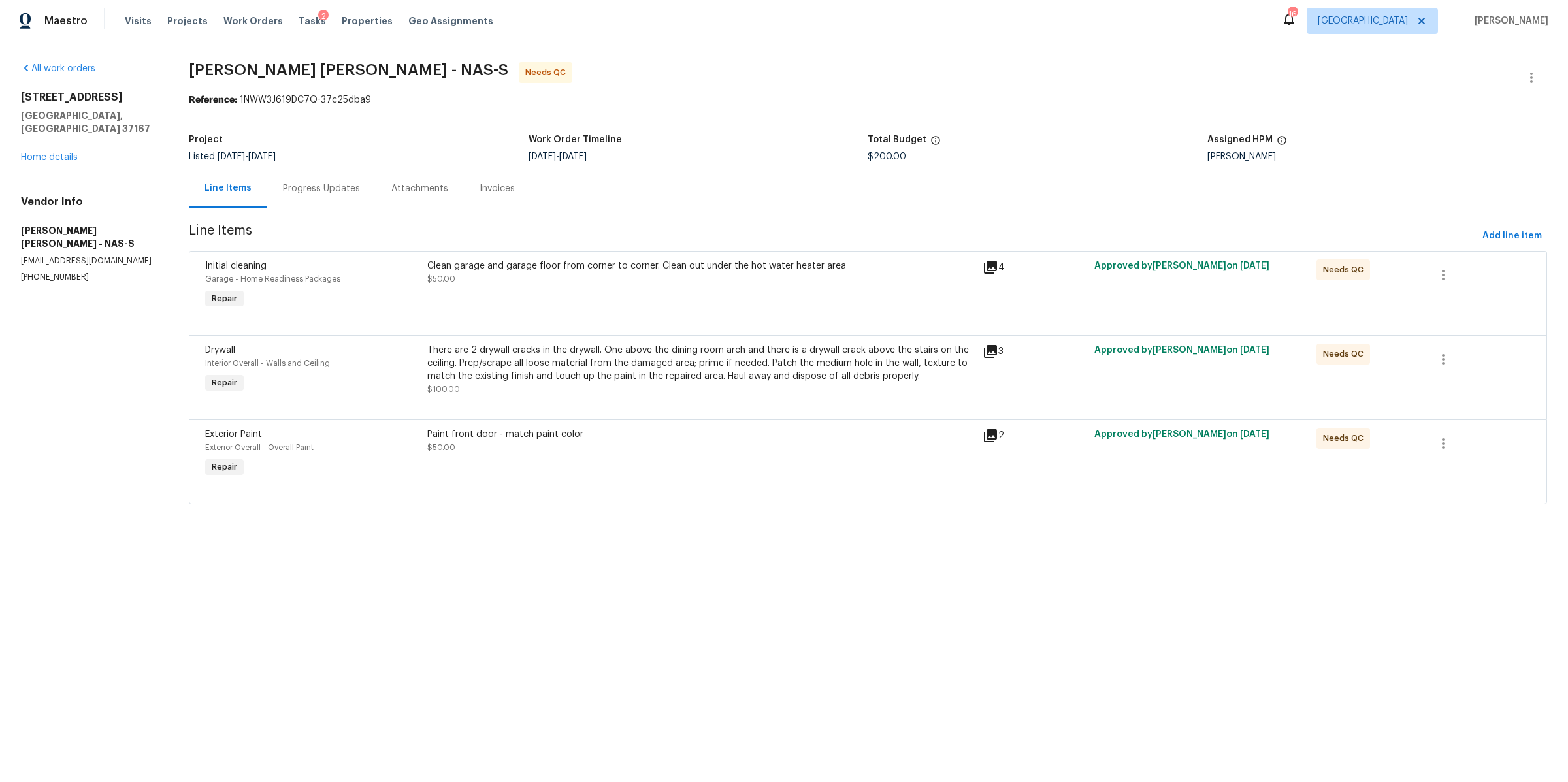
click at [571, 438] on div "Paint front door - match paint color" at bounding box center [701, 434] width 548 height 13
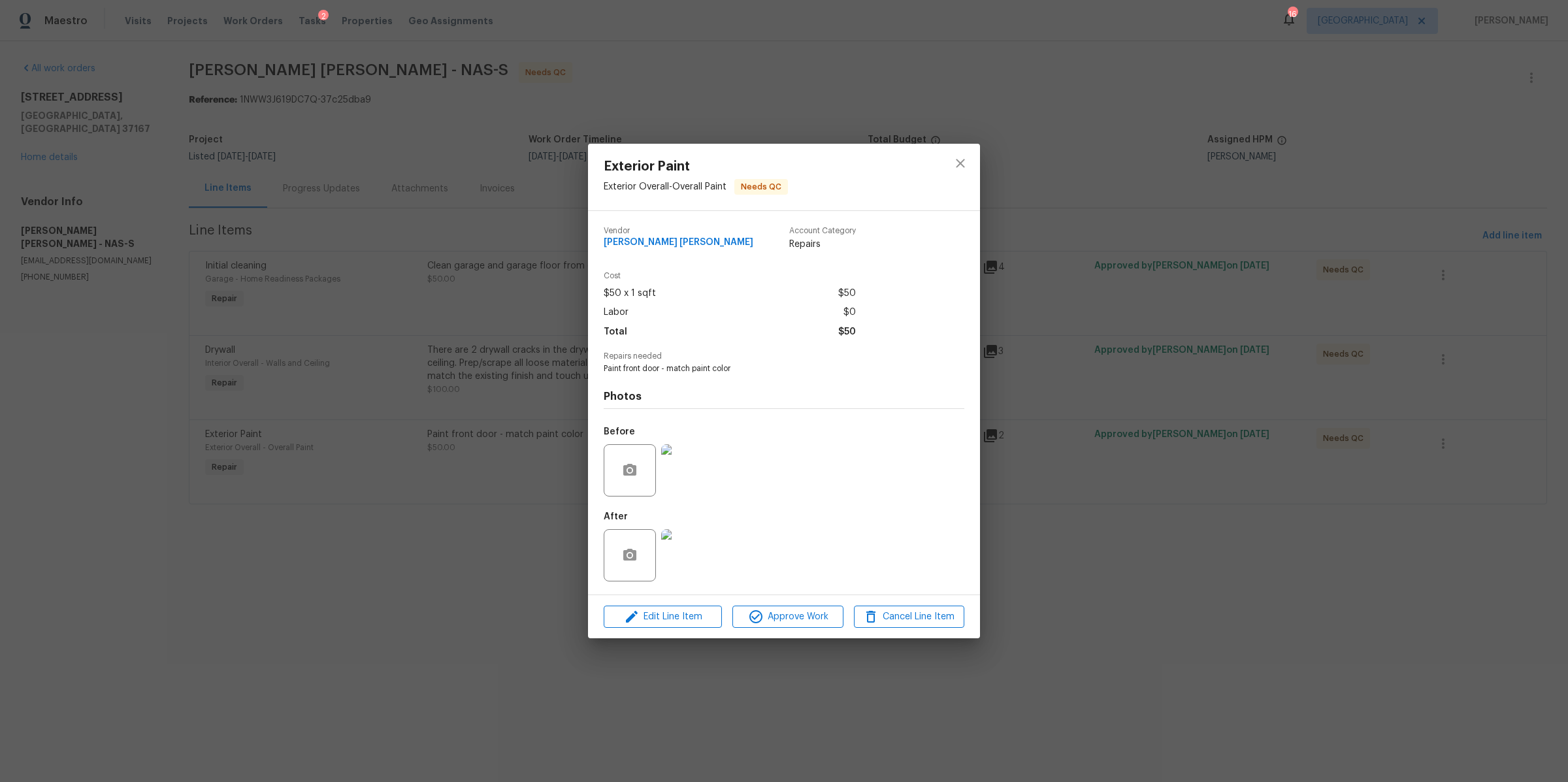
click at [687, 490] on img at bounding box center [687, 471] width 52 height 52
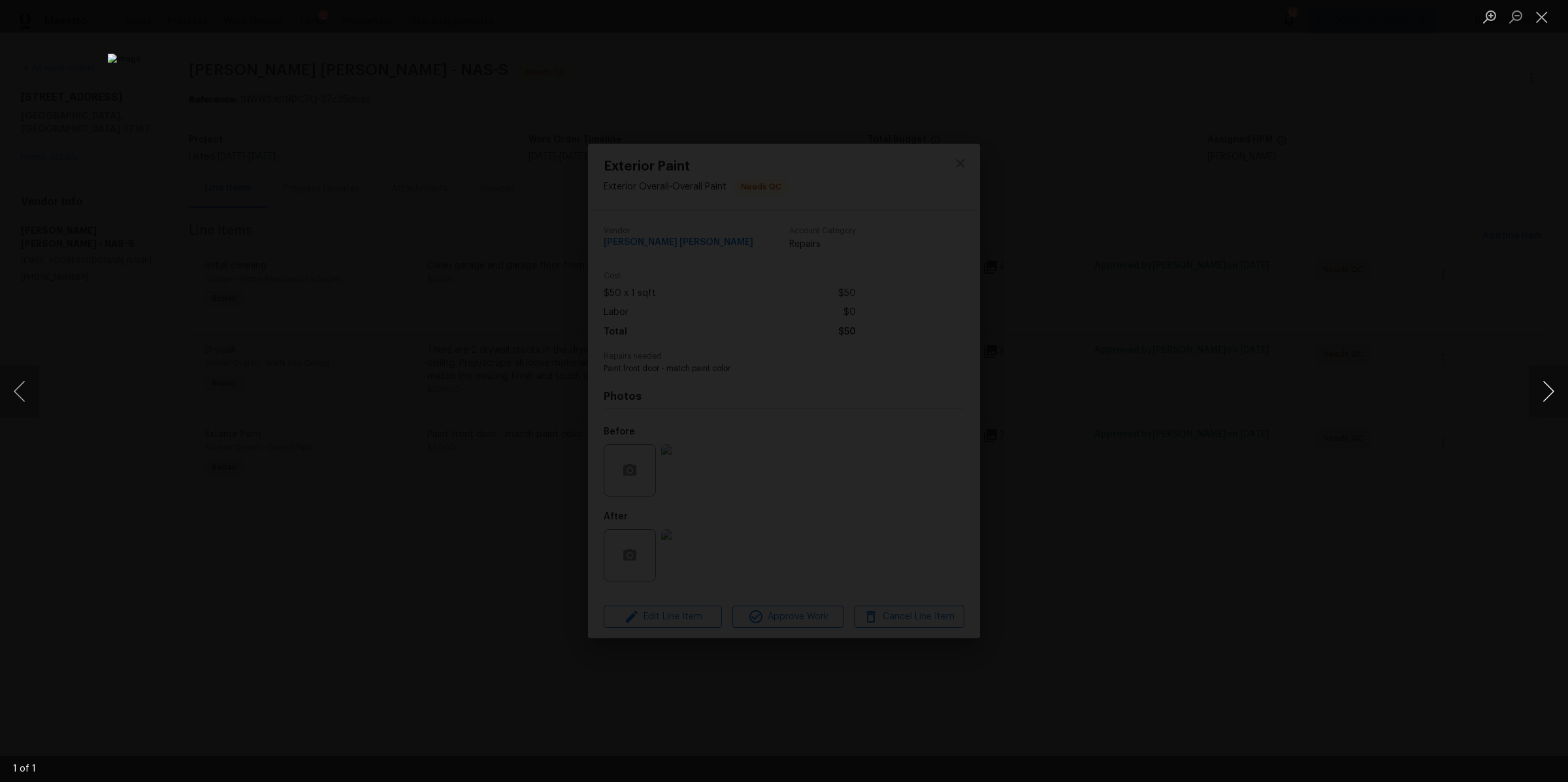
click at [1549, 395] on button "Next image" at bounding box center [1548, 391] width 39 height 52
click at [1292, 479] on div "Lightbox" at bounding box center [784, 391] width 1568 height 782
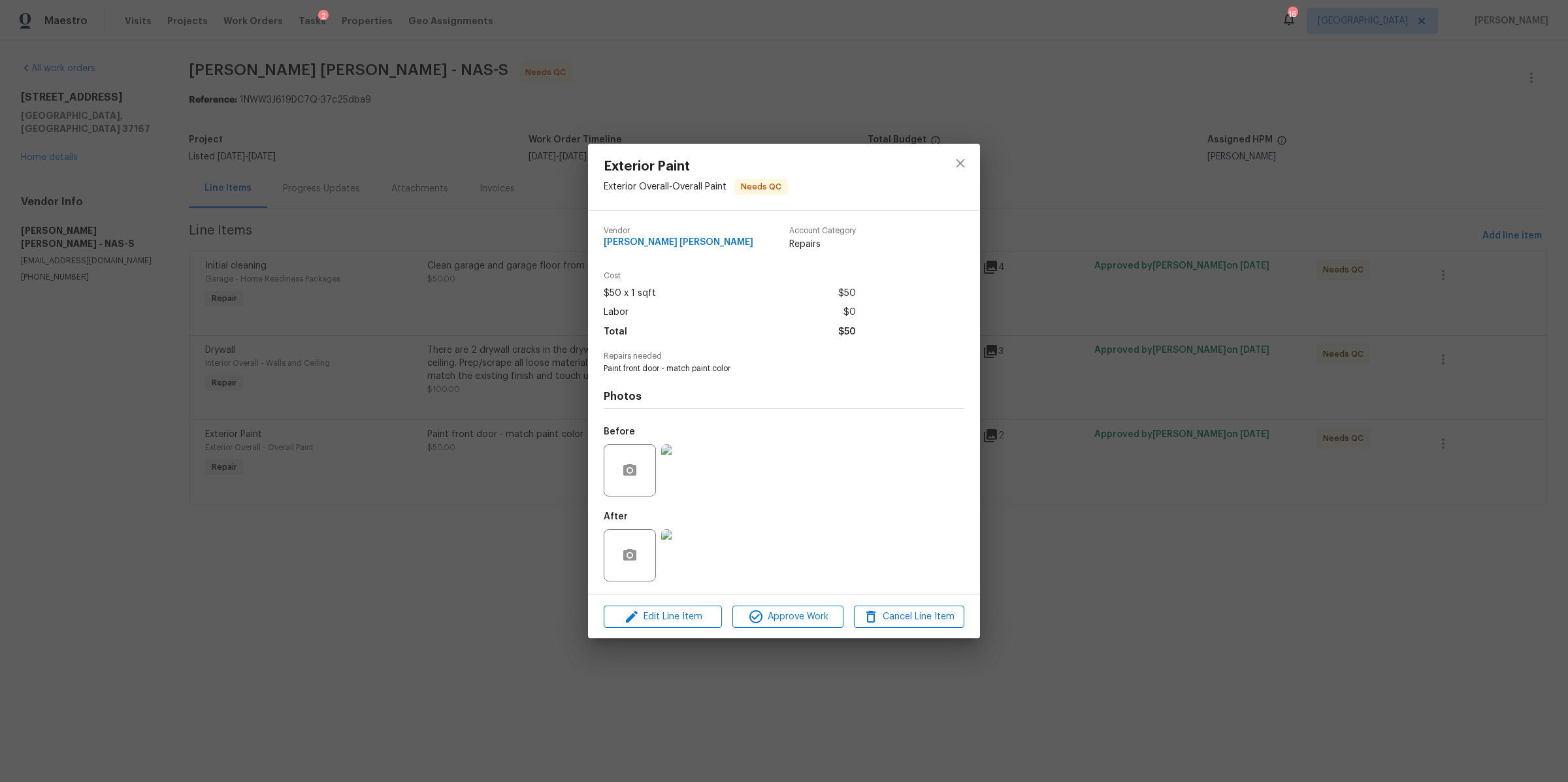
click at [711, 554] on img at bounding box center [687, 556] width 52 height 52
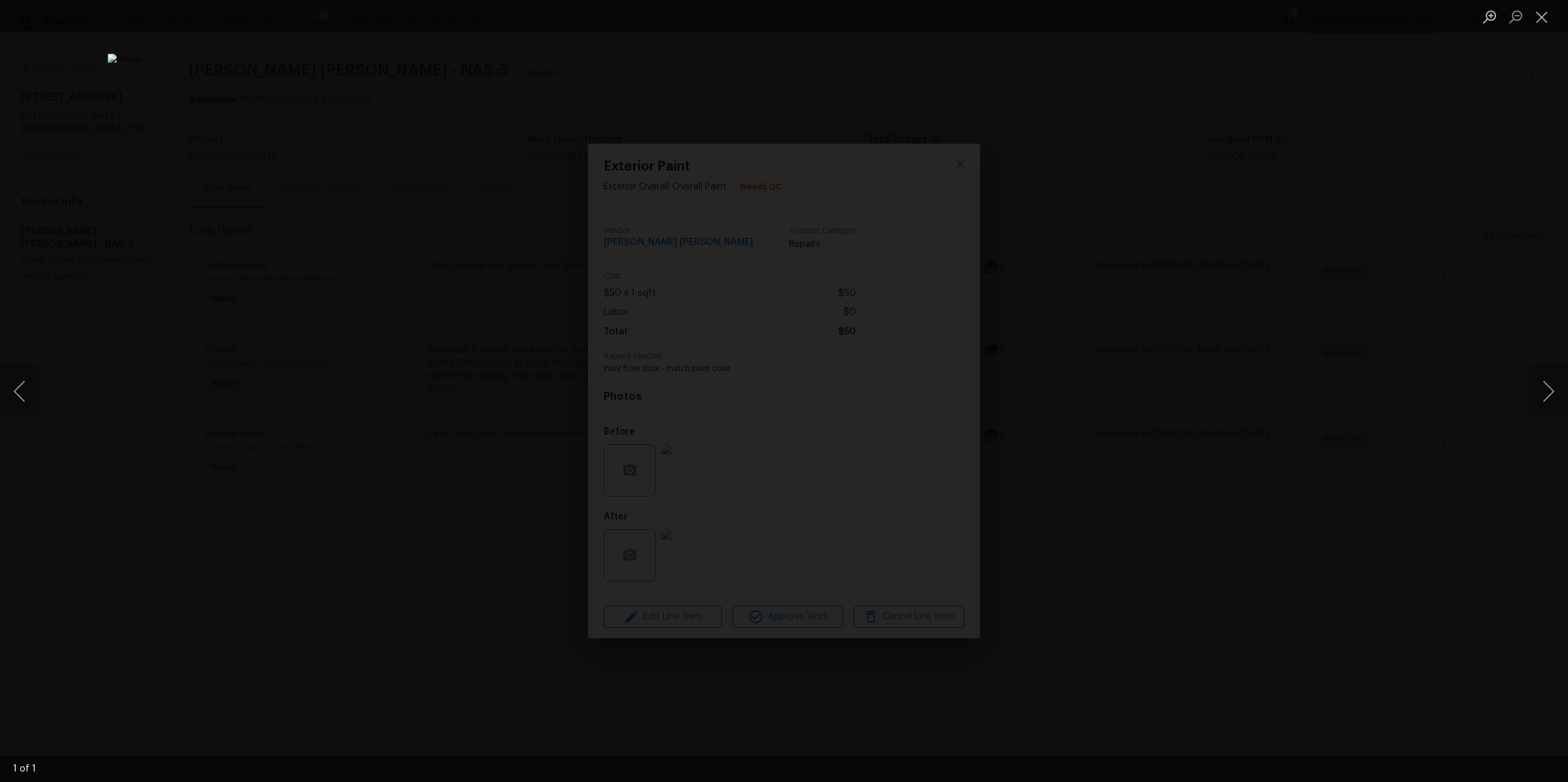
click at [1207, 559] on div "Lightbox" at bounding box center [784, 391] width 1568 height 782
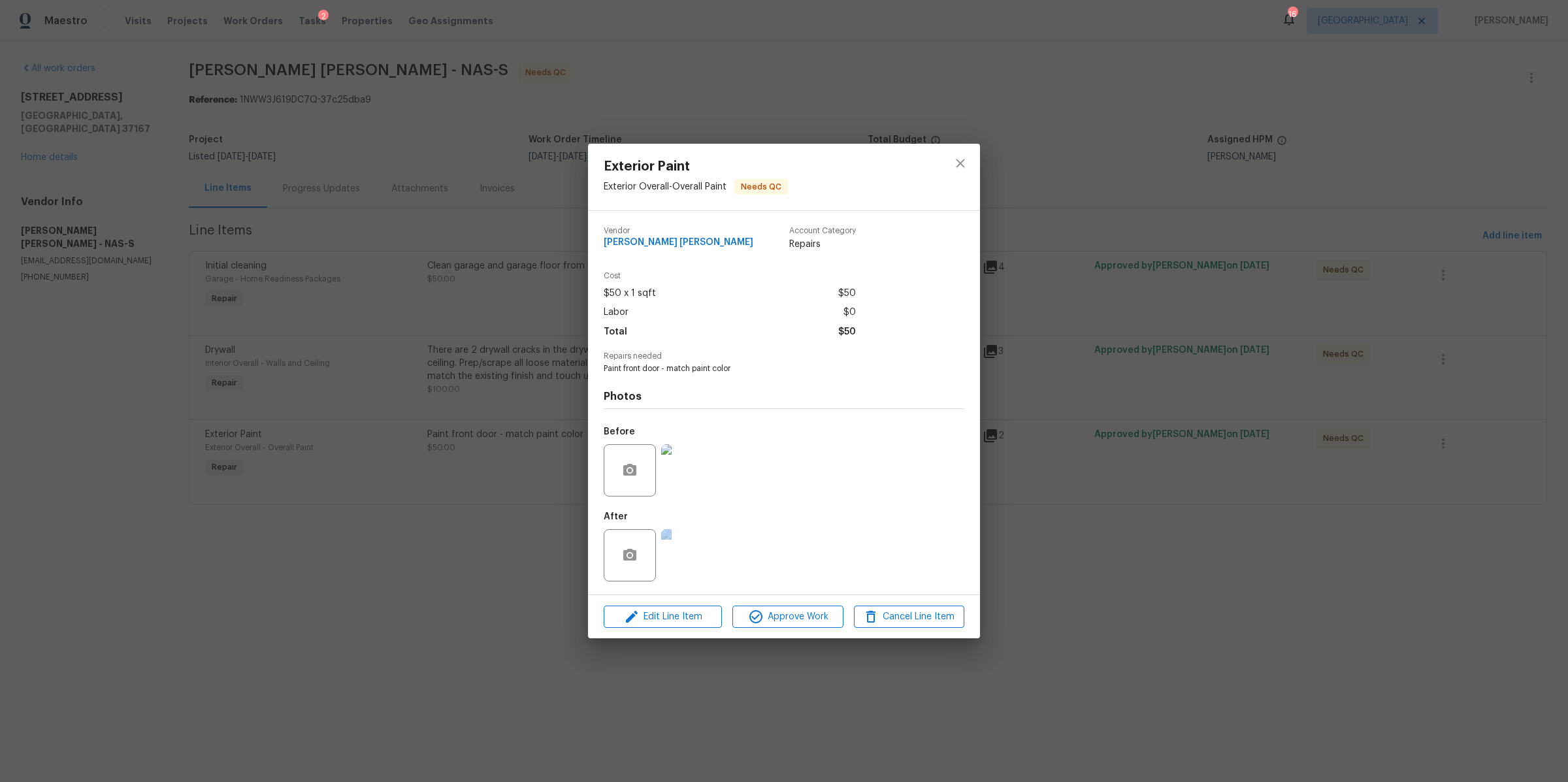
click at [1207, 559] on div "Exterior Paint Exterior Overall - Overall Paint Needs QC Vendor Fernando Ruiz H…" at bounding box center [784, 391] width 1568 height 782
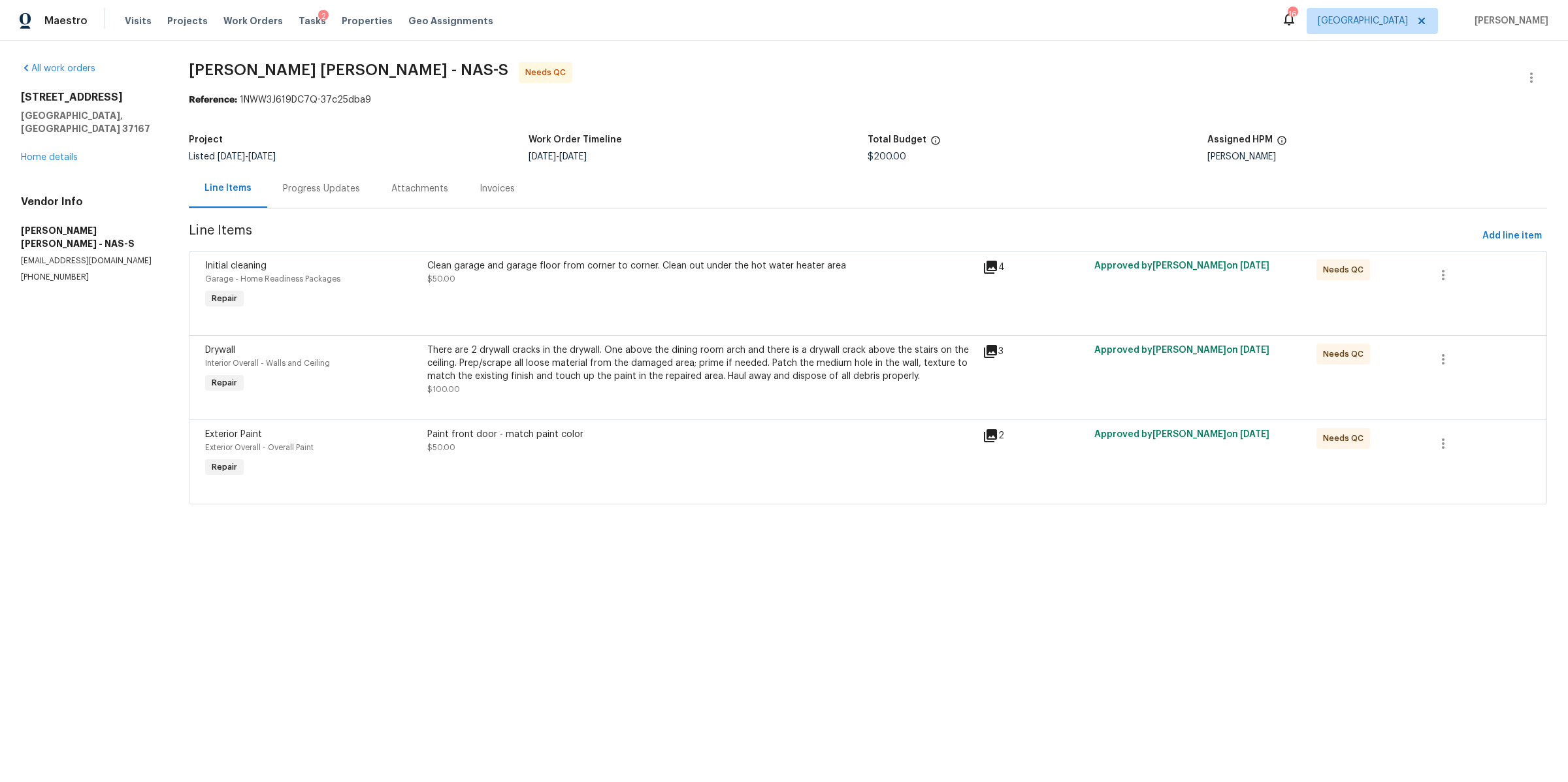
click at [487, 284] on div "Clean garage and garage floor from corner to corner. Clean out under the hot wa…" at bounding box center [701, 272] width 548 height 26
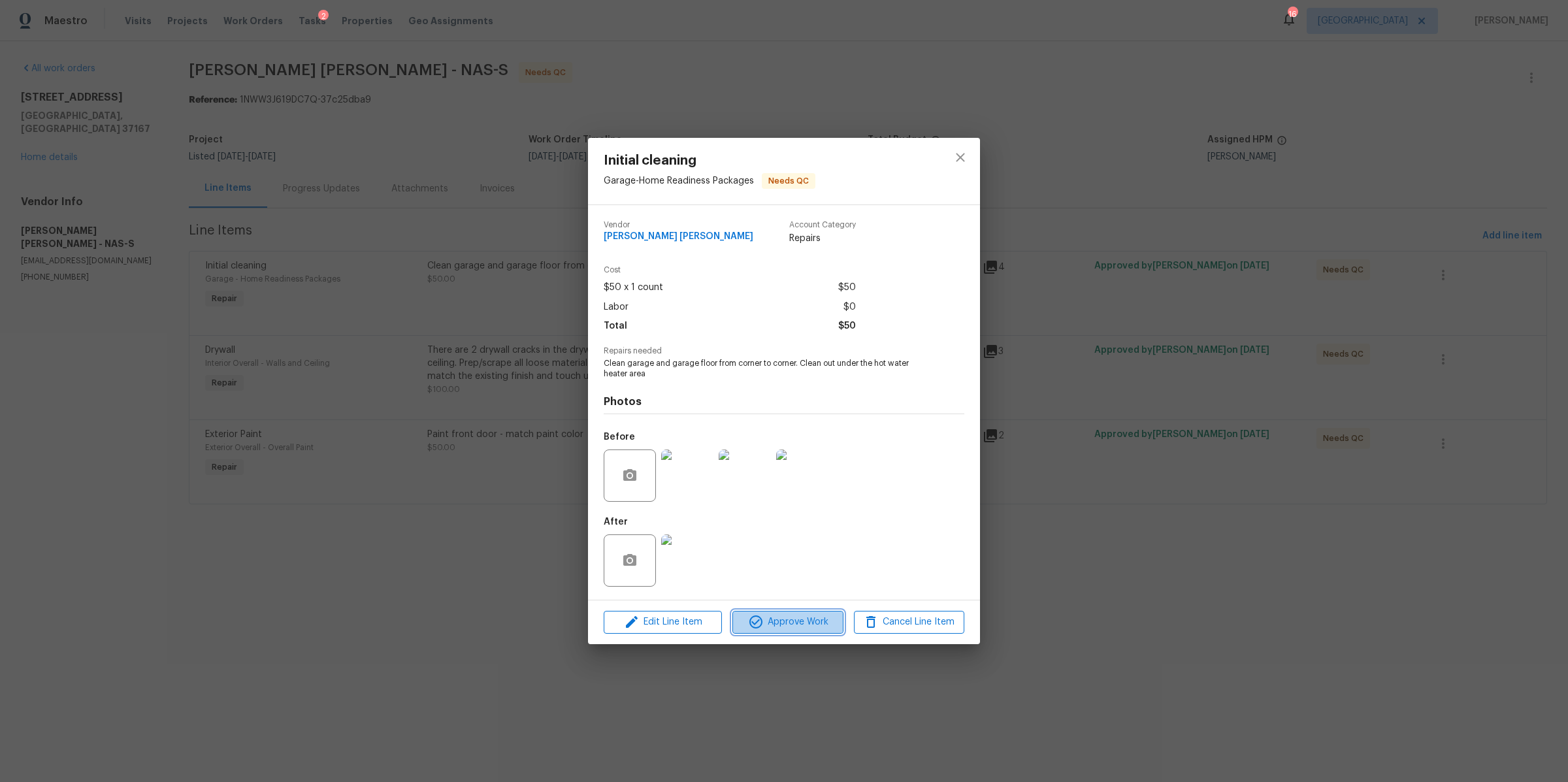
click at [804, 616] on span "Approve Work" at bounding box center [787, 622] width 103 height 16
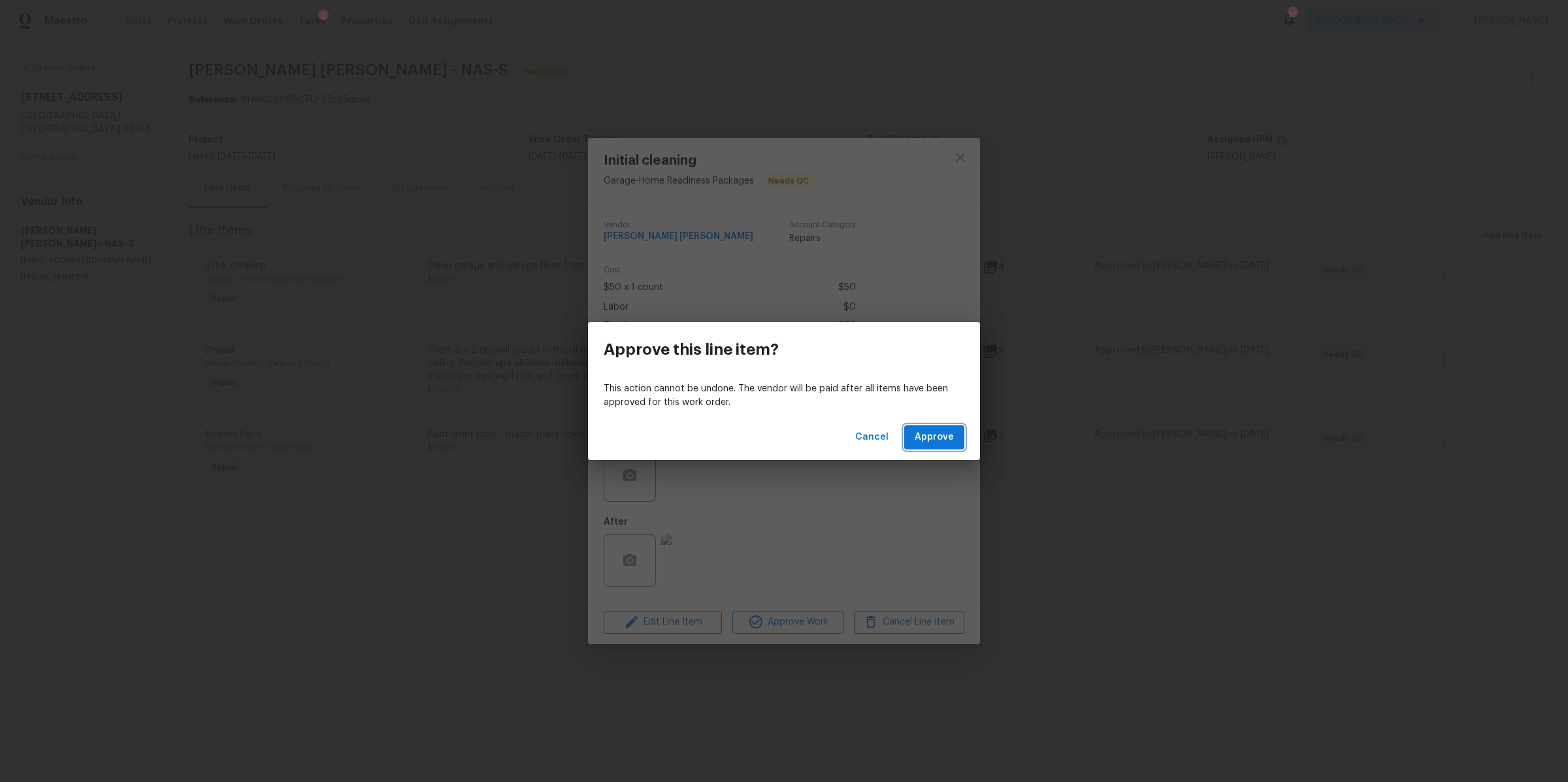
click at [928, 440] on span "Approve" at bounding box center [934, 438] width 39 height 16
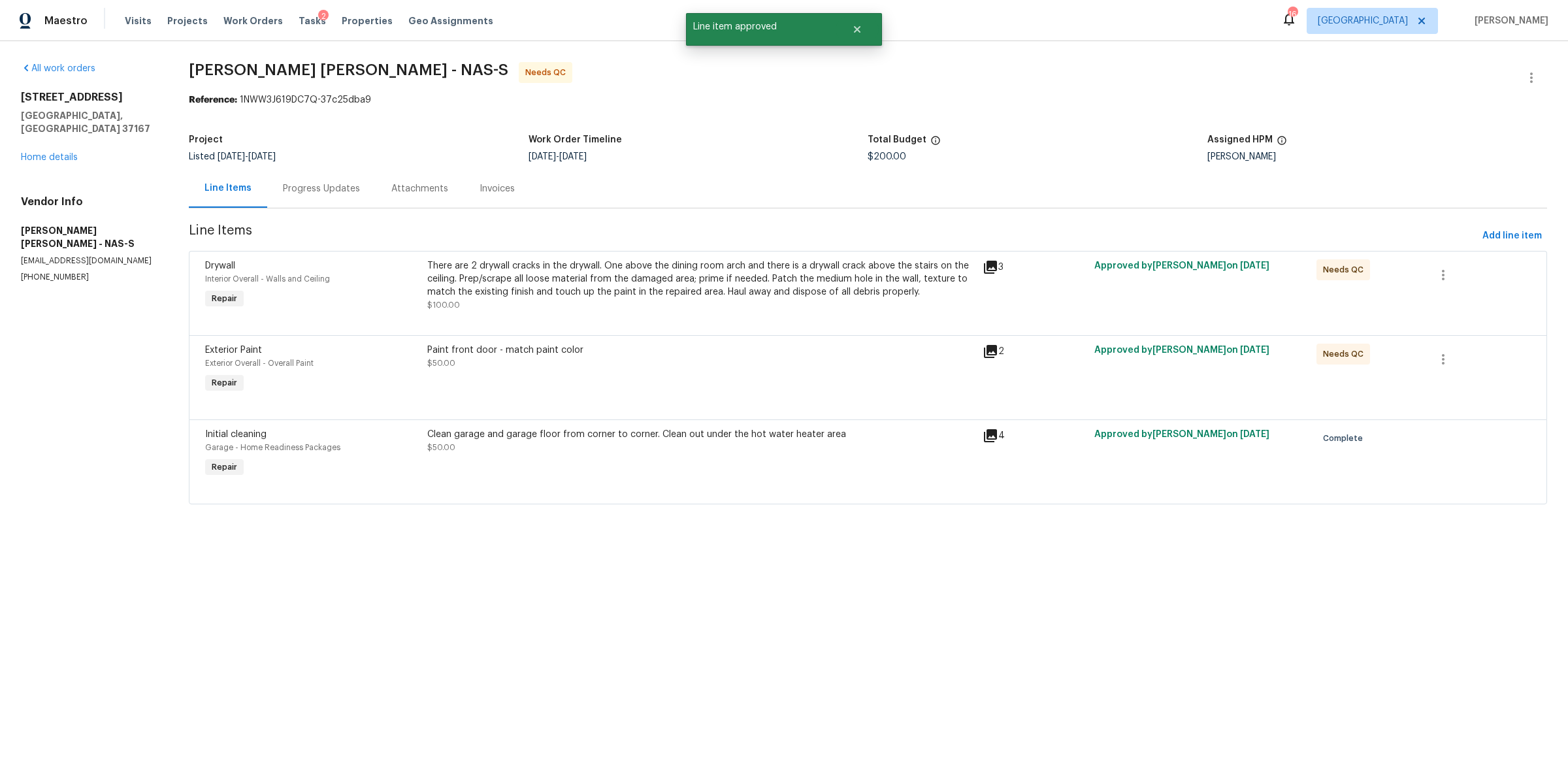
click at [519, 298] on div "There are 2 drywall cracks in the drywall. One above the dining room arch and t…" at bounding box center [701, 279] width 548 height 39
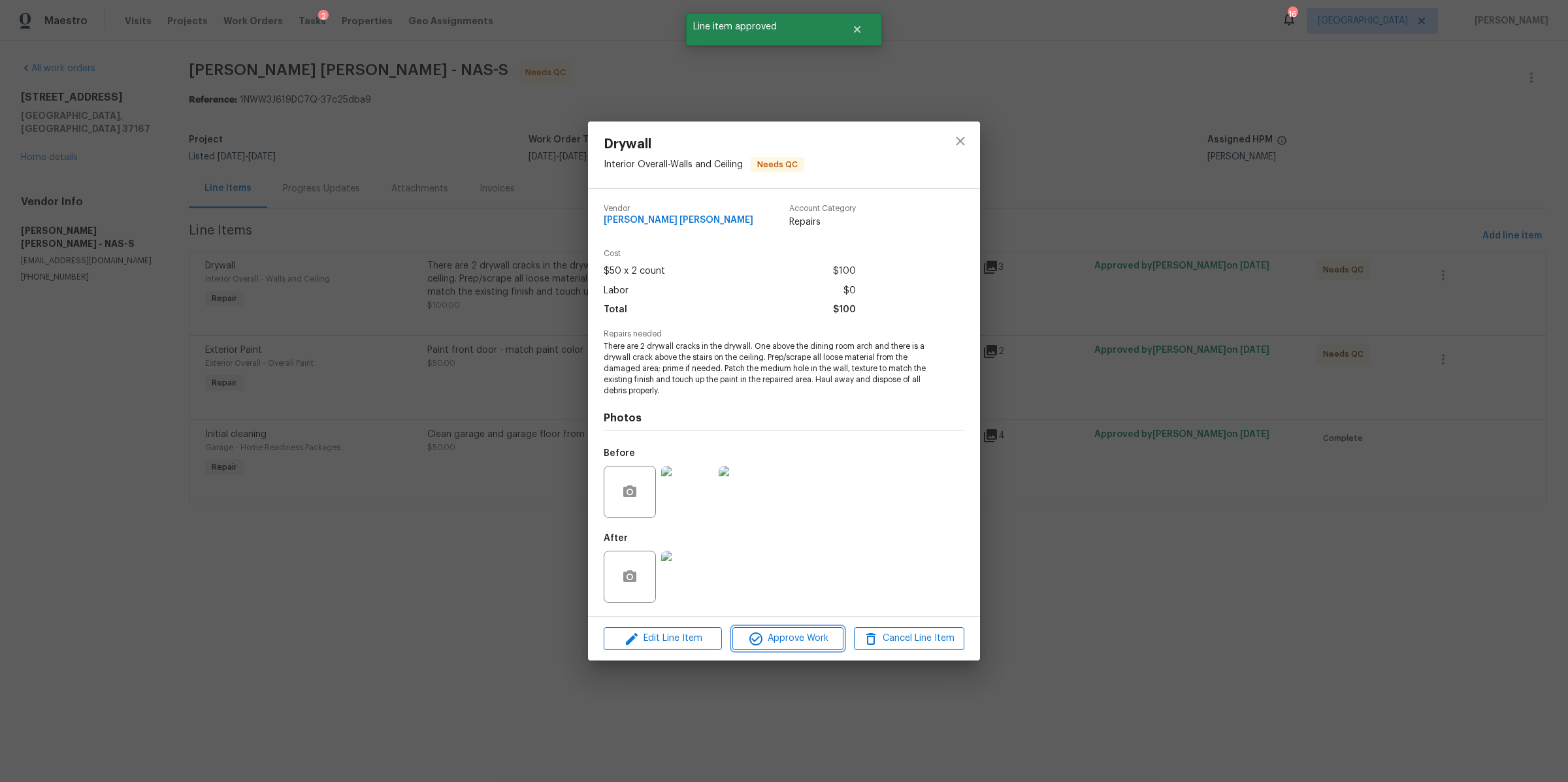
click at [789, 635] on span "Approve Work" at bounding box center [787, 639] width 103 height 16
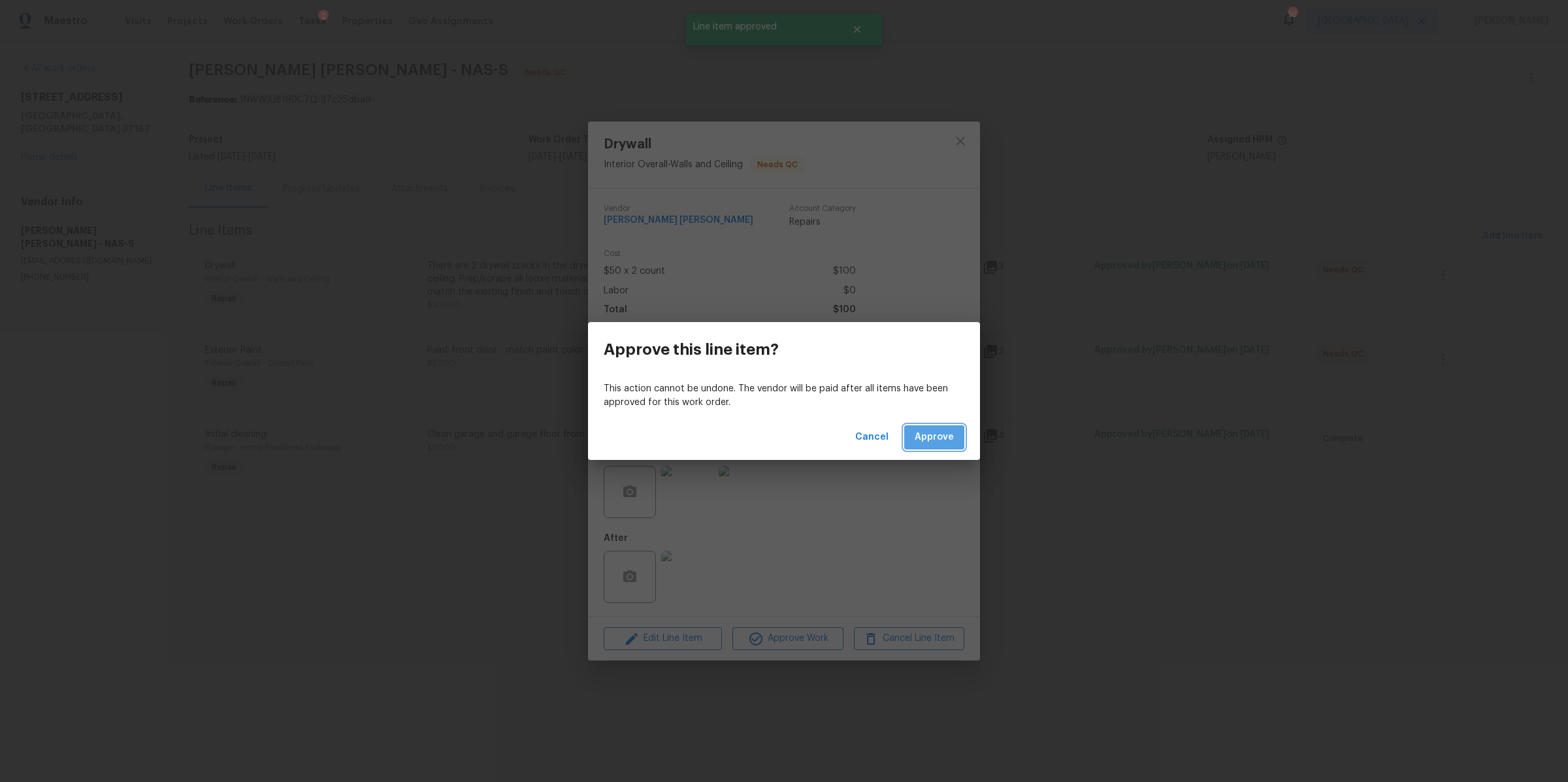
click at [938, 437] on span "Approve" at bounding box center [934, 438] width 39 height 16
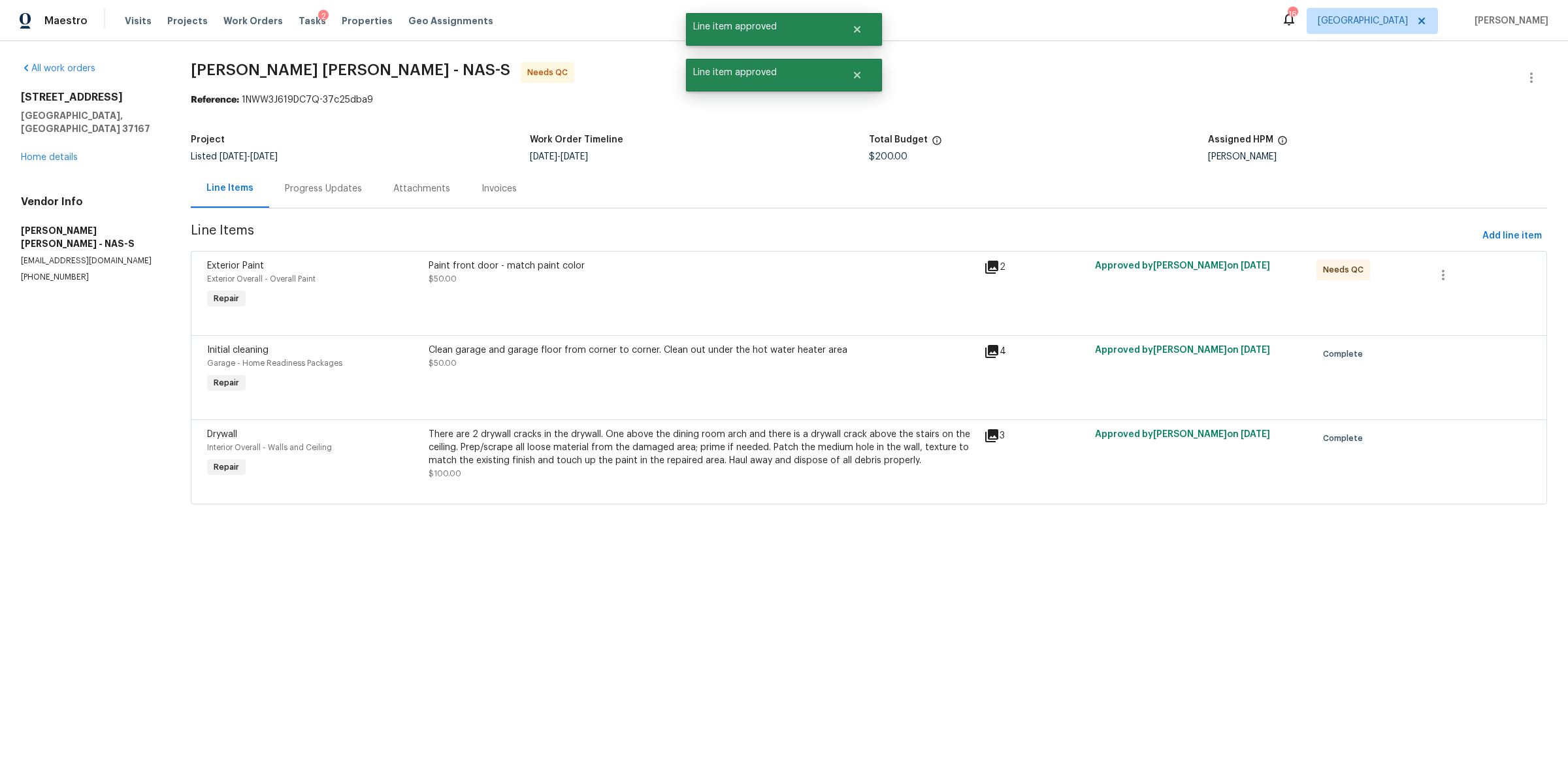
click at [530, 298] on div "Paint front door - match paint color $50.00" at bounding box center [702, 285] width 555 height 60
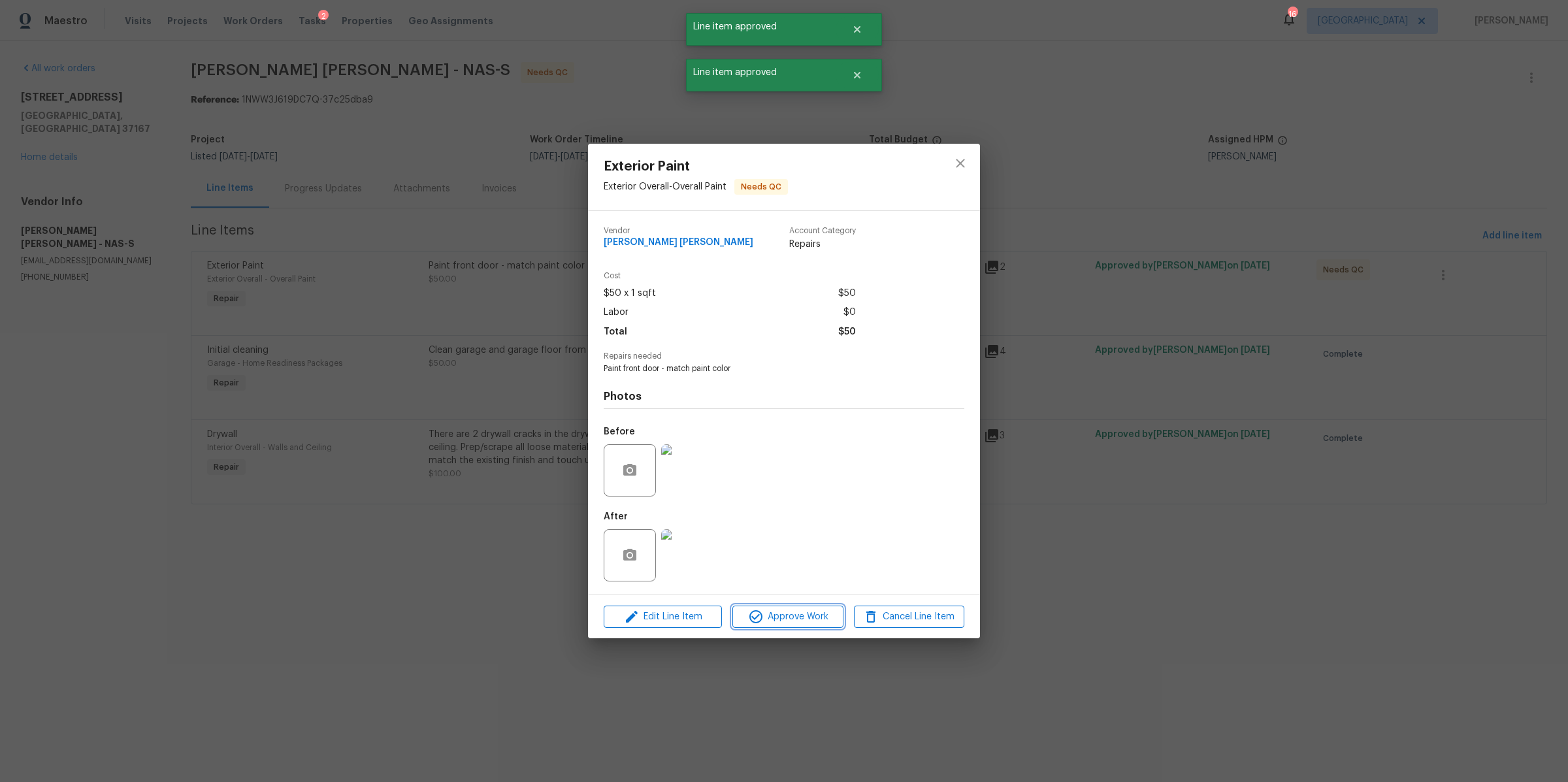
click at [776, 613] on span "Approve Work" at bounding box center [787, 617] width 103 height 16
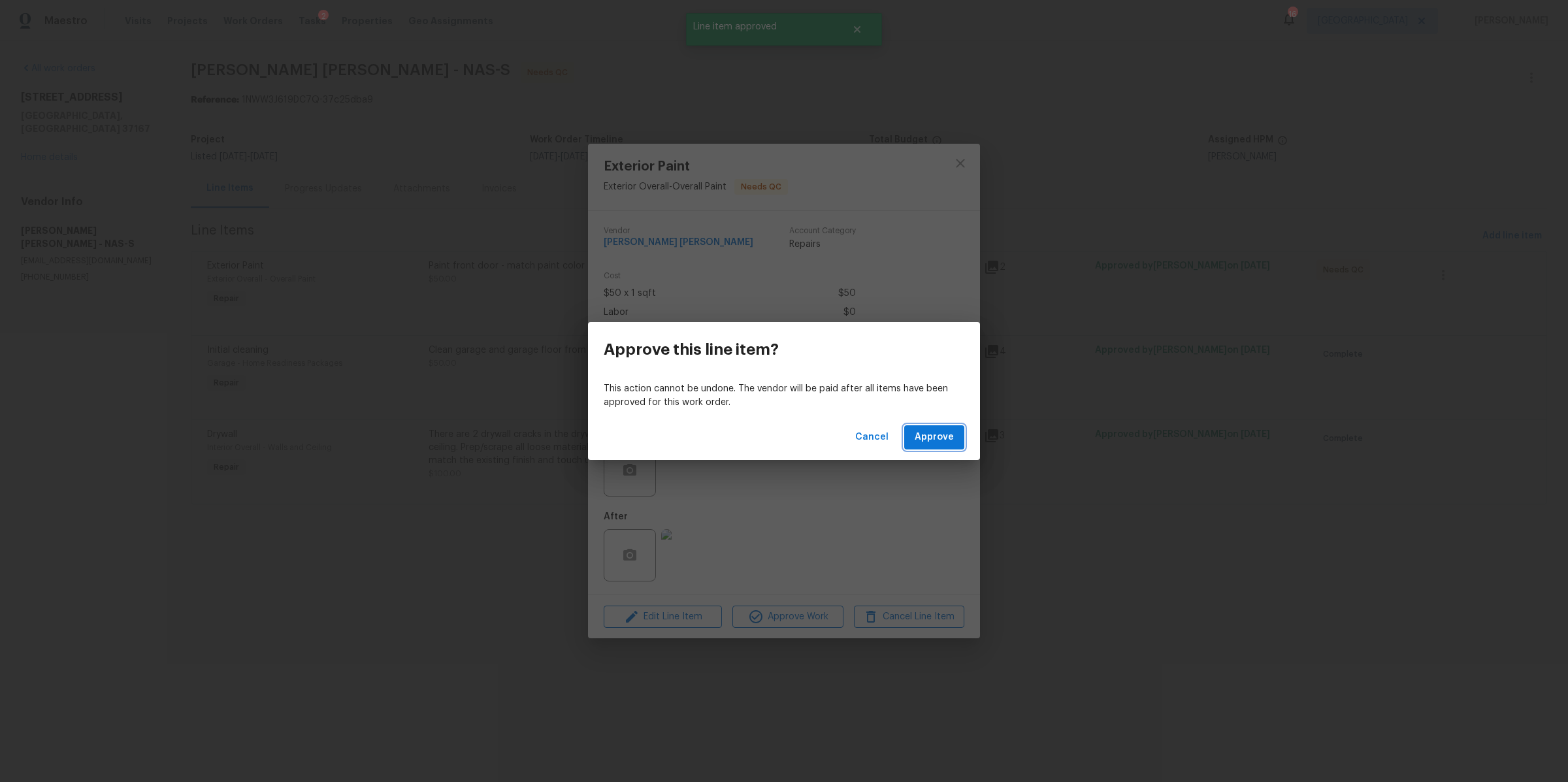
click at [925, 434] on span "Approve" at bounding box center [934, 438] width 39 height 16
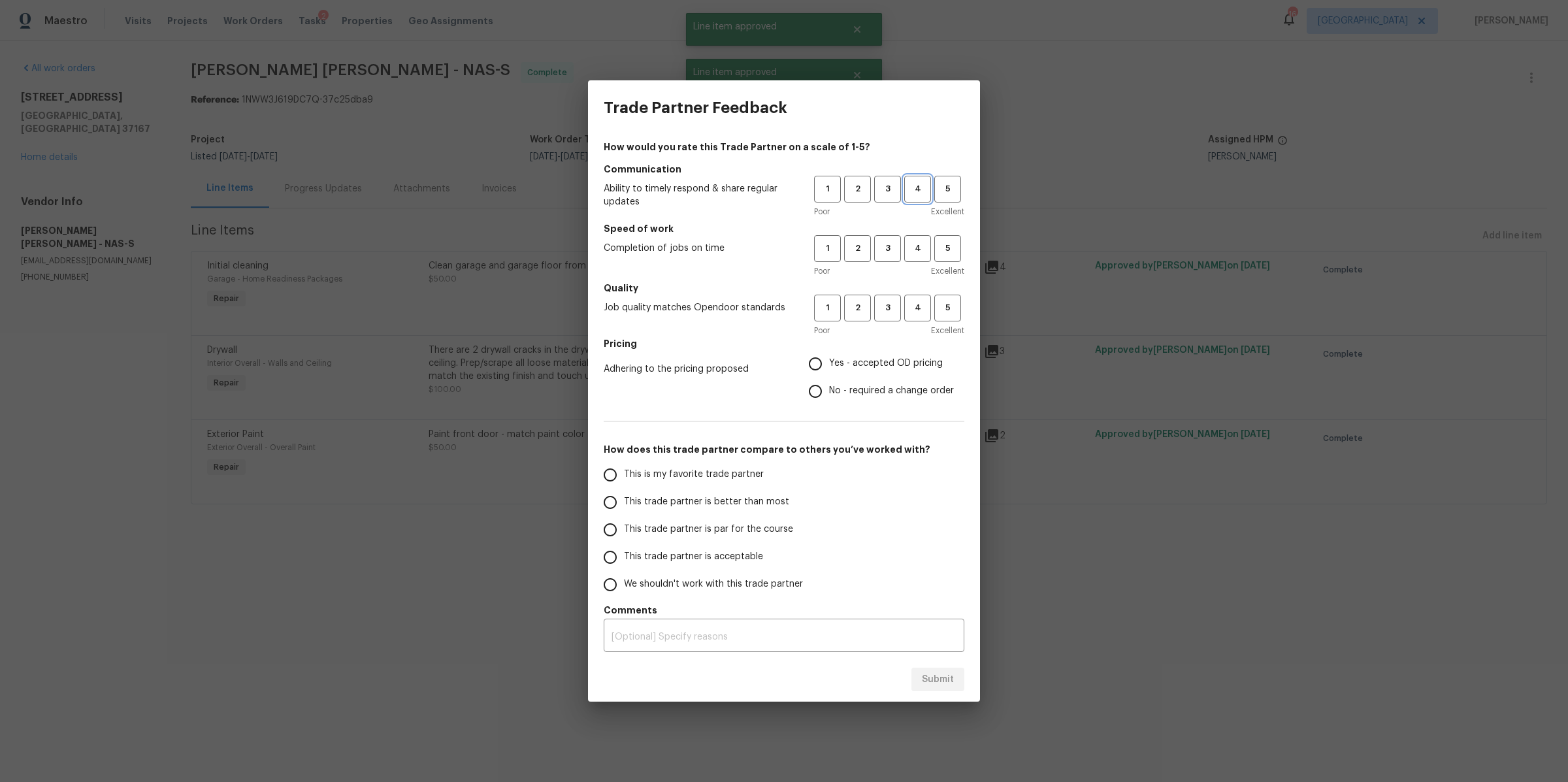
click at [912, 194] on span "4" at bounding box center [917, 189] width 24 height 15
click at [922, 248] on span "4" at bounding box center [917, 248] width 24 height 15
click at [923, 309] on span "4" at bounding box center [917, 308] width 24 height 15
click at [913, 361] on span "Yes - accepted OD pricing" at bounding box center [886, 364] width 114 height 14
click at [829, 361] on input "Yes - accepted OD pricing" at bounding box center [816, 364] width 27 height 27
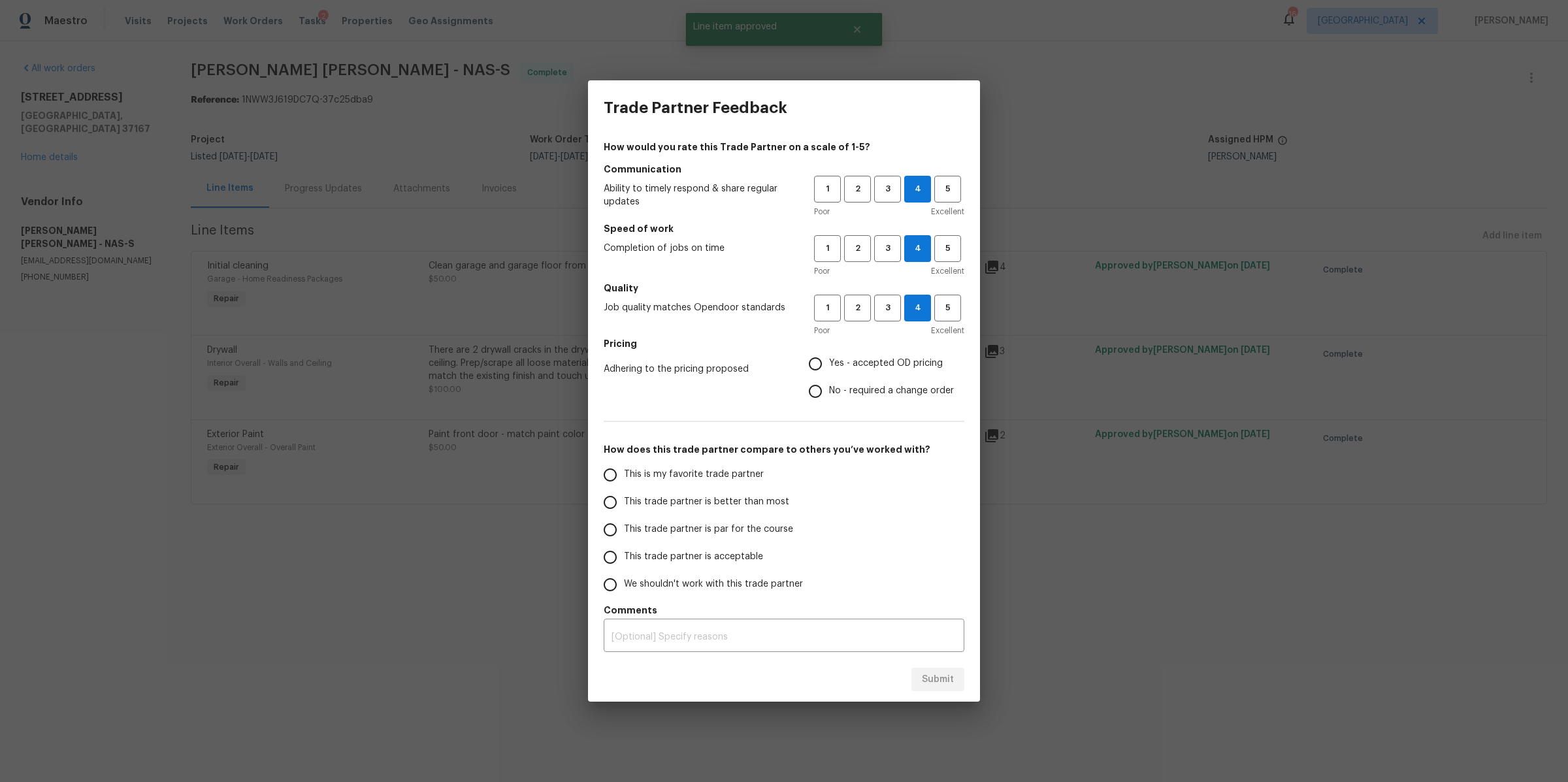
radio input "true"
click at [715, 523] on span "This trade partner is par for the course" at bounding box center [709, 530] width 169 height 14
click at [624, 522] on input "This trade partner is par for the course" at bounding box center [610, 530] width 27 height 27
click at [948, 686] on span "Submit" at bounding box center [938, 680] width 32 height 16
radio input "true"
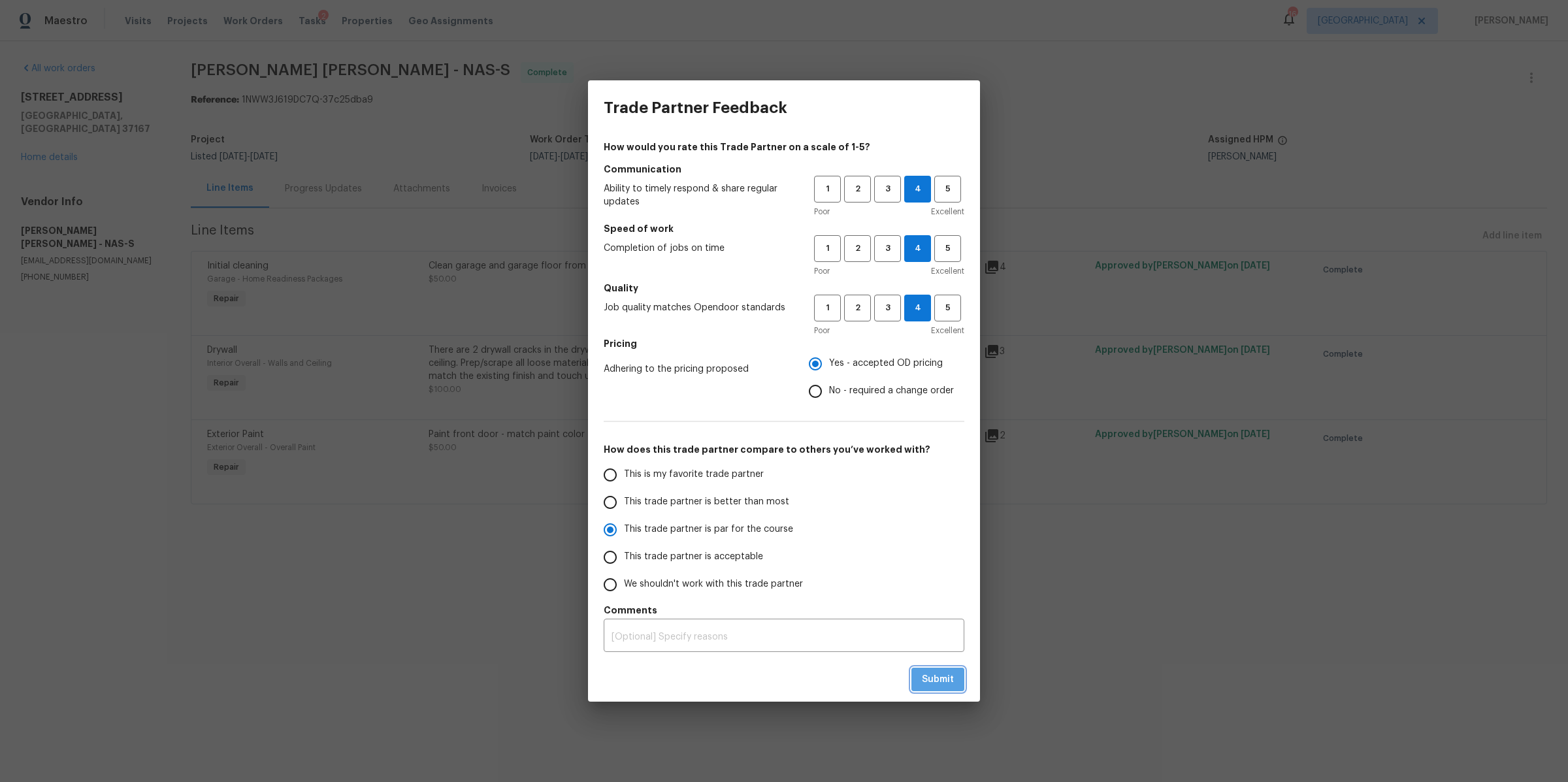
radio input "false"
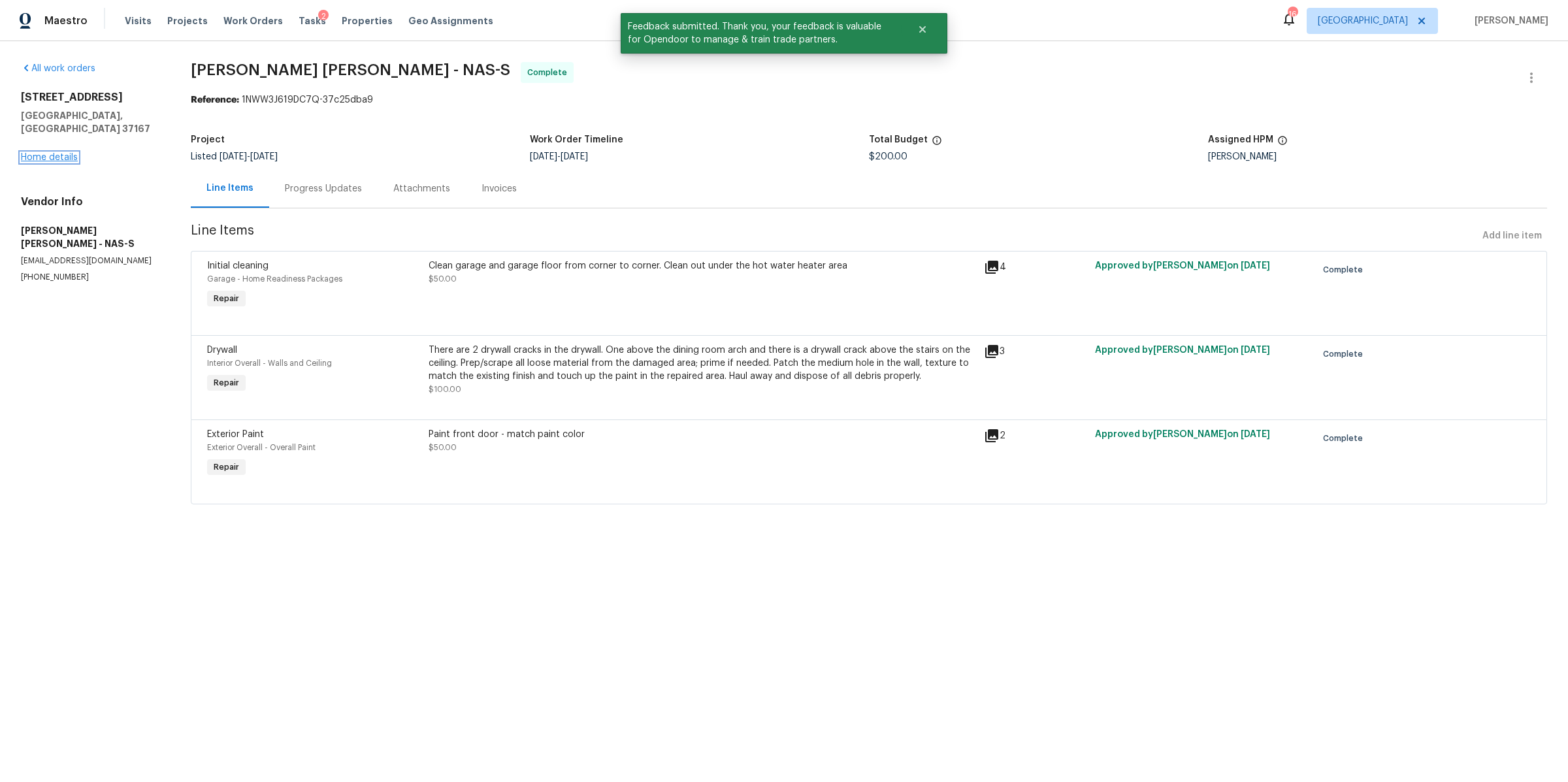
click at [48, 153] on link "Home details" at bounding box center [49, 157] width 57 height 9
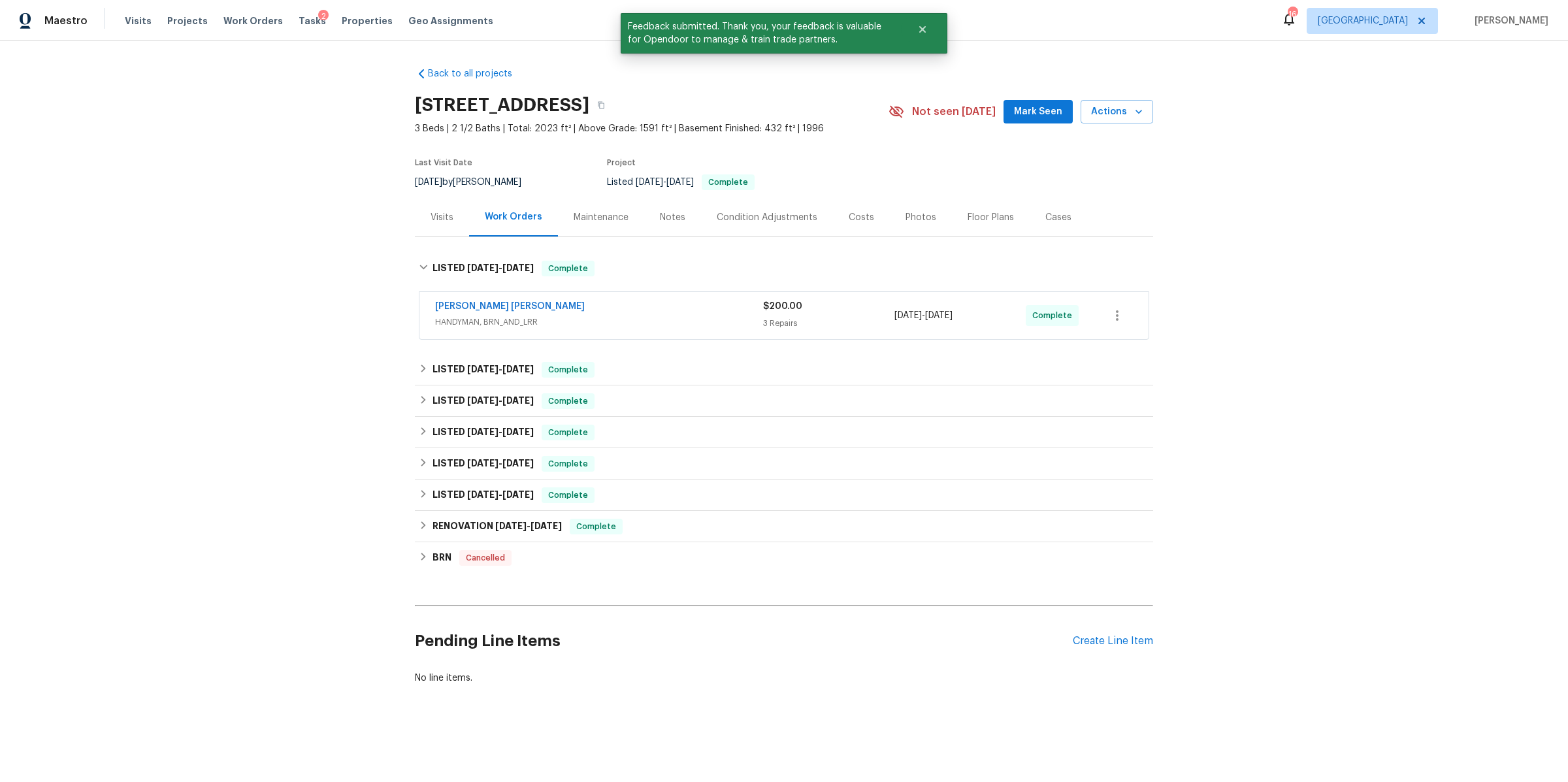
click at [660, 214] on div "Notes" at bounding box center [672, 217] width 25 height 13
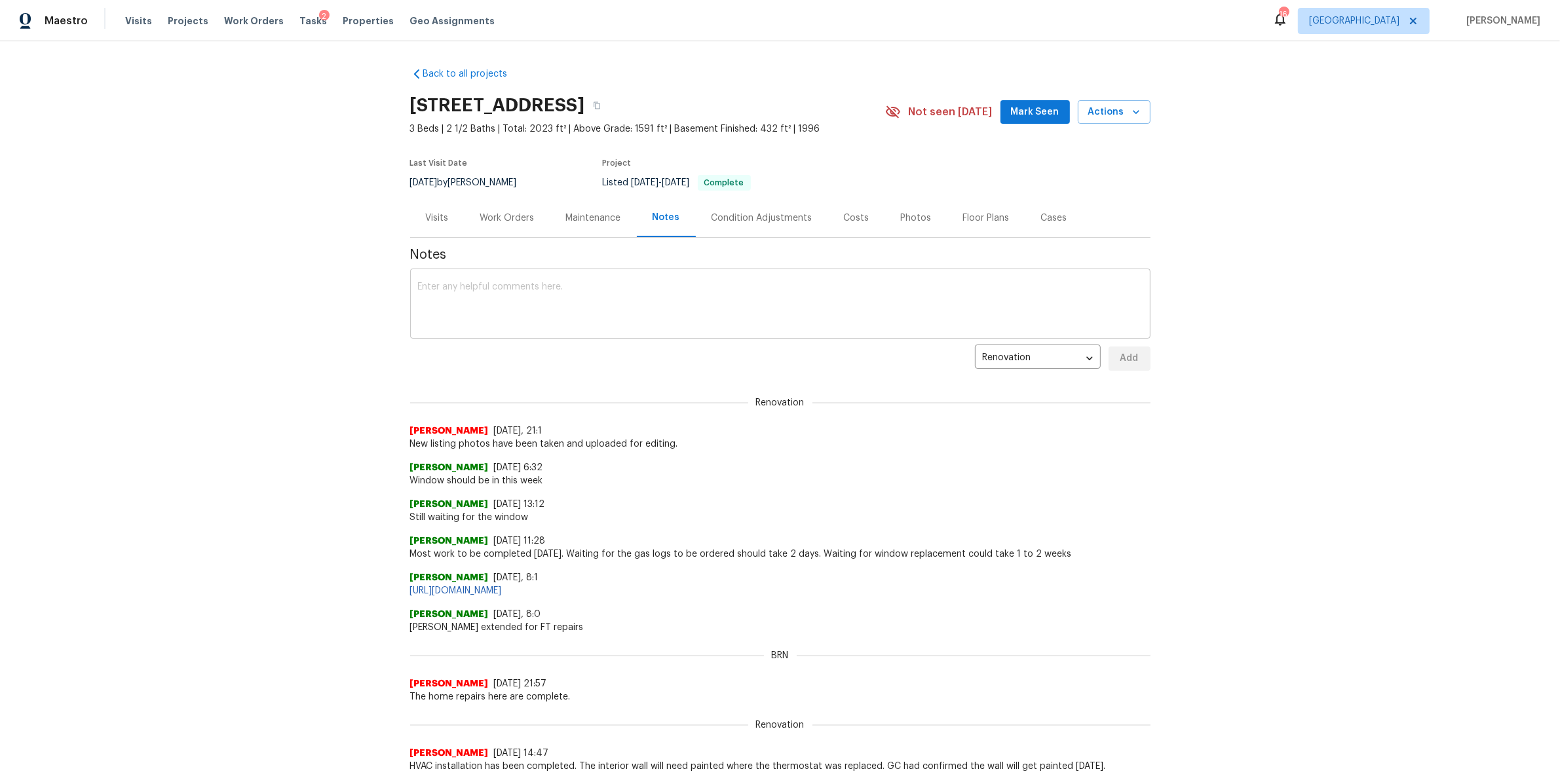
click at [552, 309] on textarea at bounding box center [780, 305] width 724 height 46
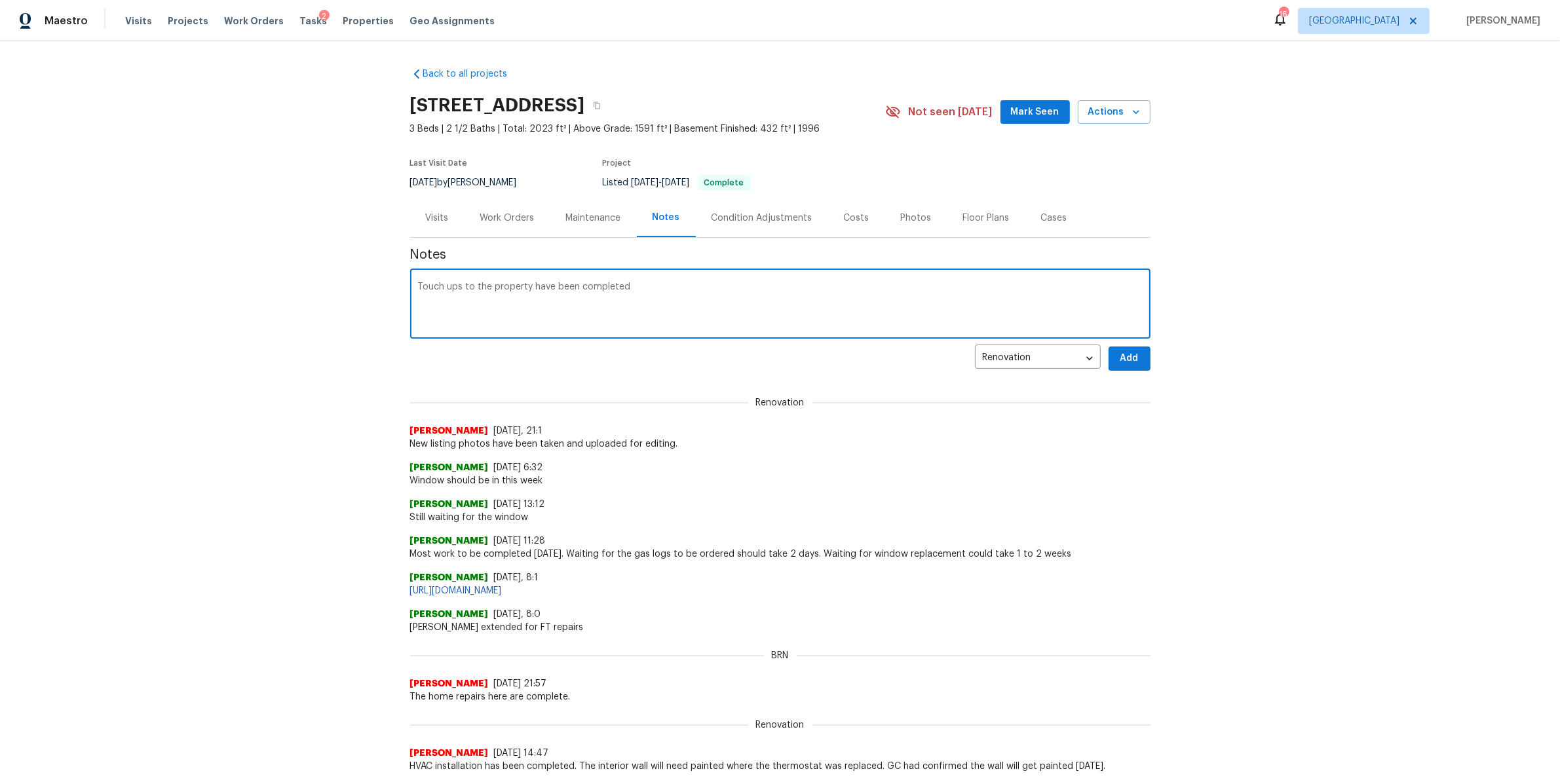
type textarea "Touch ups to the property have been completed"
click at [1116, 367] on button "Add" at bounding box center [1129, 358] width 42 height 24
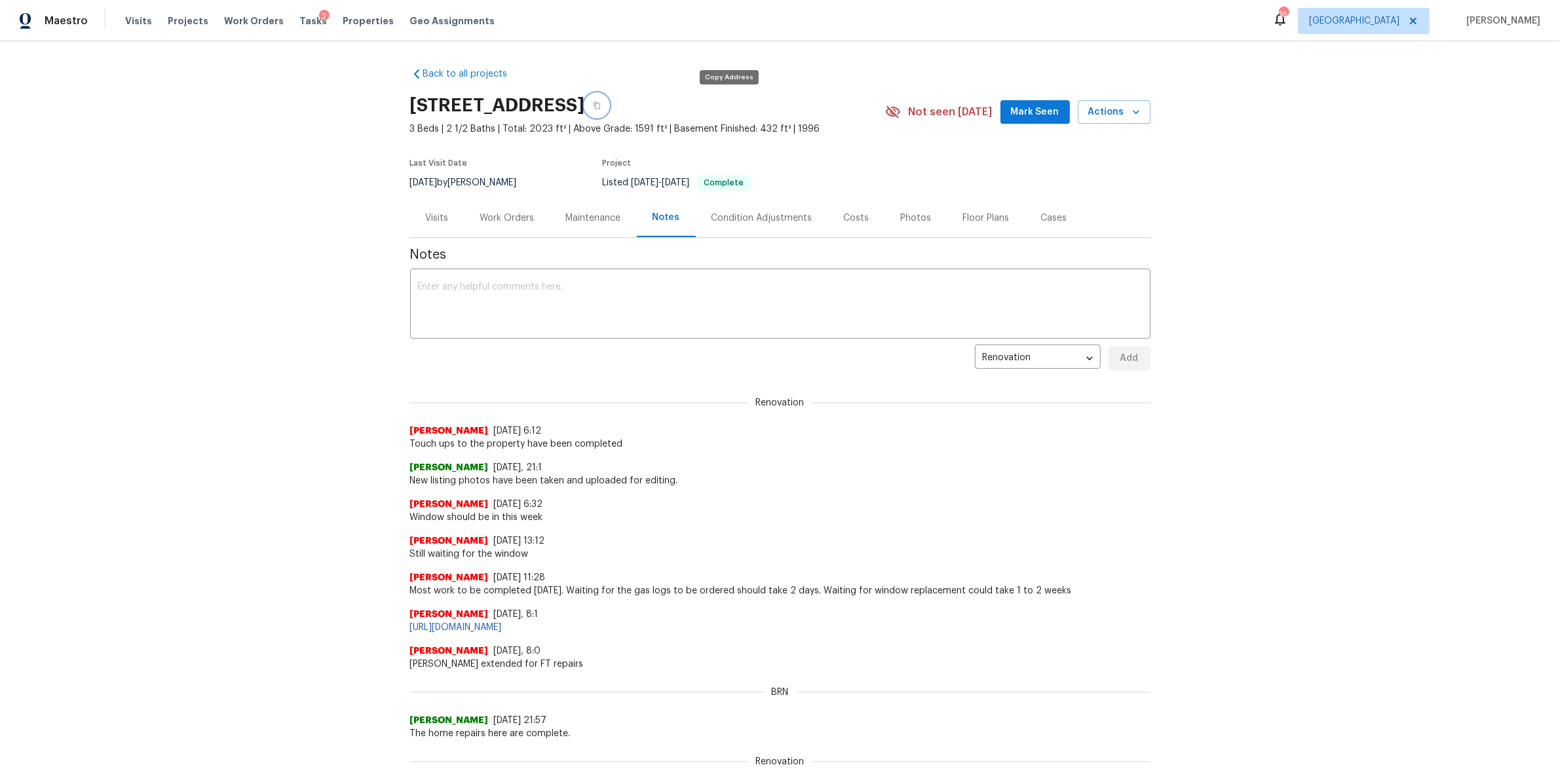
click at [600, 102] on icon "button" at bounding box center [596, 105] width 8 height 8
click at [244, 17] on span "Work Orders" at bounding box center [254, 21] width 60 height 13
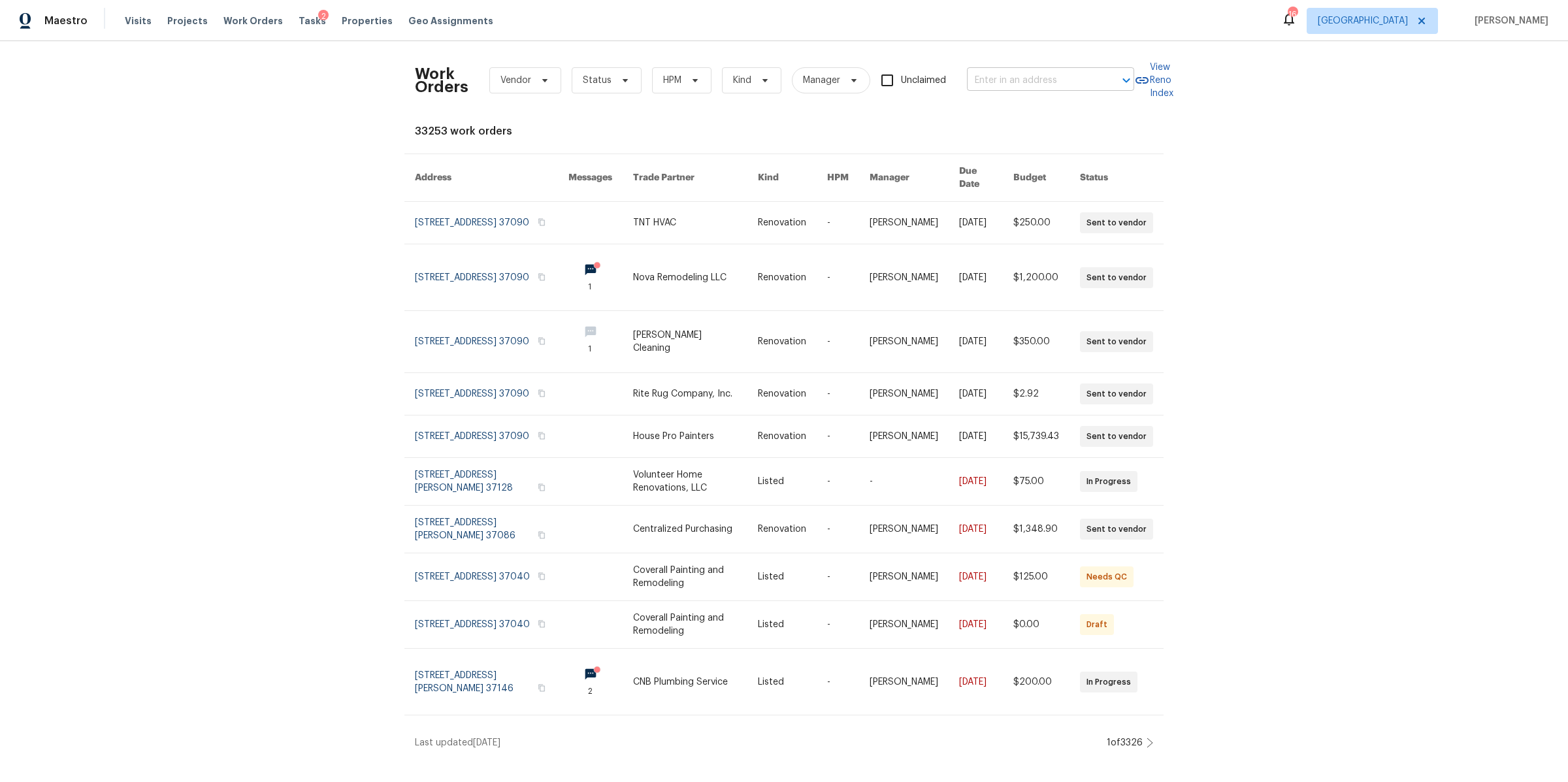
click at [1005, 77] on input "text" at bounding box center [1032, 81] width 131 height 21
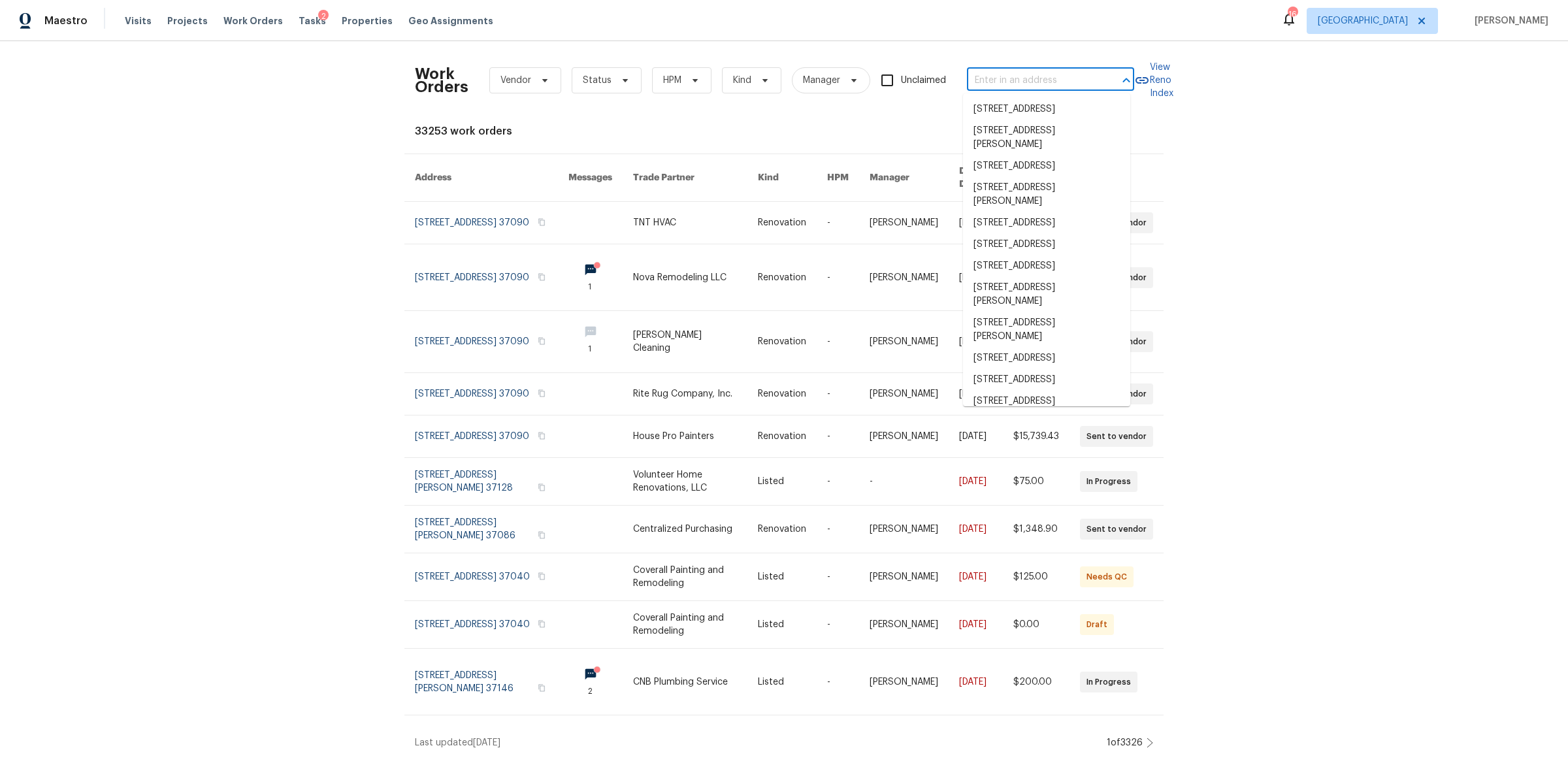
paste input "4039 Caney Creek Ln, Chapel Hill, TN 37034"
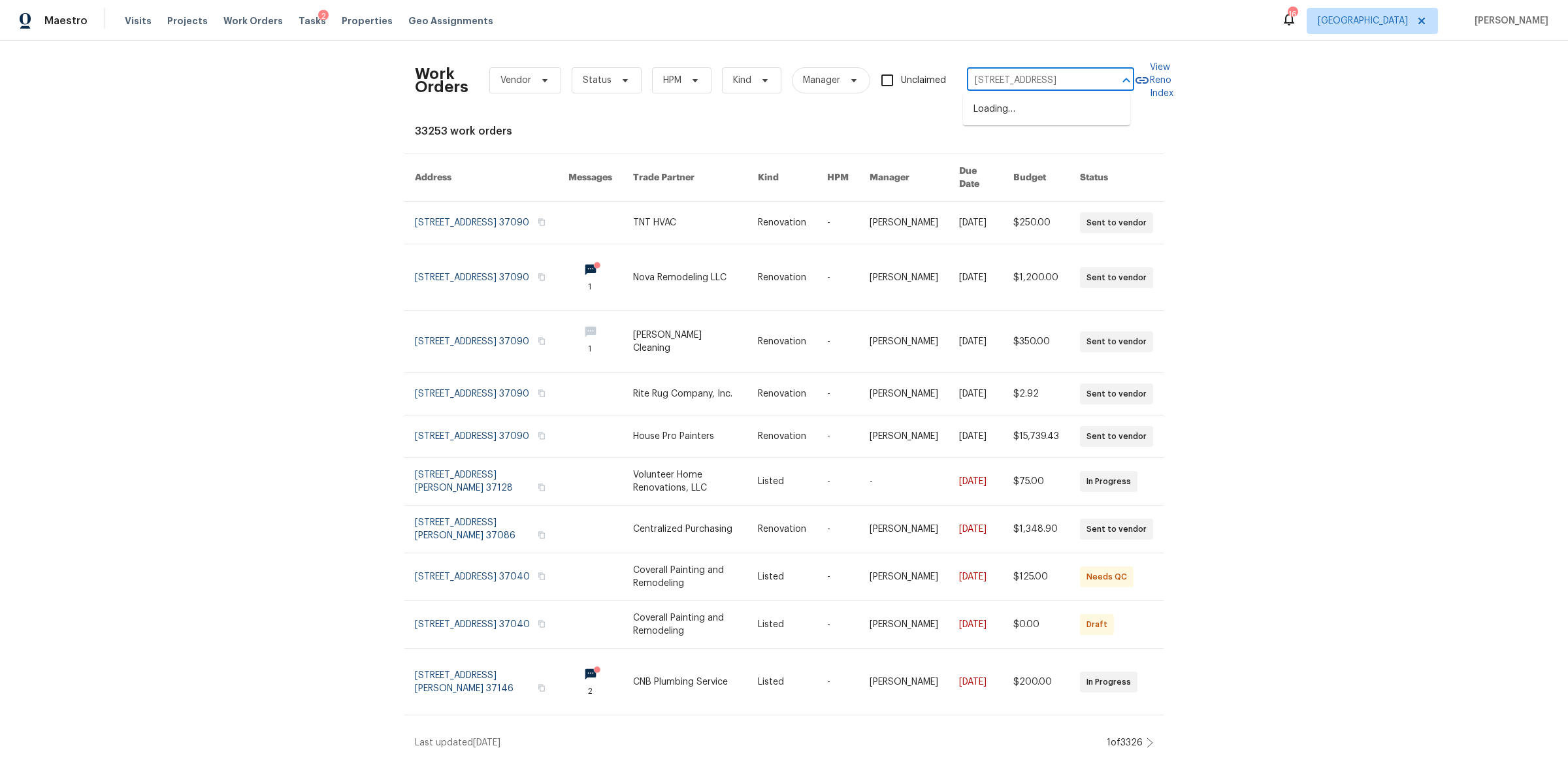
scroll to position [0, 67]
type input "4039 Caney Creek Ln, Chapel Hill, TN 37034"
click at [1005, 118] on li "4039 Caney Creek Ln, Chapel Hill, TN 37034" at bounding box center [1047, 109] width 167 height 21
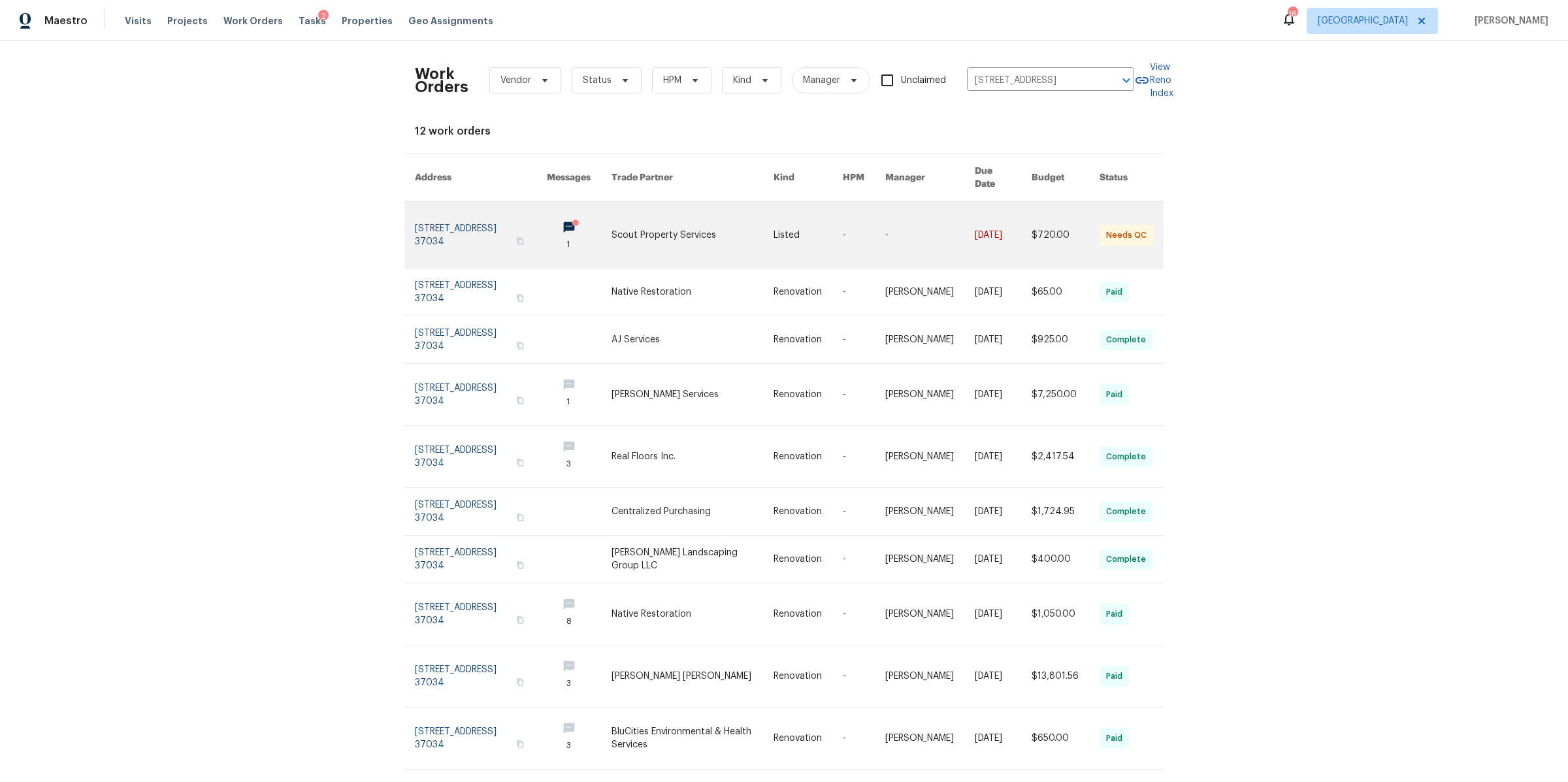
click at [443, 230] on link at bounding box center [481, 235] width 132 height 66
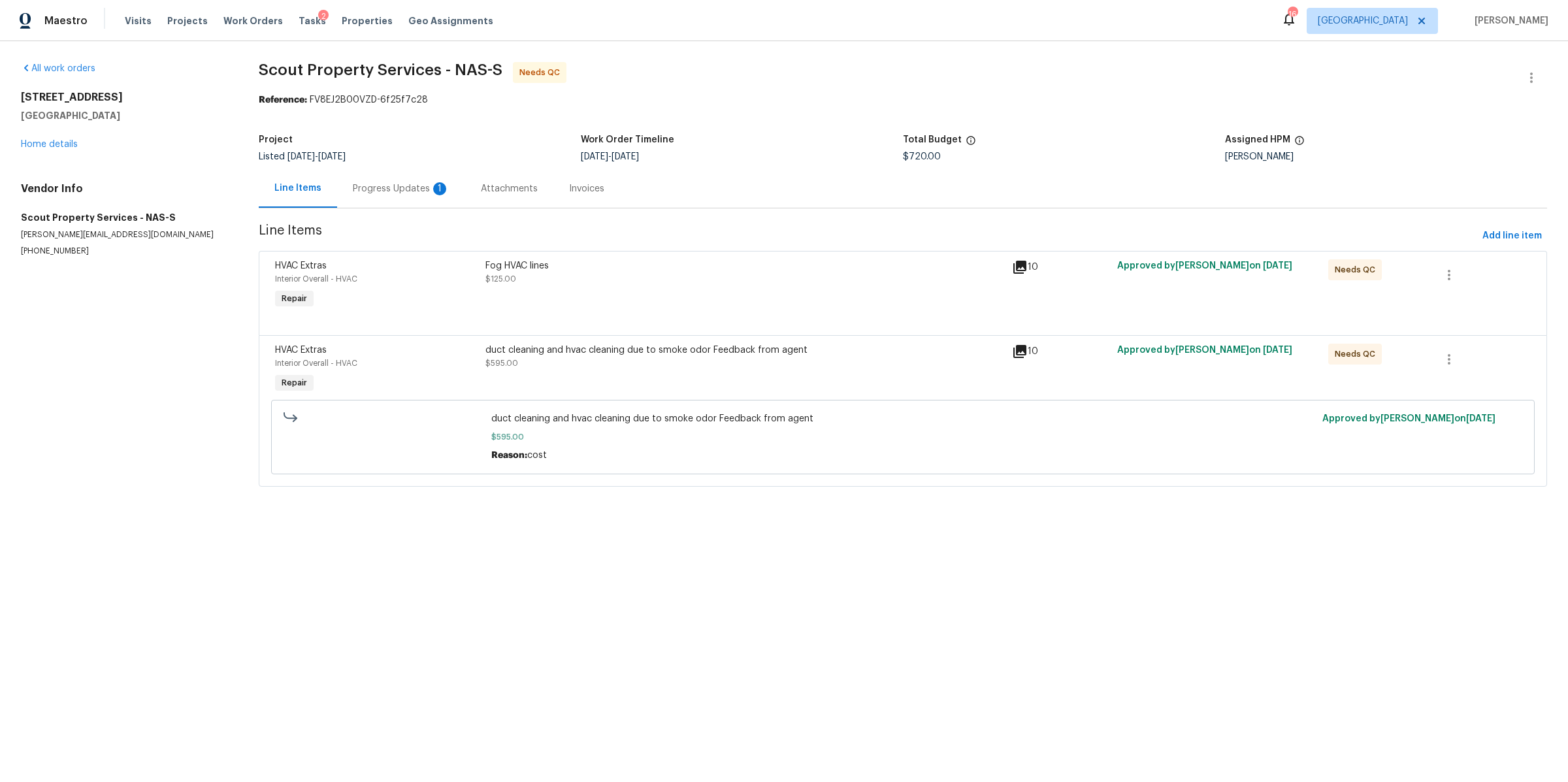
click at [647, 277] on div "Fog HVAC lines $125.00" at bounding box center [745, 272] width 519 height 26
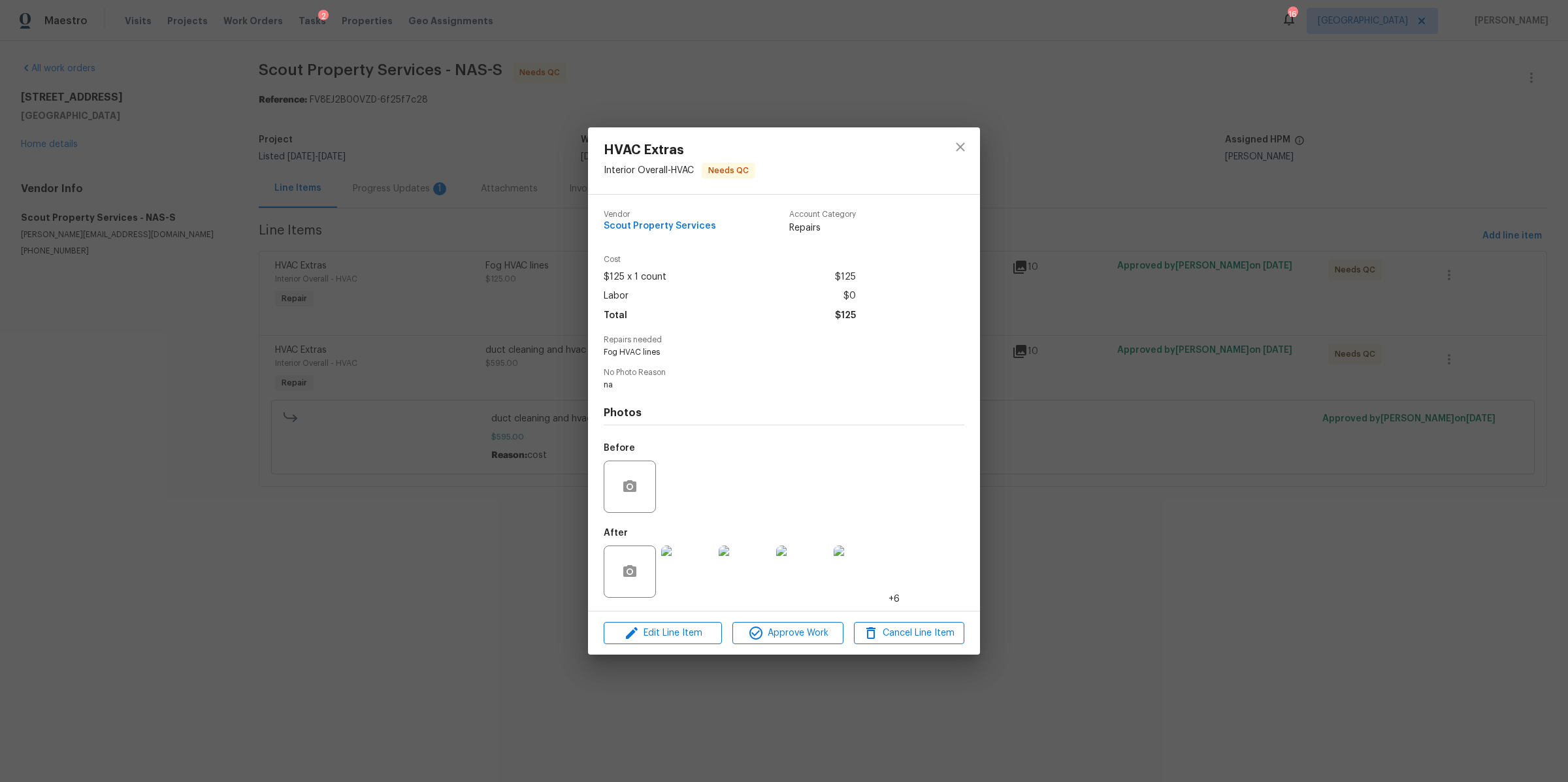
click at [687, 567] on img at bounding box center [687, 571] width 52 height 52
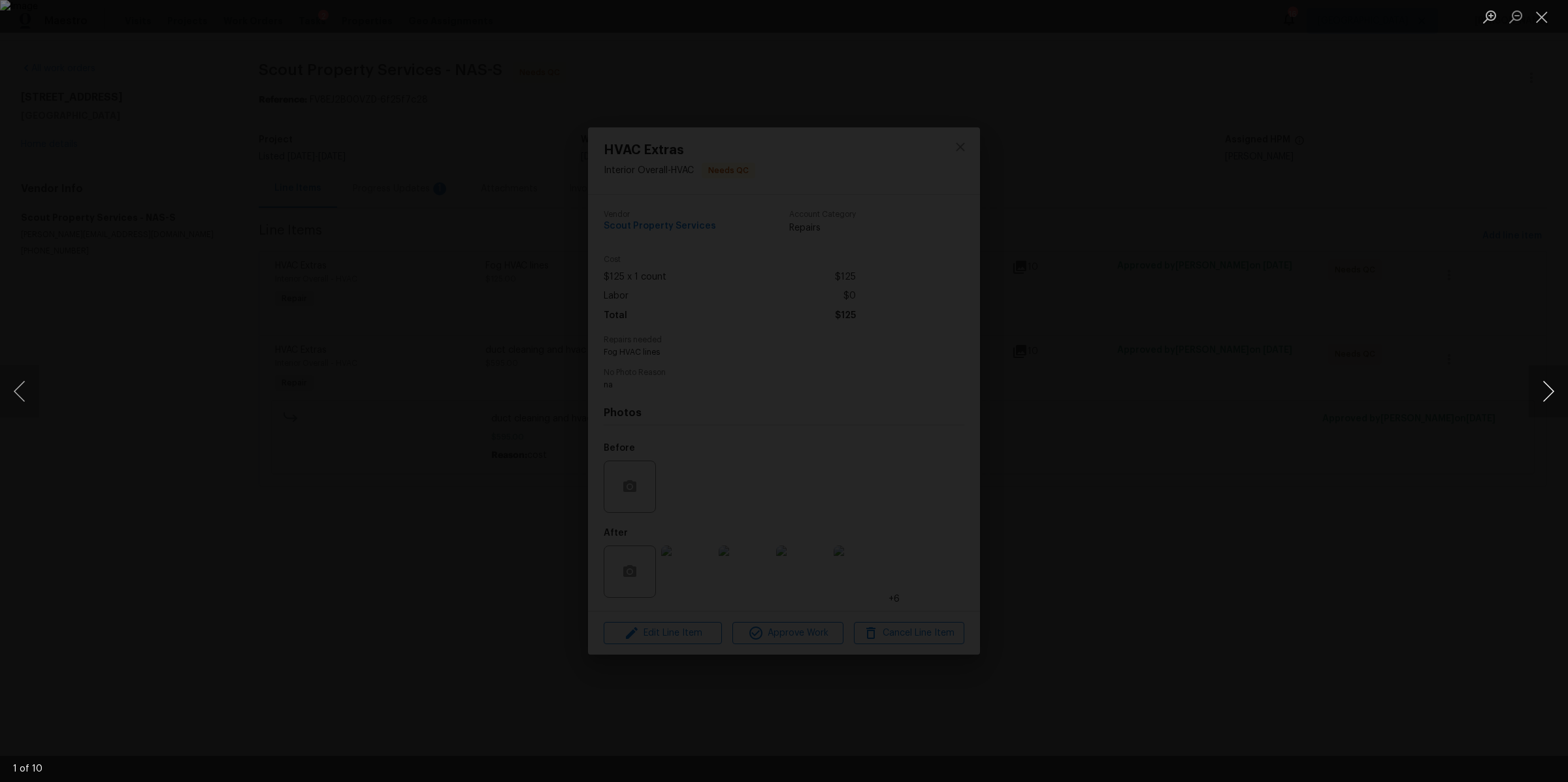
click at [1537, 398] on button "Next image" at bounding box center [1548, 391] width 39 height 52
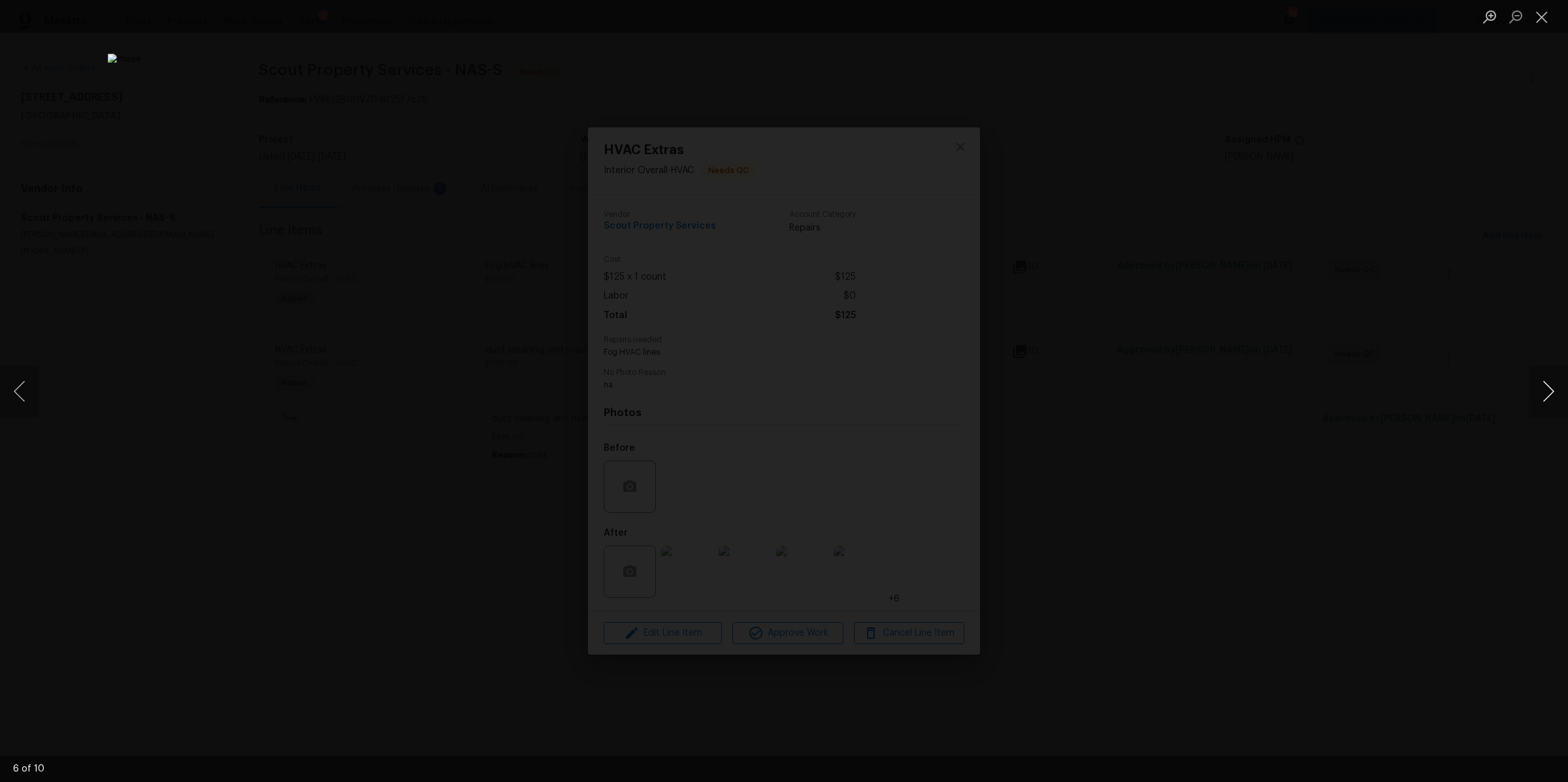
click at [1537, 398] on button "Next image" at bounding box center [1548, 391] width 39 height 52
click at [1328, 426] on div "Lightbox" at bounding box center [784, 391] width 1568 height 782
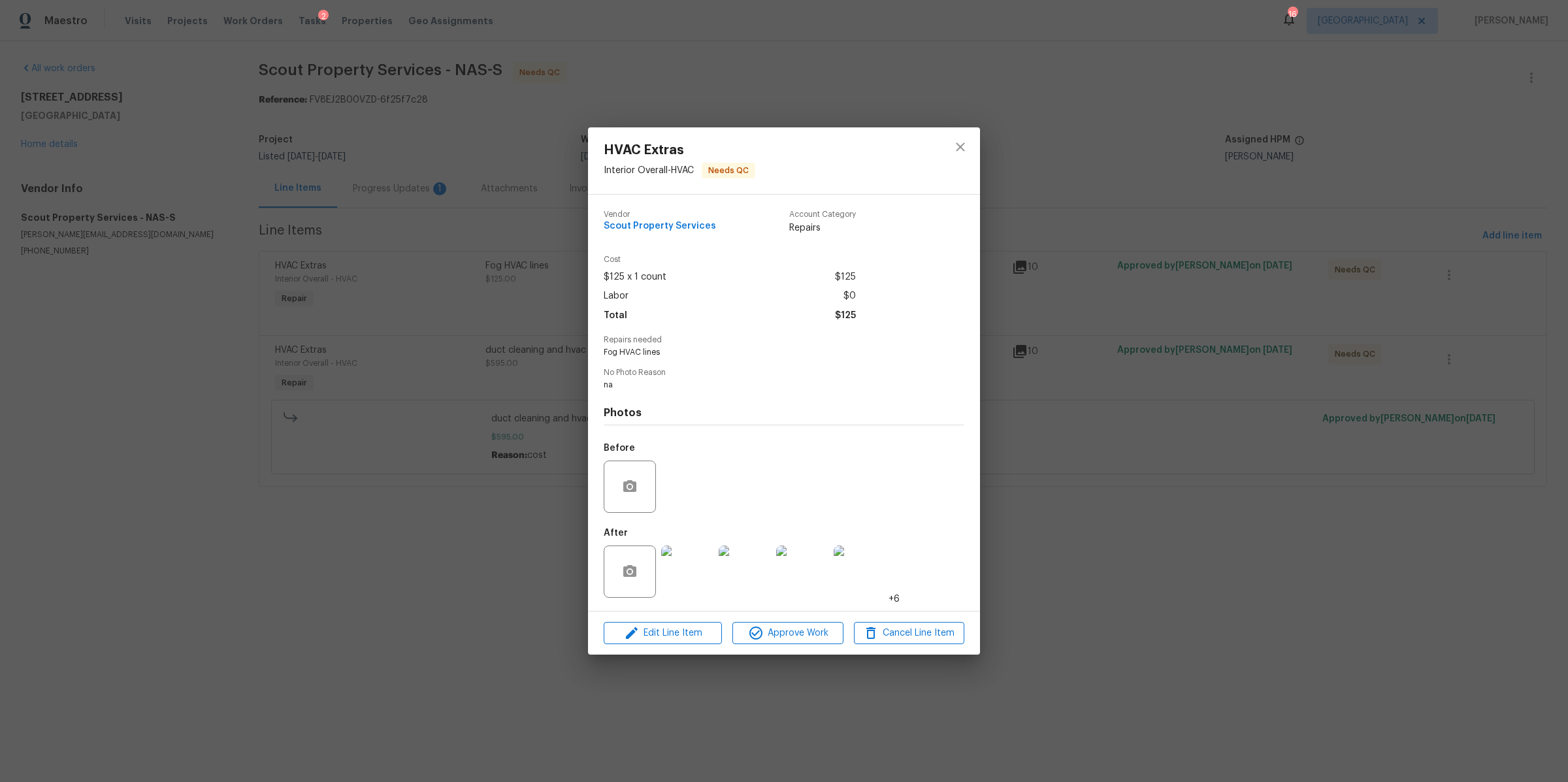
click at [1328, 426] on div "HVAC Extras Interior Overall - HVAC Needs QC Vendor Scout Property Services Acc…" at bounding box center [784, 391] width 1568 height 782
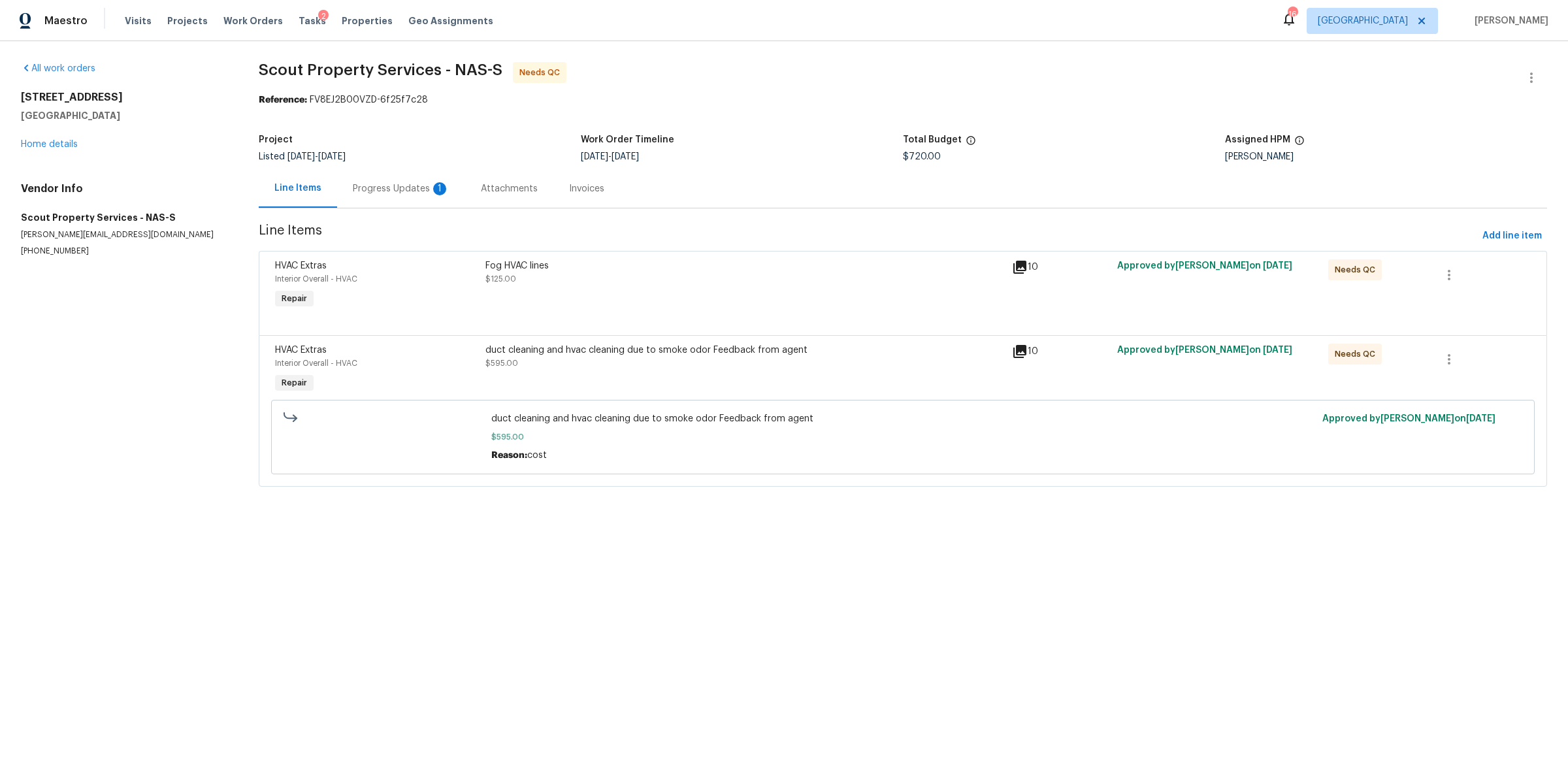
click at [727, 280] on div "Fog HVAC lines $125.00" at bounding box center [745, 272] width 519 height 26
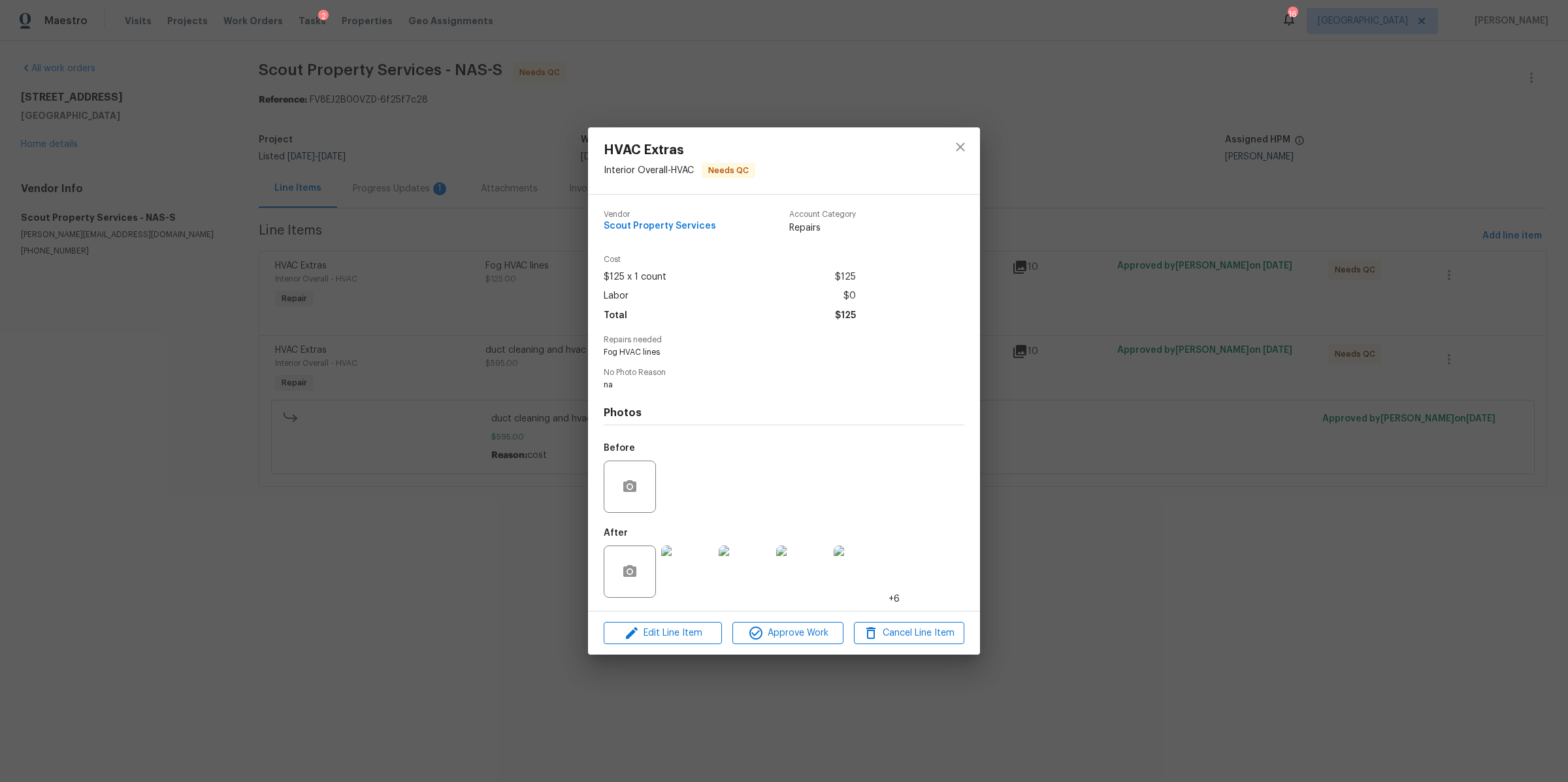
click at [1053, 424] on div "HVAC Extras Interior Overall - HVAC Needs QC Vendor Scout Property Services Acc…" at bounding box center [784, 391] width 1568 height 782
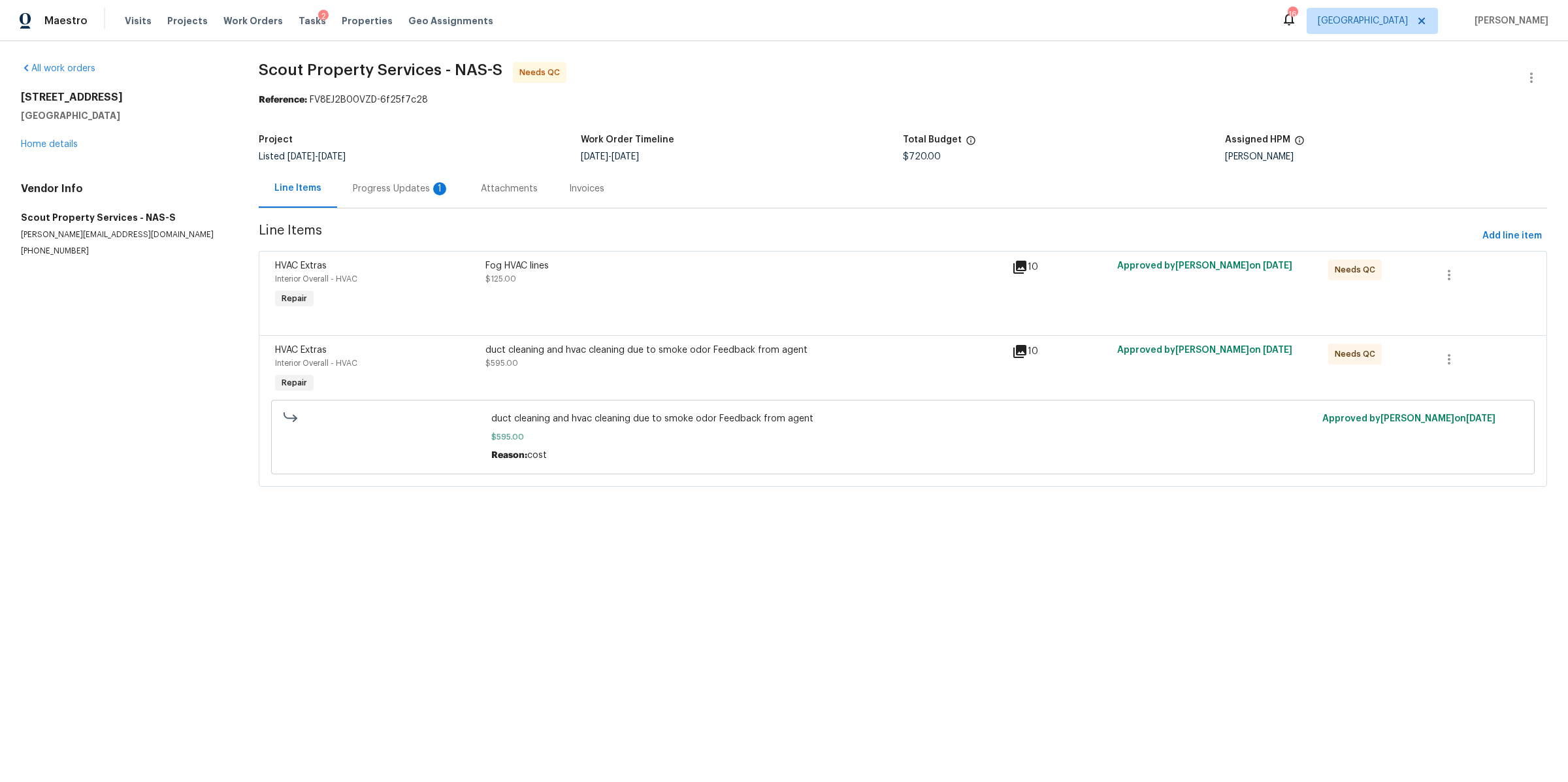
click at [604, 368] on div "duct cleaning and hvac cleaning due to smoke odor Feedback from agent $595.00" at bounding box center [745, 357] width 519 height 26
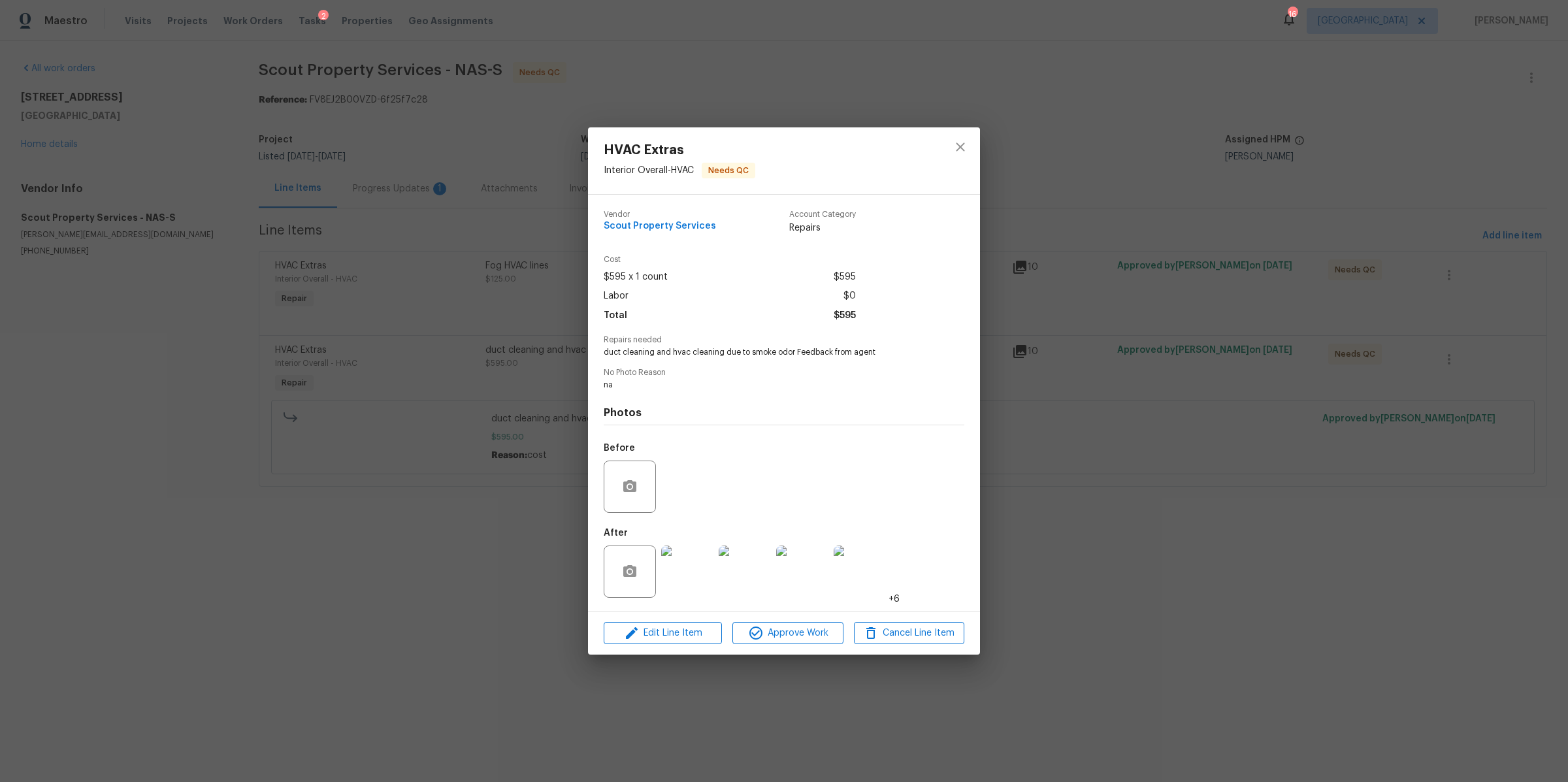
click at [1093, 458] on div "HVAC Extras Interior Overall - HVAC Needs QC Vendor Scout Property Services Acc…" at bounding box center [784, 391] width 1568 height 782
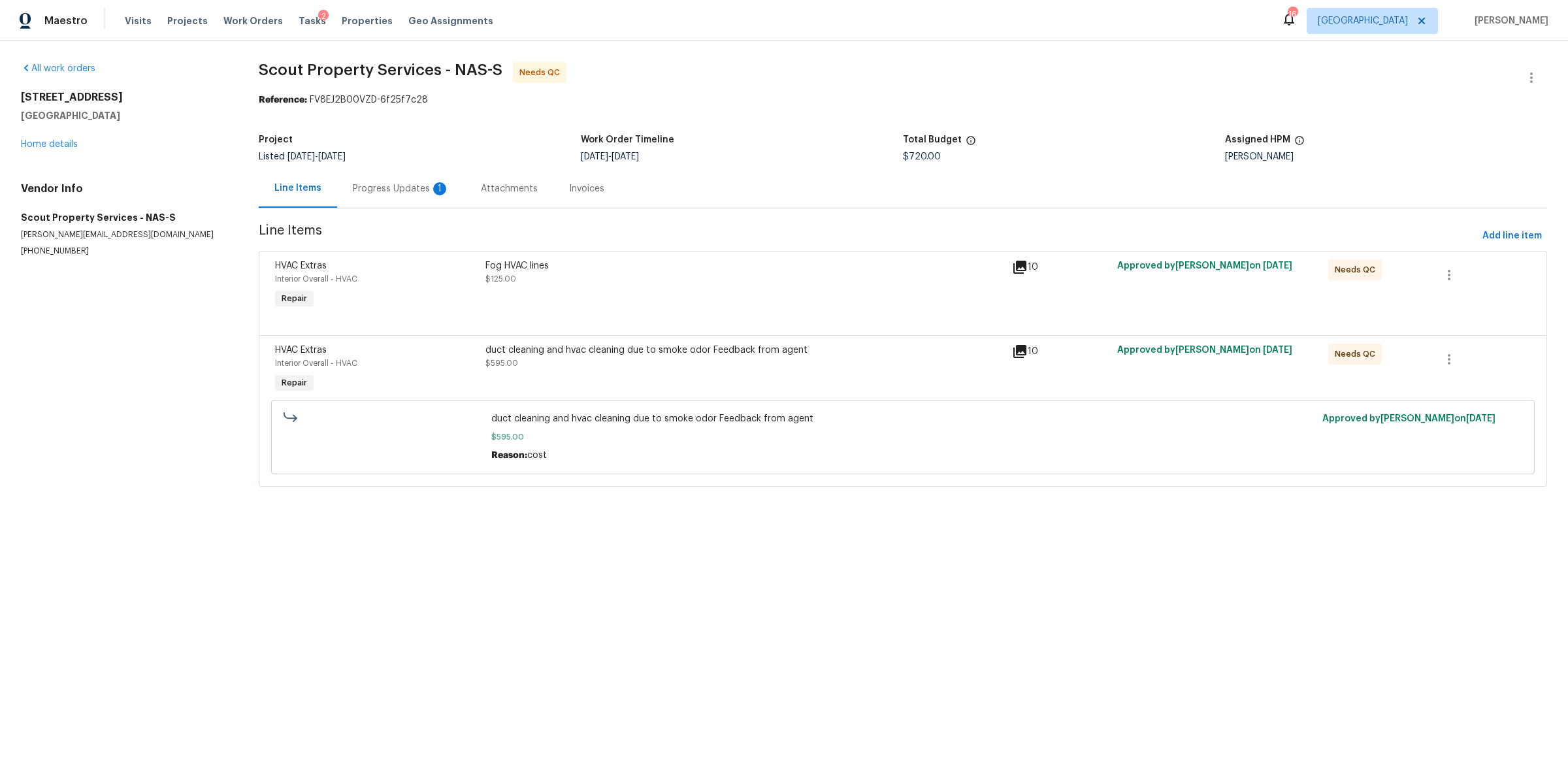
click at [595, 281] on div "Fog HVAC lines $125.00" at bounding box center [745, 272] width 519 height 26
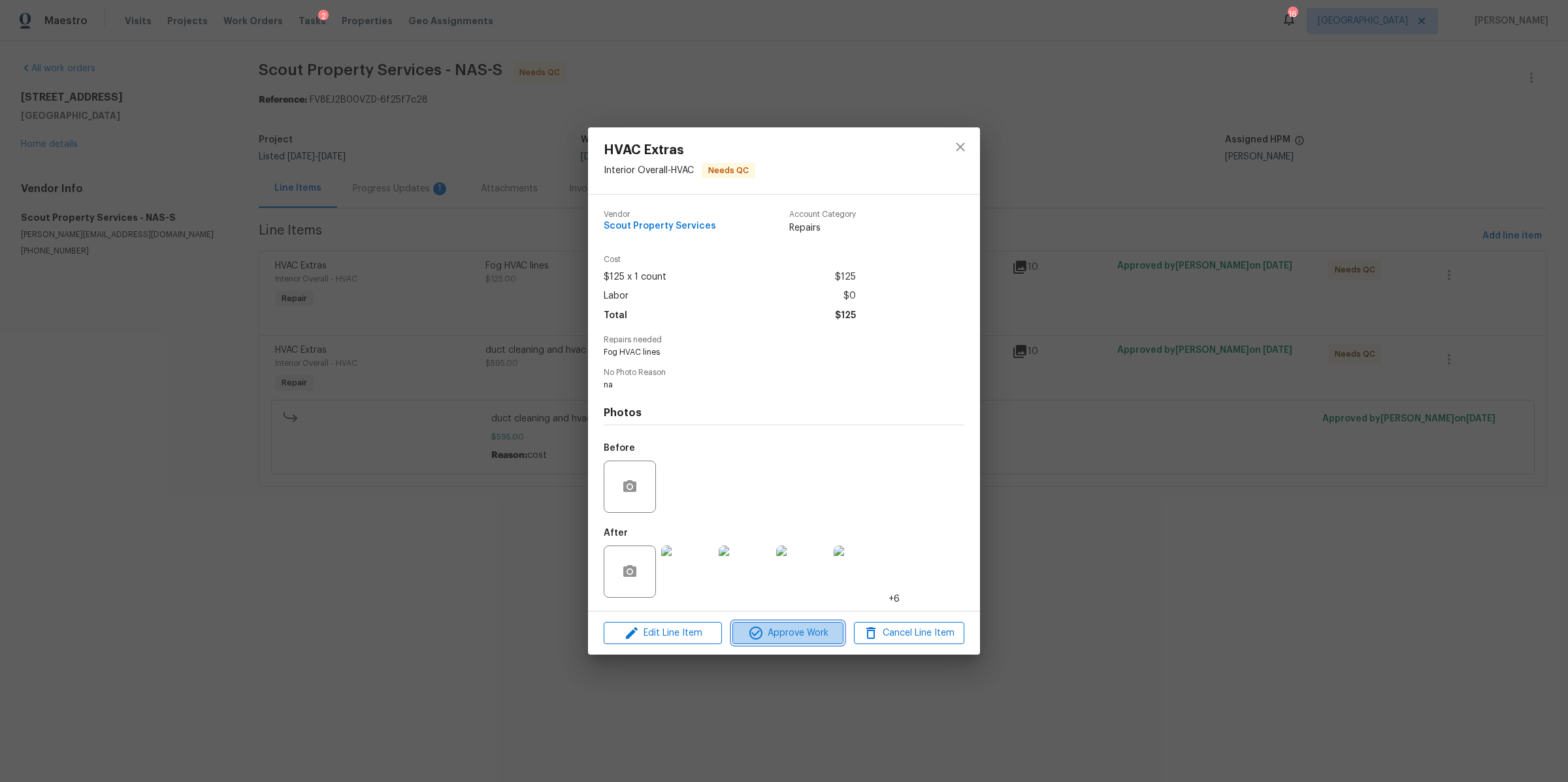
click at [805, 633] on span "Approve Work" at bounding box center [787, 634] width 103 height 16
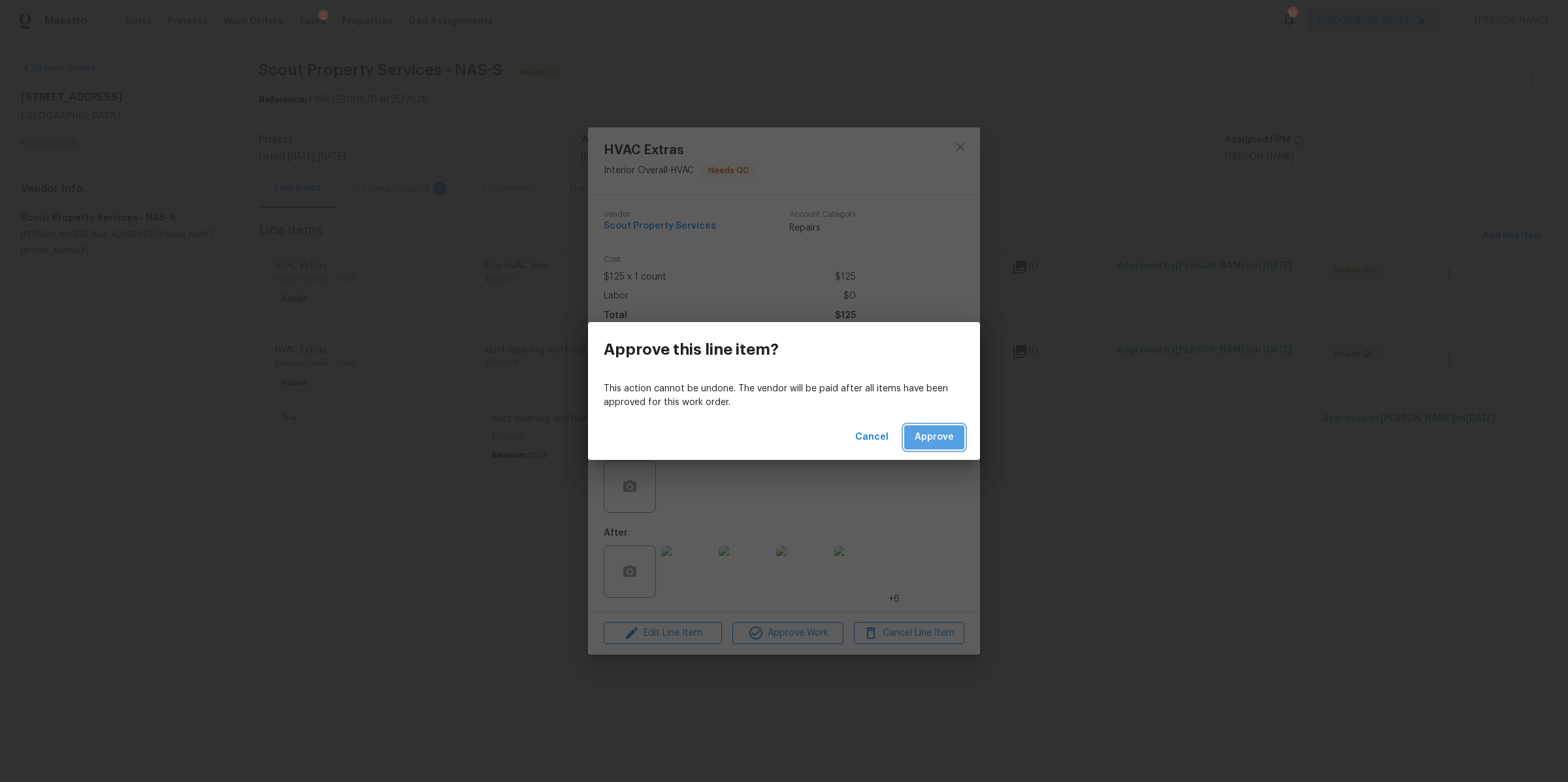
click at [932, 441] on span "Approve" at bounding box center [934, 438] width 39 height 16
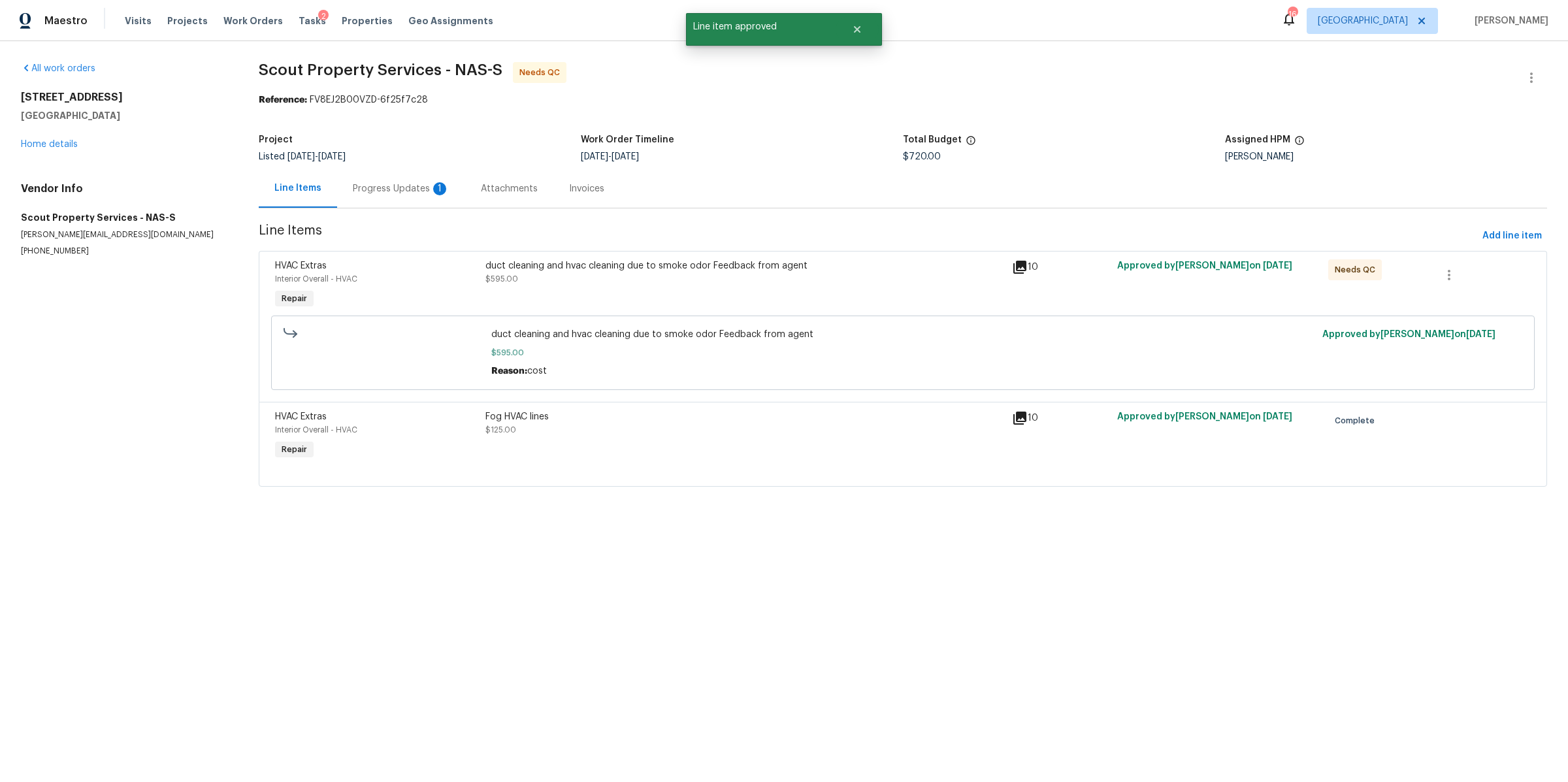
click at [718, 292] on div "duct cleaning and hvac cleaning due to smoke odor Feedback from agent $595.00" at bounding box center [745, 285] width 527 height 60
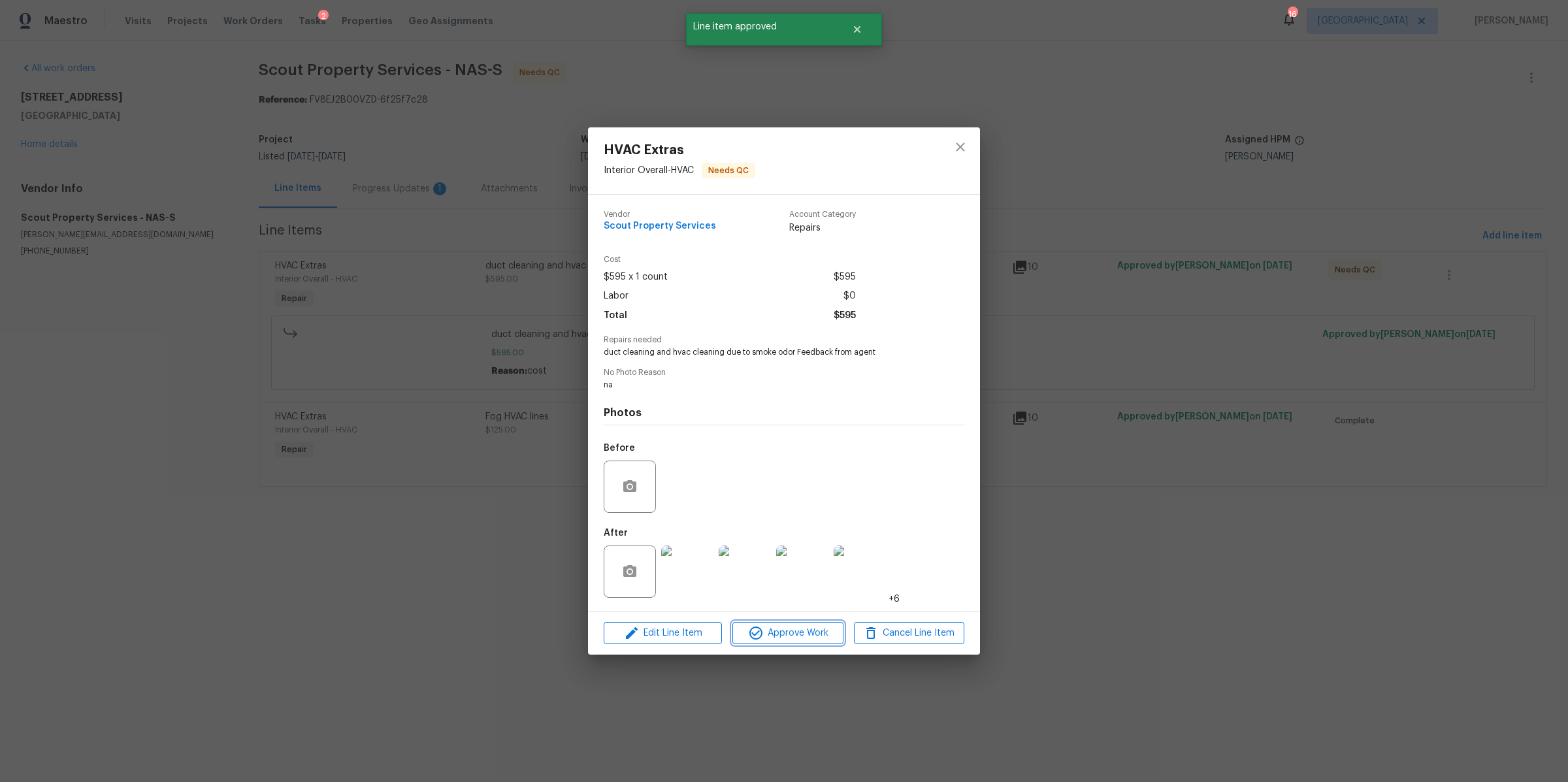
click at [813, 635] on span "Approve Work" at bounding box center [787, 634] width 103 height 16
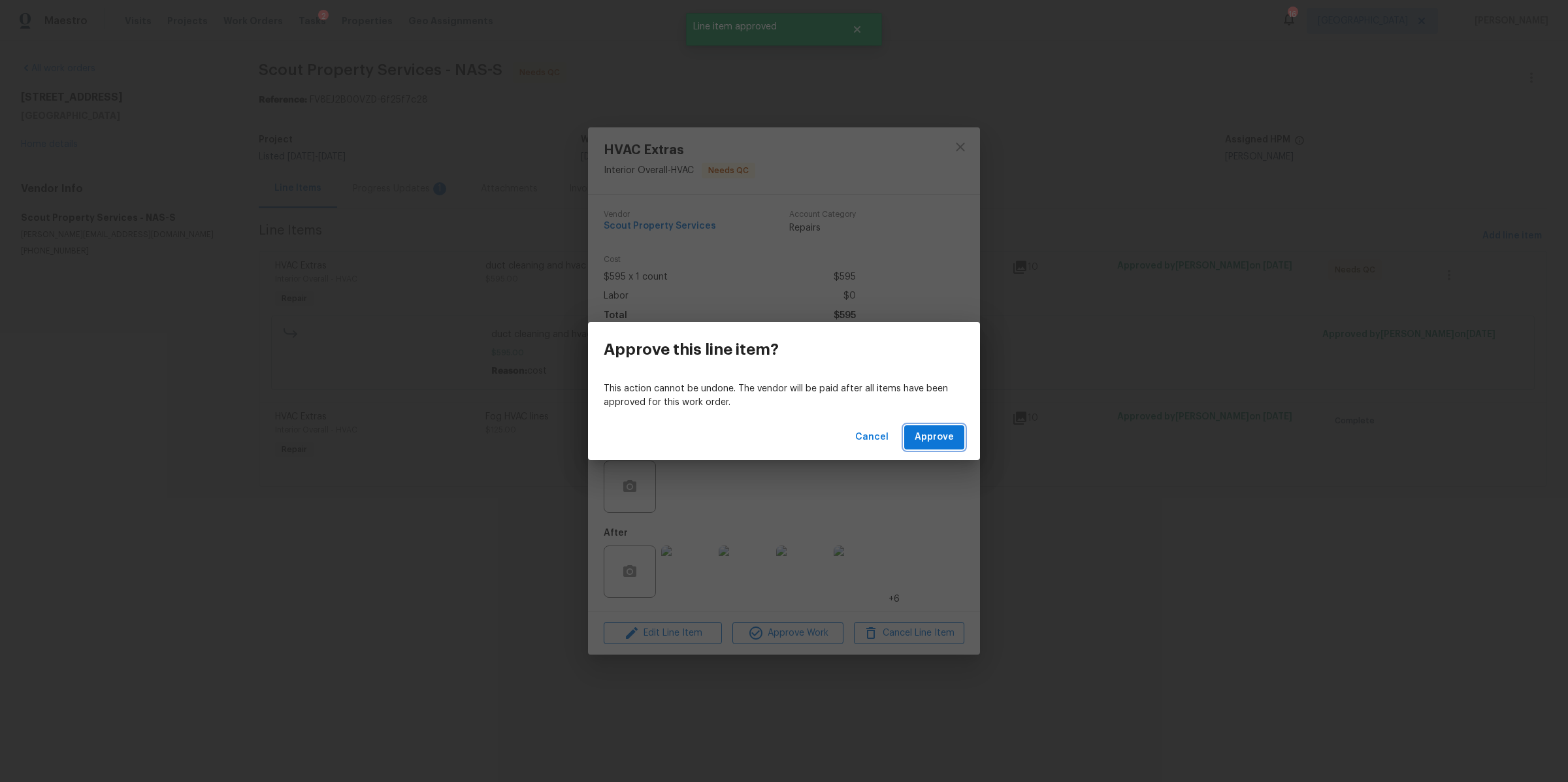
click at [927, 441] on span "Approve" at bounding box center [934, 438] width 39 height 16
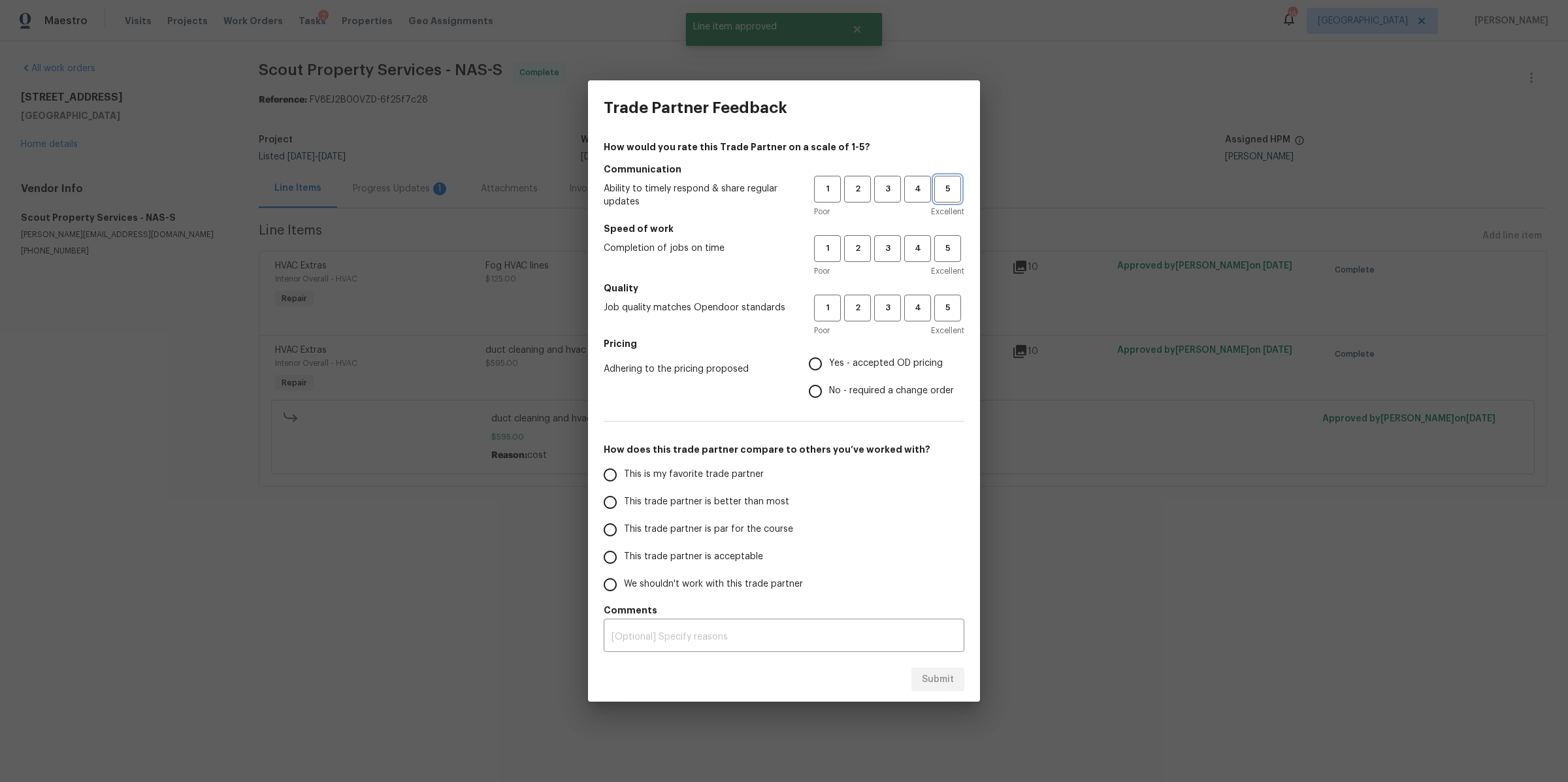
click at [953, 192] on span "5" at bounding box center [947, 189] width 24 height 15
click at [953, 244] on span "5" at bounding box center [947, 248] width 24 height 15
click at [946, 303] on span "5" at bounding box center [947, 308] width 24 height 15
click at [872, 365] on span "Yes - accepted OD pricing" at bounding box center [886, 364] width 114 height 14
click at [829, 365] on input "Yes - accepted OD pricing" at bounding box center [816, 364] width 27 height 27
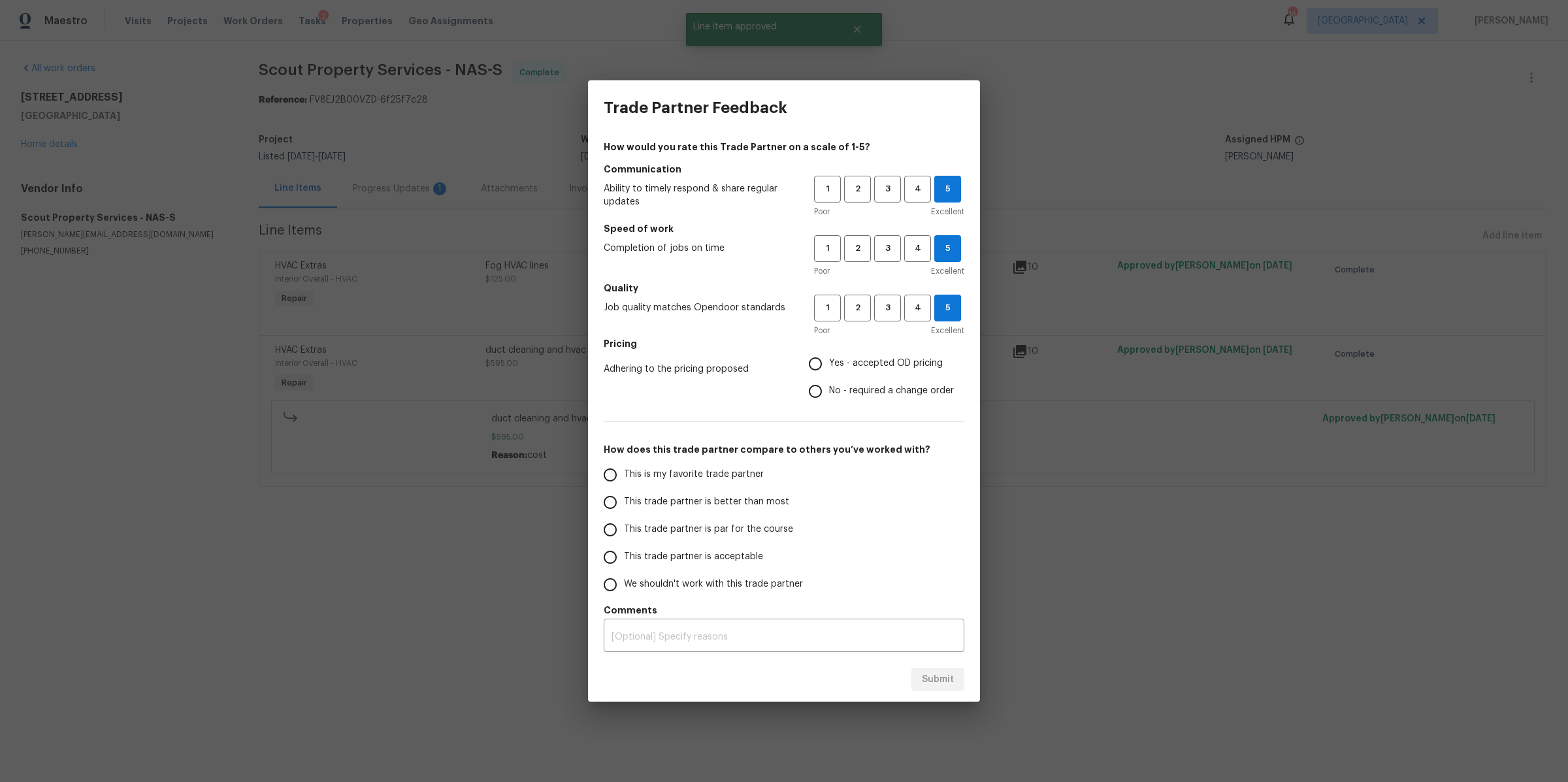
radio input "true"
click at [726, 495] on span "This trade partner is better than most" at bounding box center [706, 502] width 165 height 14
click at [624, 495] on input "This trade partner is better than most" at bounding box center [610, 502] width 27 height 27
click at [944, 677] on span "Submit" at bounding box center [938, 680] width 32 height 16
radio input "true"
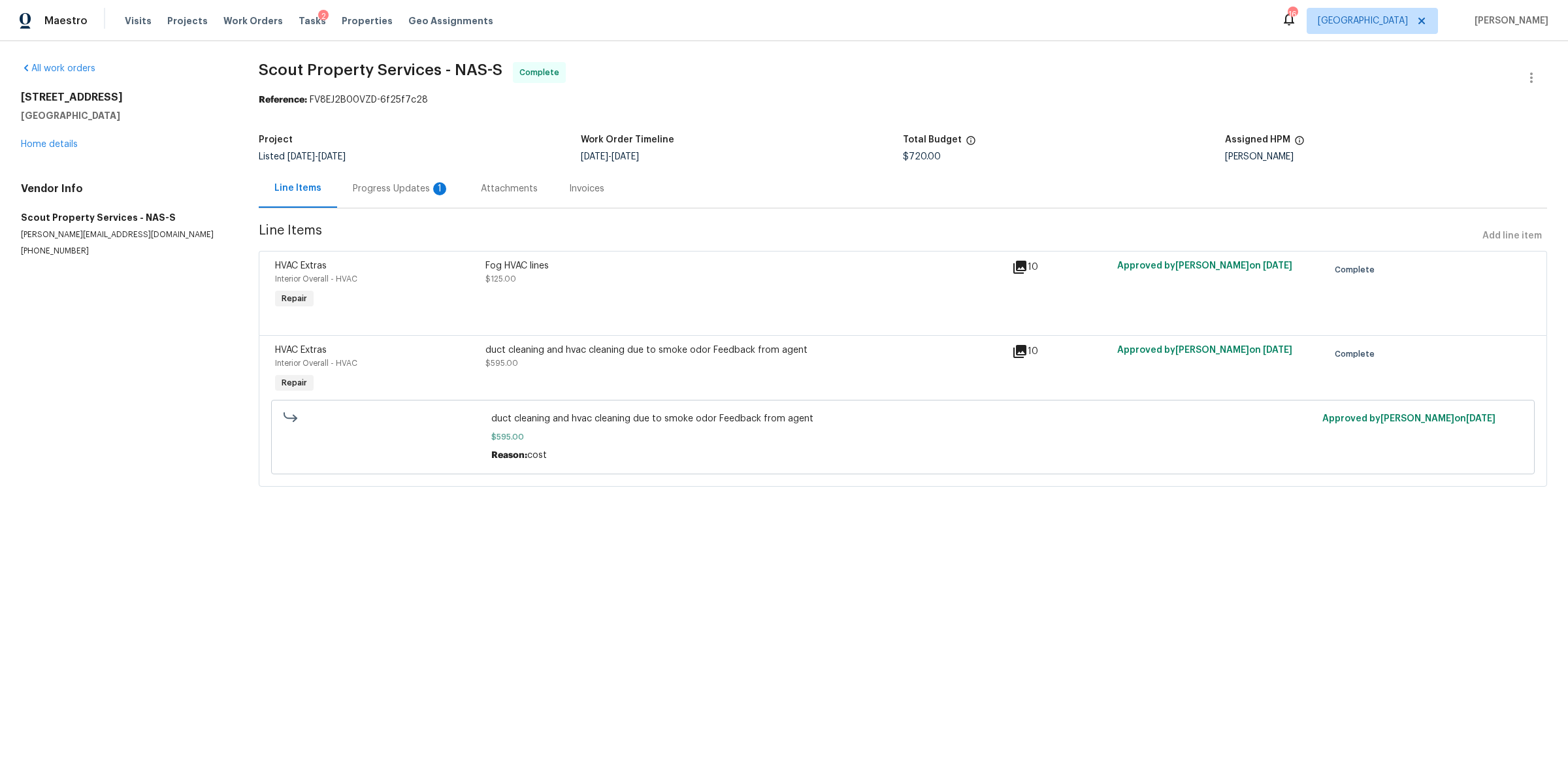
radio input "false"
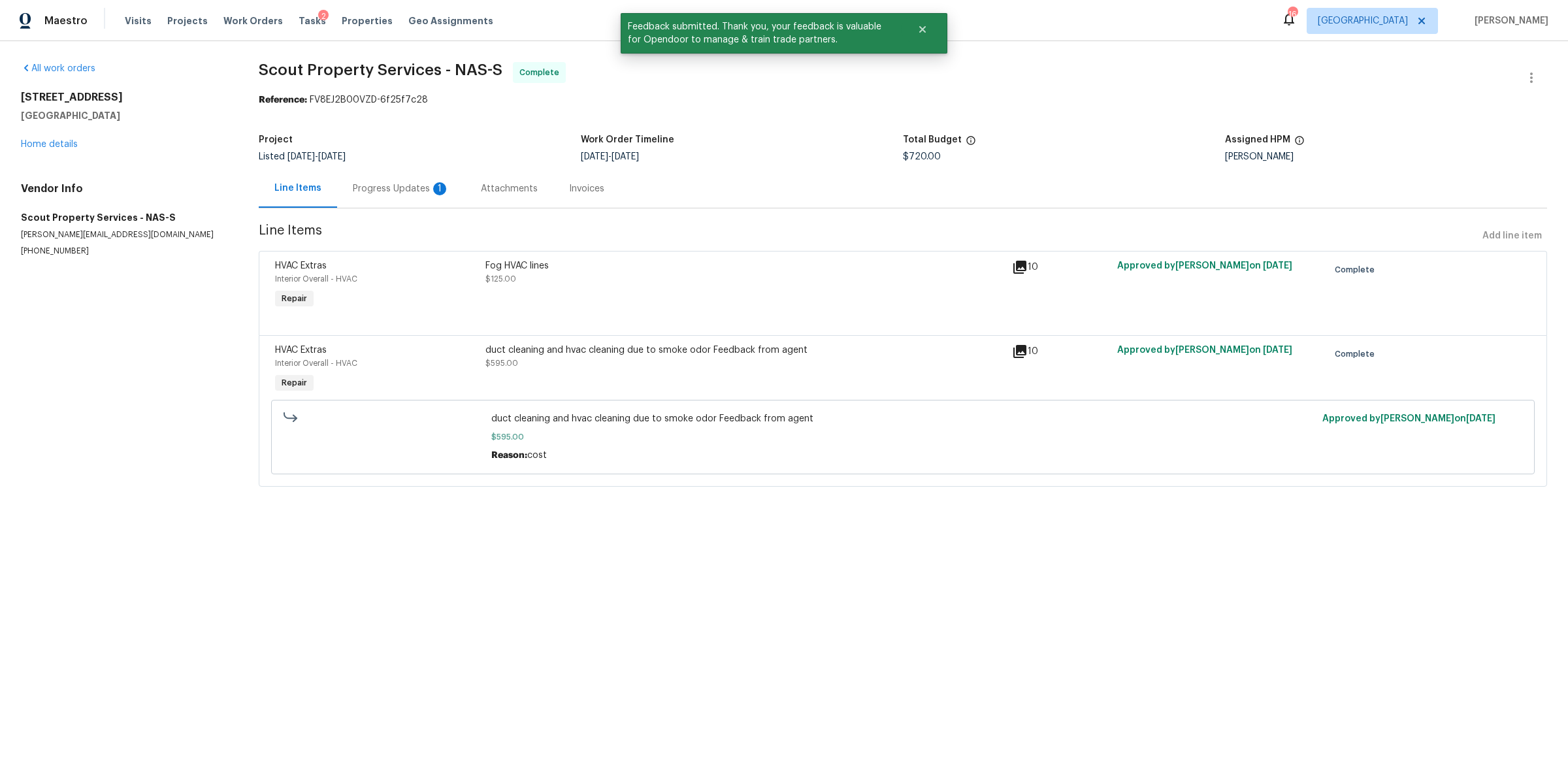
click at [404, 176] on div "Progress Updates 1" at bounding box center [401, 189] width 128 height 38
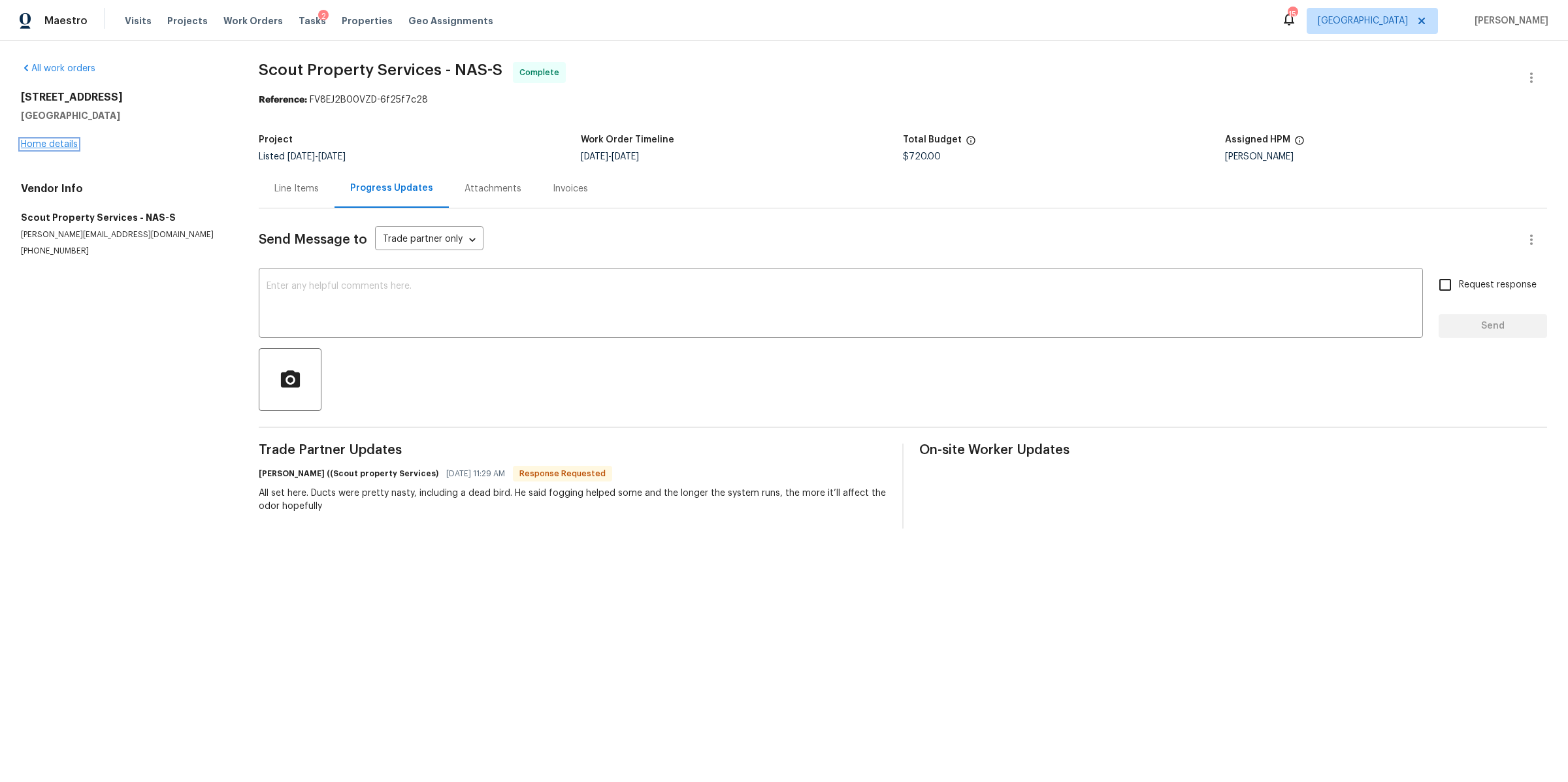
click at [52, 144] on link "Home details" at bounding box center [49, 144] width 57 height 9
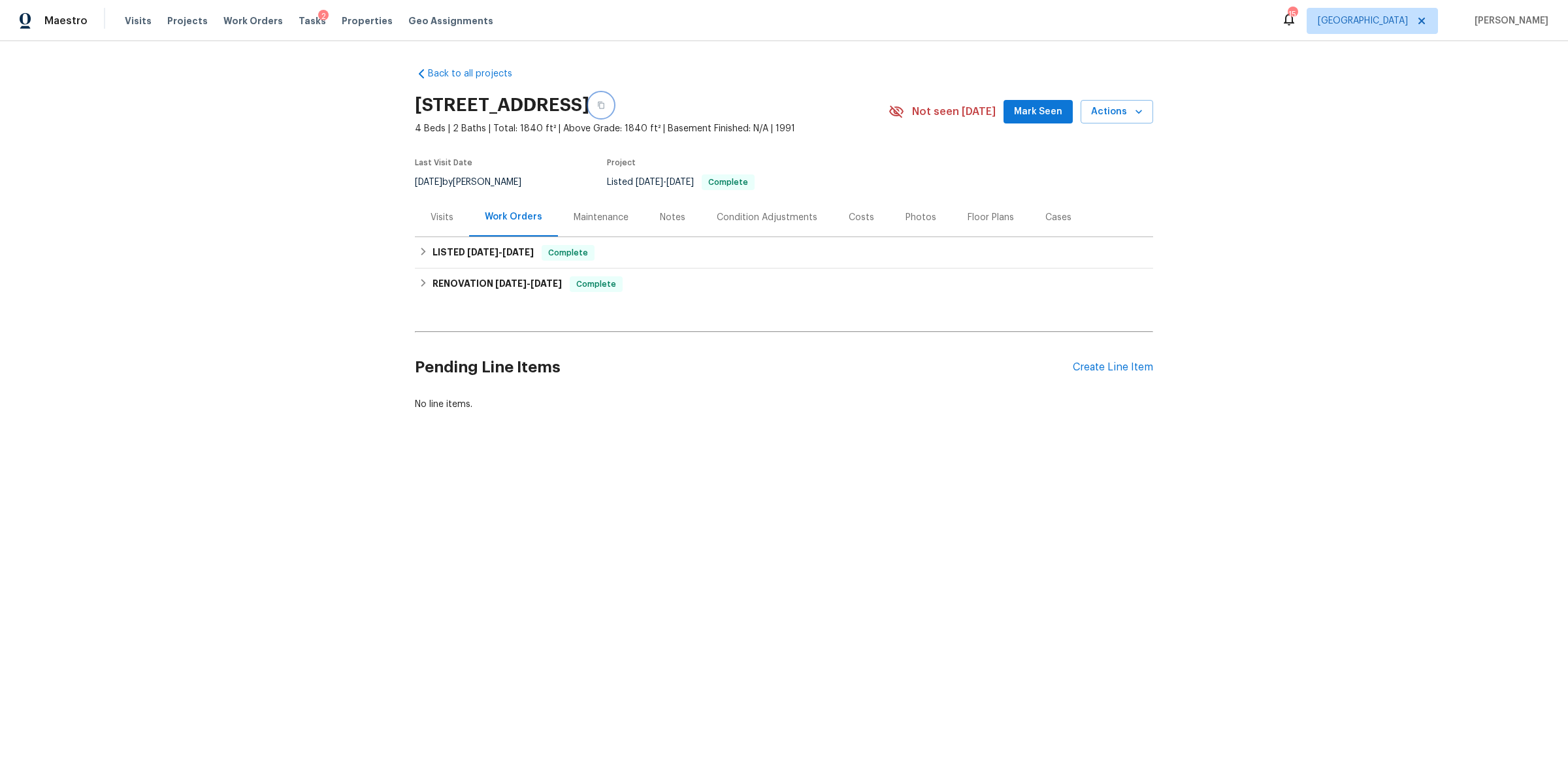
click at [605, 104] on icon "button" at bounding box center [601, 105] width 8 height 8
click at [655, 225] on div "Notes" at bounding box center [672, 217] width 57 height 38
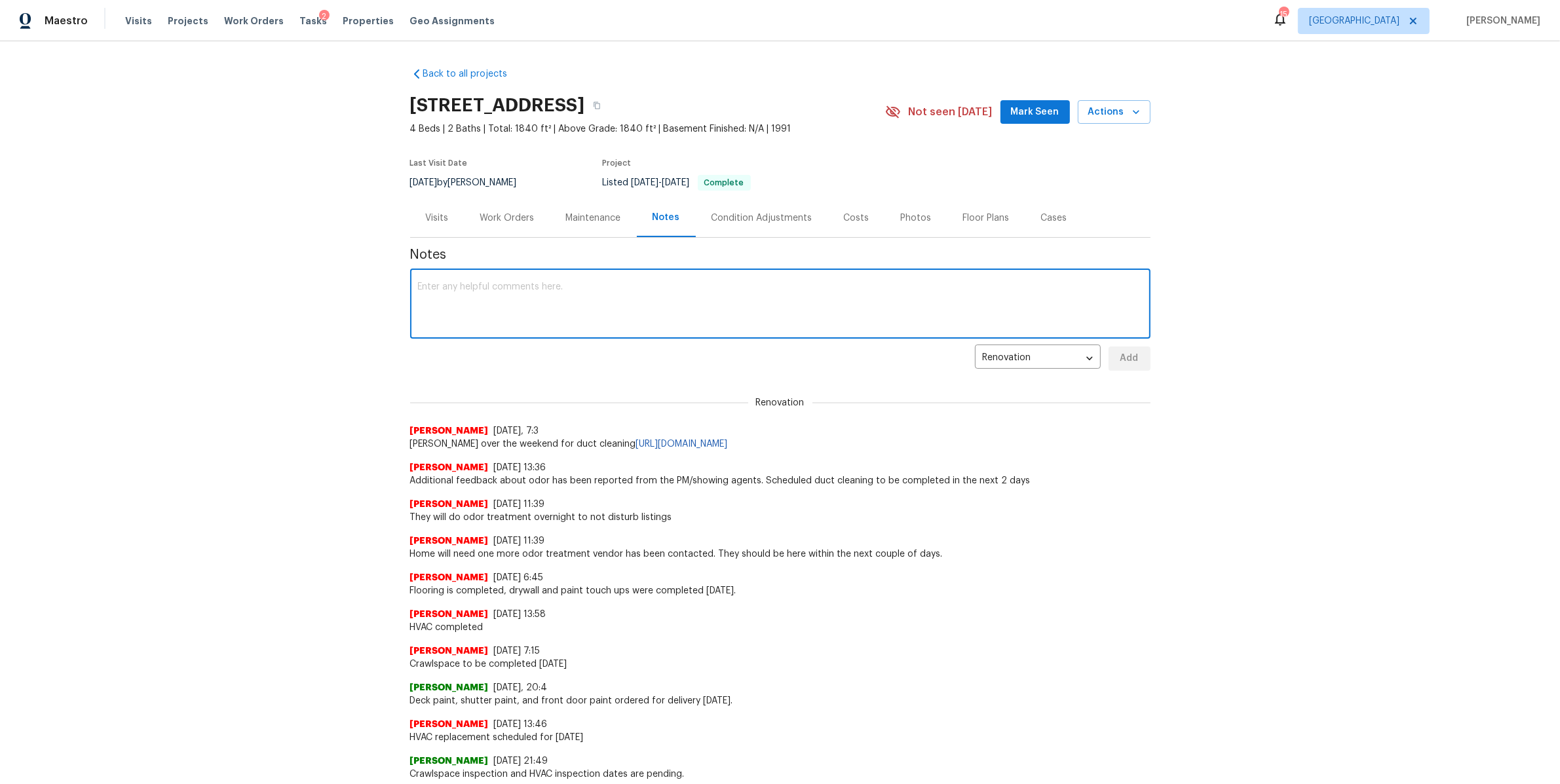
click at [574, 323] on textarea at bounding box center [780, 305] width 724 height 46
paste textarea "https://opendoor.atlassian.net/servicedesk/customer/portal/6/HSR-710883?created…"
type textarea "BOM submitted https://opendoor.atlassian.net/servicedesk/customer/portal/6/HSR-…"
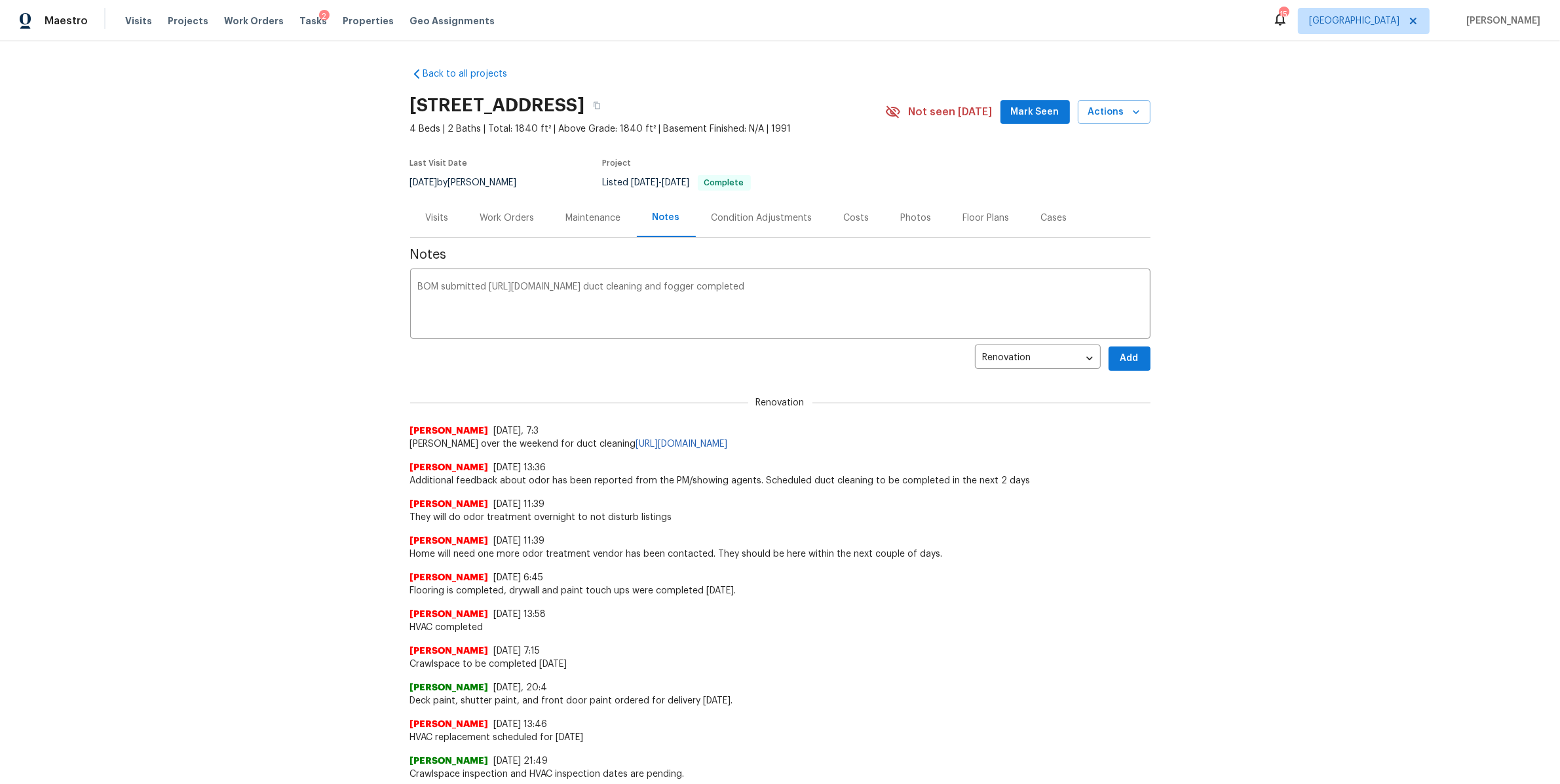
click at [1147, 351] on div "Back to all projects 4039 Caney Creek Ln, Chapel Hill, TN 37034 4 Beds | 2 Bath…" at bounding box center [780, 413] width 1560 height 743
click at [1138, 351] on button "Add" at bounding box center [1129, 358] width 42 height 24
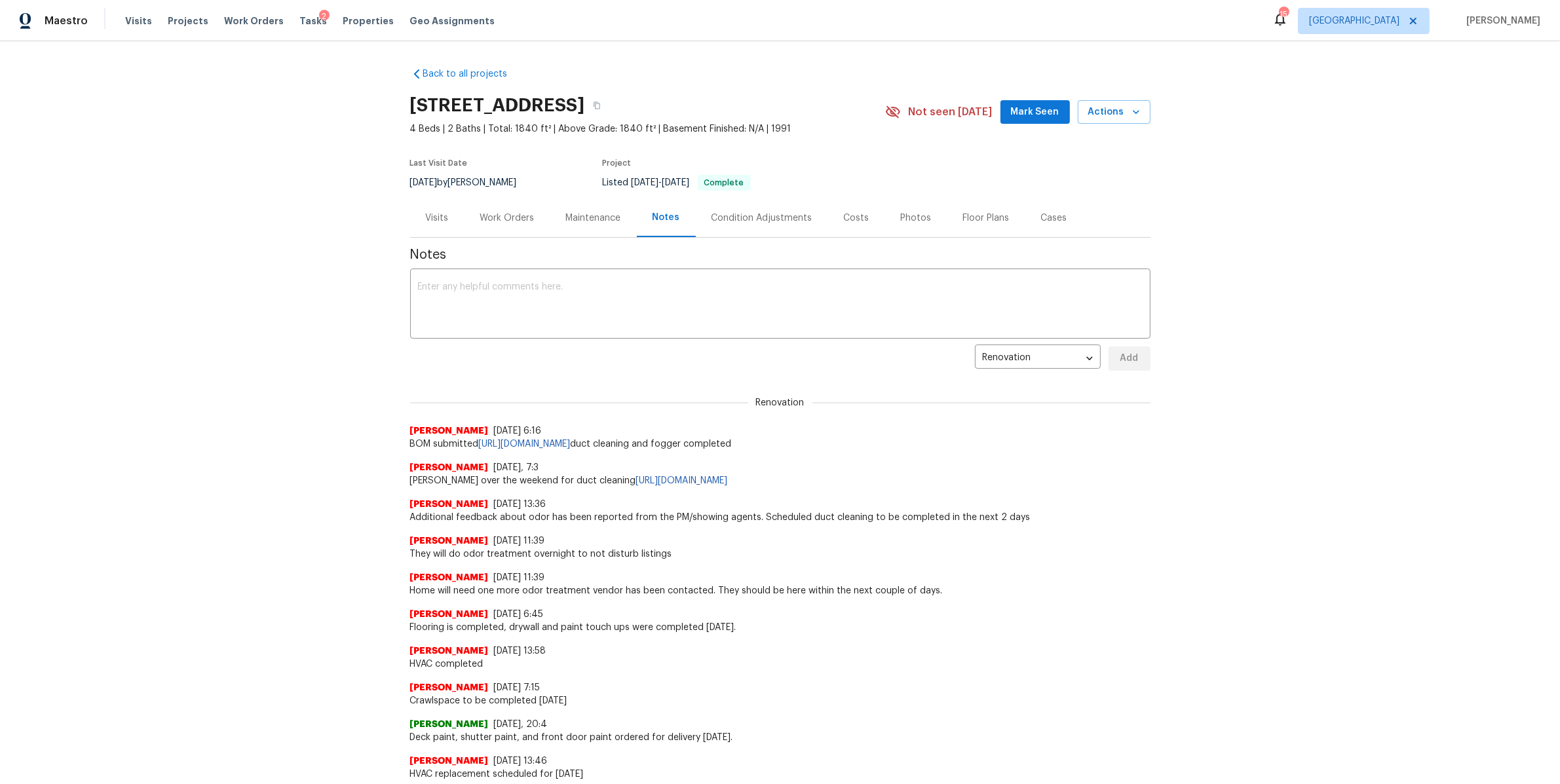
click at [250, 12] on div "Visits Projects Work Orders Tasks 2 Properties Geo Assignments" at bounding box center [318, 21] width 385 height 26
click at [239, 26] on span "Work Orders" at bounding box center [254, 21] width 60 height 13
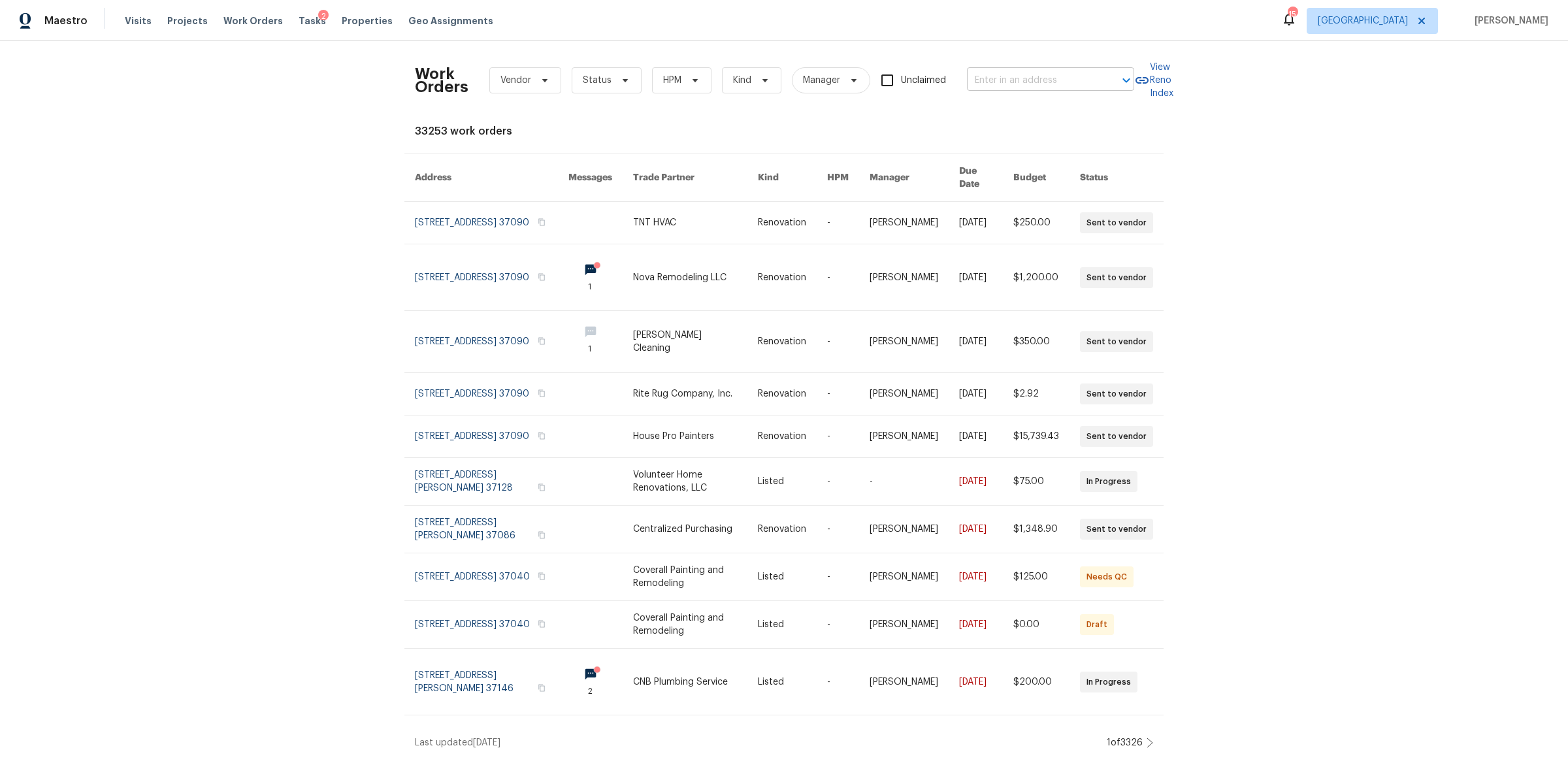
click at [1000, 88] on input "text" at bounding box center [1032, 81] width 131 height 21
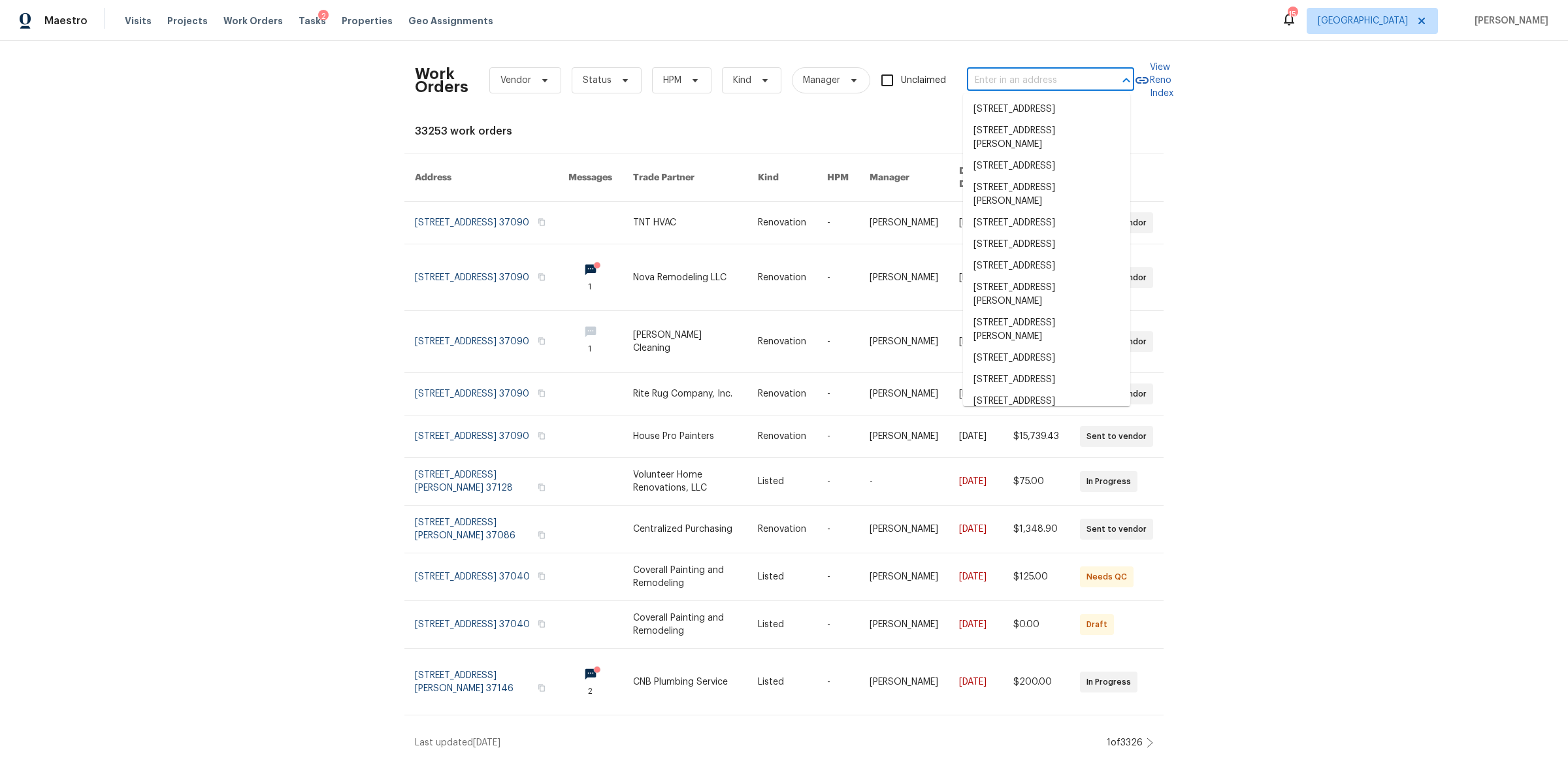
paste input "1002 Dwayne Ct, La Vergne, TN 37086"
type input "1002 Dwayne Ct, La Vergne, TN 37086"
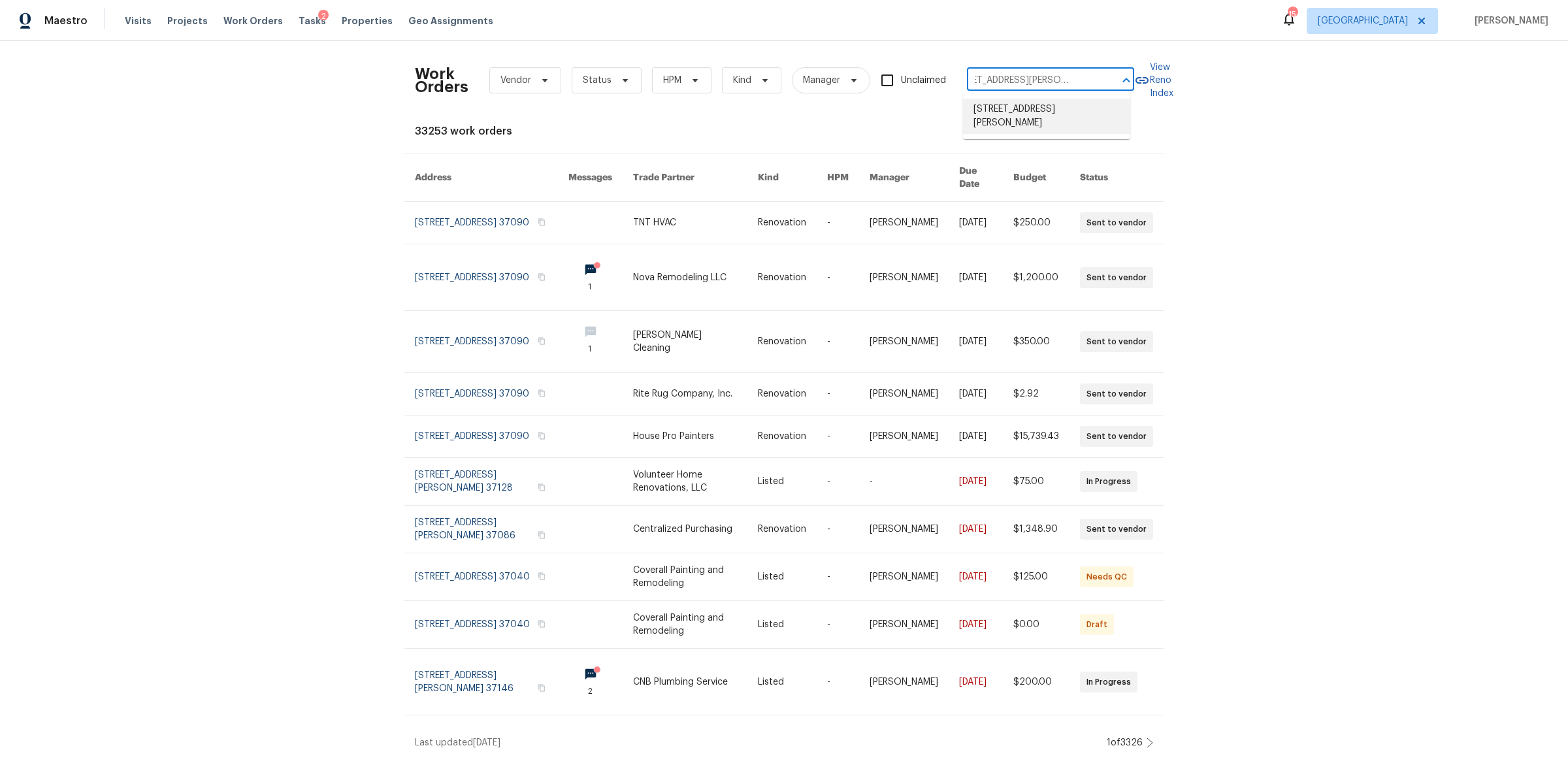
click at [1014, 117] on li "1002 Dwayne Ct, La Vergne, TN 37086" at bounding box center [1047, 116] width 167 height 35
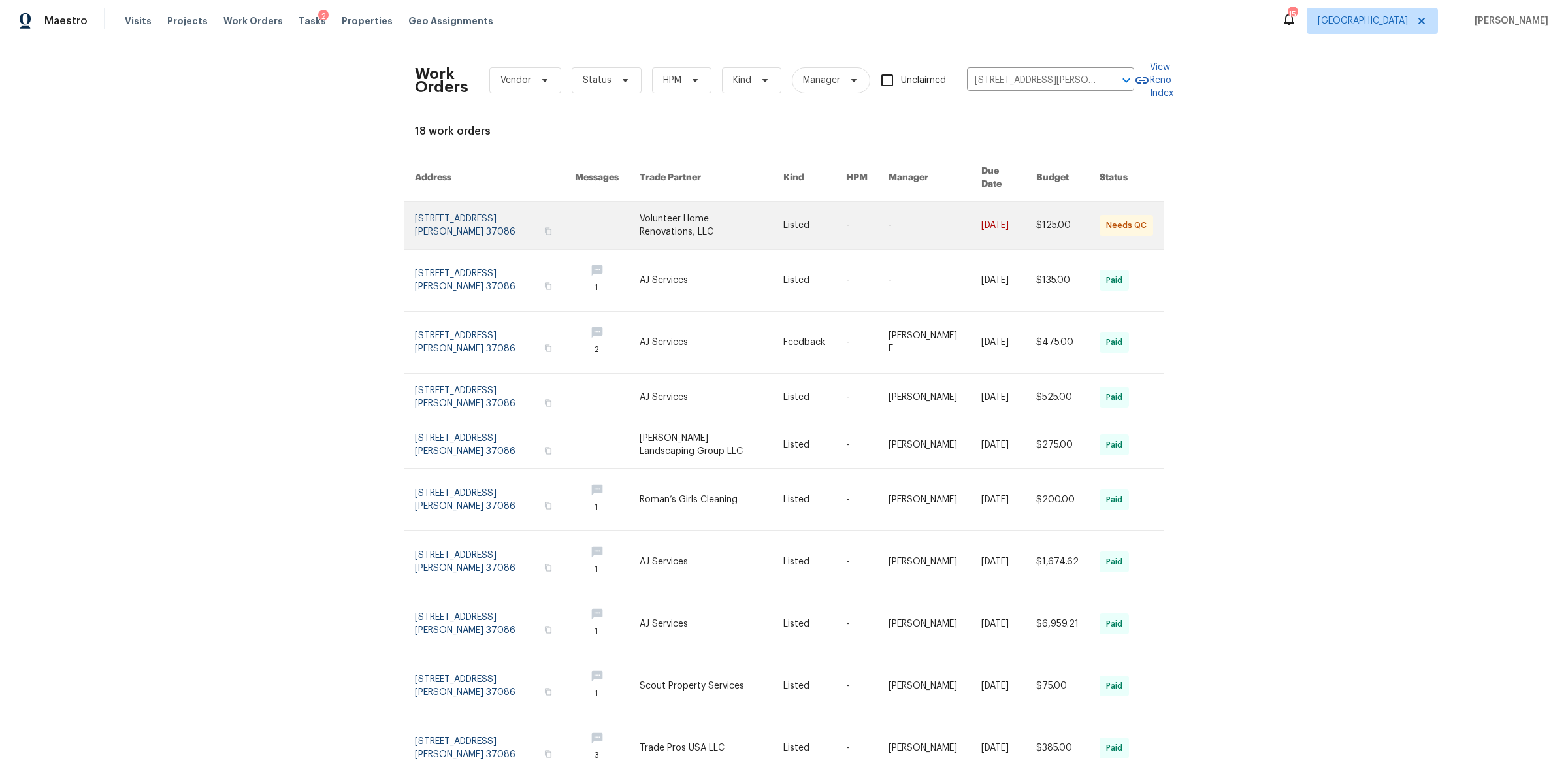
click at [451, 219] on link at bounding box center [495, 225] width 160 height 47
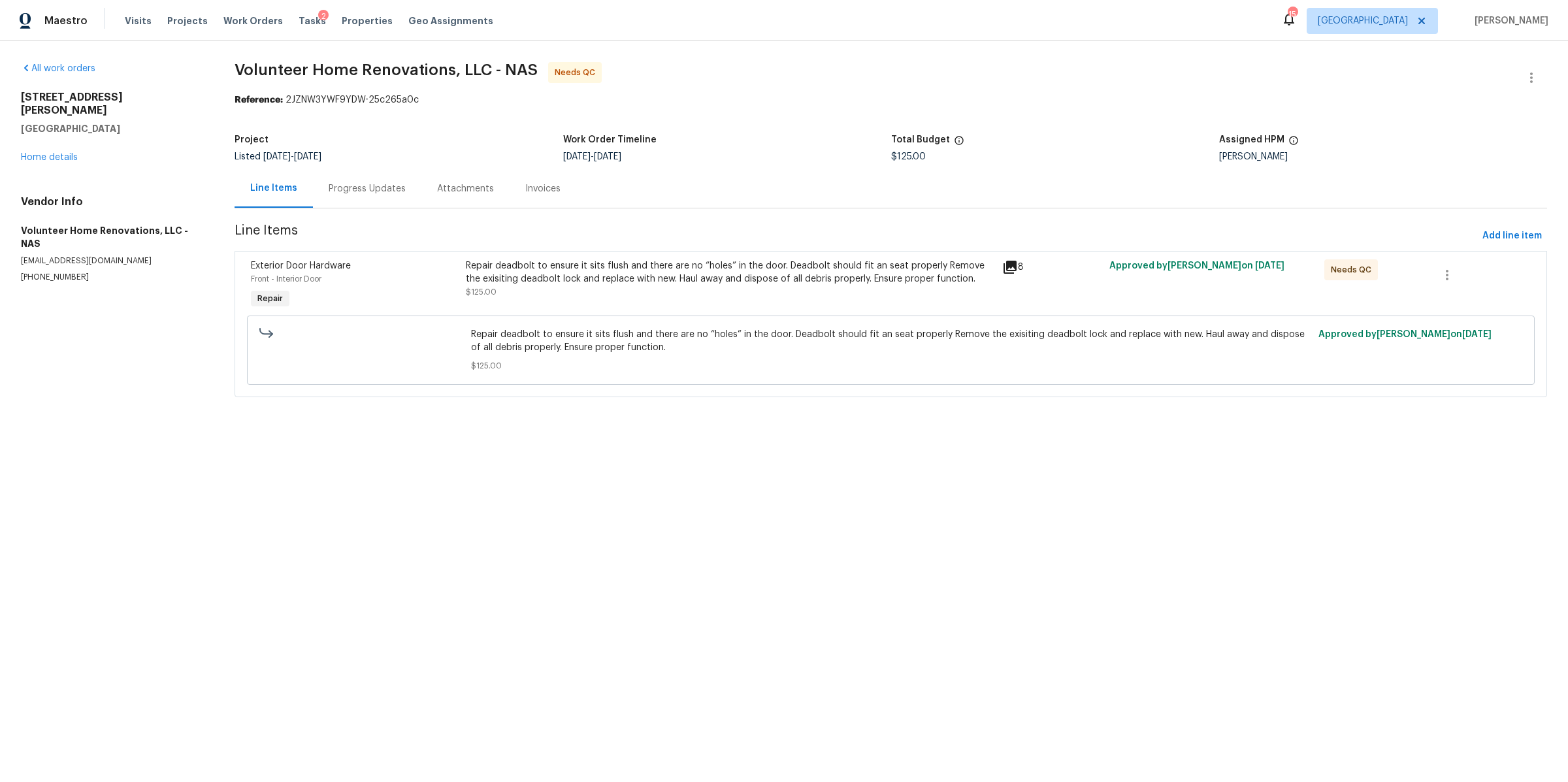
click at [567, 287] on div "Repair deadbolt to ensure it sits flush and there are no “holes” in the door. D…" at bounding box center [730, 279] width 529 height 39
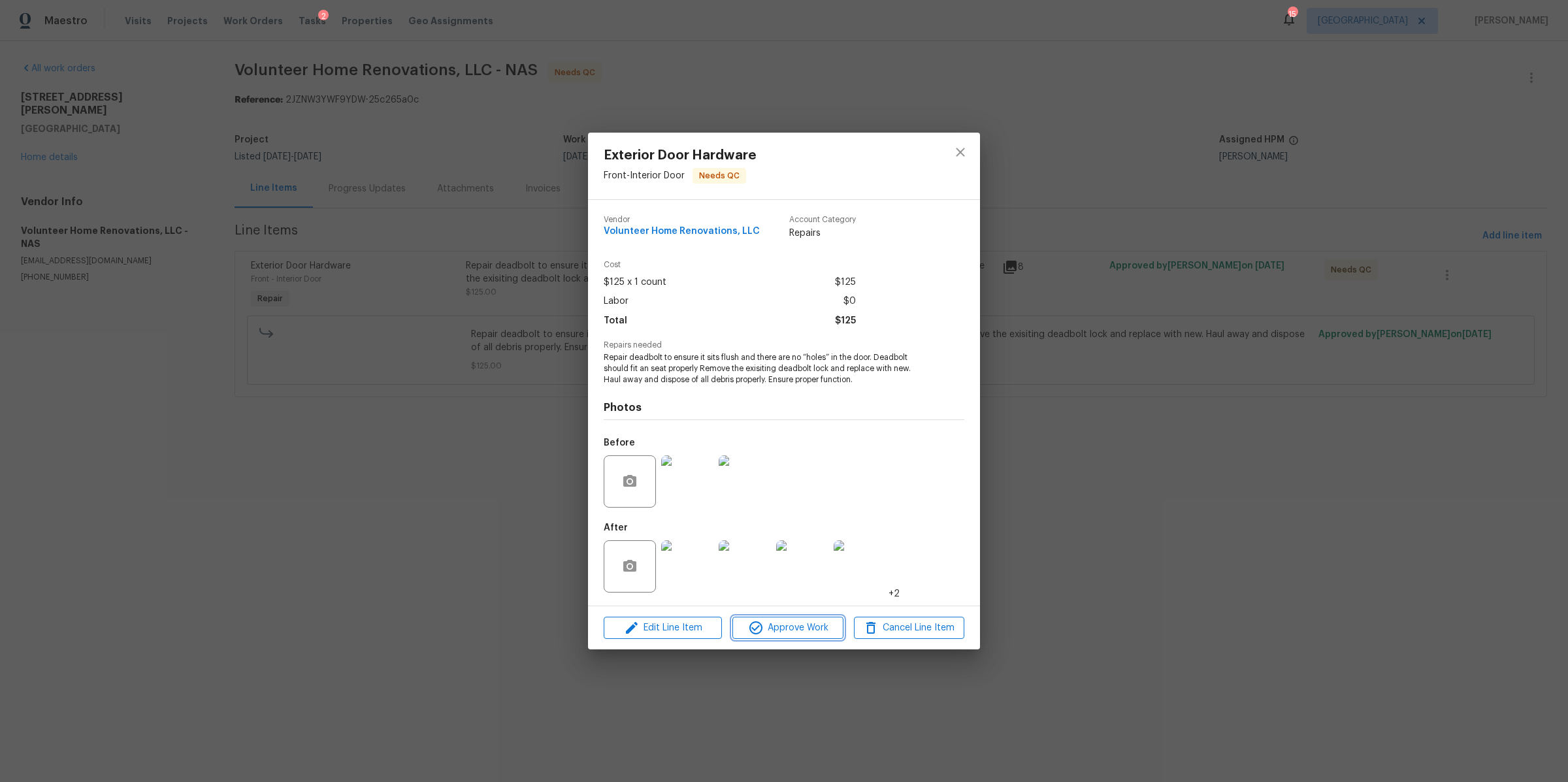
click at [812, 635] on span "Approve Work" at bounding box center [787, 628] width 103 height 16
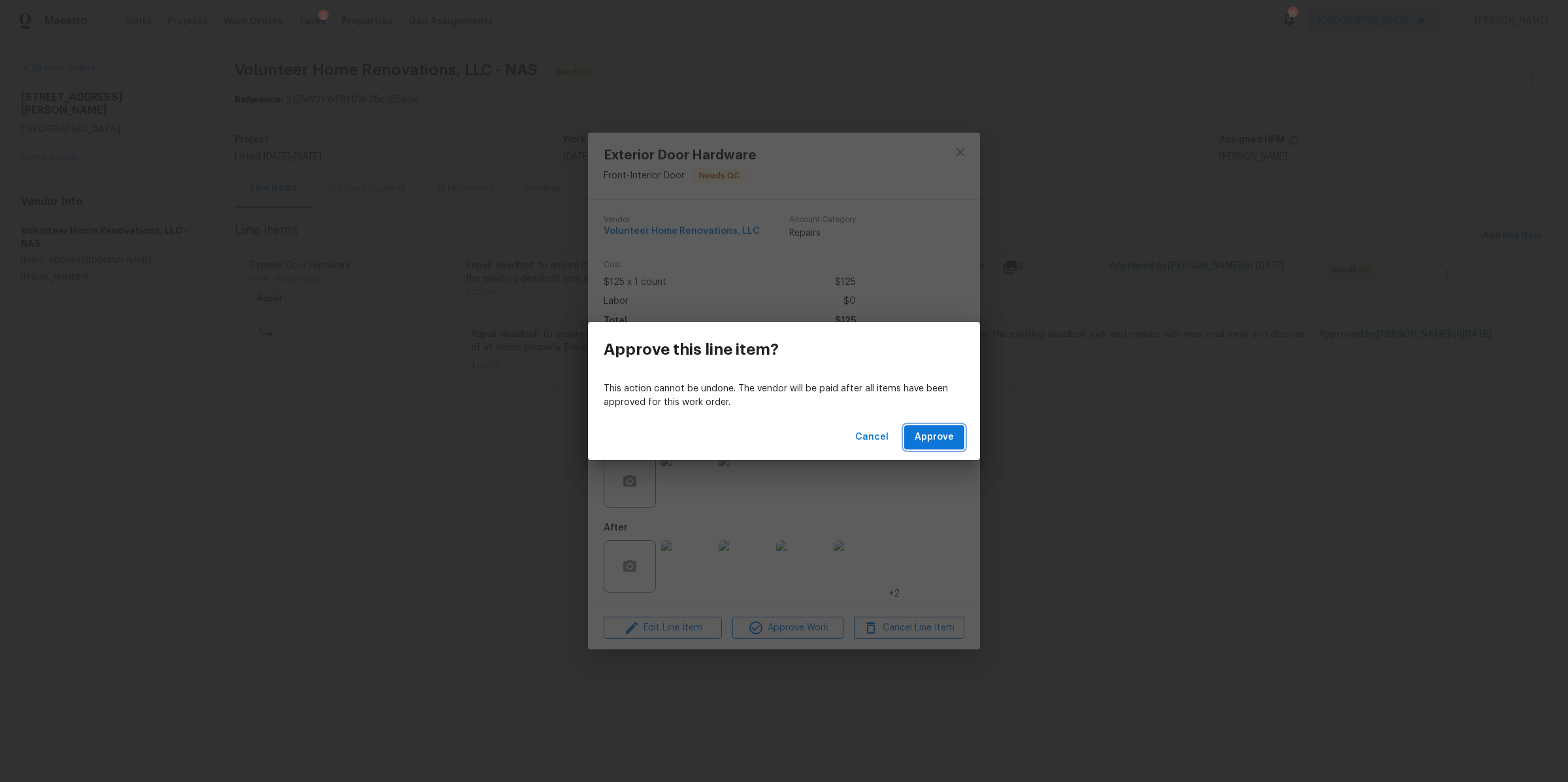
click at [948, 440] on span "Approve" at bounding box center [934, 438] width 39 height 16
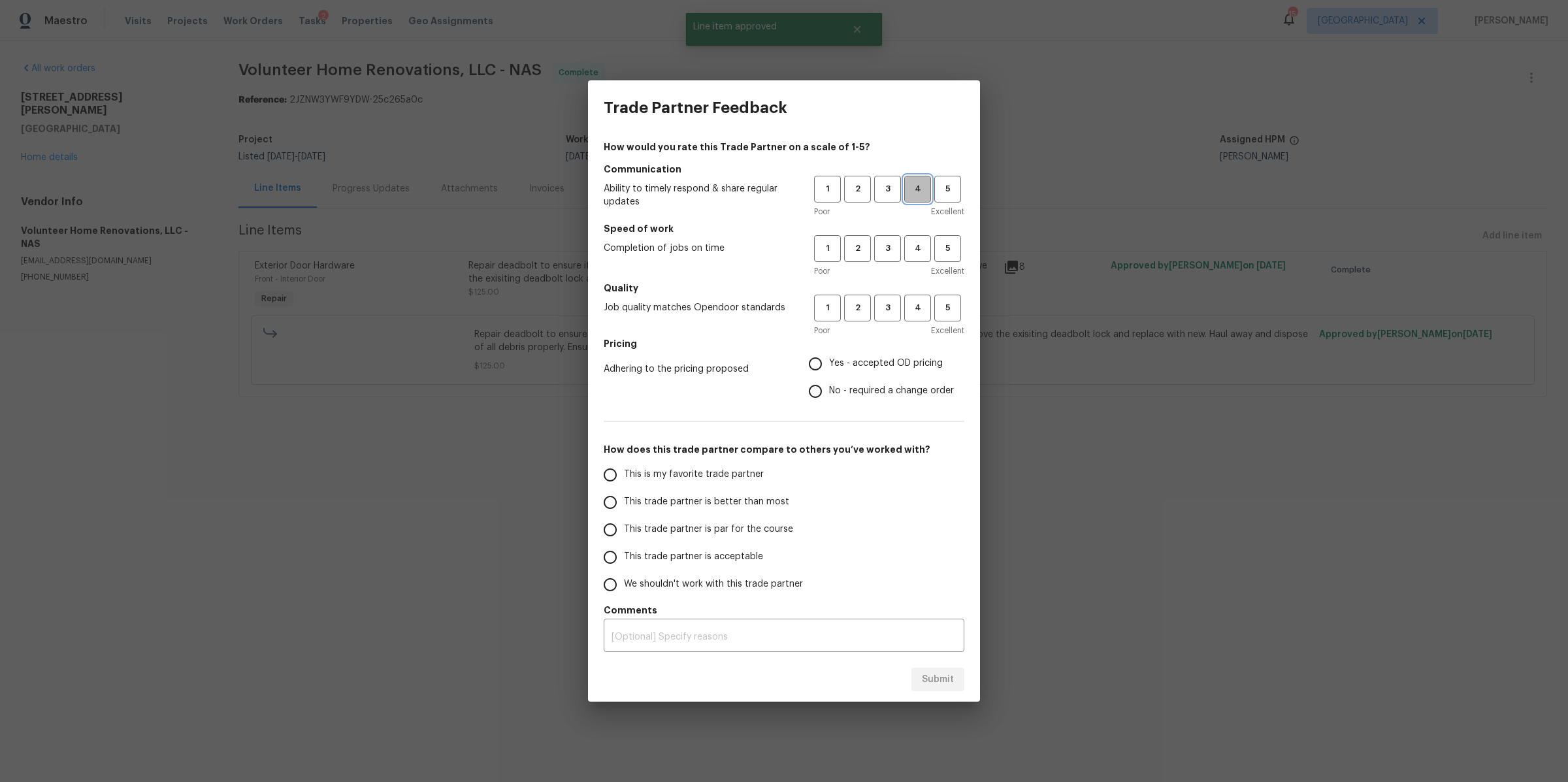
click at [920, 199] on button "4" at bounding box center [917, 189] width 27 height 27
click at [920, 252] on span "4" at bounding box center [917, 248] width 24 height 15
click at [920, 296] on button "4" at bounding box center [917, 308] width 27 height 27
click at [888, 355] on label "Yes - accepted OD pricing" at bounding box center [878, 364] width 152 height 27
click at [829, 355] on input "Yes - accepted OD pricing" at bounding box center [816, 364] width 27 height 27
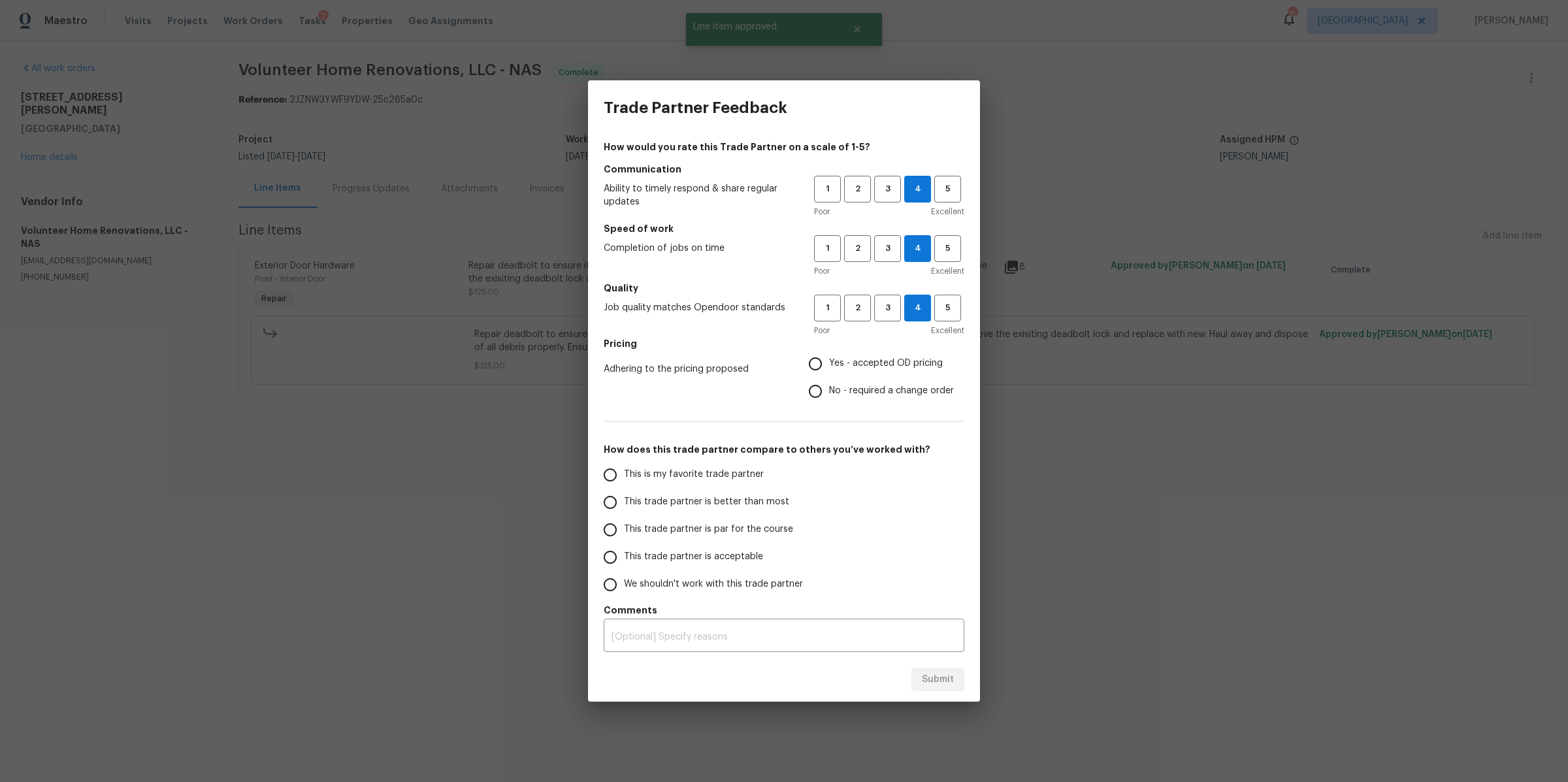
radio input "true"
click at [733, 476] on span "This is my favorite trade partner" at bounding box center [694, 475] width 140 height 14
click at [624, 476] on input "This is my favorite trade partner" at bounding box center [610, 475] width 27 height 27
click at [949, 677] on span "Submit" at bounding box center [938, 680] width 32 height 16
radio input "true"
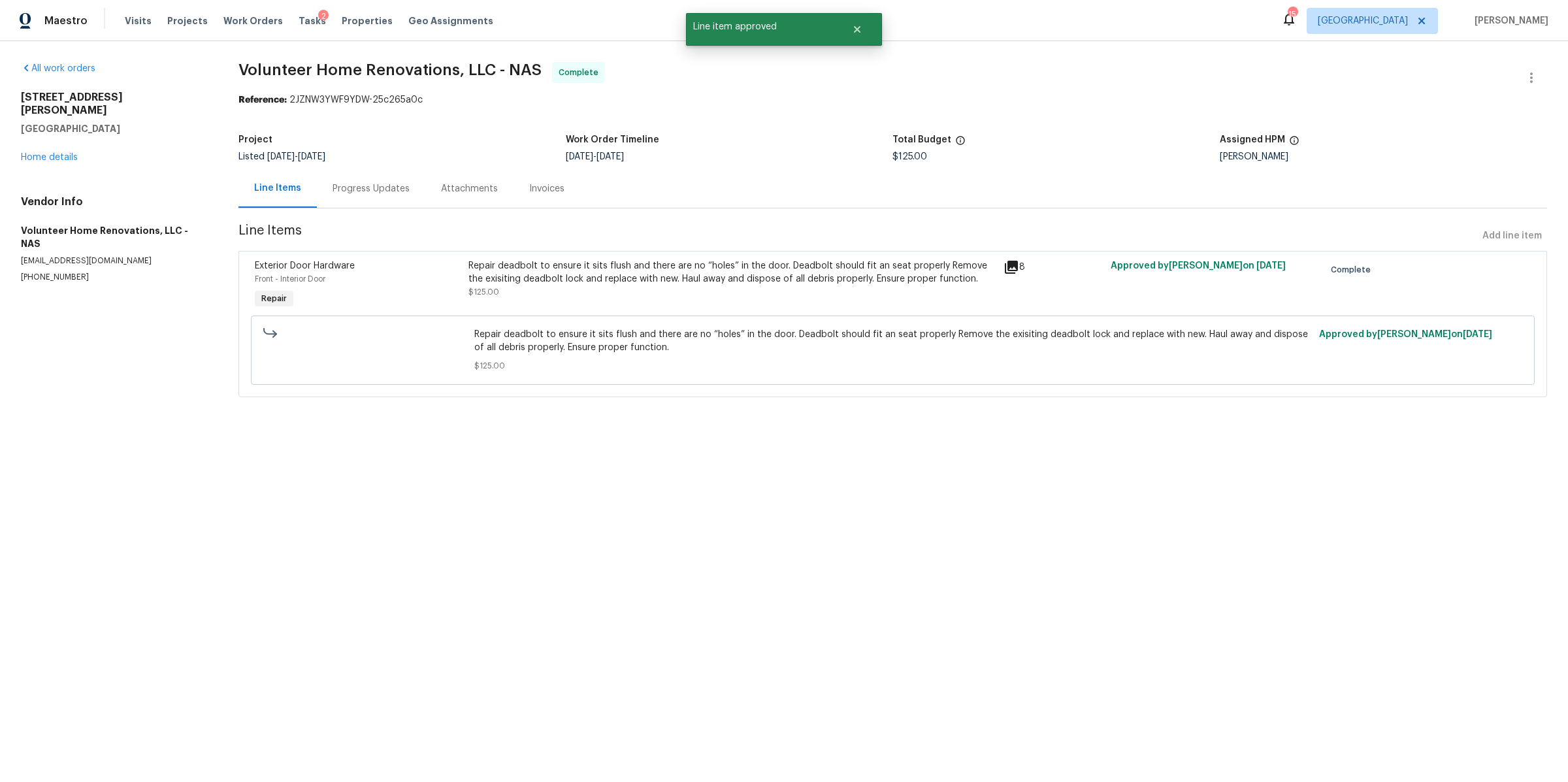
radio input "false"
click at [230, 25] on span "Work Orders" at bounding box center [253, 21] width 60 height 13
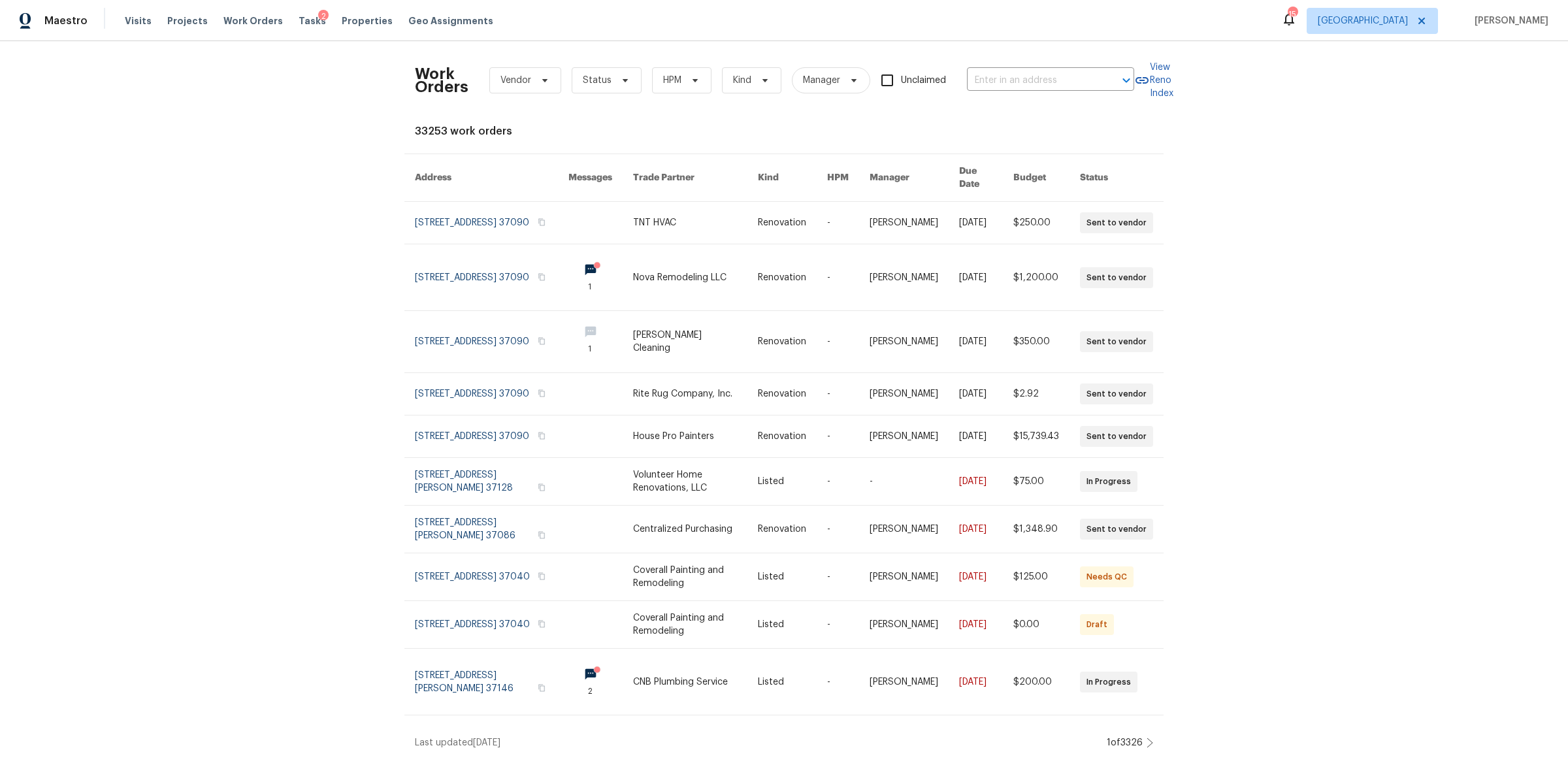
click at [1040, 63] on div "Work Orders Vendor Status HPM Kind Manager Unclaimed ​" at bounding box center [774, 80] width 720 height 58
click at [1025, 88] on input "text" at bounding box center [1032, 81] width 131 height 21
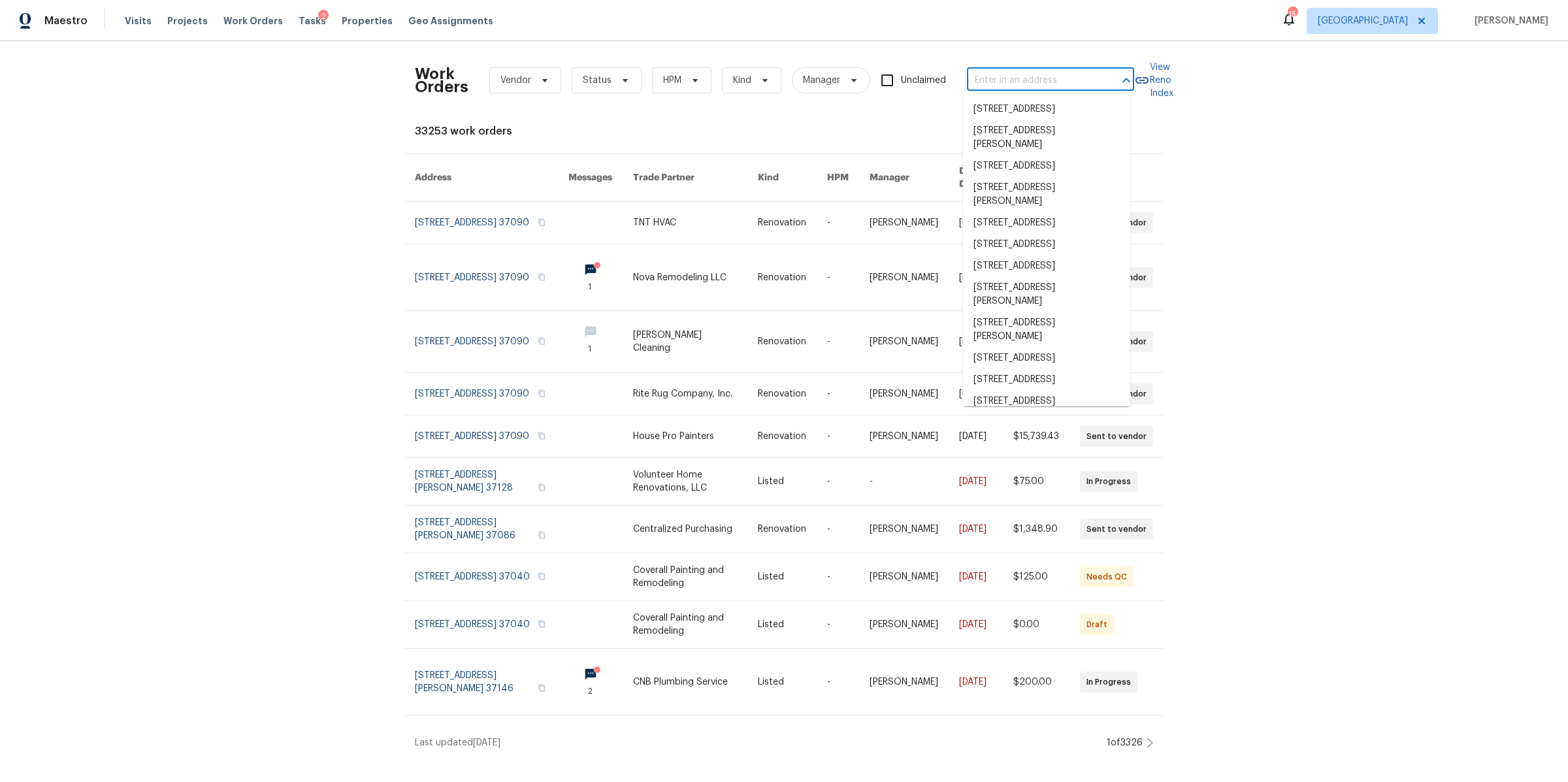
paste input "824 N Woodstone Ln, Nashville, TN 37211"
type input "824 N Woodstone Ln, Nashville, TN 37211"
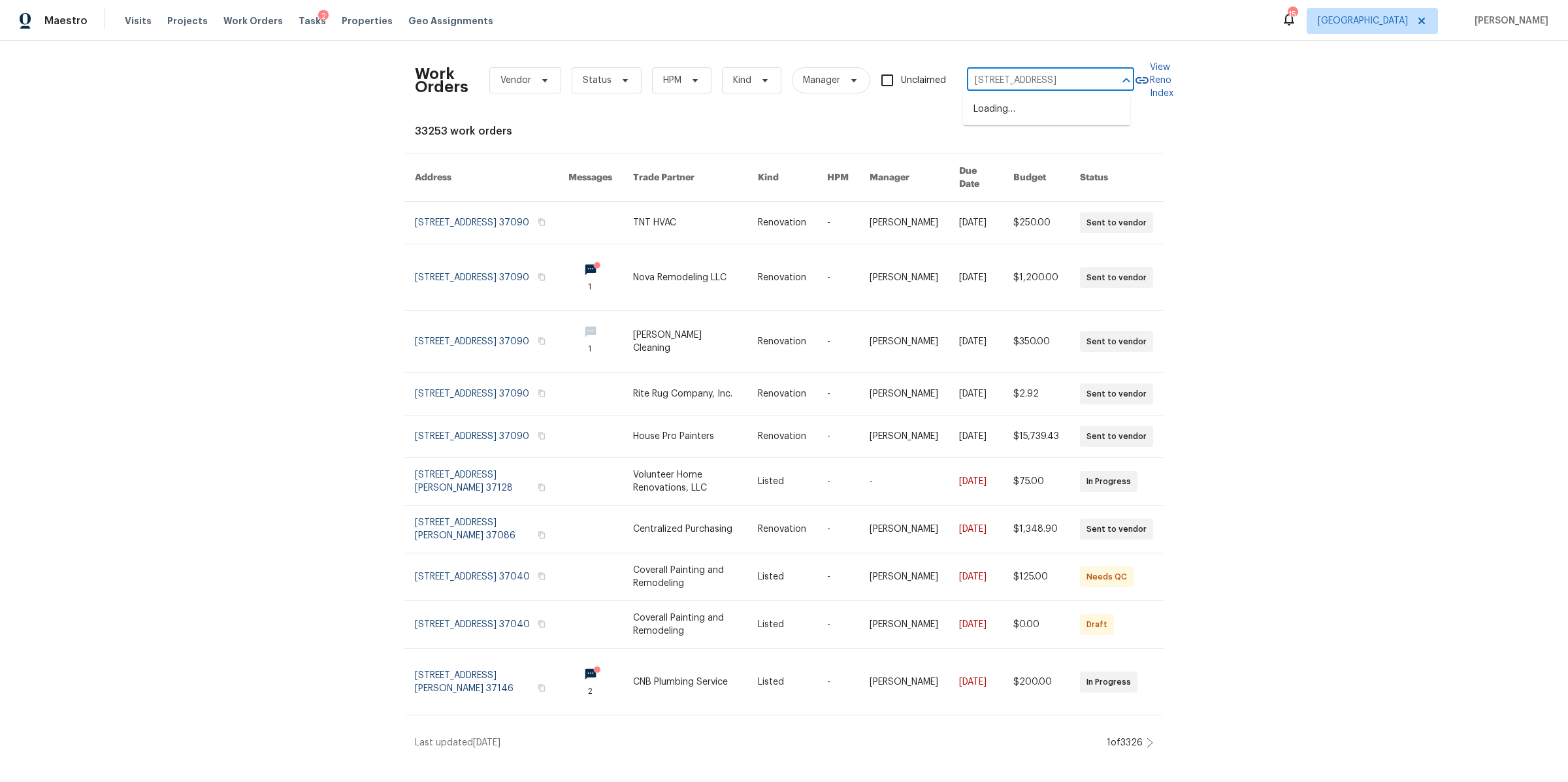
scroll to position [0, 50]
click at [1014, 109] on li "824 N Woodstone Ln, Nashville, TN 37211" at bounding box center [1047, 109] width 167 height 21
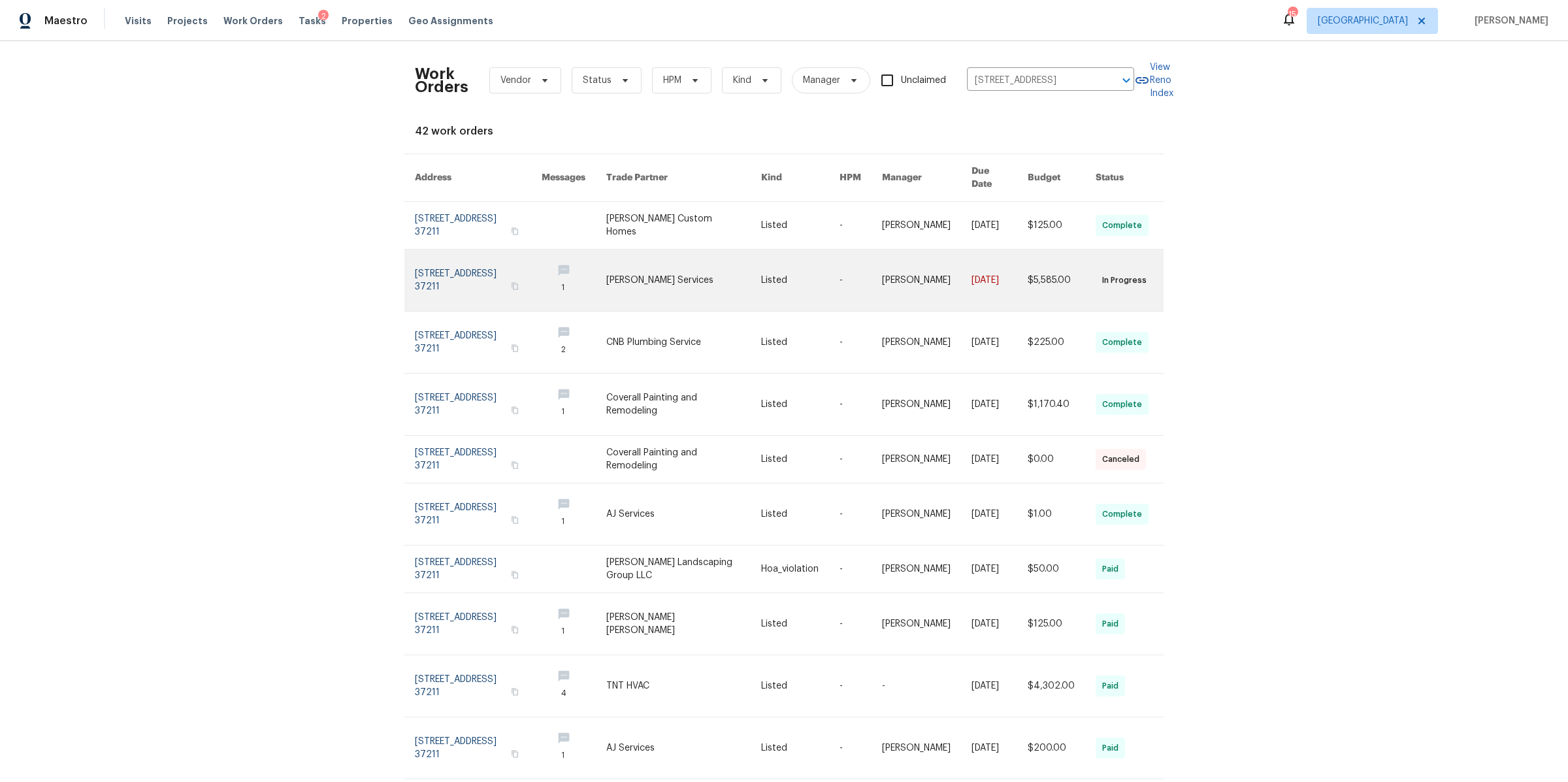
click at [457, 263] on link at bounding box center [478, 281] width 127 height 62
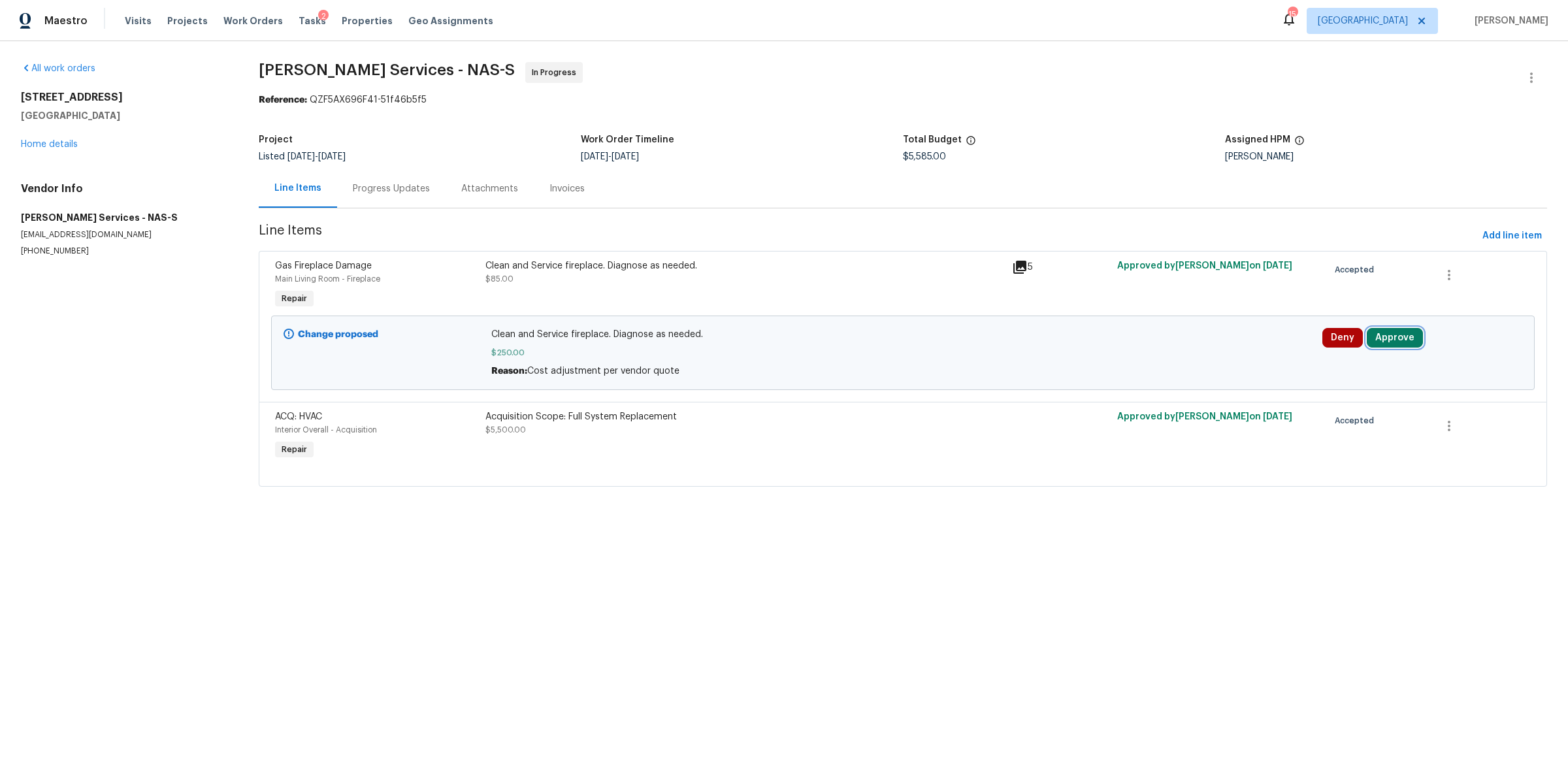
click at [1386, 341] on button "Approve" at bounding box center [1395, 337] width 56 height 20
click at [1203, 349] on span "Approve" at bounding box center [1197, 351] width 36 height 10
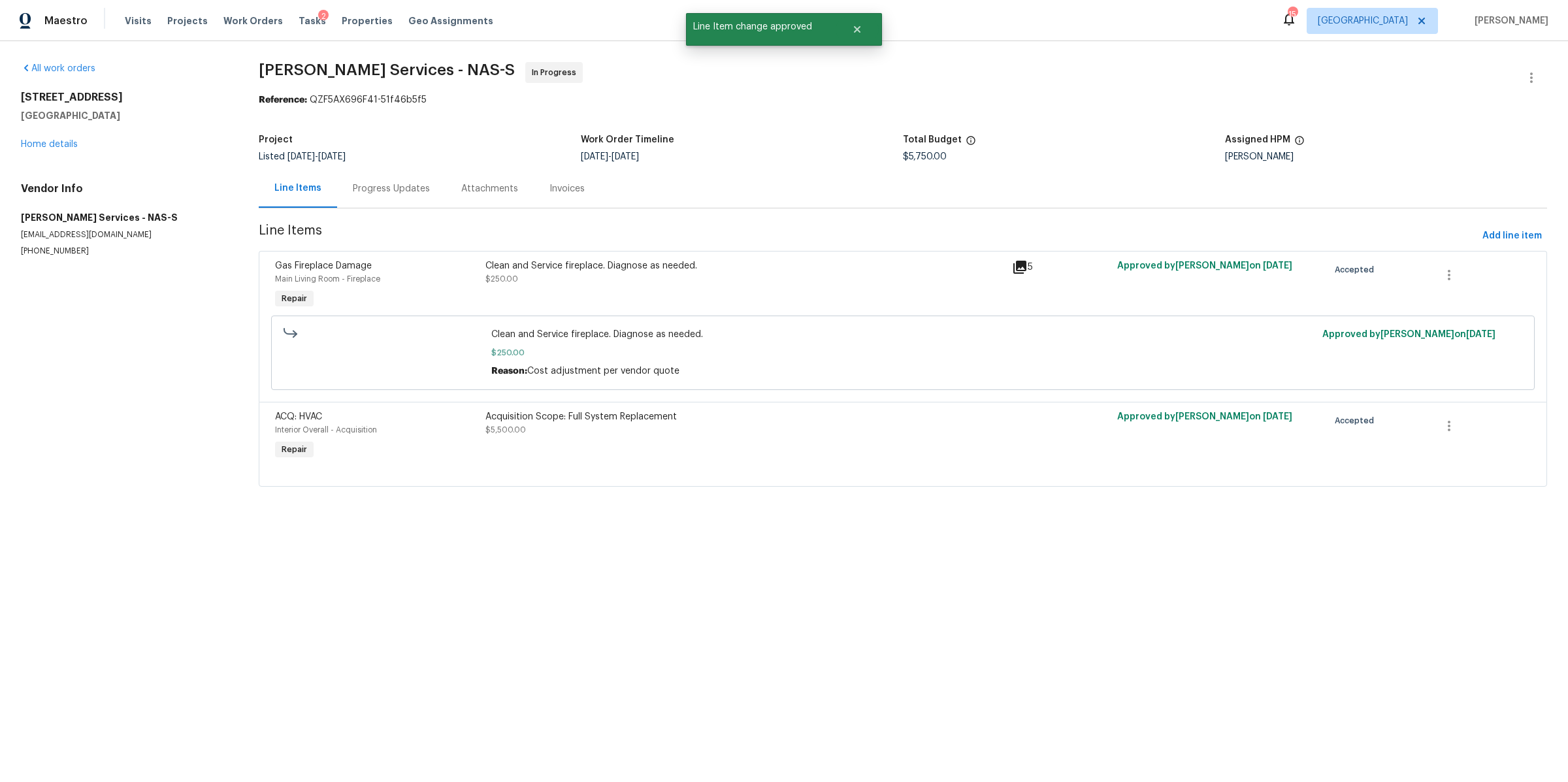
click at [390, 186] on div "Progress Updates" at bounding box center [391, 189] width 77 height 13
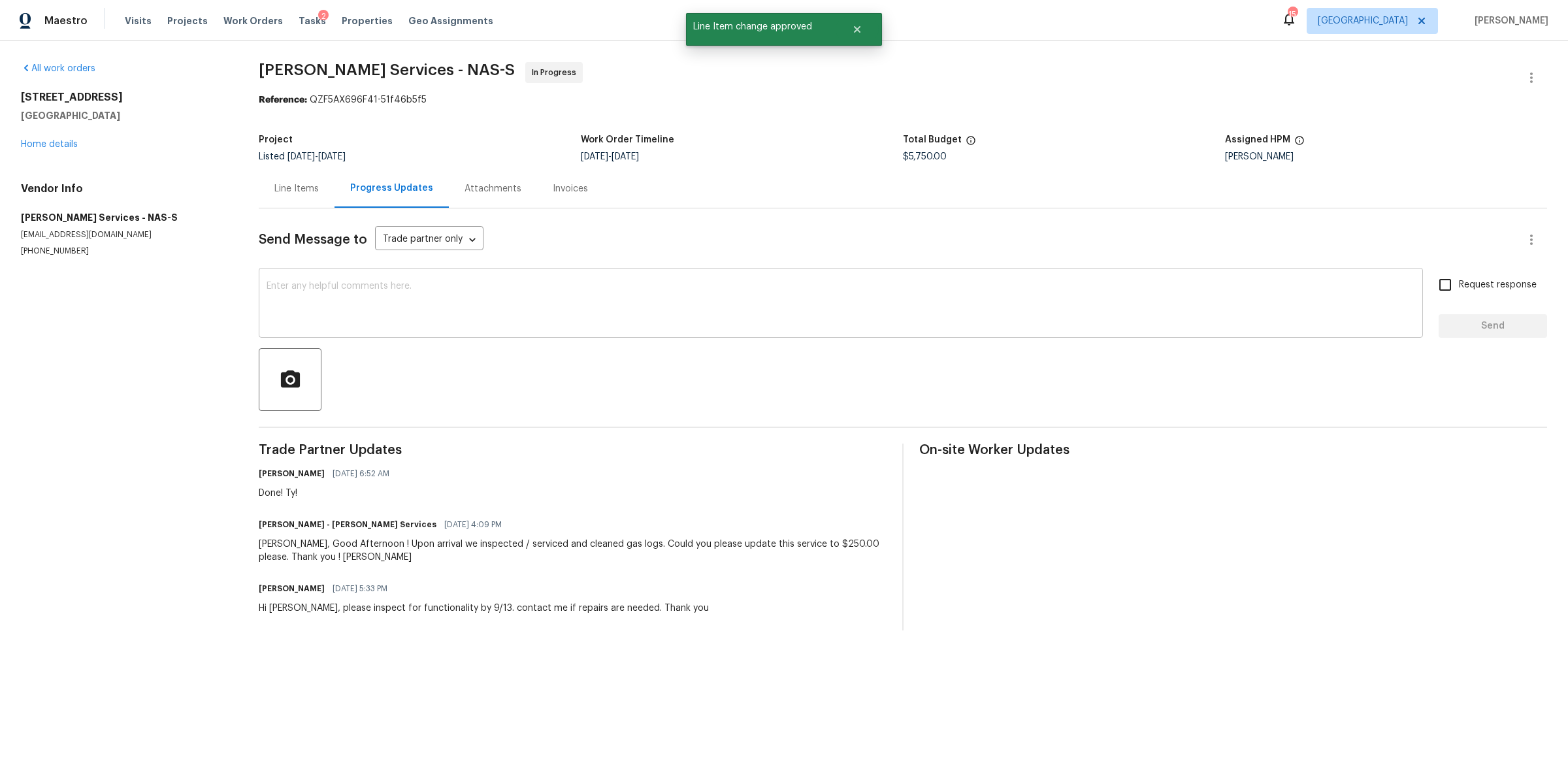
click at [392, 289] on textarea at bounding box center [841, 305] width 1149 height 46
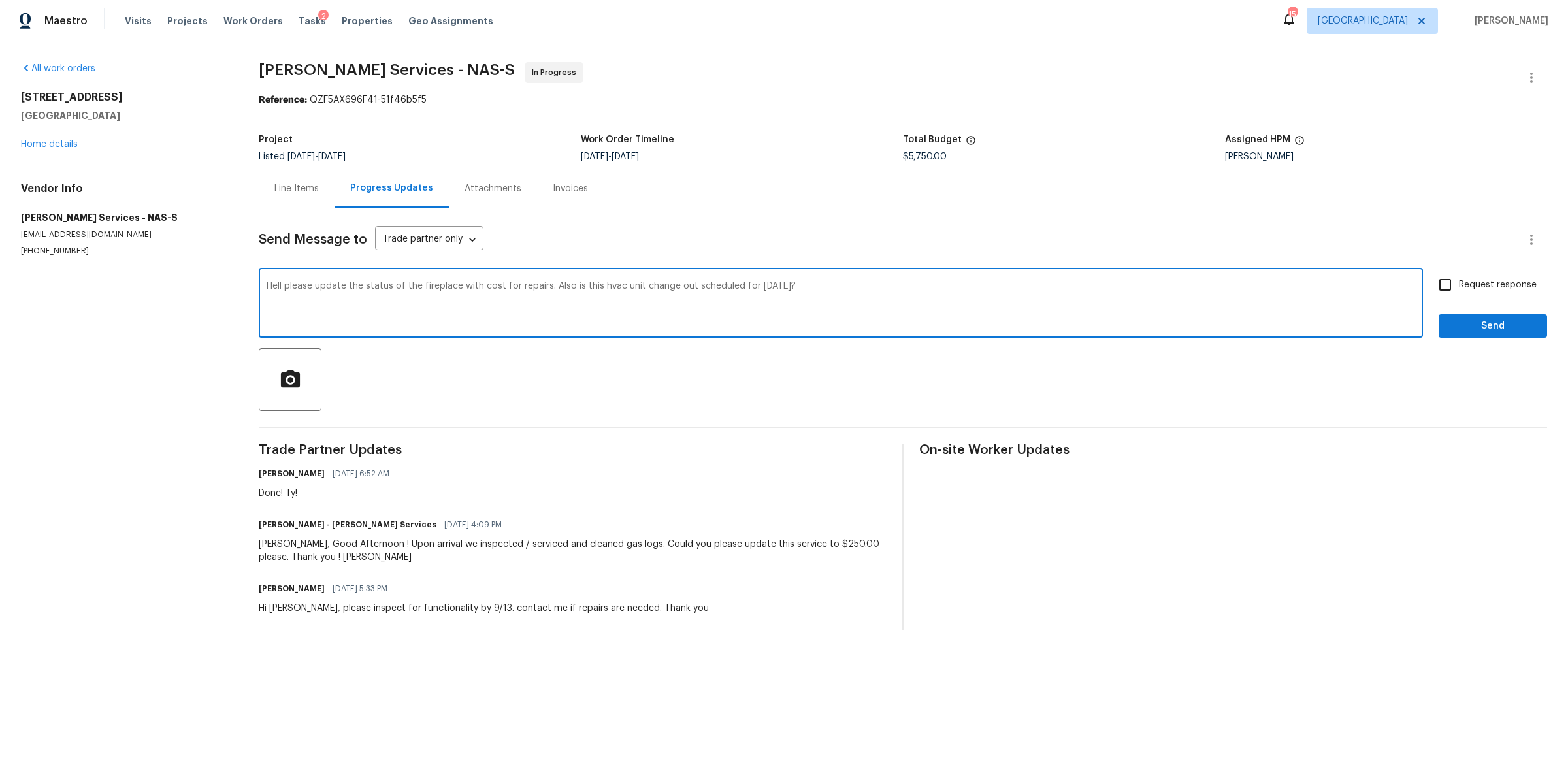
type textarea "Hell please update the status of the fireplace with cost for repairs. Also is t…"
click at [1479, 281] on span "Request response" at bounding box center [1497, 285] width 78 height 14
click at [1459, 281] on input "Request response" at bounding box center [1445, 285] width 27 height 27
checkbox input "true"
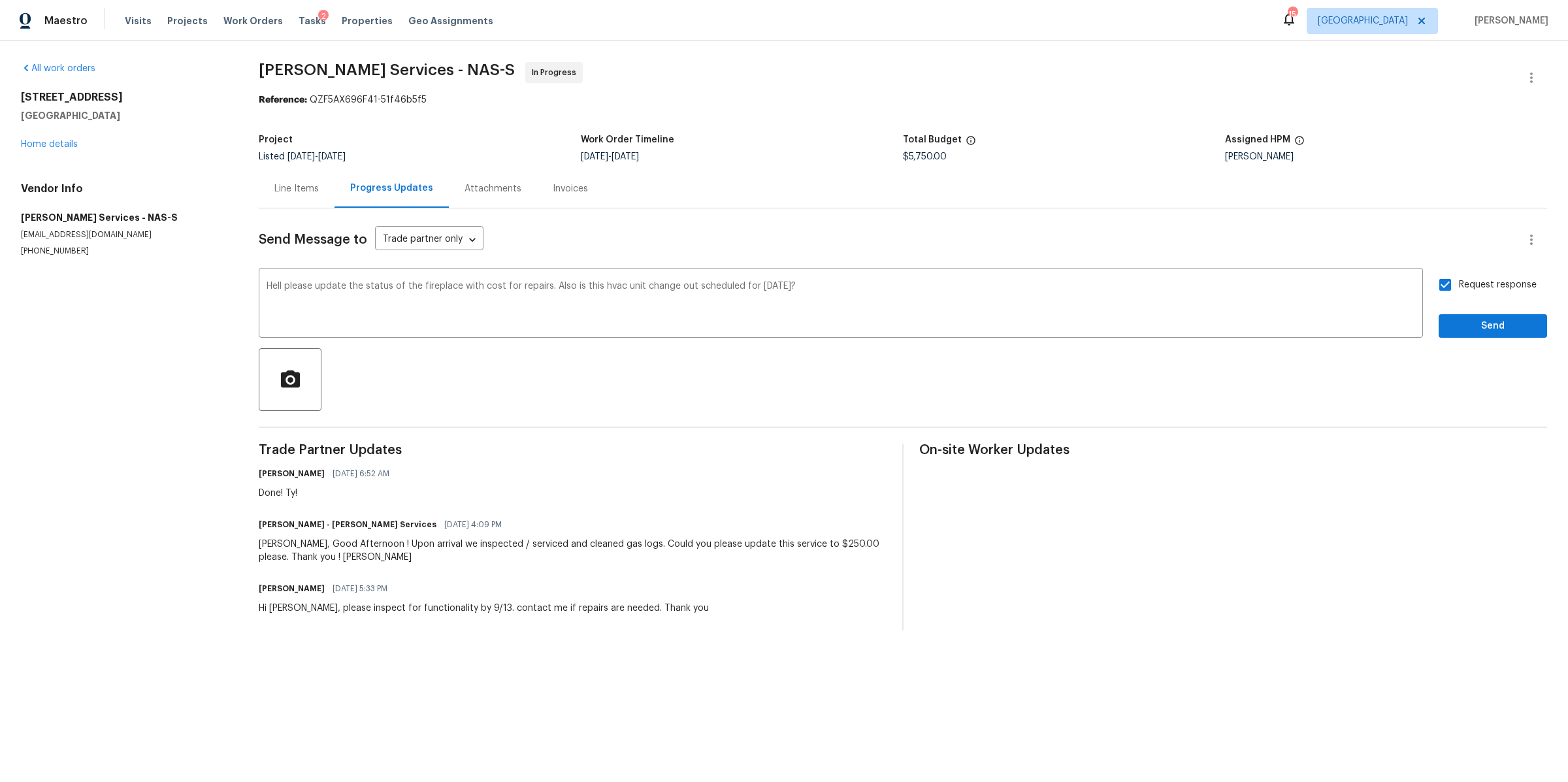
click at [1455, 351] on div at bounding box center [903, 379] width 1288 height 62
click at [1466, 323] on span "Send" at bounding box center [1493, 327] width 88 height 16
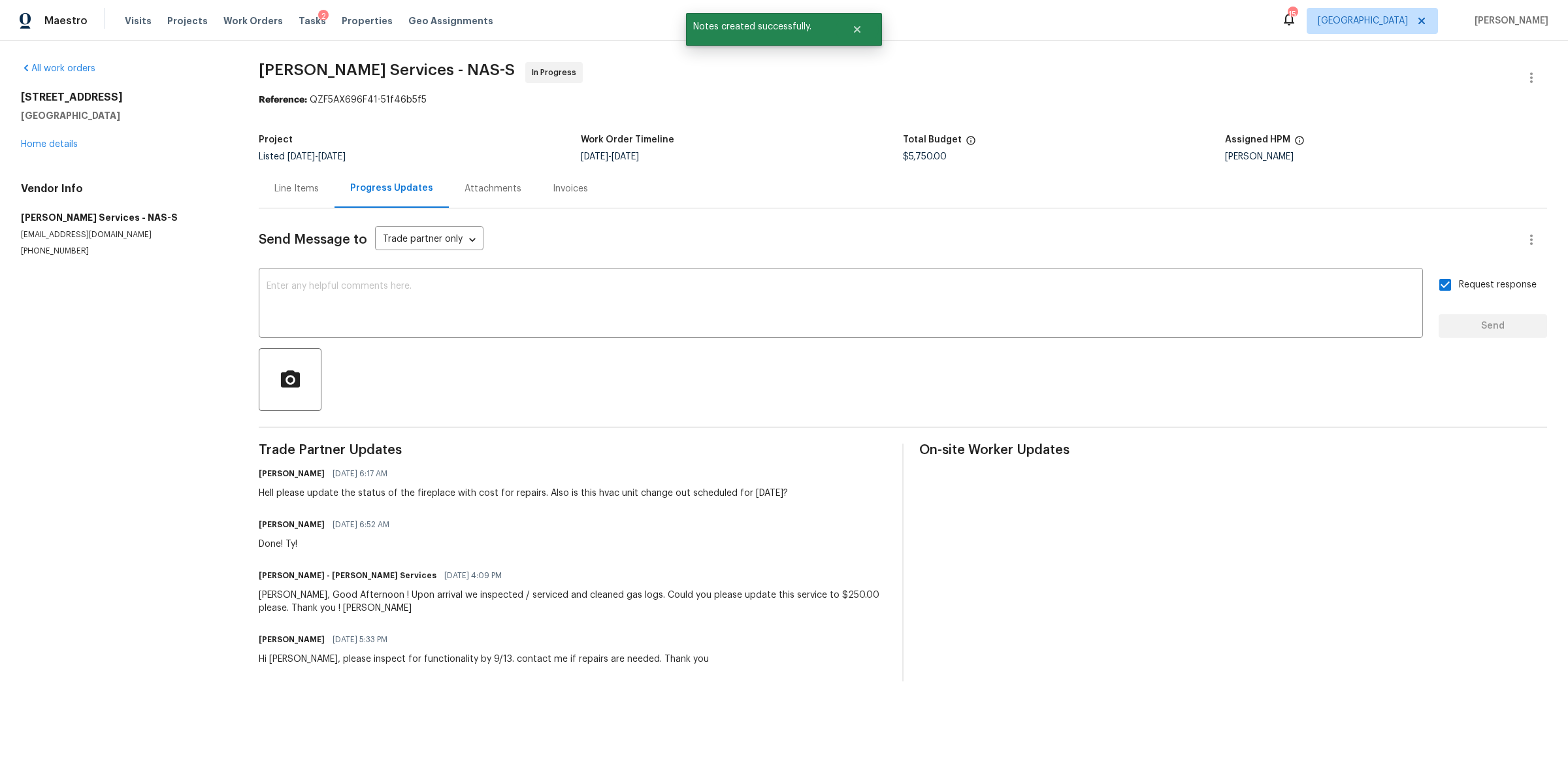
click at [63, 151] on div "All work orders 824 N Woodstone Ln Nashville, TN 37211 Home details Vendor Info…" at bounding box center [123, 159] width 206 height 195
click at [56, 144] on link "Home details" at bounding box center [49, 144] width 57 height 9
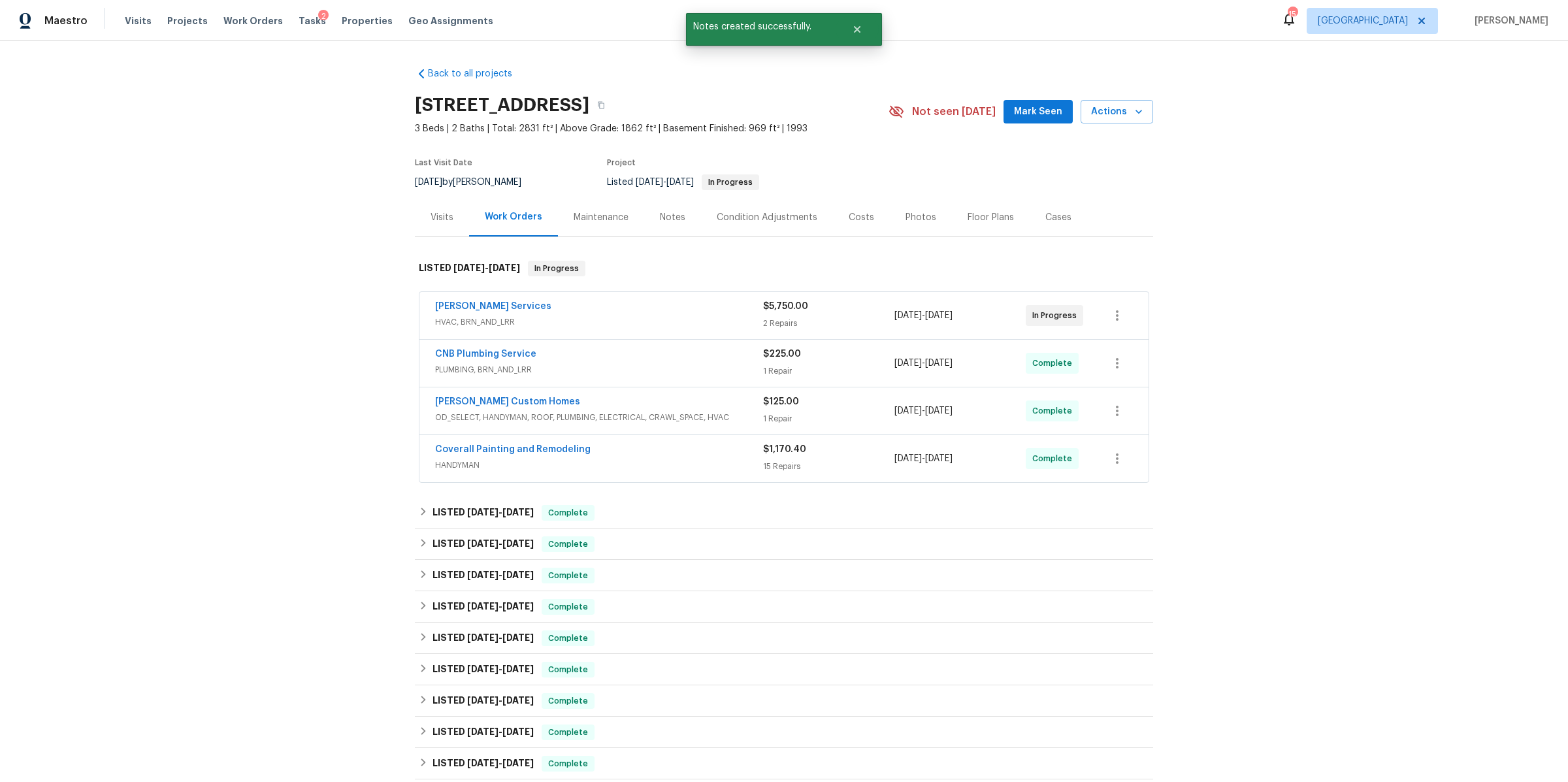
click at [660, 221] on div "Notes" at bounding box center [672, 217] width 25 height 13
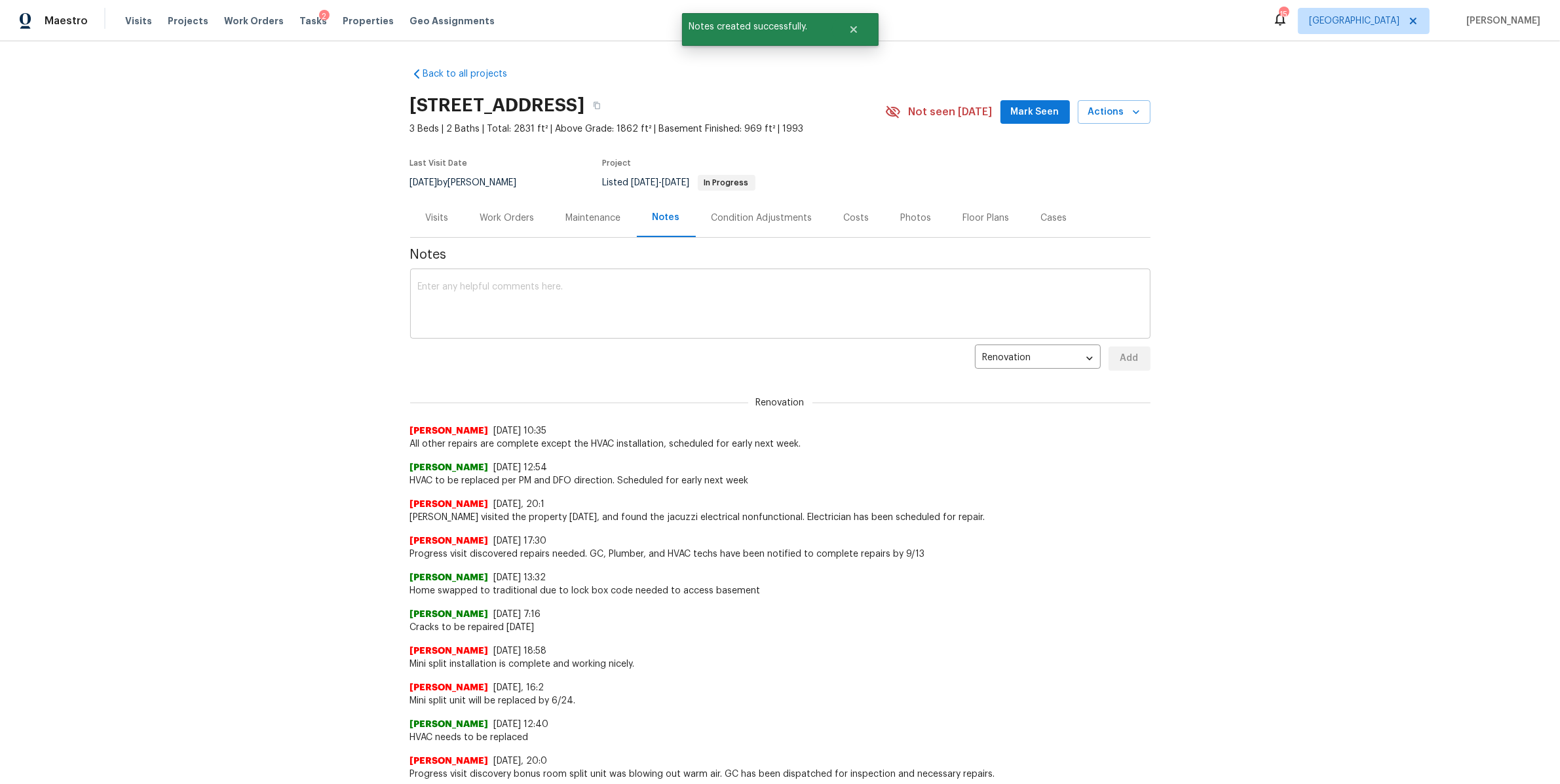
click at [576, 279] on div "x ​" at bounding box center [780, 305] width 740 height 67
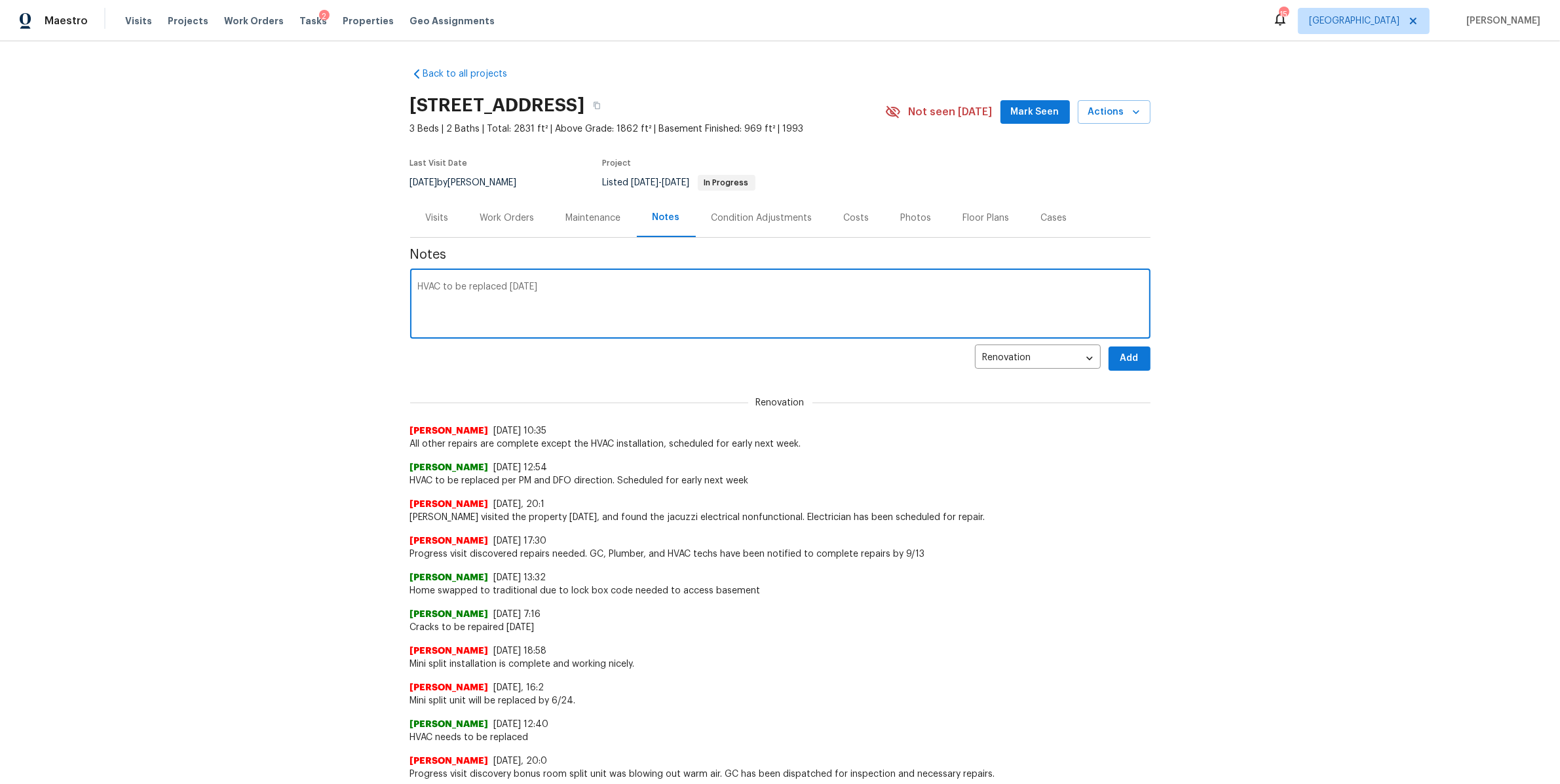
type textarea "HVAC to be replaced today"
click at [1136, 360] on button "Add" at bounding box center [1129, 358] width 42 height 24
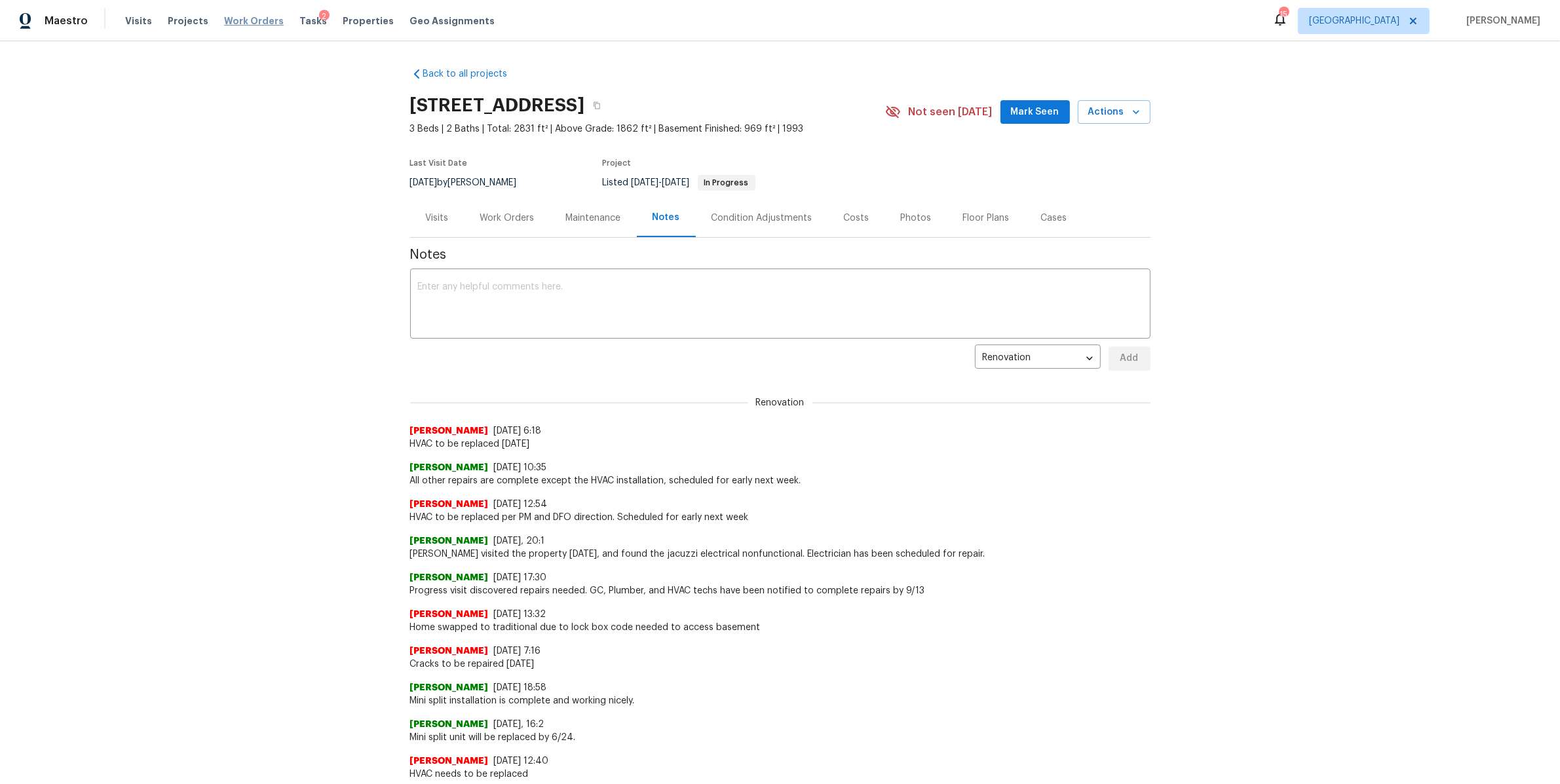
click at [227, 22] on span "Work Orders" at bounding box center [254, 21] width 60 height 13
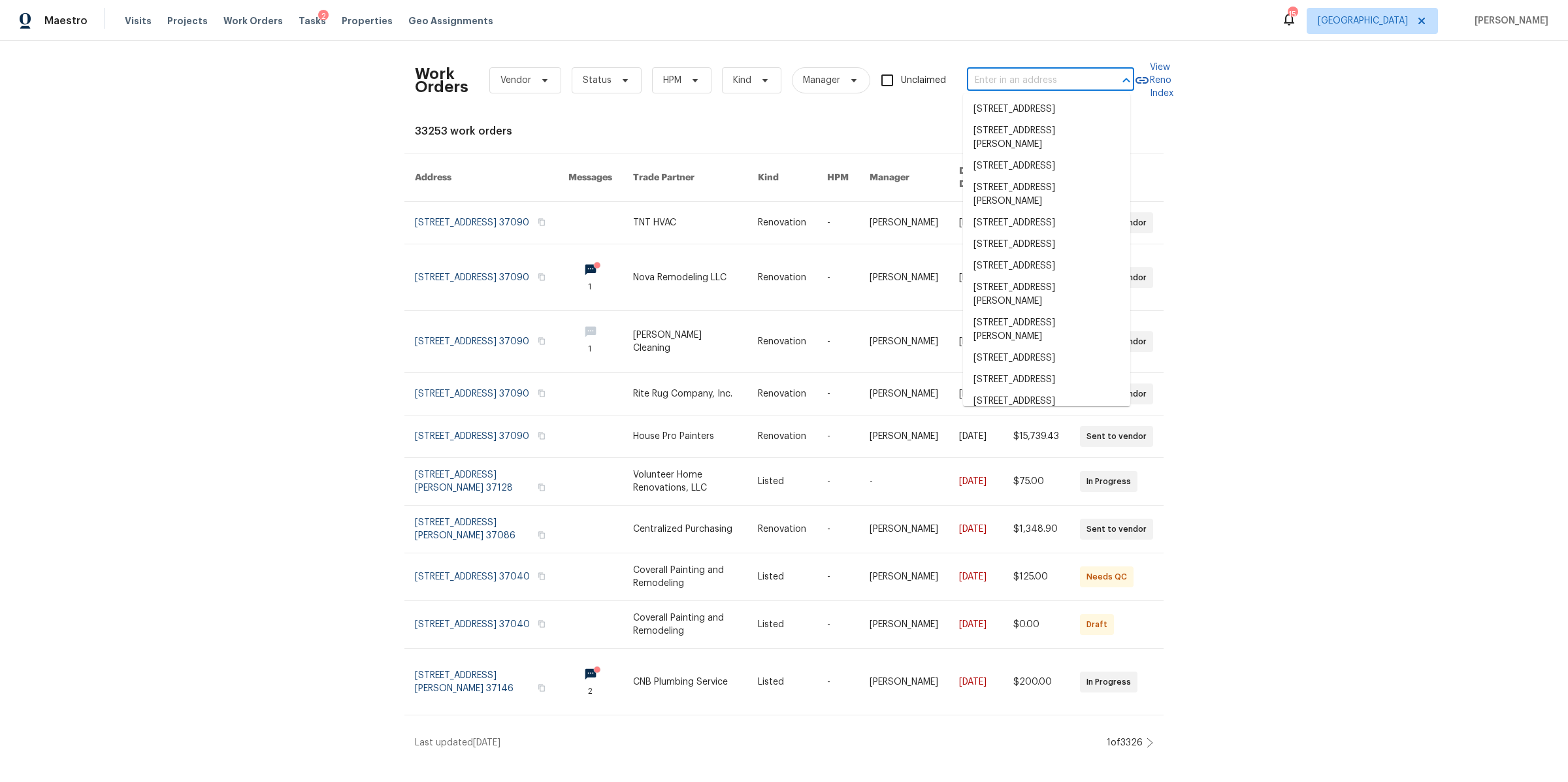
click at [1056, 87] on input "text" at bounding box center [1032, 81] width 131 height 21
paste input "504 Overview Ln, Franklin, TN 37064"
type input "504 Overview Ln, Franklin, TN 37064"
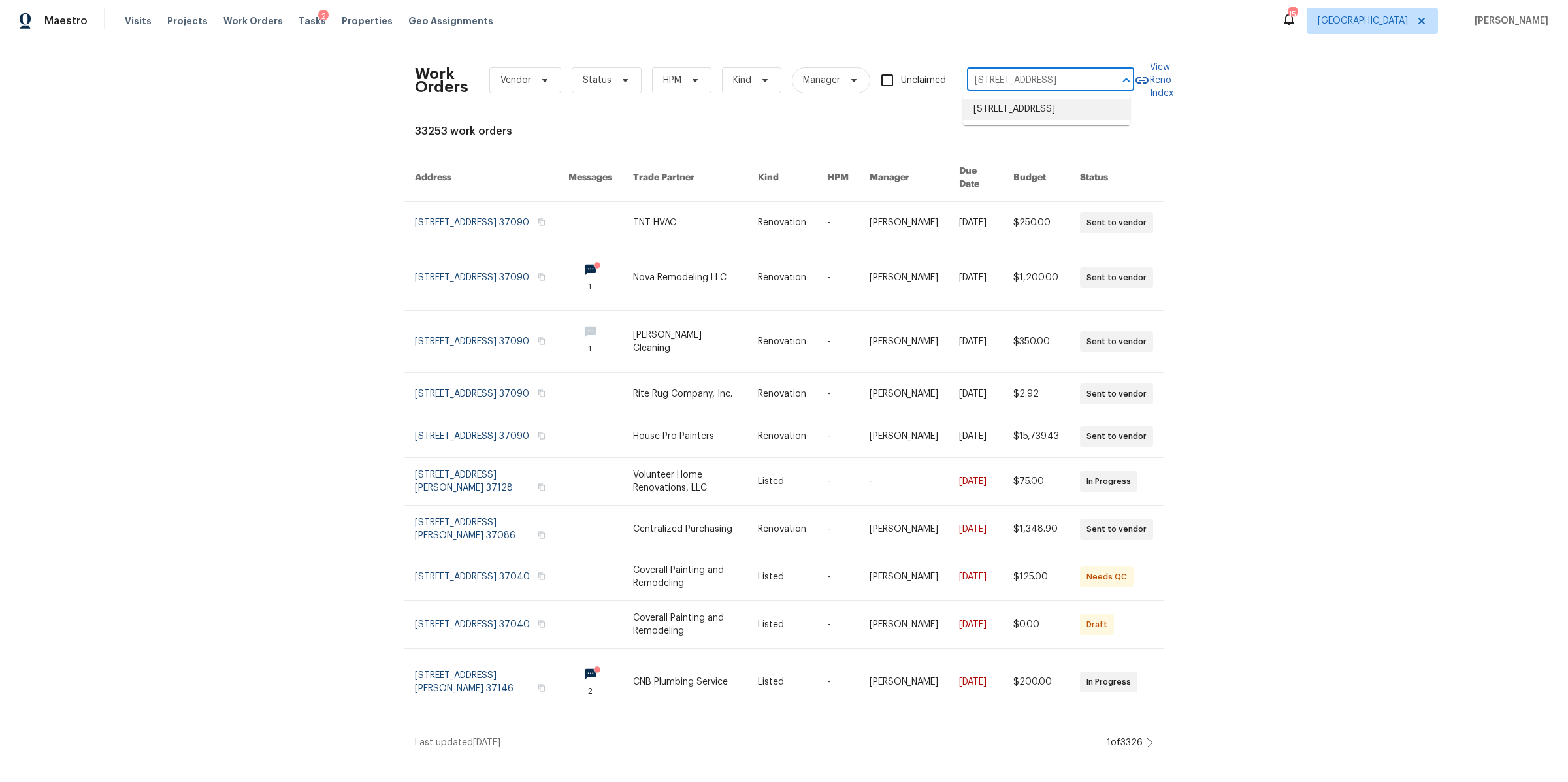
click at [1022, 108] on li "504 Overview Ln, Franklin, TN 37064" at bounding box center [1047, 109] width 167 height 21
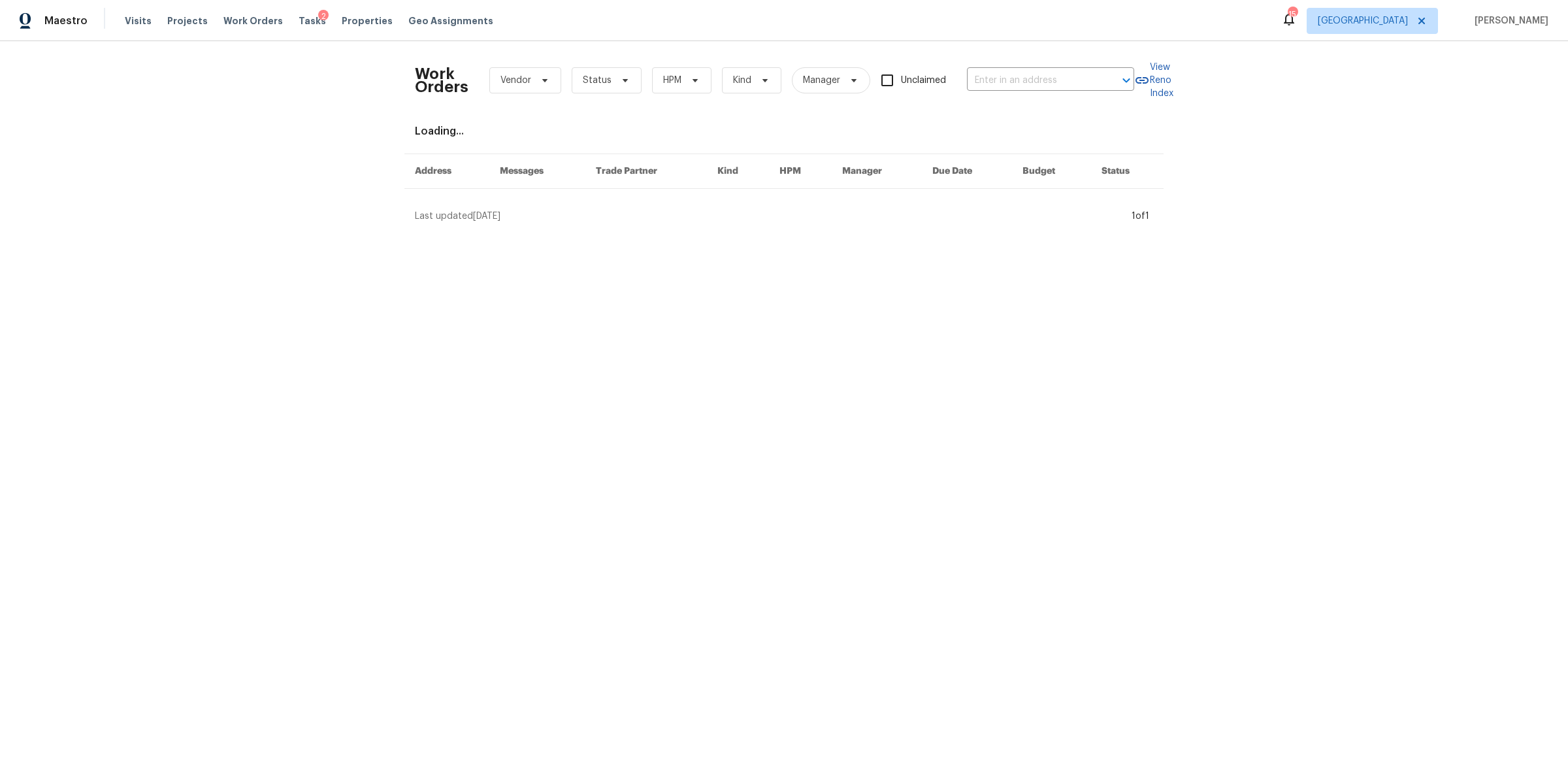
type input "504 Overview Ln, Franklin, TN 37064"
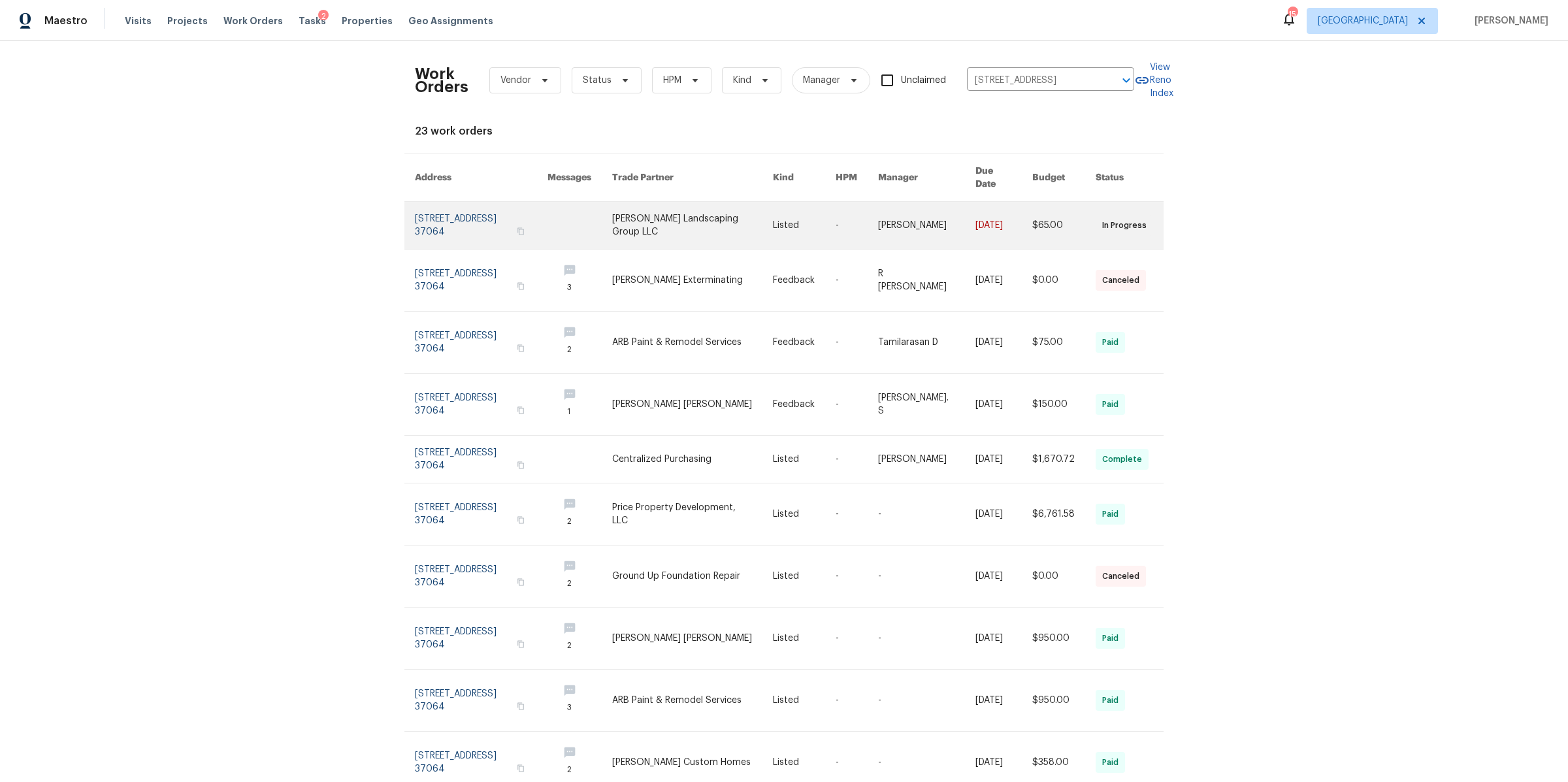
click at [510, 224] on link at bounding box center [481, 225] width 132 height 47
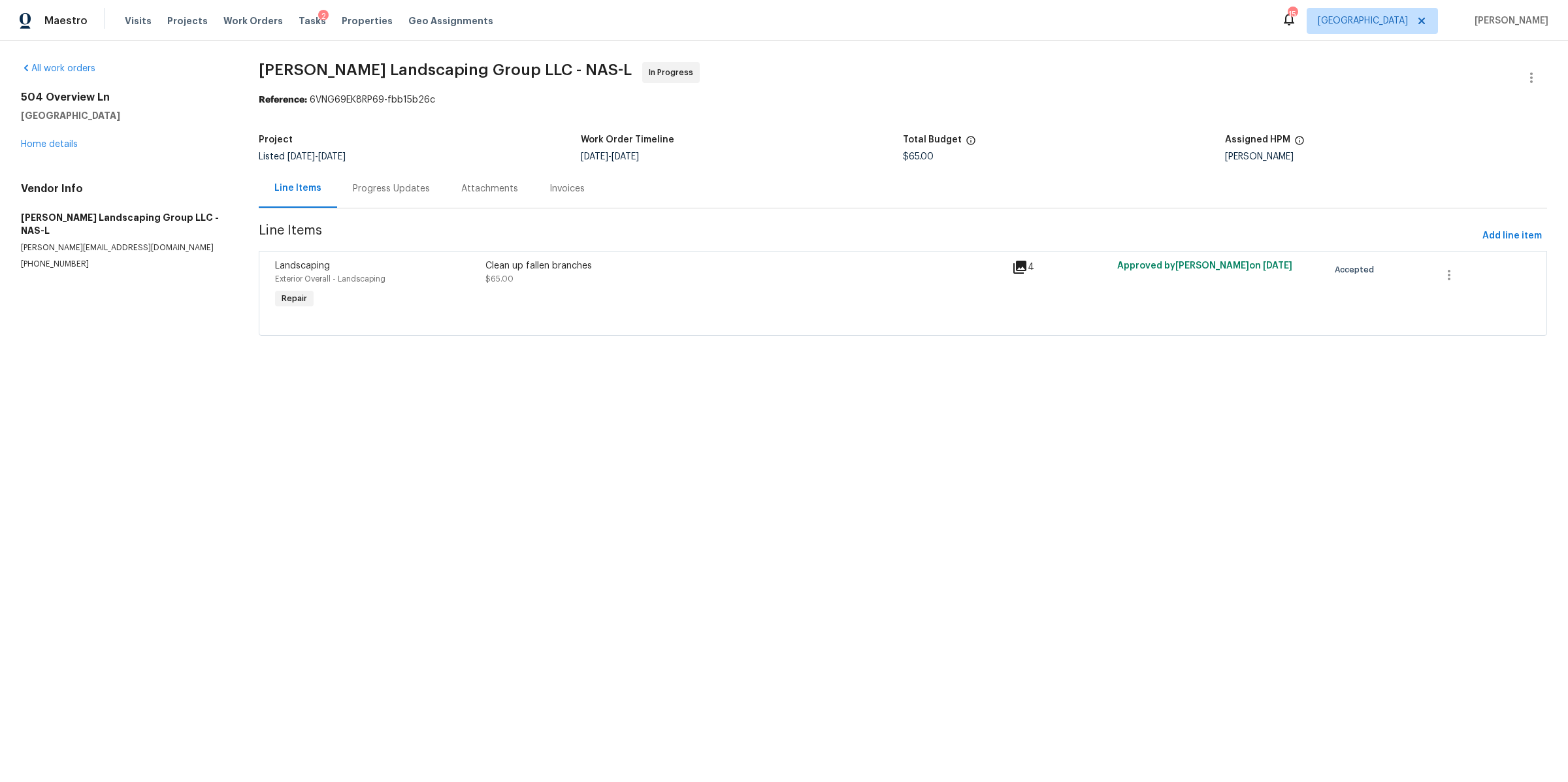
click at [366, 200] on div "Progress Updates" at bounding box center [392, 189] width 108 height 38
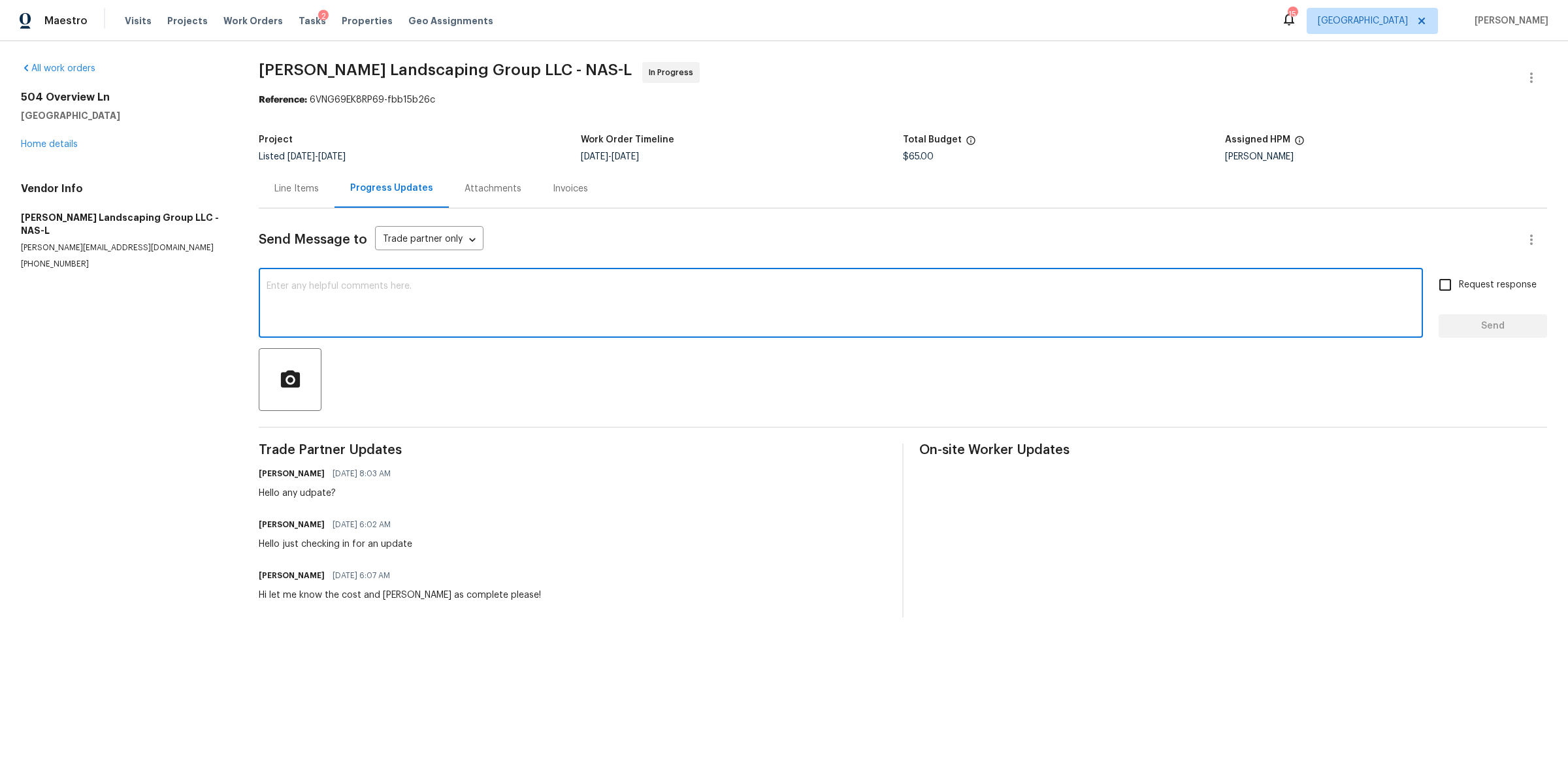
click at [409, 296] on textarea at bounding box center [841, 305] width 1149 height 46
type textarea "G"
type textarea "hello does anyone have an update here>?"
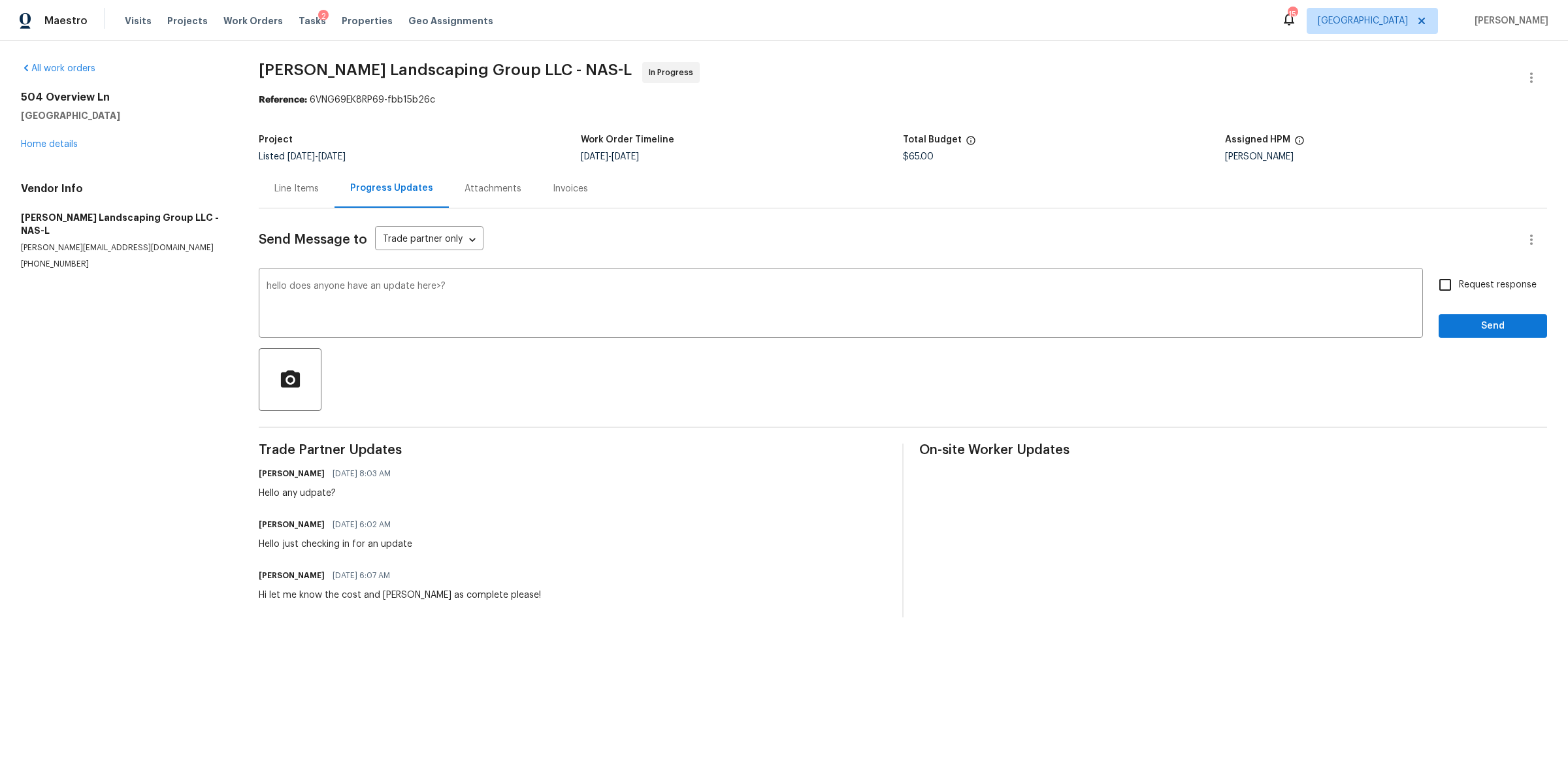
click at [1471, 285] on span "Request response" at bounding box center [1497, 285] width 78 height 14
click at [1459, 285] on input "Request response" at bounding box center [1445, 285] width 27 height 27
checkbox input "true"
click at [1466, 318] on span "Send" at bounding box center [1493, 327] width 88 height 16
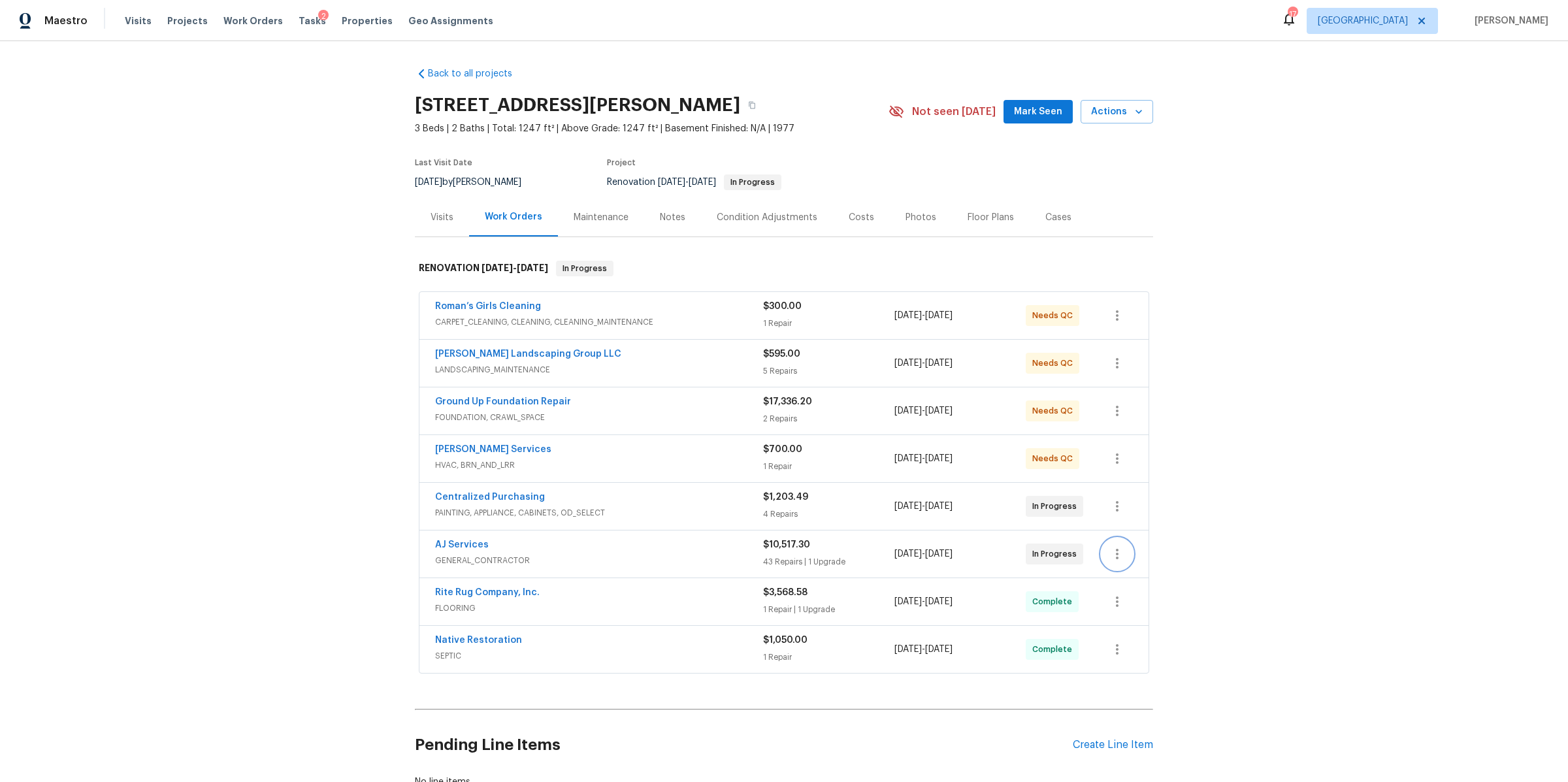
click at [1116, 559] on icon "button" at bounding box center [1117, 554] width 3 height 10
click at [1106, 552] on li "Edit" at bounding box center [1165, 555] width 141 height 21
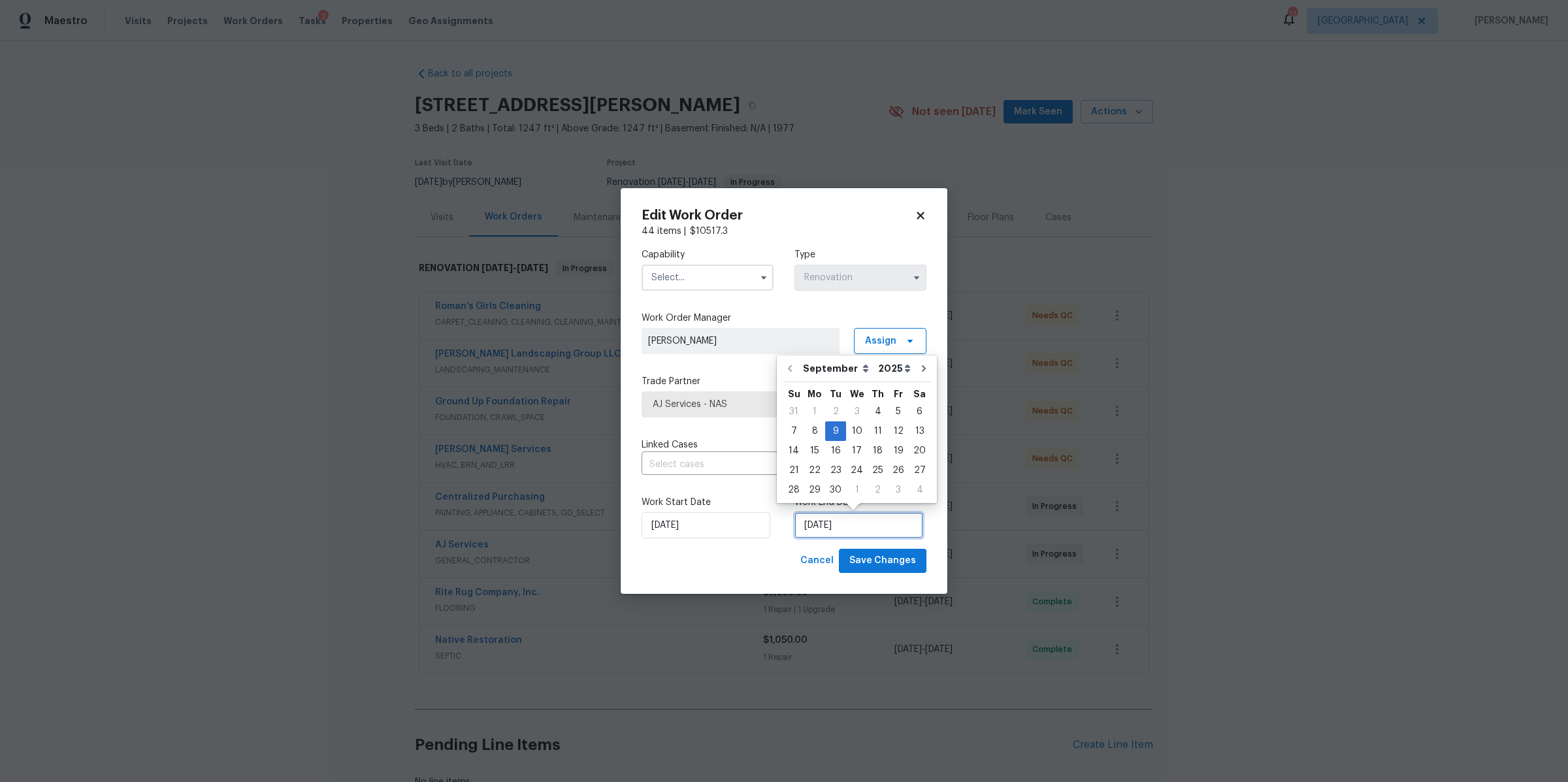
click at [842, 538] on input "[DATE]" at bounding box center [859, 525] width 129 height 26
click at [834, 464] on div "23" at bounding box center [835, 470] width 21 height 19
type input "9/23/2025"
click at [887, 564] on span "Save Changes" at bounding box center [882, 561] width 67 height 16
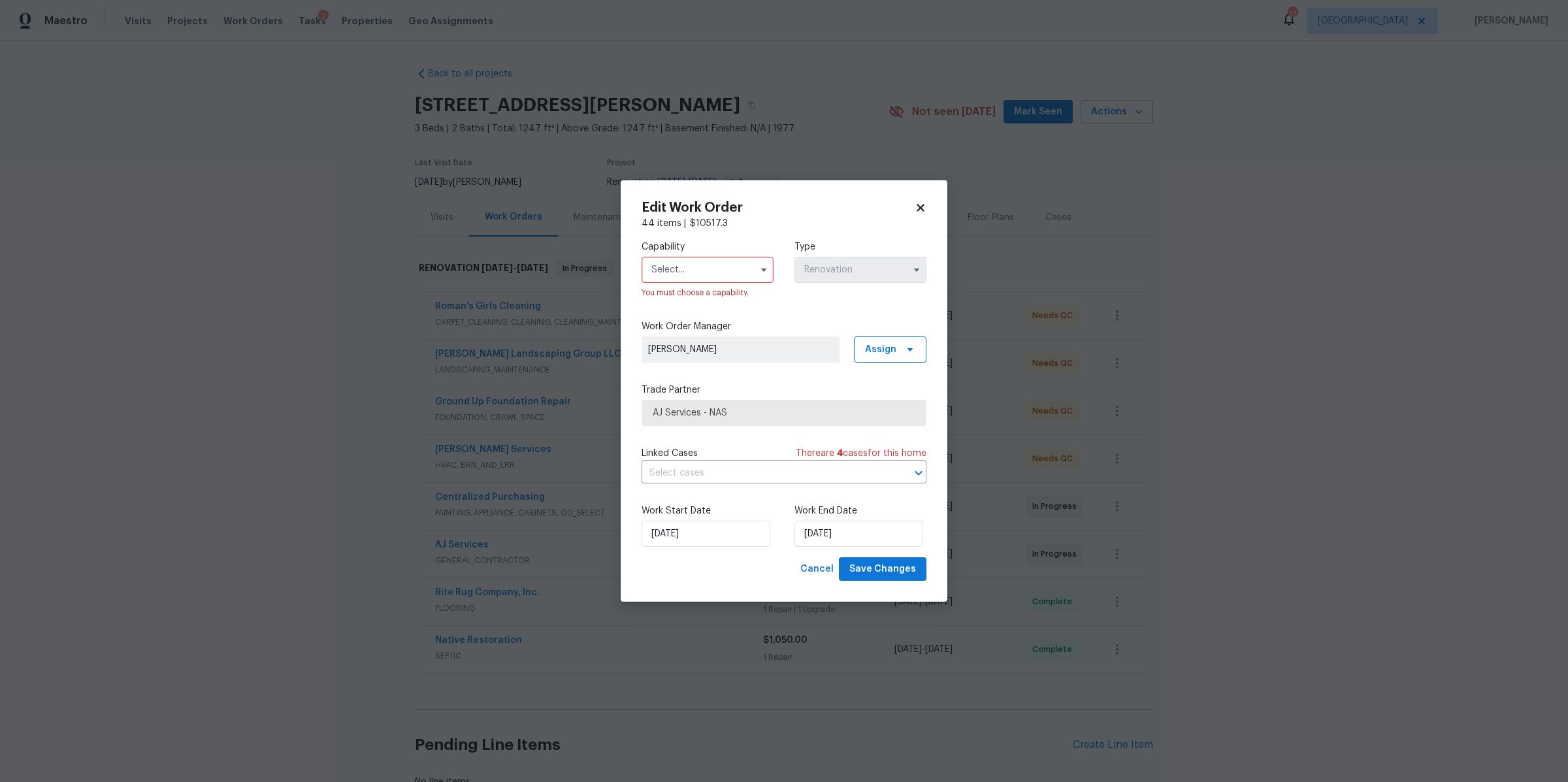
click at [739, 280] on input "text" at bounding box center [707, 270] width 132 height 26
click at [713, 298] on span "General Contractor" at bounding box center [697, 293] width 84 height 9
type input "General Contractor"
click at [881, 561] on span "Save Changes" at bounding box center [882, 569] width 67 height 16
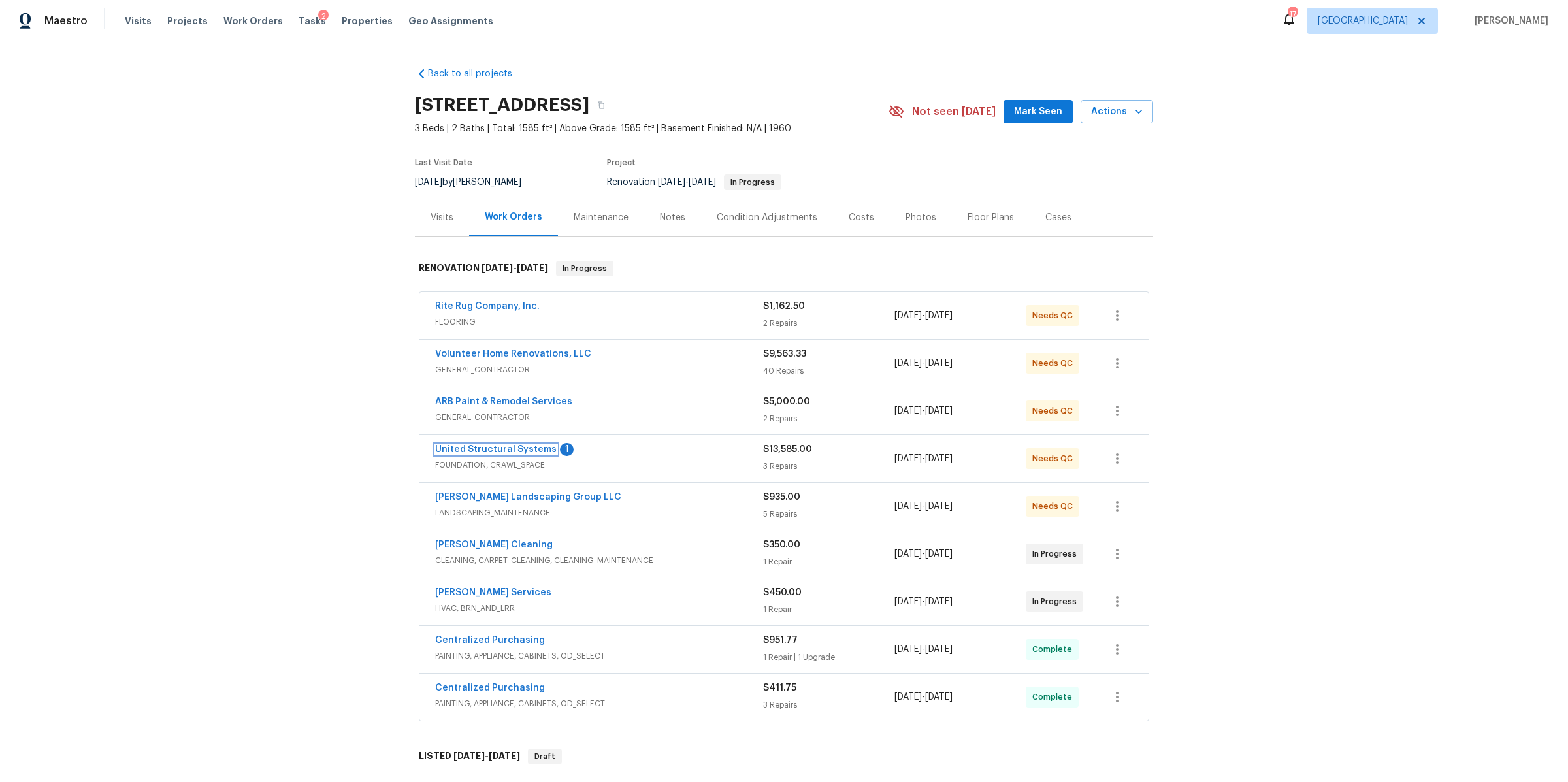
click at [497, 450] on link "United Structural Systems" at bounding box center [495, 449] width 121 height 9
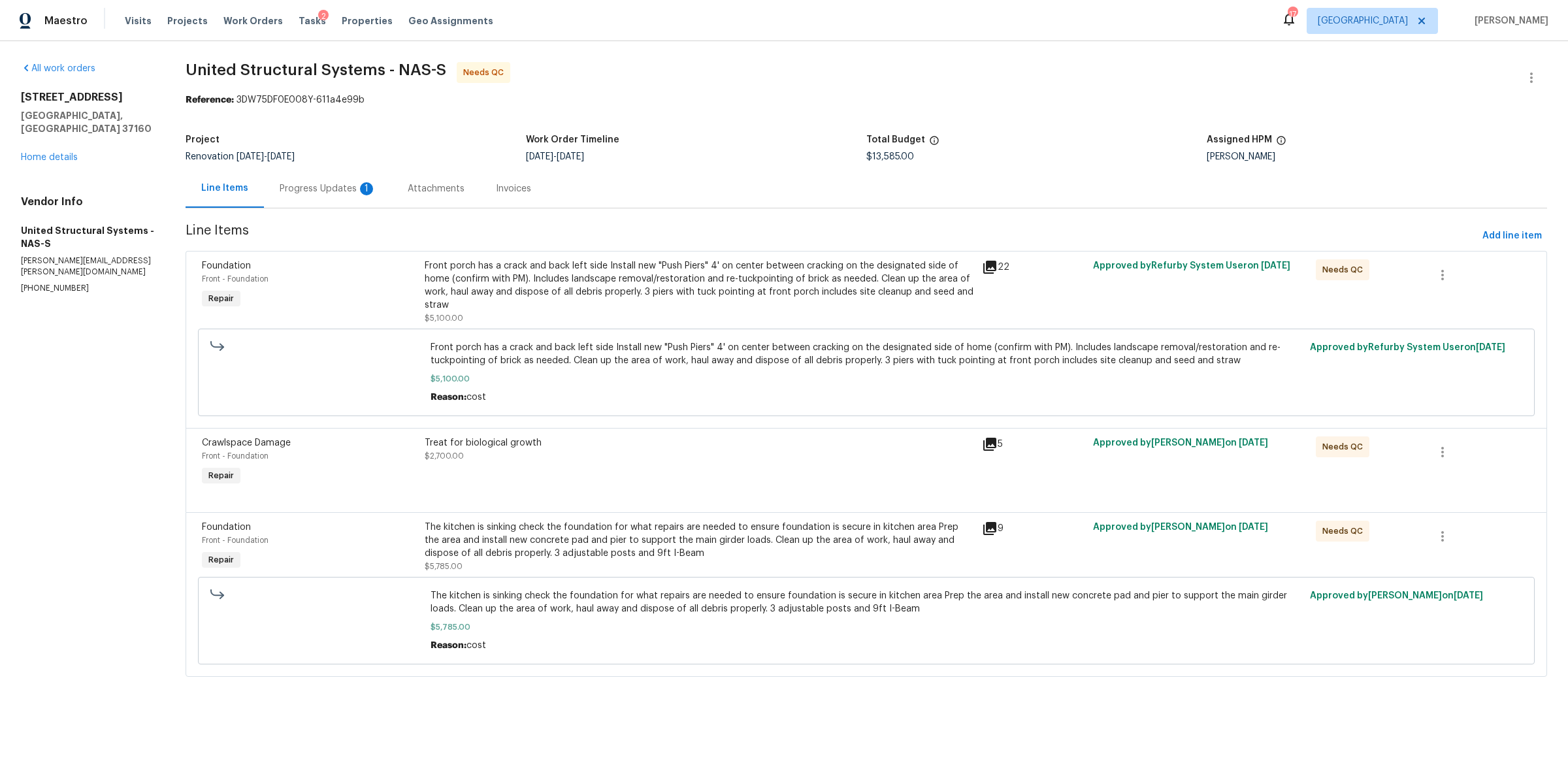
click at [319, 200] on div "Progress Updates 1" at bounding box center [328, 189] width 128 height 38
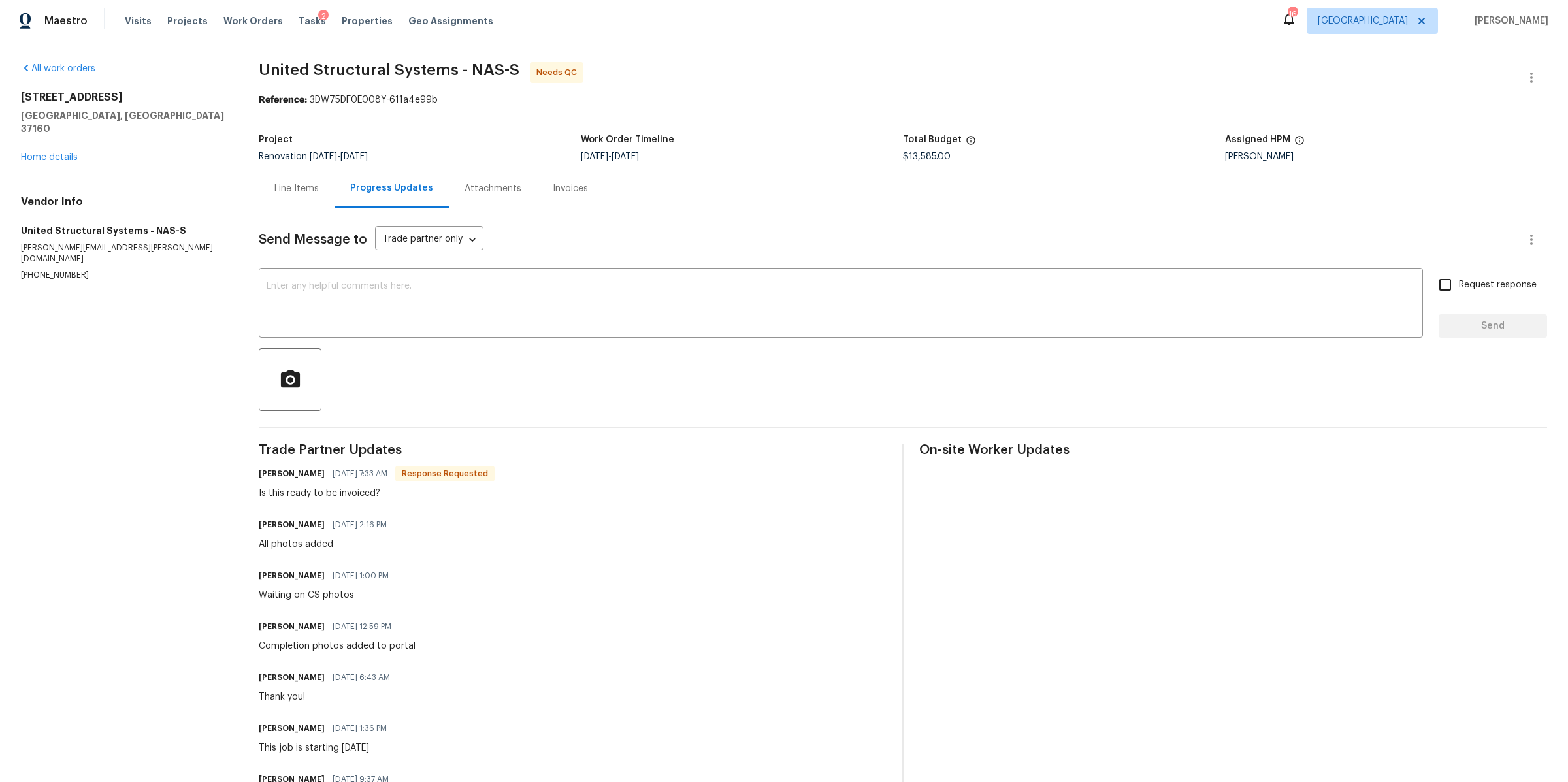
click at [318, 180] on div "Line Items" at bounding box center [296, 189] width 75 height 38
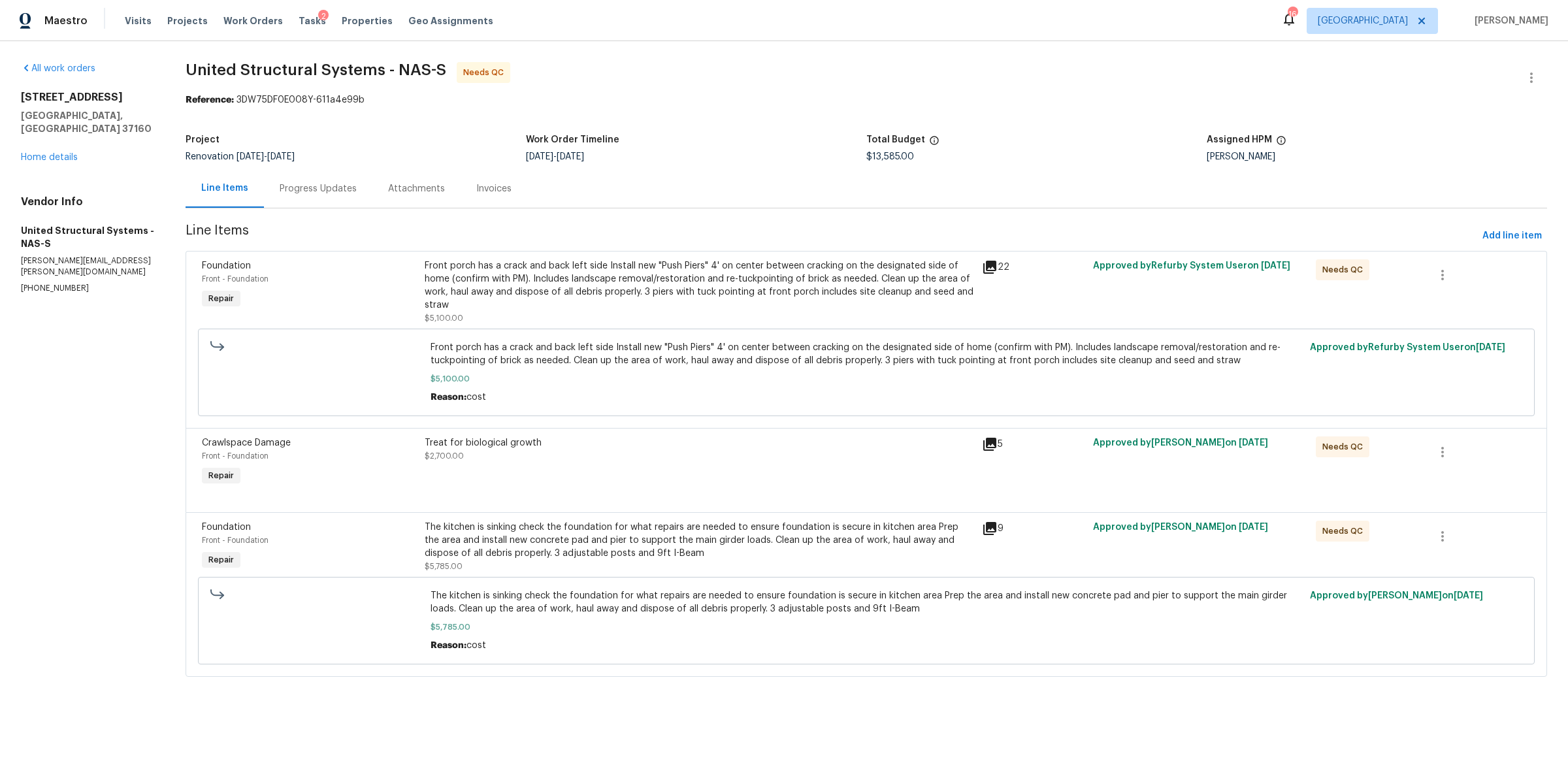
click at [497, 294] on div "Front porch has a crack and back left side Install new "Push Piers" 4' on cente…" at bounding box center [699, 285] width 549 height 52
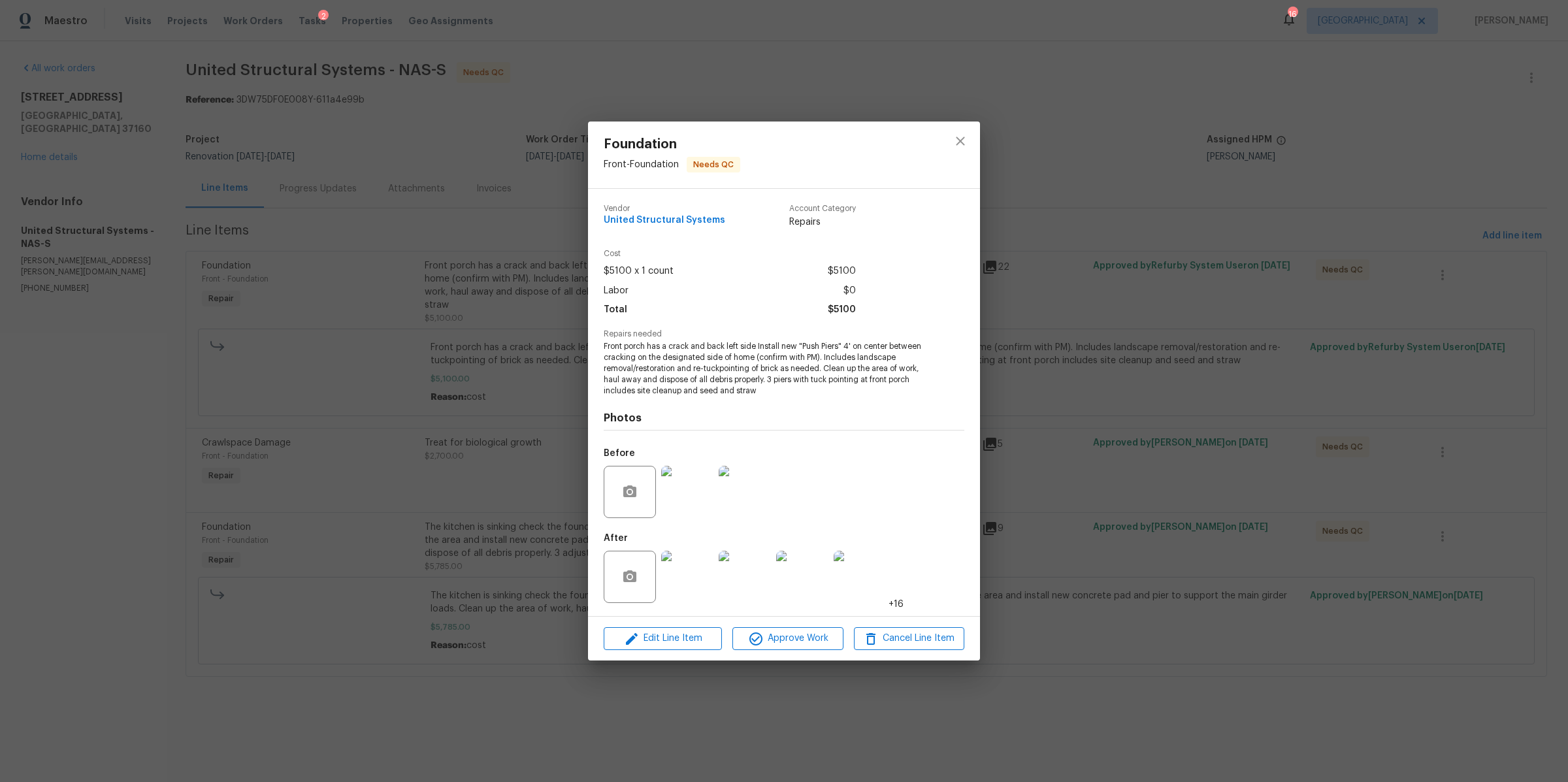
click at [798, 653] on div "Edit Line Item Approve Work Cancel Line Item" at bounding box center [784, 639] width 392 height 44
click at [805, 635] on span "Approve Work" at bounding box center [787, 639] width 103 height 16
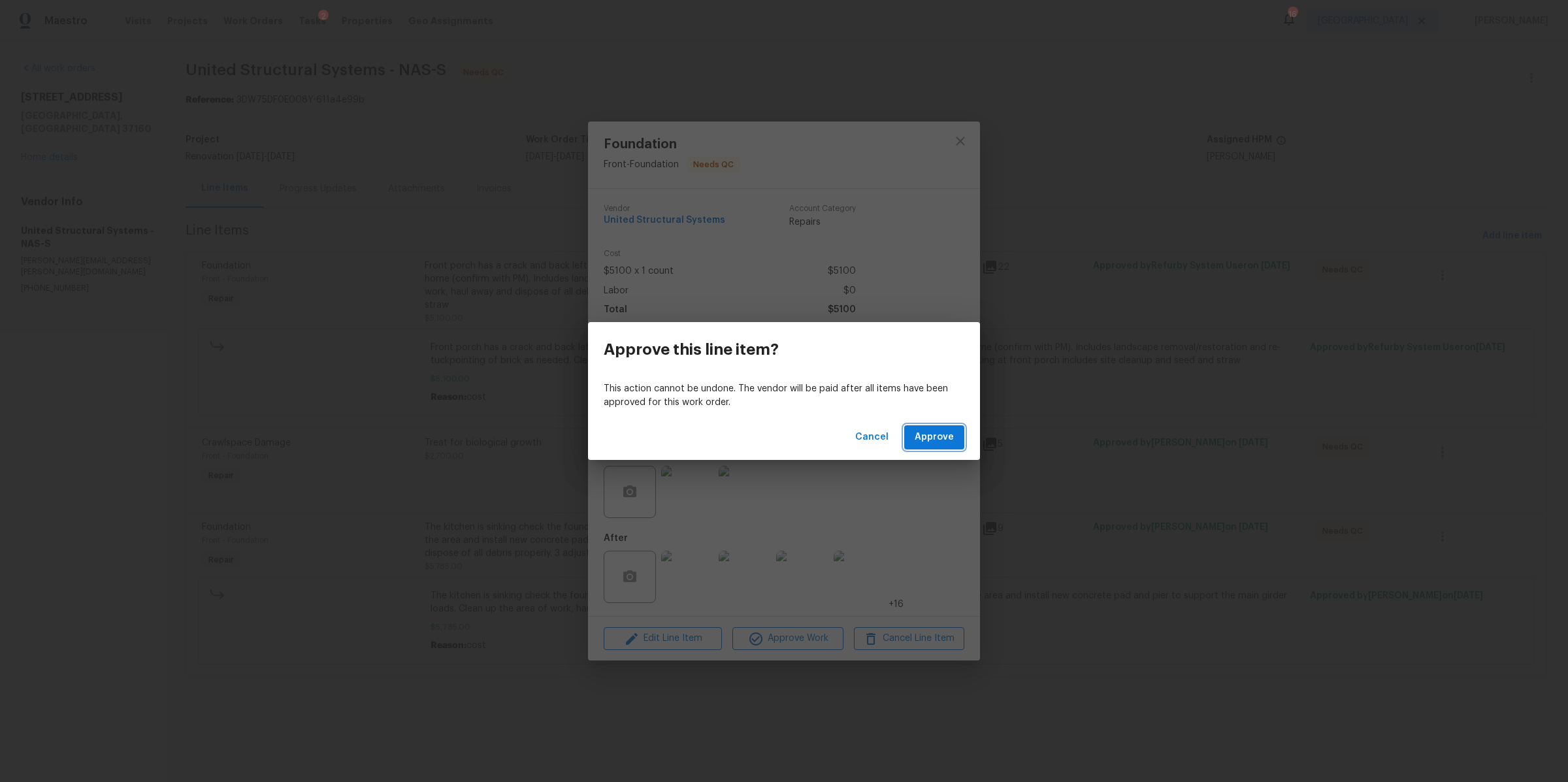
click at [949, 436] on span "Approve" at bounding box center [934, 438] width 39 height 16
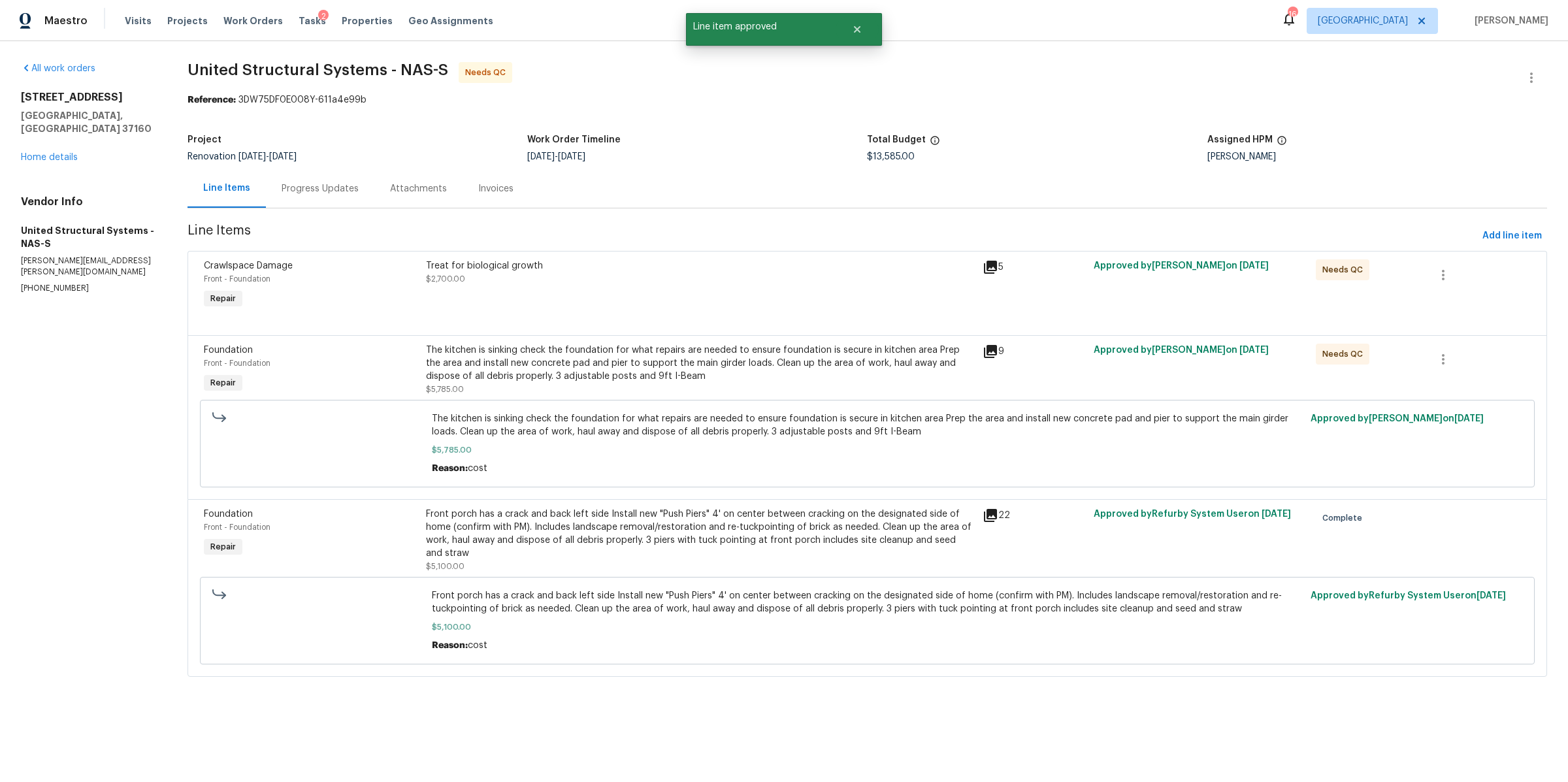
click at [599, 295] on div "Treat for biological growth $2,700.00" at bounding box center [700, 285] width 556 height 60
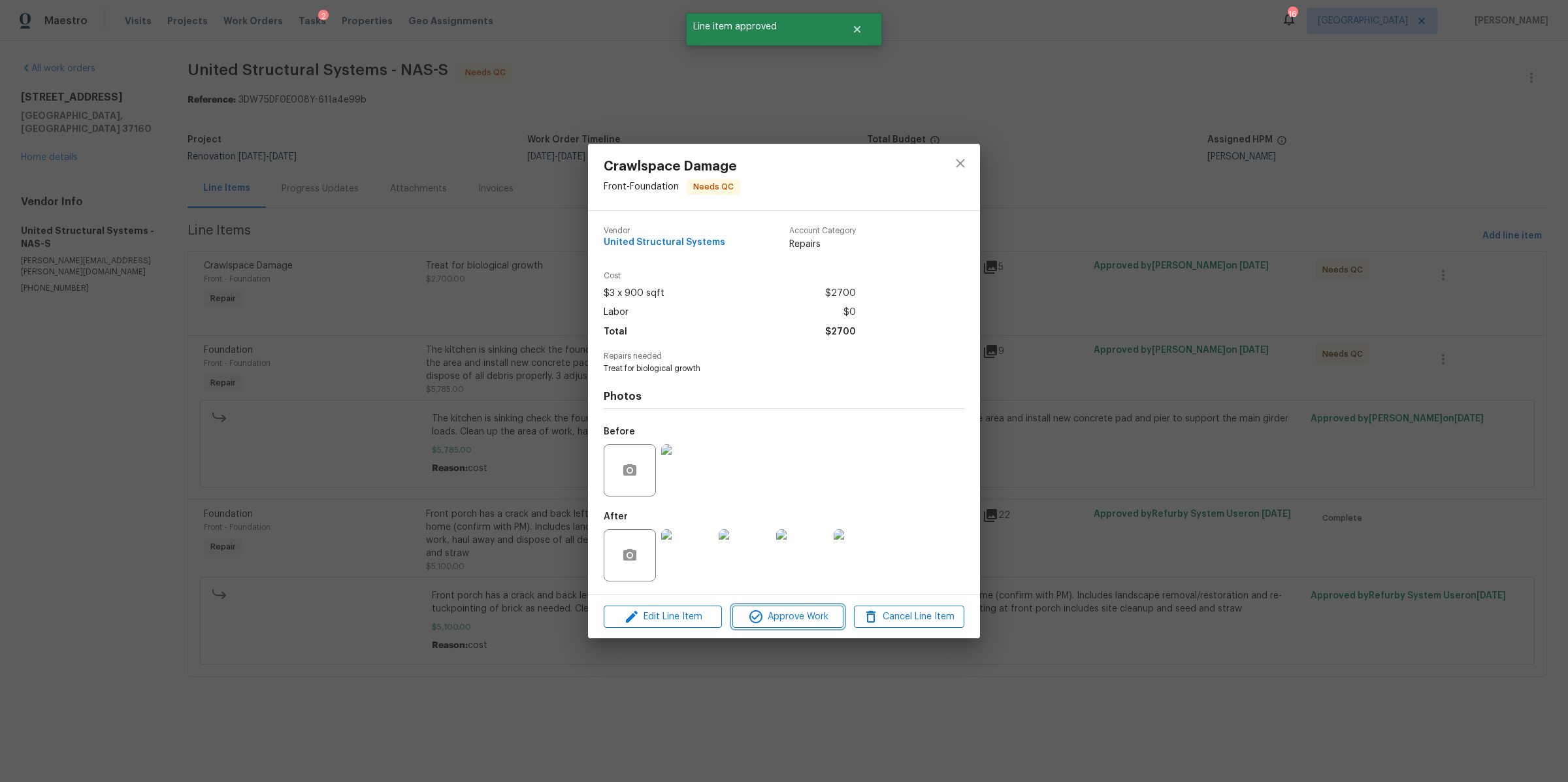
click at [770, 617] on span "Approve Work" at bounding box center [787, 617] width 103 height 16
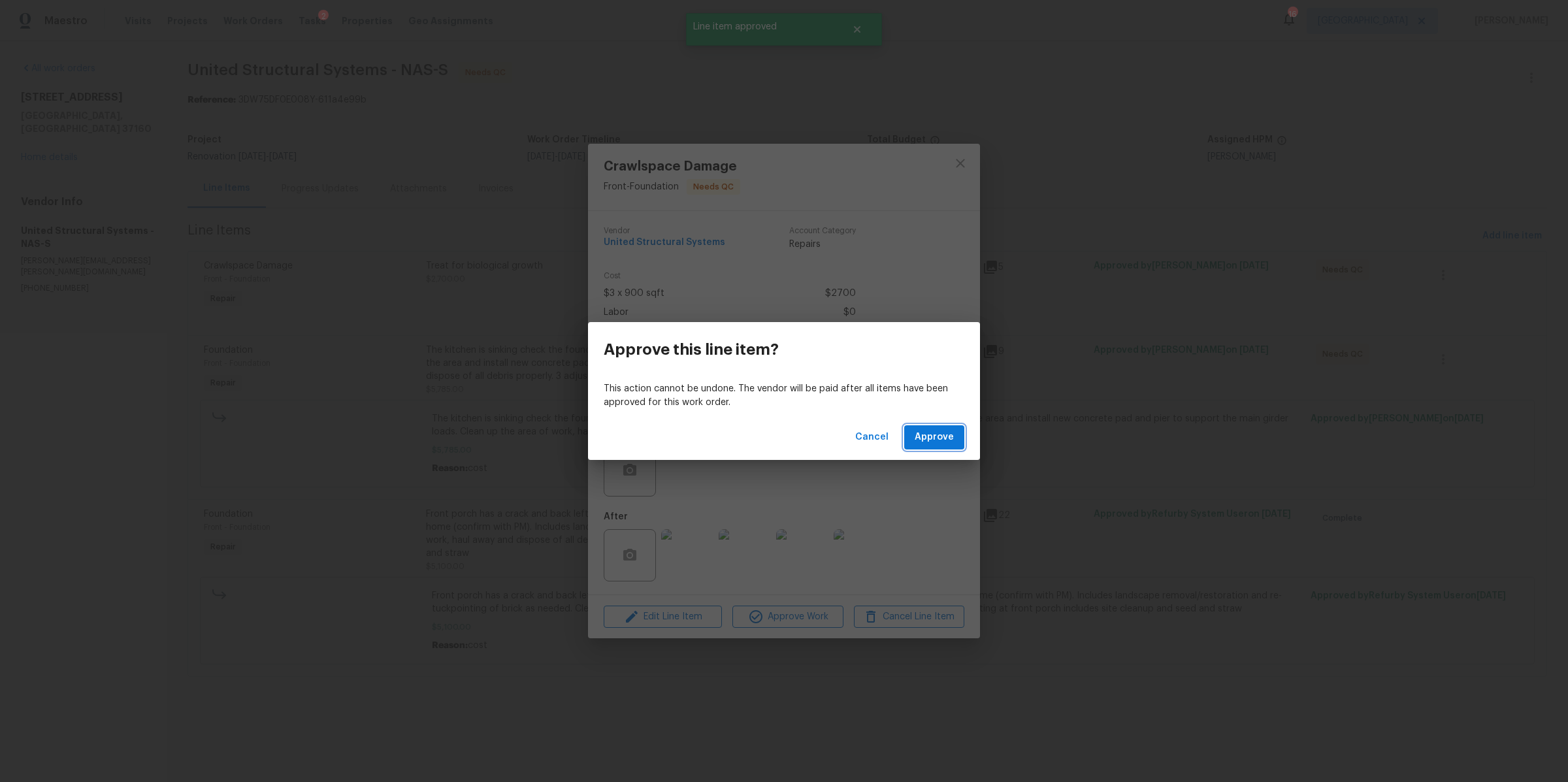
click at [941, 438] on span "Approve" at bounding box center [934, 438] width 39 height 16
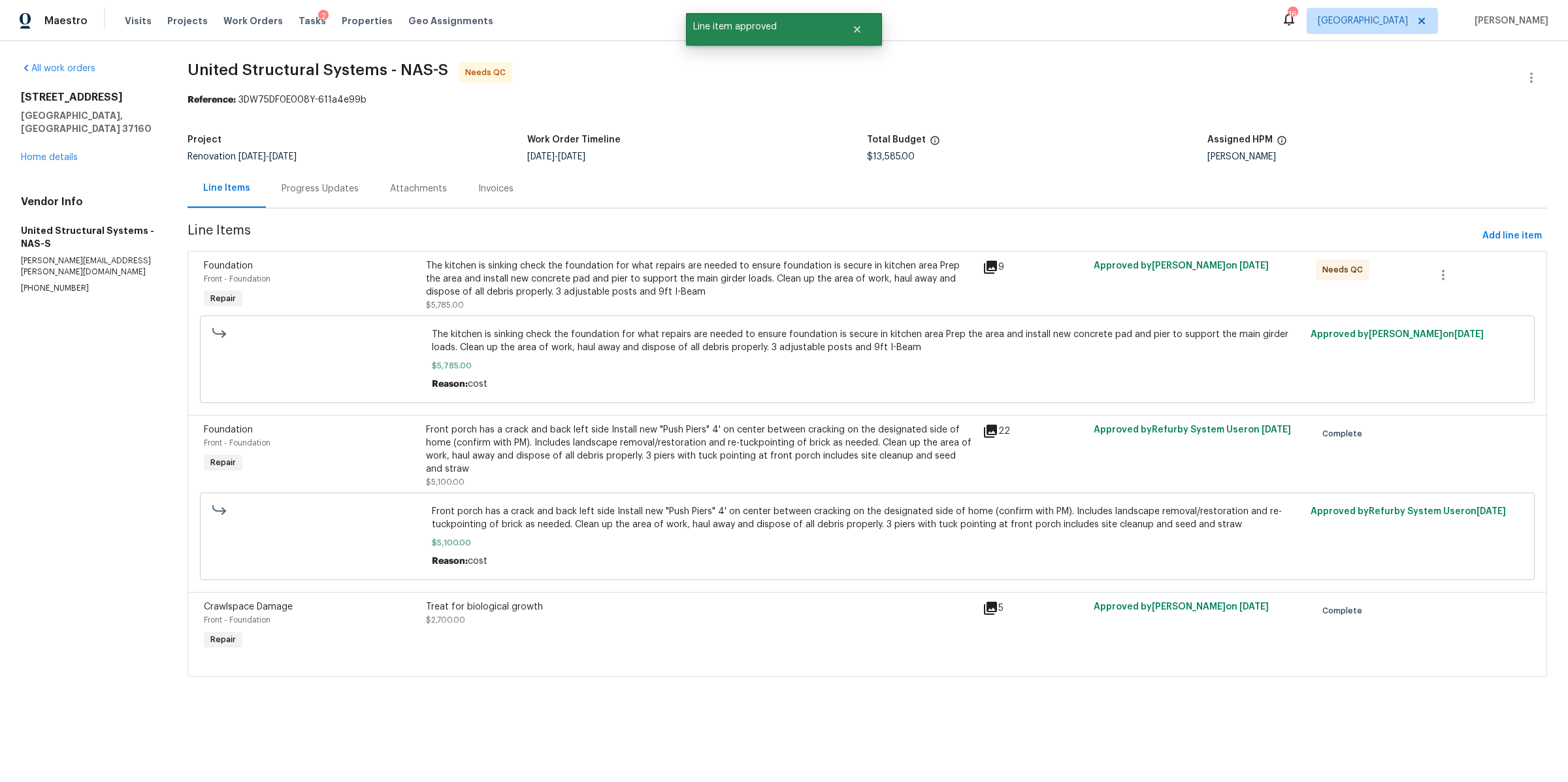
click at [575, 289] on div "The kitchen is sinking check the foundation for what repairs are needed to ensu…" at bounding box center [700, 279] width 548 height 39
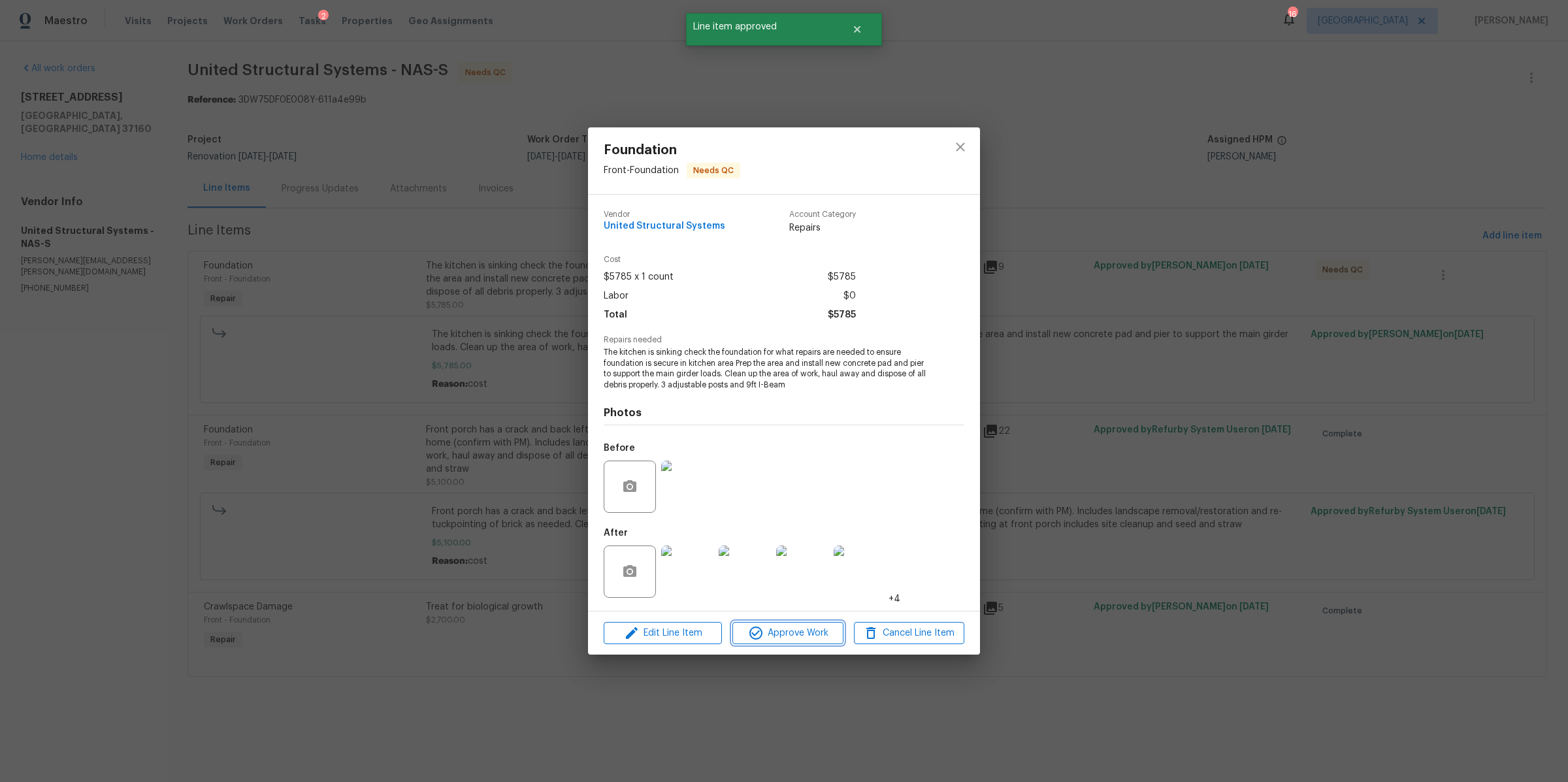
click at [803, 635] on span "Approve Work" at bounding box center [787, 634] width 103 height 16
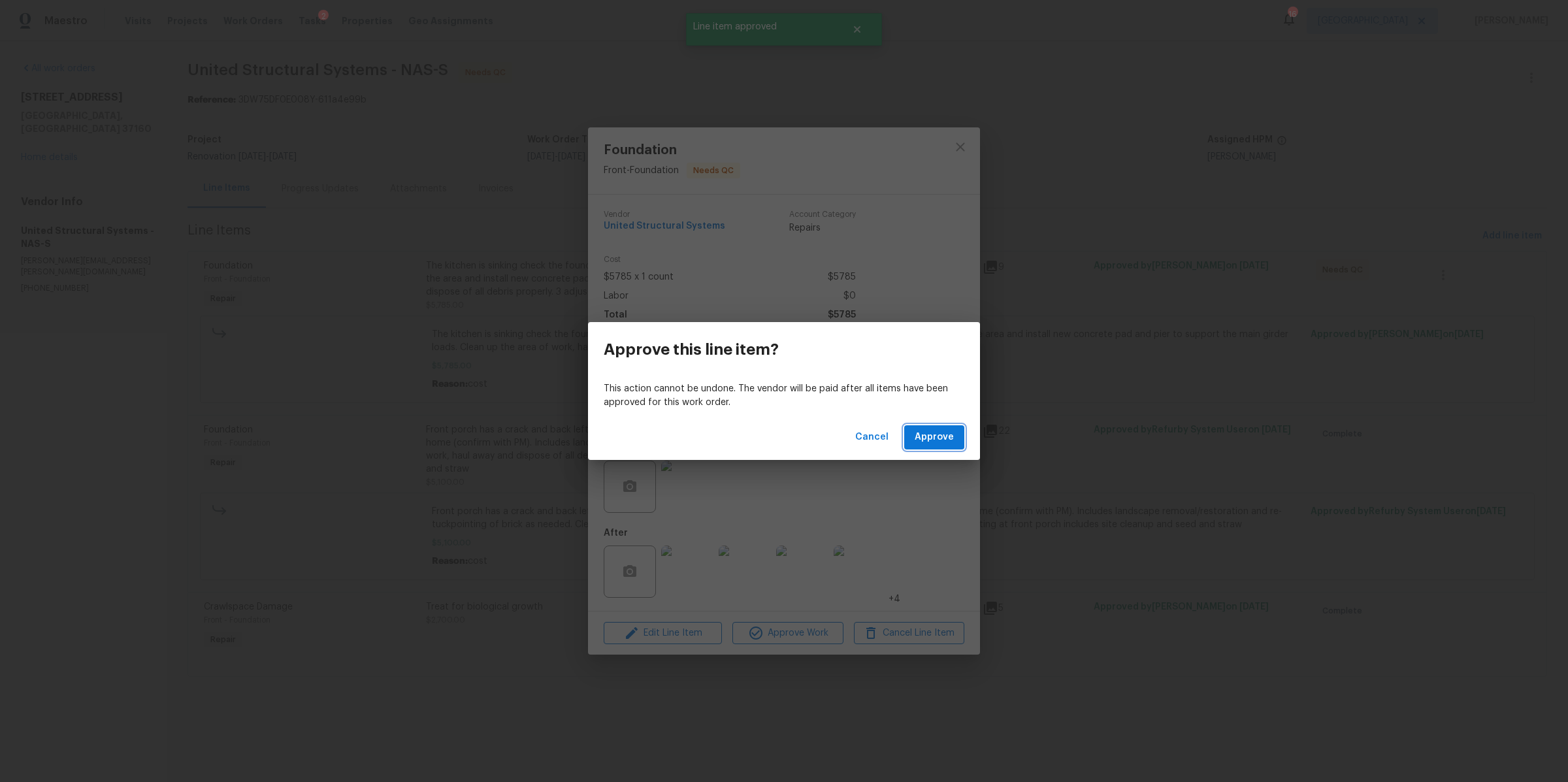
click at [936, 429] on span "Approve" at bounding box center [934, 438] width 39 height 16
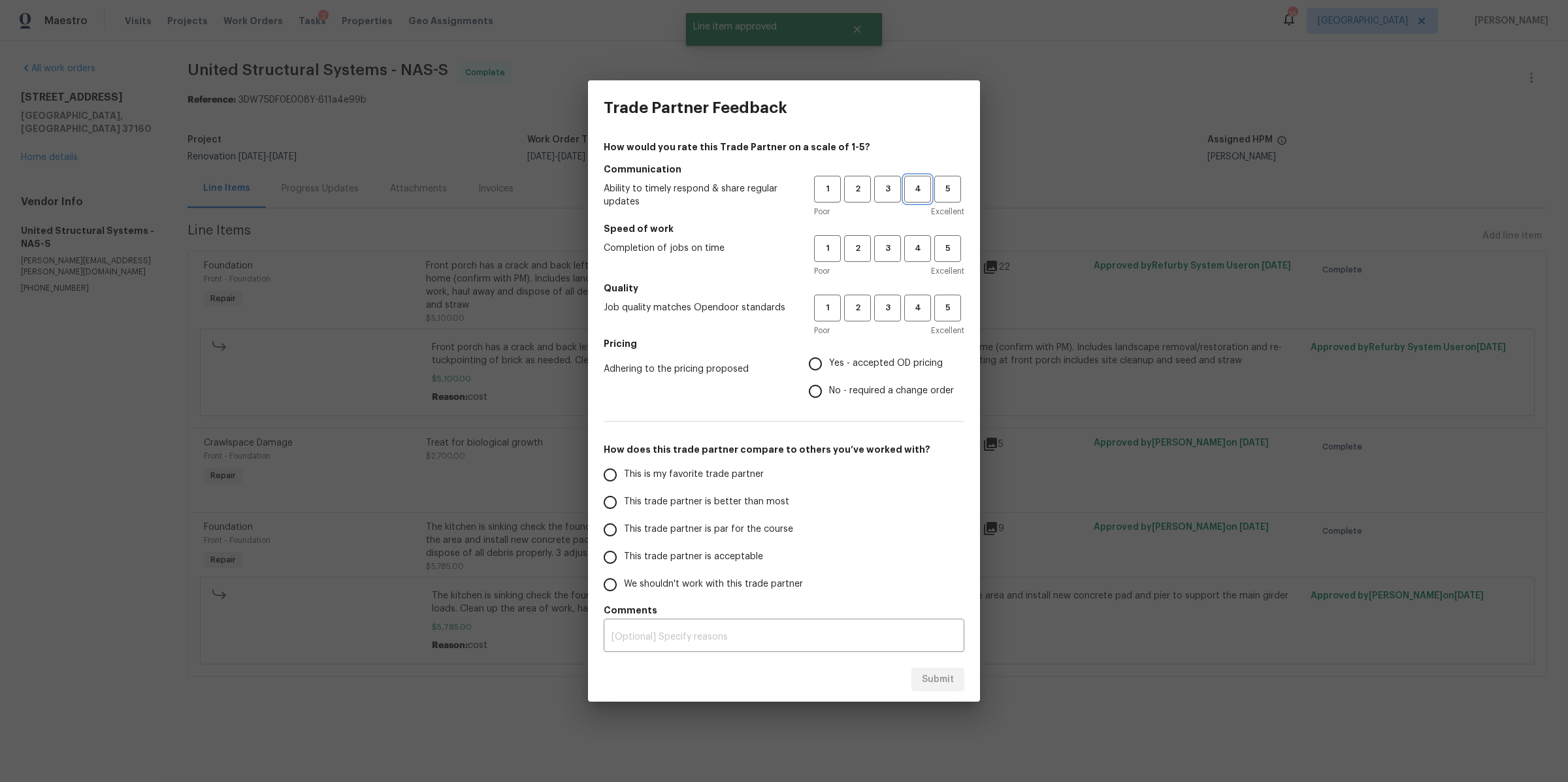
click at [925, 185] on span "4" at bounding box center [917, 189] width 24 height 15
click at [925, 251] on span "4" at bounding box center [917, 248] width 24 height 15
click at [925, 307] on span "4" at bounding box center [917, 308] width 24 height 15
click at [879, 365] on span "Yes - accepted OD pricing" at bounding box center [886, 364] width 114 height 14
click at [829, 365] on input "Yes - accepted OD pricing" at bounding box center [816, 364] width 27 height 27
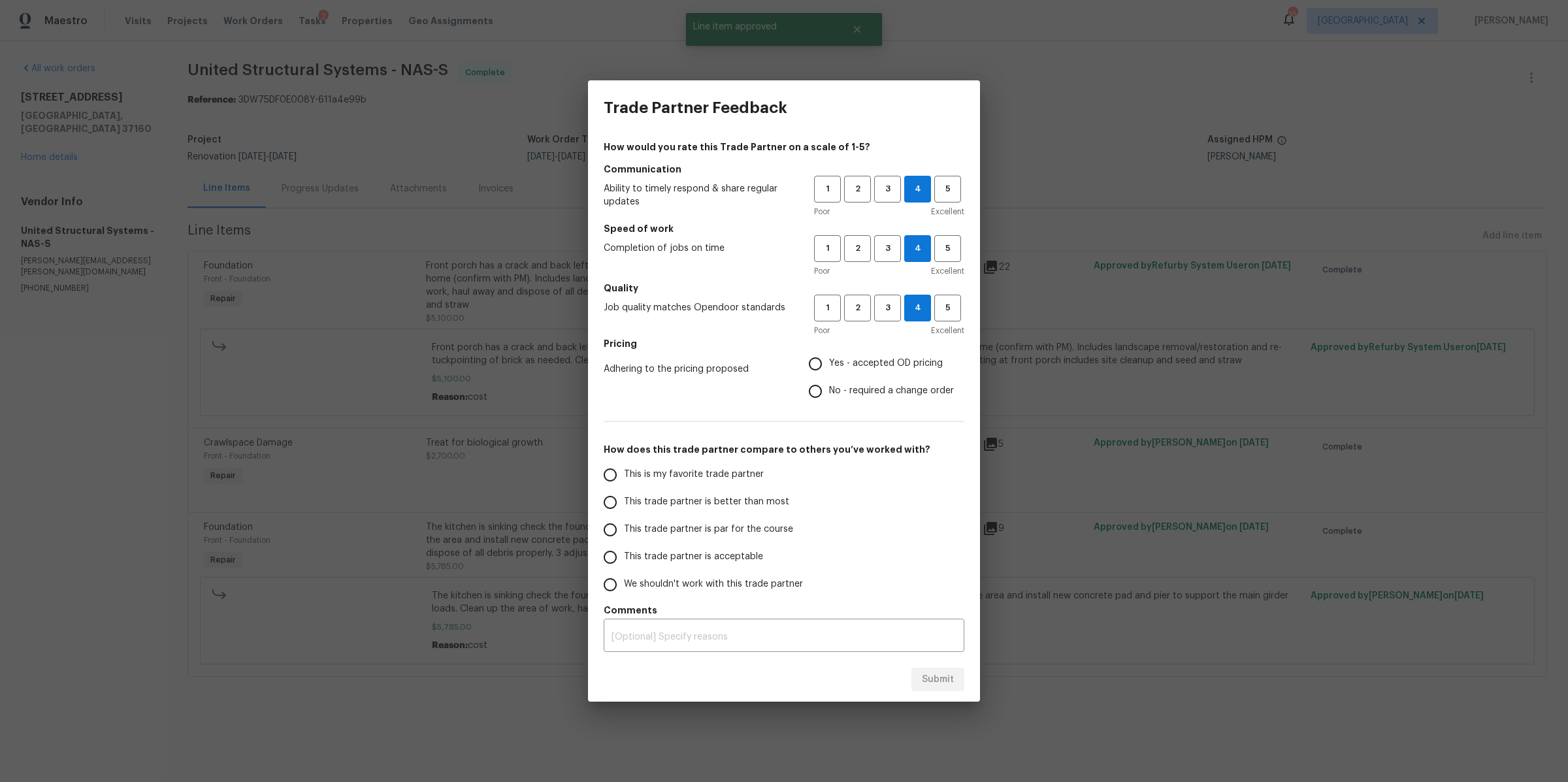
radio input "true"
click at [744, 502] on span "This trade partner is better than most" at bounding box center [706, 502] width 165 height 14
click at [624, 502] on input "This trade partner is better than most" at bounding box center [610, 502] width 27 height 27
click at [924, 674] on span "Submit" at bounding box center [938, 680] width 32 height 16
radio input "true"
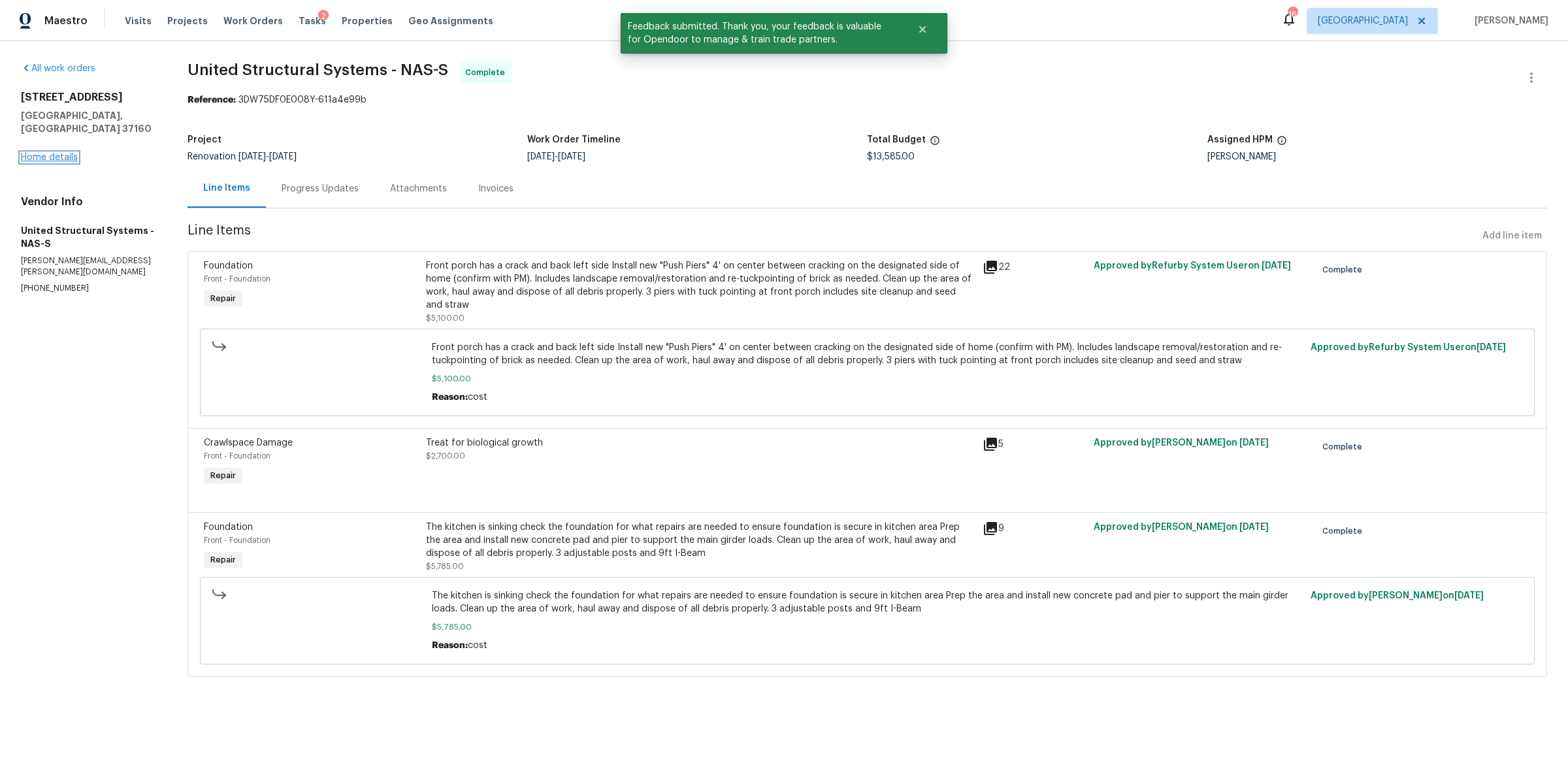
click at [54, 153] on link "Home details" at bounding box center [49, 157] width 57 height 9
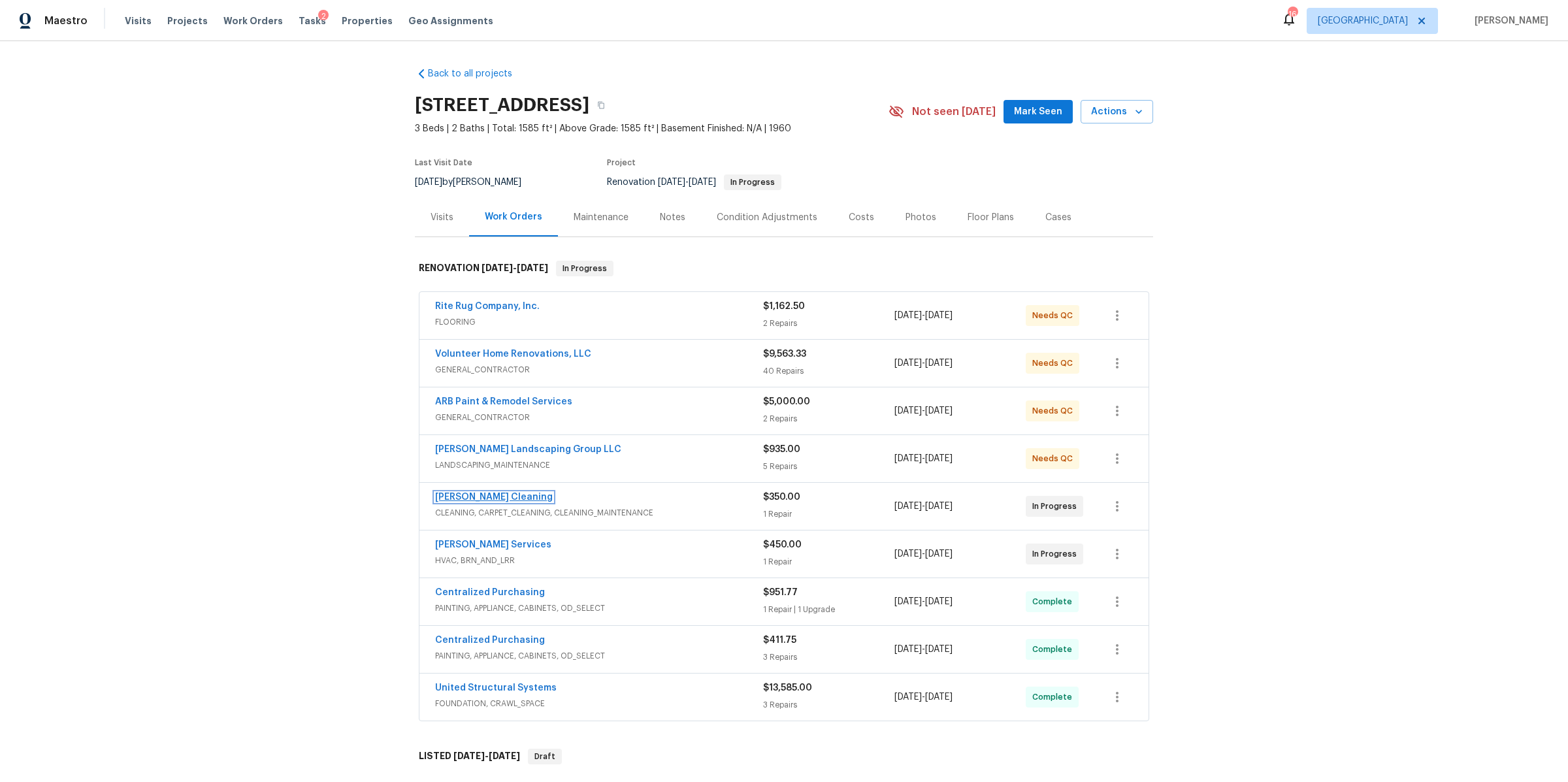
click at [462, 493] on link "[PERSON_NAME] Cleaning" at bounding box center [493, 497] width 117 height 9
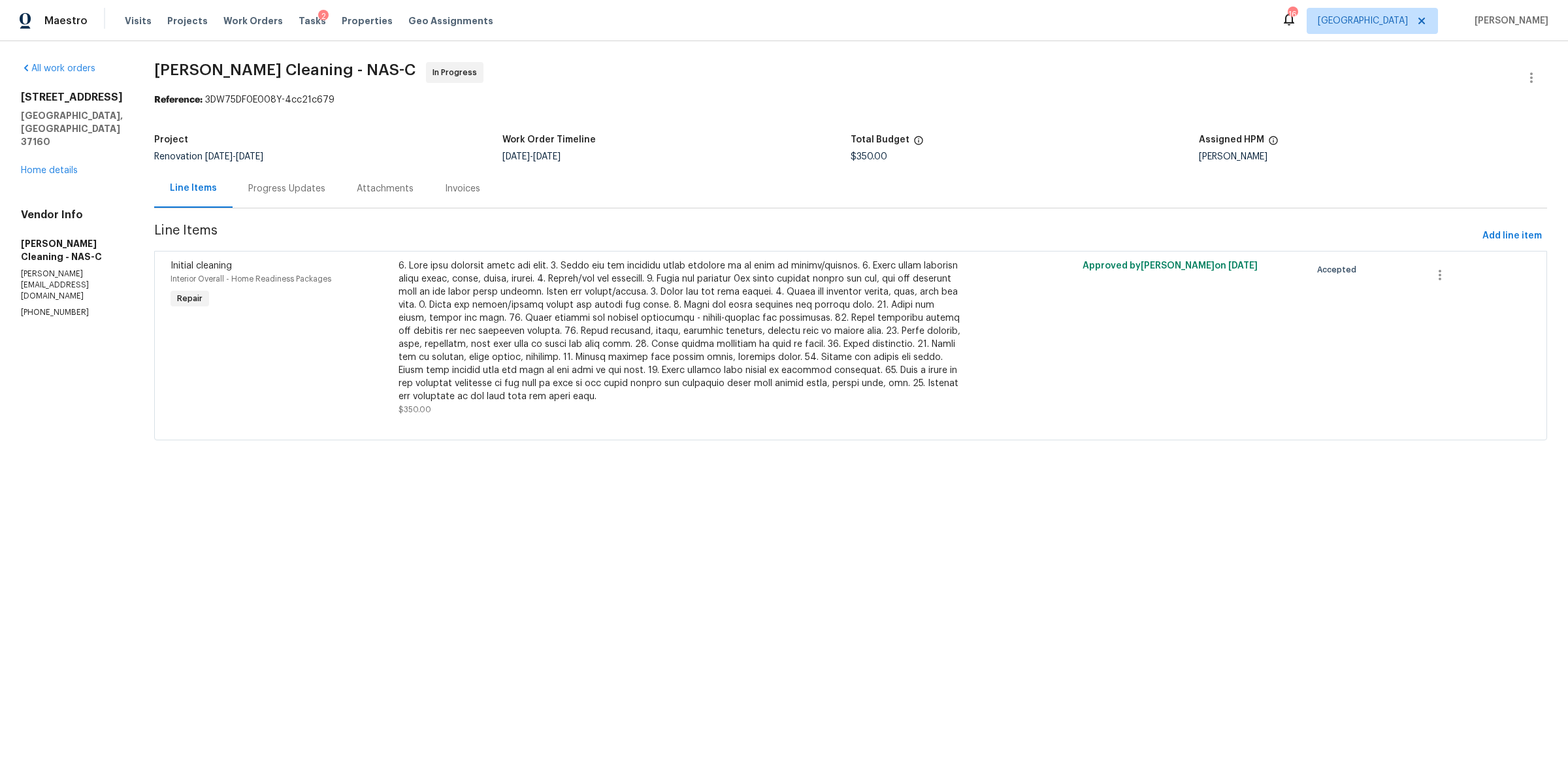
click at [300, 192] on div "Progress Updates" at bounding box center [287, 189] width 77 height 13
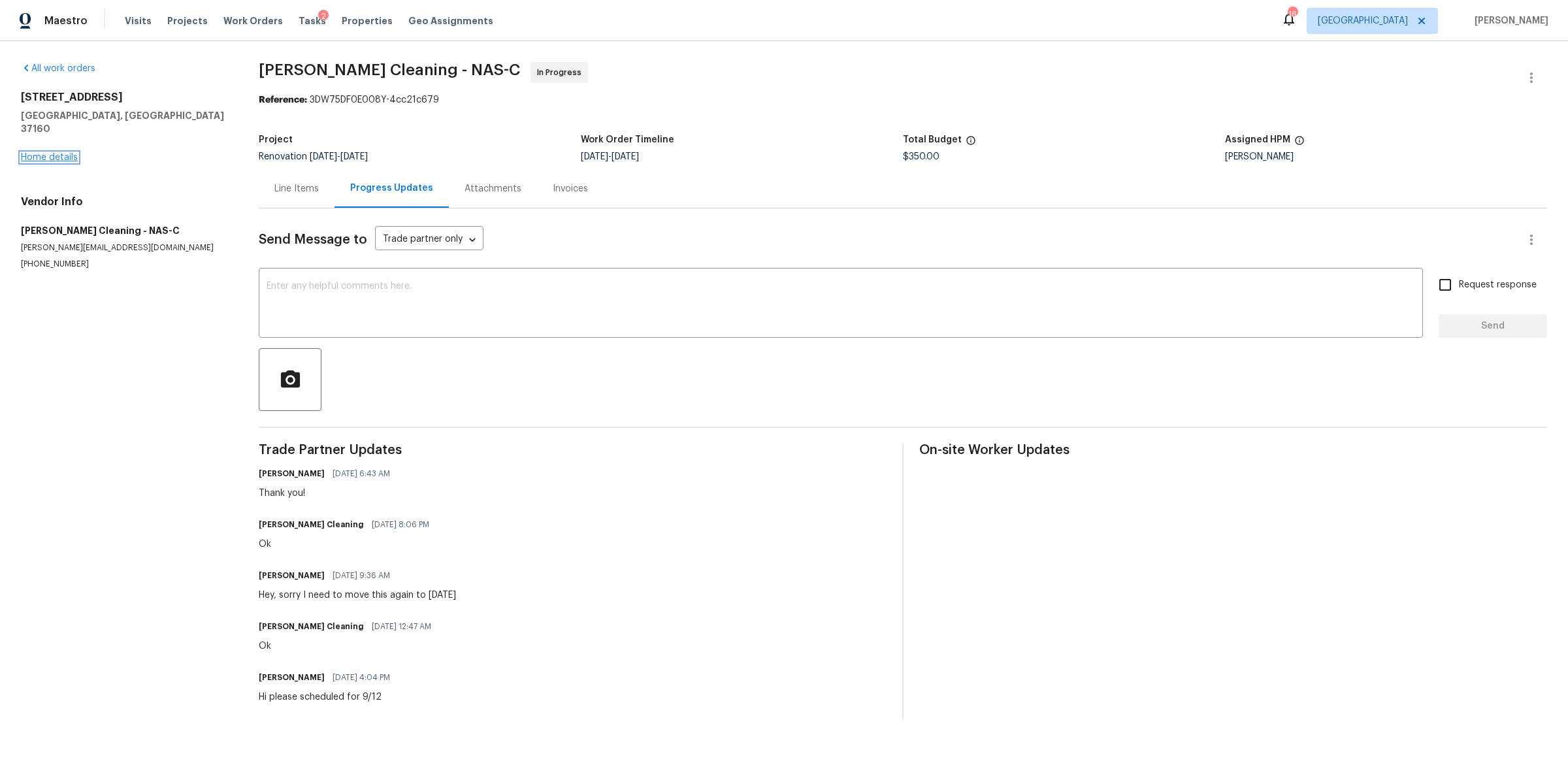
click at [40, 153] on link "Home details" at bounding box center [49, 157] width 57 height 9
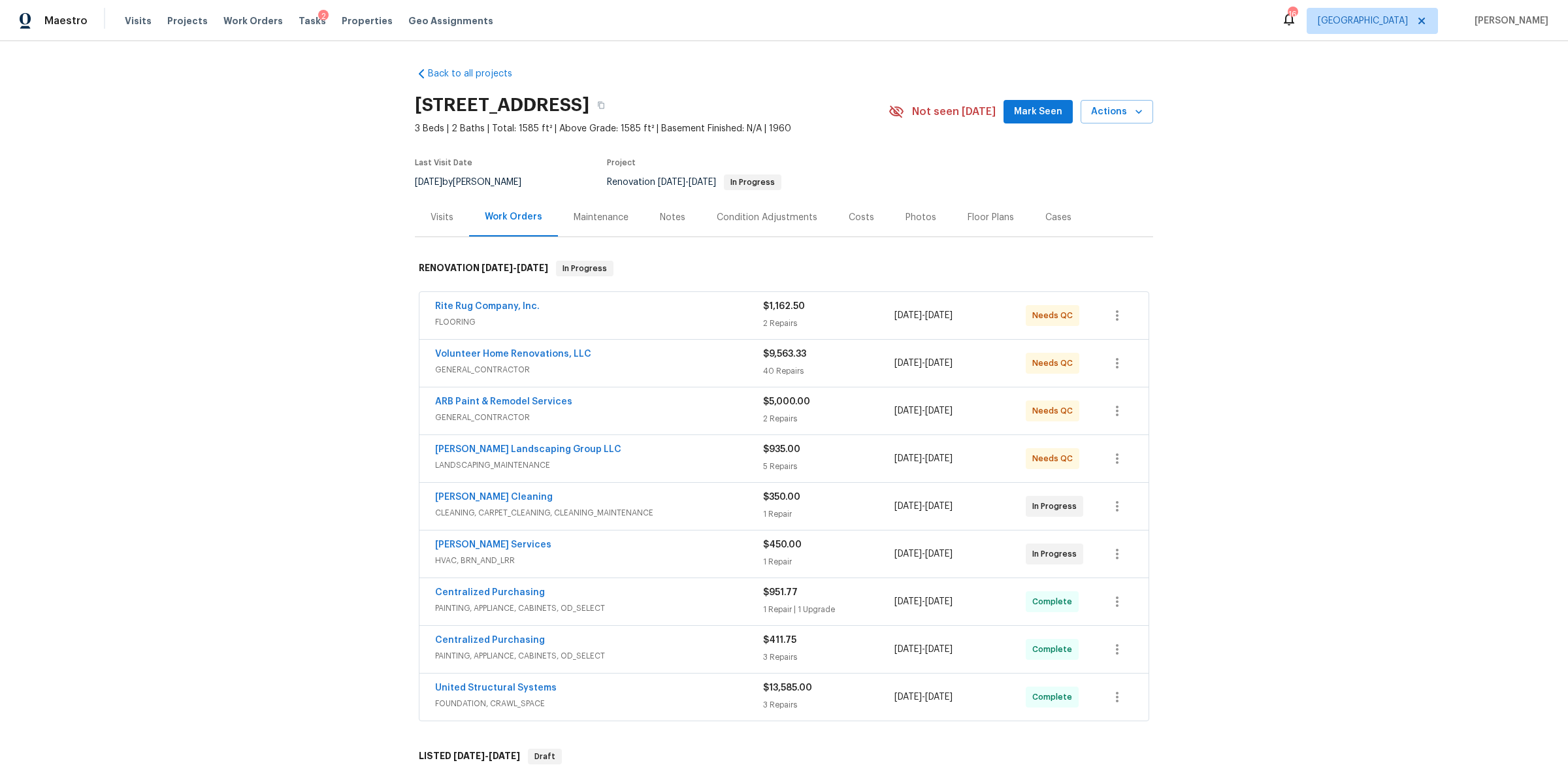
click at [672, 213] on div "Notes" at bounding box center [672, 217] width 25 height 13
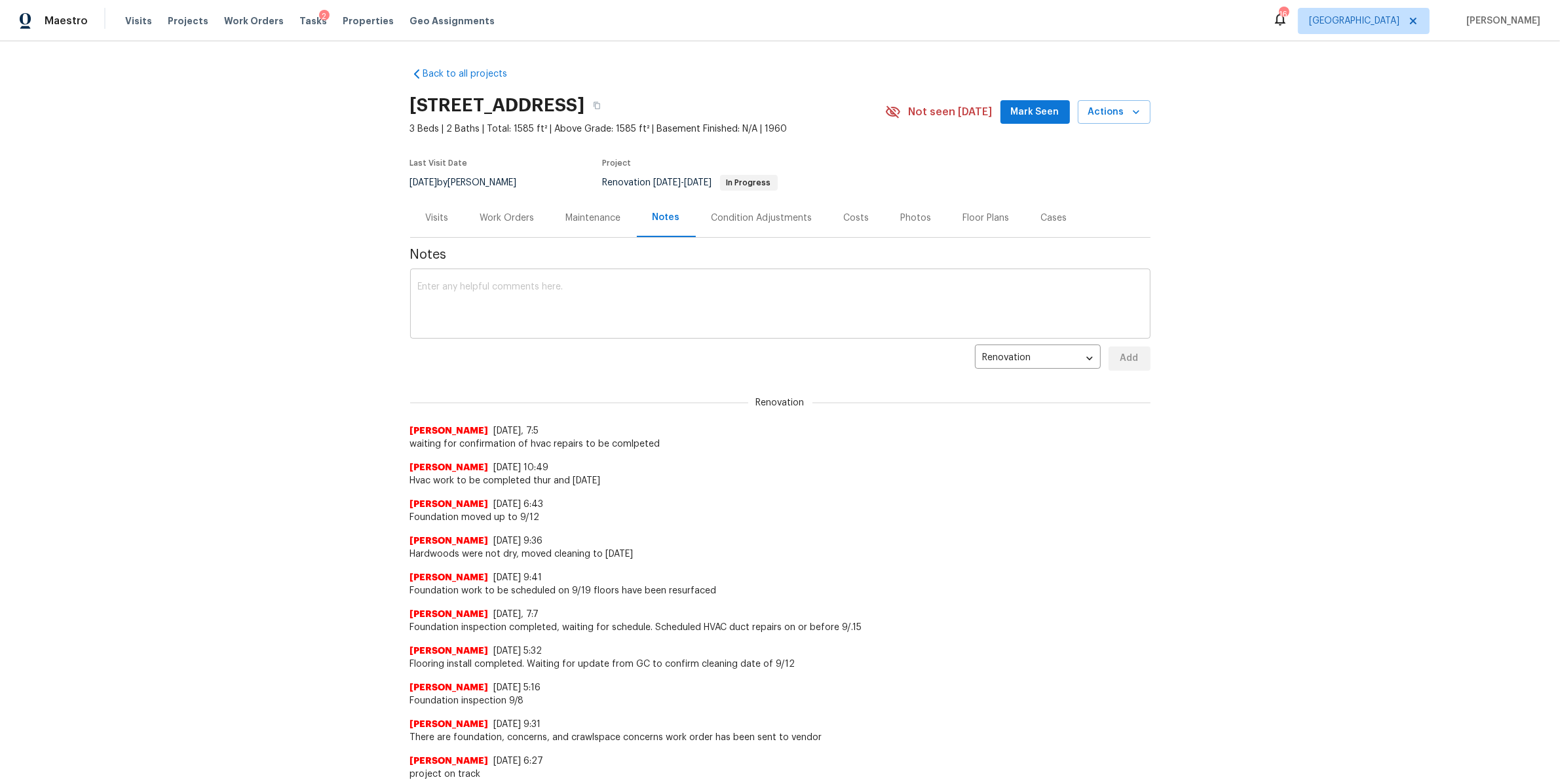
click at [589, 310] on textarea at bounding box center [780, 305] width 724 height 46
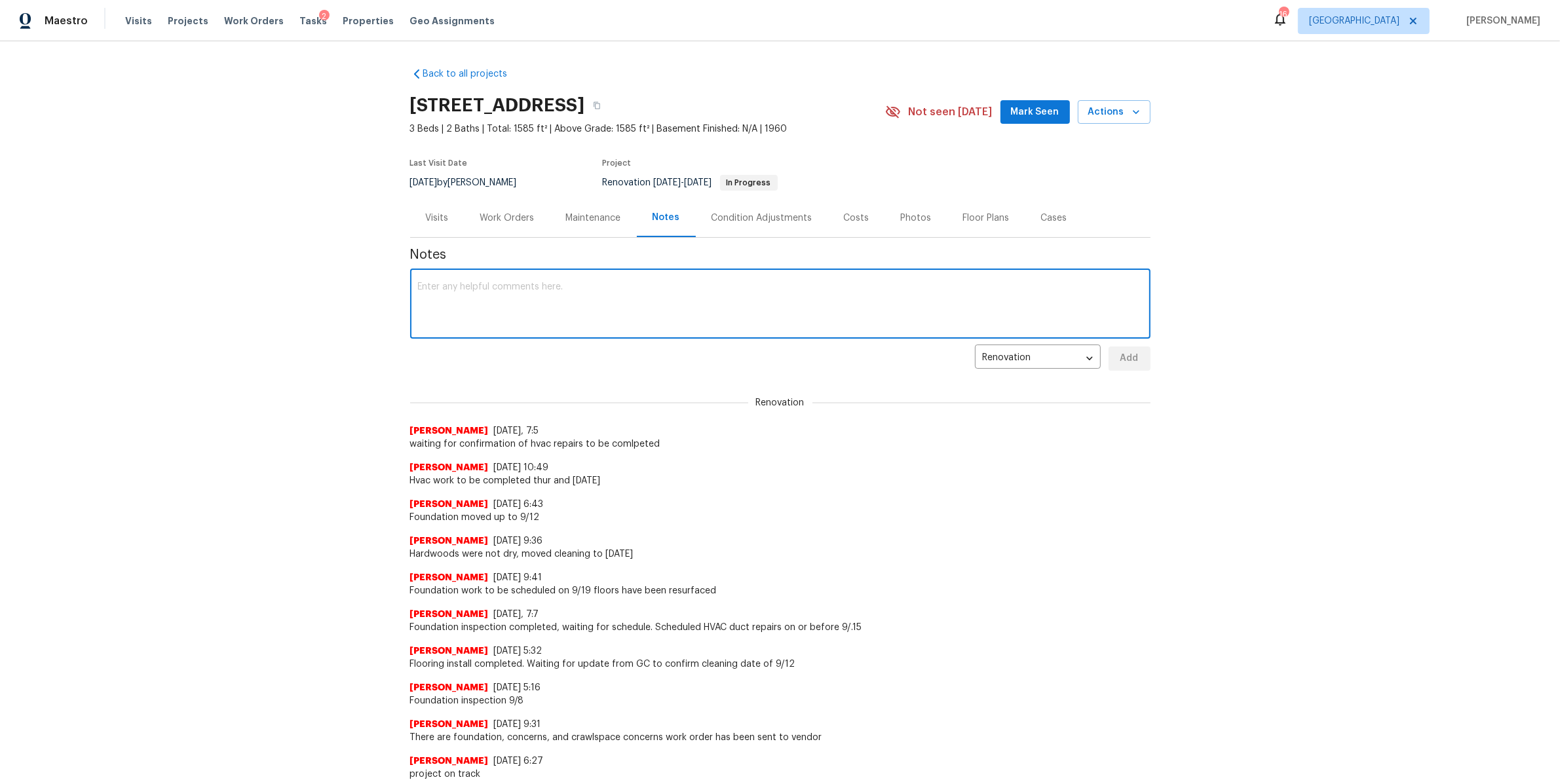
click at [512, 216] on div "Work Orders" at bounding box center [507, 218] width 54 height 13
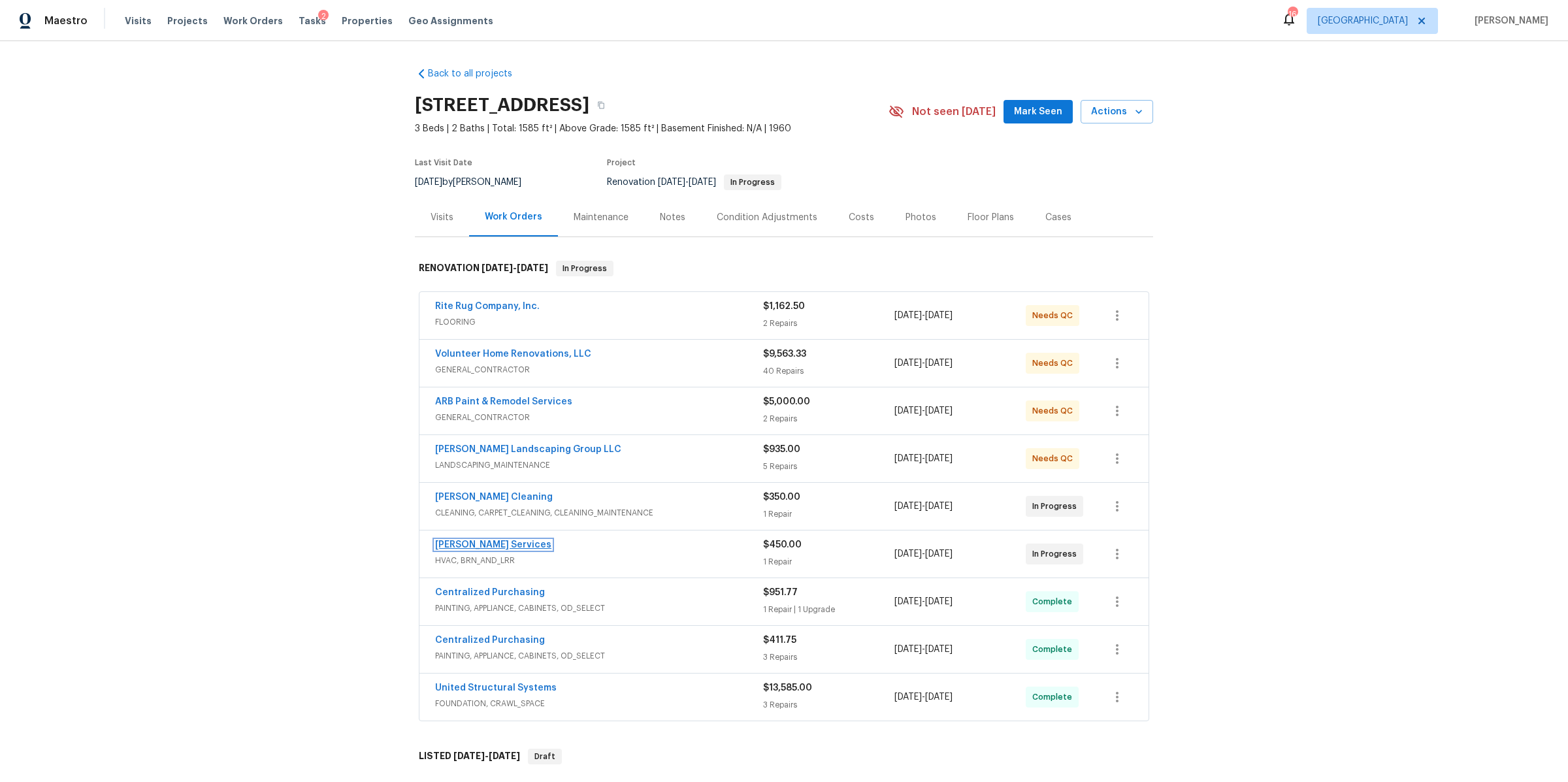
click at [501, 543] on link "[PERSON_NAME] Services" at bounding box center [493, 545] width 117 height 9
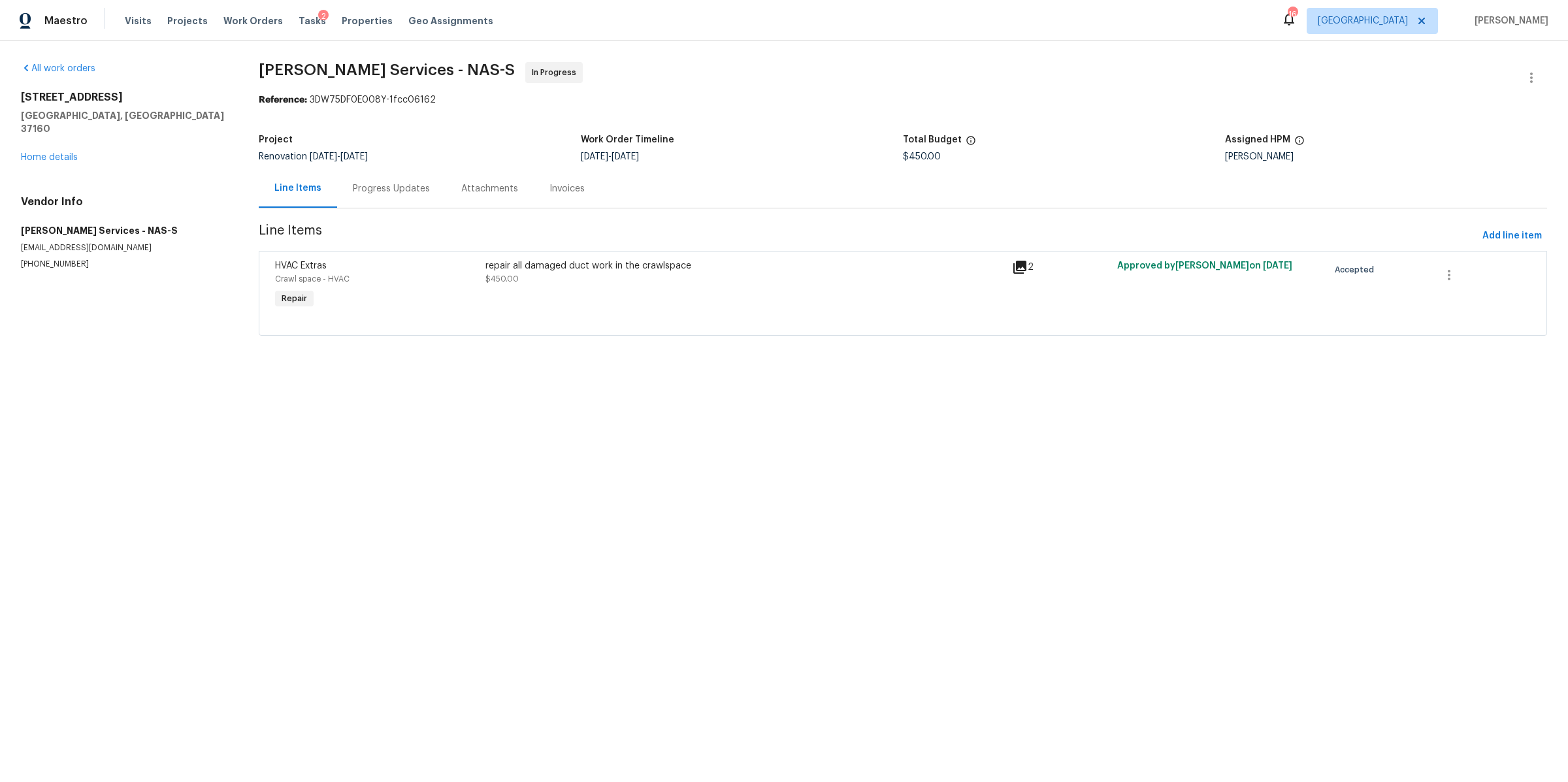
click at [381, 202] on div "Progress Updates" at bounding box center [392, 189] width 108 height 38
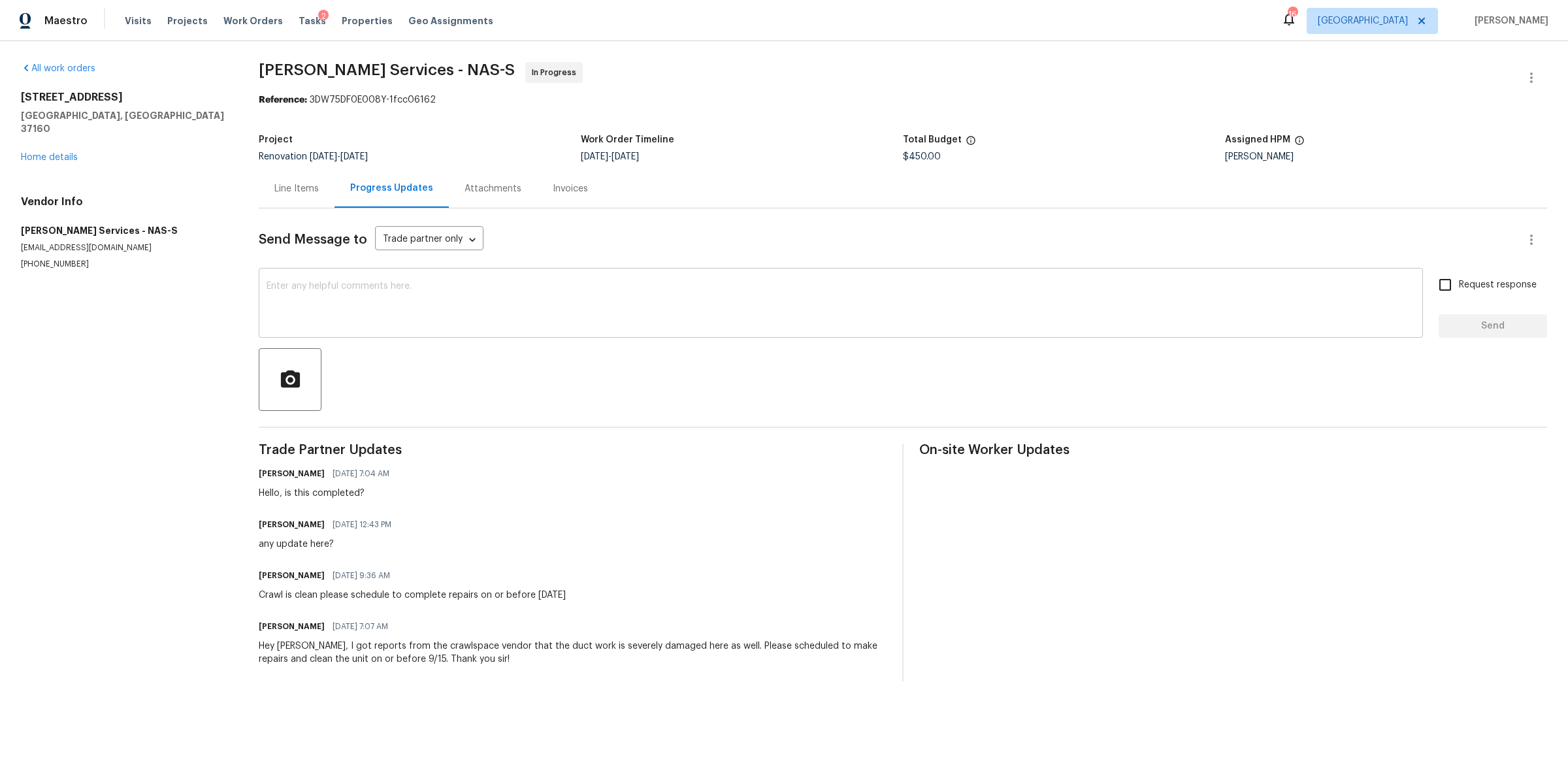
click at [372, 337] on div "x ​" at bounding box center [840, 304] width 1164 height 67
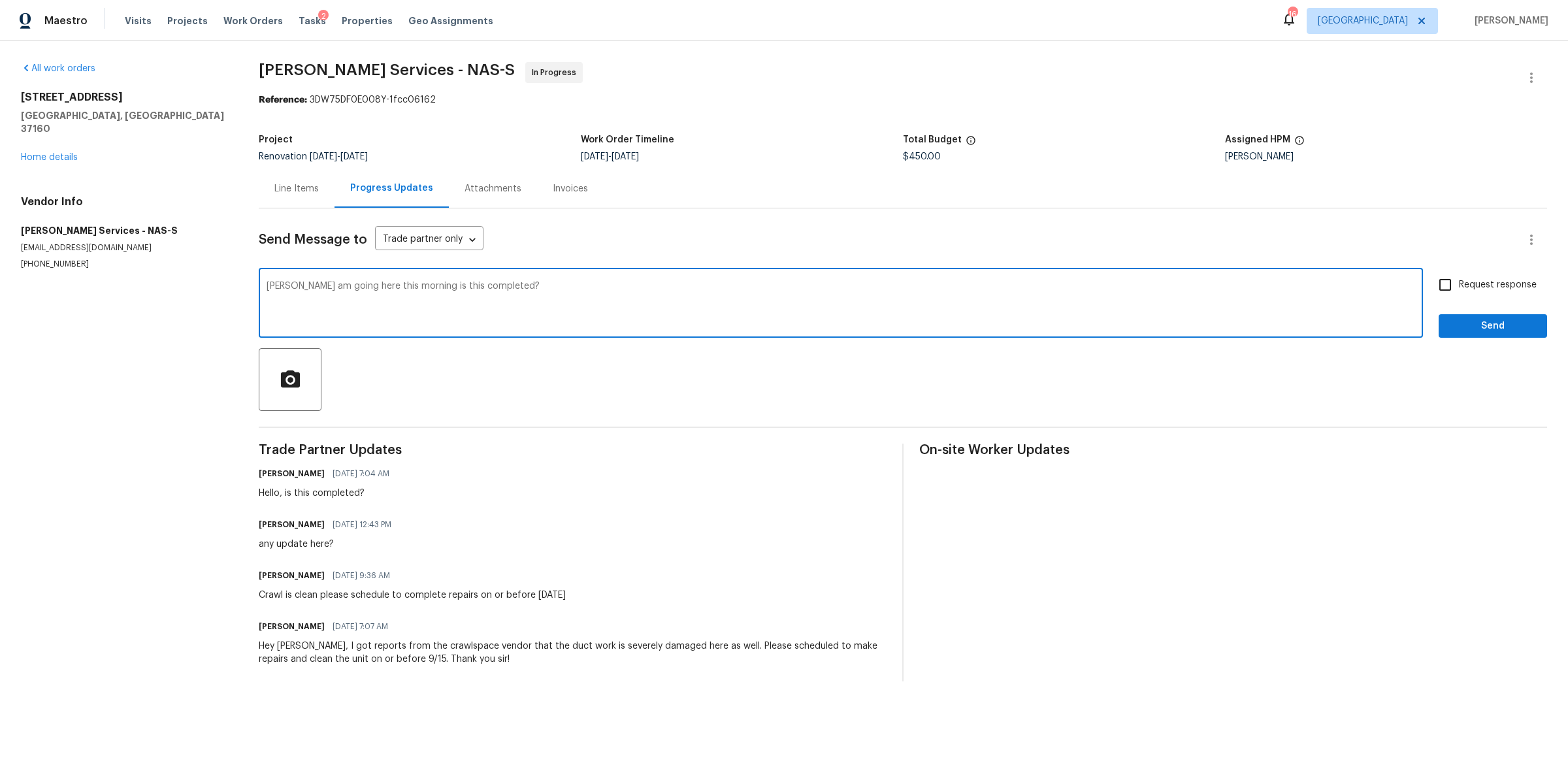
type textarea "Tony I am going here this morning is this completed?"
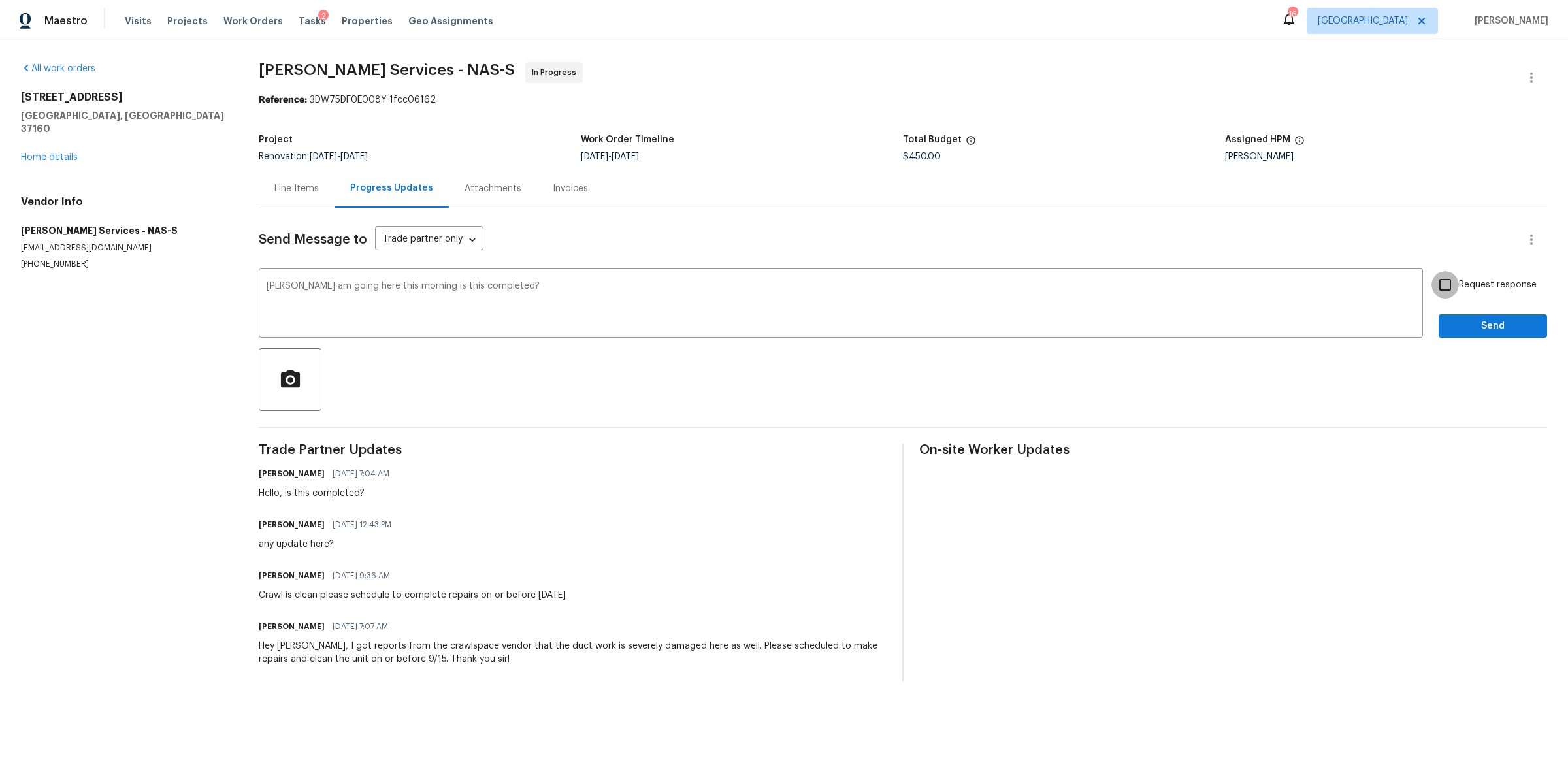
click at [1436, 287] on input "Request response" at bounding box center [1445, 285] width 27 height 27
checkbox input "true"
click at [1438, 321] on button "Send" at bounding box center [1493, 326] width 108 height 24
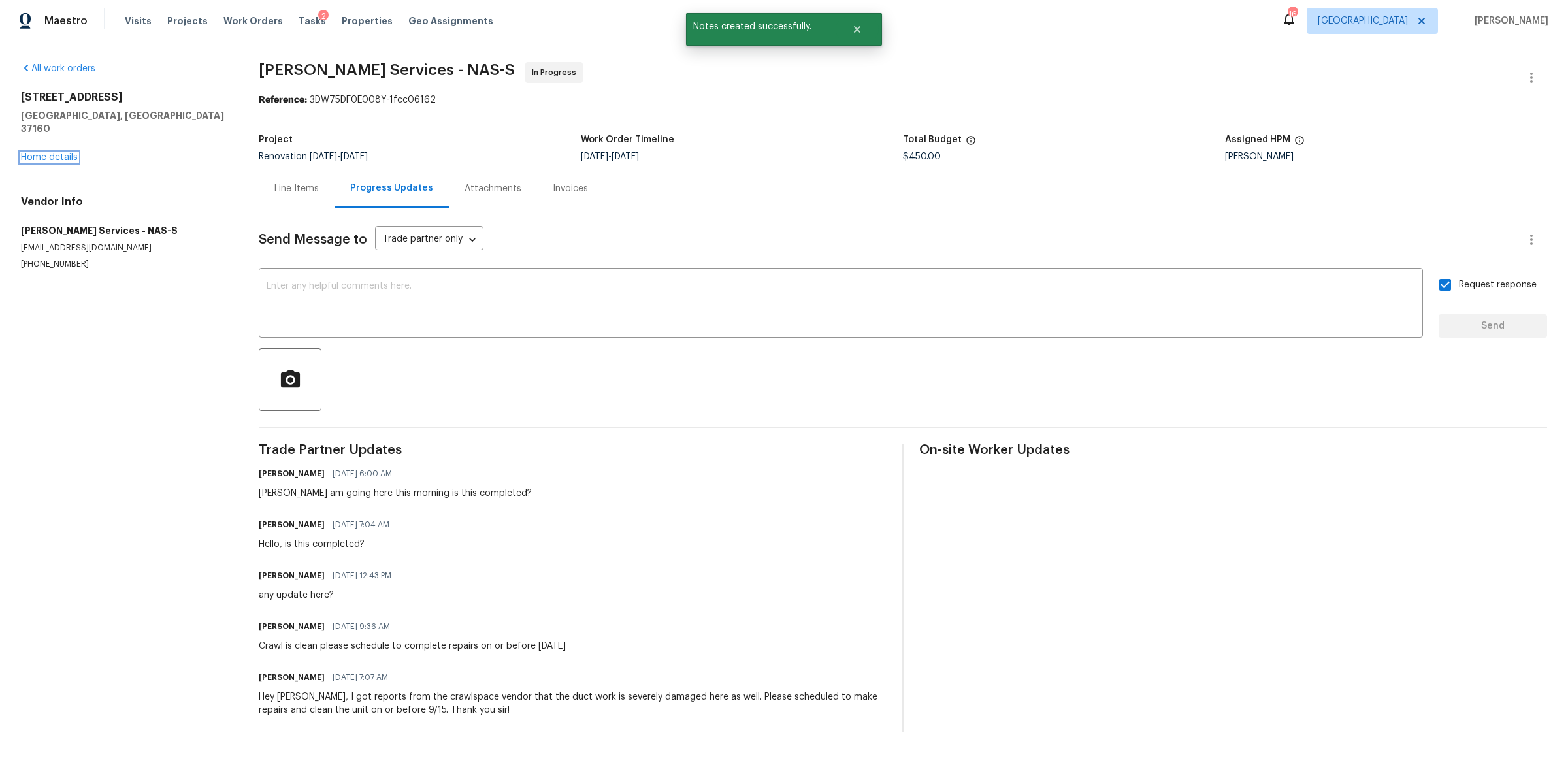
click at [69, 153] on link "Home details" at bounding box center [49, 157] width 57 height 9
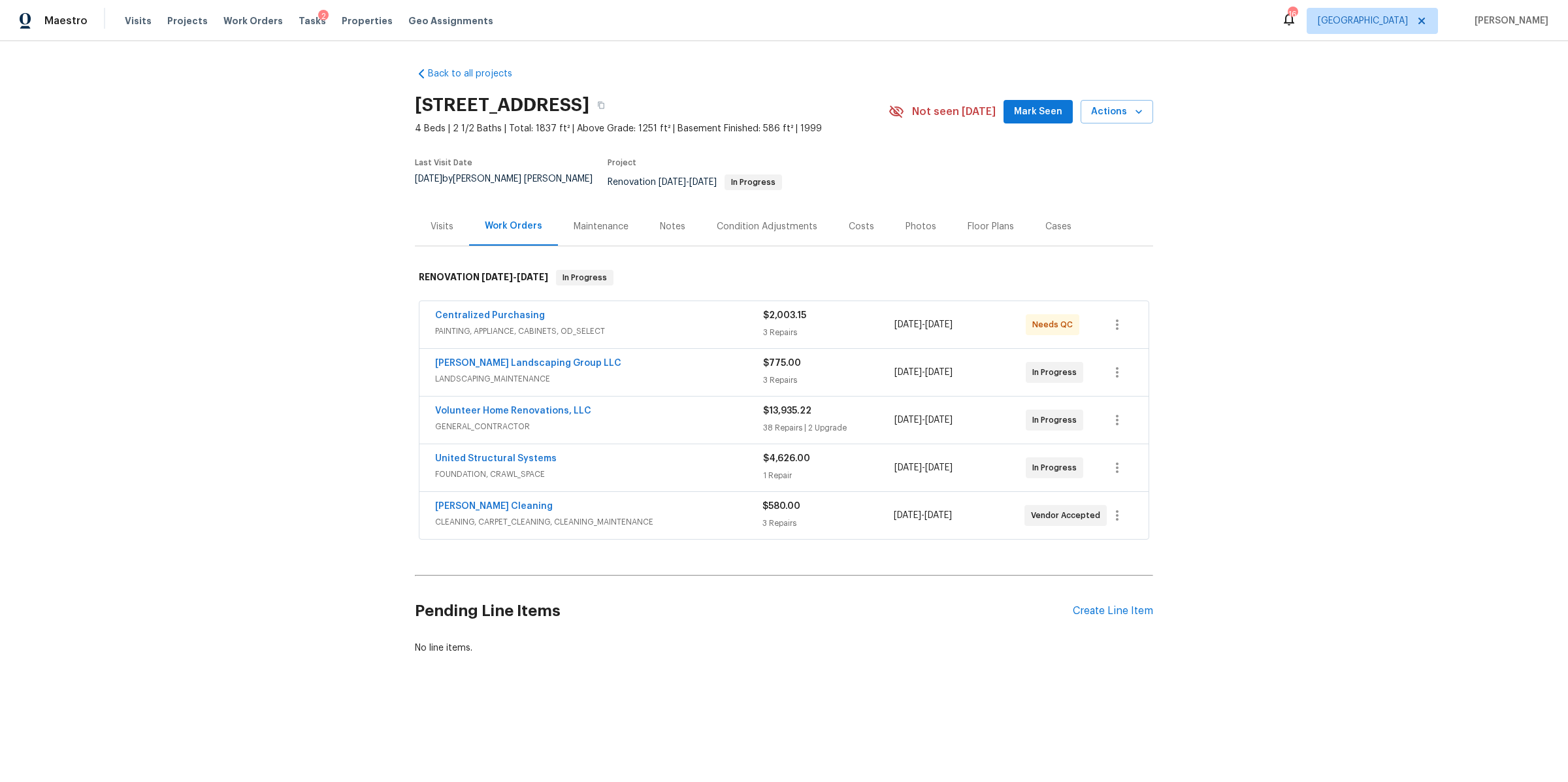
click at [660, 220] on div "Notes" at bounding box center [672, 226] width 25 height 13
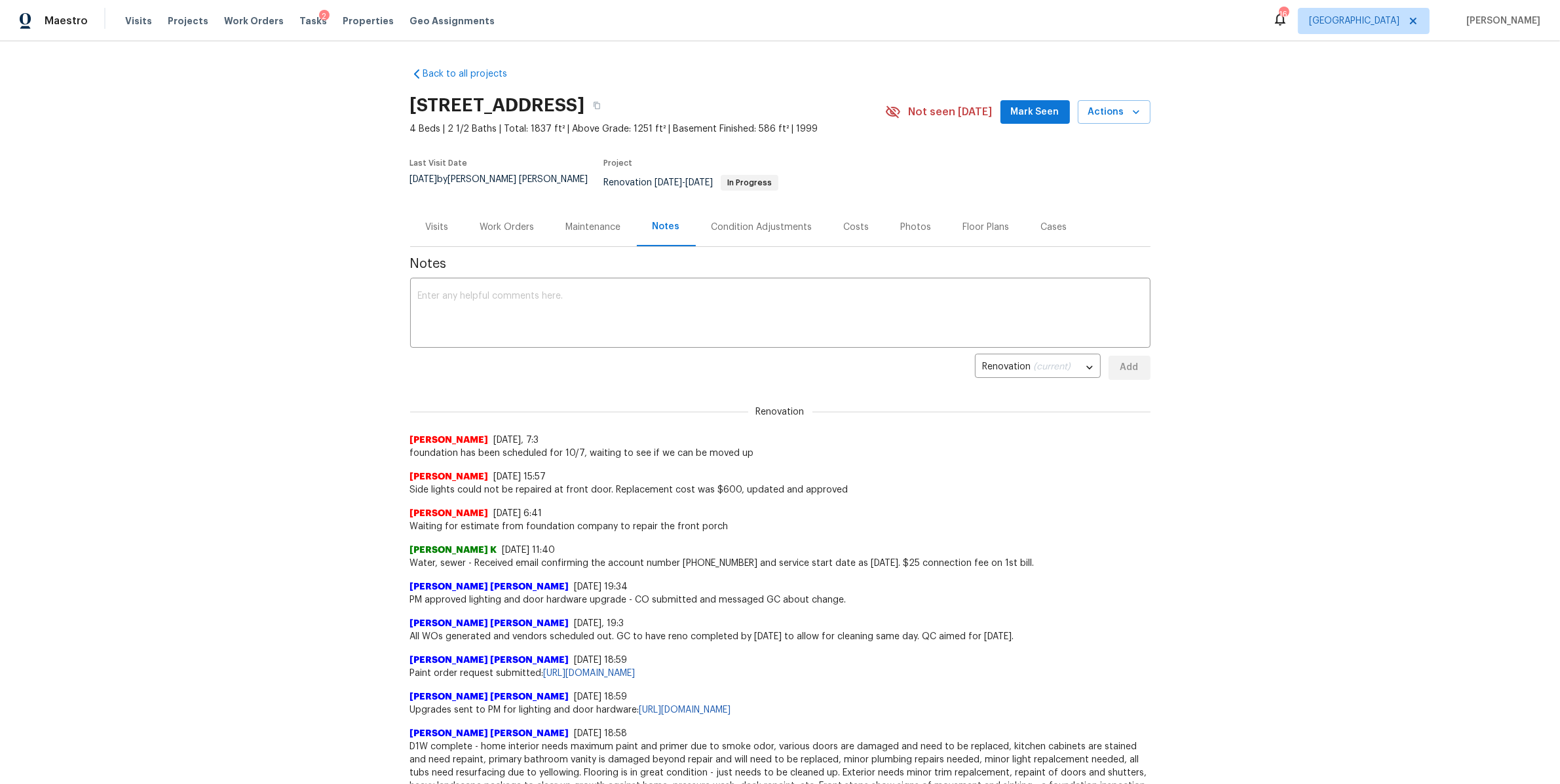
click at [512, 221] on div "Work Orders" at bounding box center [507, 227] width 54 height 13
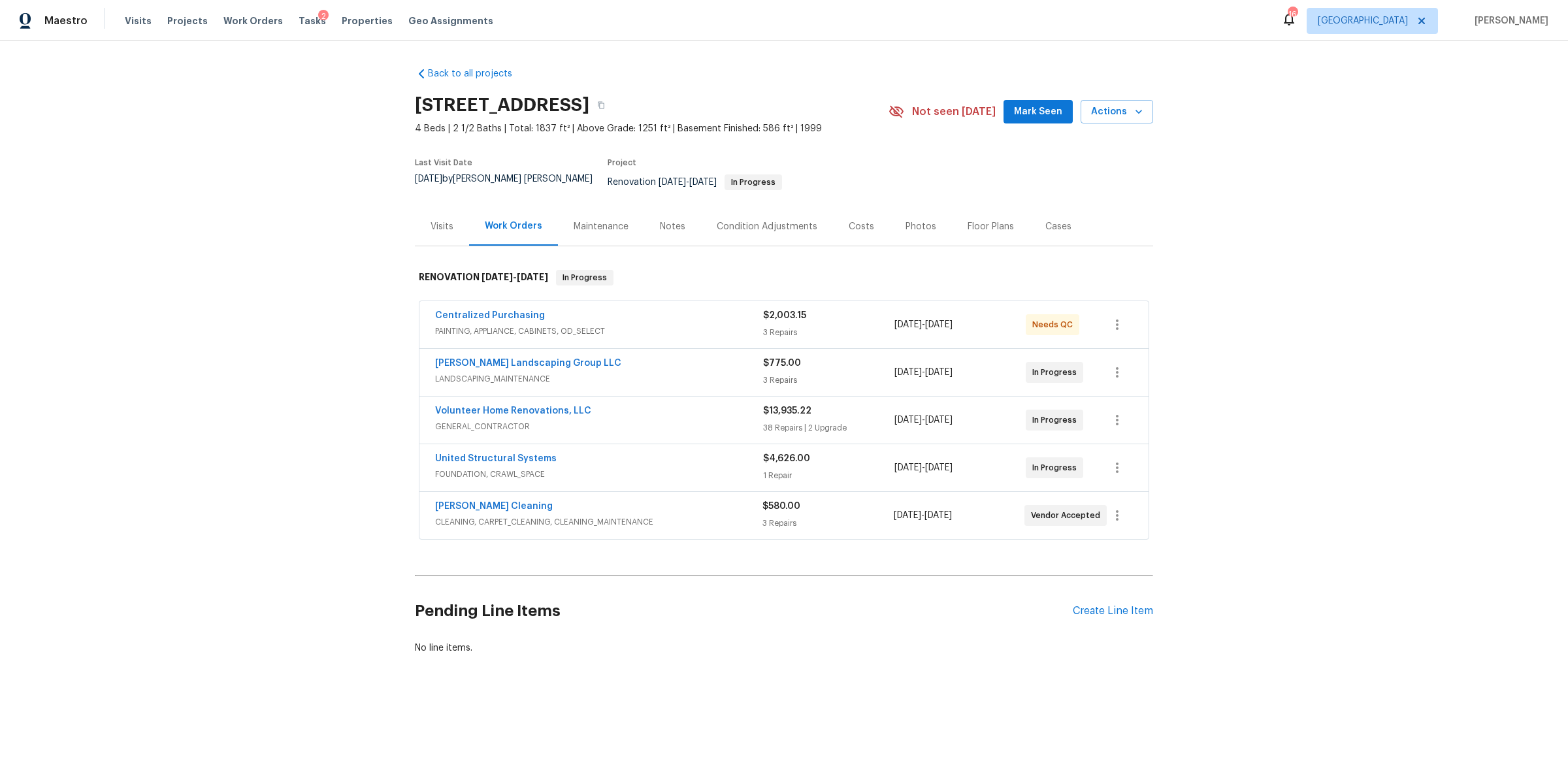
click at [483, 503] on span "[PERSON_NAME] Cleaning" at bounding box center [493, 506] width 117 height 13
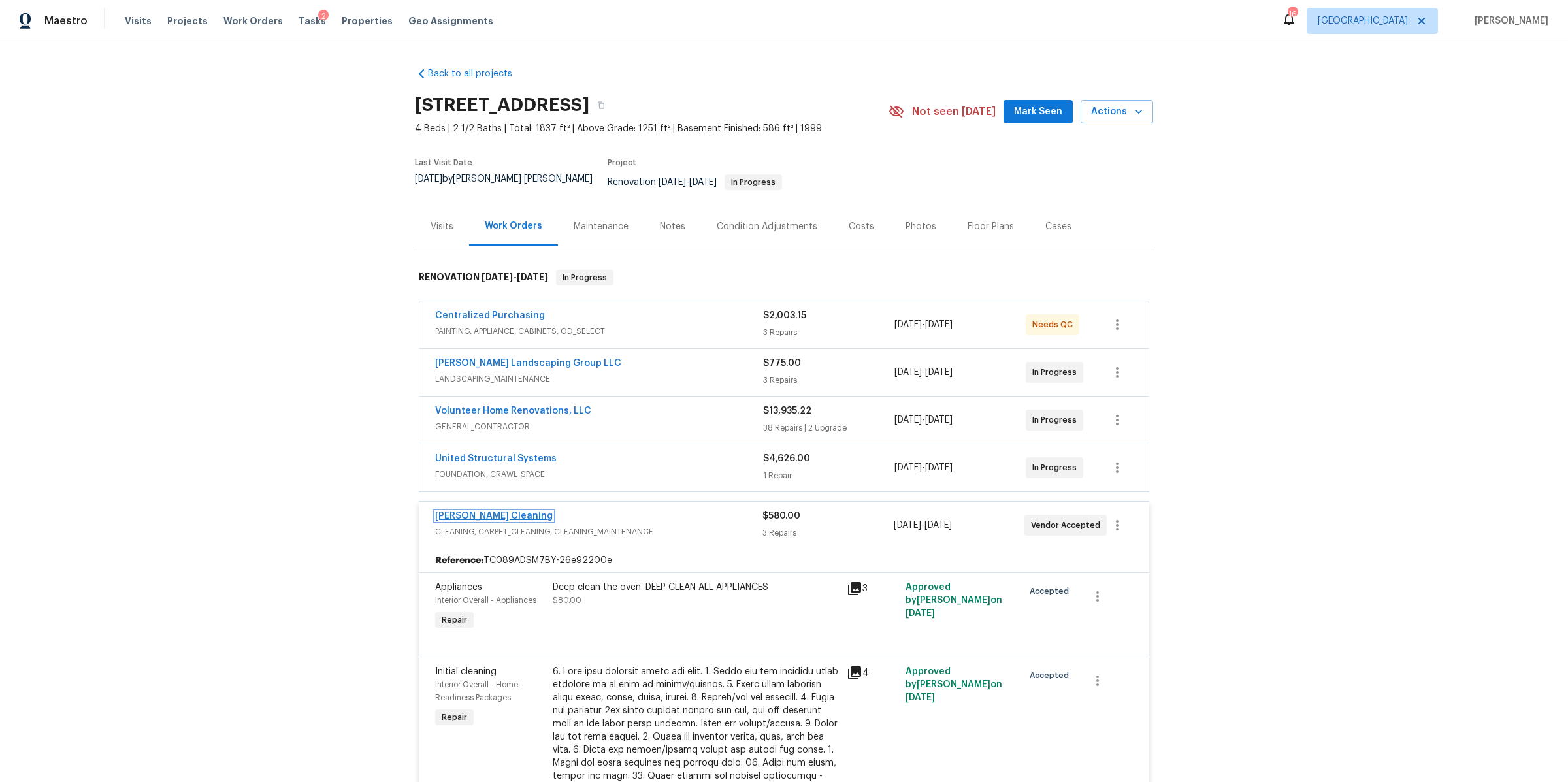
click at [481, 512] on link "[PERSON_NAME] Cleaning" at bounding box center [493, 516] width 117 height 9
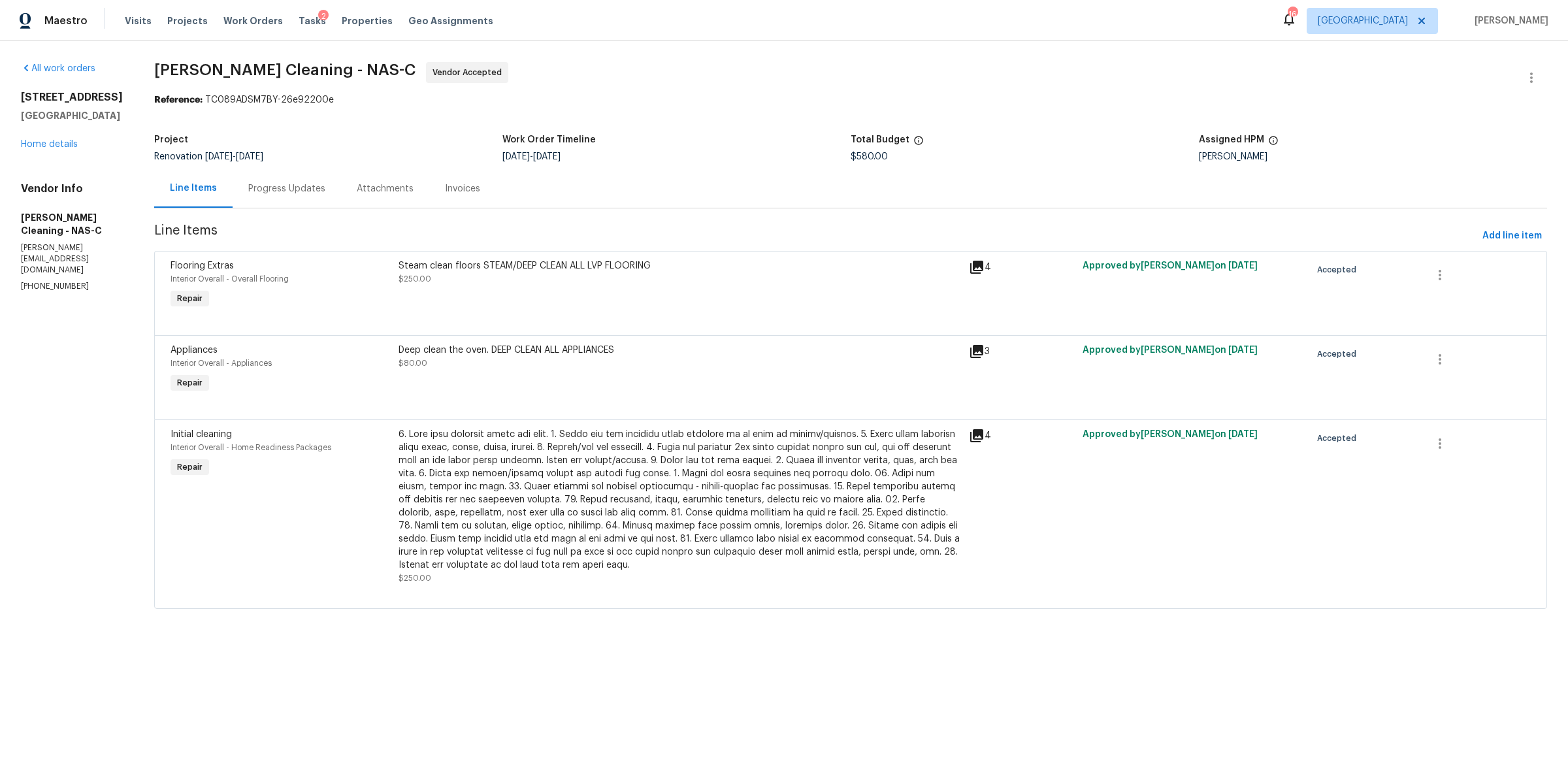
click at [300, 191] on div "Progress Updates" at bounding box center [287, 189] width 77 height 13
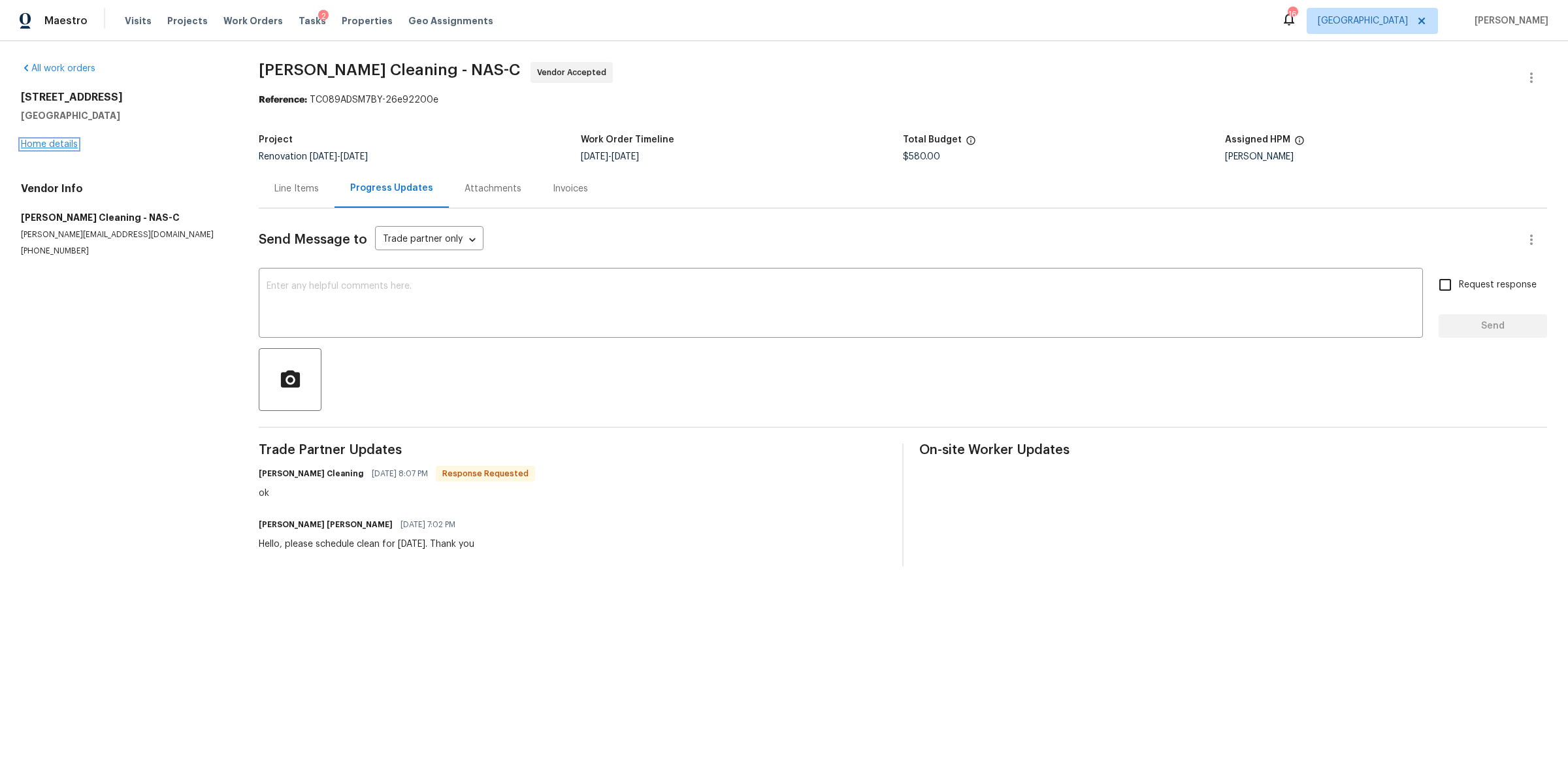
click at [64, 141] on link "Home details" at bounding box center [49, 144] width 57 height 9
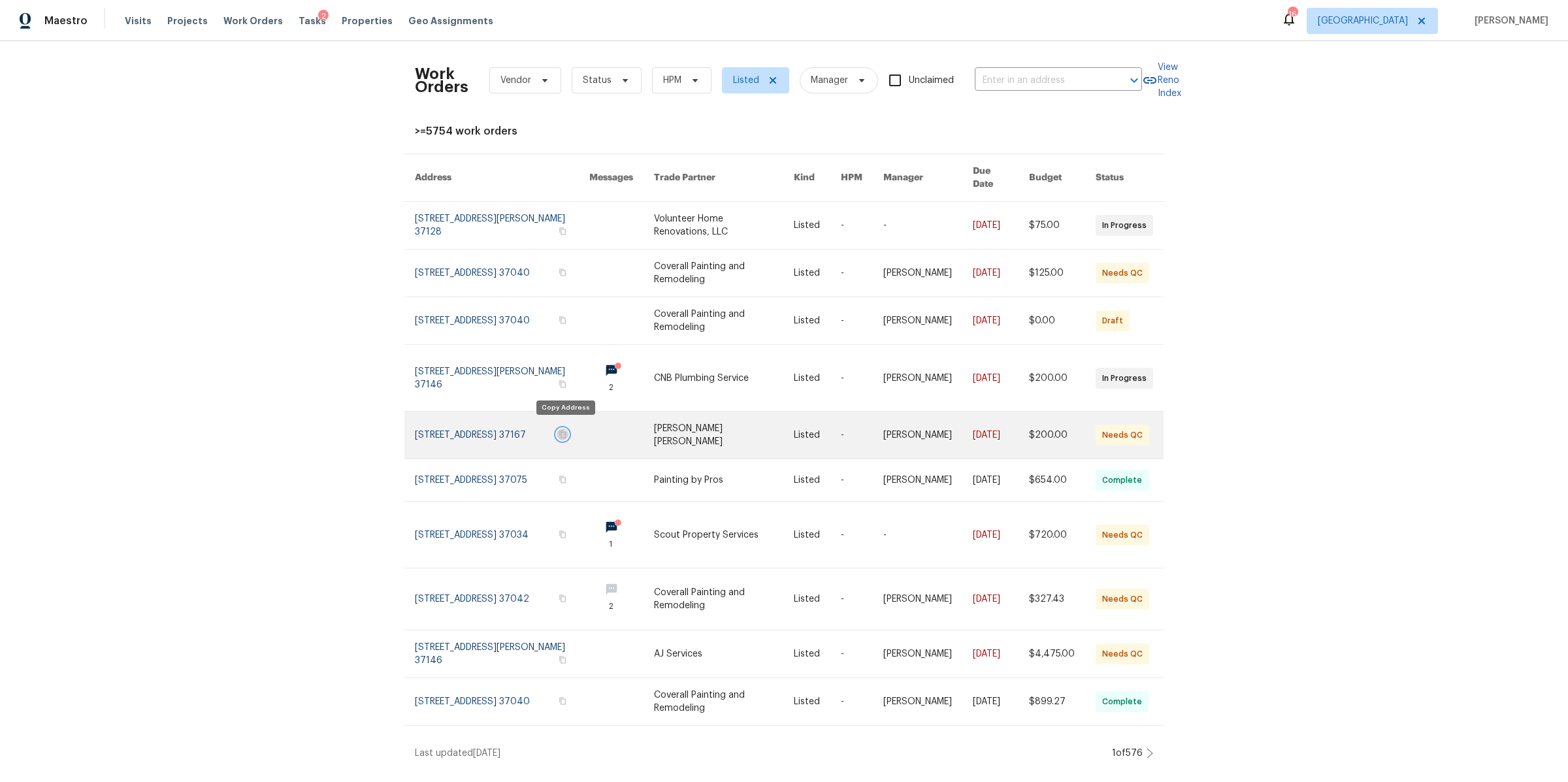
click at [565, 431] on icon "button" at bounding box center [562, 434] width 8 height 8
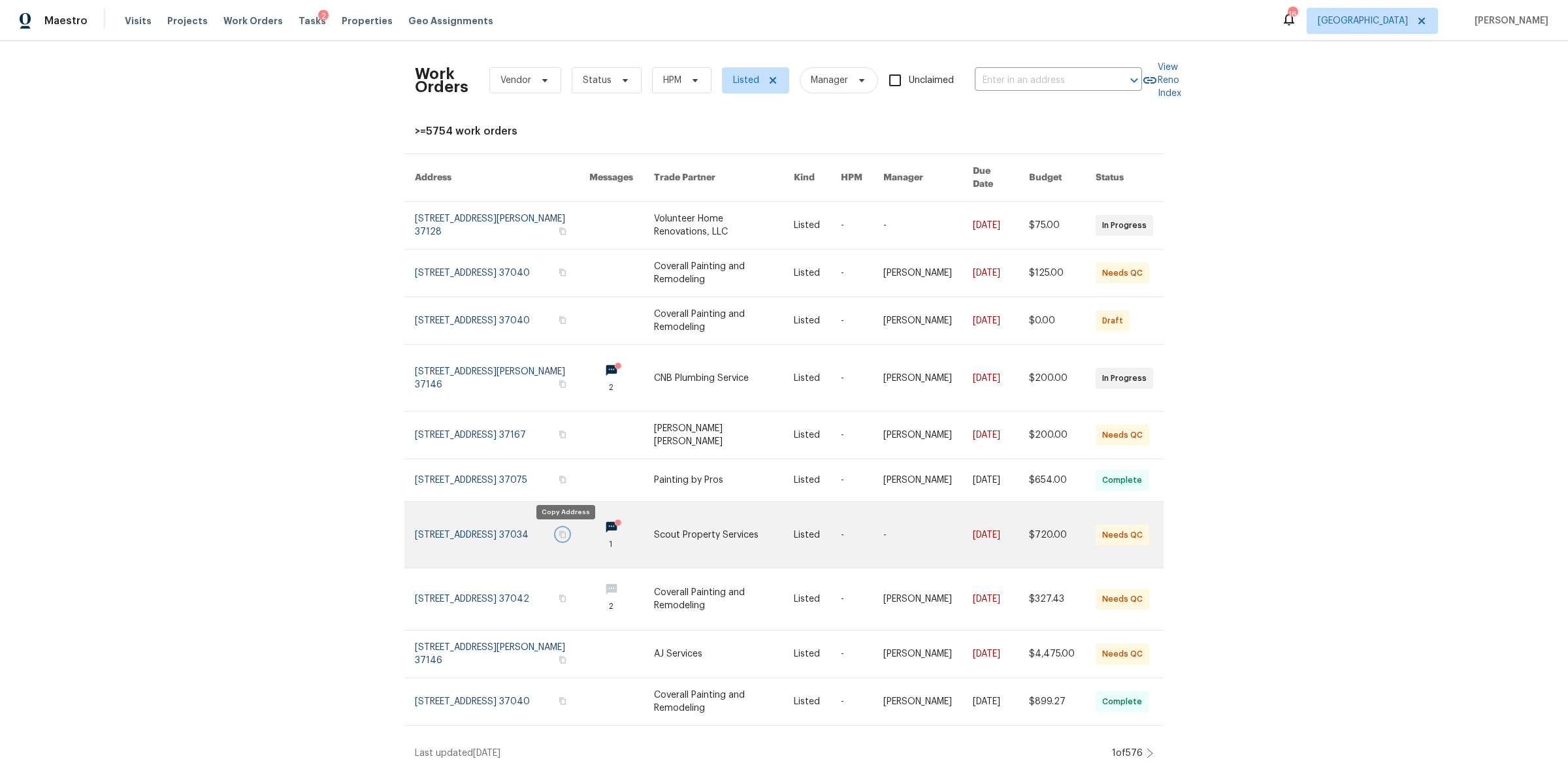
click at [566, 534] on icon "button" at bounding box center [562, 534] width 8 height 8
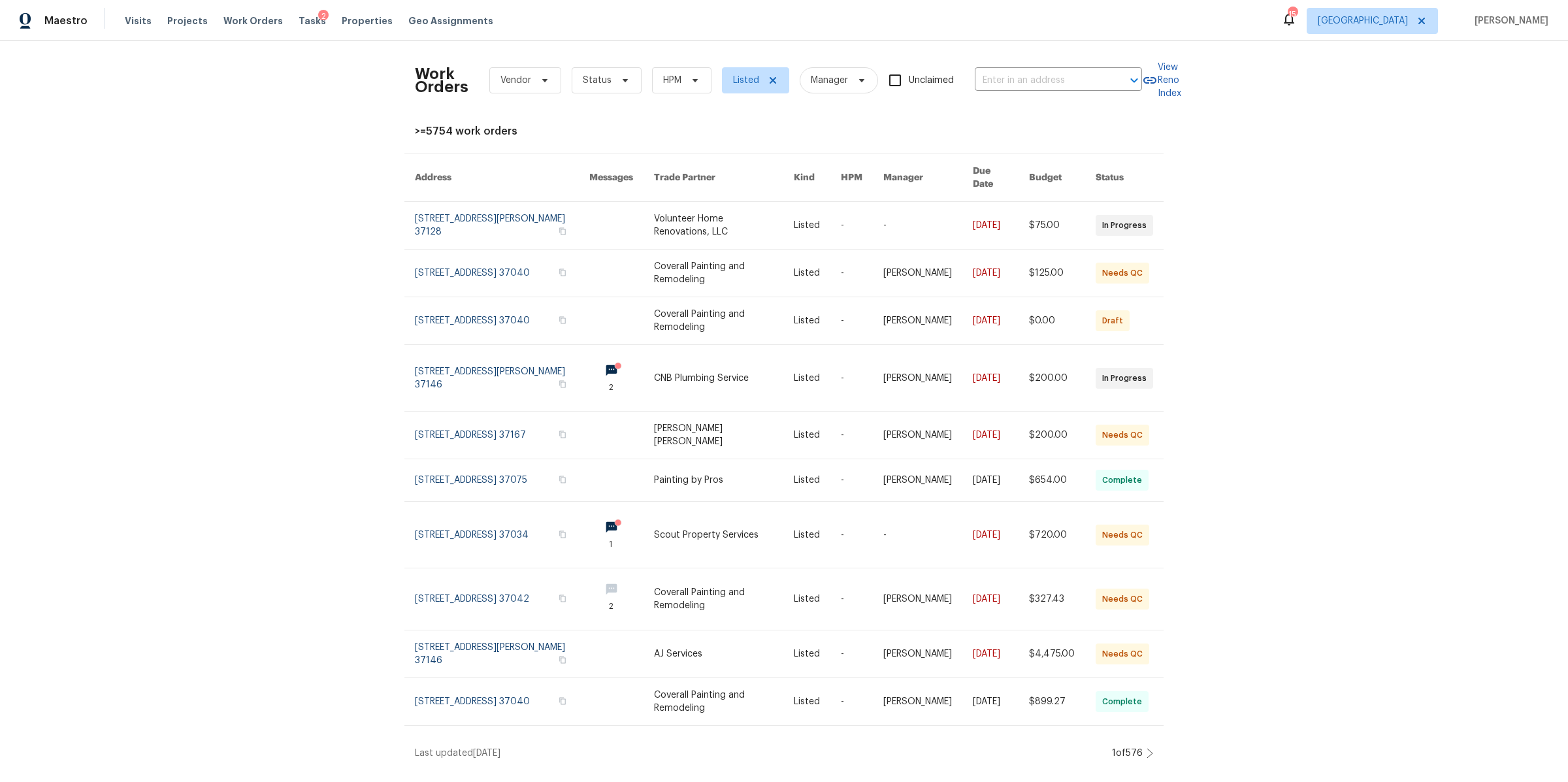
click at [1147, 748] on icon at bounding box center [1150, 753] width 7 height 10
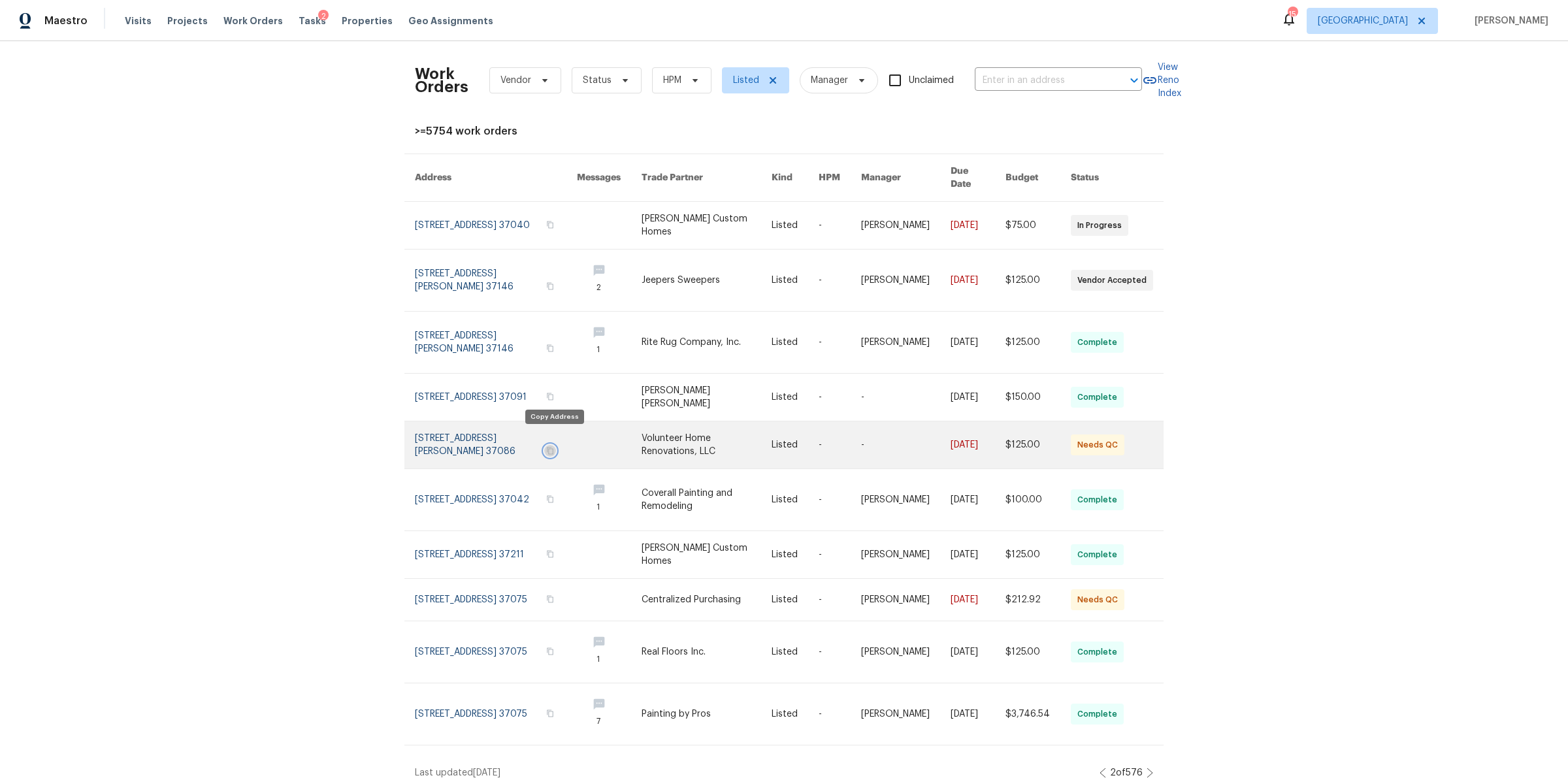
click at [554, 447] on icon "button" at bounding box center [550, 451] width 7 height 7
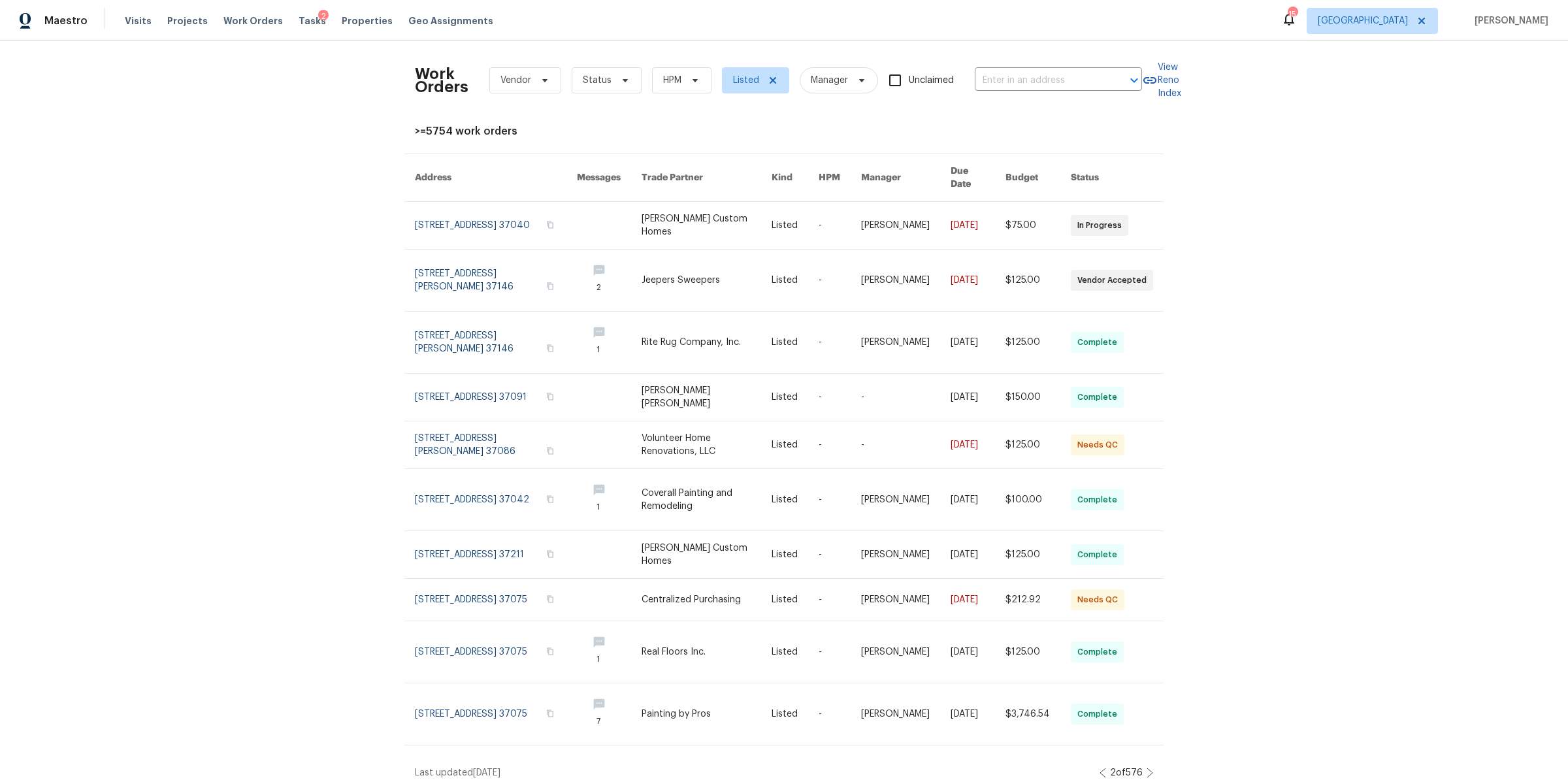
click at [1147, 768] on icon at bounding box center [1150, 772] width 7 height 10
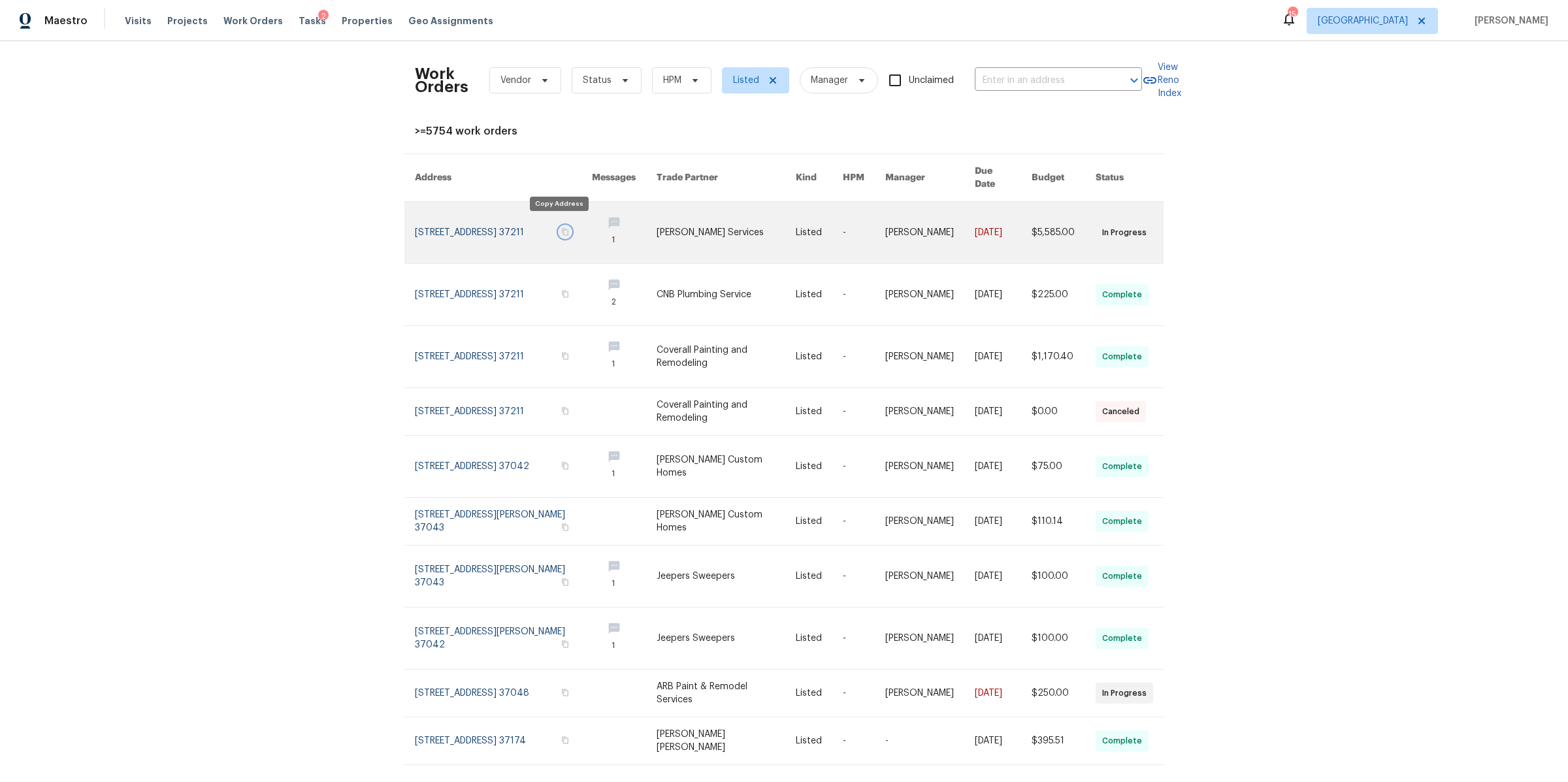
click at [561, 228] on icon "button" at bounding box center [565, 231] width 8 height 8
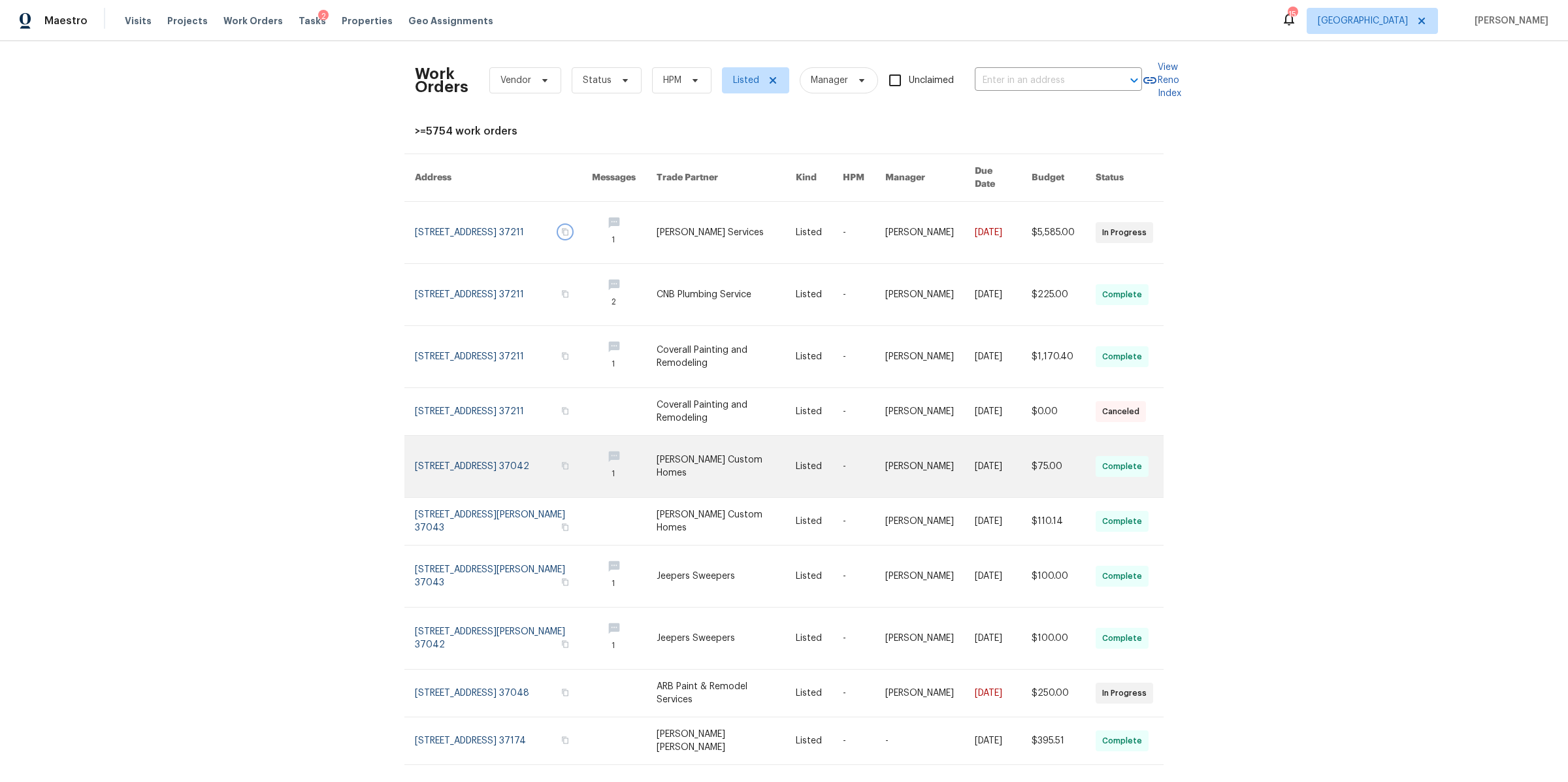
scroll to position [29, 0]
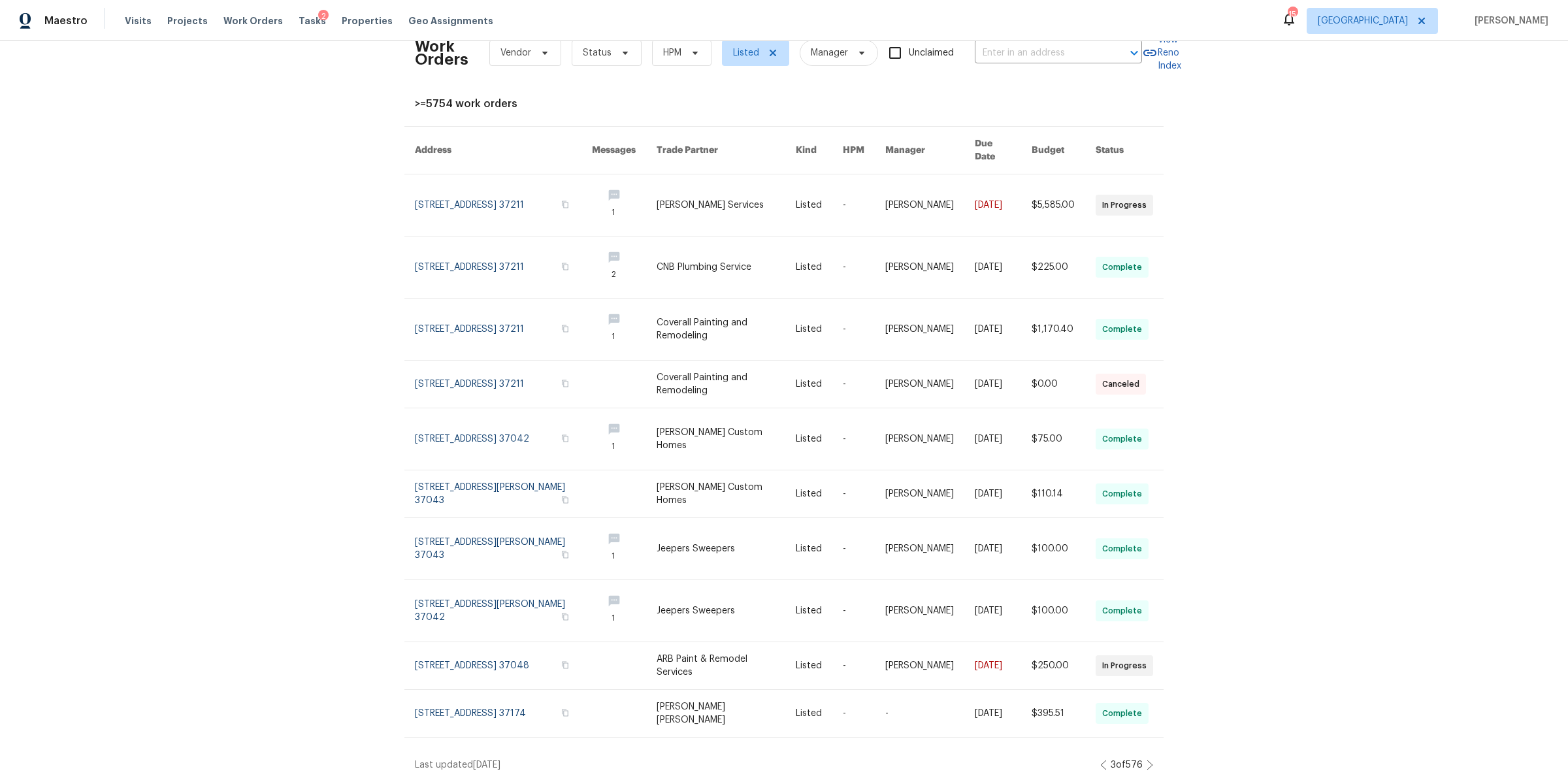
click at [1147, 760] on icon at bounding box center [1150, 765] width 7 height 10
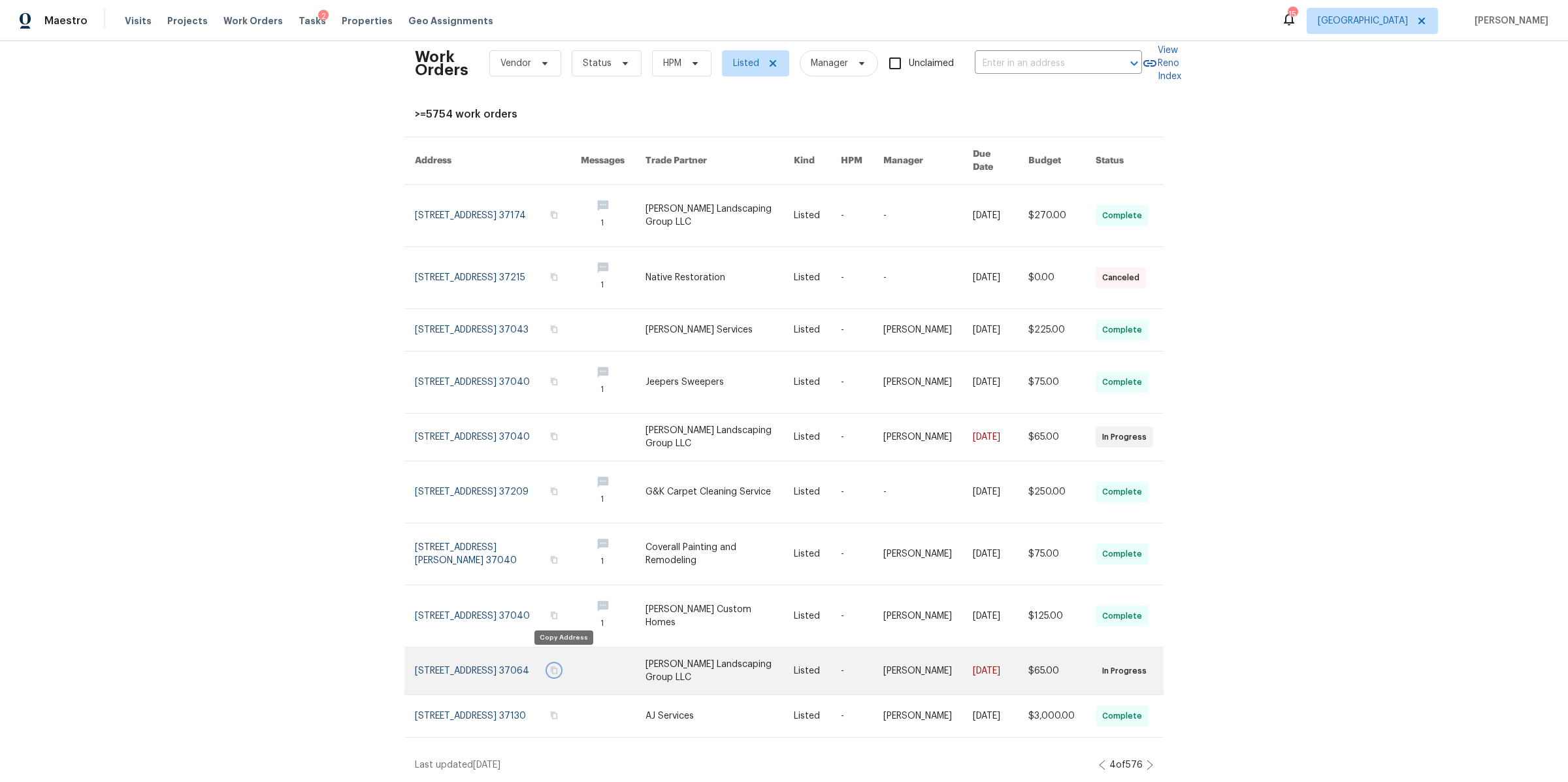
click at [558, 667] on icon "button" at bounding box center [554, 671] width 7 height 7
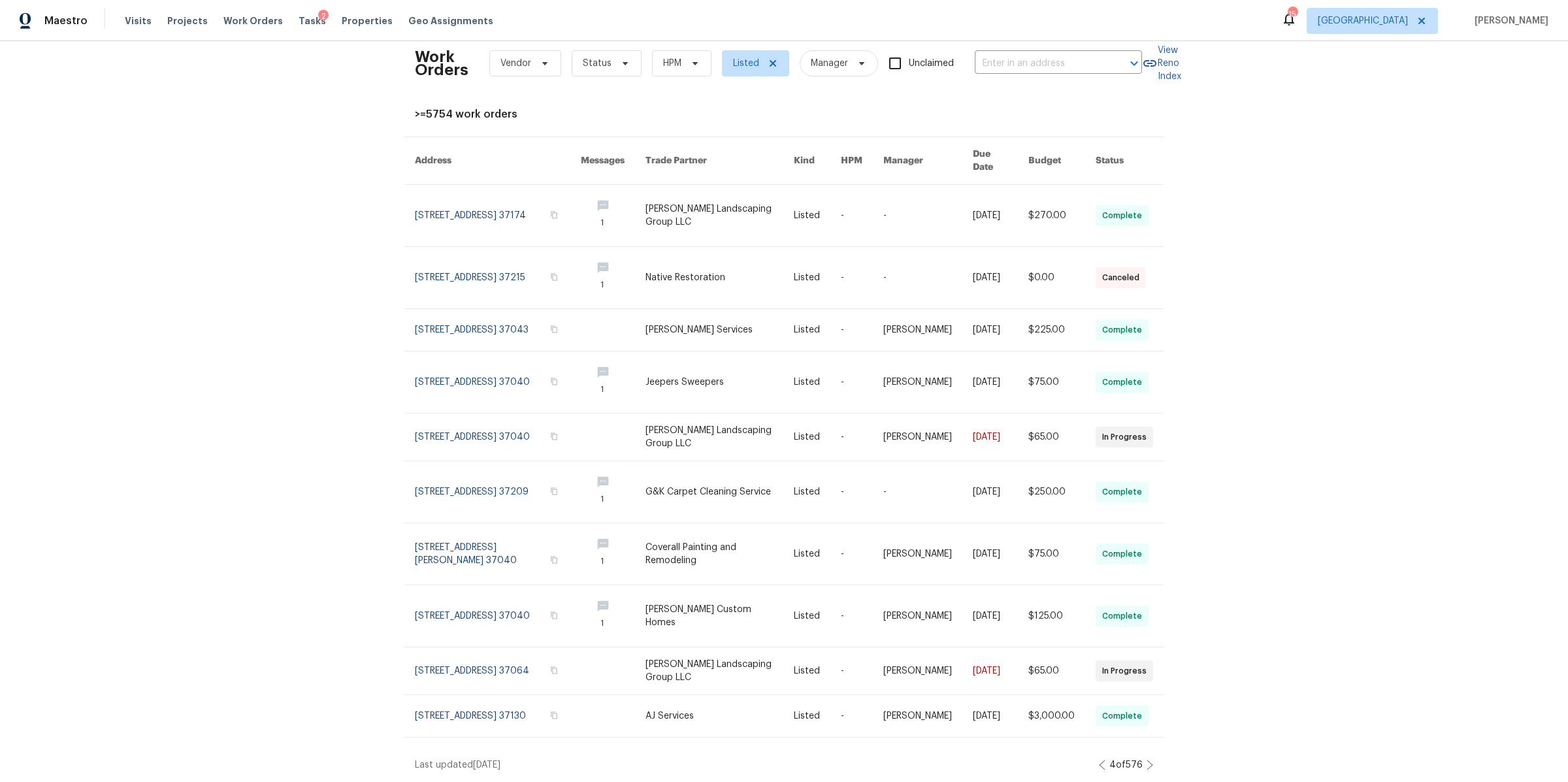
click at [1147, 760] on icon at bounding box center [1150, 765] width 7 height 10
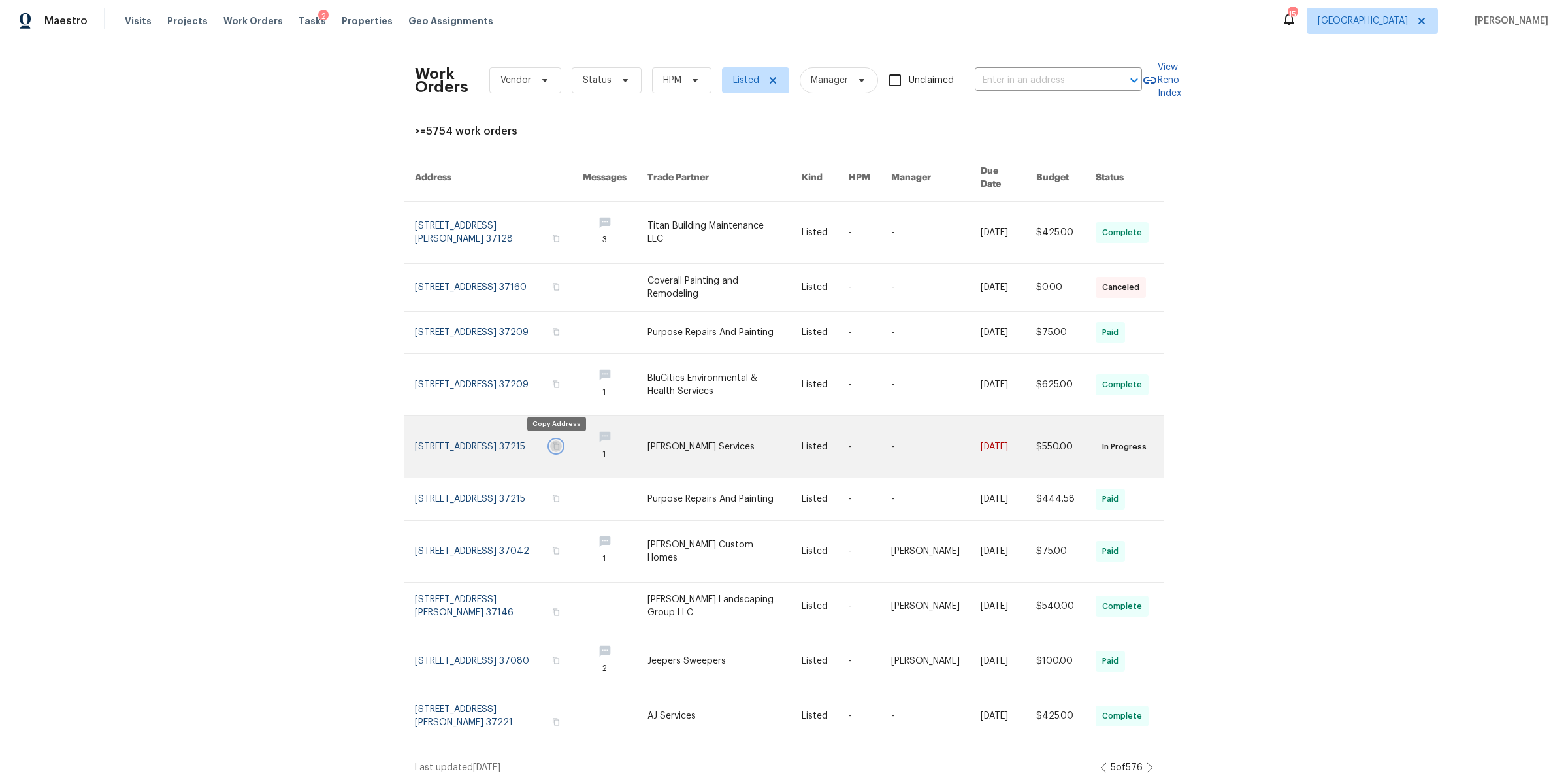
click at [553, 445] on icon "button" at bounding box center [556, 447] width 7 height 7
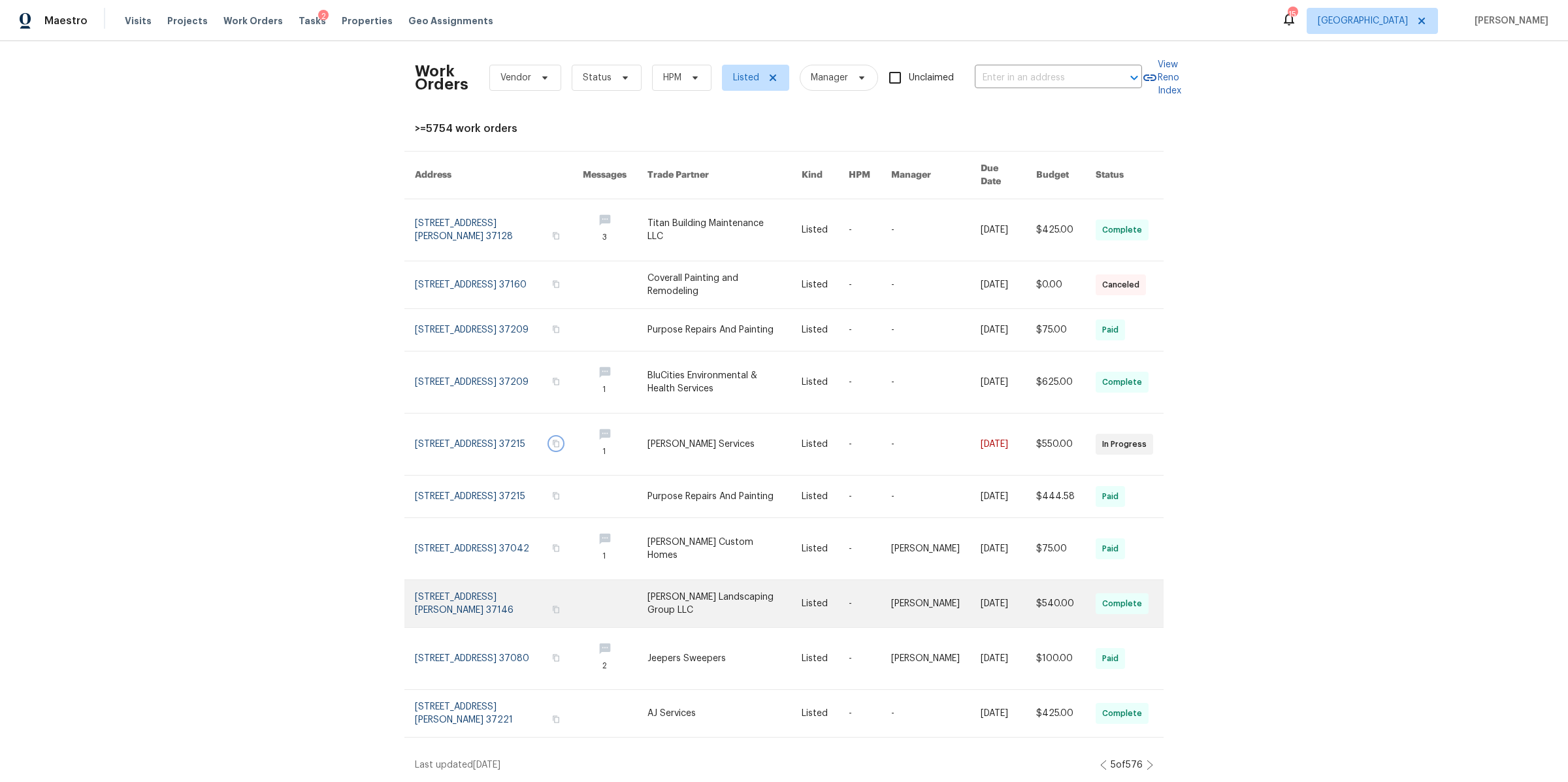
scroll to position [14, 0]
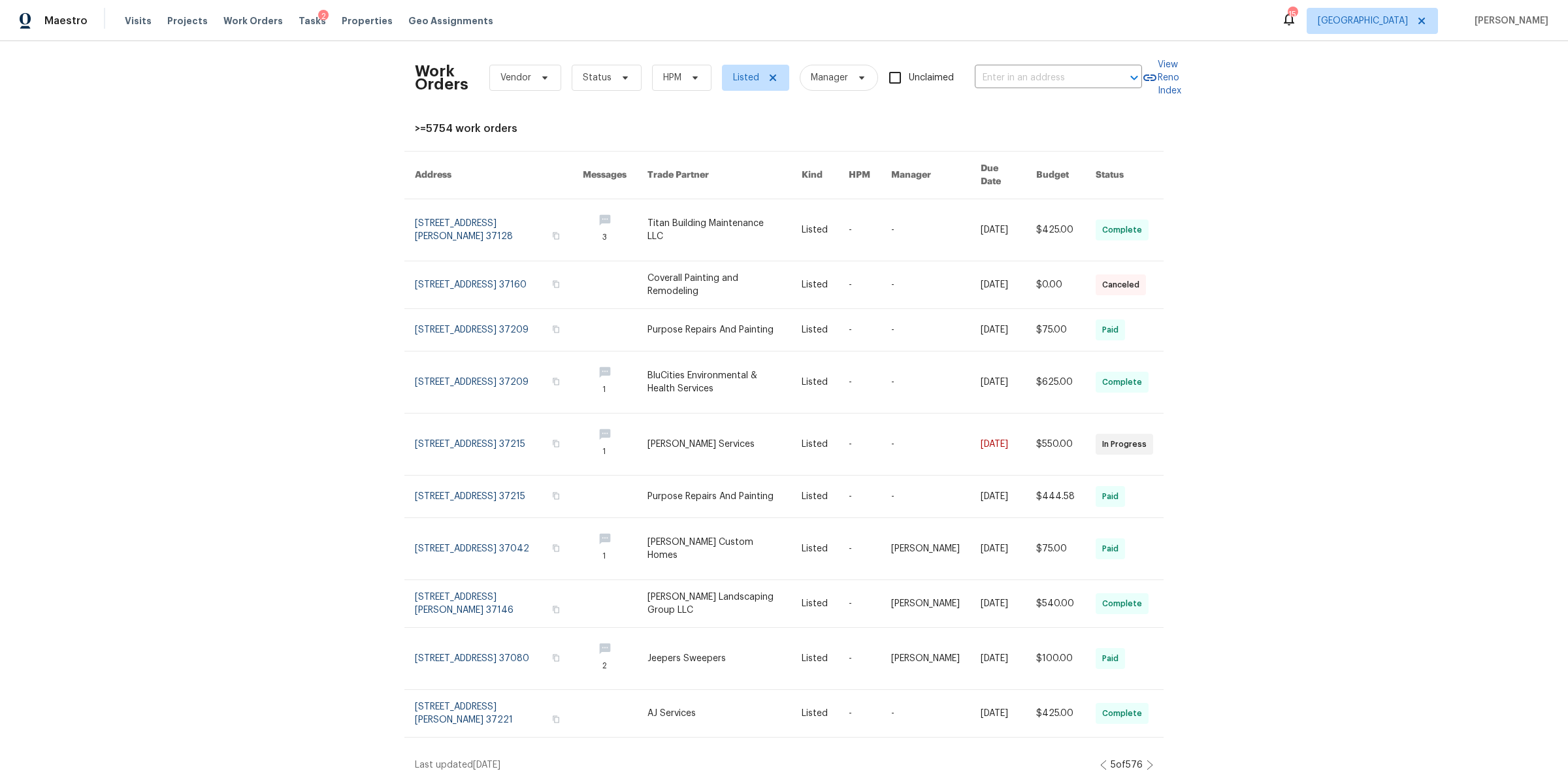
click at [1147, 760] on icon at bounding box center [1150, 765] width 7 height 10
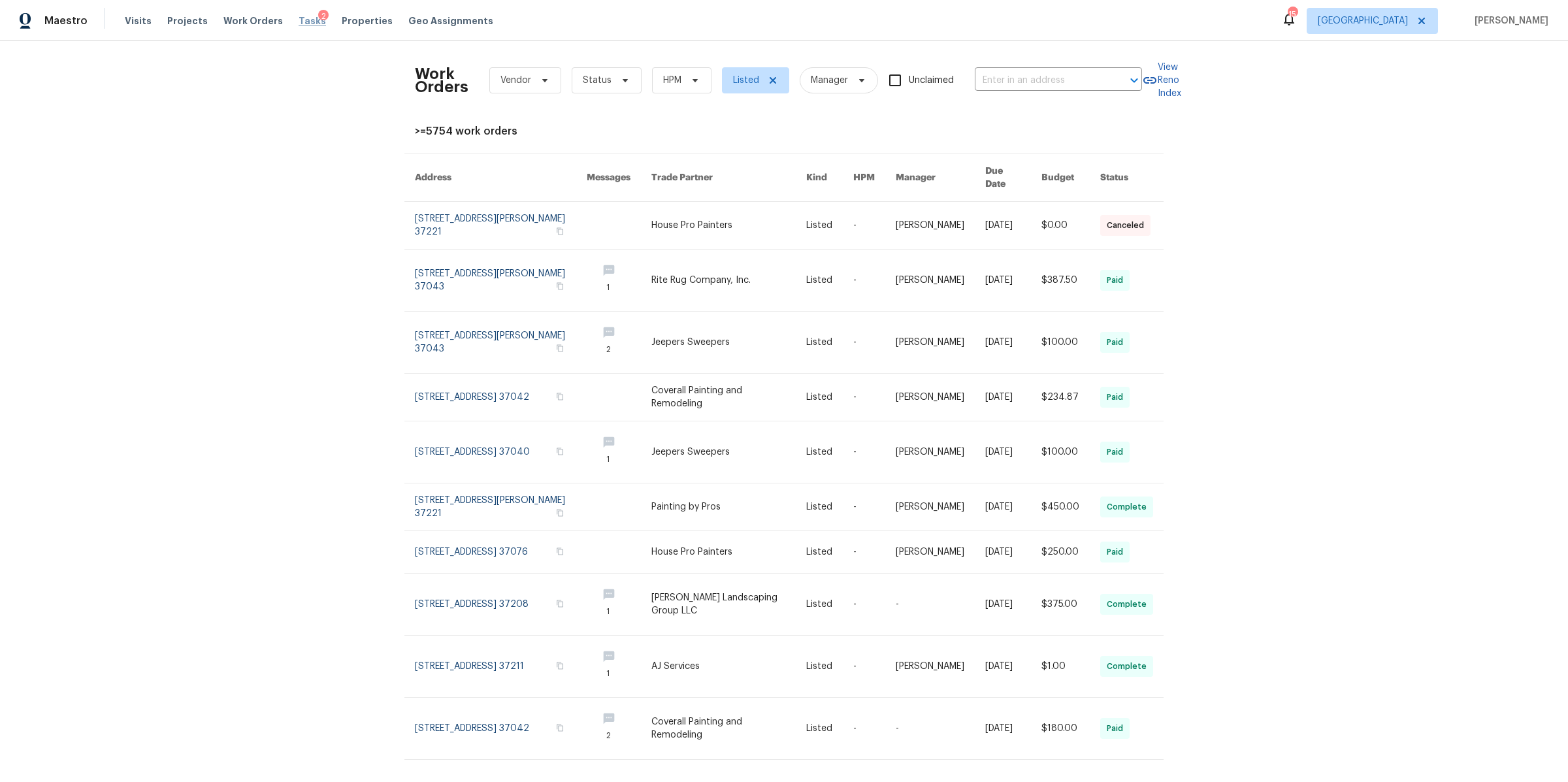
click at [298, 24] on span "Tasks" at bounding box center [312, 21] width 27 height 9
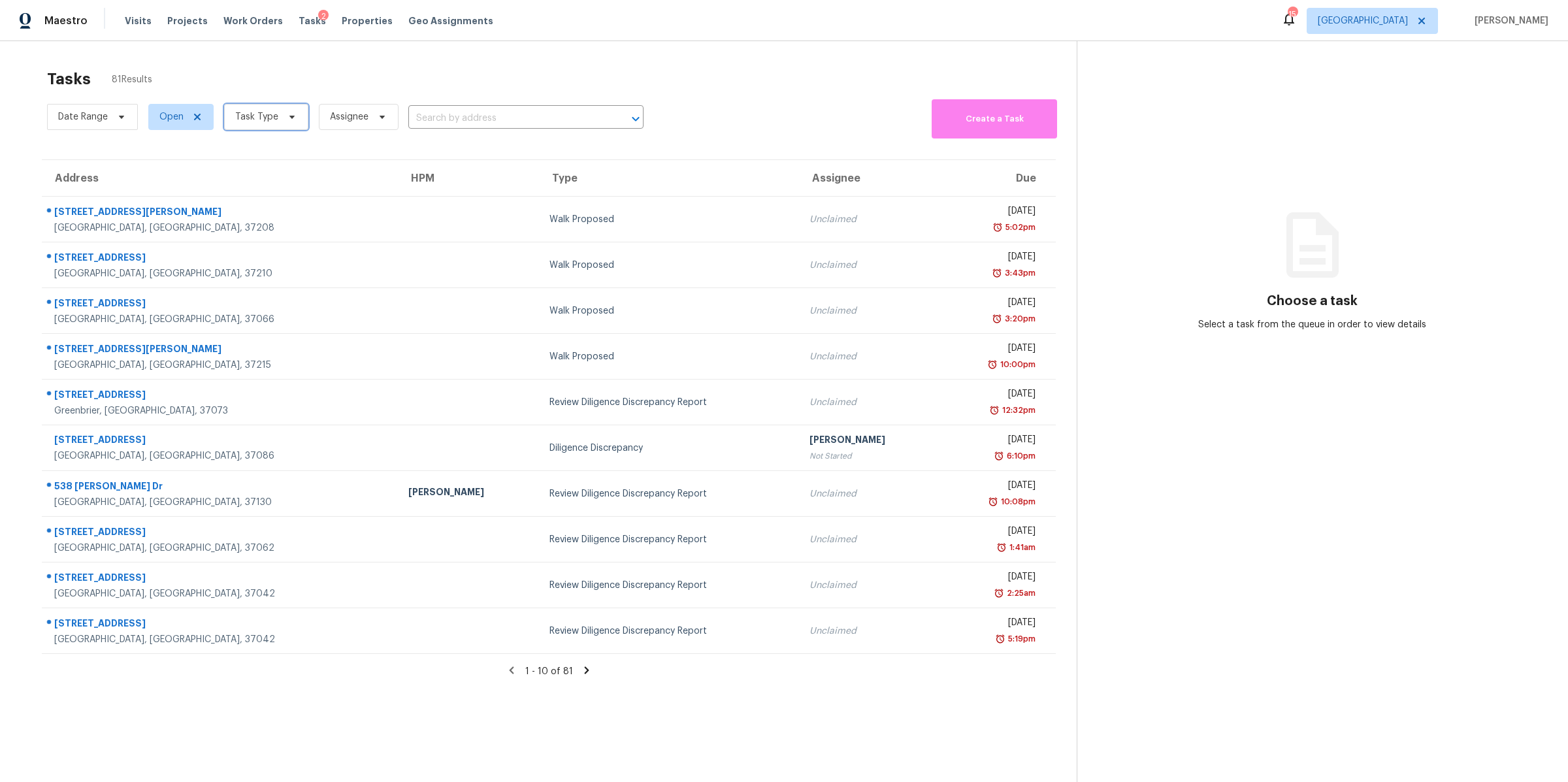
click at [291, 124] on span "Task Type" at bounding box center [266, 117] width 84 height 26
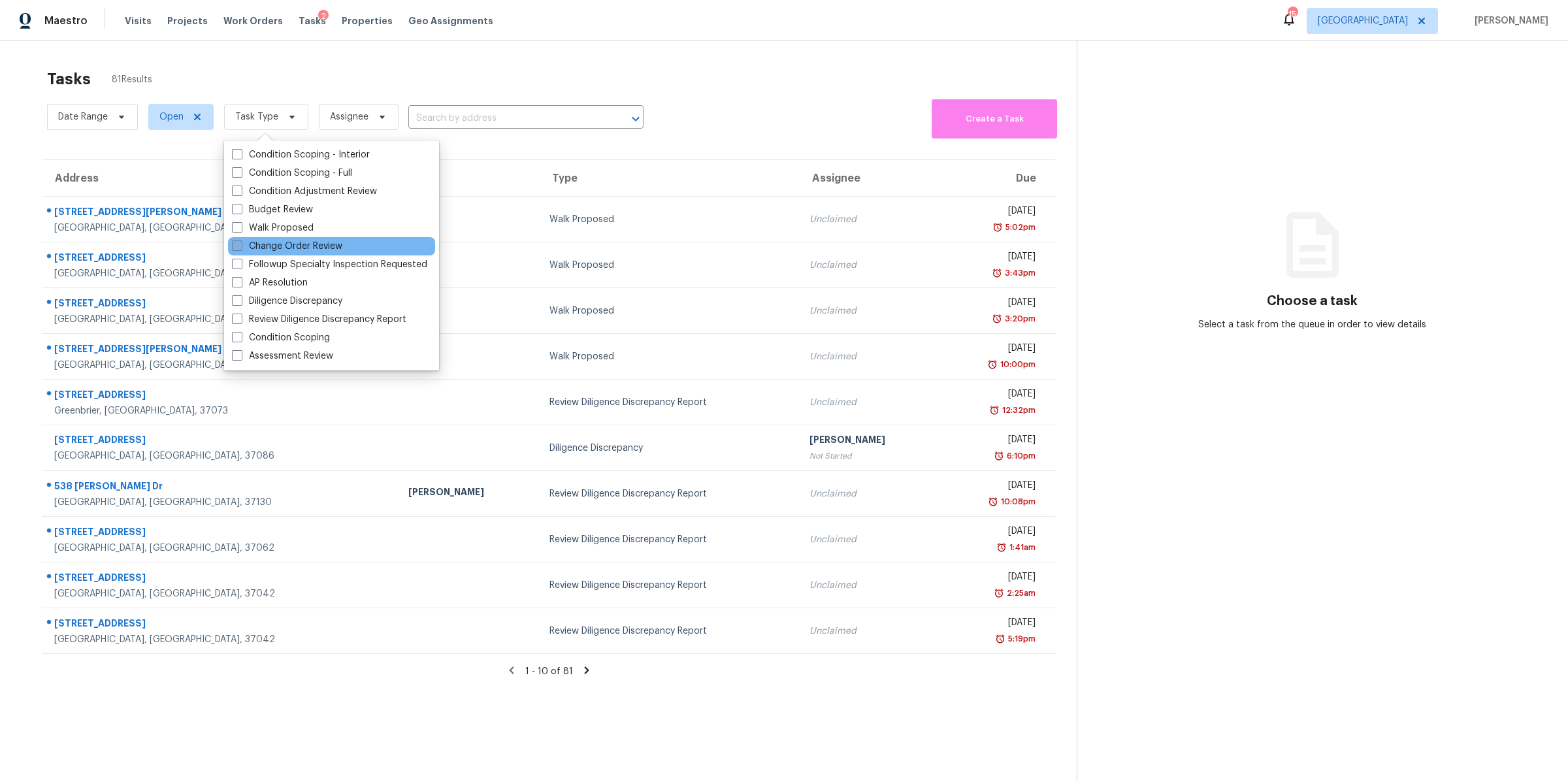
click at [299, 241] on label "Change Order Review" at bounding box center [287, 246] width 110 height 13
click at [241, 241] on input "Change Order Review" at bounding box center [236, 244] width 8 height 8
checkbox input "true"
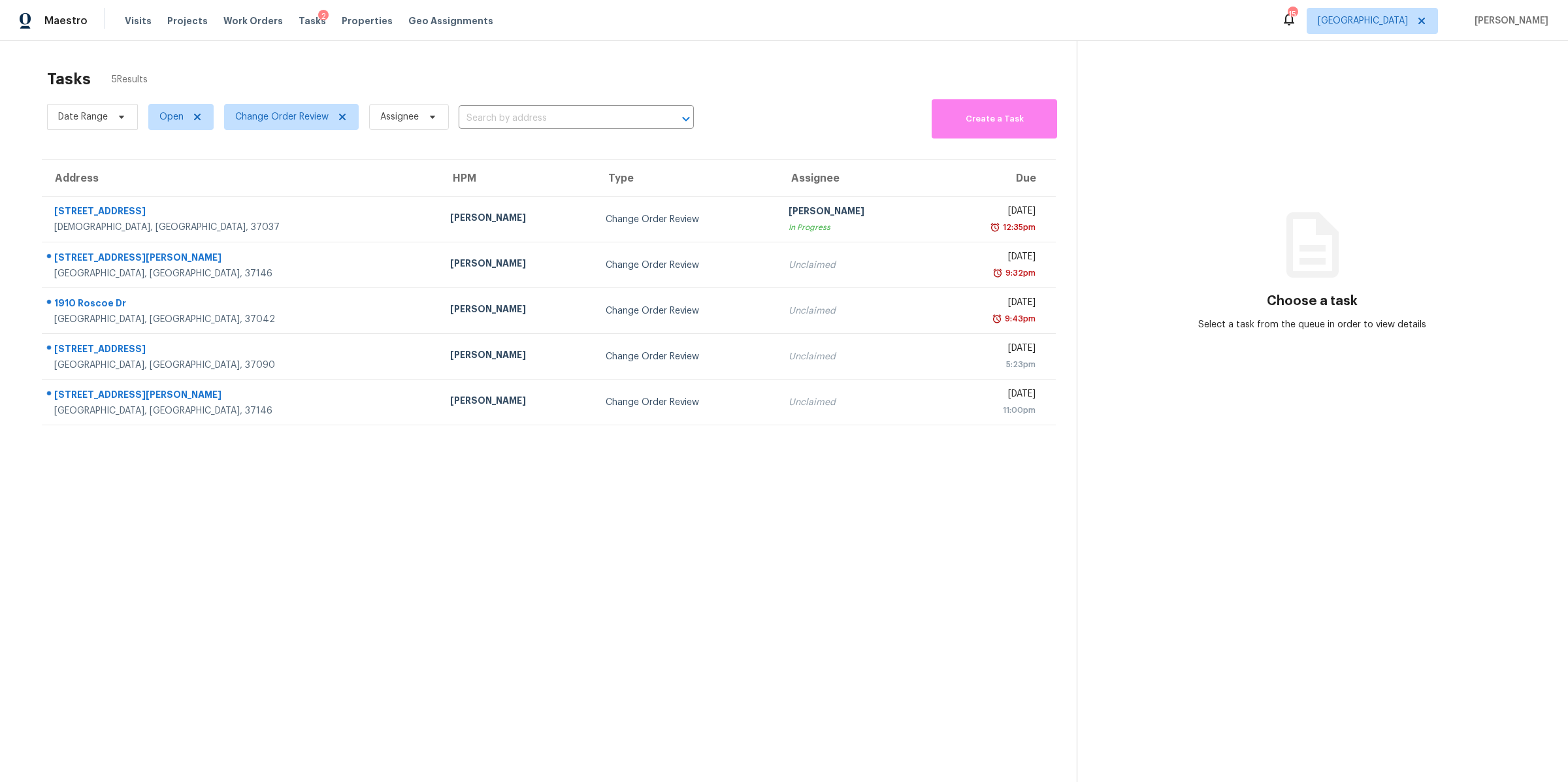
click at [16, 147] on div "Tasks 5 Results Date Range Open Change Order Review Assignee ​ Create a Task Ad…" at bounding box center [784, 432] width 1568 height 782
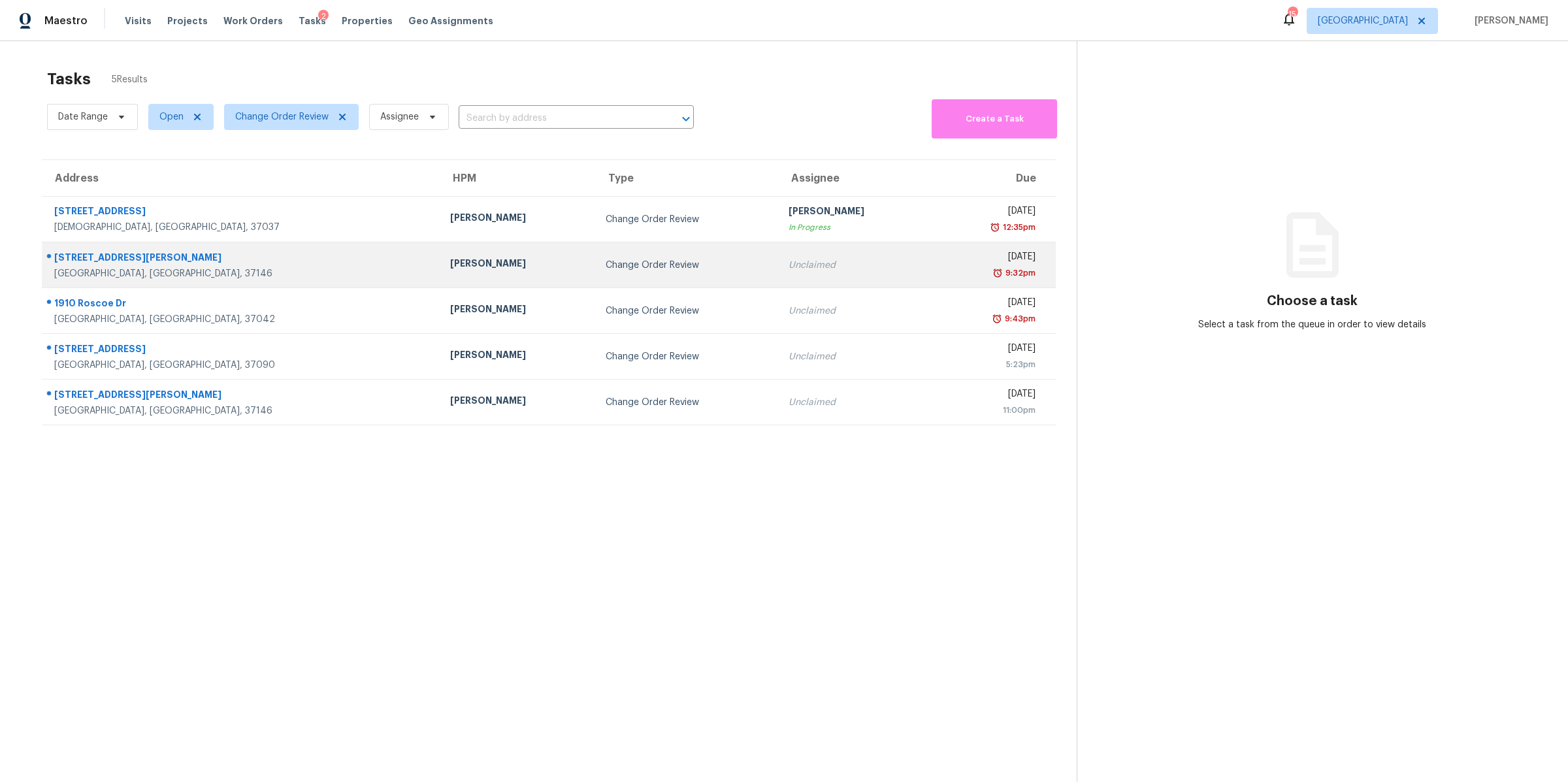
click at [76, 268] on div "[GEOGRAPHIC_DATA], [GEOGRAPHIC_DATA], 37146" at bounding box center [241, 274] width 375 height 13
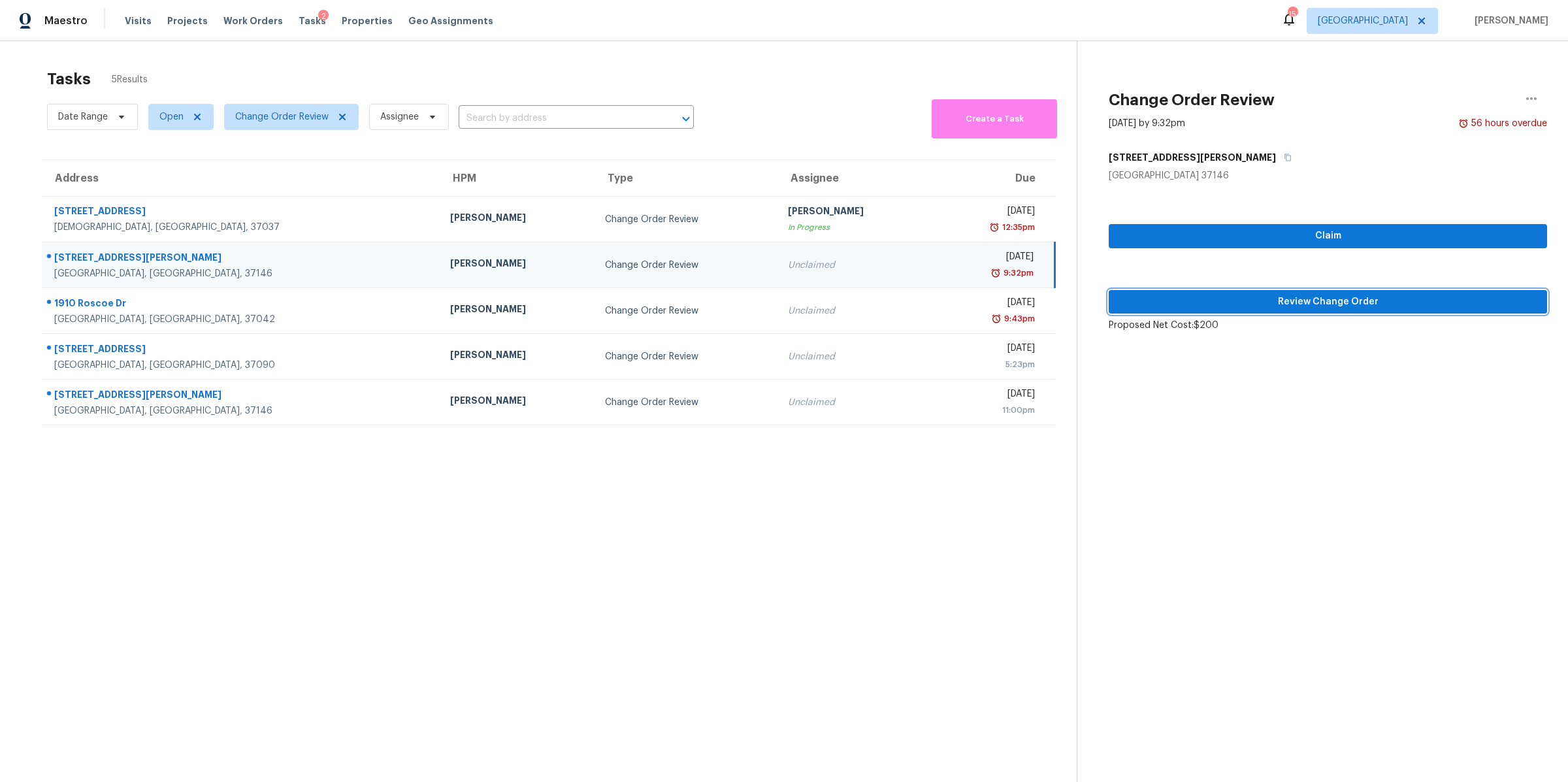
click at [1302, 301] on span "Review Change Order" at bounding box center [1328, 303] width 418 height 16
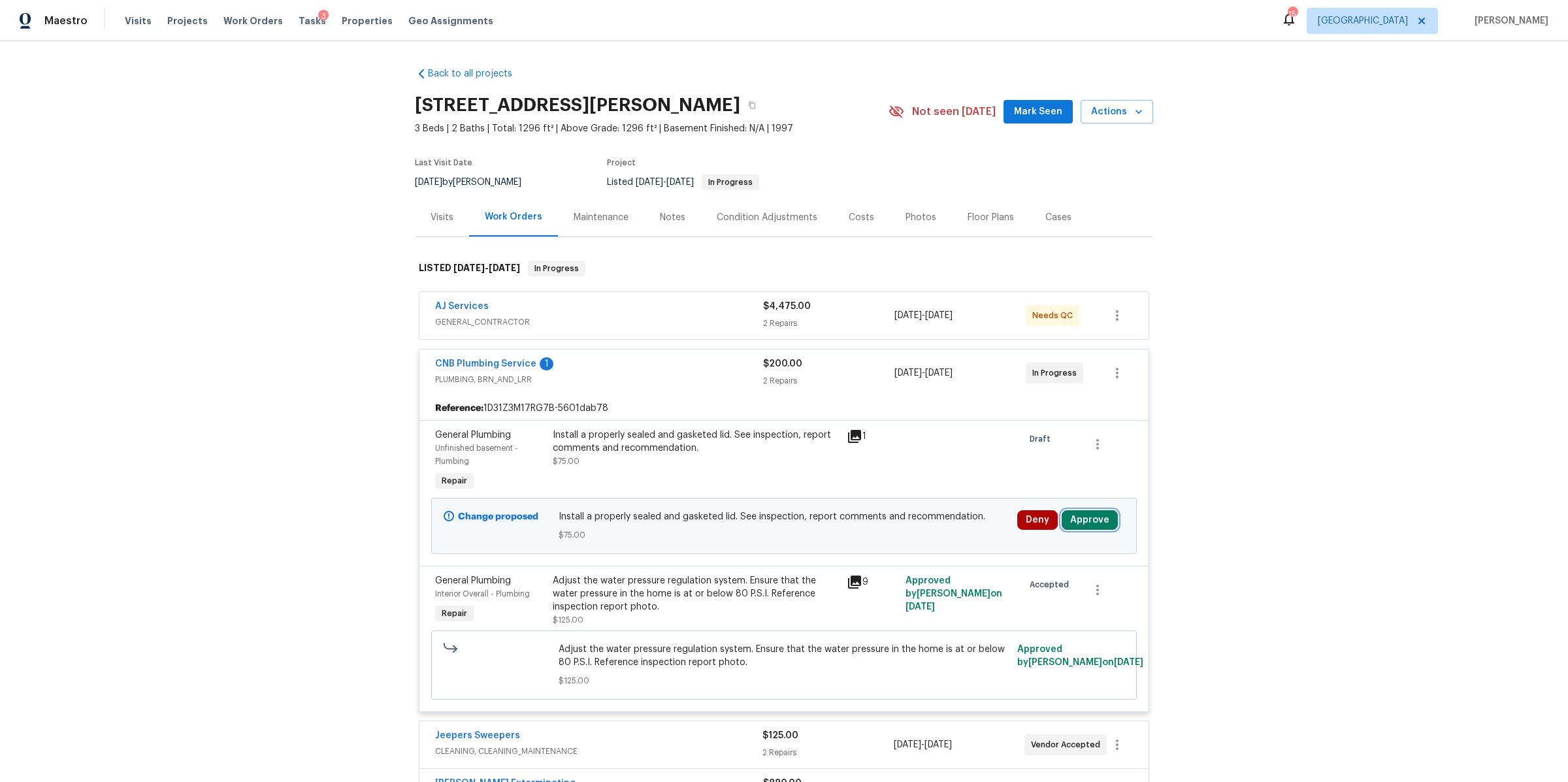
click at [1085, 516] on button "Approve" at bounding box center [1090, 520] width 56 height 20
click at [895, 534] on span "Approve" at bounding box center [896, 533] width 36 height 10
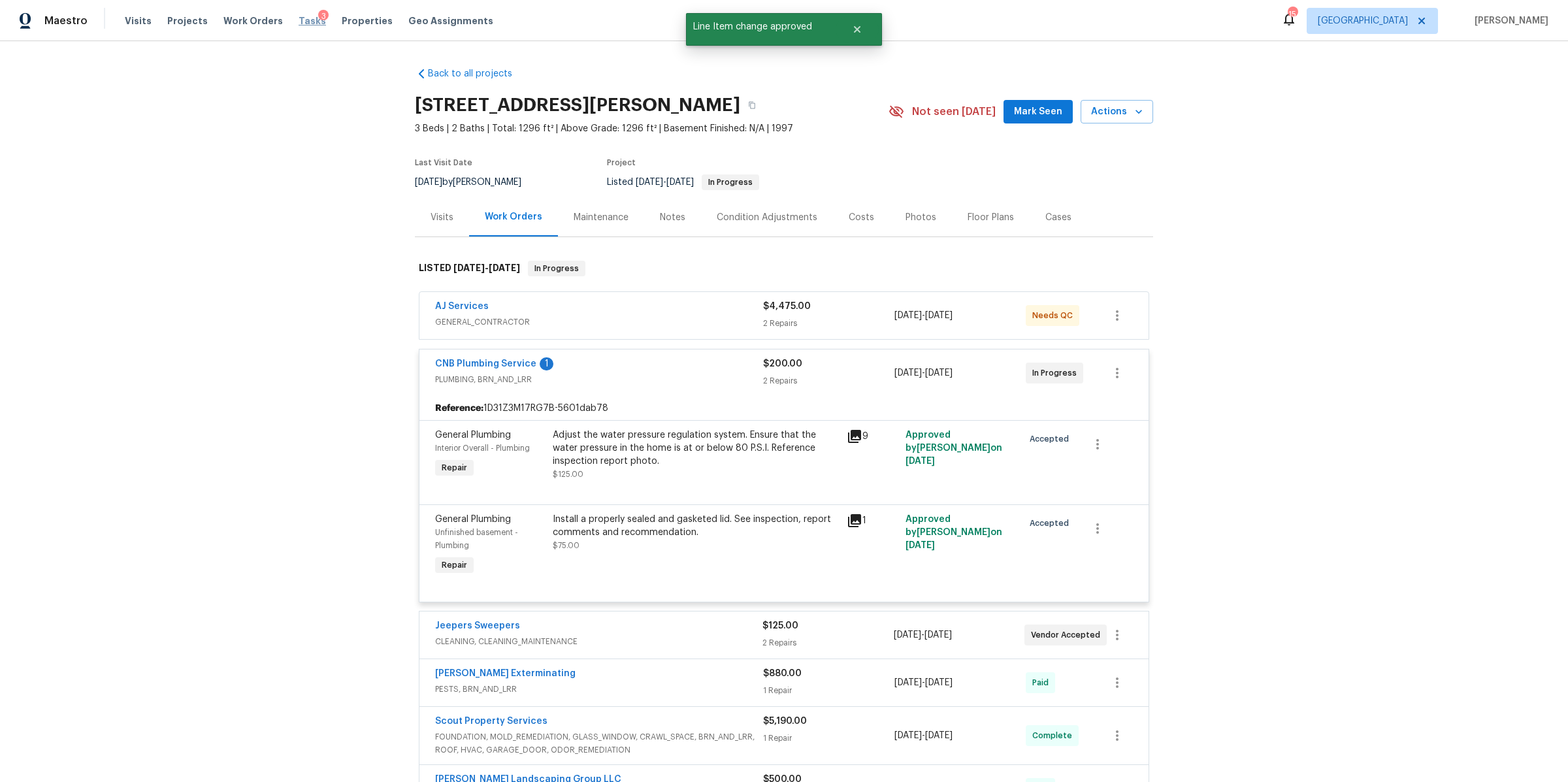
click at [300, 21] on span "Tasks" at bounding box center [312, 21] width 27 height 9
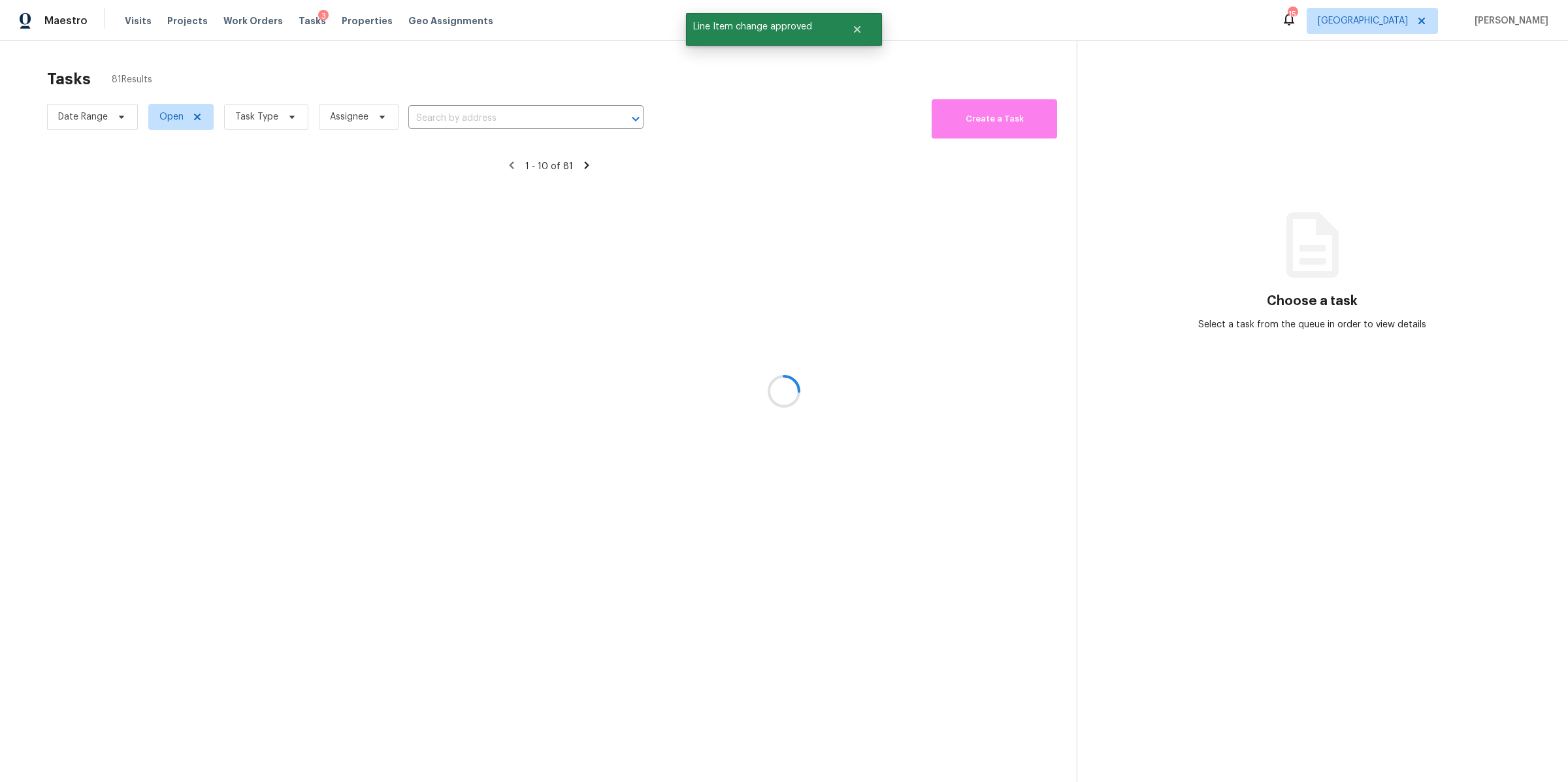
click at [284, 120] on div at bounding box center [784, 391] width 1568 height 782
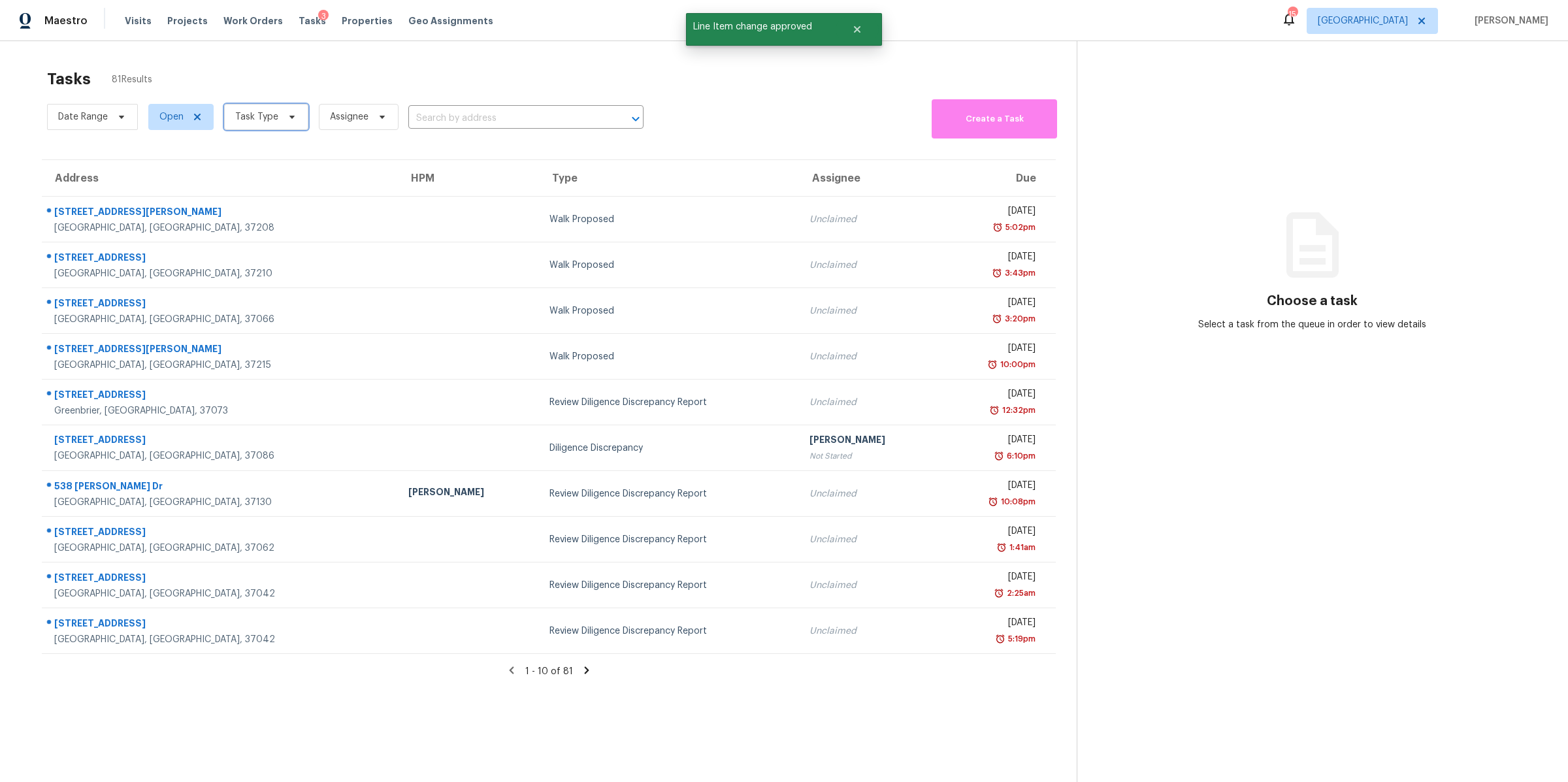
drag, startPoint x: 274, startPoint y: 119, endPoint x: 270, endPoint y: 130, distance: 11.7
click at [274, 119] on span "Task Type" at bounding box center [257, 117] width 43 height 13
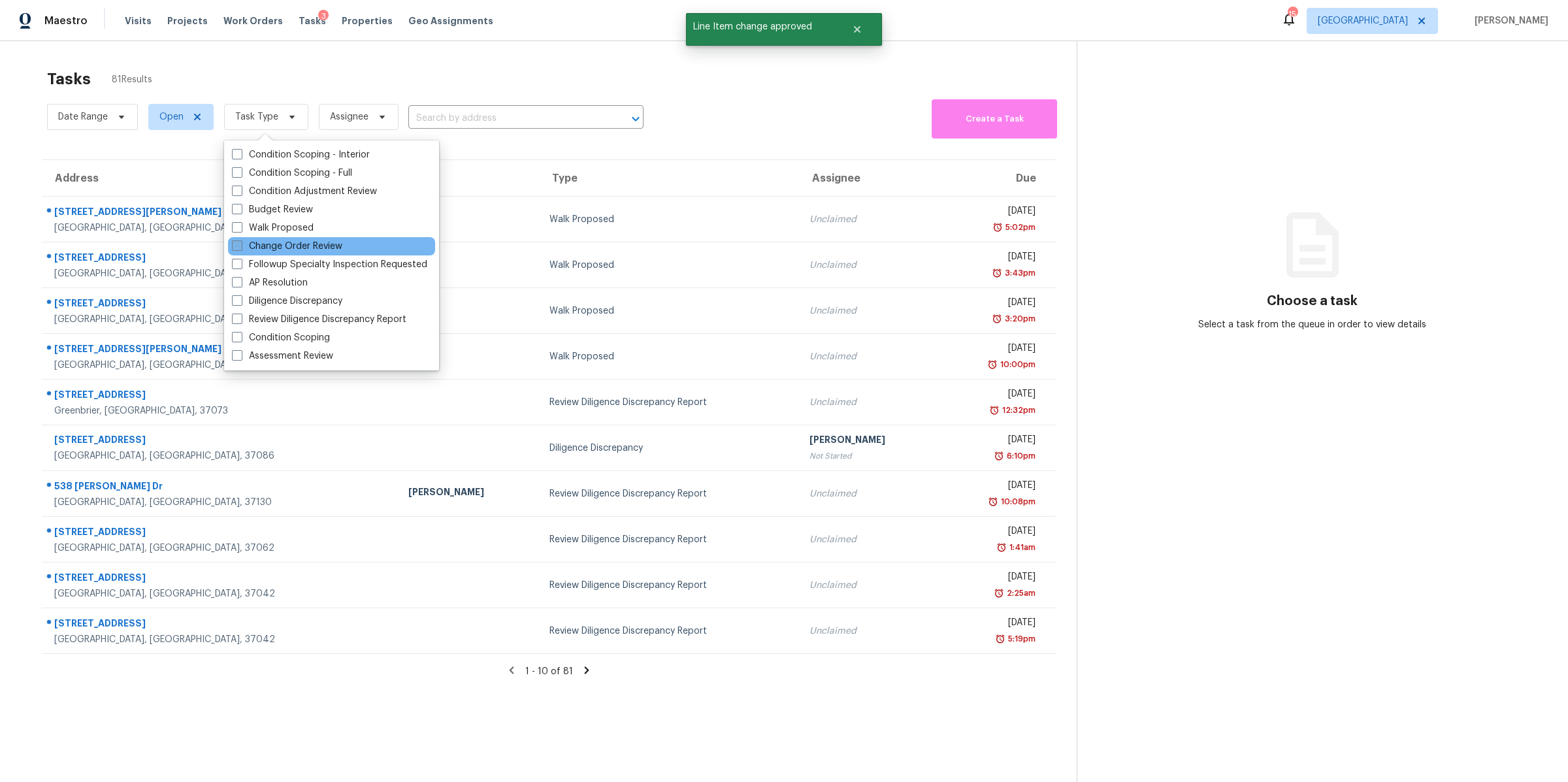
click at [287, 243] on label "Change Order Review" at bounding box center [287, 246] width 110 height 13
click at [241, 243] on input "Change Order Review" at bounding box center [236, 244] width 8 height 8
checkbox input "true"
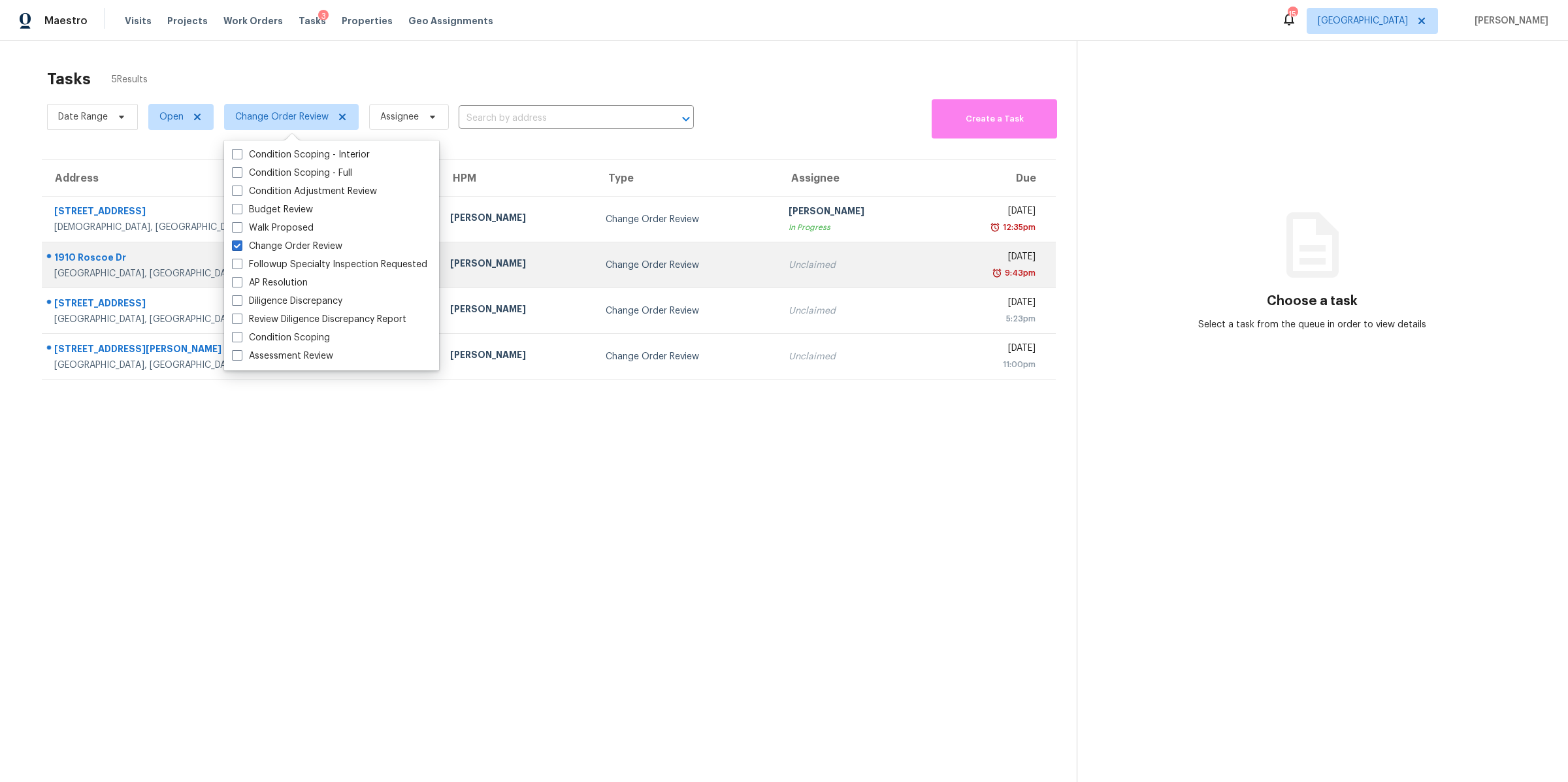
click at [91, 257] on div "1910 Roscoe Dr" at bounding box center [241, 259] width 375 height 16
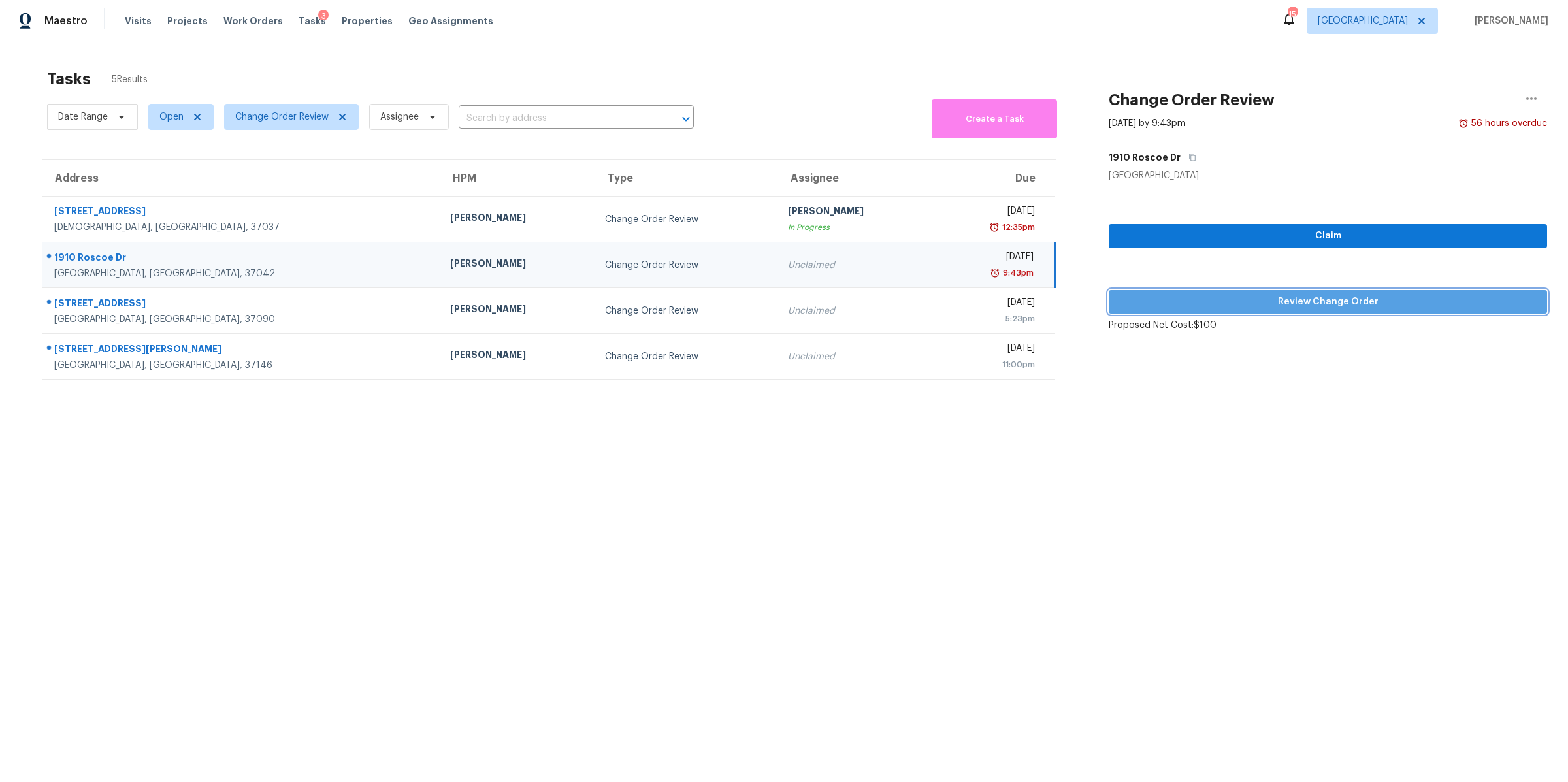
click at [1226, 295] on span "Review Change Order" at bounding box center [1328, 303] width 418 height 16
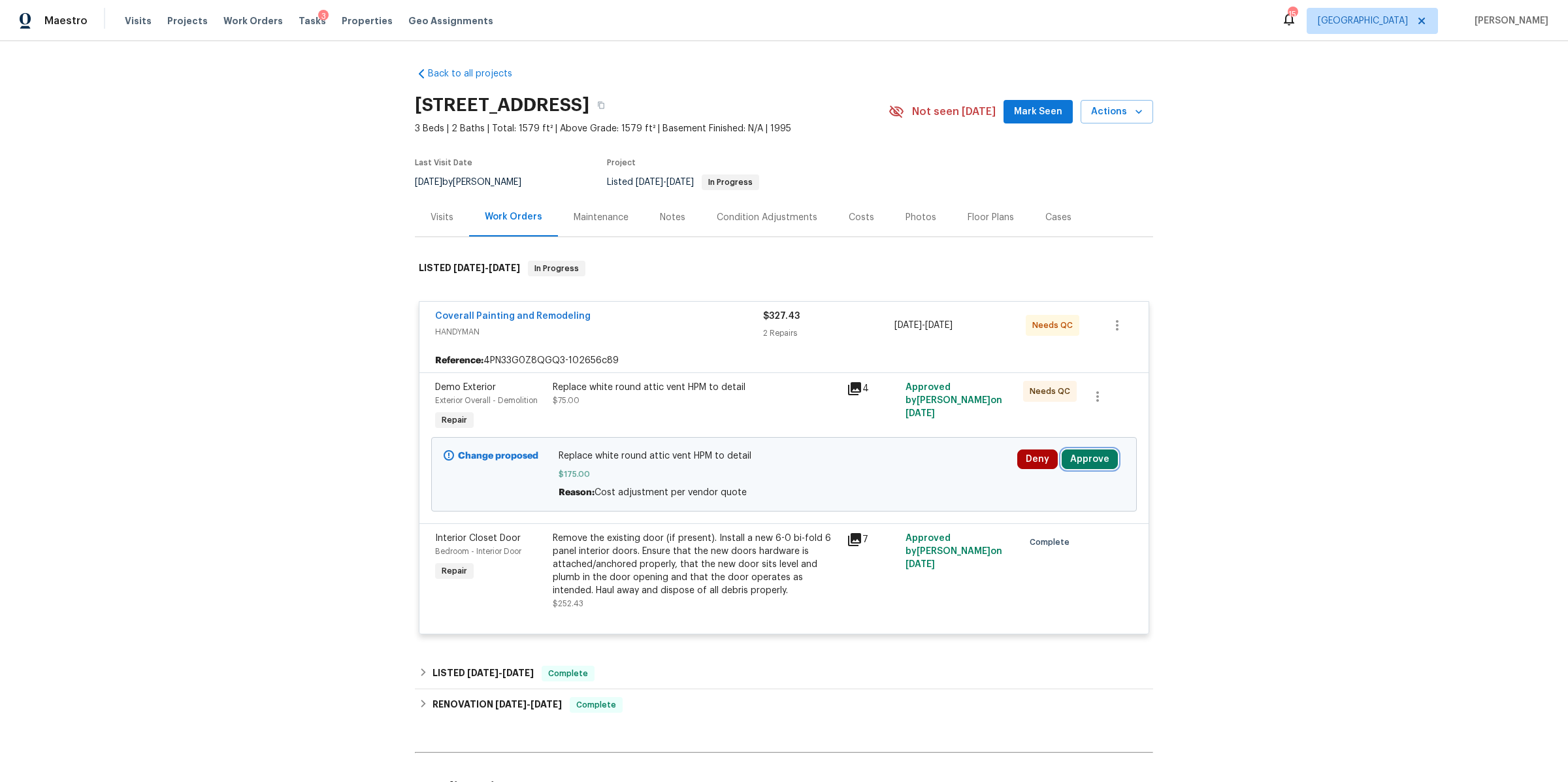
click at [1091, 456] on button "Approve" at bounding box center [1090, 459] width 56 height 20
click at [910, 471] on span "Approve" at bounding box center [896, 472] width 36 height 10
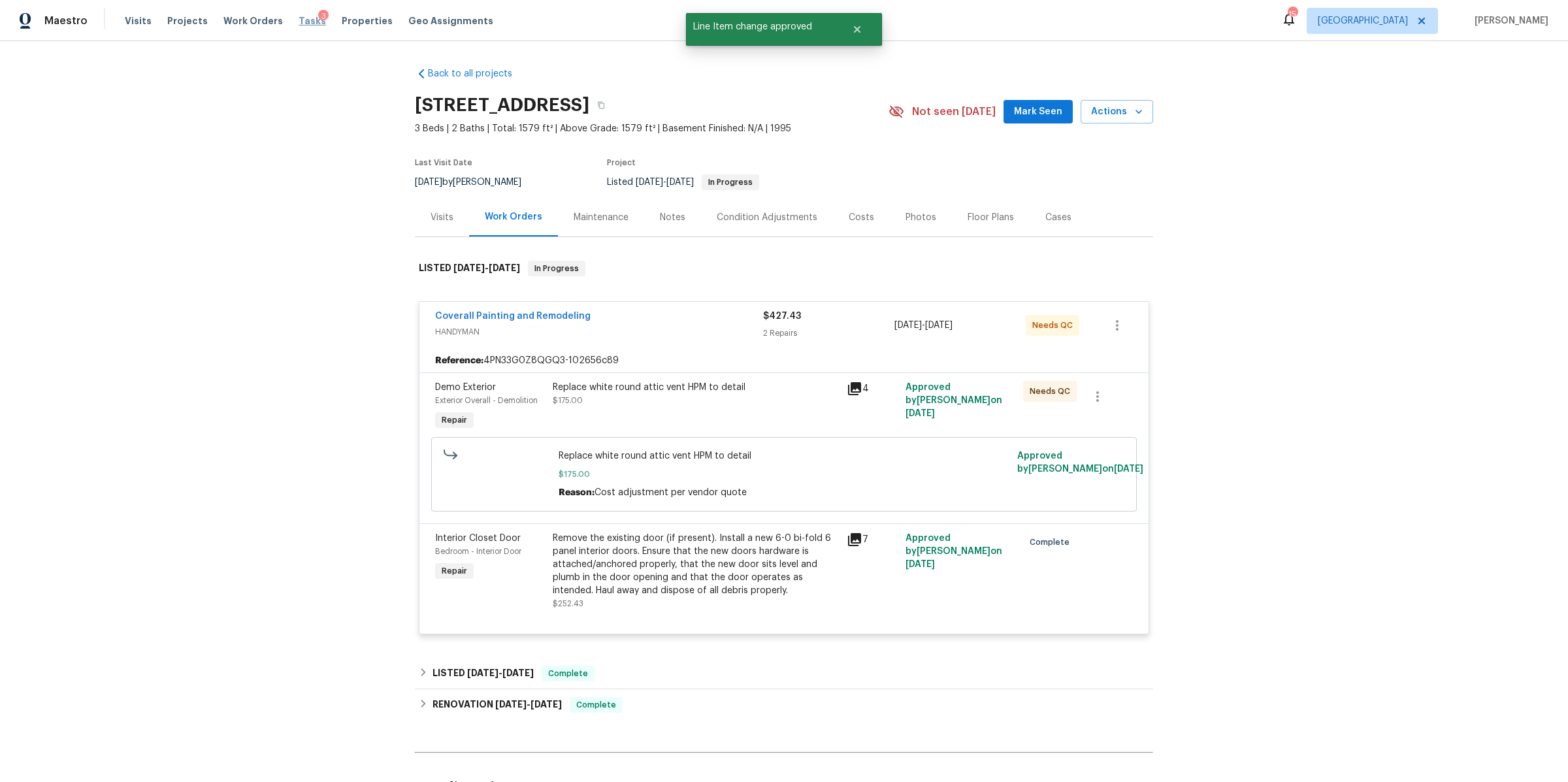
click at [303, 17] on span "Tasks" at bounding box center [312, 21] width 27 height 9
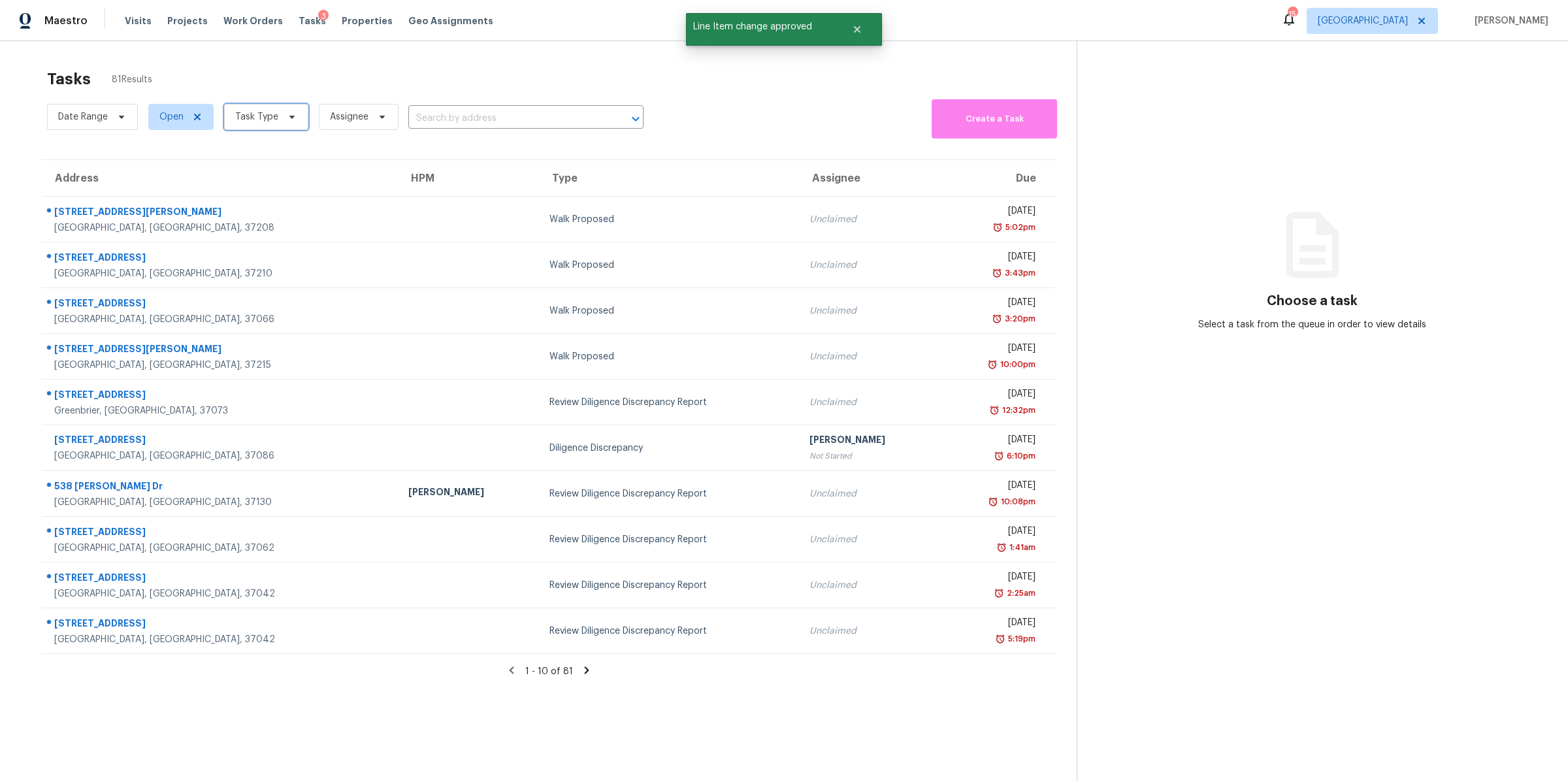
click at [268, 121] on span "Task Type" at bounding box center [257, 117] width 43 height 13
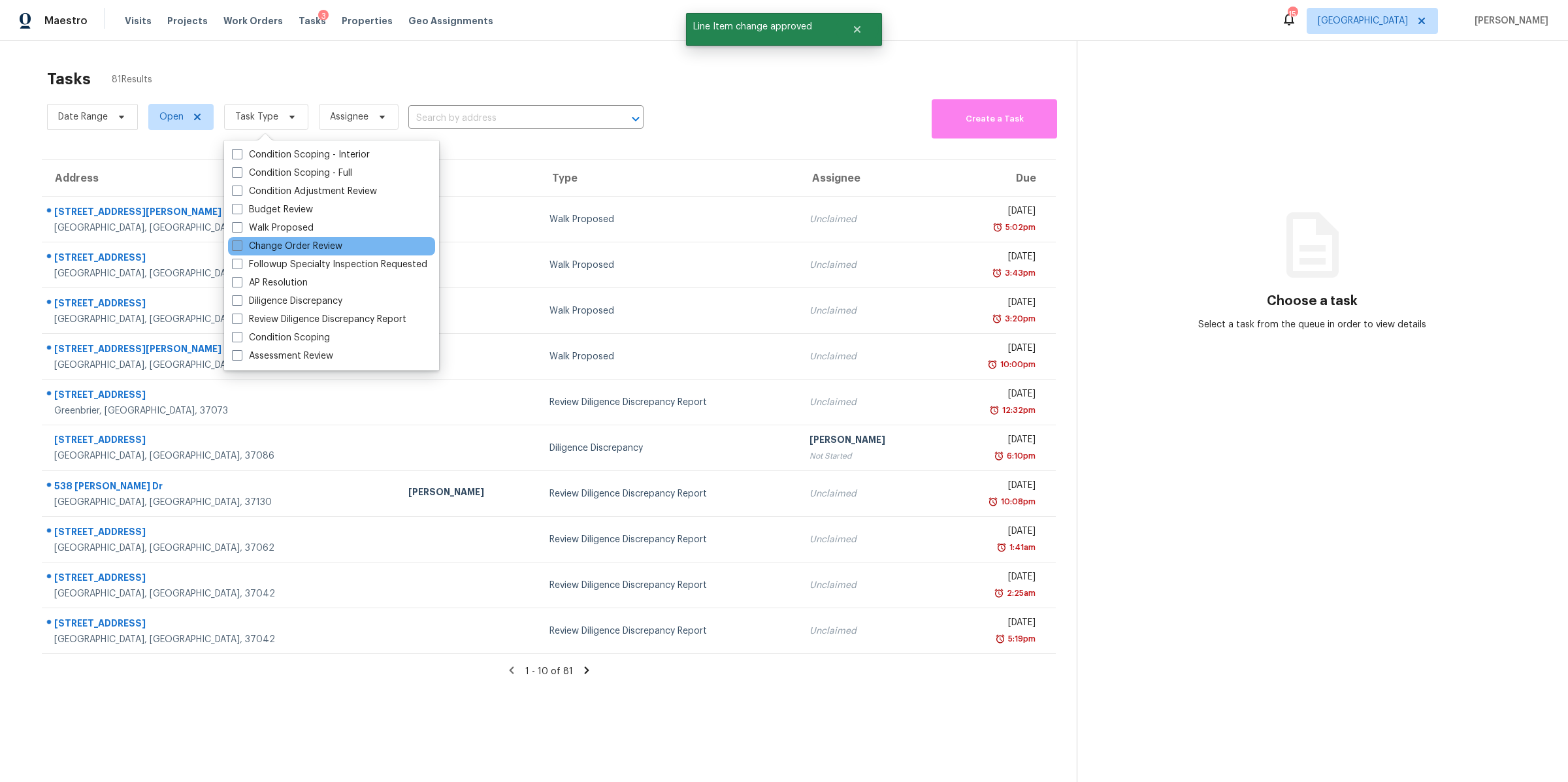
click at [284, 246] on label "Change Order Review" at bounding box center [287, 246] width 110 height 13
click at [241, 246] on input "Change Order Review" at bounding box center [236, 244] width 8 height 8
checkbox input "true"
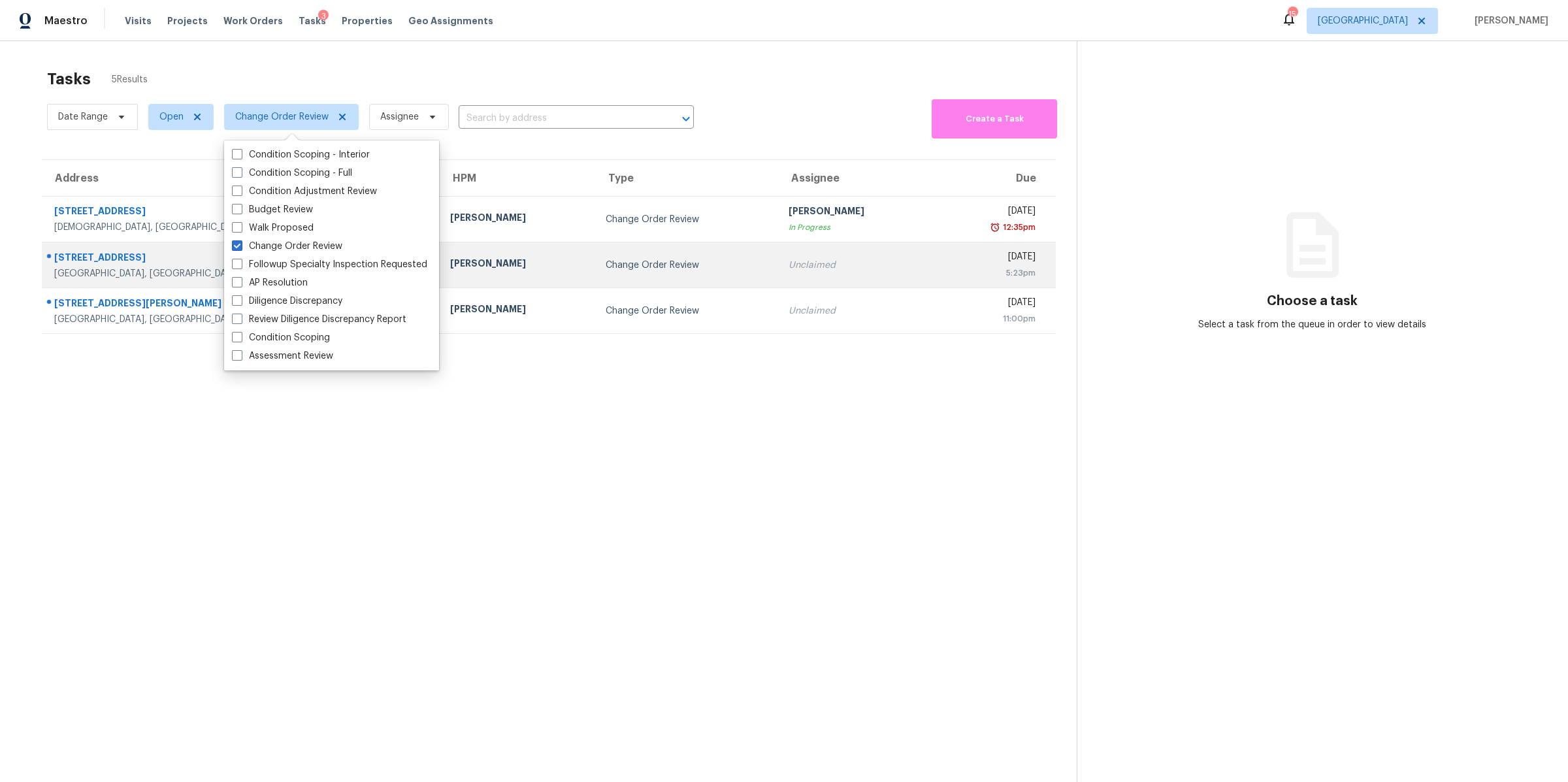
click at [102, 257] on div "[STREET_ADDRESS]" at bounding box center [241, 259] width 375 height 16
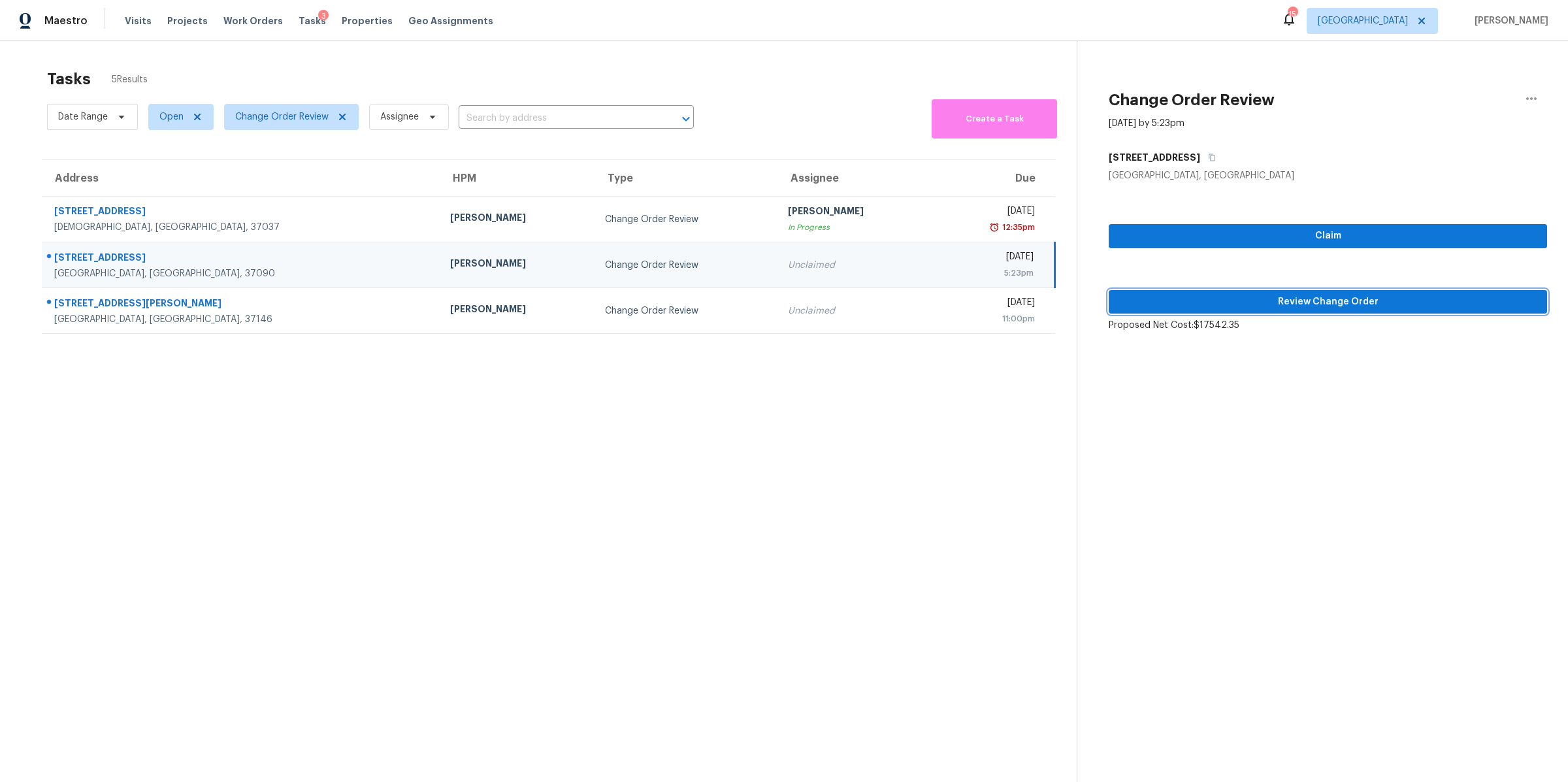
click at [1285, 298] on span "Review Change Order" at bounding box center [1328, 303] width 418 height 16
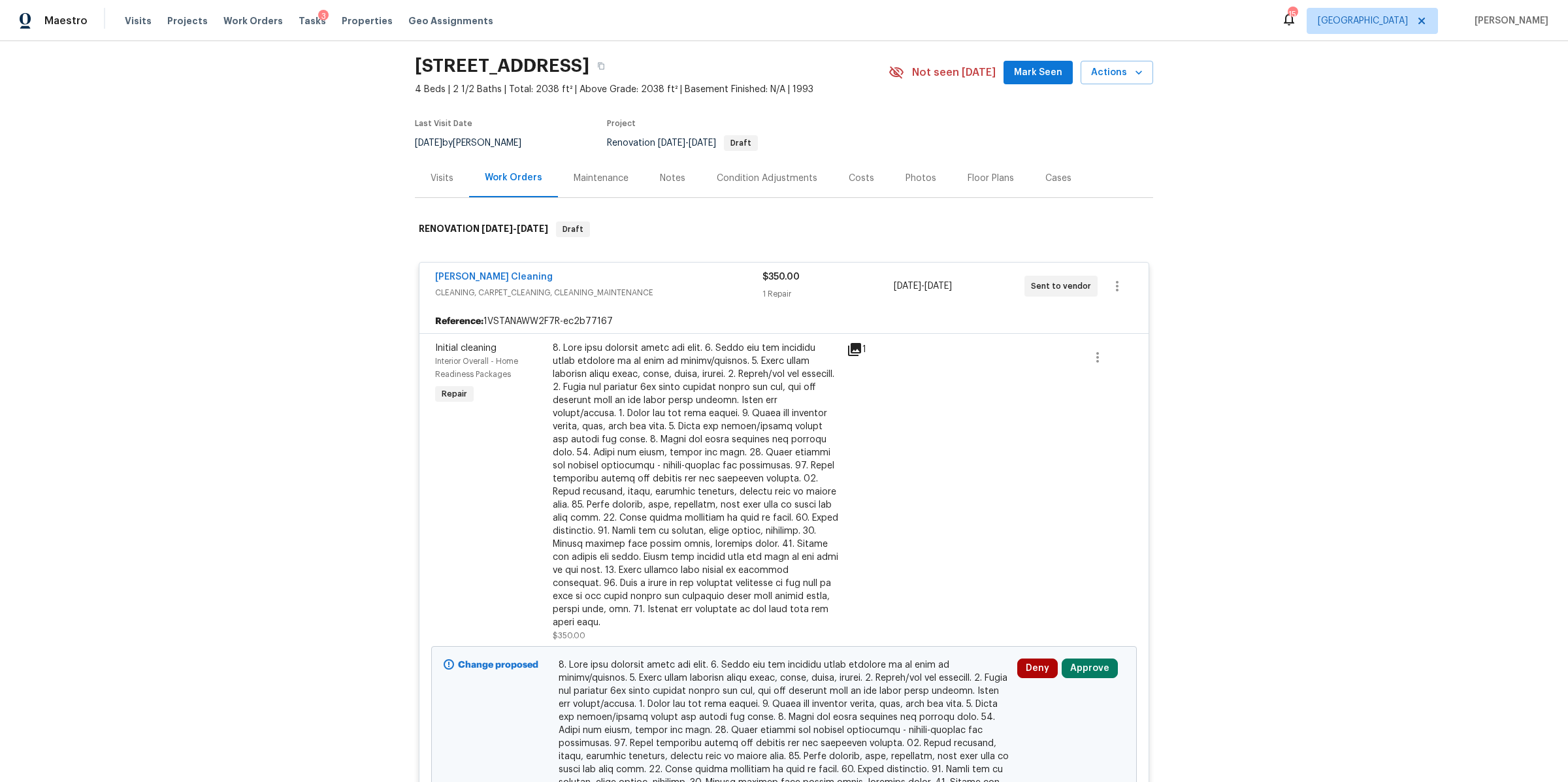
scroll to position [150, 0]
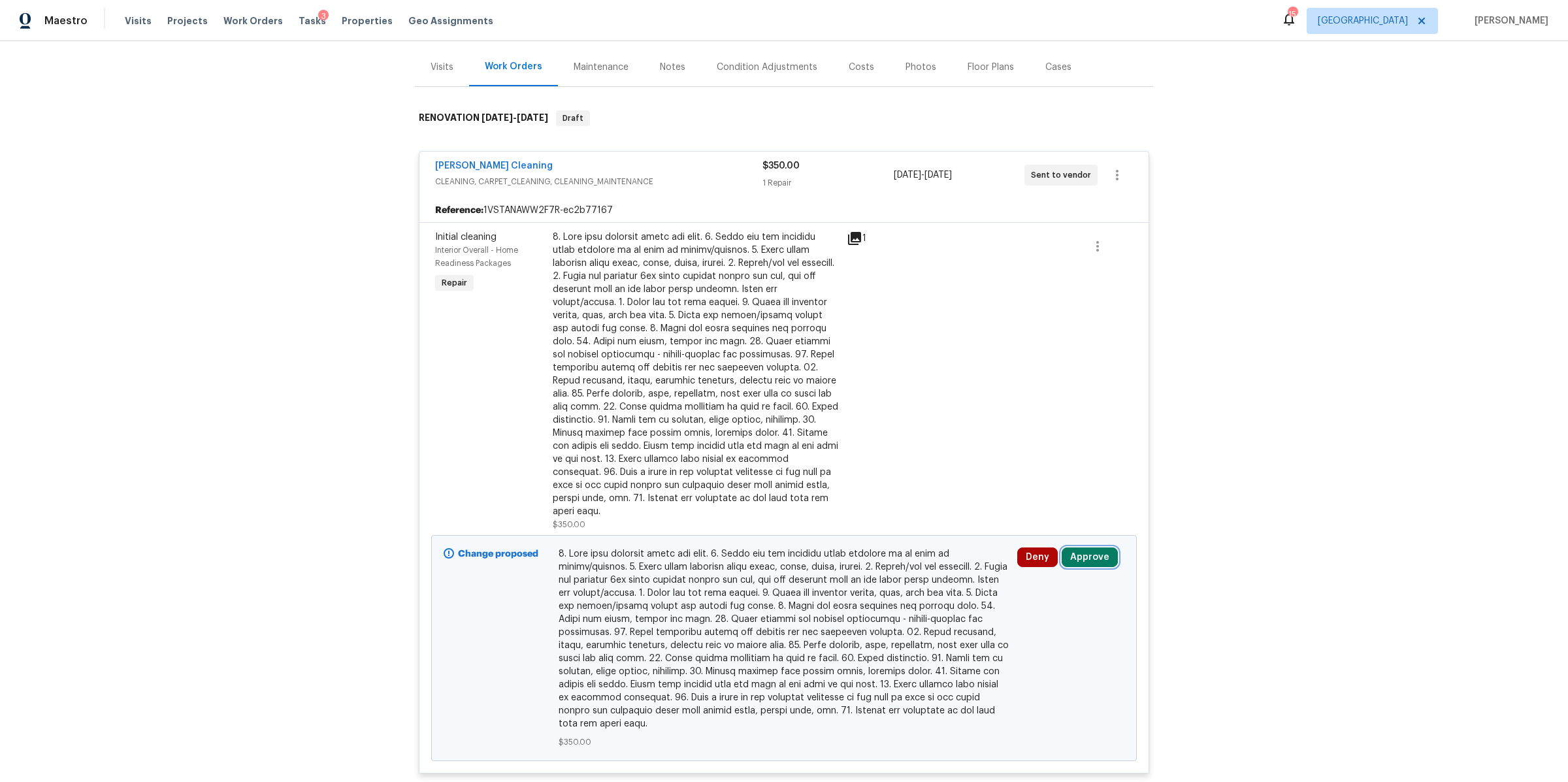
click at [1083, 547] on button "Approve" at bounding box center [1090, 557] width 56 height 20
click at [915, 548] on button "Approve" at bounding box center [896, 556] width 78 height 26
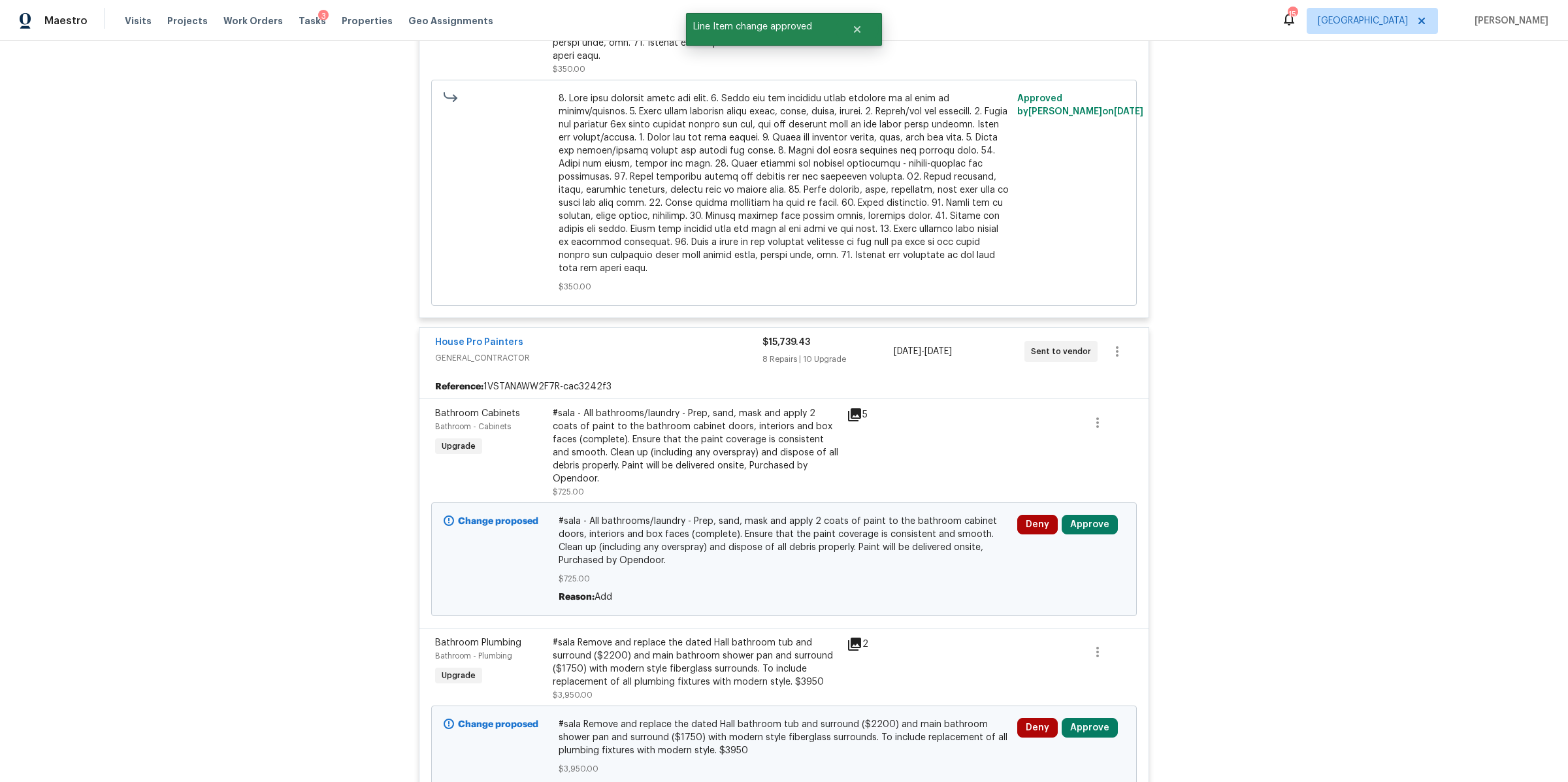
scroll to position [781, 0]
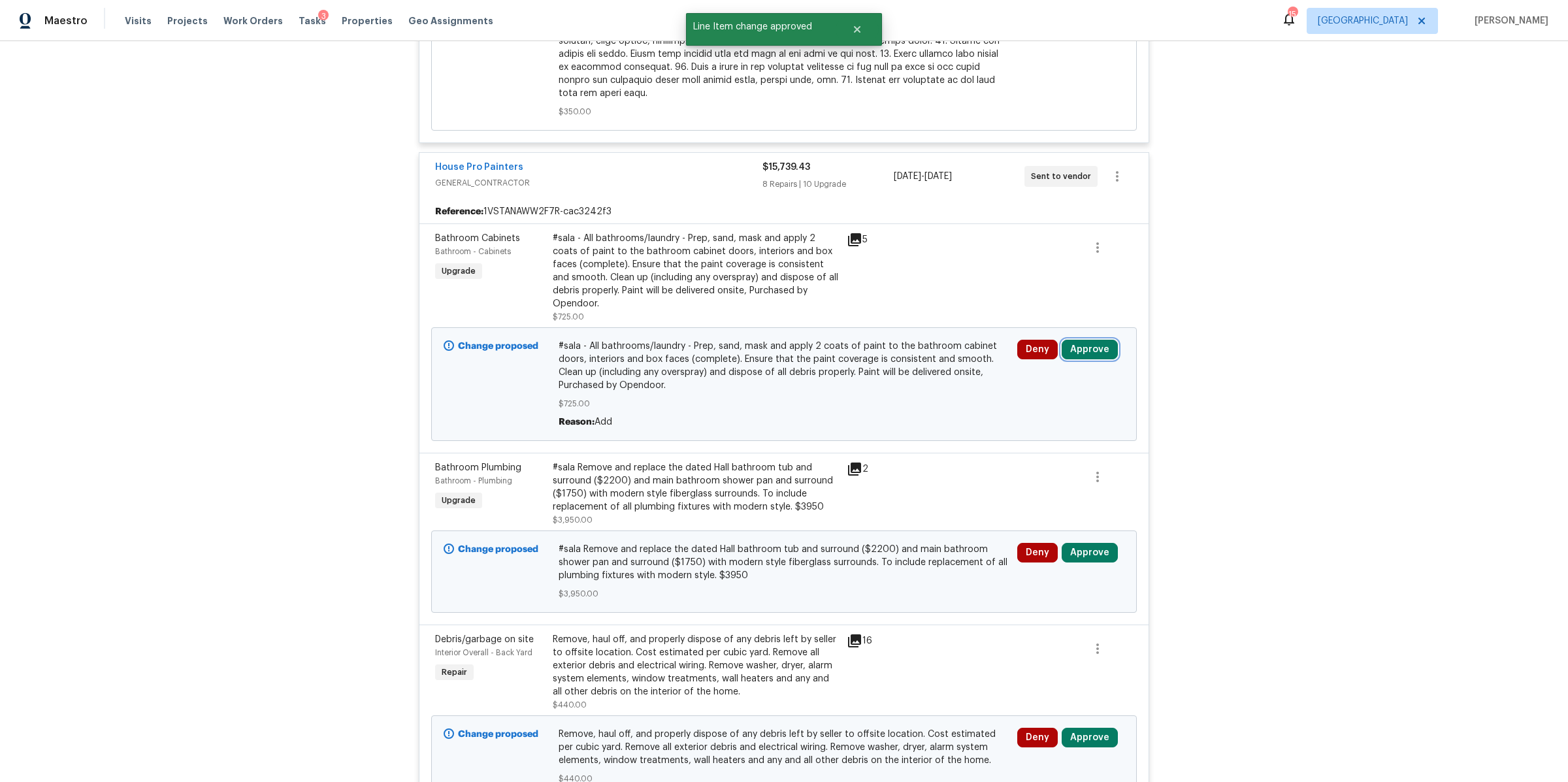
click at [1095, 340] on button "Approve" at bounding box center [1090, 349] width 56 height 20
click at [914, 346] on button "Approve" at bounding box center [896, 350] width 78 height 26
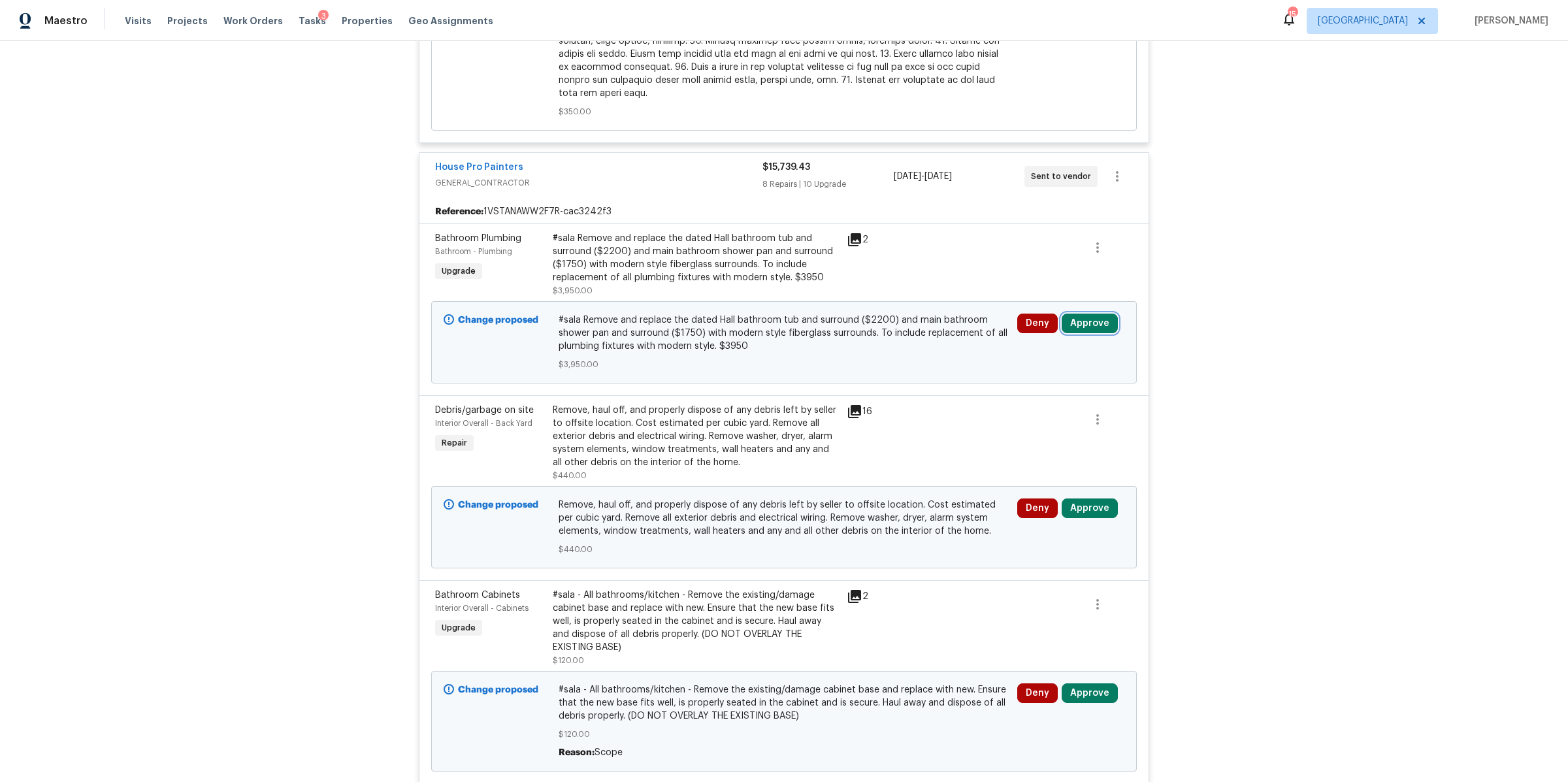
click at [1086, 313] on button "Approve" at bounding box center [1090, 323] width 56 height 20
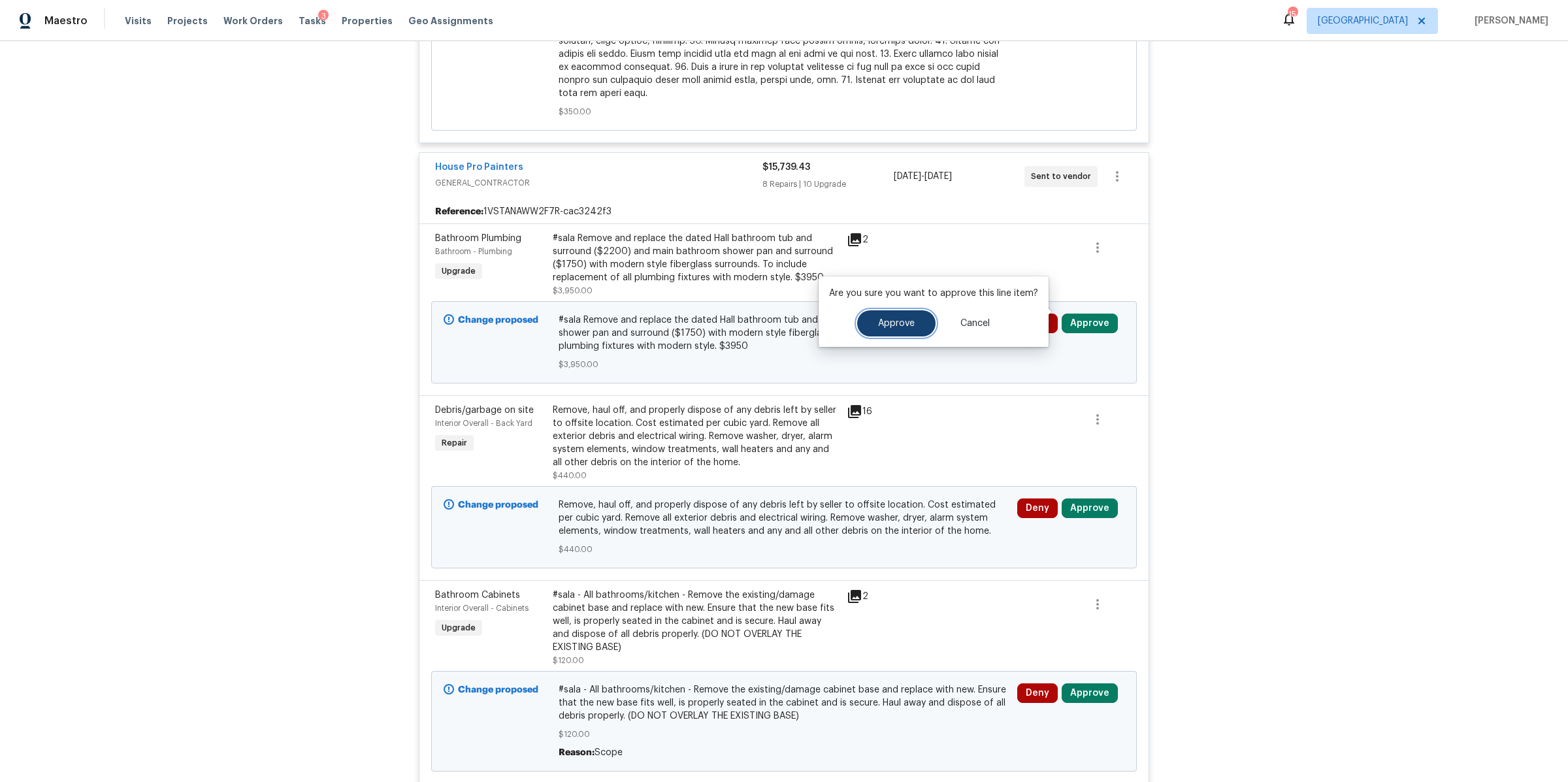
click at [915, 323] on button "Approve" at bounding box center [896, 323] width 78 height 26
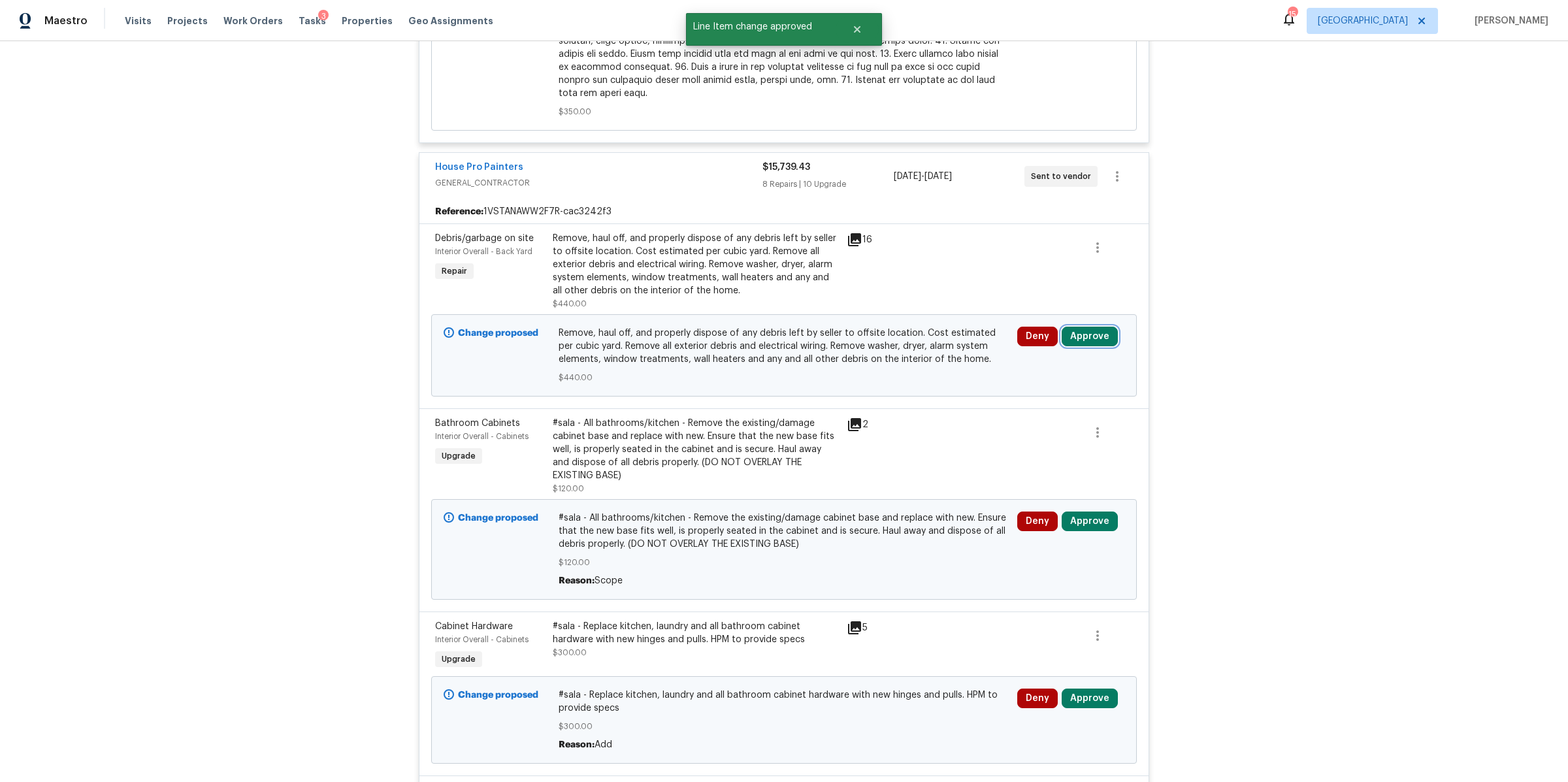
click at [1086, 327] on button "Approve" at bounding box center [1090, 336] width 56 height 20
click at [886, 346] on button "Approve" at bounding box center [896, 336] width 78 height 26
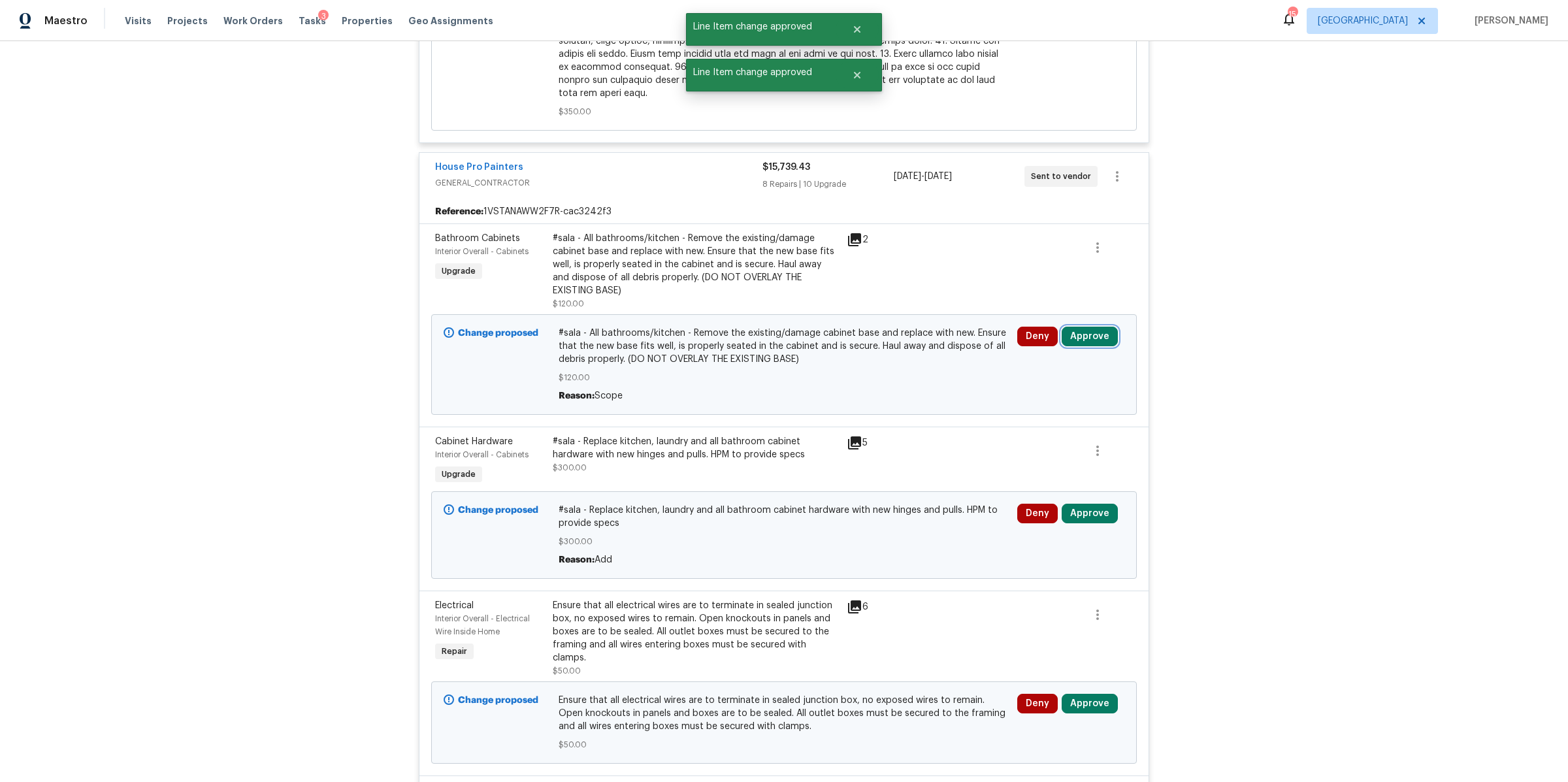
click at [1084, 327] on button "Approve" at bounding box center [1090, 336] width 56 height 20
click at [926, 336] on button "Approve" at bounding box center [896, 336] width 78 height 26
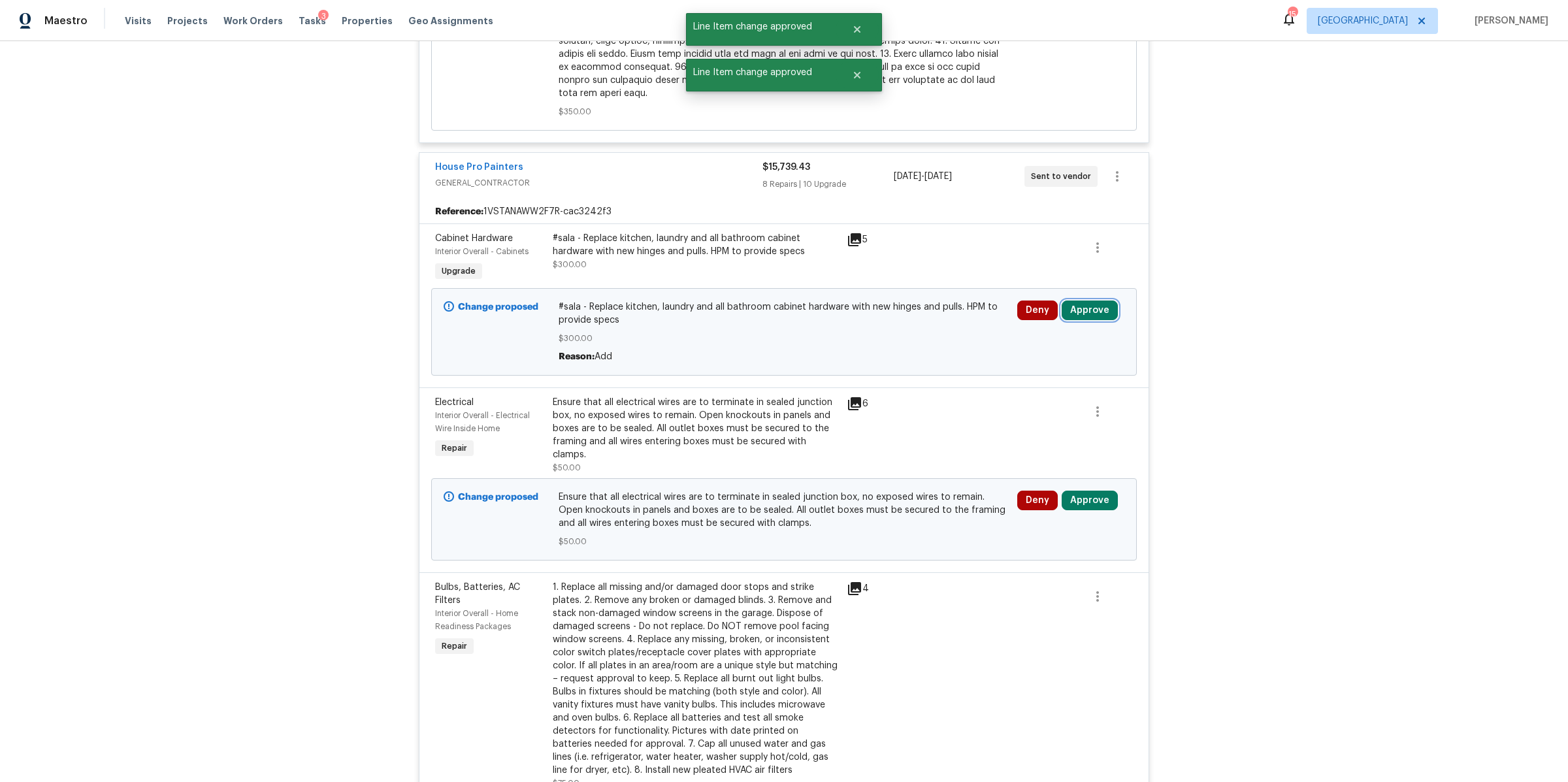
click at [1088, 300] on button "Approve" at bounding box center [1090, 310] width 56 height 20
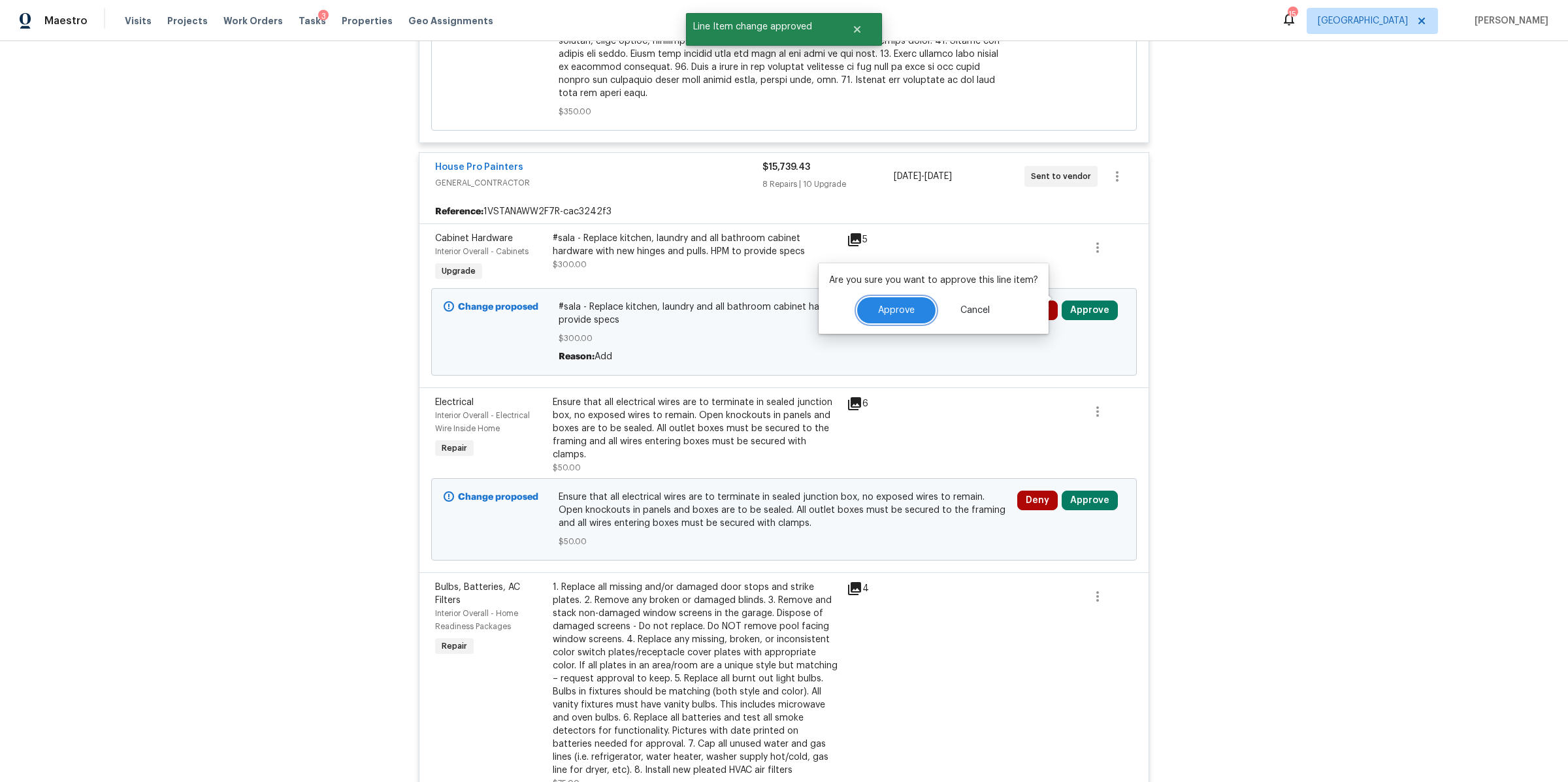
click at [896, 316] on button "Approve" at bounding box center [896, 310] width 78 height 26
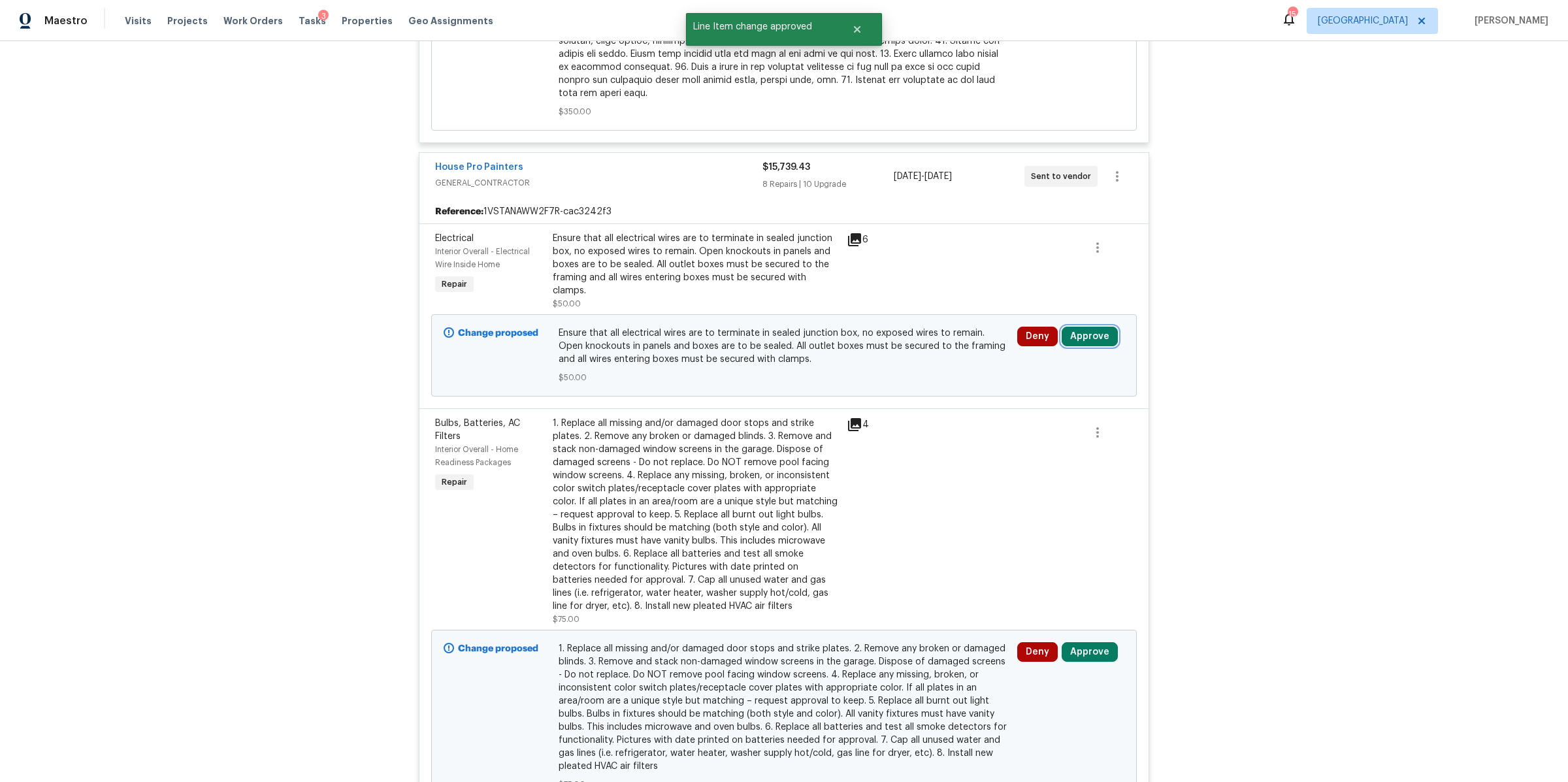
click at [1086, 327] on button "Approve" at bounding box center [1090, 336] width 56 height 20
click at [907, 329] on button "Approve" at bounding box center [896, 323] width 78 height 26
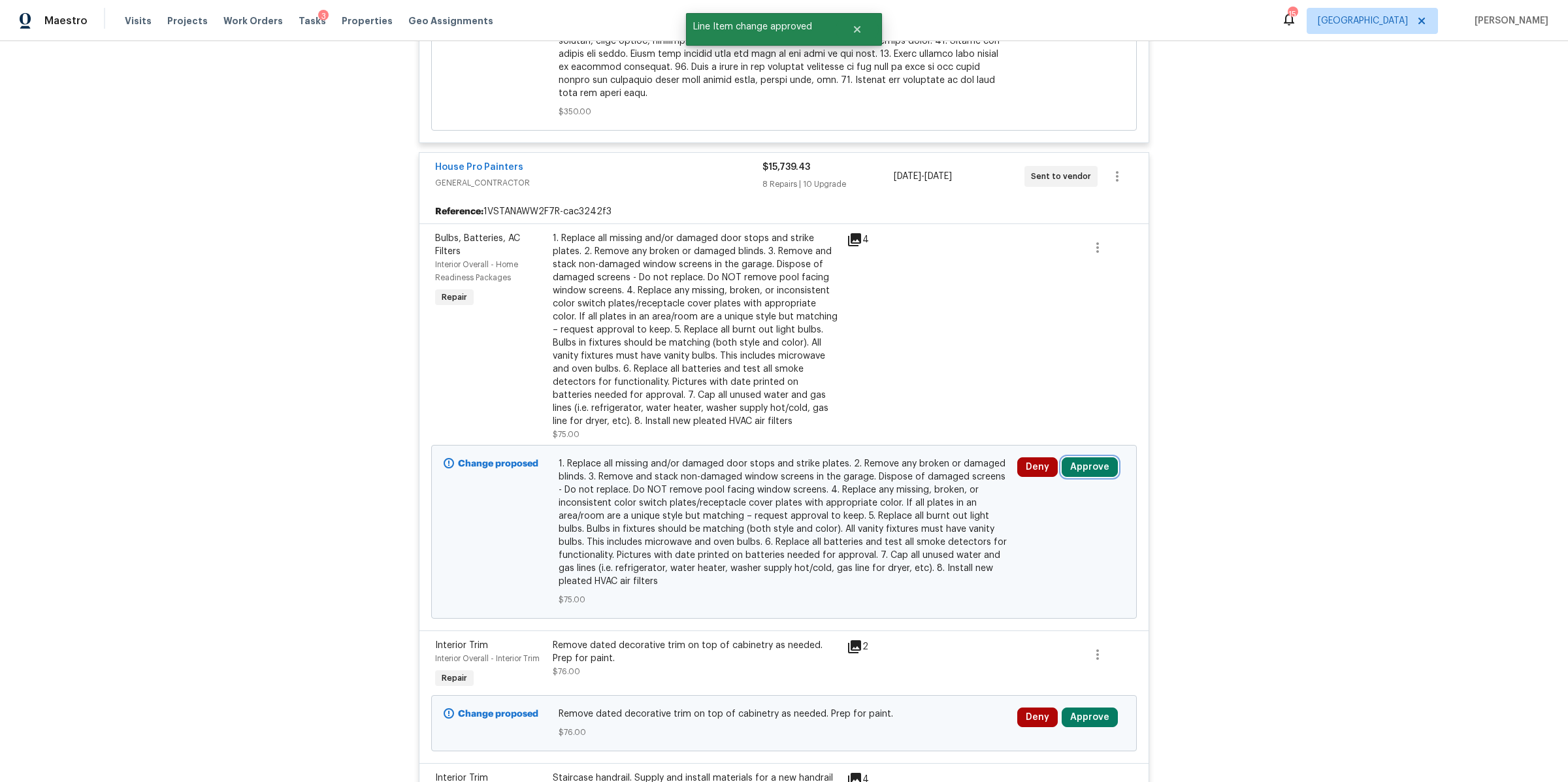
click at [1084, 458] on button "Approve" at bounding box center [1090, 467] width 56 height 20
click at [881, 464] on span "Approve" at bounding box center [896, 467] width 36 height 10
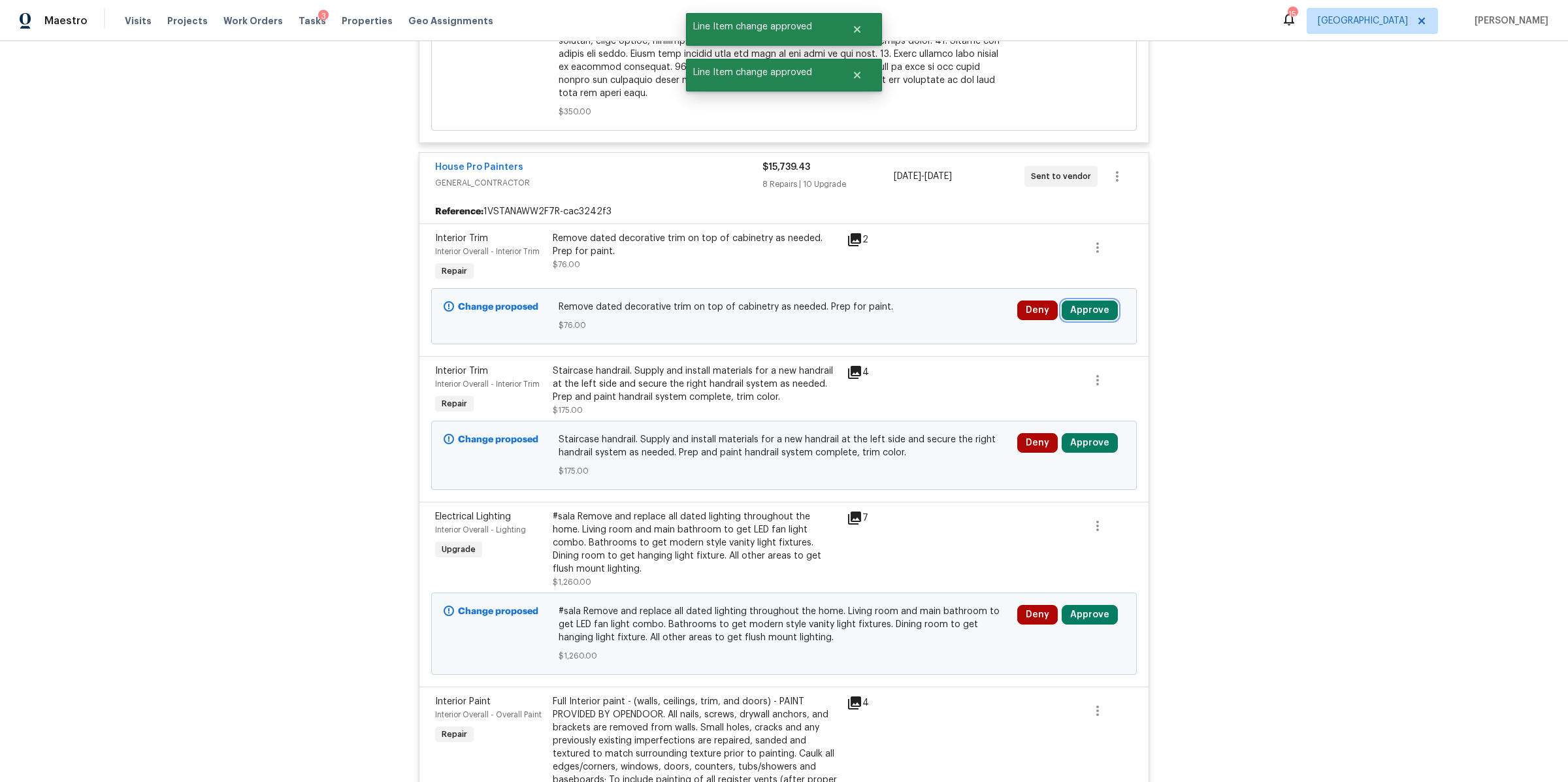
click at [1080, 300] on button "Approve" at bounding box center [1090, 310] width 56 height 20
click at [899, 318] on button "Approve" at bounding box center [896, 310] width 78 height 26
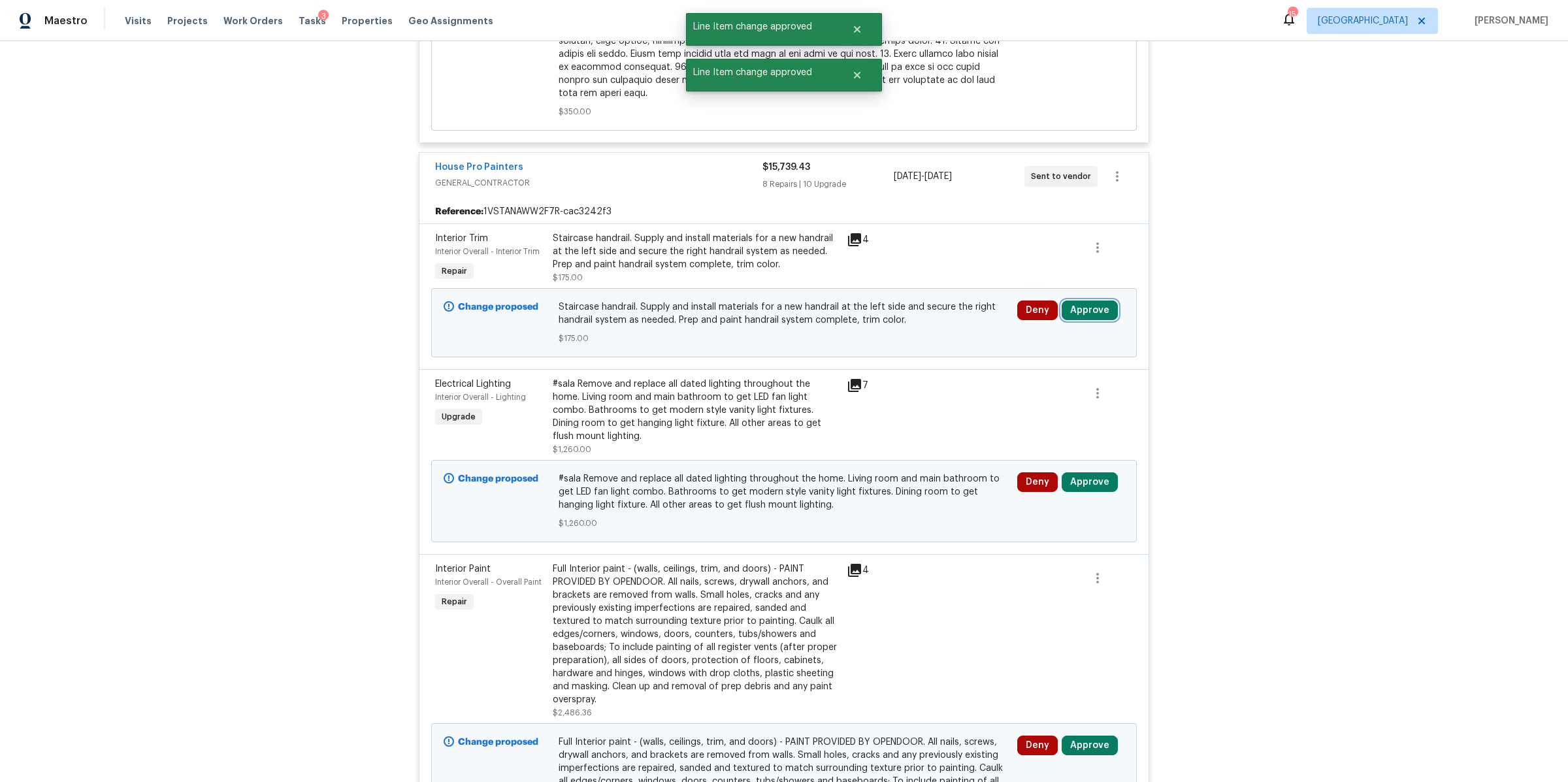
click at [1093, 300] on button "Approve" at bounding box center [1090, 310] width 56 height 20
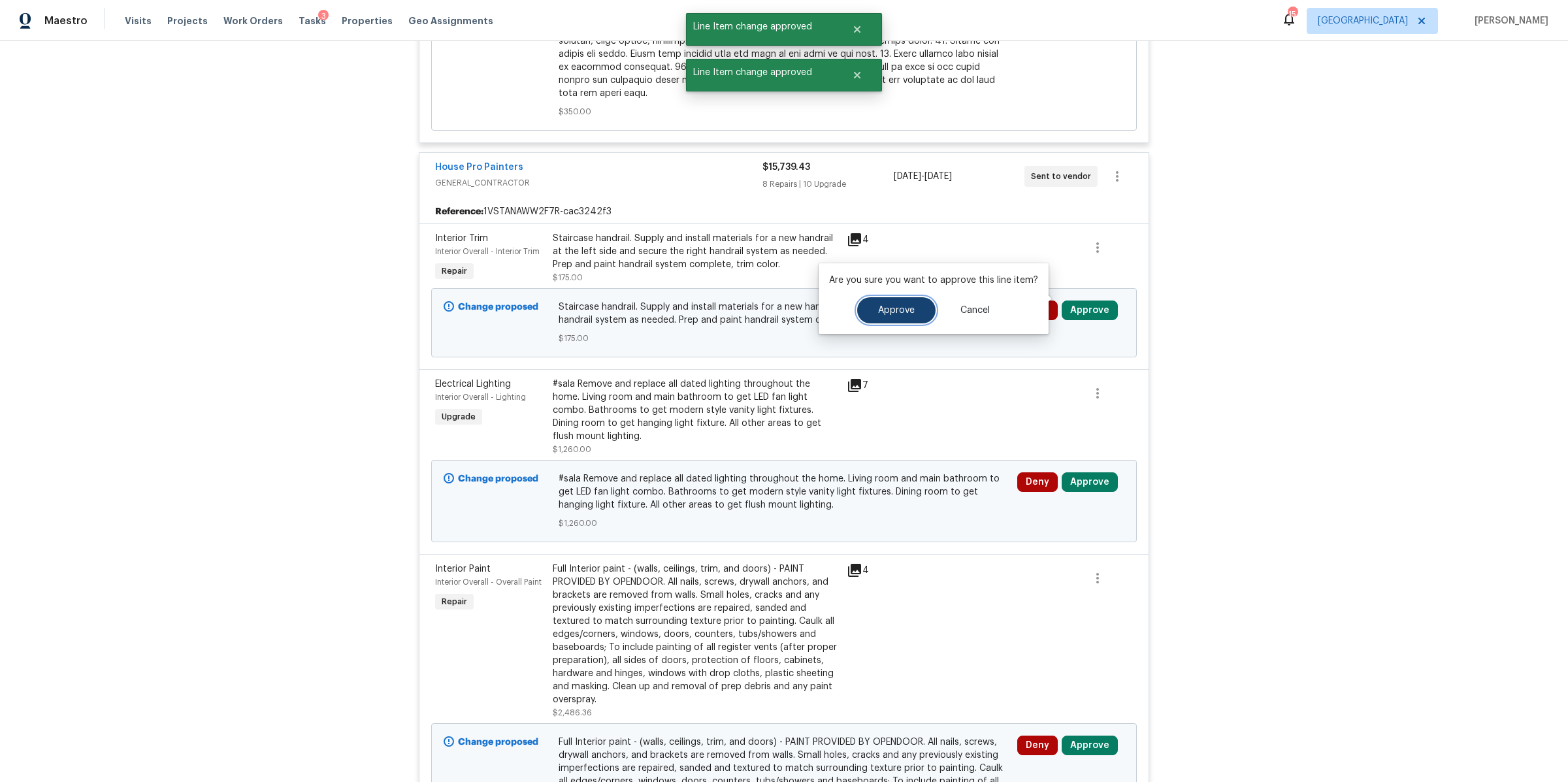
click at [878, 299] on button "Approve" at bounding box center [896, 310] width 78 height 26
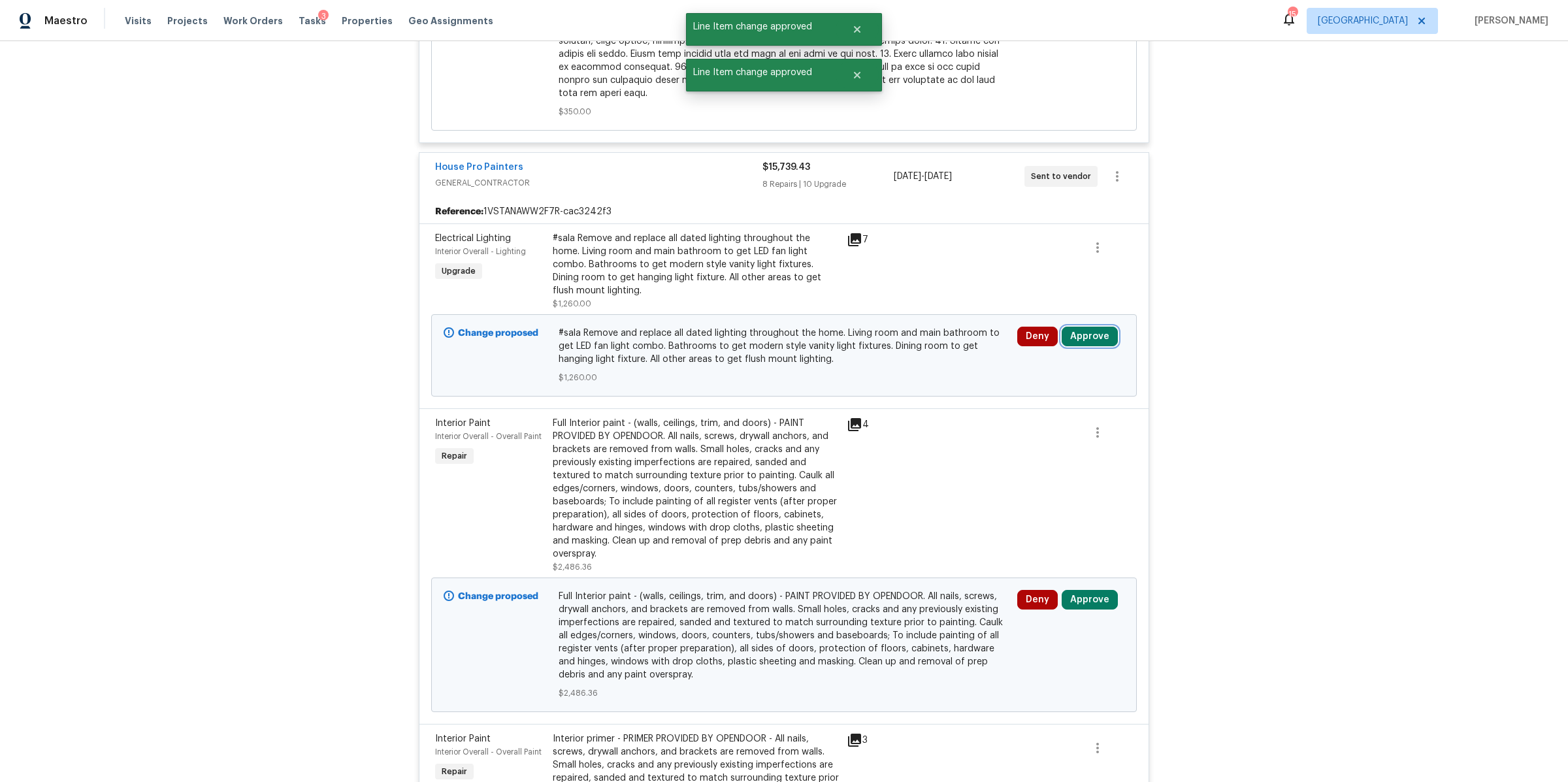
click at [1095, 327] on button "Approve" at bounding box center [1090, 336] width 56 height 20
click at [910, 335] on span "Approve" at bounding box center [896, 337] width 36 height 10
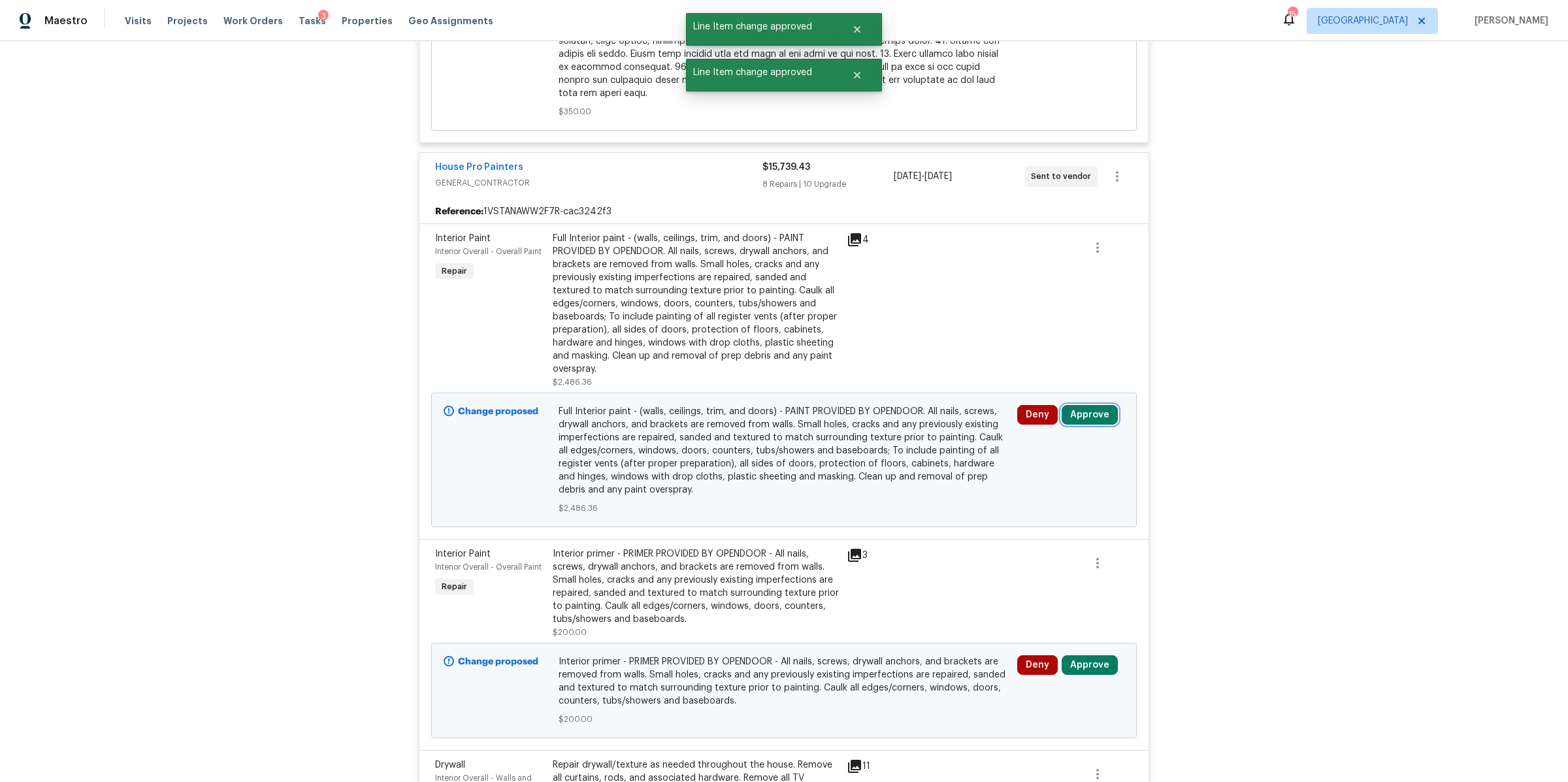
click at [1090, 405] on button "Approve" at bounding box center [1090, 415] width 56 height 20
click at [891, 412] on span "Approve" at bounding box center [896, 415] width 36 height 10
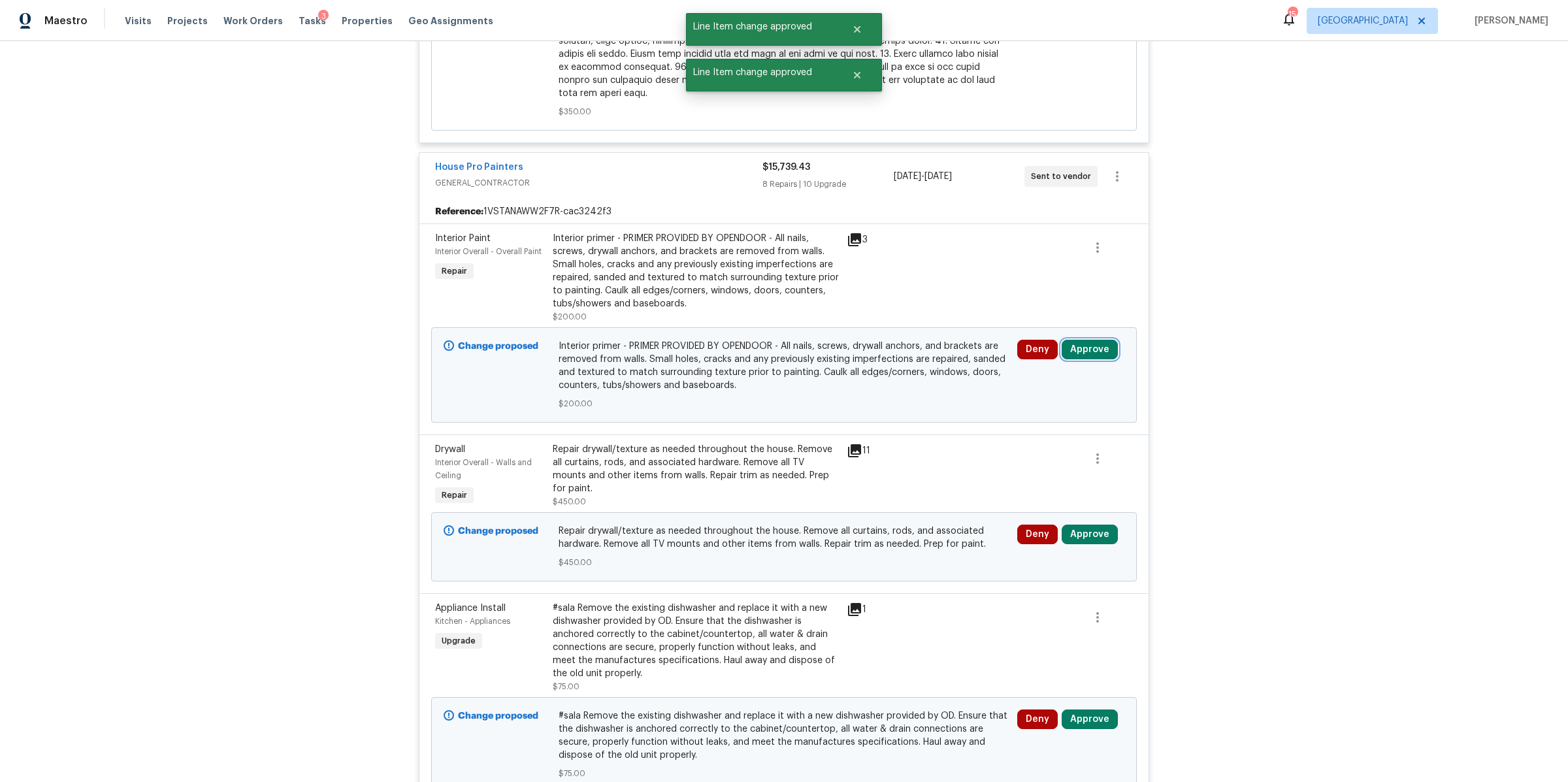
click at [1088, 340] on button "Approve" at bounding box center [1090, 349] width 56 height 20
click at [897, 352] on span "Approve" at bounding box center [896, 350] width 36 height 10
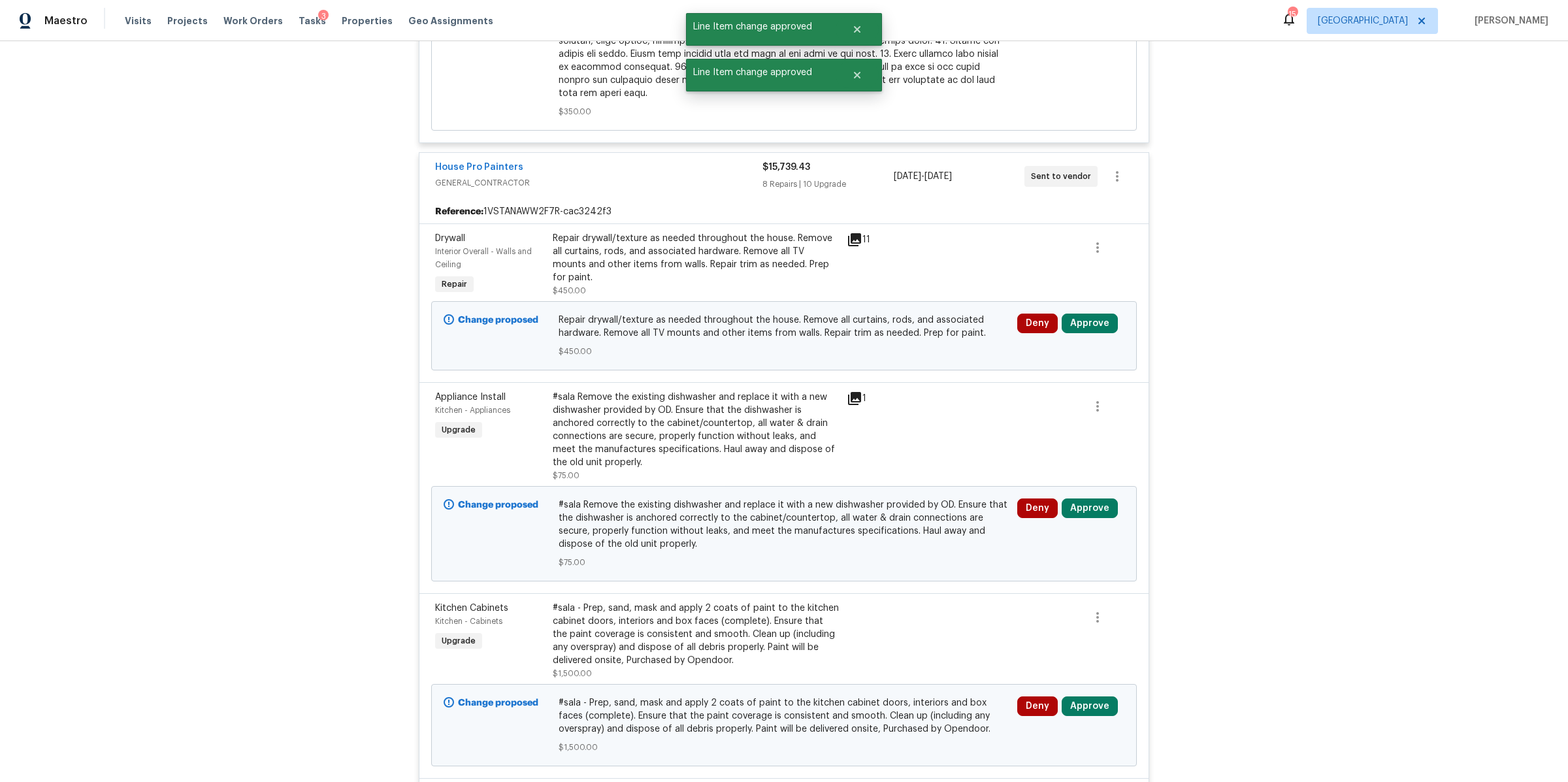
click at [1093, 309] on div "Deny Approve" at bounding box center [1071, 335] width 115 height 52
click at [1093, 313] on button "Approve" at bounding box center [1090, 323] width 56 height 20
click at [894, 322] on span "Approve" at bounding box center [896, 324] width 36 height 10
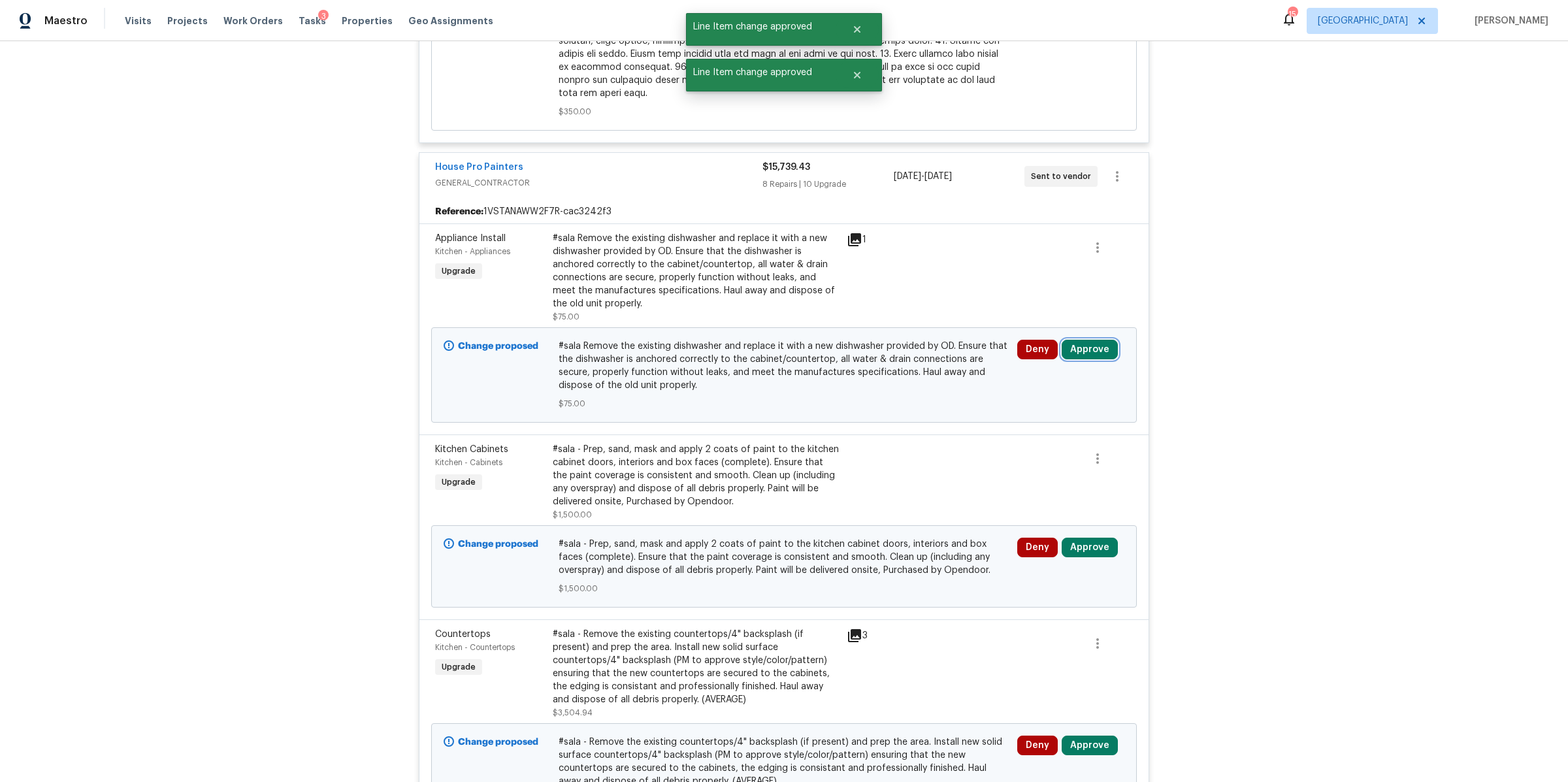
click at [1097, 342] on button "Approve" at bounding box center [1090, 349] width 56 height 20
click at [902, 362] on button "Approve" at bounding box center [896, 350] width 78 height 26
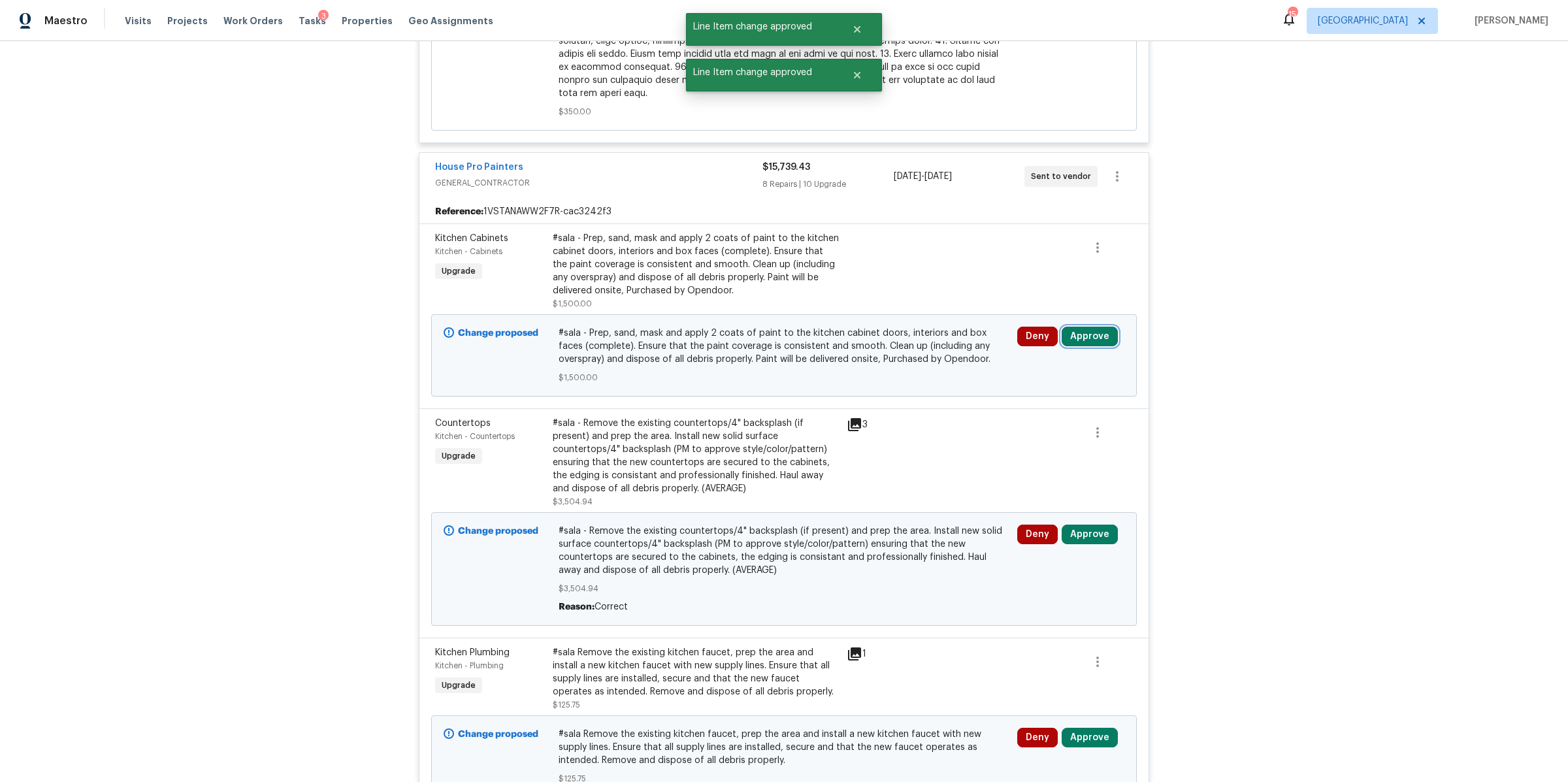
click at [1091, 327] on button "Approve" at bounding box center [1090, 336] width 56 height 20
click at [905, 341] on span "Approve" at bounding box center [896, 337] width 36 height 10
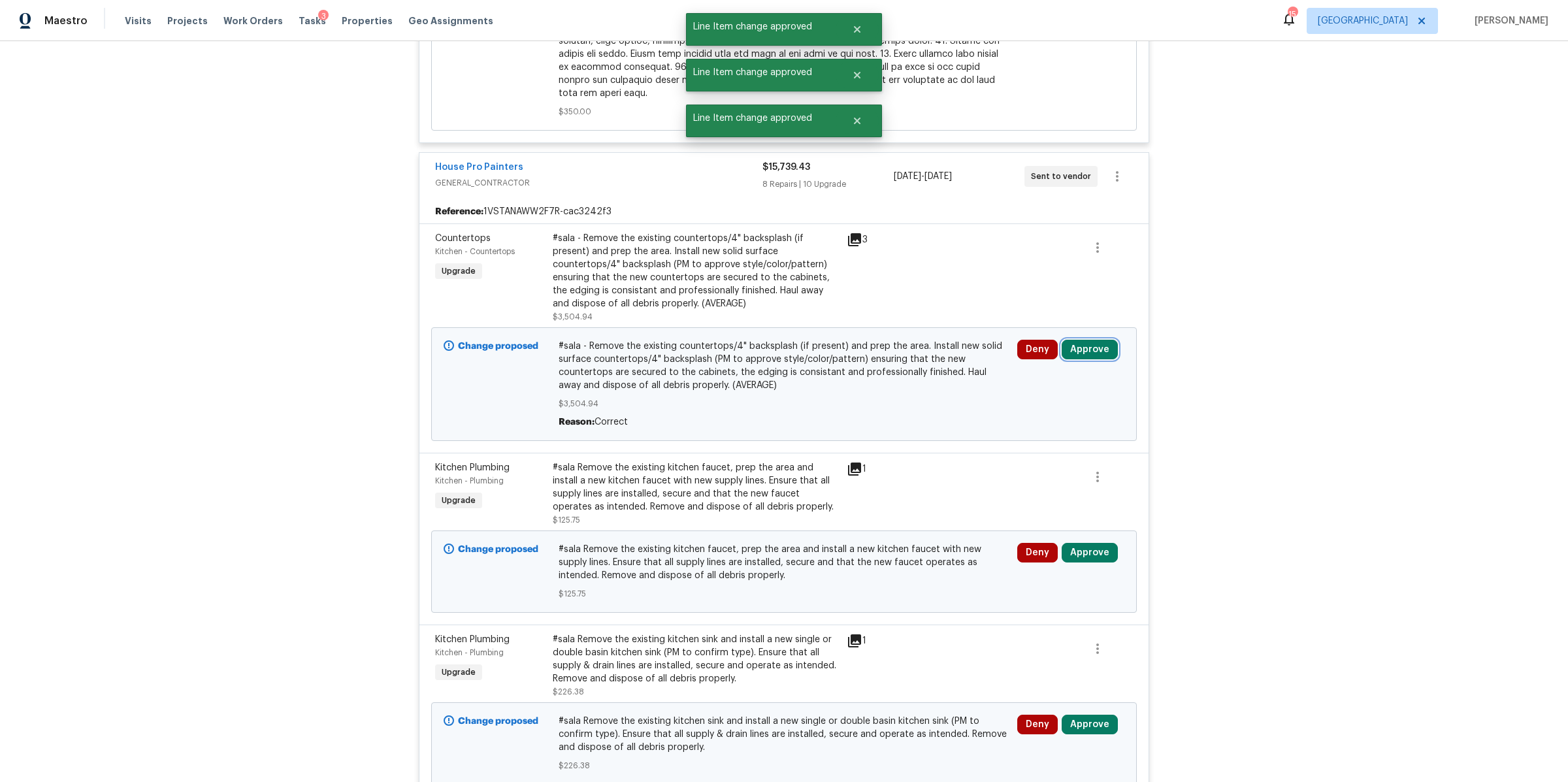
click at [1093, 340] on button "Approve" at bounding box center [1090, 349] width 56 height 20
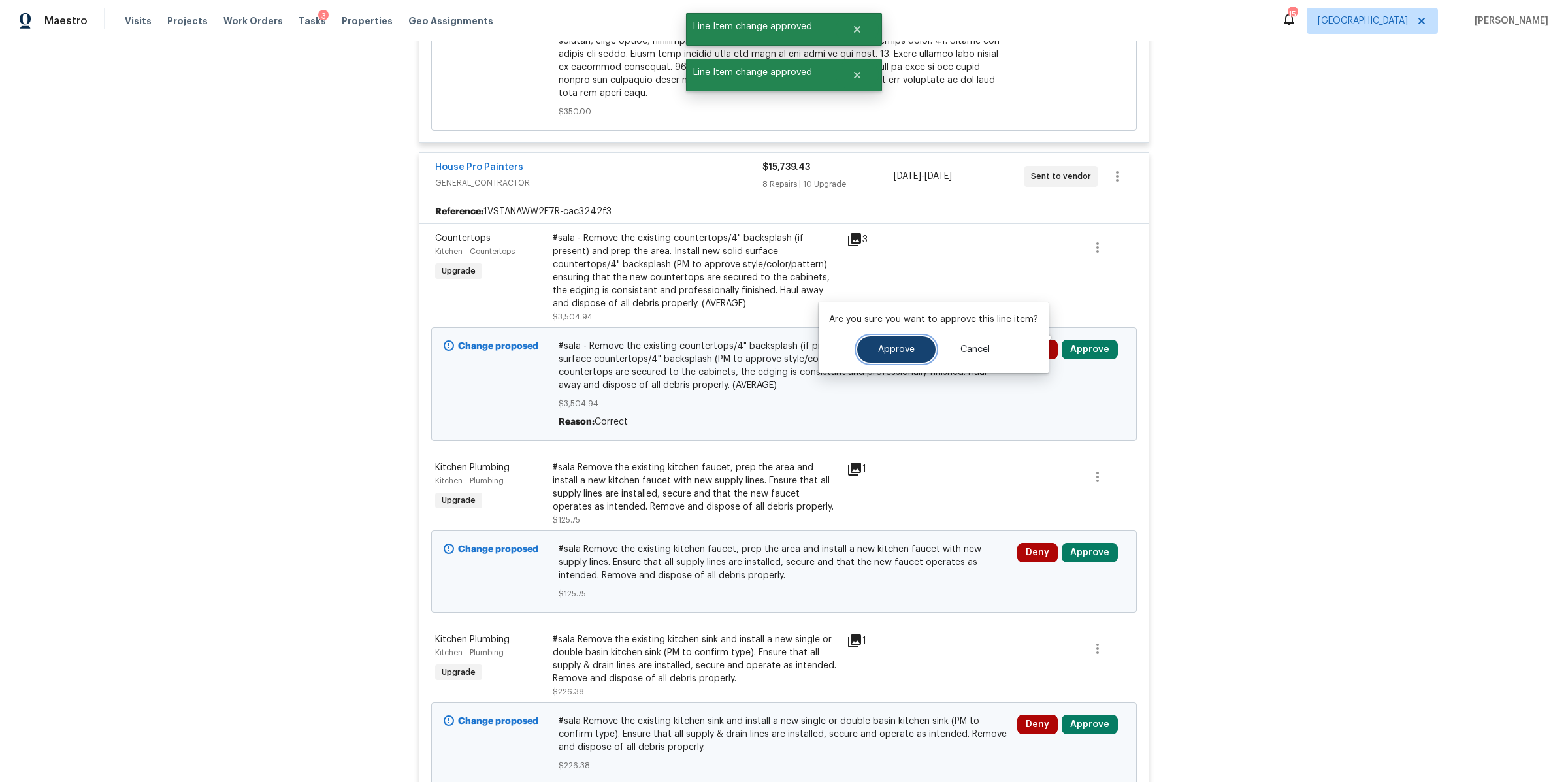
click at [882, 352] on span "Approve" at bounding box center [896, 350] width 36 height 10
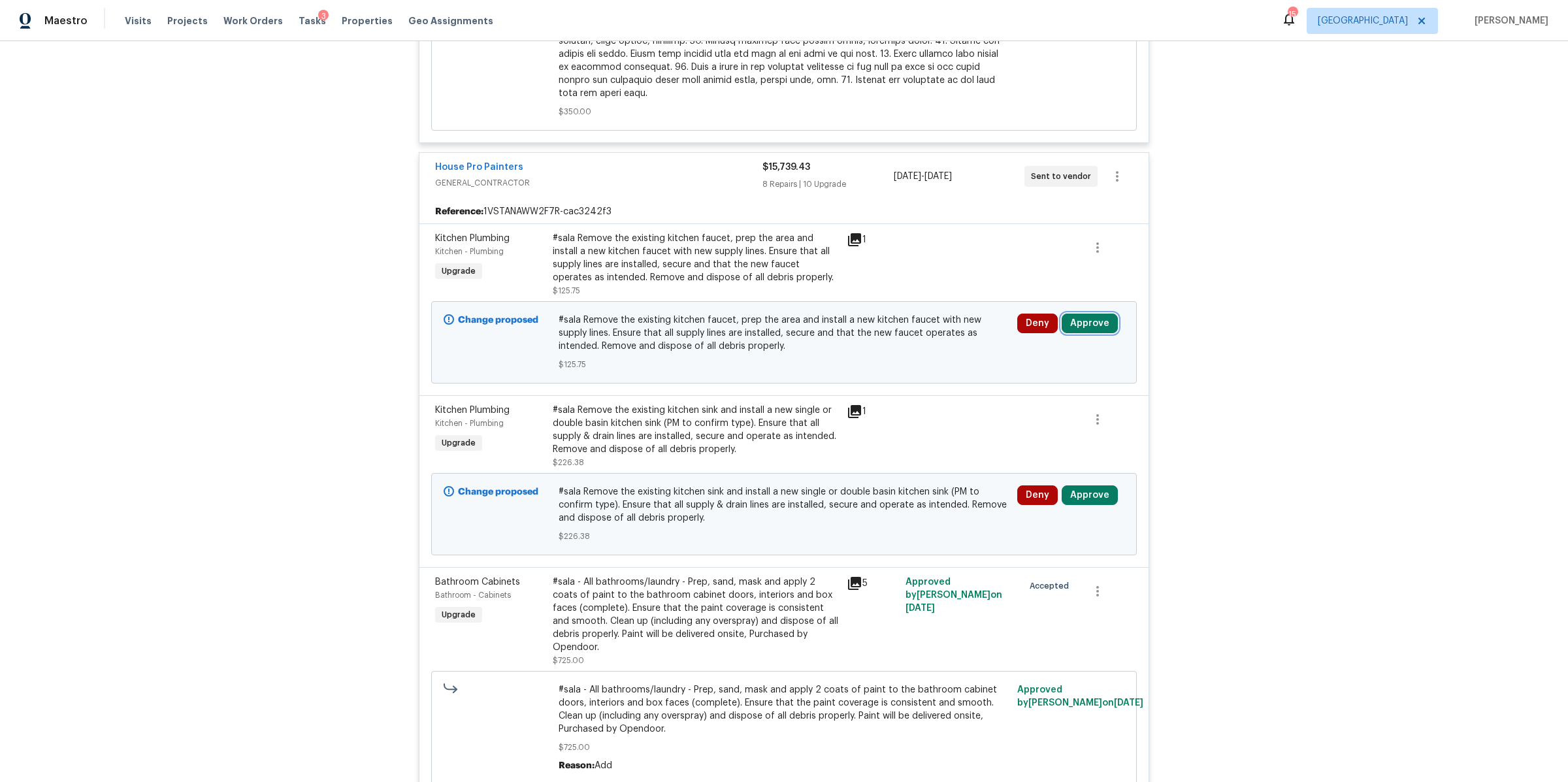
click at [1076, 313] on button "Approve" at bounding box center [1090, 323] width 56 height 20
click at [876, 335] on button "Approve" at bounding box center [896, 323] width 78 height 26
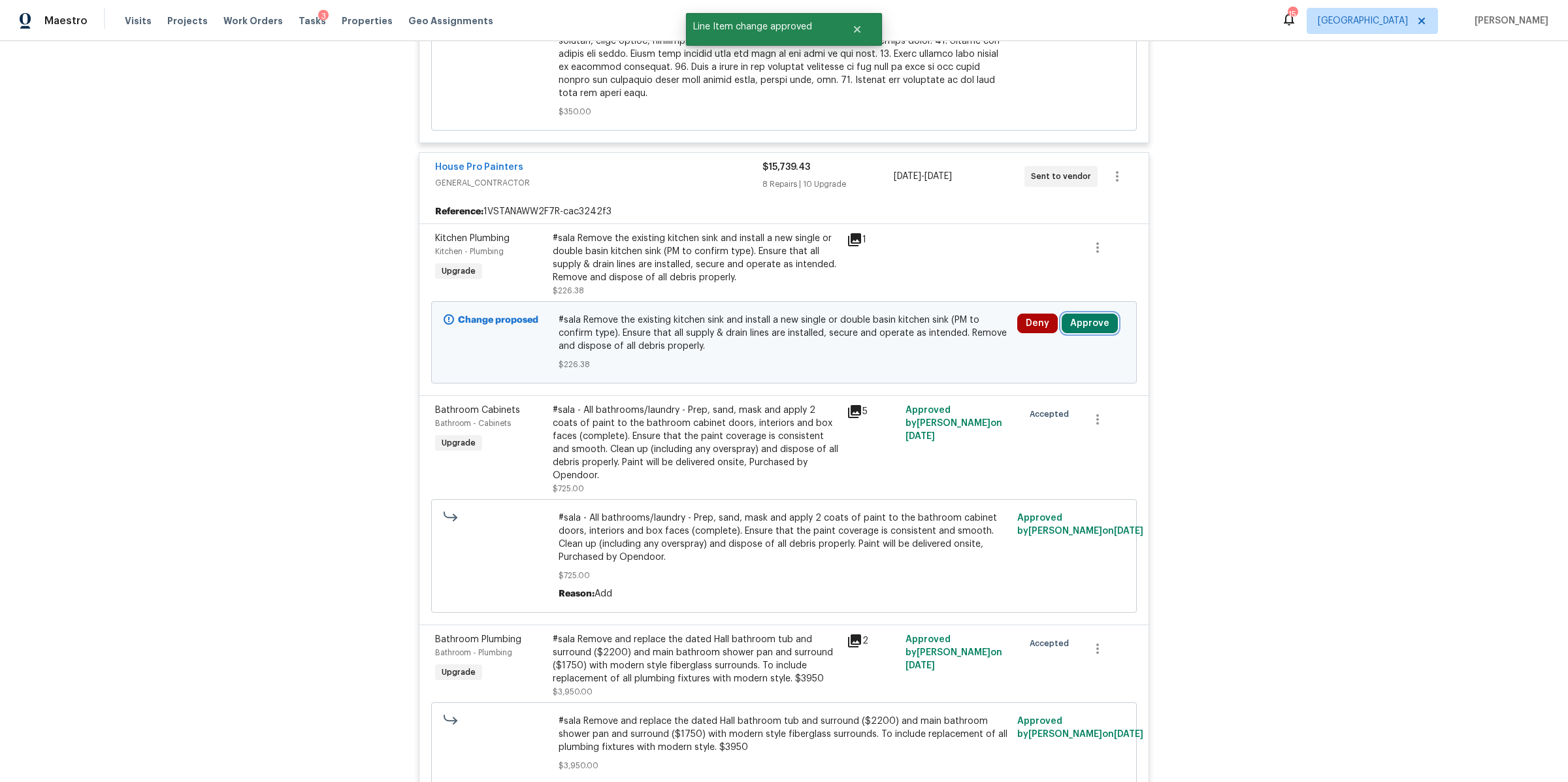
click at [1102, 313] on button "Approve" at bounding box center [1090, 323] width 56 height 20
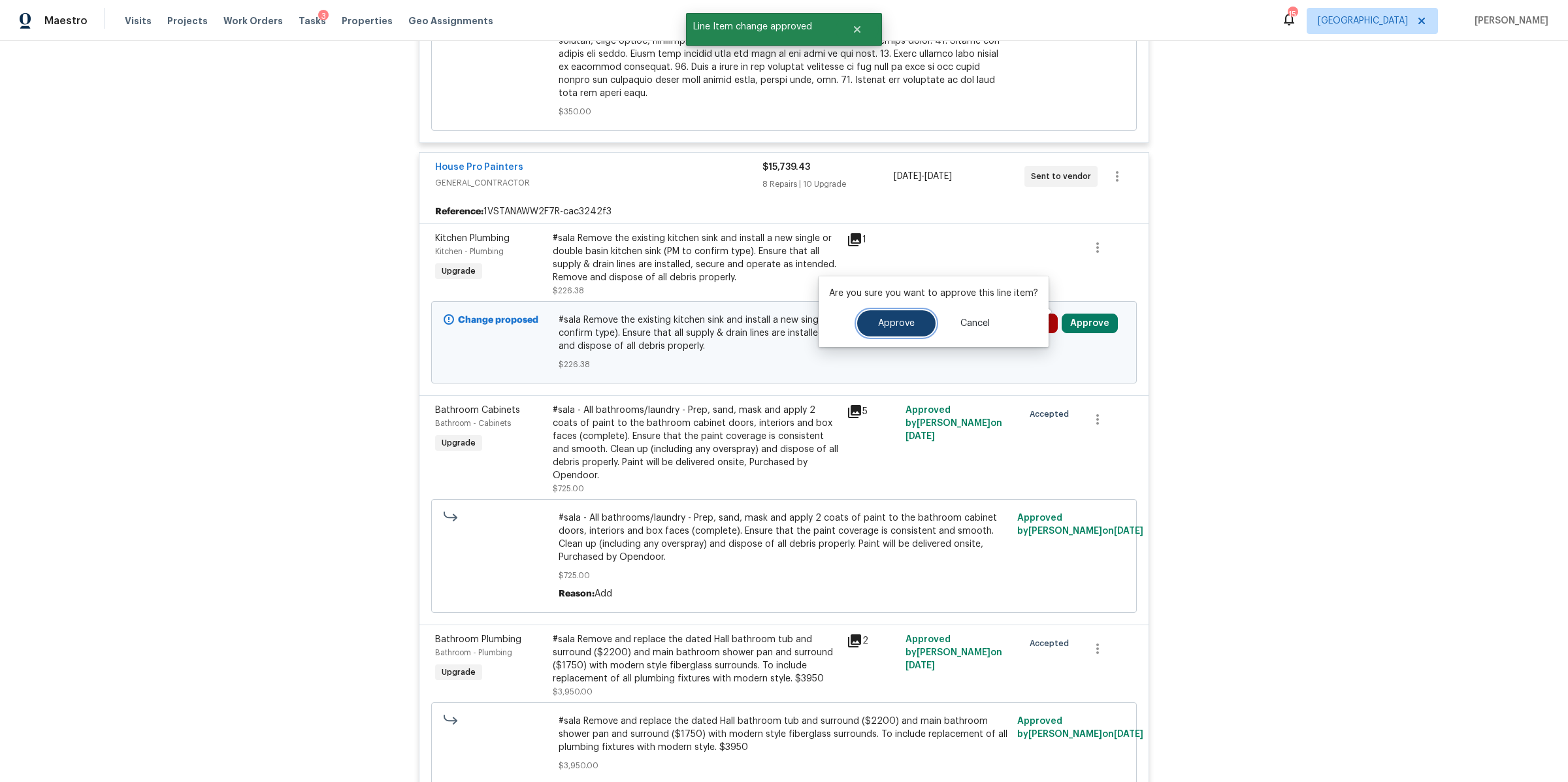
click at [894, 320] on span "Approve" at bounding box center [896, 324] width 36 height 10
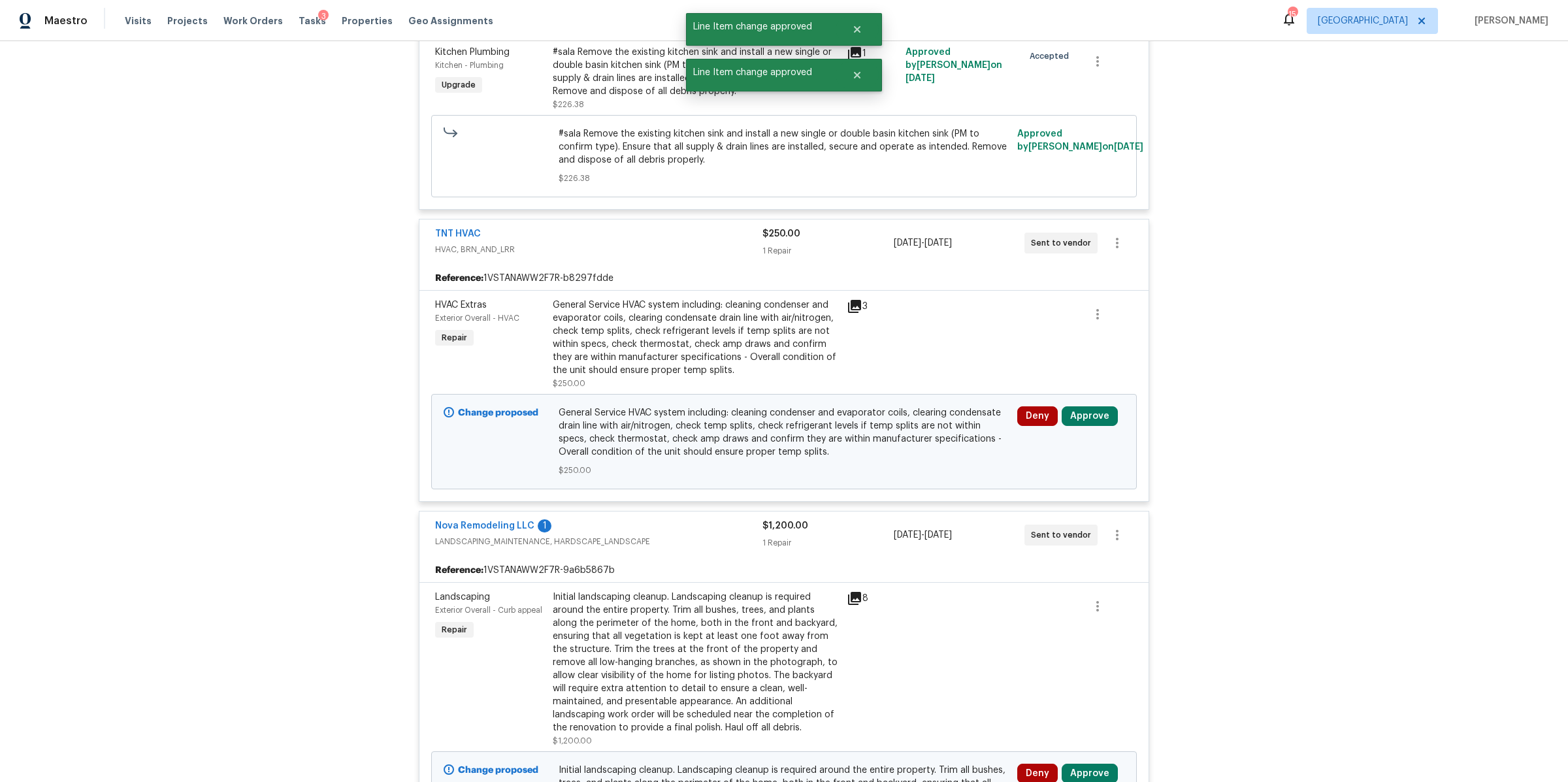
scroll to position [4337, 0]
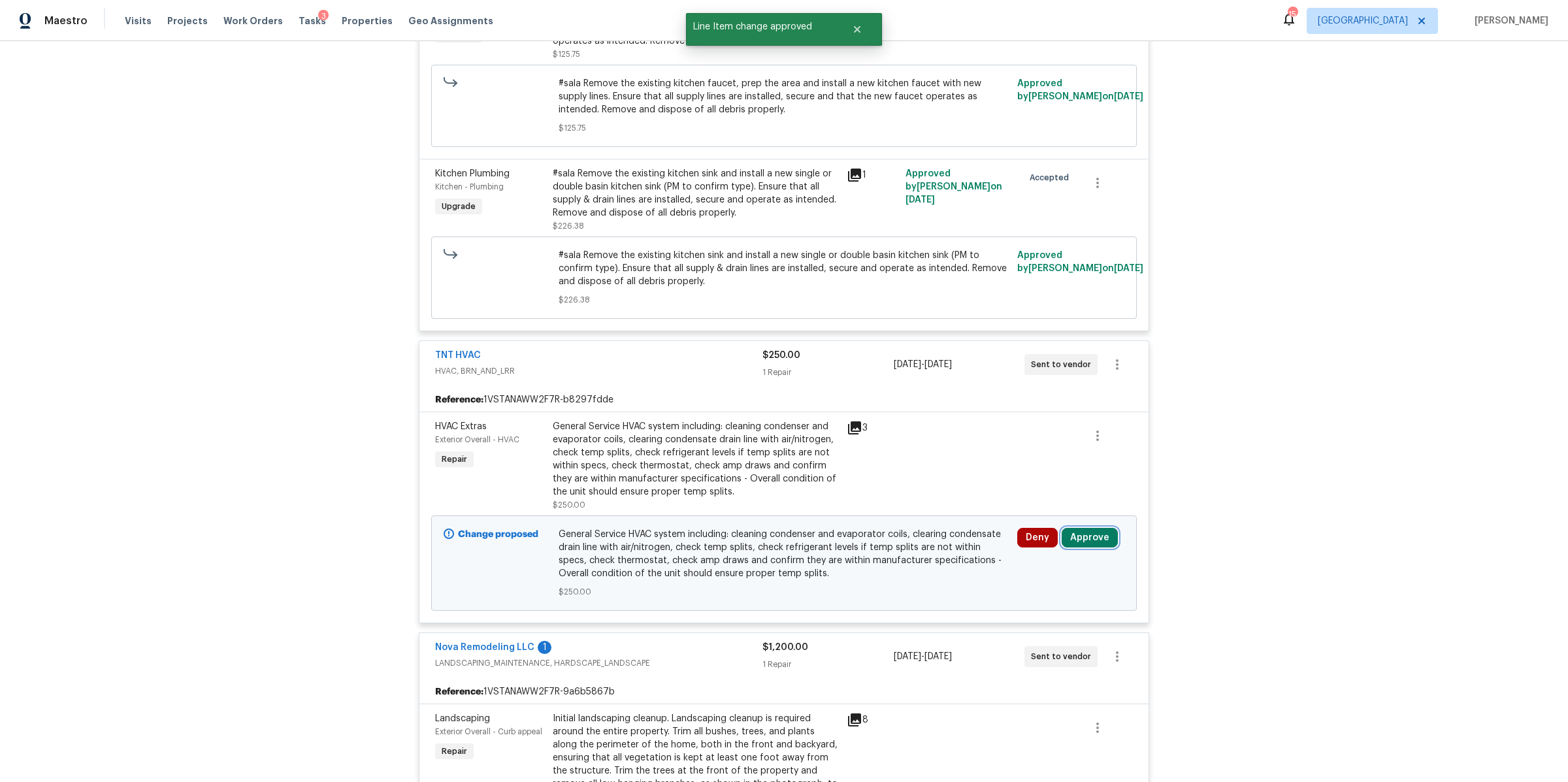
click at [1083, 528] on button "Approve" at bounding box center [1090, 538] width 56 height 20
click at [902, 530] on button "Approve" at bounding box center [896, 536] width 78 height 26
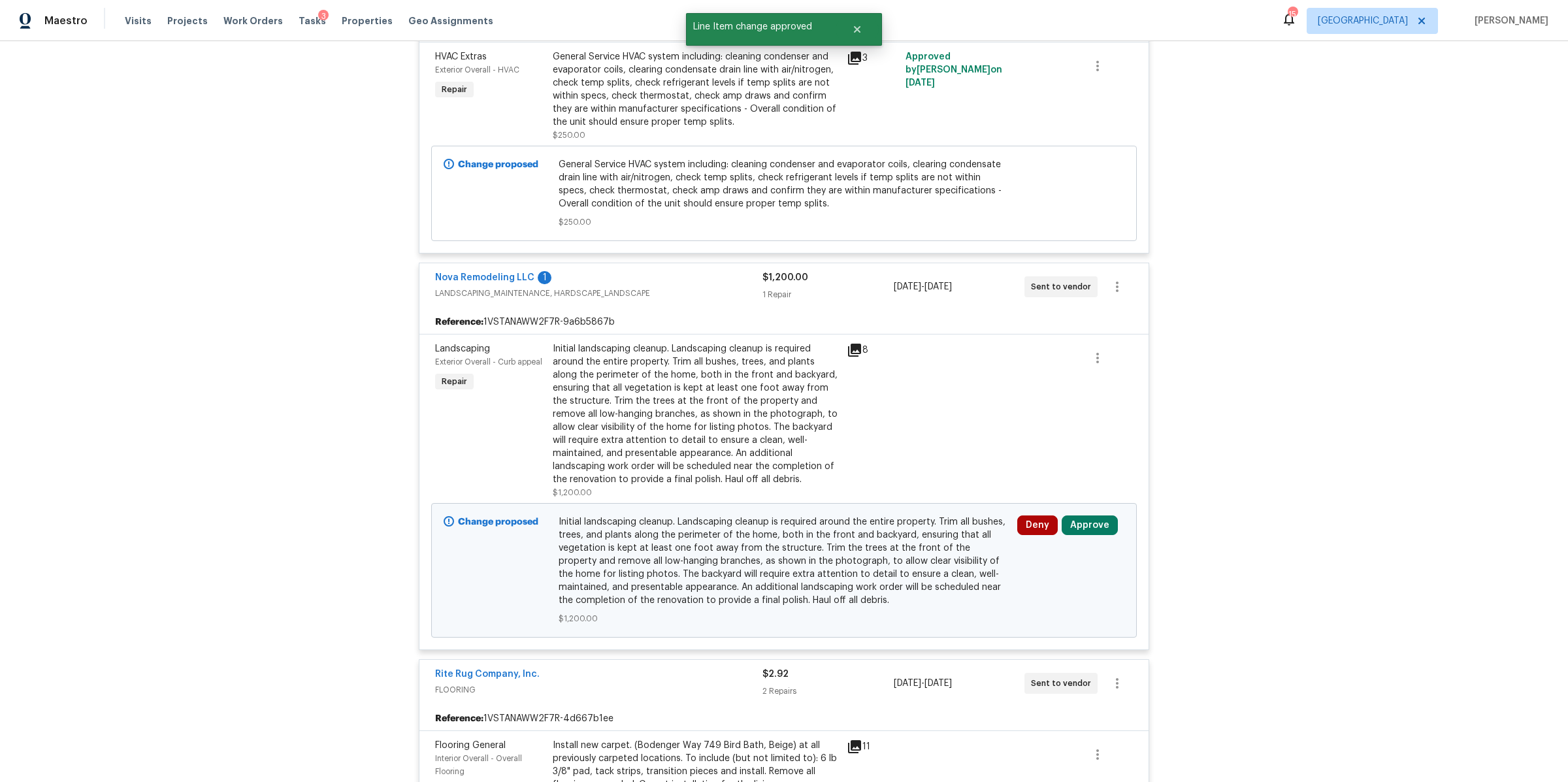
scroll to position [4708, 0]
click at [1081, 514] on button "Approve" at bounding box center [1090, 524] width 56 height 20
click at [900, 516] on button "Approve" at bounding box center [896, 523] width 78 height 26
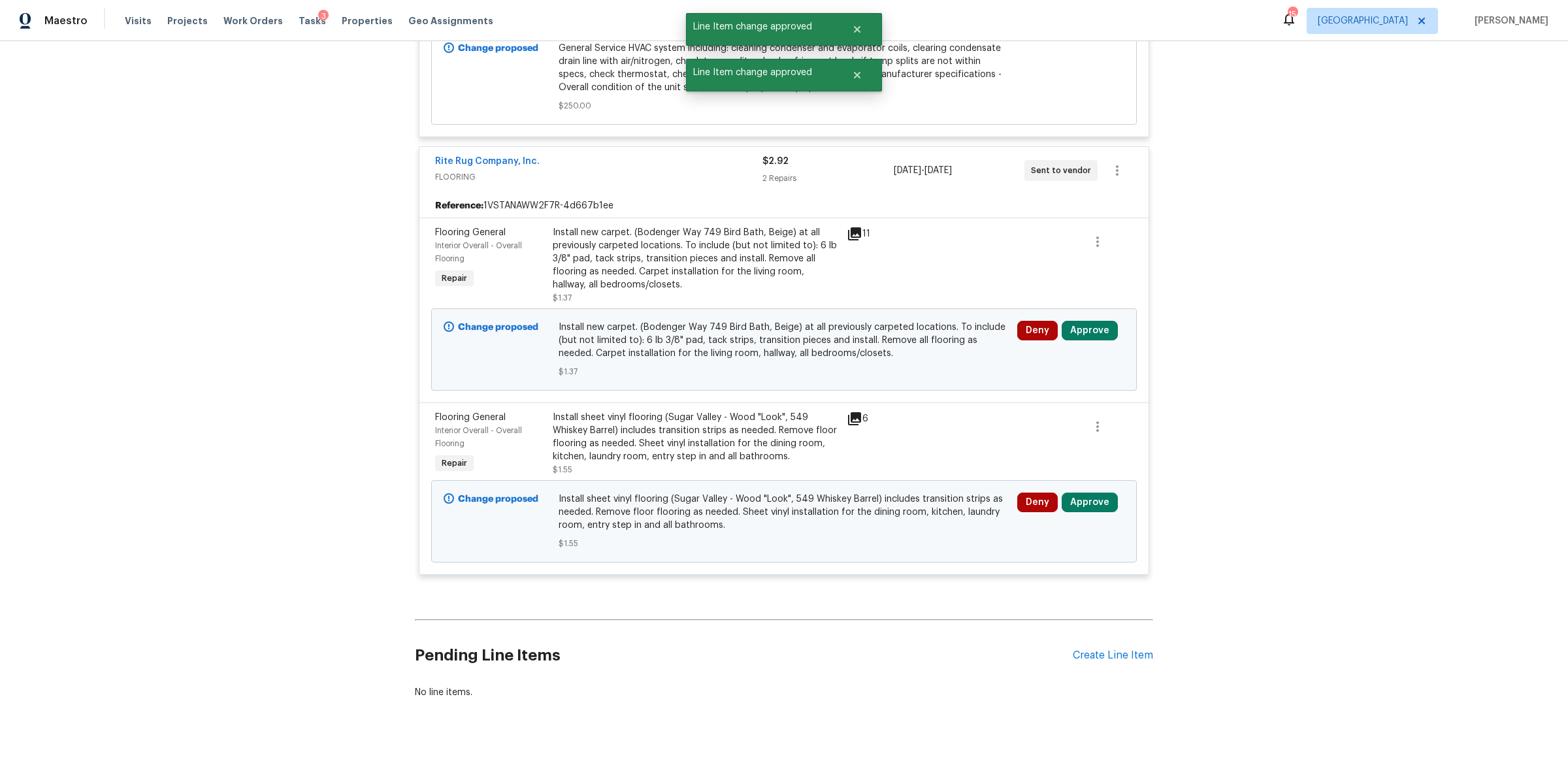
scroll to position [5226, 0]
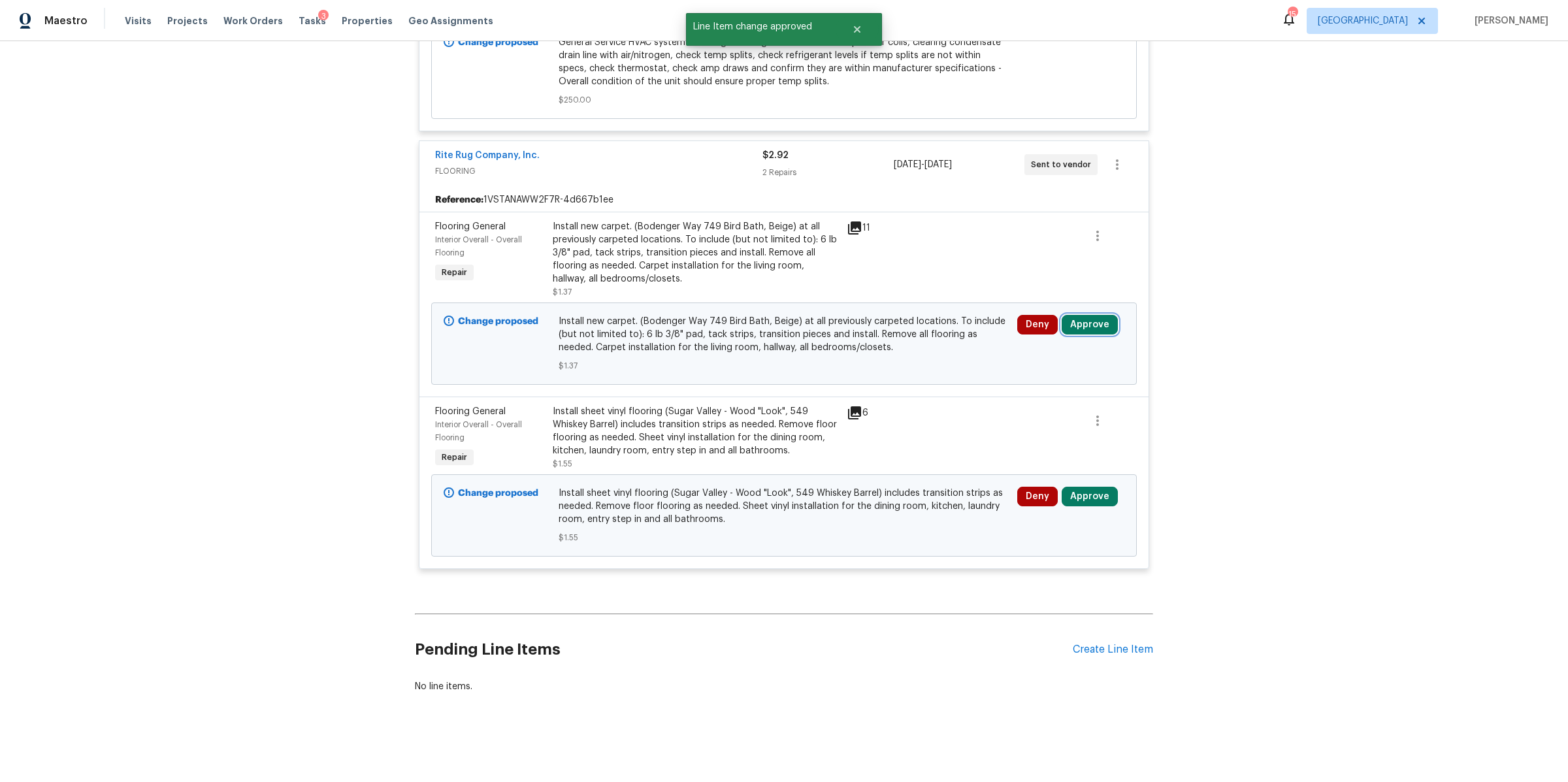
click at [1080, 315] on button "Approve" at bounding box center [1090, 324] width 56 height 20
click at [911, 323] on span "Approve" at bounding box center [896, 324] width 36 height 10
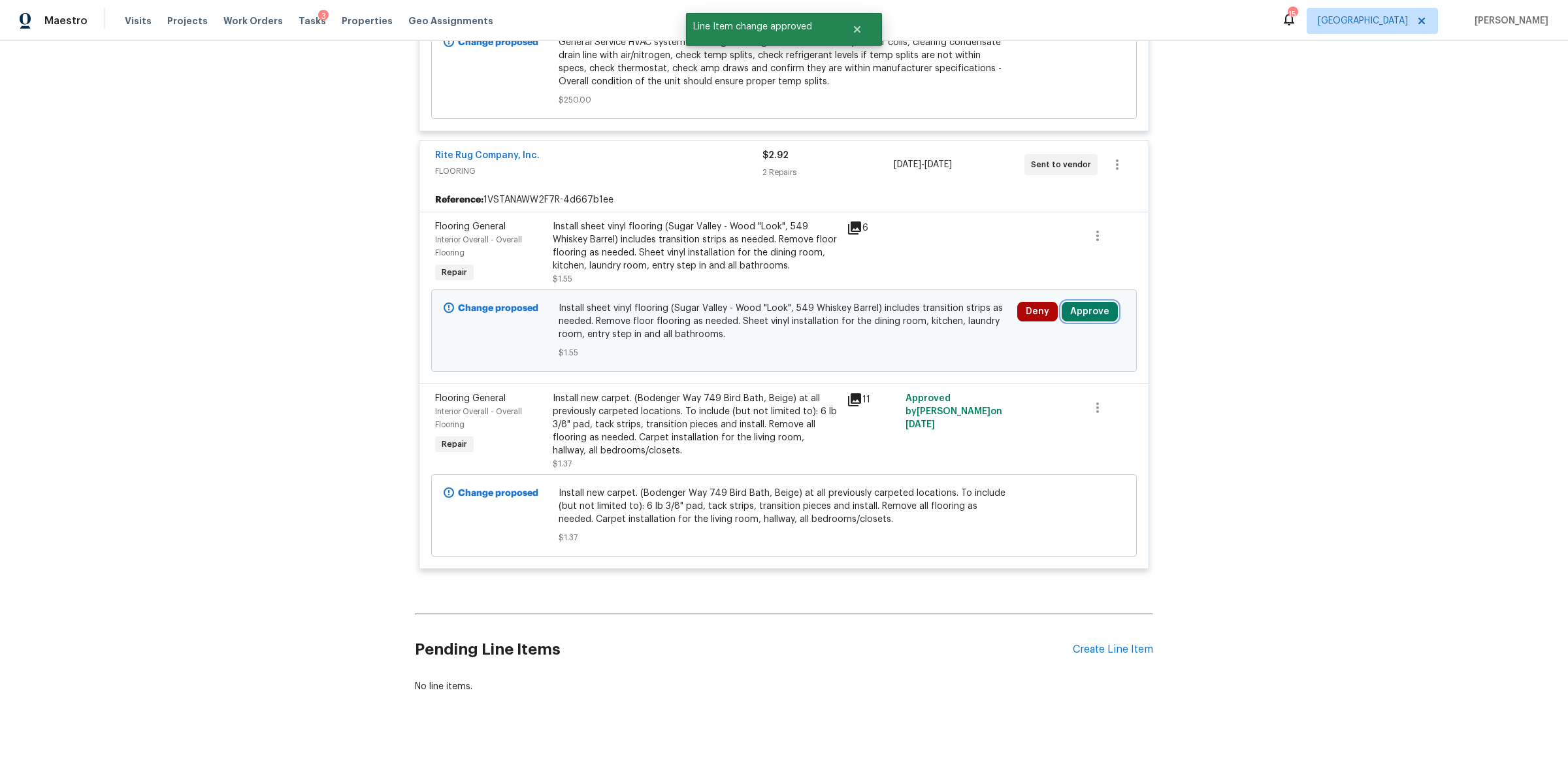
click at [1077, 302] on button "Approve" at bounding box center [1090, 311] width 56 height 20
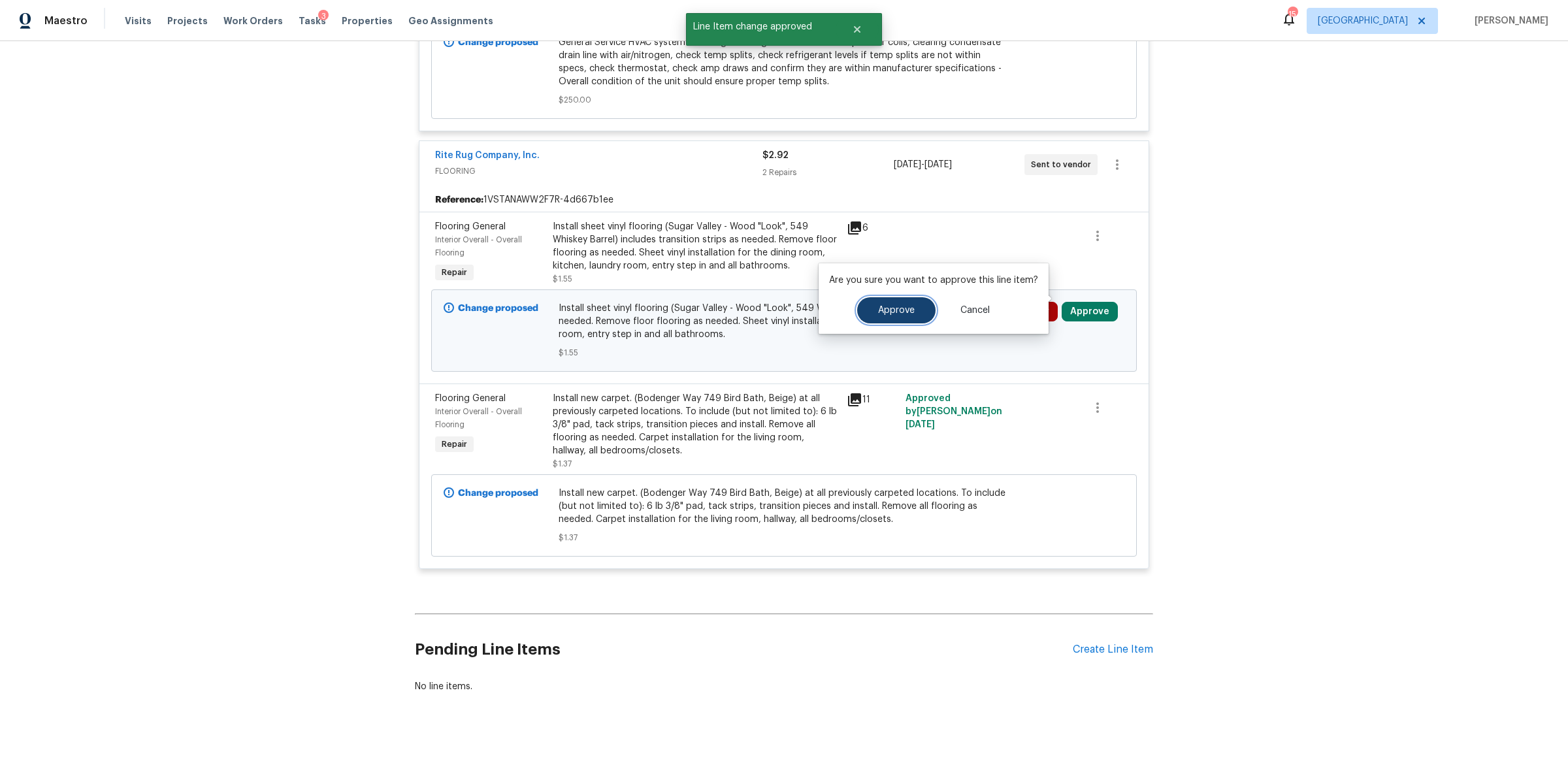
click at [910, 311] on span "Approve" at bounding box center [896, 311] width 36 height 10
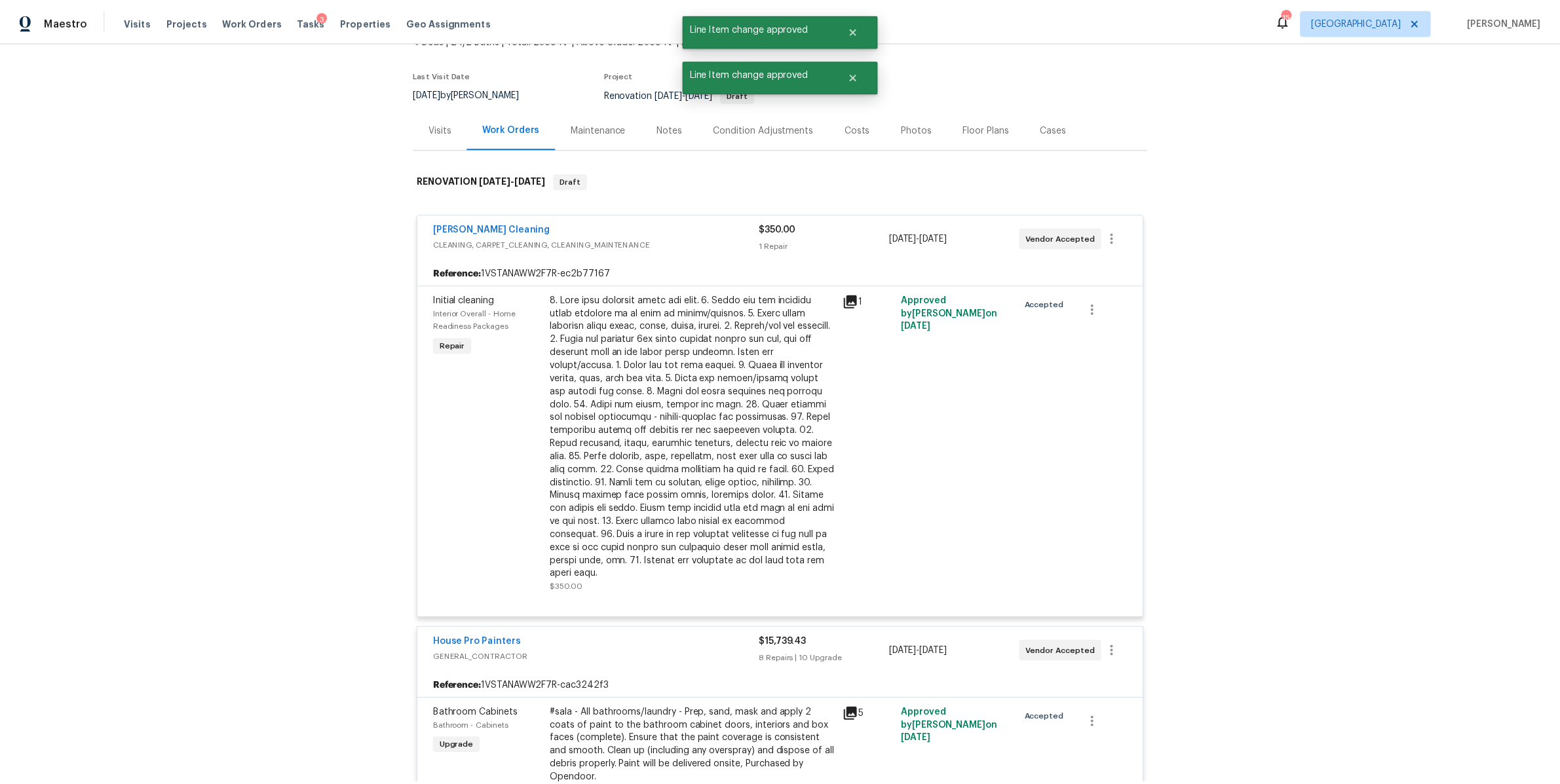
scroll to position [0, 0]
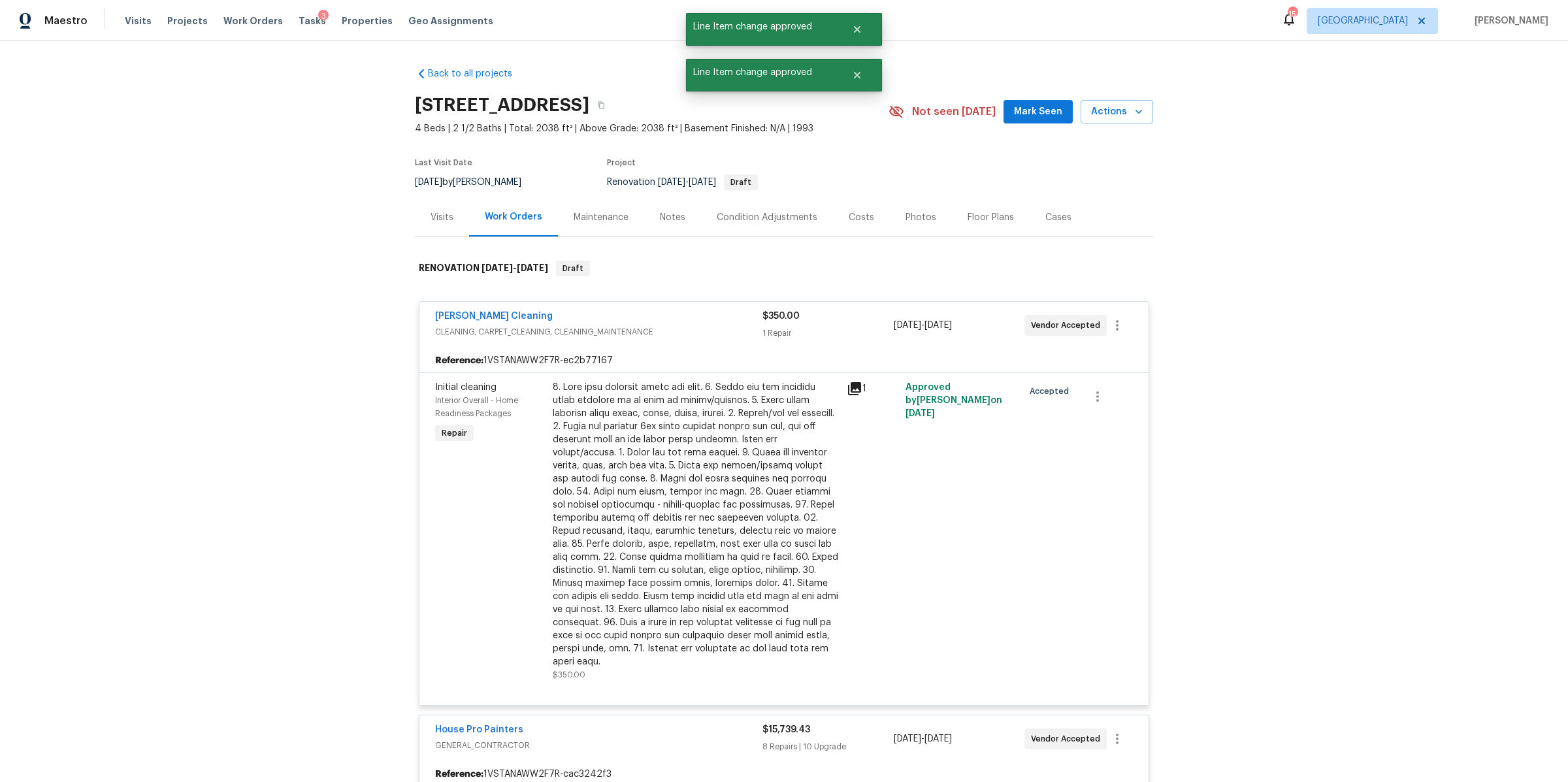
click at [670, 222] on div "Notes" at bounding box center [672, 217] width 25 height 13
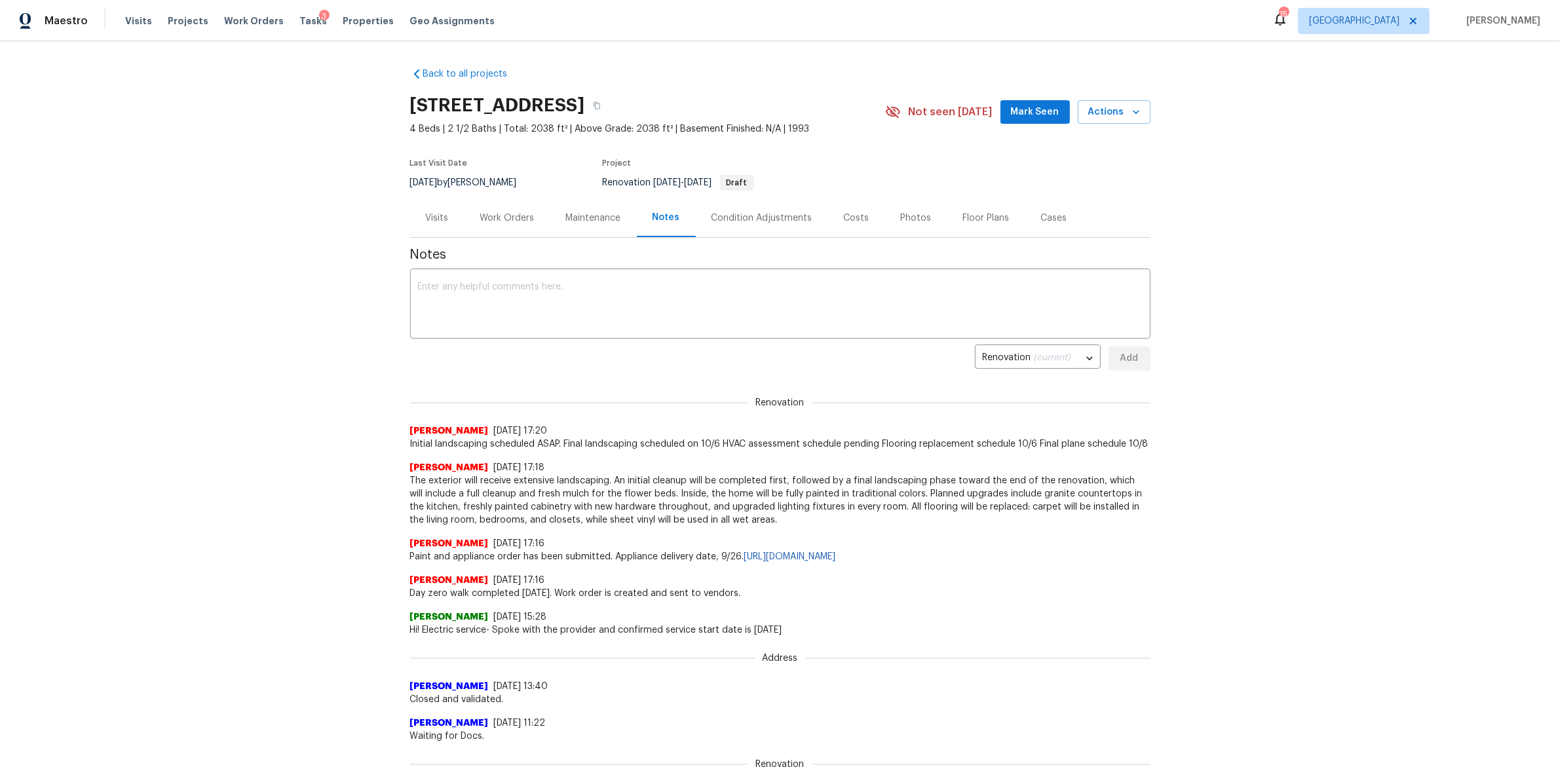
click at [844, 221] on div "Costs" at bounding box center [856, 218] width 25 height 13
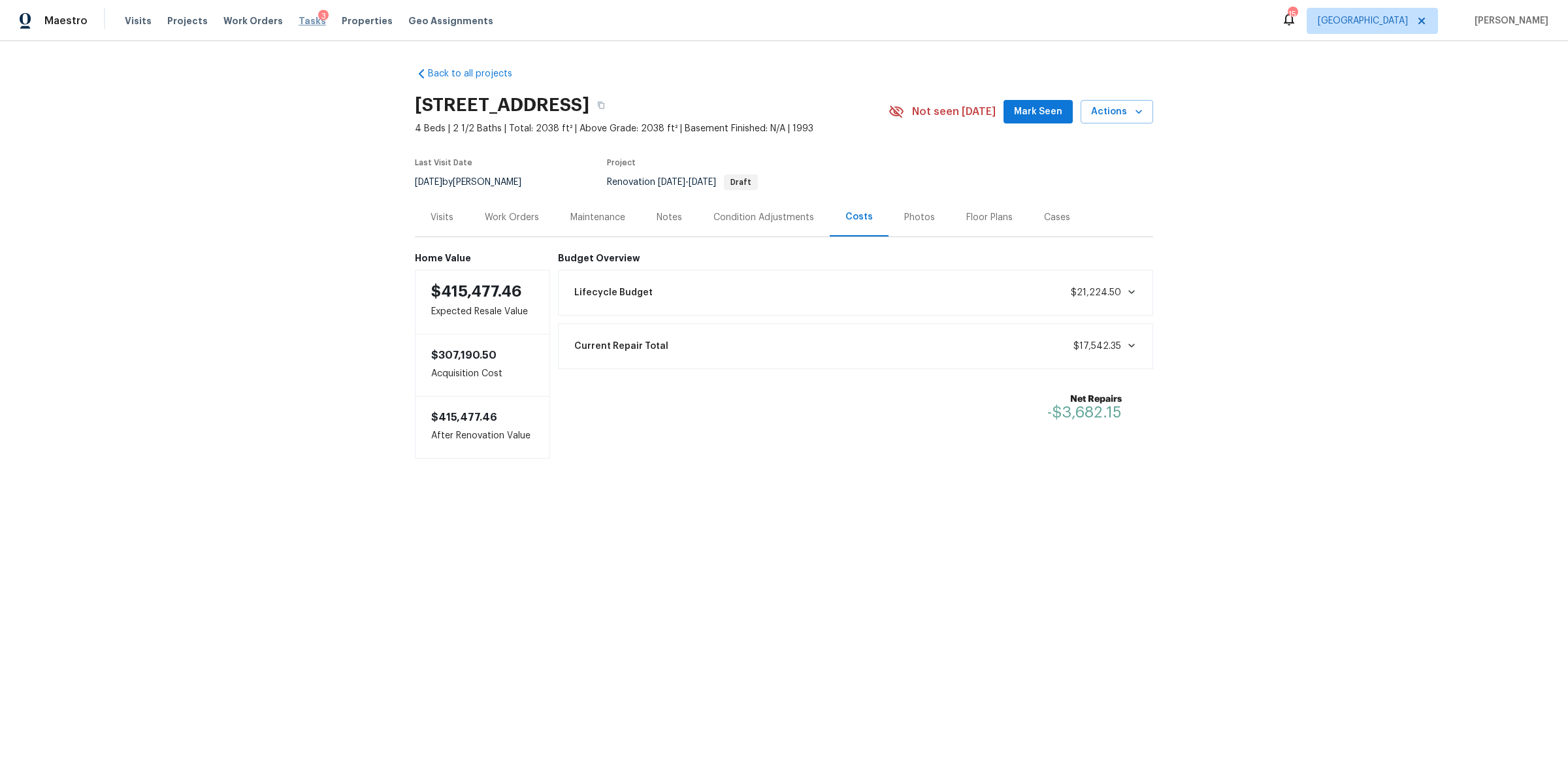
click at [298, 25] on span "Tasks" at bounding box center [312, 21] width 27 height 9
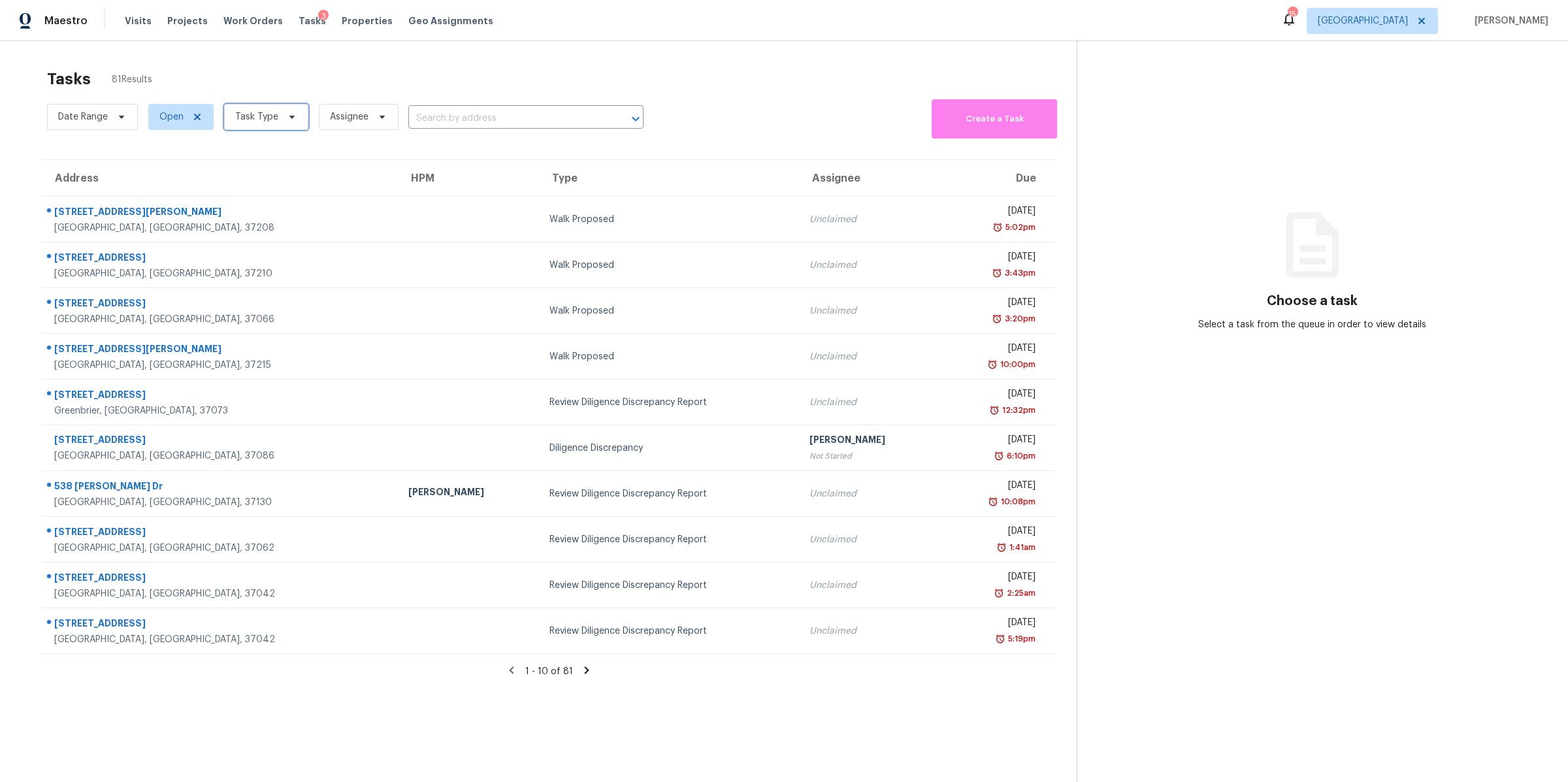
click at [278, 121] on span "Task Type" at bounding box center [266, 117] width 84 height 26
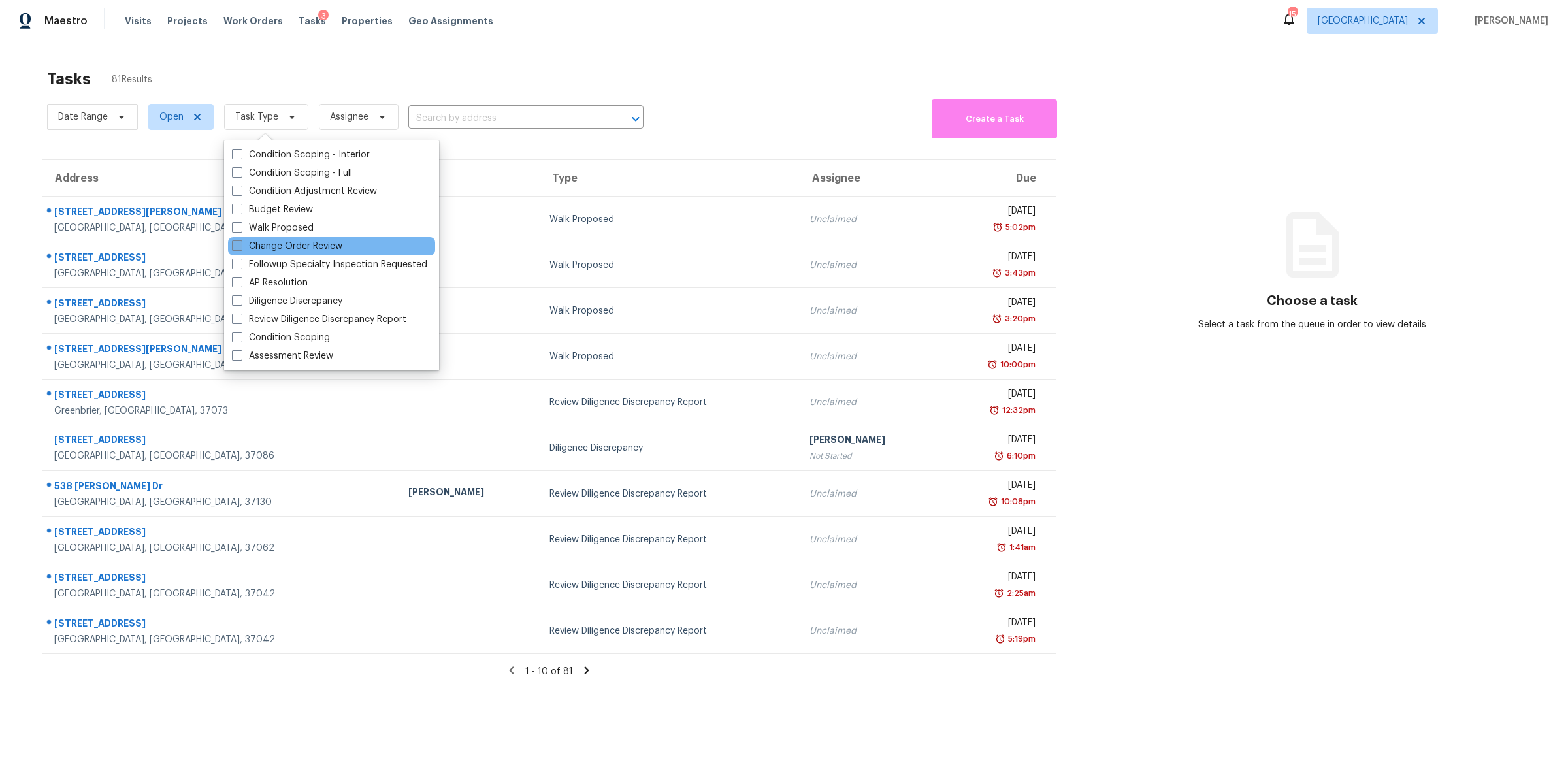
click at [273, 246] on label "Change Order Review" at bounding box center [287, 246] width 110 height 13
click at [241, 246] on input "Change Order Review" at bounding box center [236, 244] width 8 height 8
checkbox input "true"
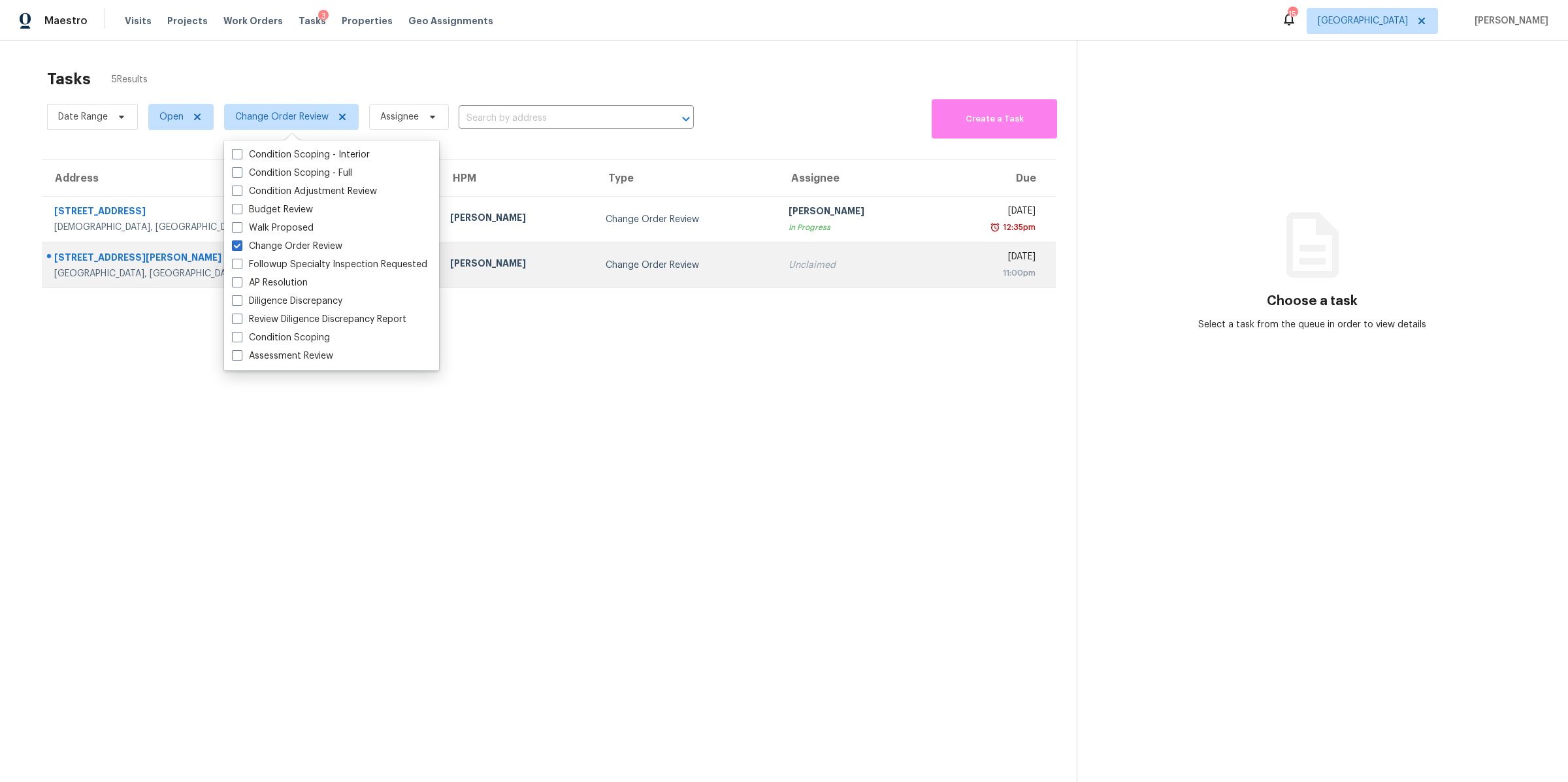
click at [84, 252] on div "[STREET_ADDRESS][PERSON_NAME]" at bounding box center [241, 259] width 375 height 16
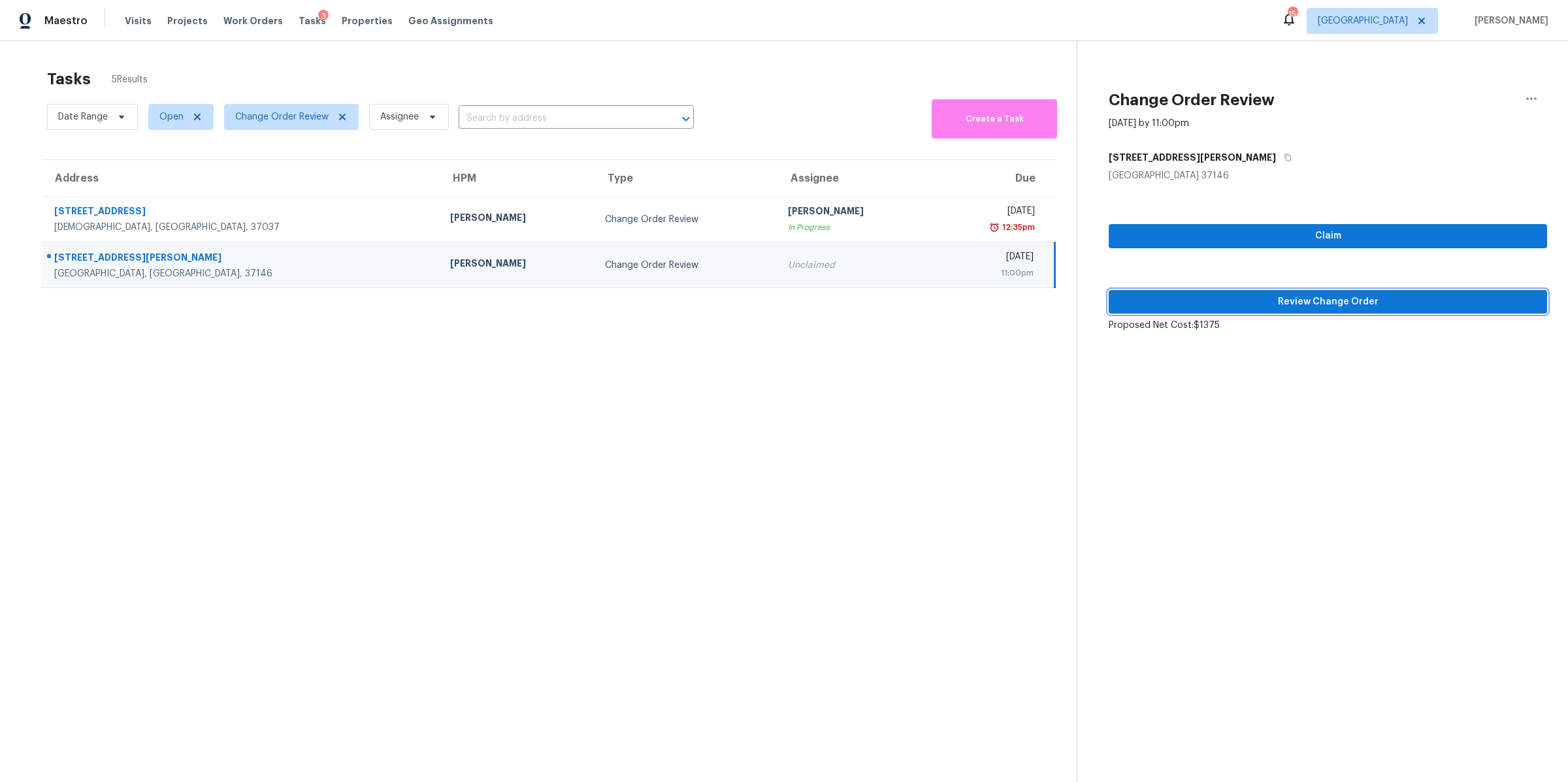
click at [1283, 293] on button "Review Change Order" at bounding box center [1327, 302] width 438 height 24
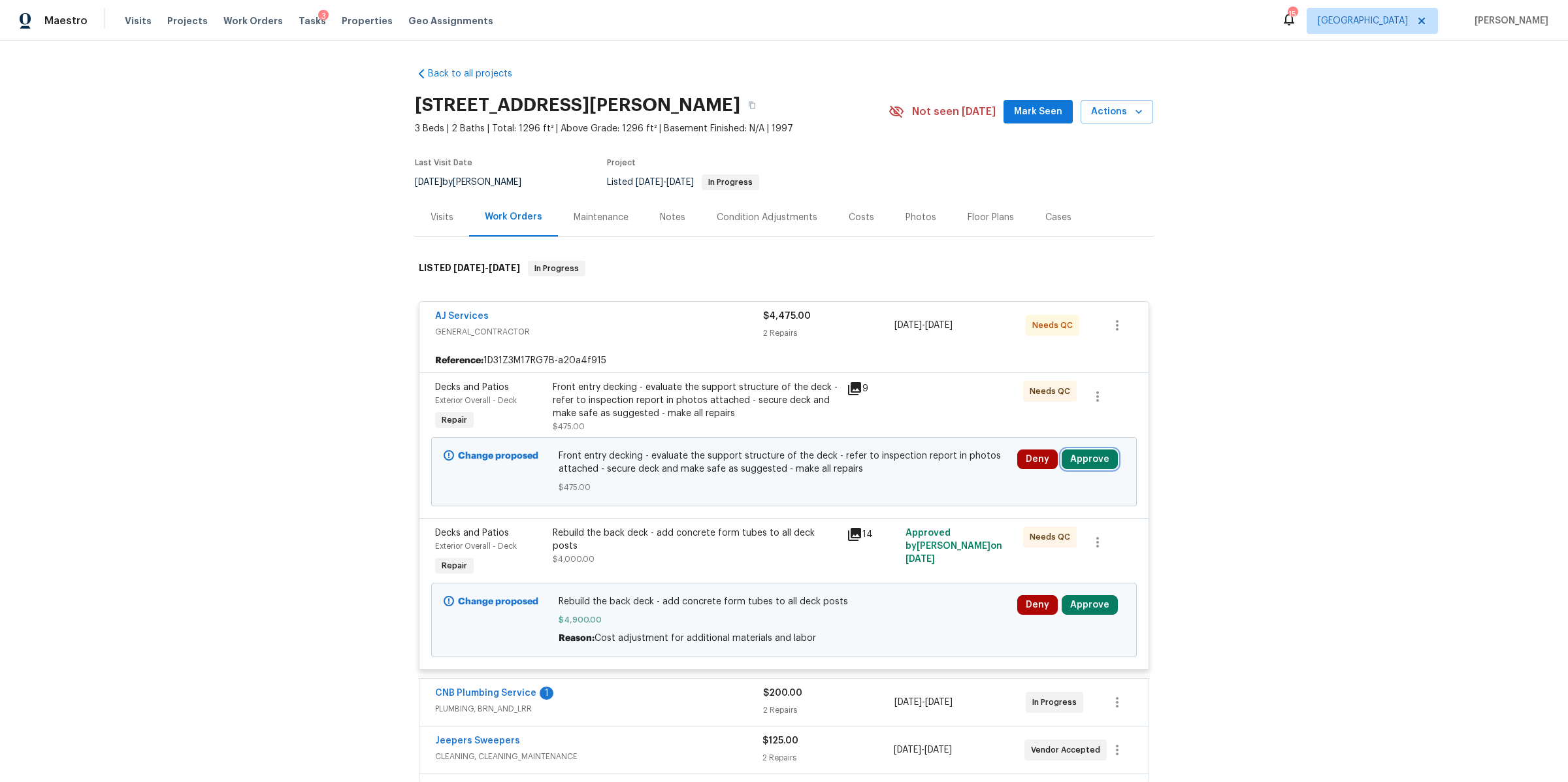
click at [1080, 460] on button "Approve" at bounding box center [1090, 459] width 56 height 20
click at [896, 473] on span "Approve" at bounding box center [896, 472] width 36 height 10
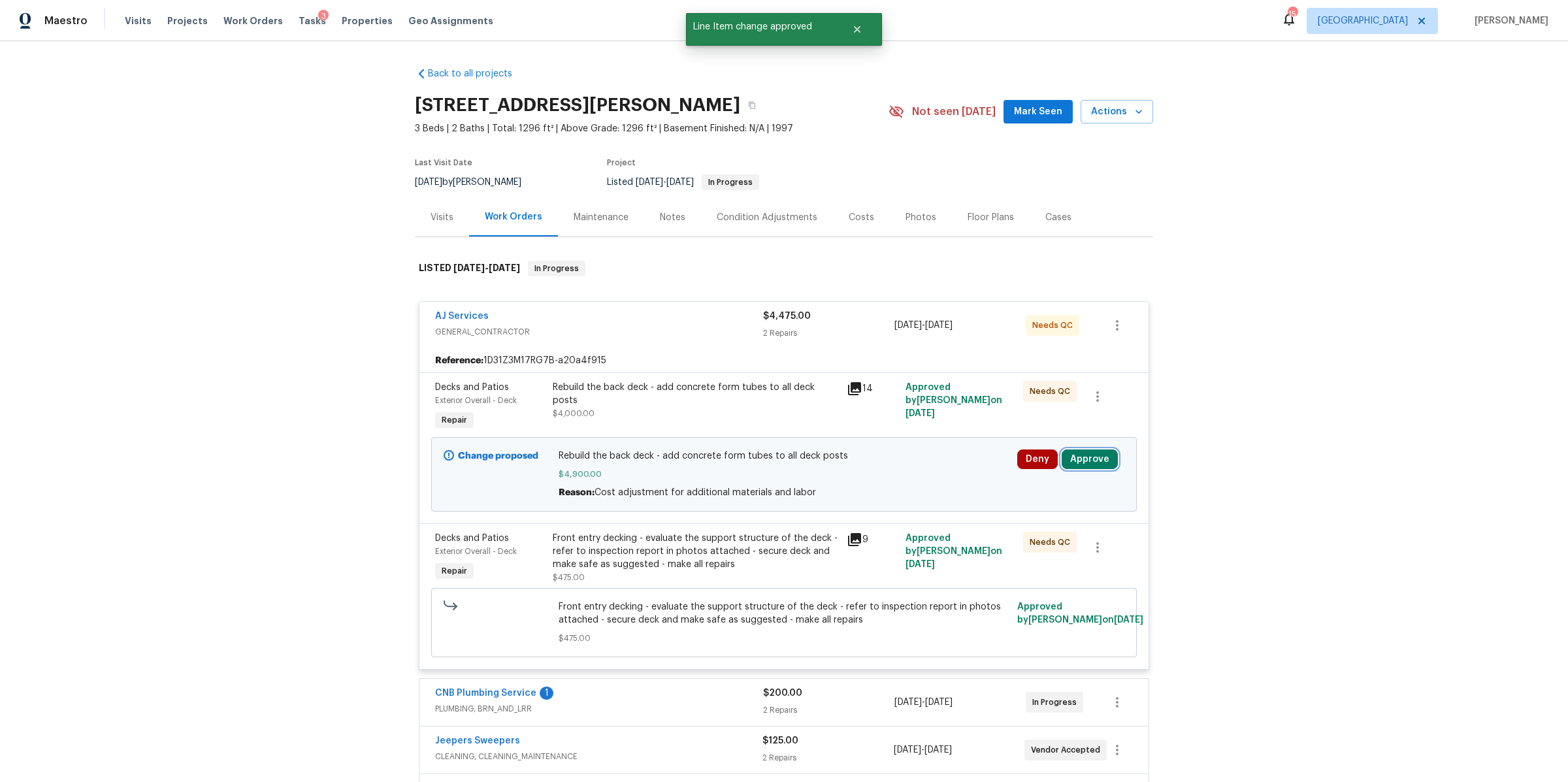
click at [1083, 466] on button "Approve" at bounding box center [1090, 459] width 56 height 20
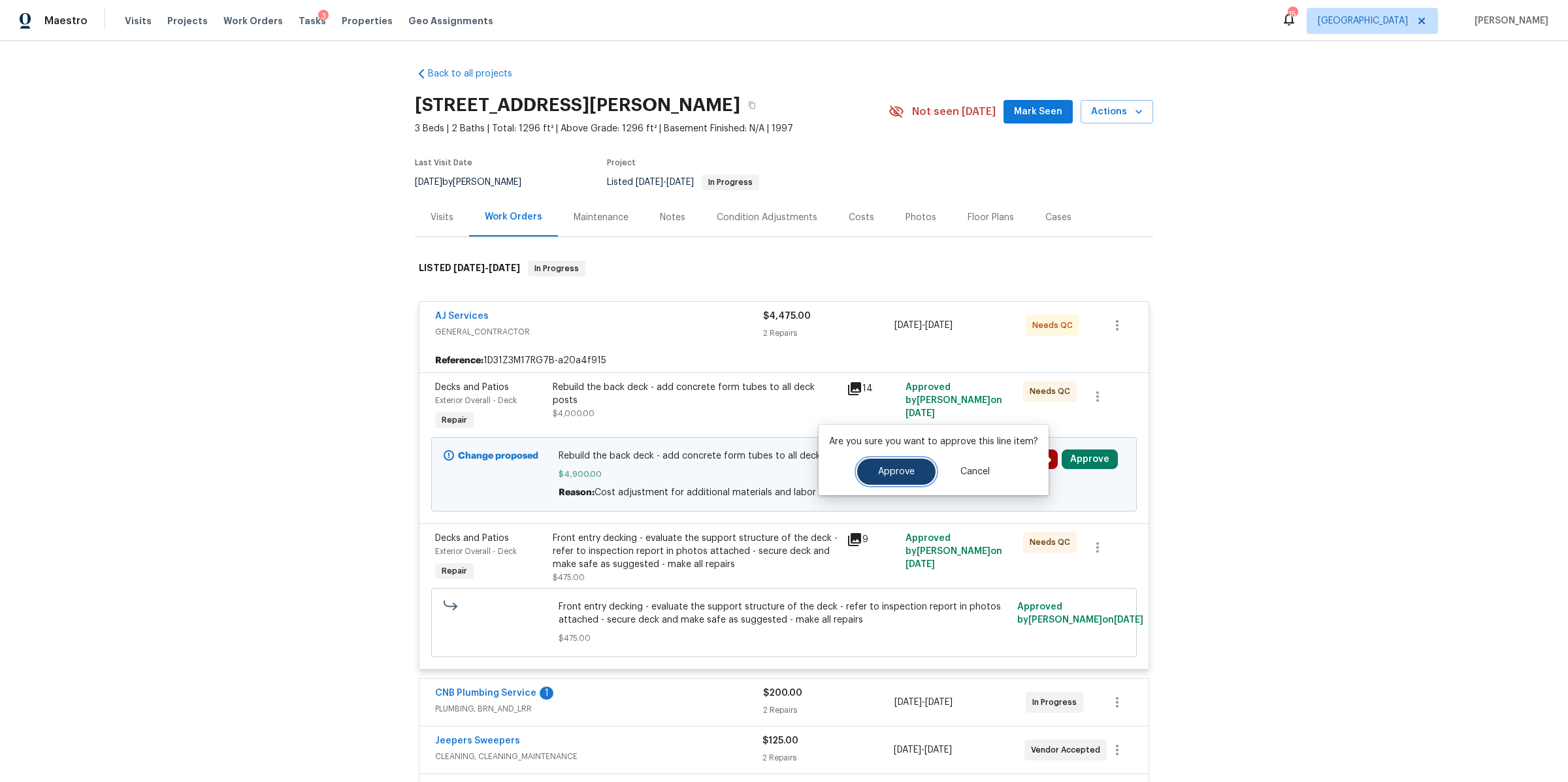
click at [911, 473] on span "Approve" at bounding box center [896, 472] width 36 height 10
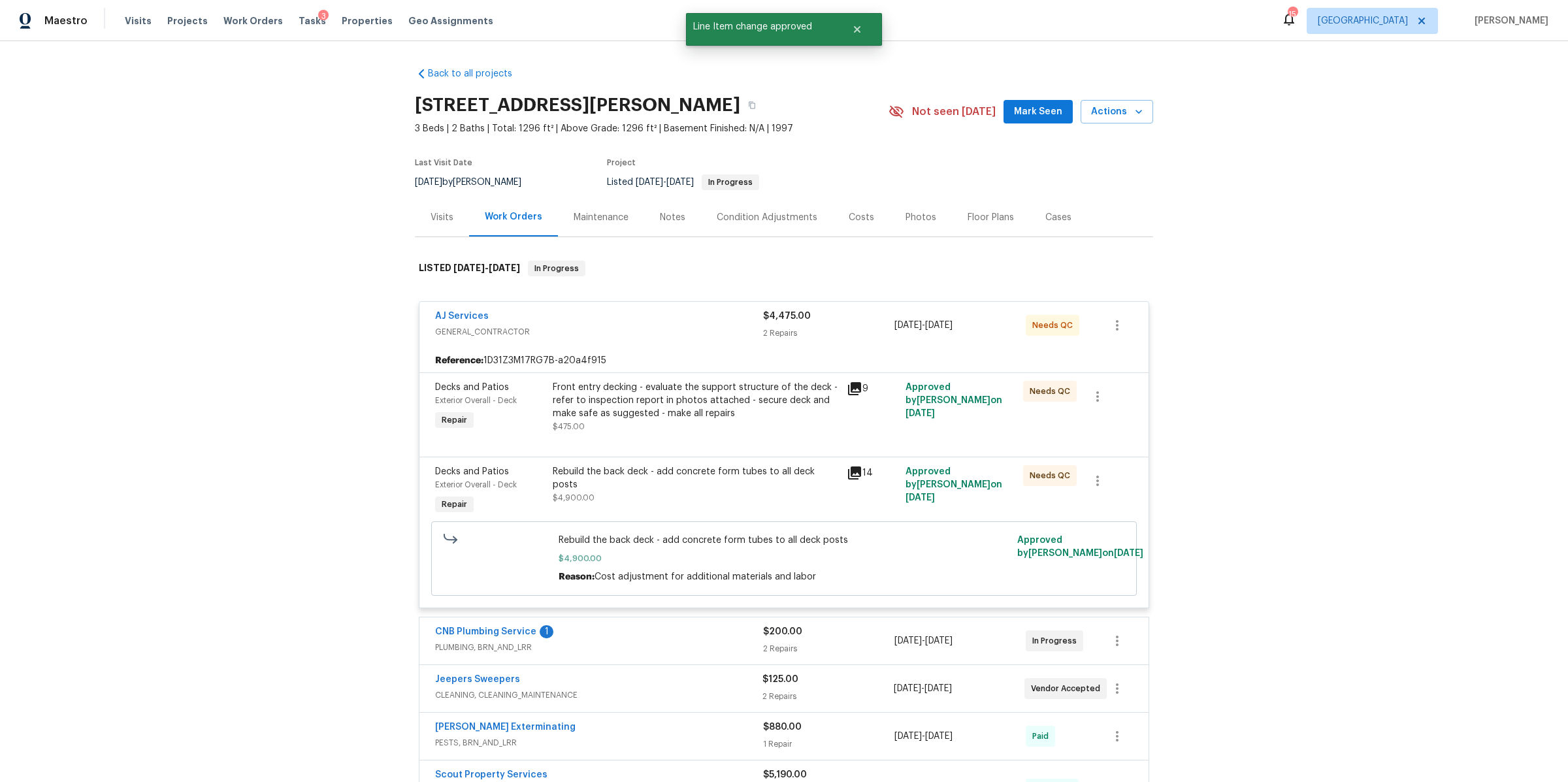
click at [661, 213] on div "Notes" at bounding box center [672, 217] width 25 height 13
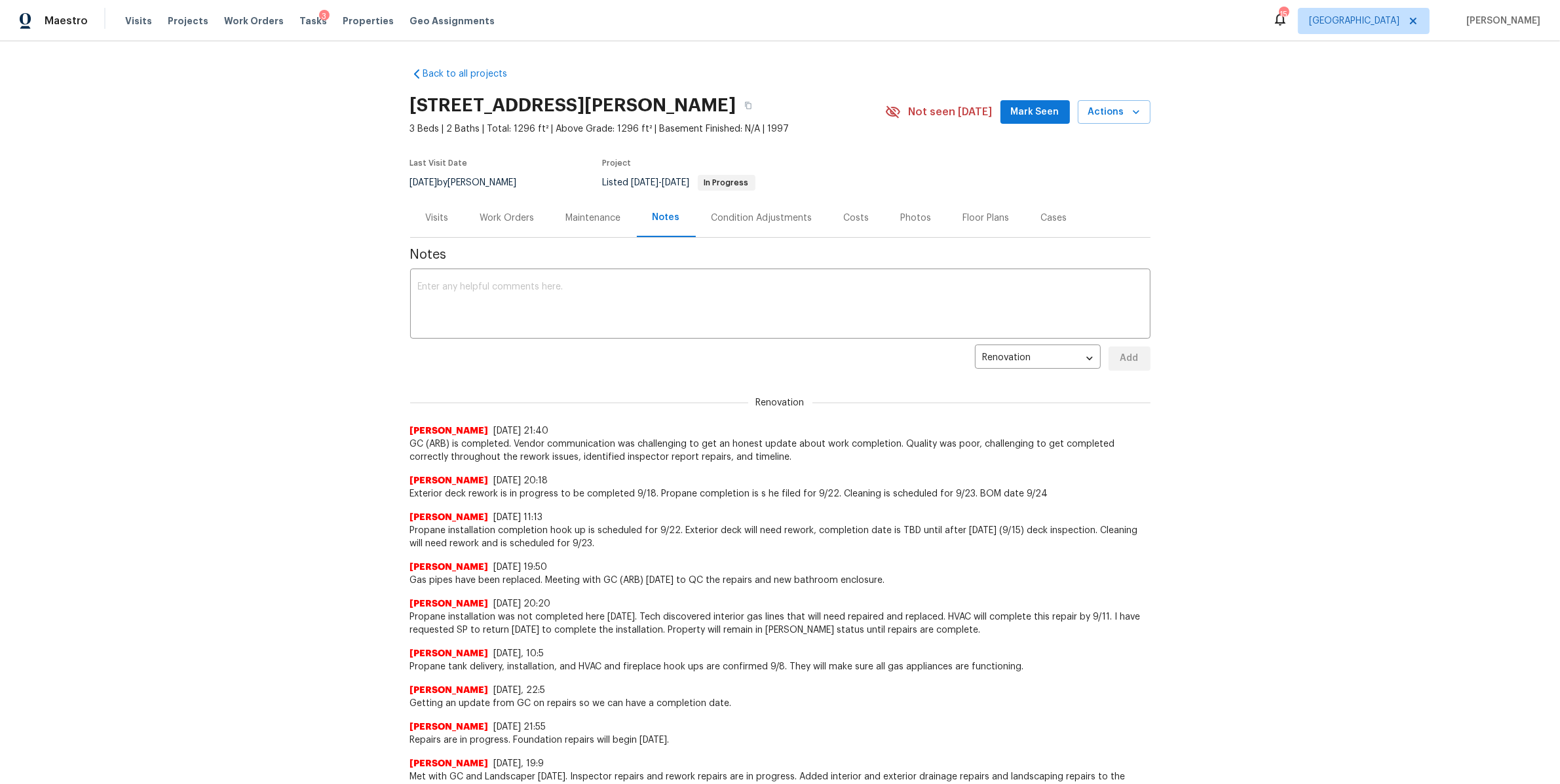
click at [319, 15] on div "3" at bounding box center [324, 16] width 10 height 13
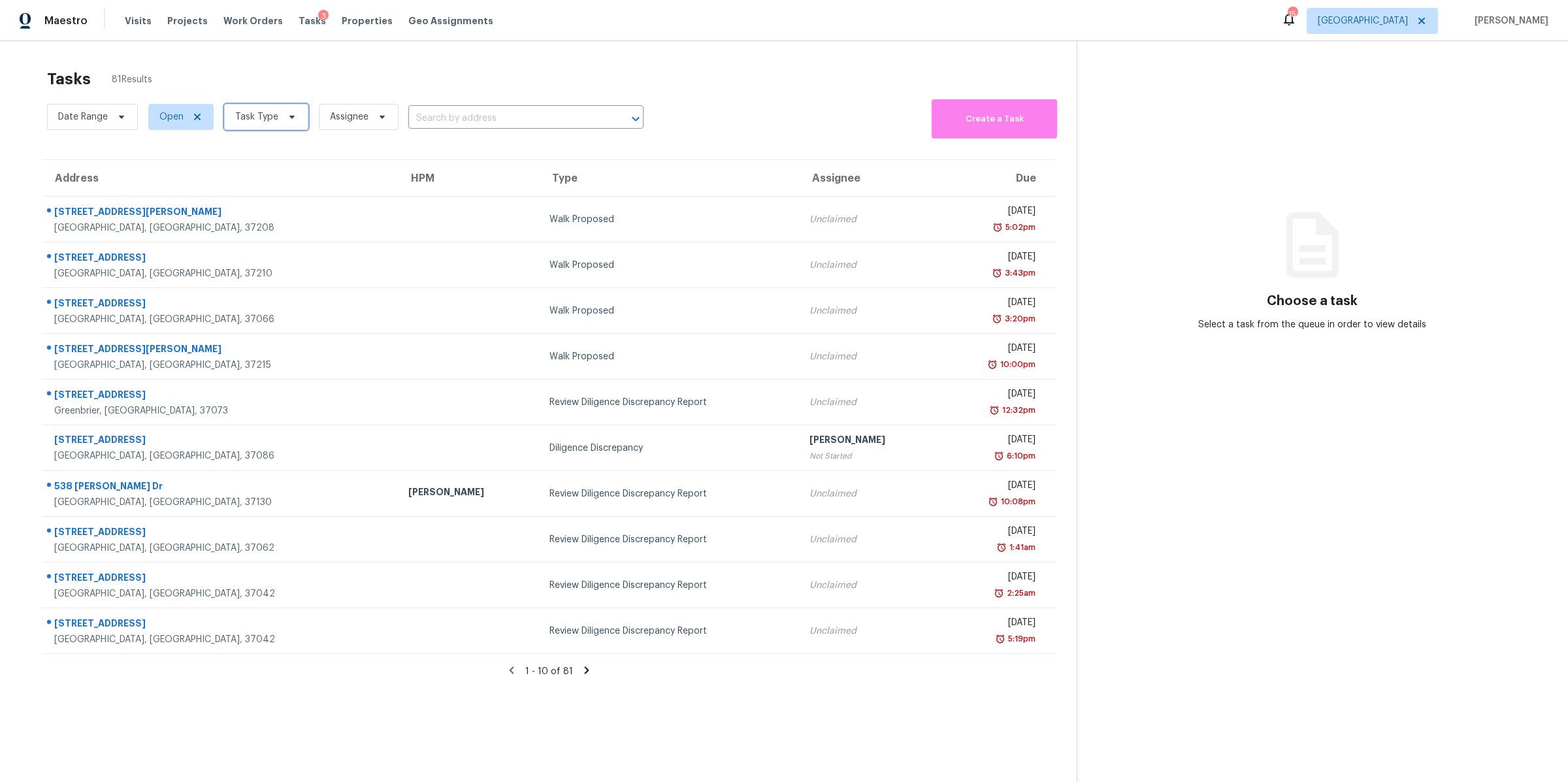
click at [283, 126] on span "Task Type" at bounding box center [266, 117] width 84 height 26
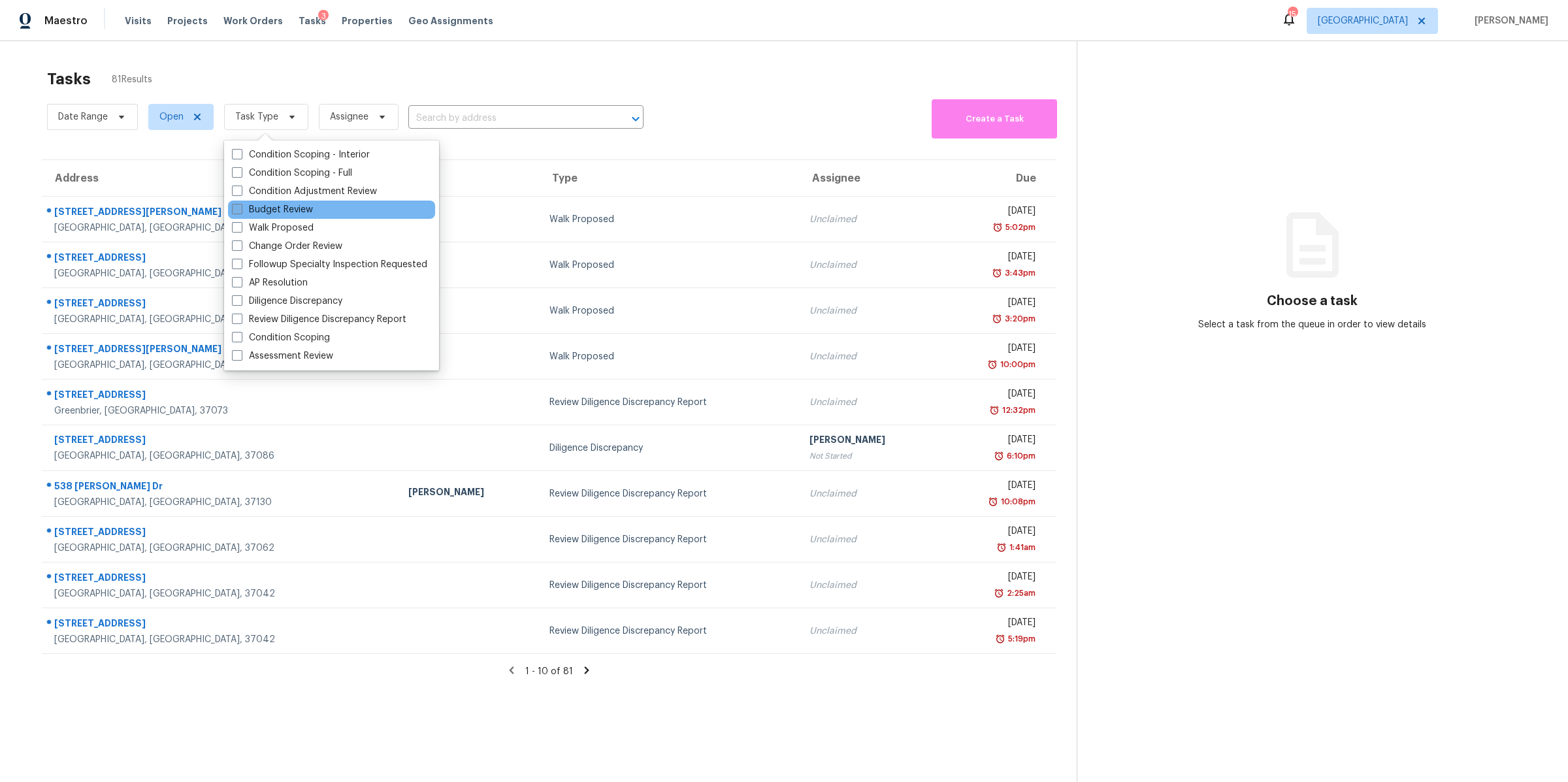
click at [276, 207] on label "Budget Review" at bounding box center [272, 209] width 81 height 13
click at [241, 207] on input "Budget Review" at bounding box center [236, 207] width 8 height 8
checkbox input "true"
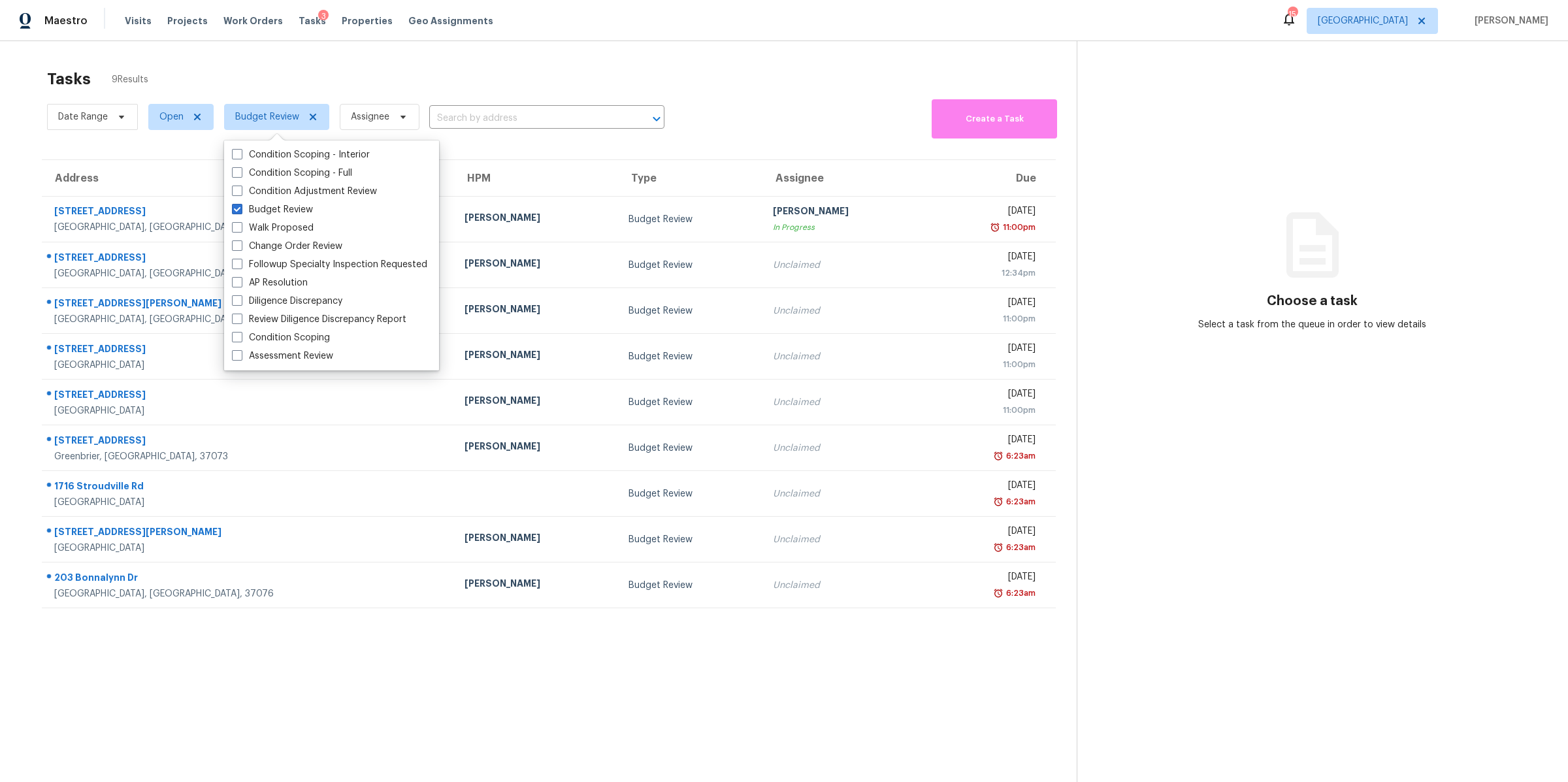
click at [18, 119] on div "Tasks 9 Results Date Range Open Budget Review Assignee ​ Create a Task Address …" at bounding box center [784, 432] width 1568 height 782
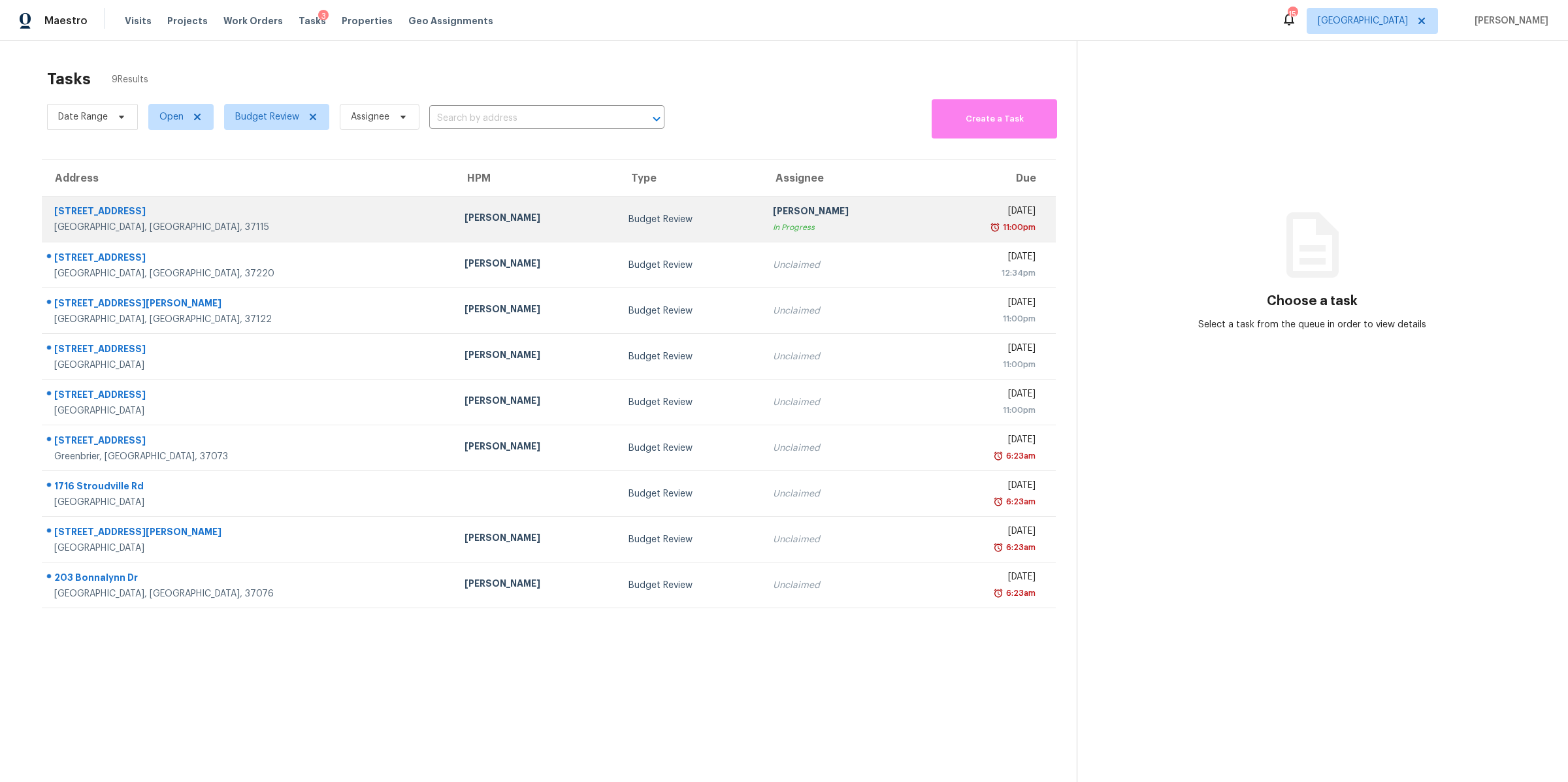
click at [105, 217] on div "[STREET_ADDRESS]" at bounding box center [249, 213] width 390 height 16
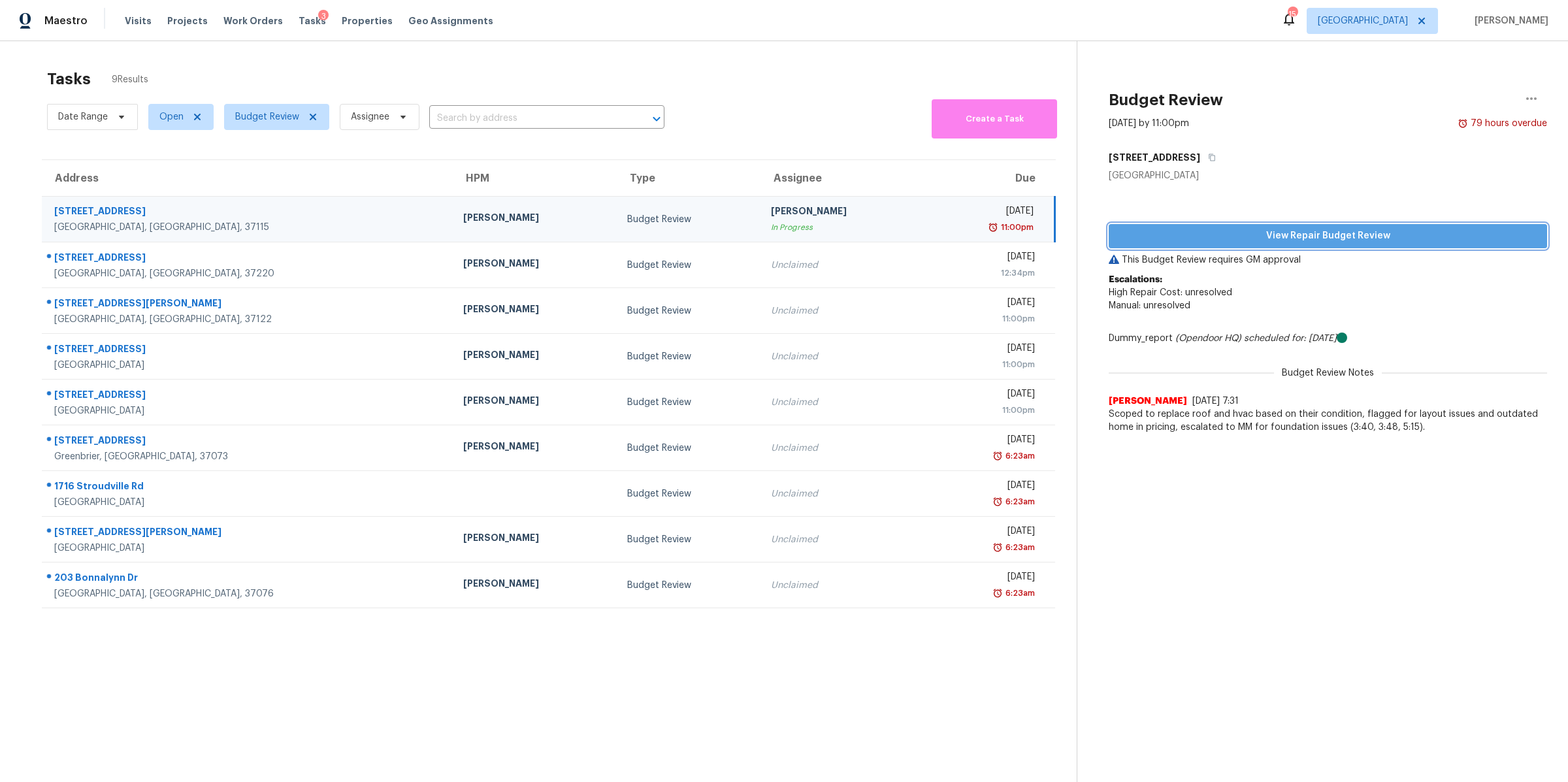
click at [1239, 234] on span "View Repair Budget Review" at bounding box center [1328, 236] width 418 height 16
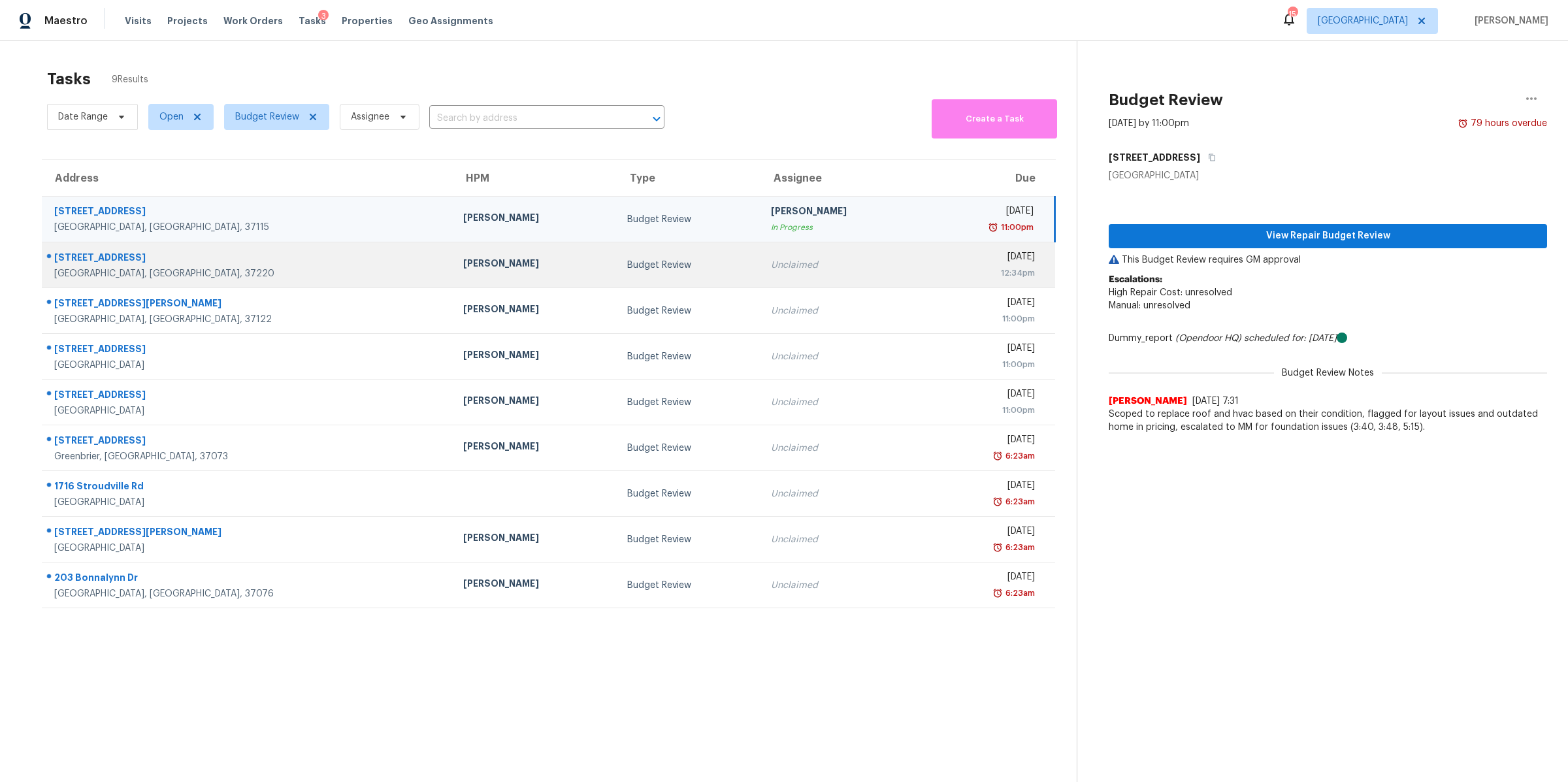
click at [115, 264] on div "[STREET_ADDRESS]" at bounding box center [248, 259] width 388 height 16
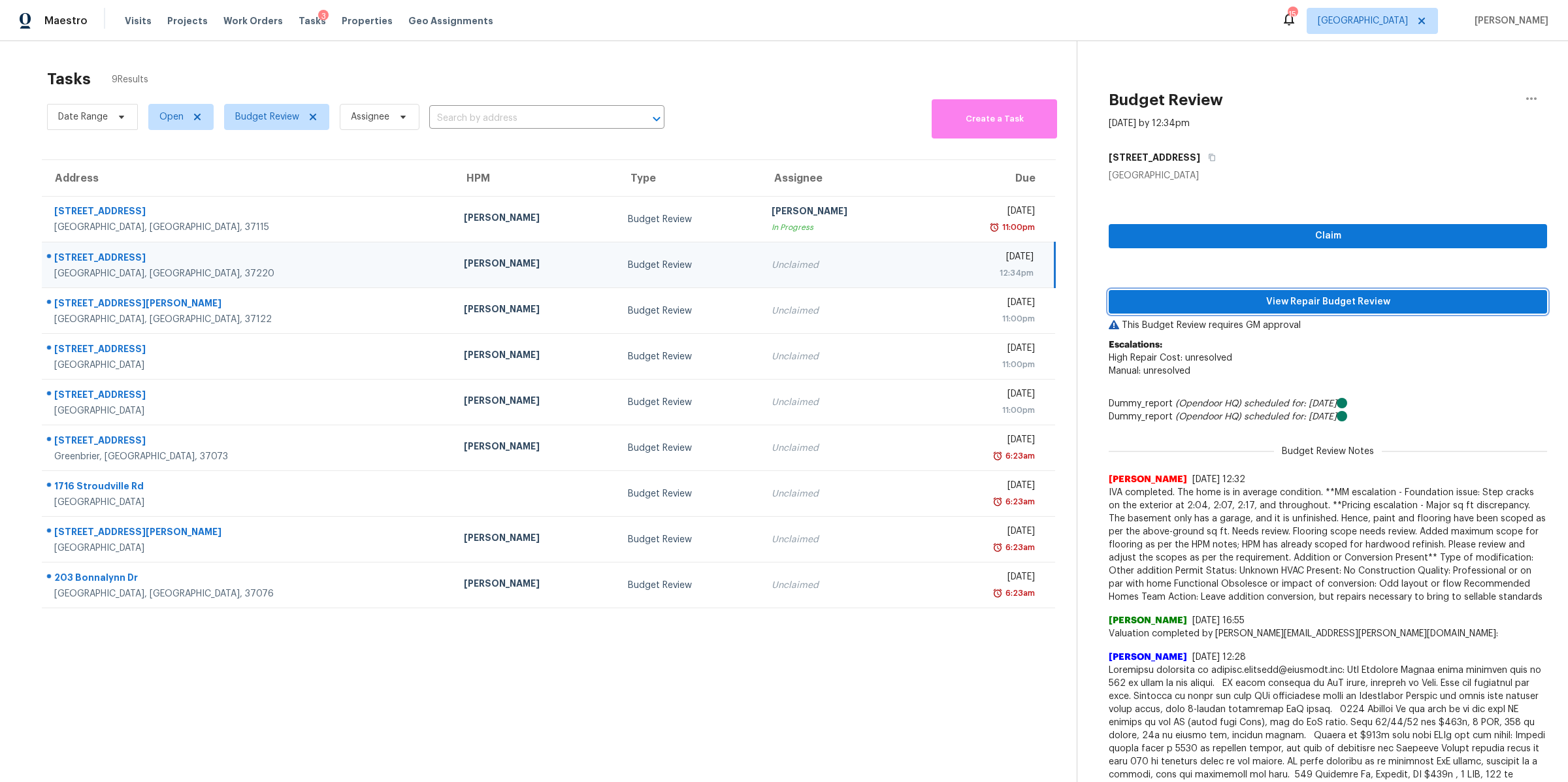
click at [1258, 298] on span "View Repair Budget Review" at bounding box center [1328, 303] width 418 height 16
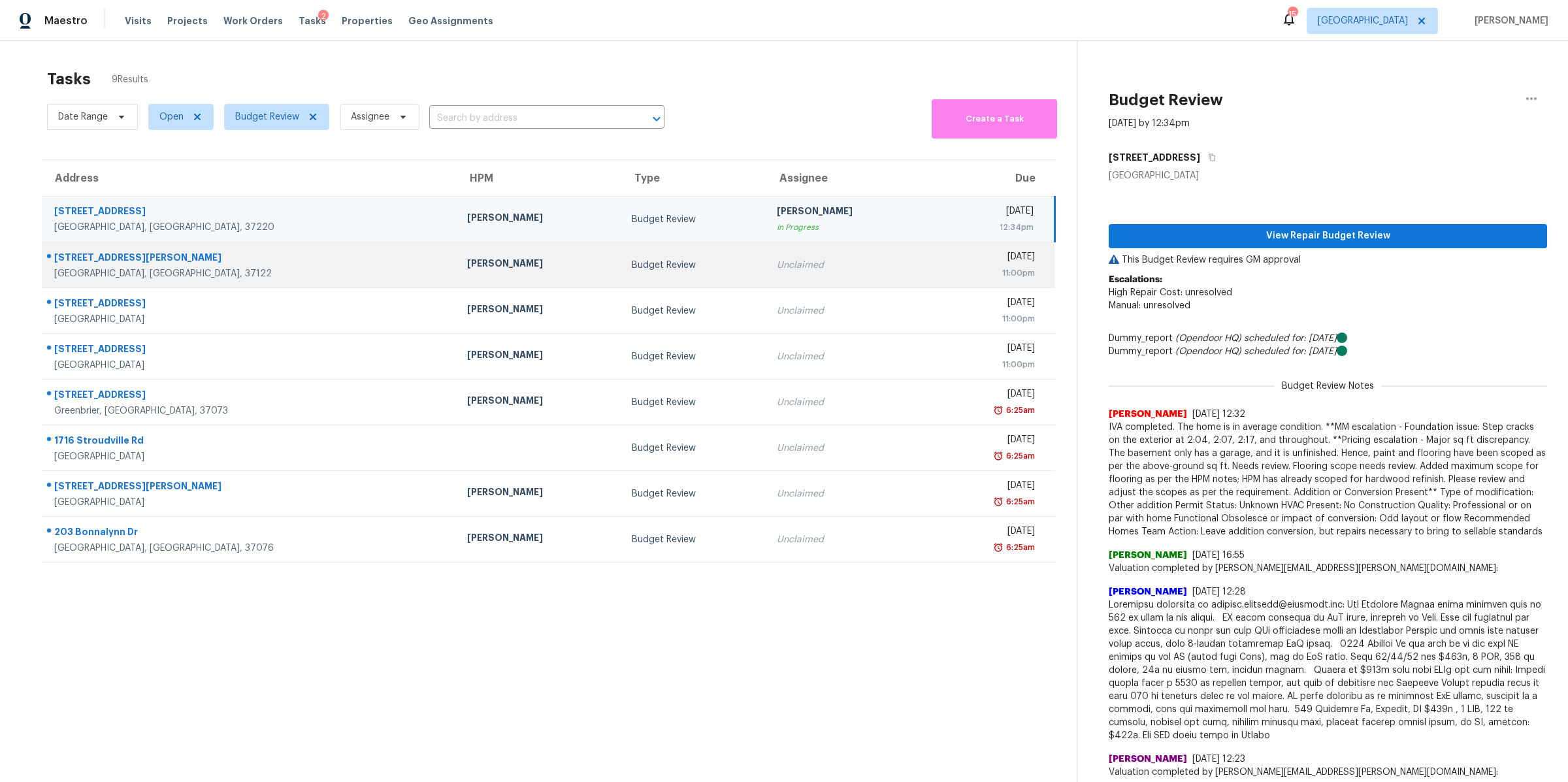
click at [101, 274] on div "[GEOGRAPHIC_DATA], [GEOGRAPHIC_DATA], 37122" at bounding box center [250, 274] width 392 height 13
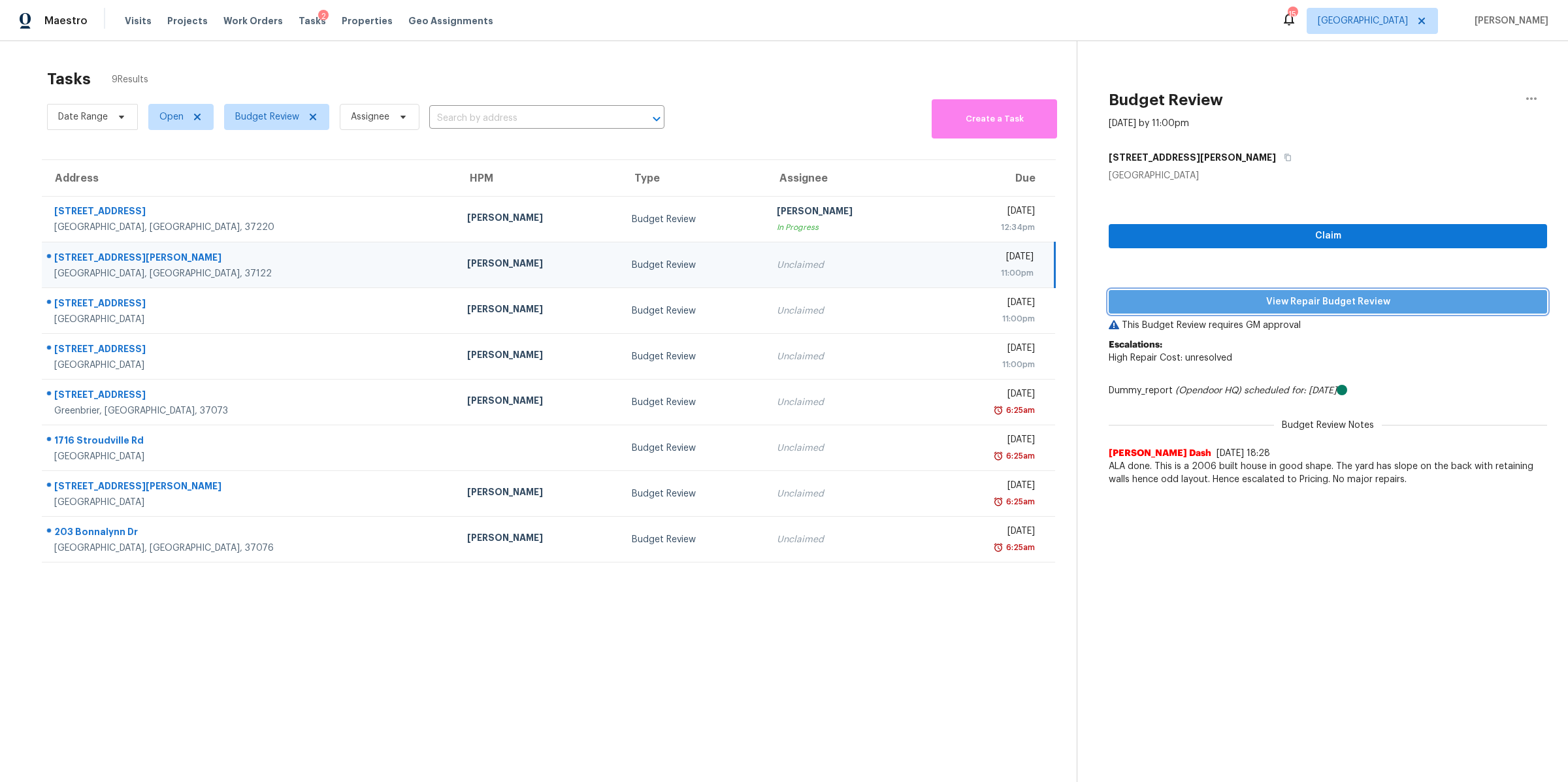
click at [1283, 307] on span "View Repair Budget Review" at bounding box center [1328, 303] width 418 height 16
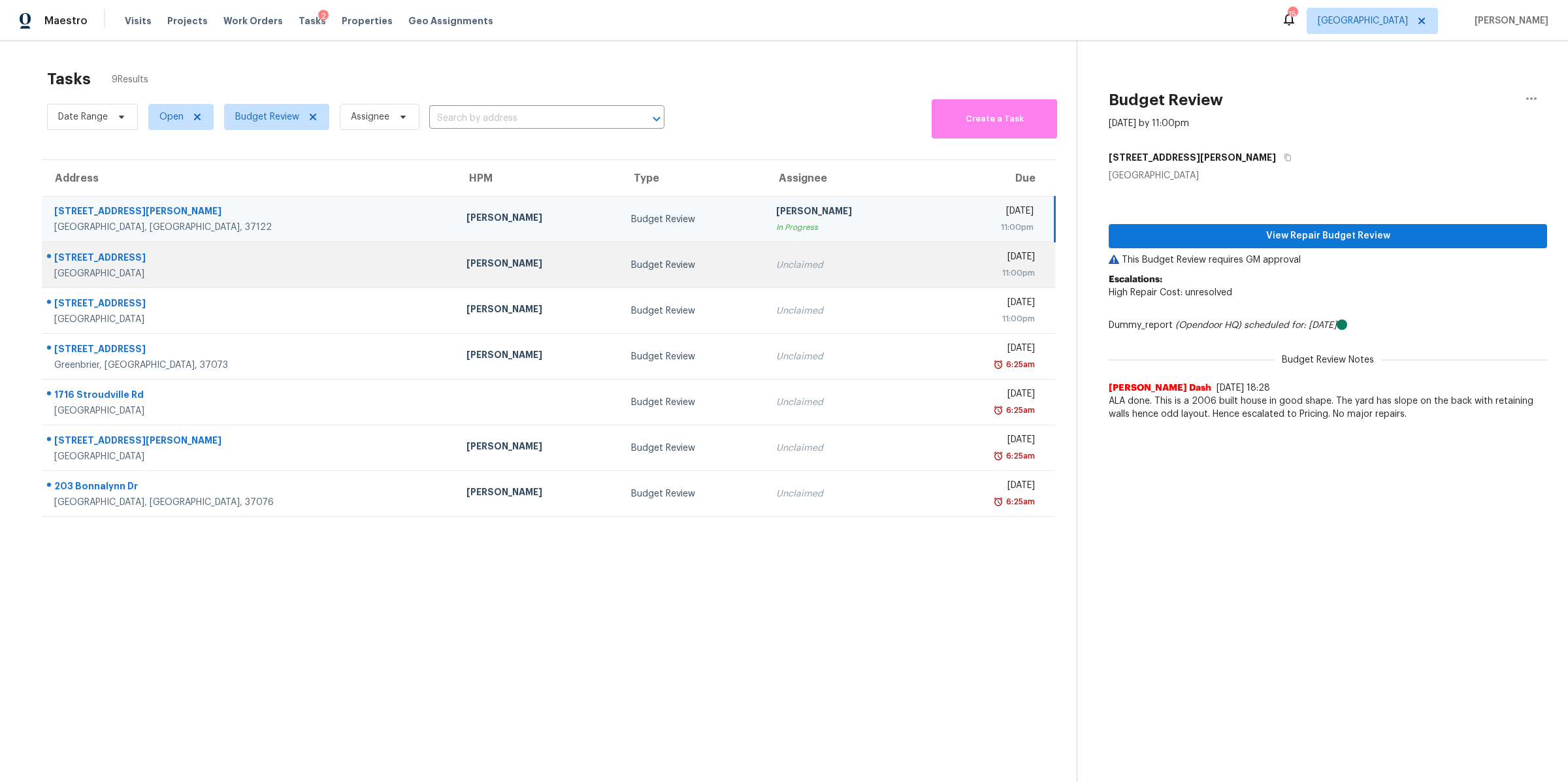
click at [91, 261] on div "[STREET_ADDRESS]" at bounding box center [250, 259] width 392 height 16
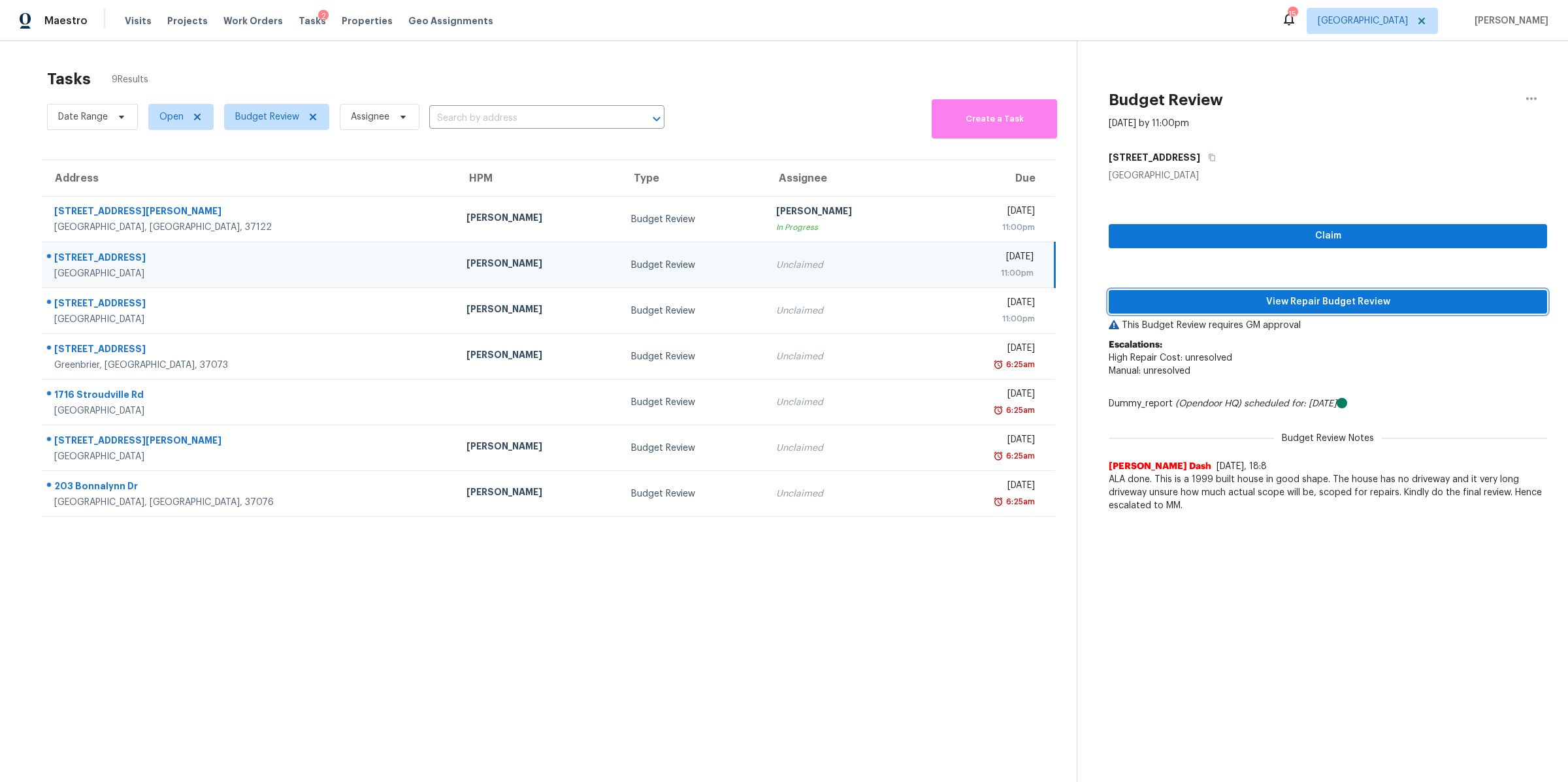
click at [1335, 292] on button "View Repair Budget Review" at bounding box center [1327, 302] width 438 height 24
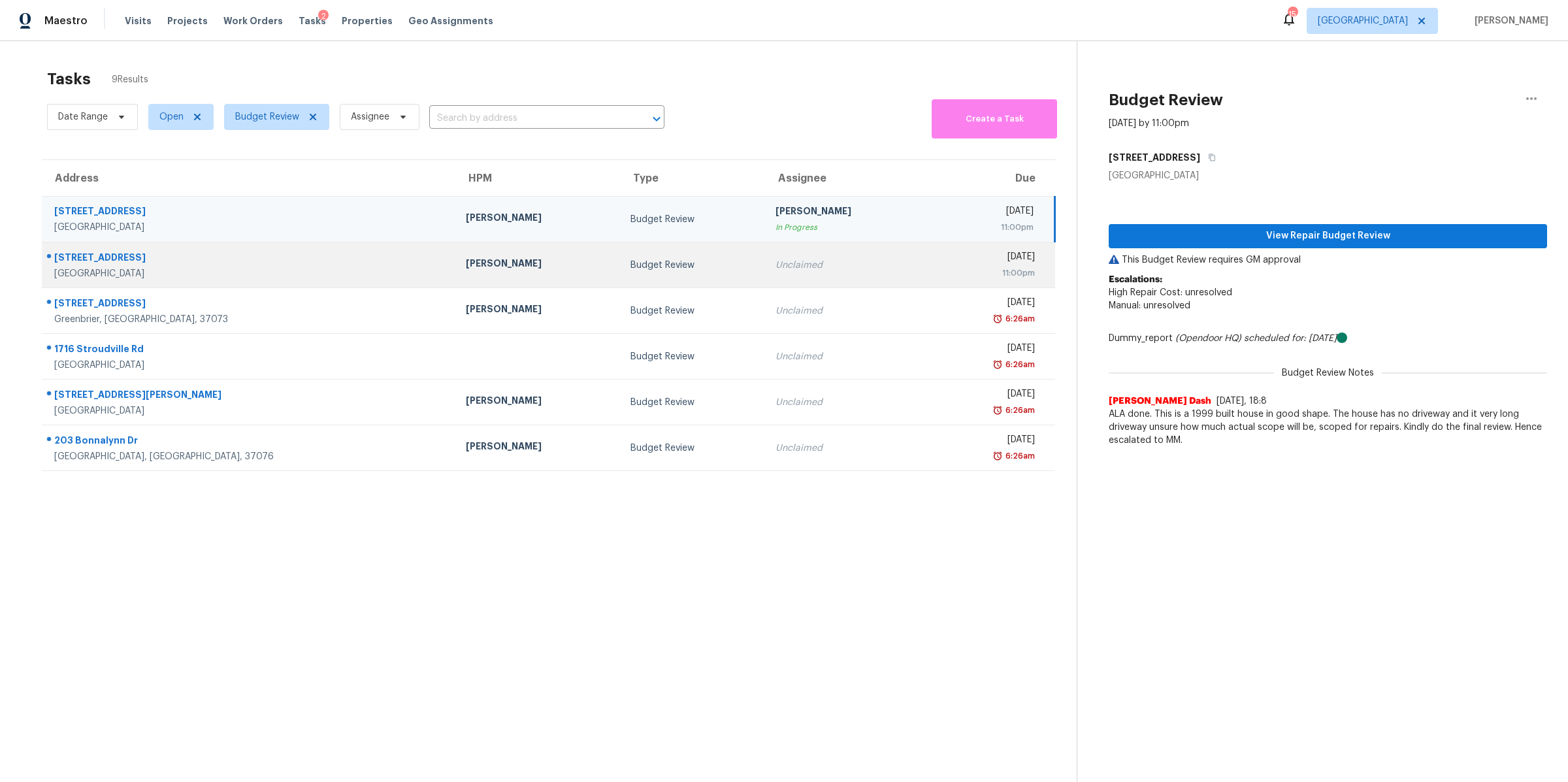
click at [108, 276] on div "[GEOGRAPHIC_DATA]" at bounding box center [250, 274] width 391 height 13
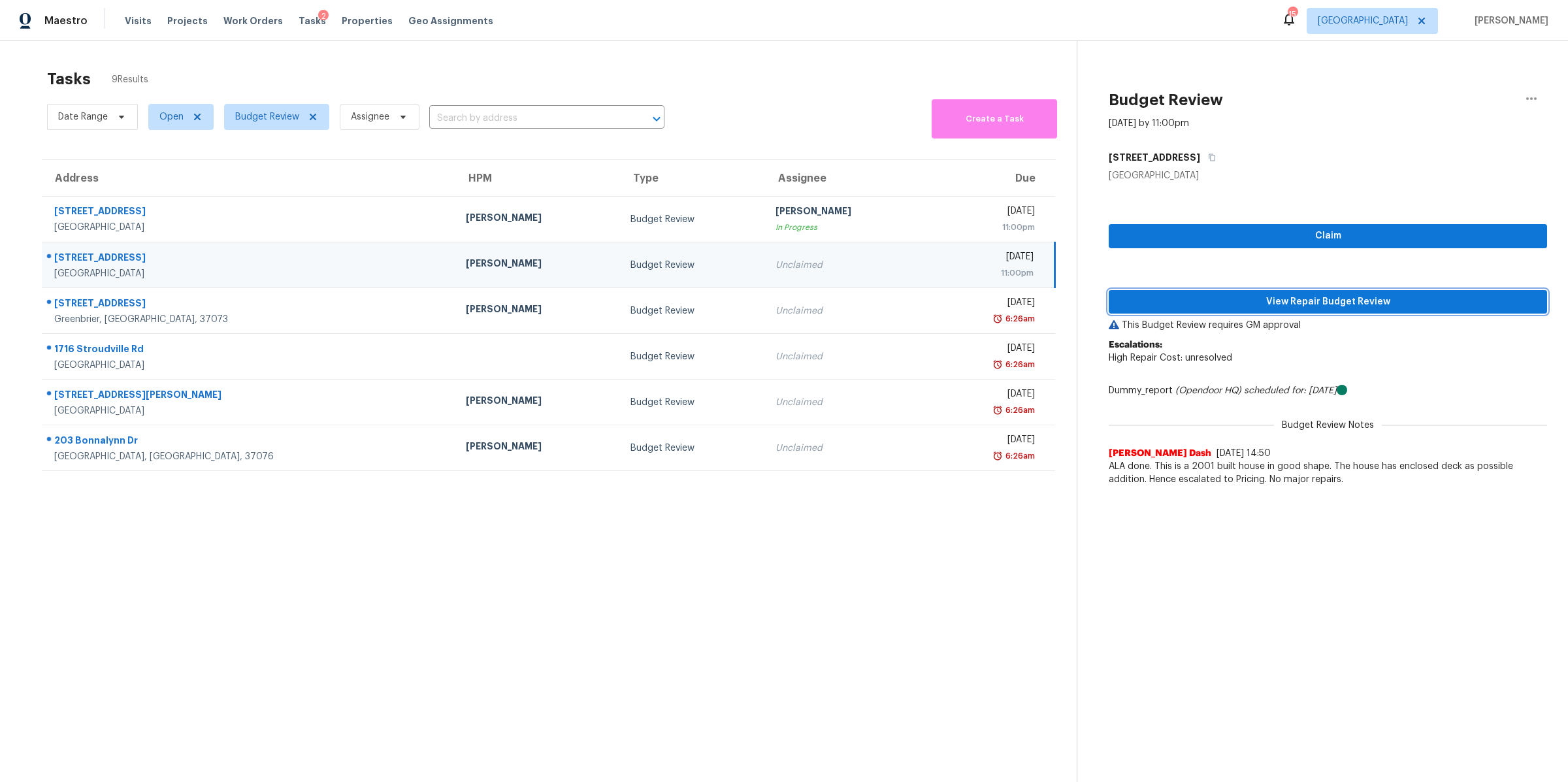
click at [1313, 303] on span "View Repair Budget Review" at bounding box center [1328, 303] width 418 height 16
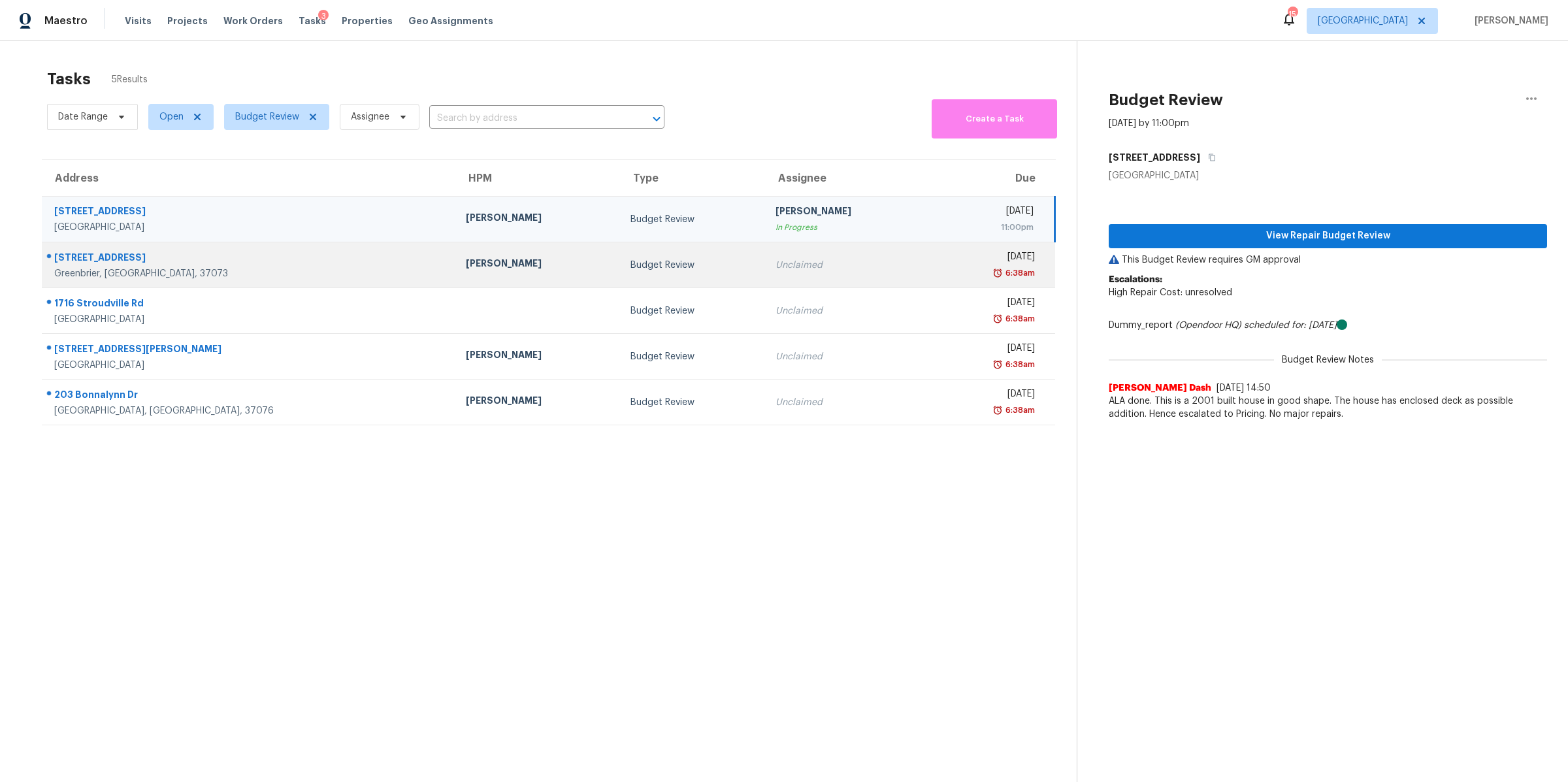
click at [73, 253] on div "[STREET_ADDRESS]" at bounding box center [250, 259] width 391 height 16
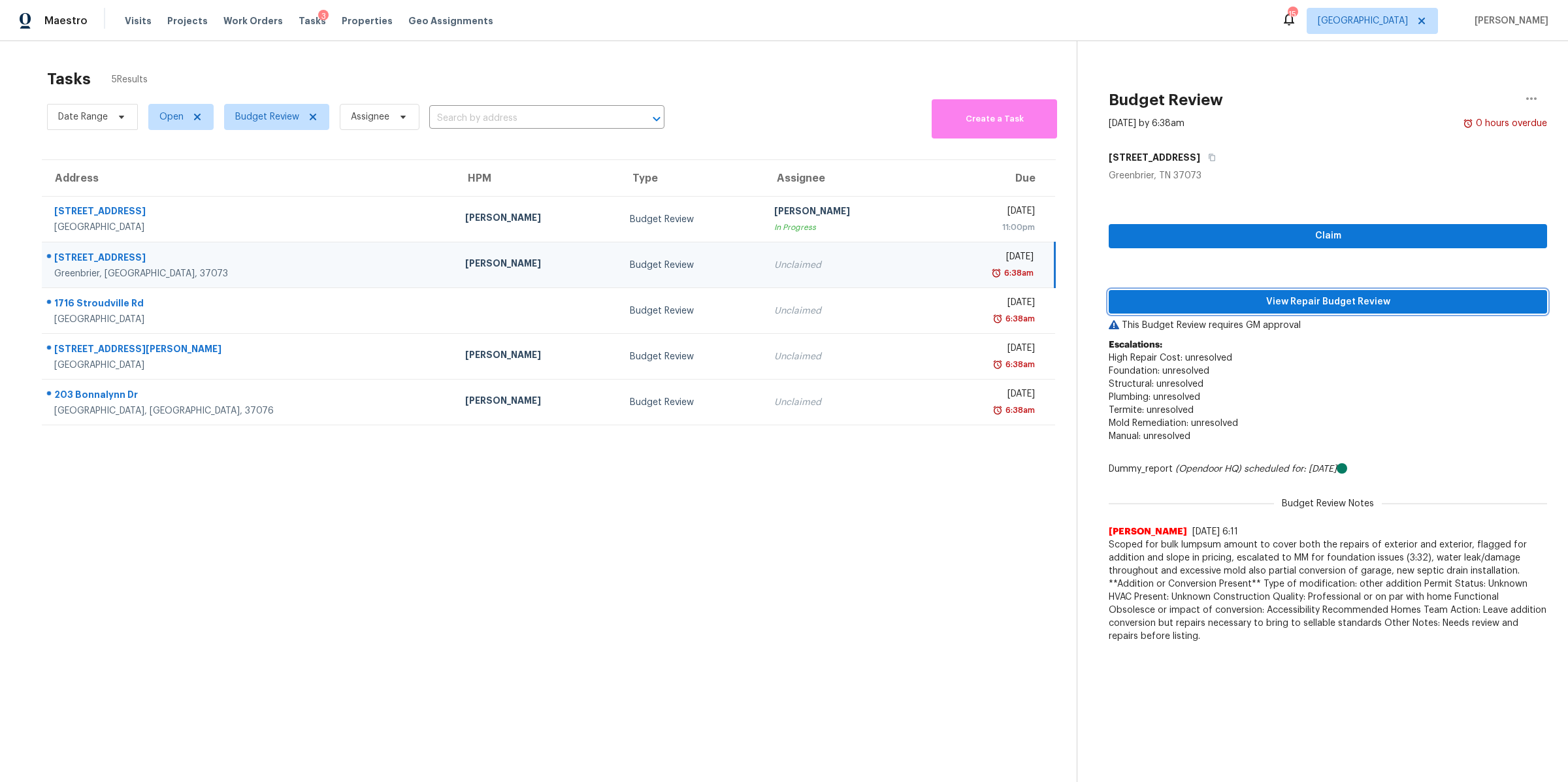
click at [1314, 294] on span "View Repair Budget Review" at bounding box center [1328, 303] width 418 height 16
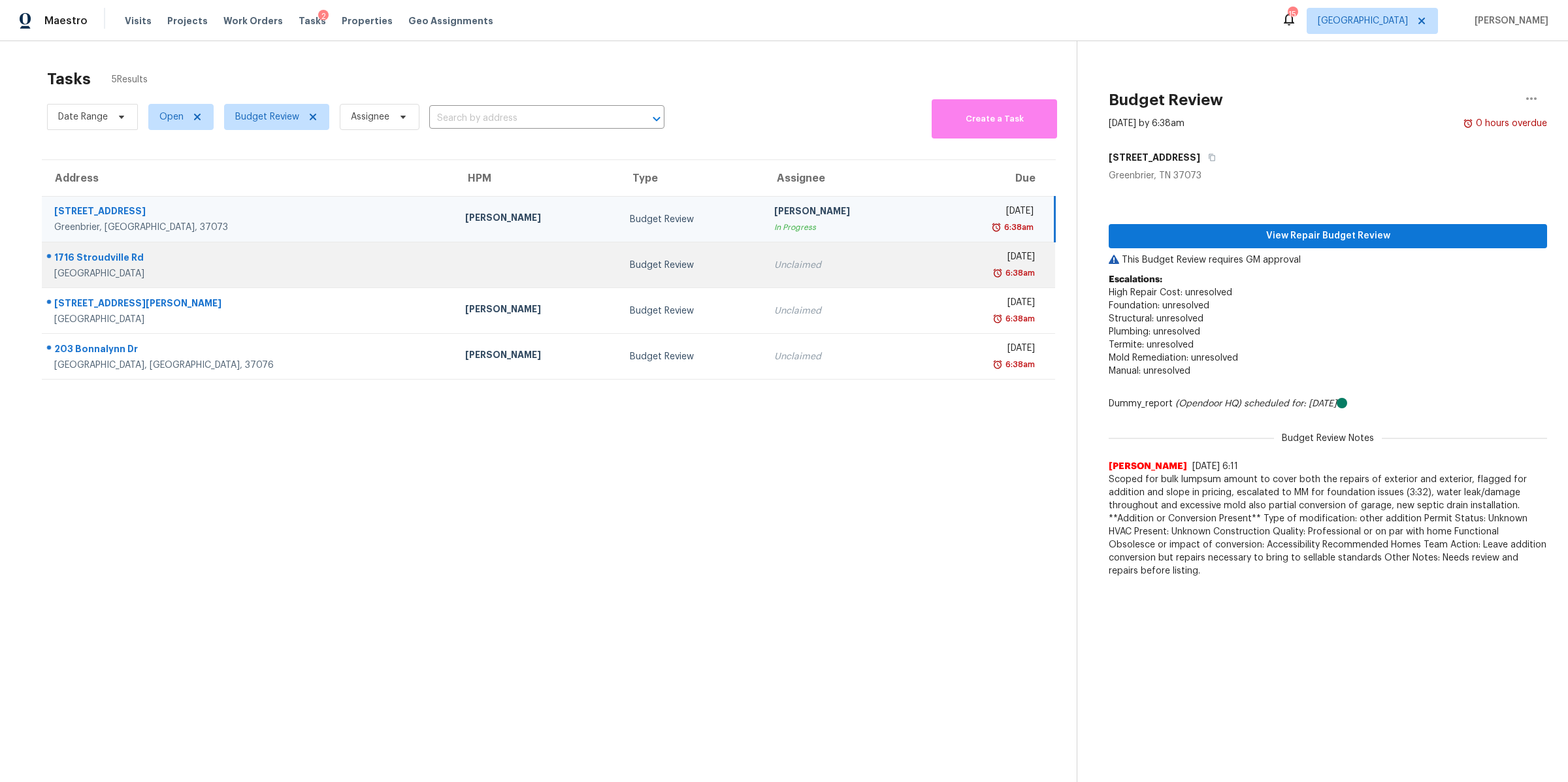
click at [116, 268] on div "[GEOGRAPHIC_DATA]" at bounding box center [249, 274] width 390 height 13
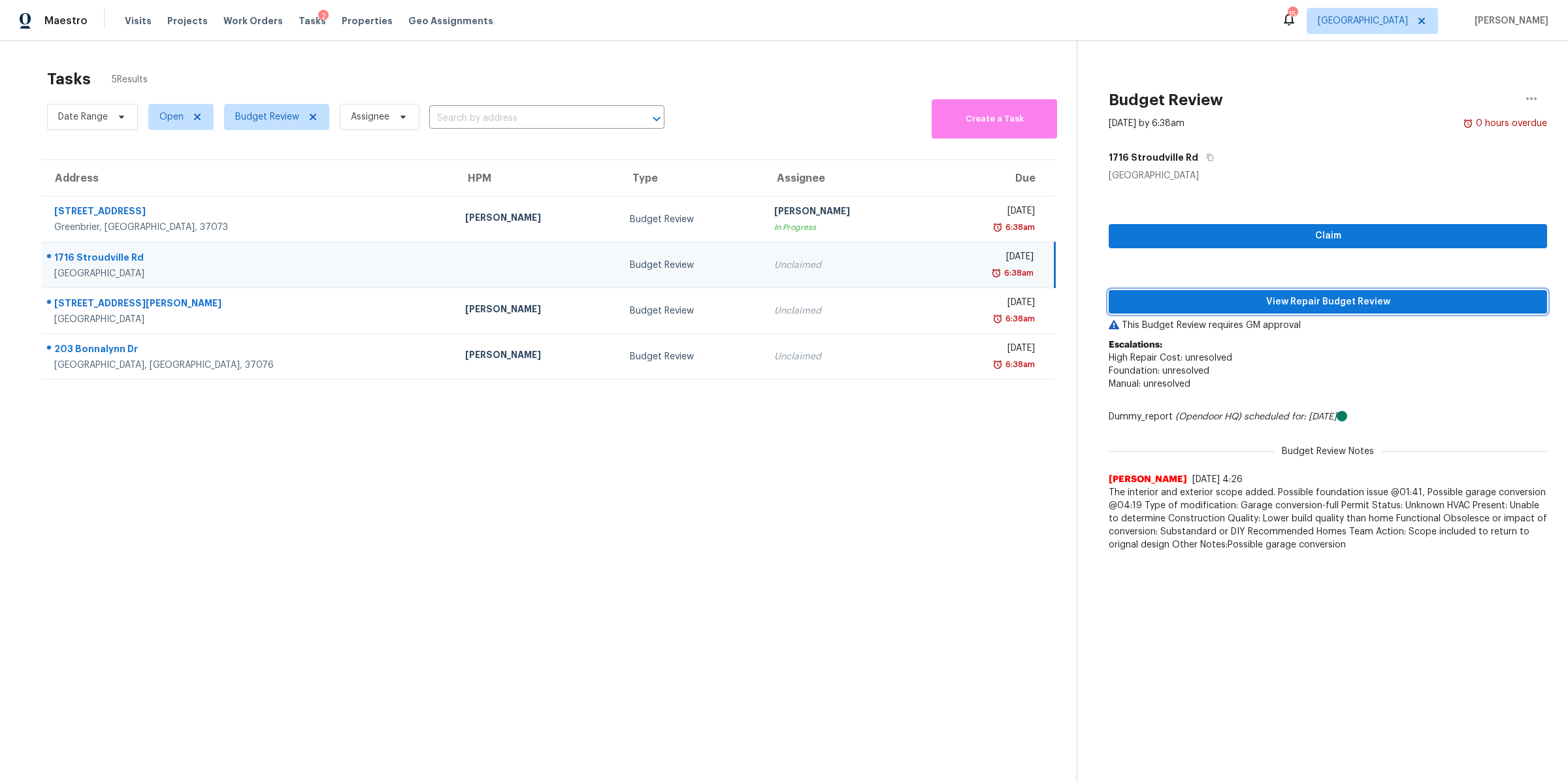
click at [1246, 306] on span "View Repair Budget Review" at bounding box center [1328, 303] width 418 height 16
